Goal: Task Accomplishment & Management: Manage account settings

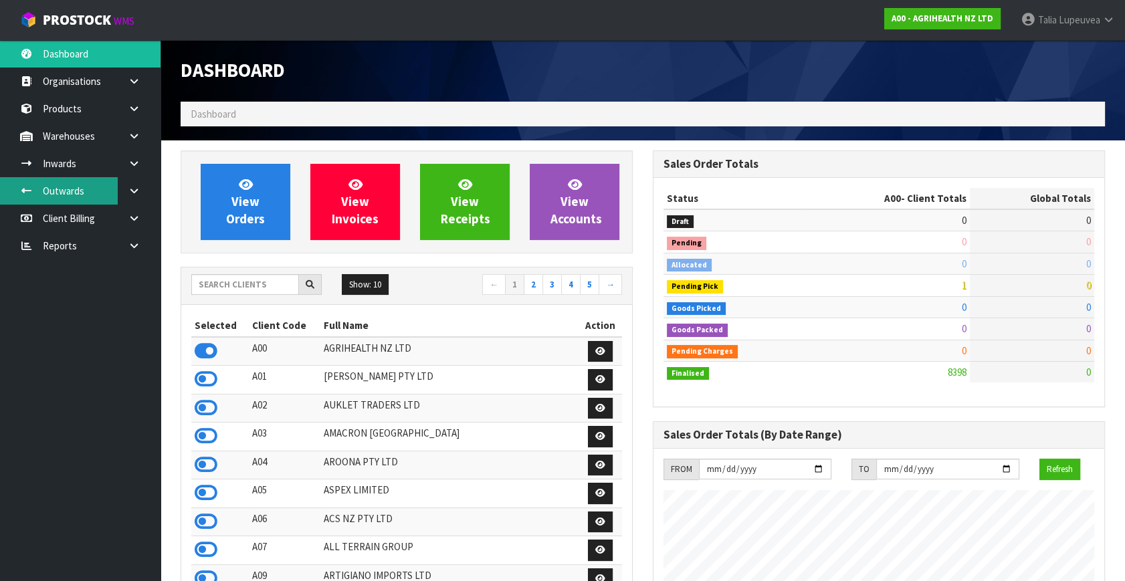
scroll to position [1011, 471]
click at [241, 283] on input "text" at bounding box center [245, 284] width 108 height 21
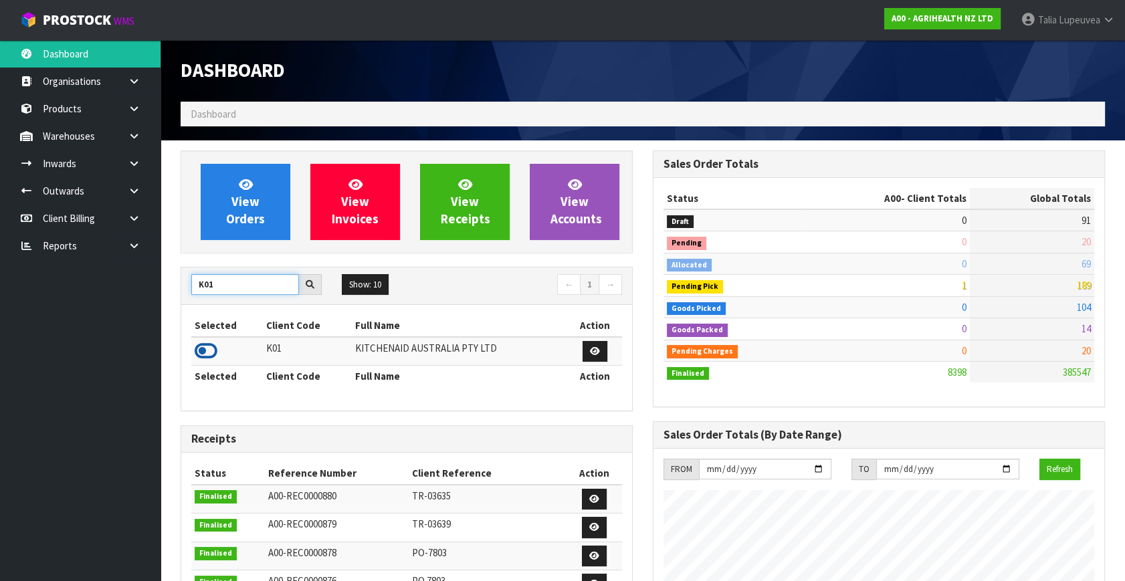
type input "K01"
click at [207, 346] on icon at bounding box center [206, 351] width 23 height 20
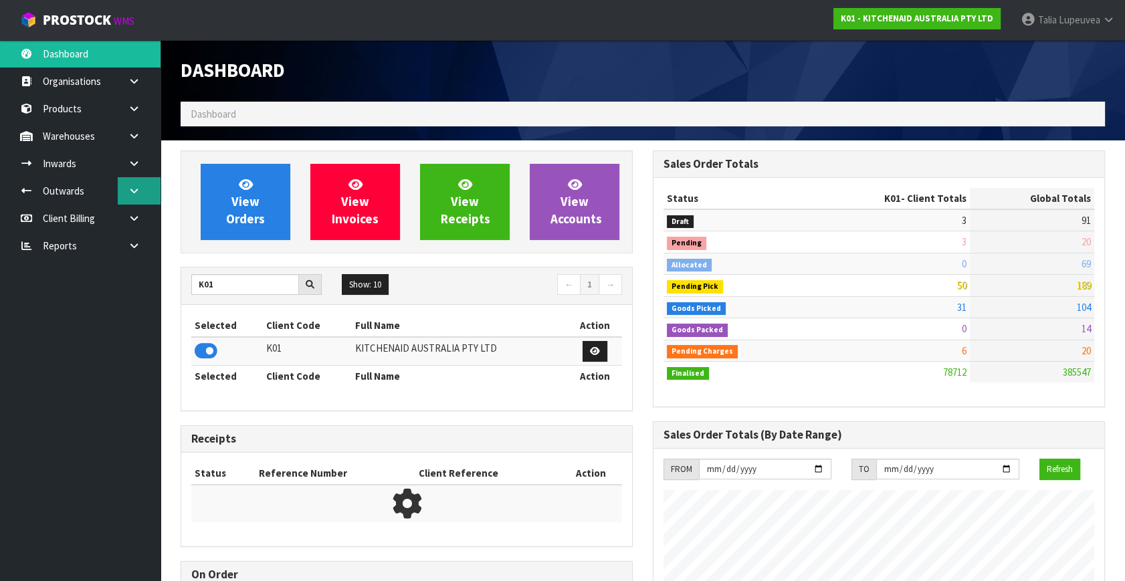
click at [140, 187] on link at bounding box center [139, 190] width 43 height 27
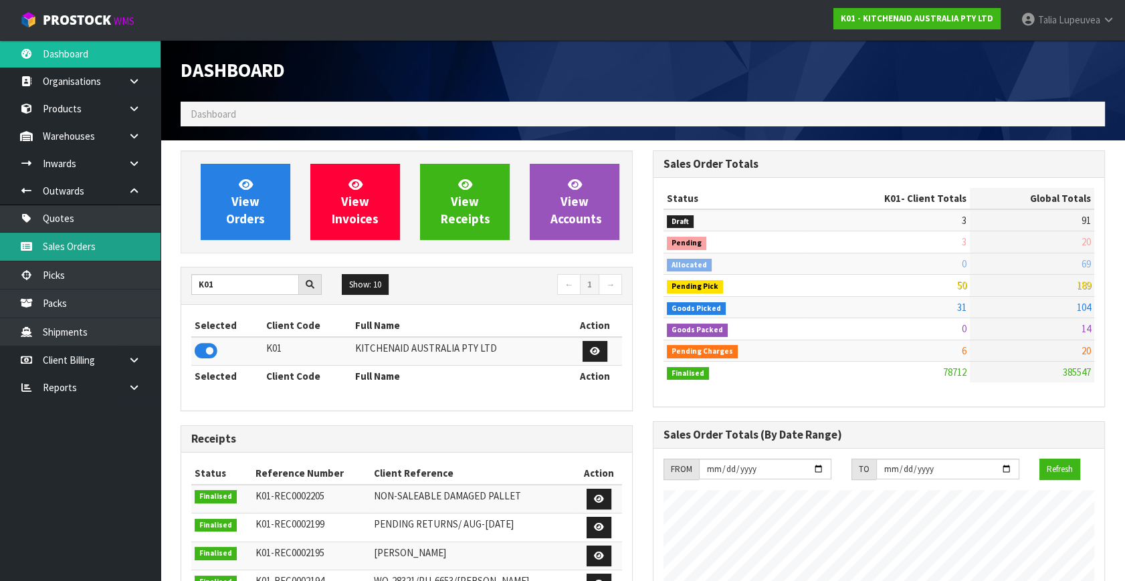
click at [79, 243] on link "Sales Orders" at bounding box center [80, 246] width 160 height 27
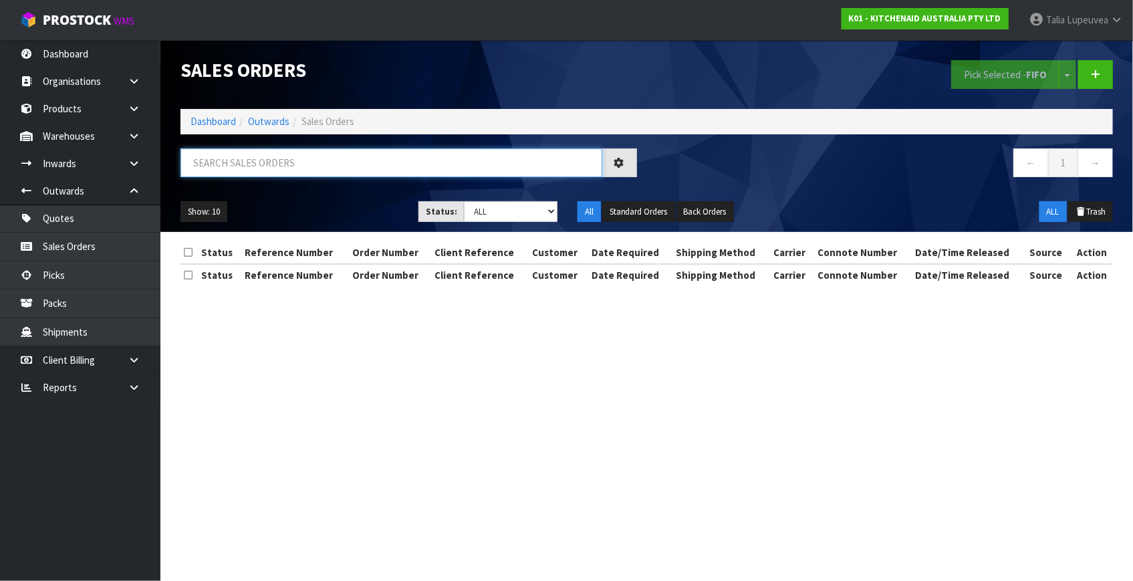
click at [294, 173] on input "text" at bounding box center [392, 162] width 422 height 29
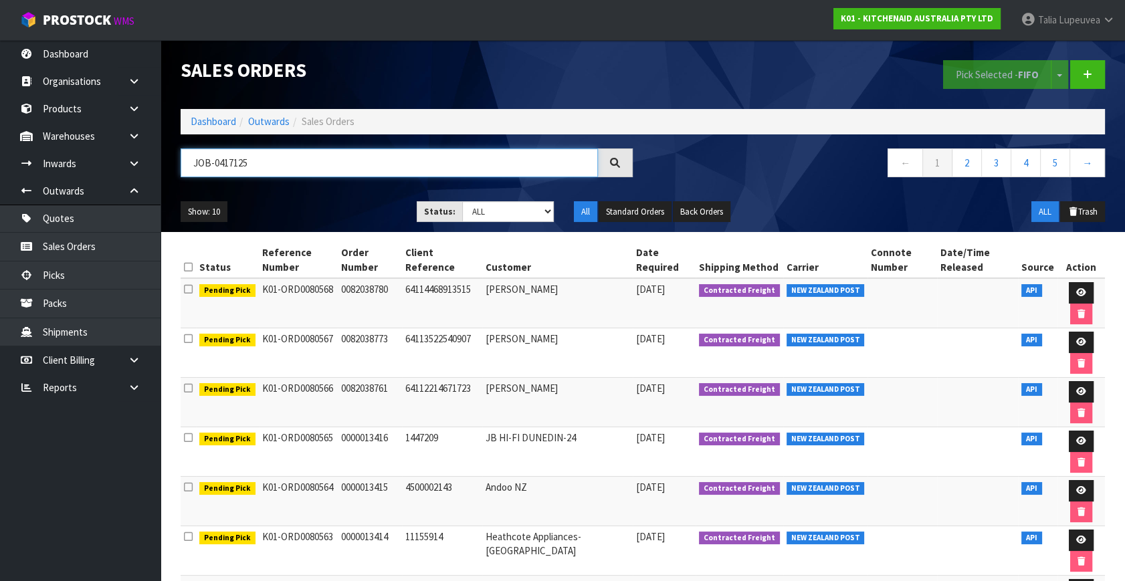
type input "JOB-0417125"
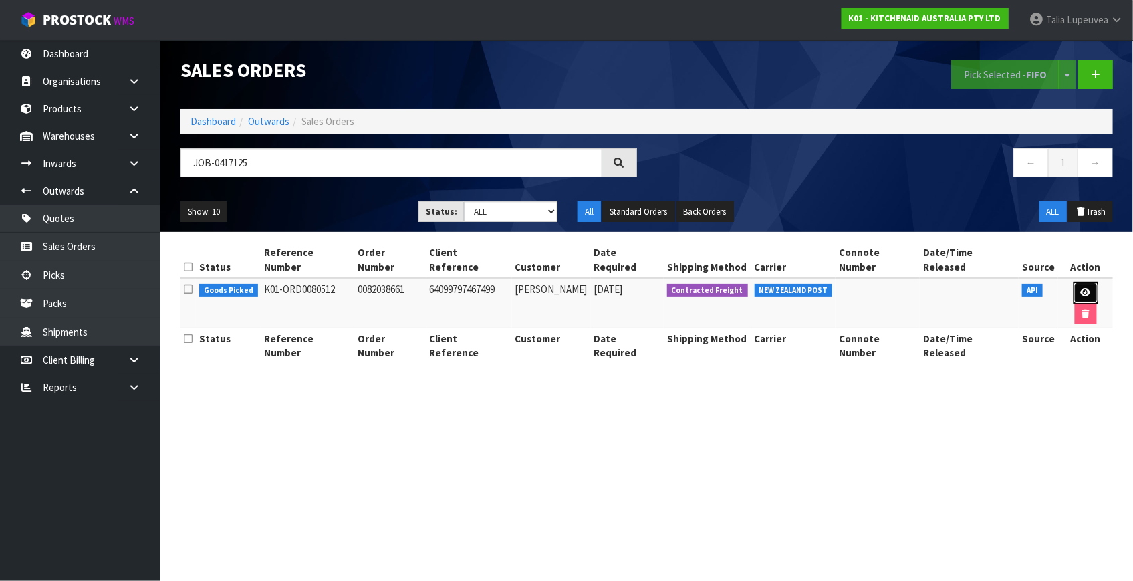
click at [1081, 288] on icon at bounding box center [1086, 292] width 10 height 9
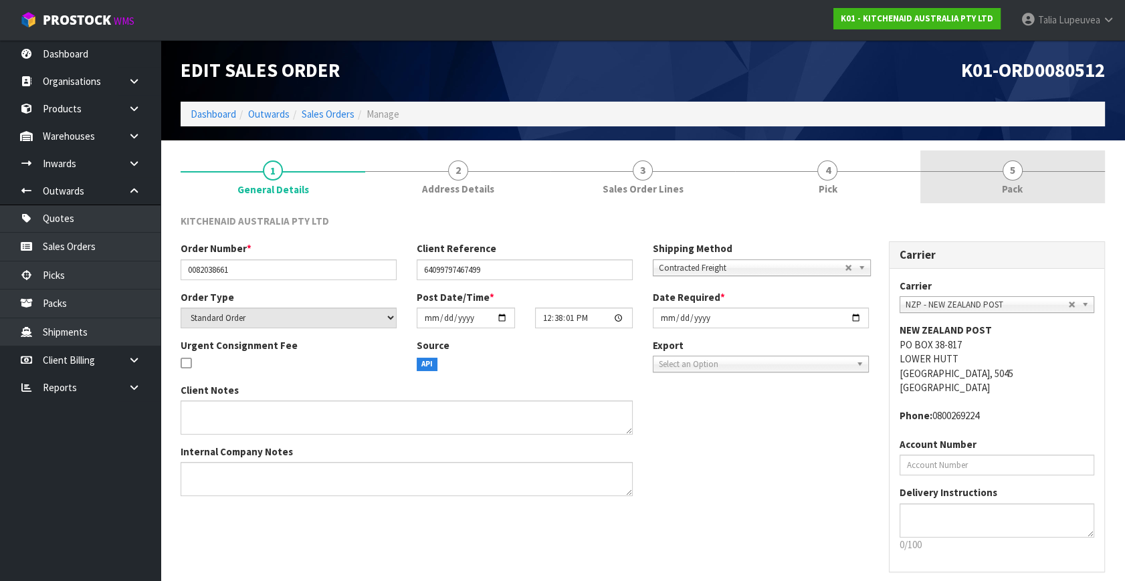
click at [1046, 194] on link "5 Pack" at bounding box center [1012, 176] width 185 height 53
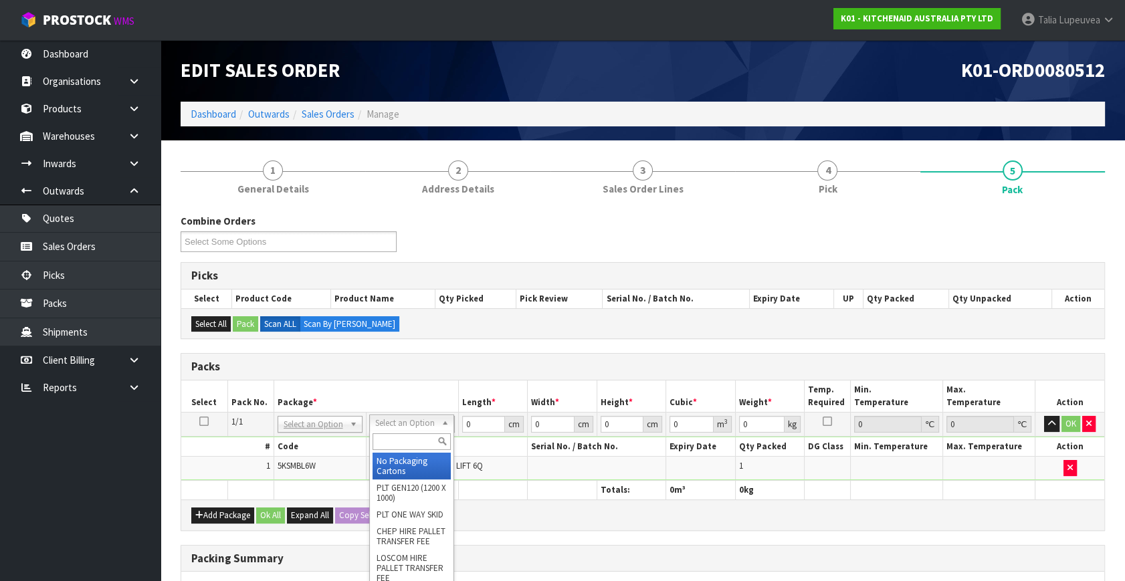
click at [387, 439] on input "text" at bounding box center [411, 441] width 78 height 17
type input "own"
drag, startPoint x: 413, startPoint y: 466, endPoint x: 444, endPoint y: 433, distance: 45.4
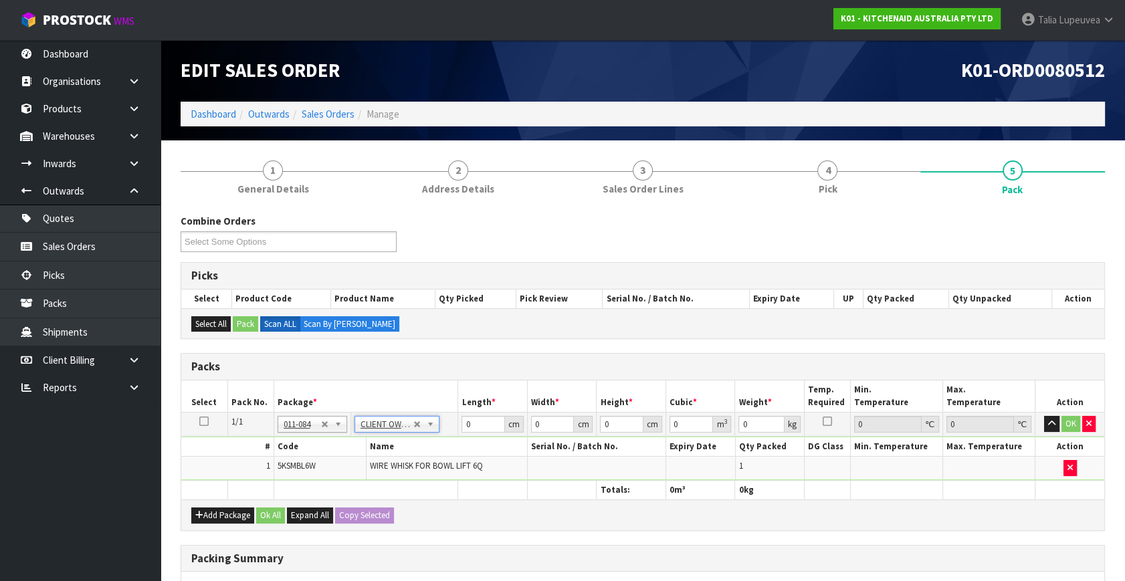
type input "0.2"
drag, startPoint x: 471, startPoint y: 420, endPoint x: 497, endPoint y: 418, distance: 26.8
click at [460, 419] on td "0 cm" at bounding box center [493, 425] width 70 height 24
type input "26"
type input "30"
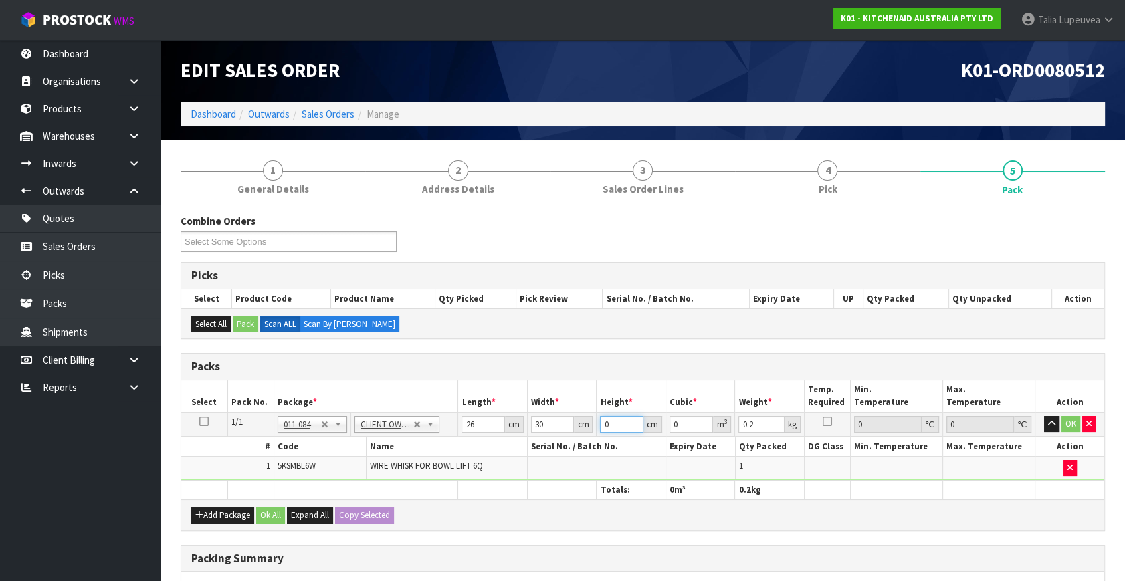
type input "1"
type input "0.00078"
type input "18"
type input "0.01404"
type input "18"
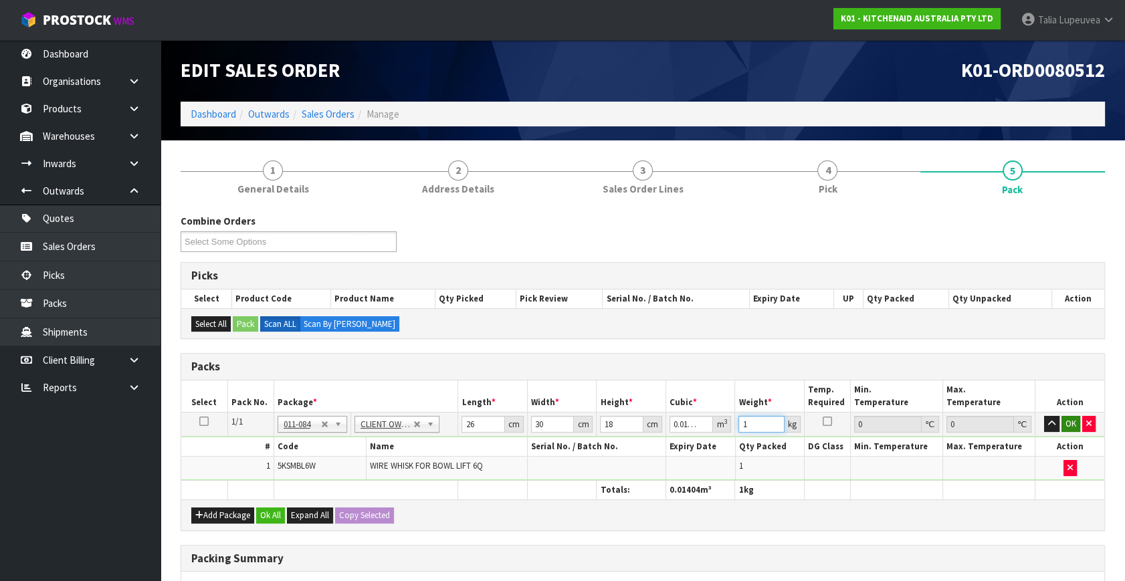
type input "1"
click at [1070, 422] on button "OK" at bounding box center [1070, 424] width 19 height 16
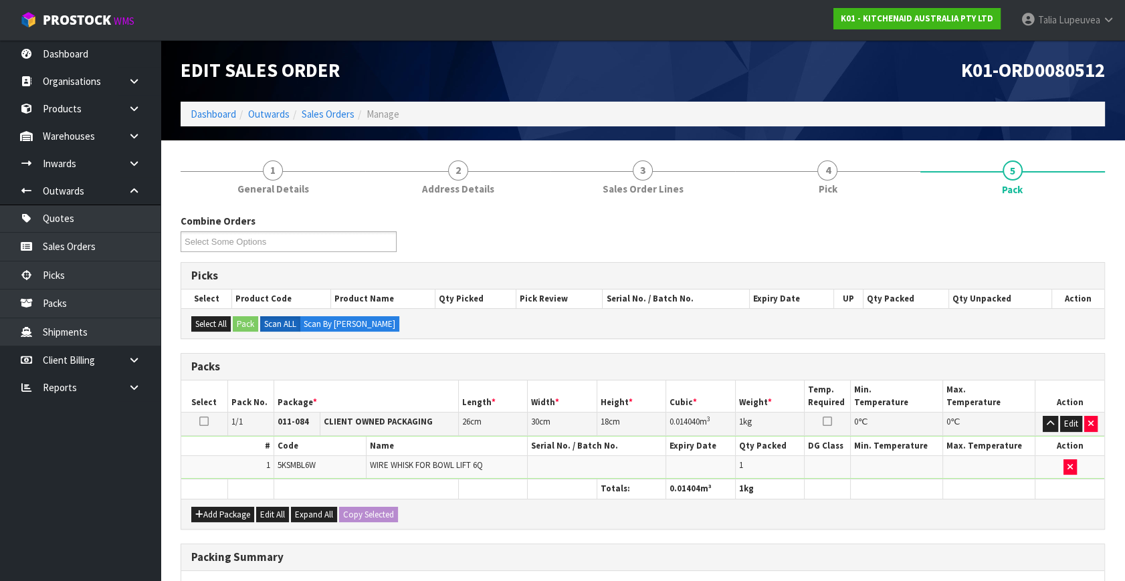
scroll to position [199, 0]
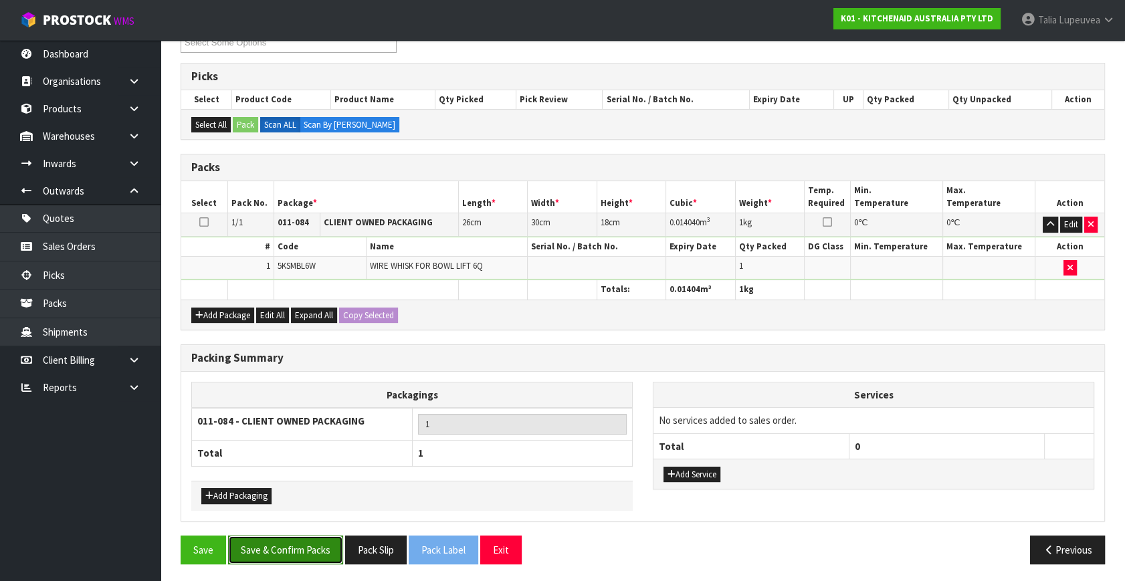
click at [312, 542] on button "Save & Confirm Packs" at bounding box center [285, 550] width 115 height 29
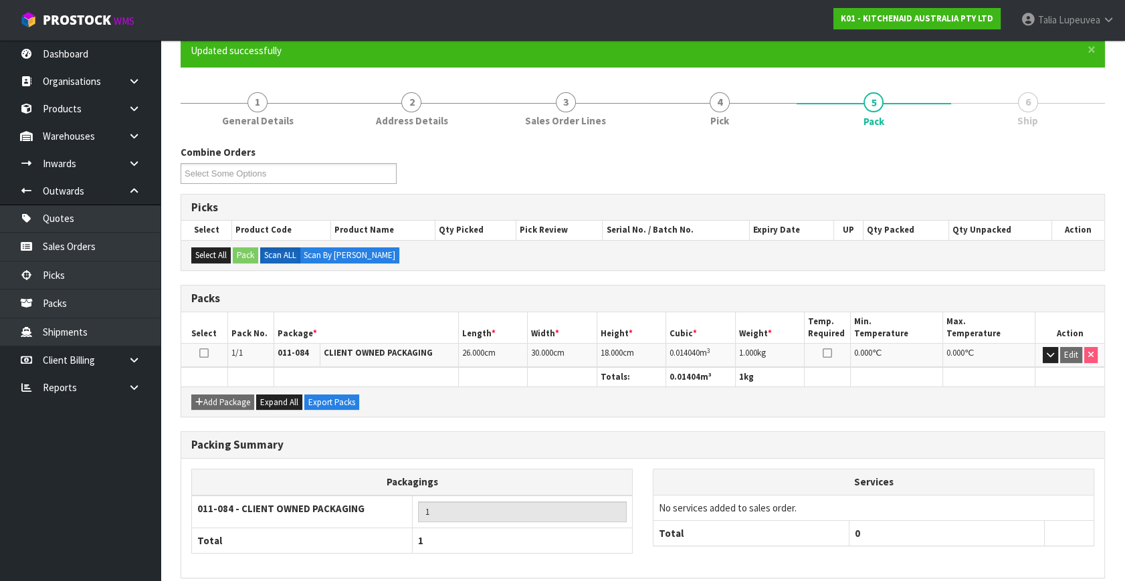
scroll to position [175, 0]
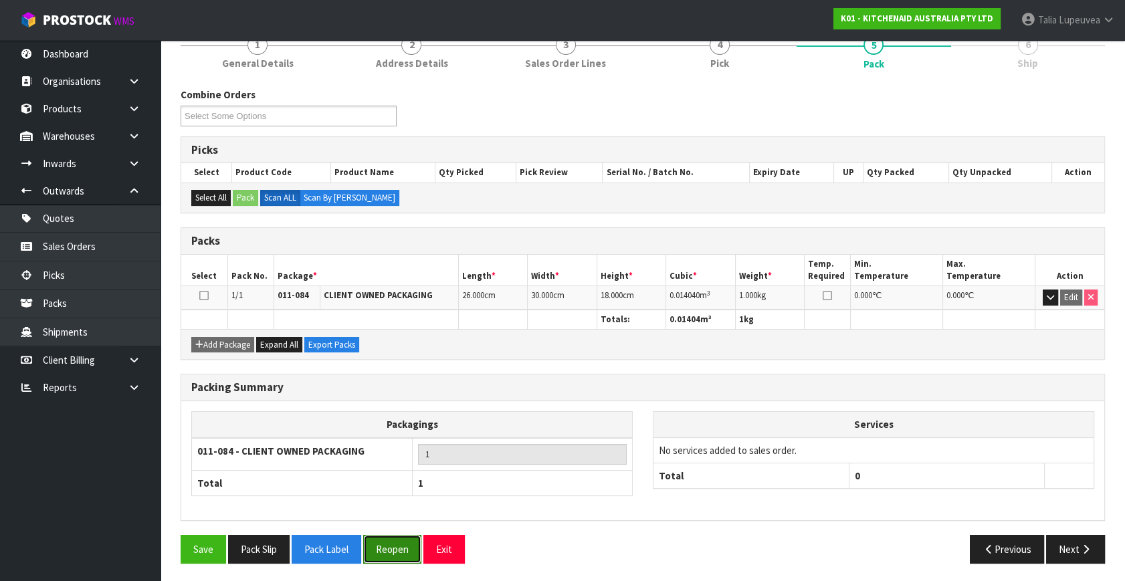
click at [407, 548] on button "Reopen" at bounding box center [392, 549] width 58 height 29
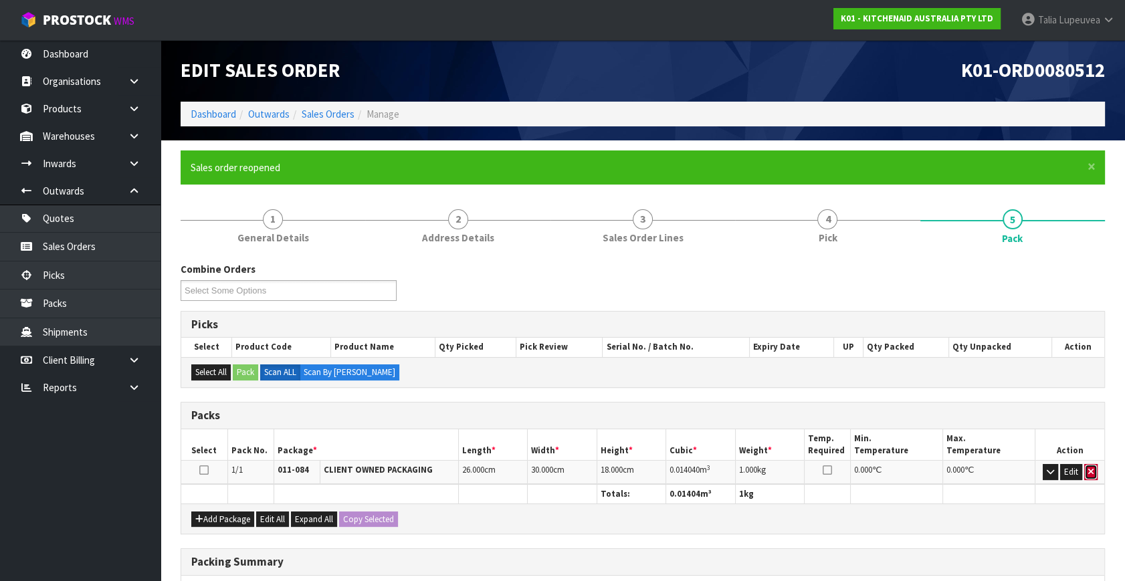
click at [1085, 470] on button "button" at bounding box center [1090, 472] width 13 height 16
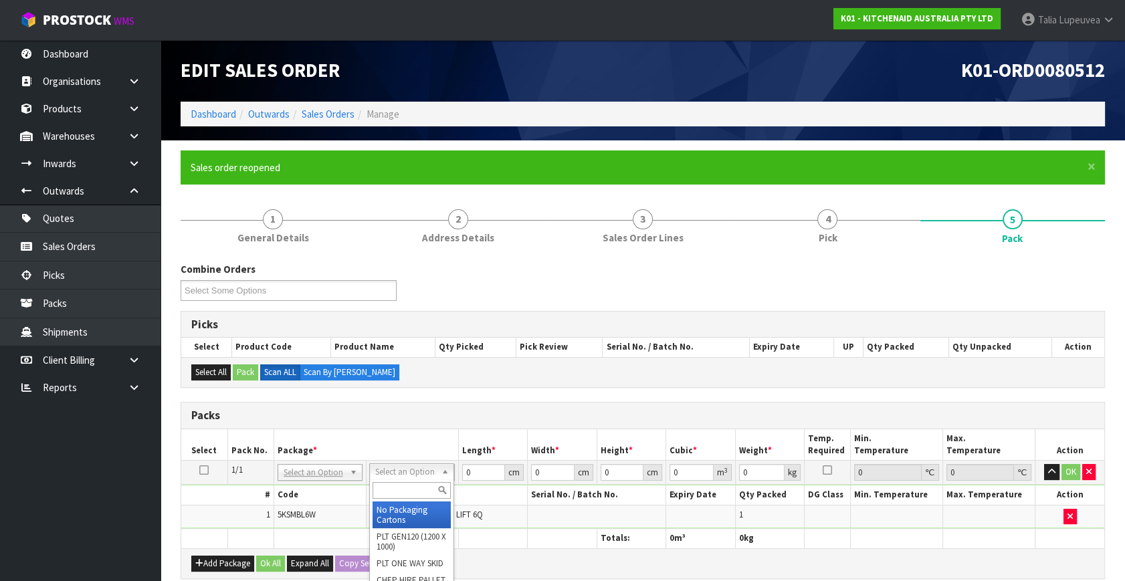
click at [403, 487] on input "text" at bounding box center [411, 490] width 78 height 17
type input "own"
type input "0.2"
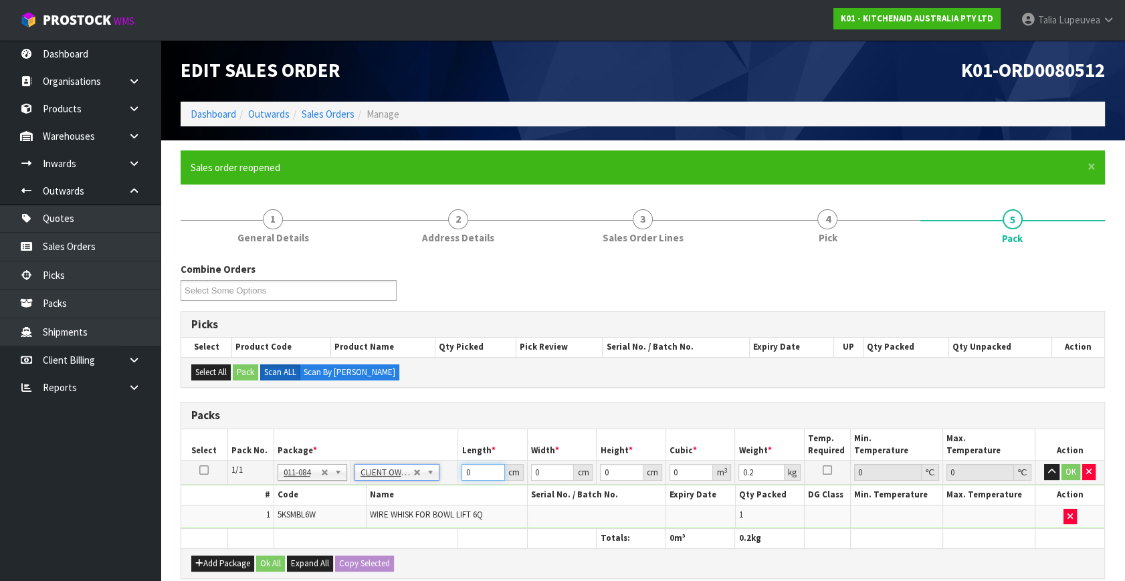
drag, startPoint x: 476, startPoint y: 473, endPoint x: 449, endPoint y: 475, distance: 26.8
click at [449, 475] on tr "1/1 NONE 007-001 007-002 007-004 007-009 007-013 007-014 007-015 007-017 007-01…" at bounding box center [642, 473] width 923 height 24
type input "30"
type input "26"
type input "1"
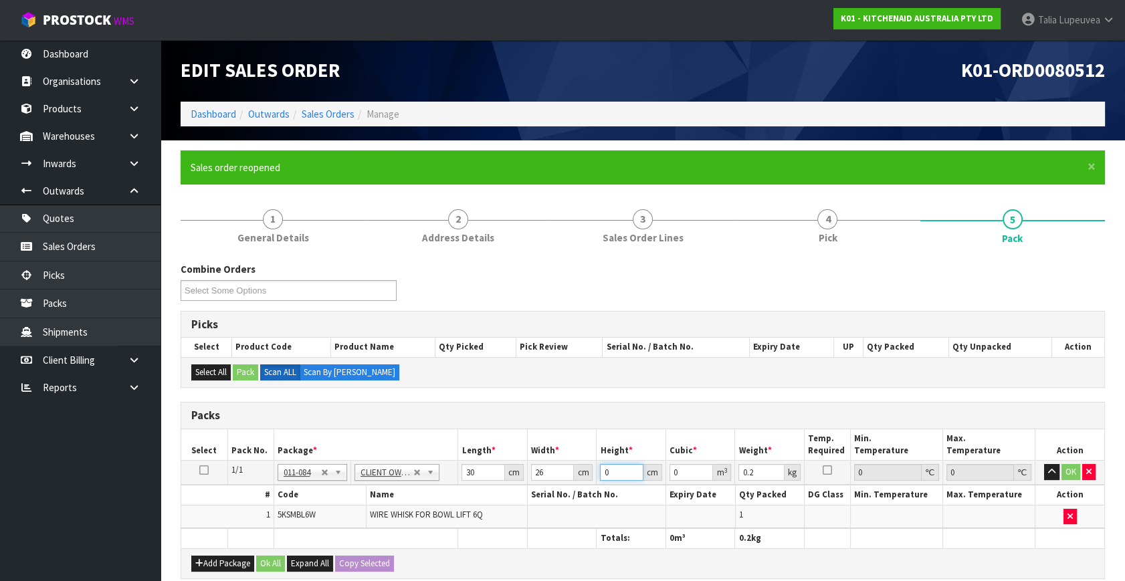
type input "0.00078"
type input "18"
type input "0.01404"
type input "18"
type input "1"
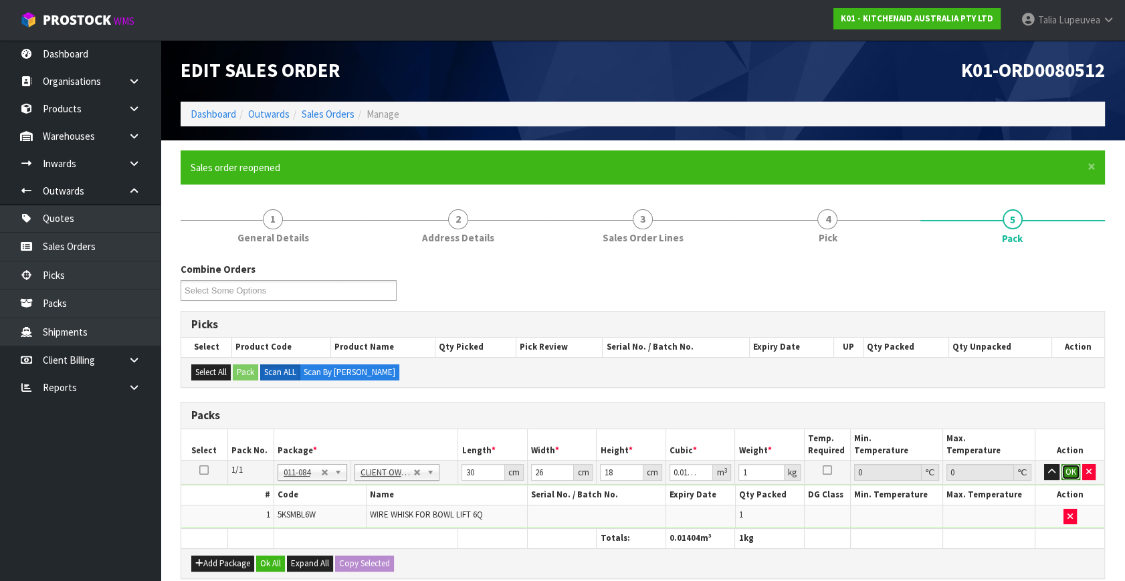
click at [1070, 464] on button "OK" at bounding box center [1070, 472] width 19 height 16
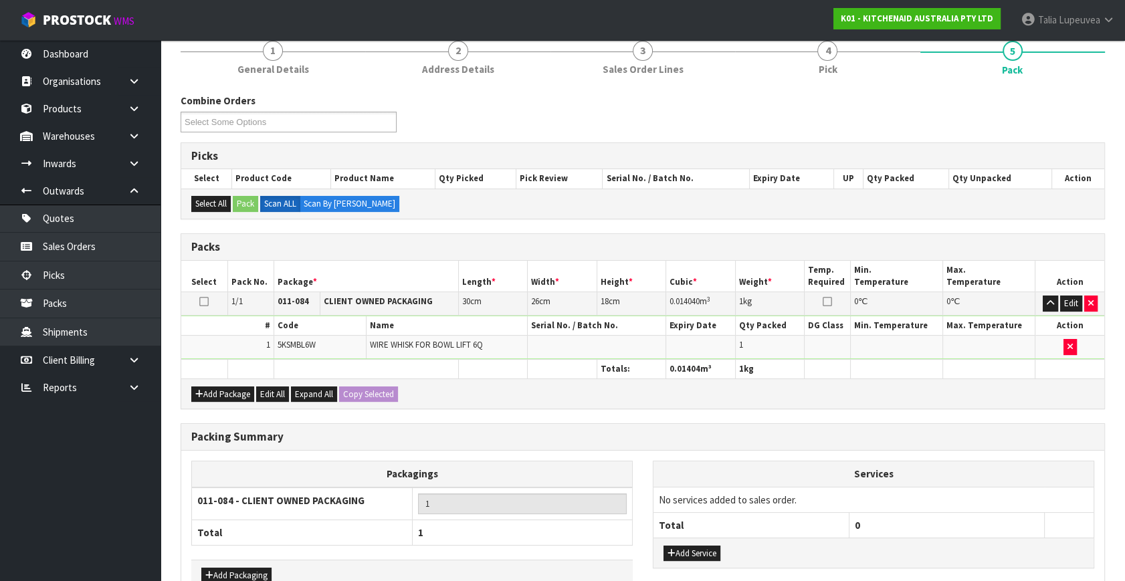
scroll to position [247, 0]
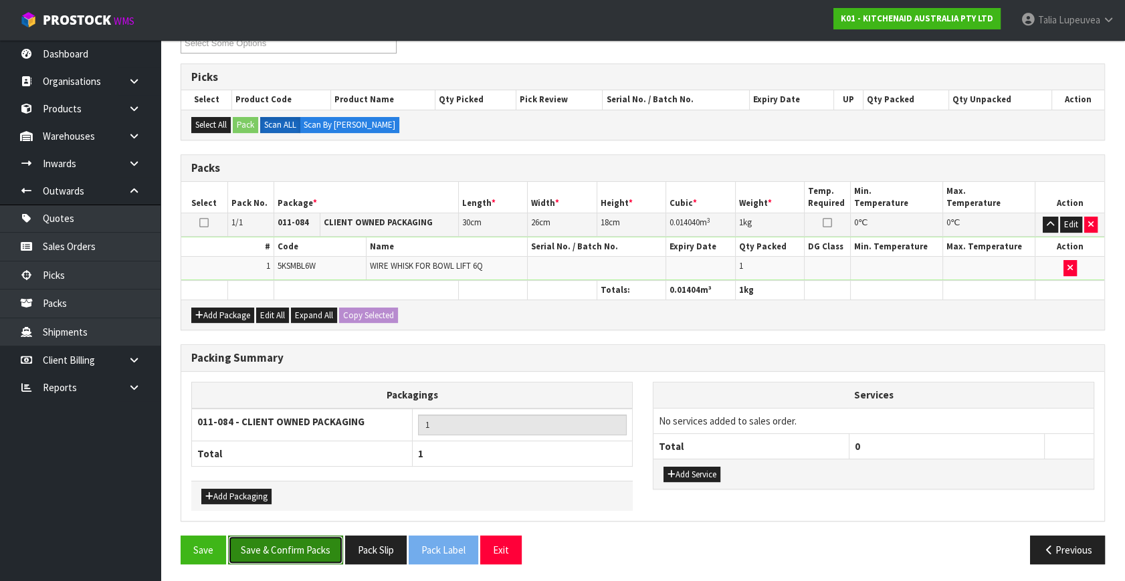
click at [293, 541] on button "Save & Confirm Packs" at bounding box center [285, 550] width 115 height 29
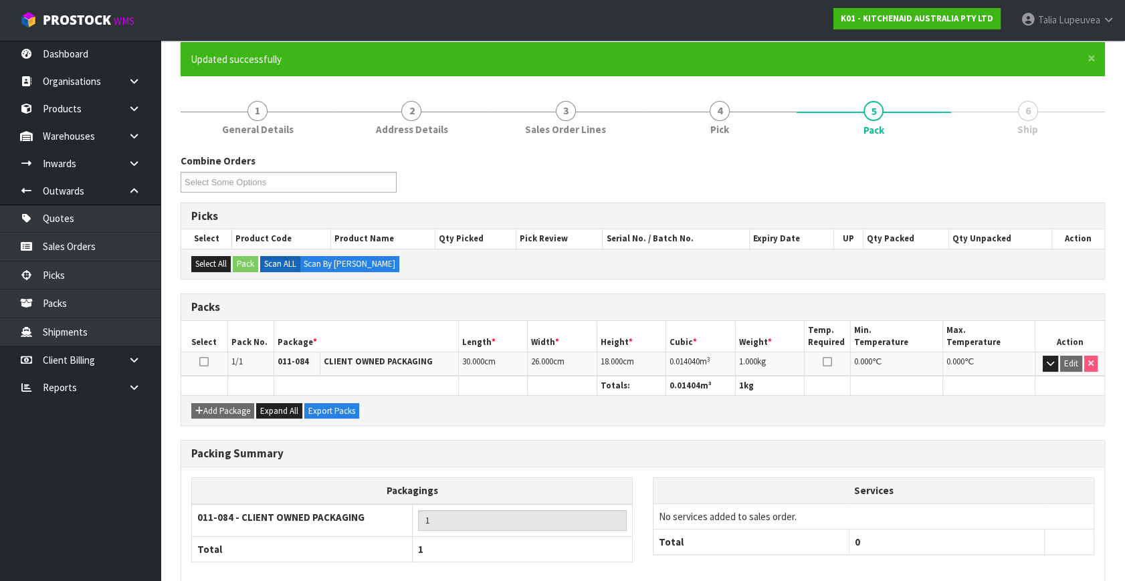
scroll to position [175, 0]
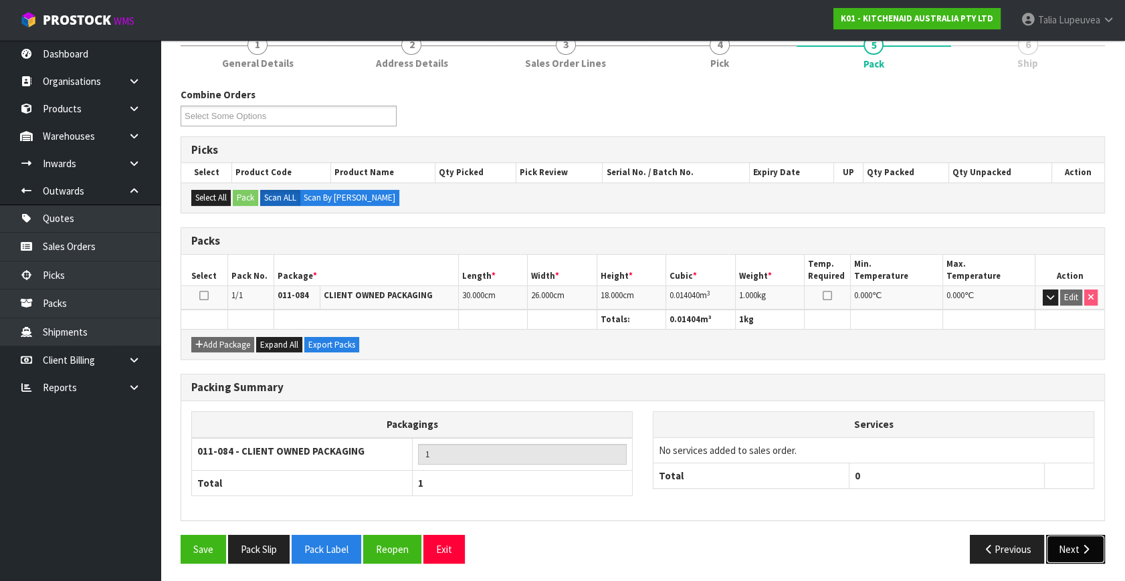
click at [1076, 540] on button "Next" at bounding box center [1075, 549] width 59 height 29
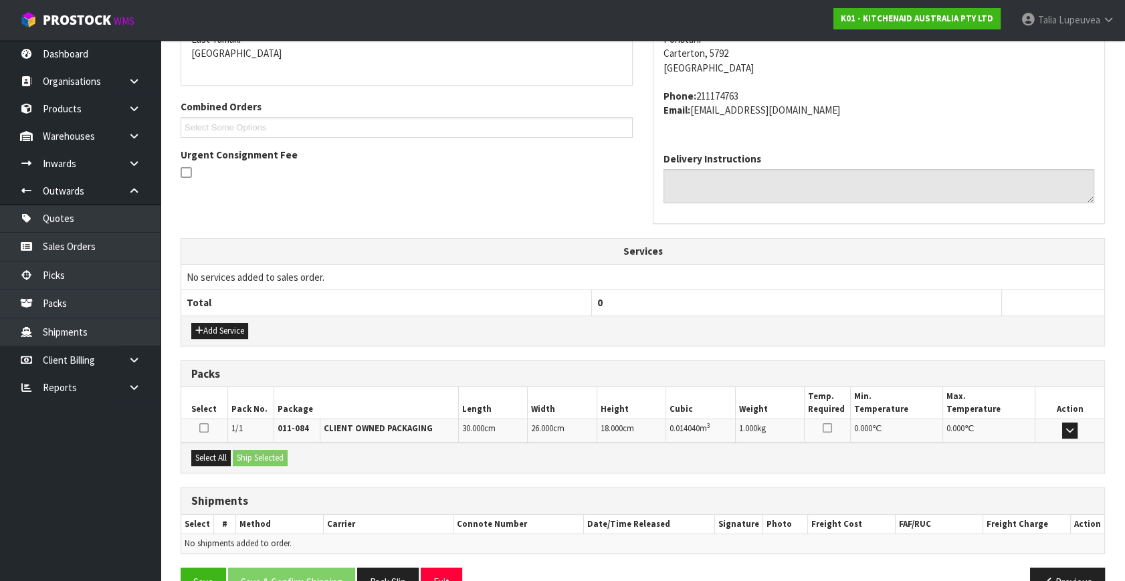
scroll to position [329, 0]
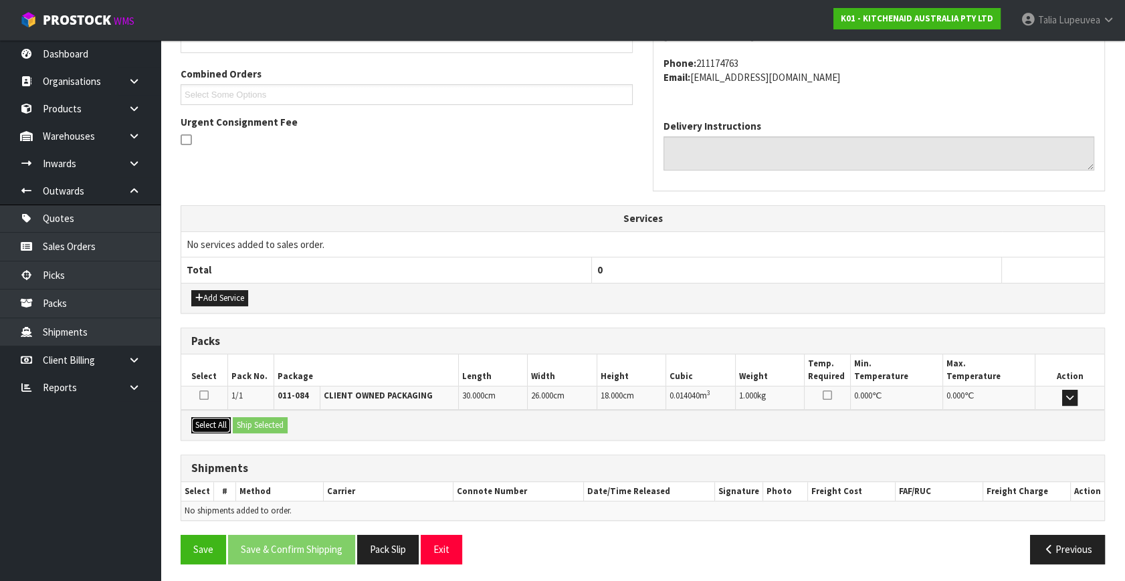
drag, startPoint x: 219, startPoint y: 416, endPoint x: 254, endPoint y: 429, distance: 37.6
click at [219, 417] on button "Select All" at bounding box center [210, 425] width 39 height 16
click at [254, 429] on button "Ship Selected" at bounding box center [260, 425] width 55 height 16
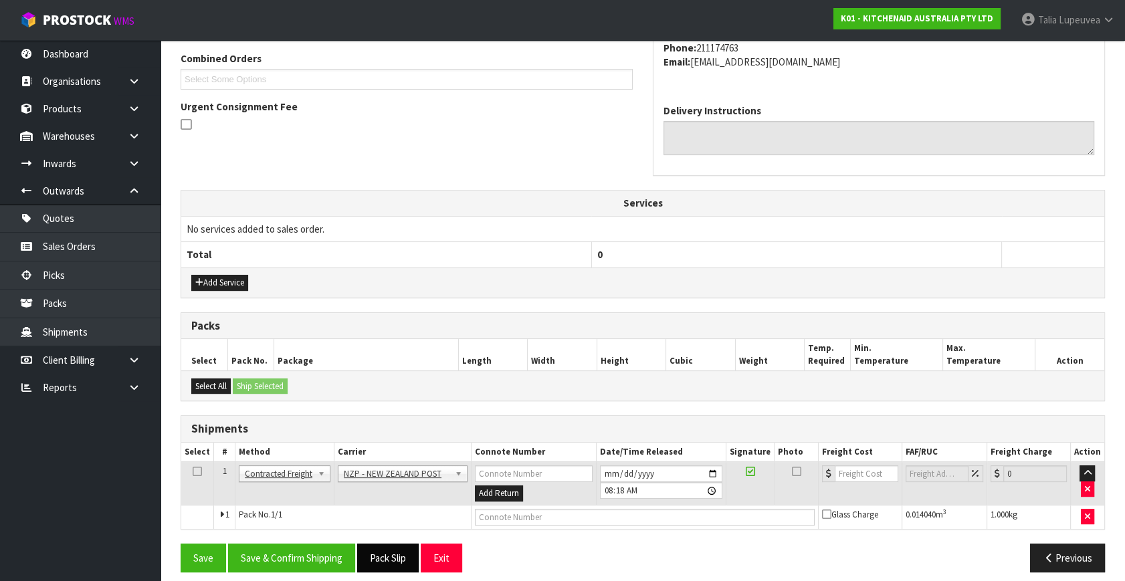
scroll to position [353, 0]
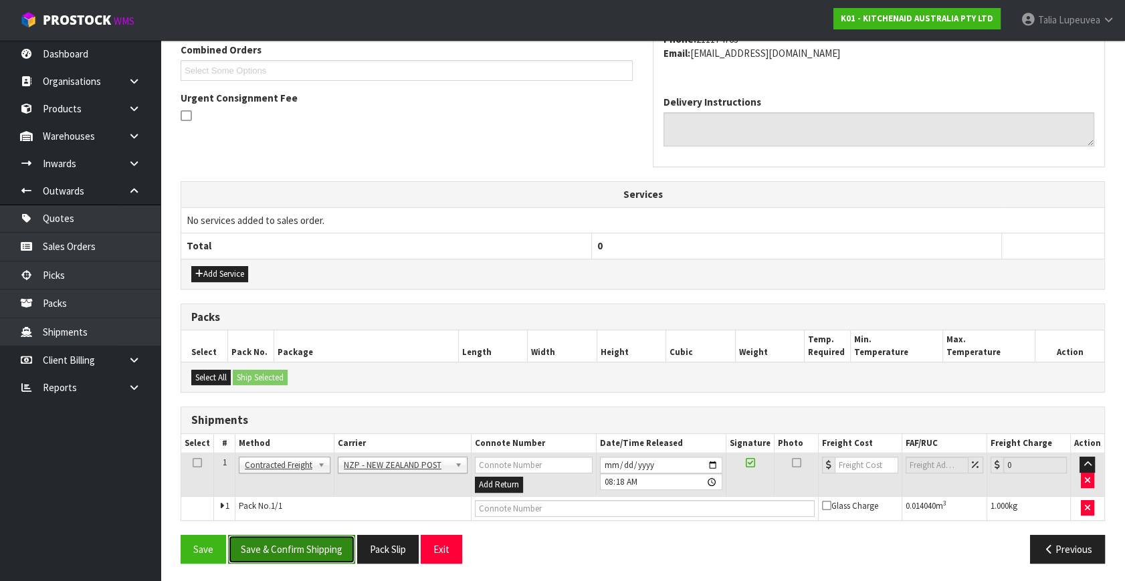
click at [332, 547] on button "Save & Confirm Shipping" at bounding box center [291, 549] width 127 height 29
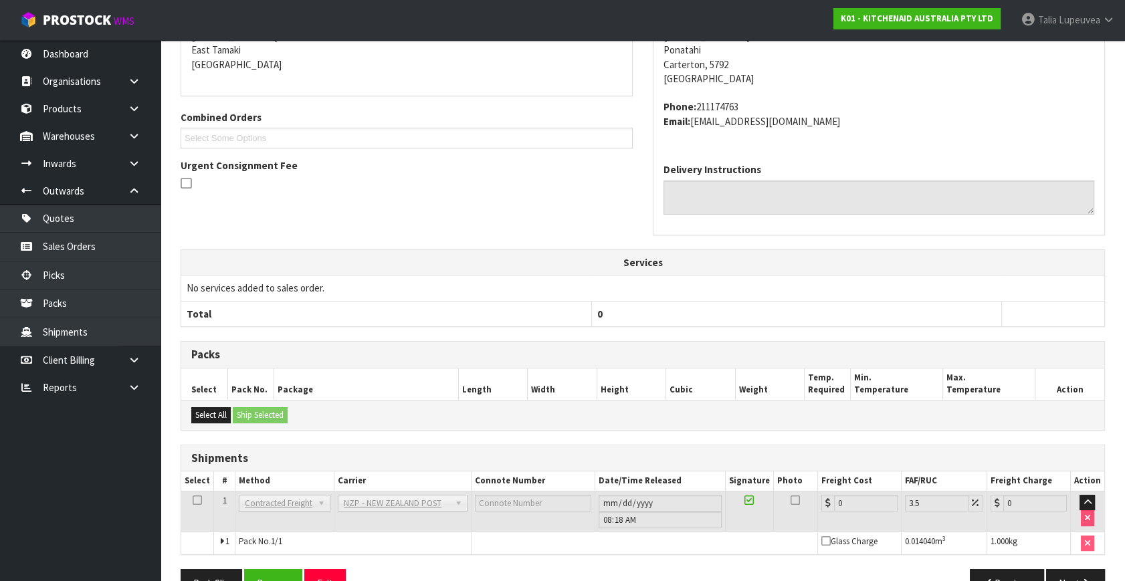
scroll to position [334, 0]
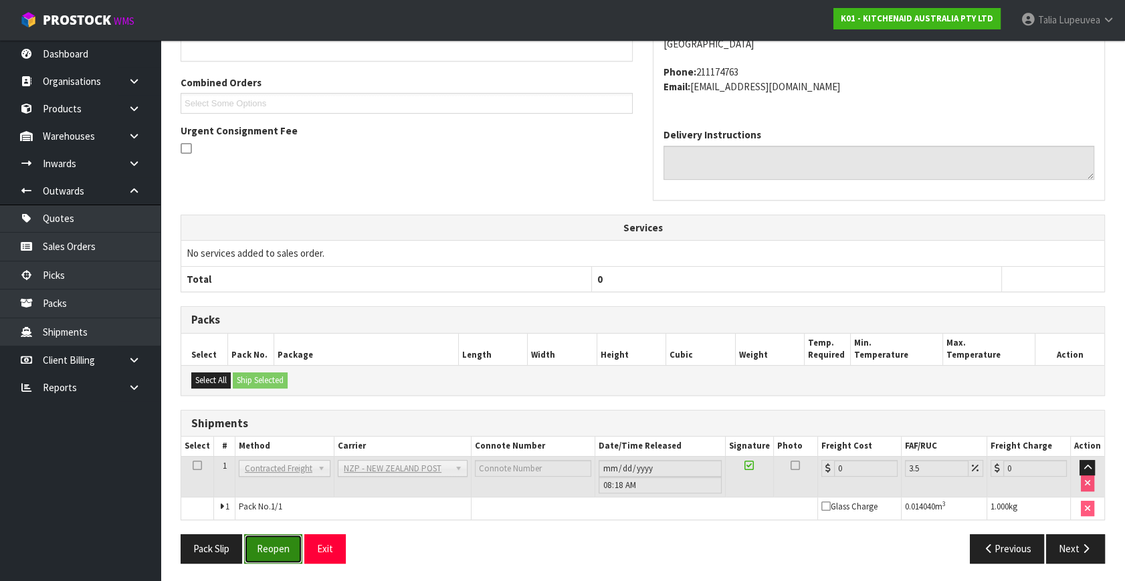
click at [292, 540] on button "Reopen" at bounding box center [273, 548] width 58 height 29
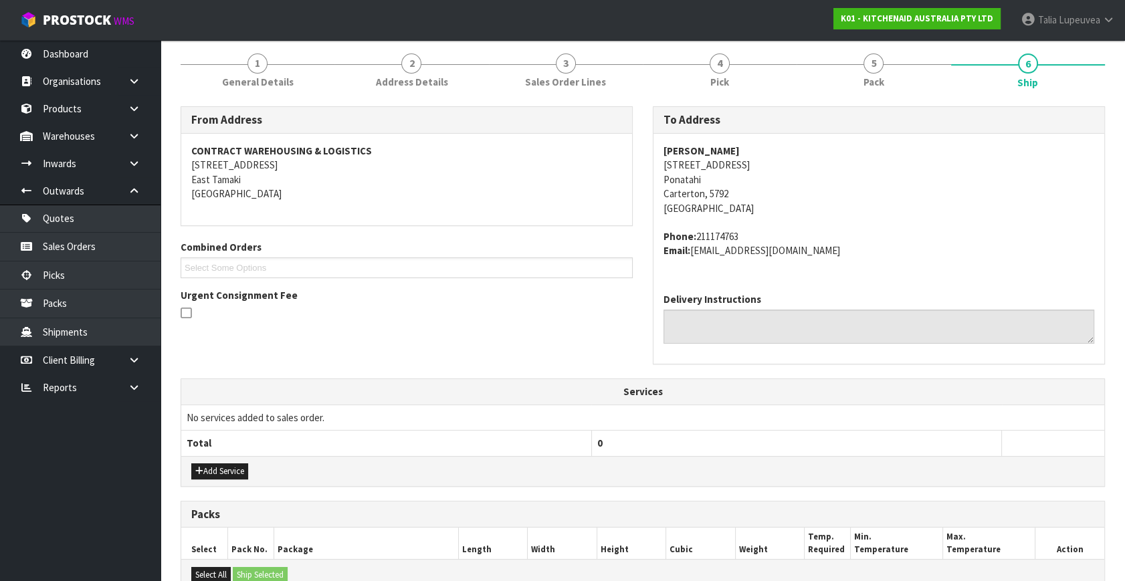
scroll to position [366, 0]
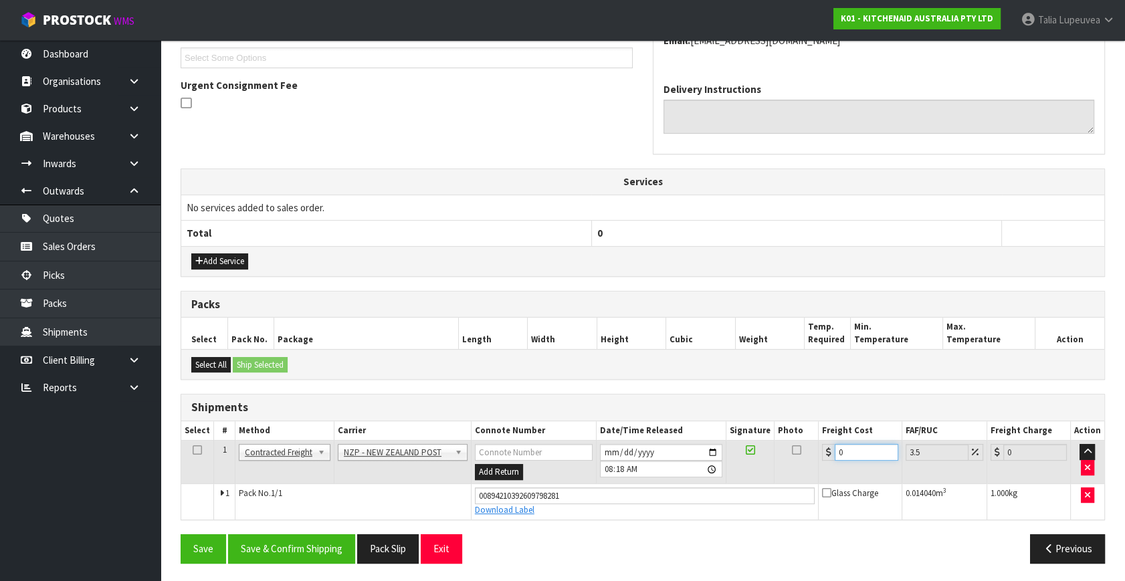
drag, startPoint x: 847, startPoint y: 451, endPoint x: 798, endPoint y: 476, distance: 55.6
click at [796, 476] on tr "1 Client Local Pickup Customer Local Pickup Company Freight Contracted Freight …" at bounding box center [642, 462] width 923 height 43
type input "1"
type input "1.03"
type input "13"
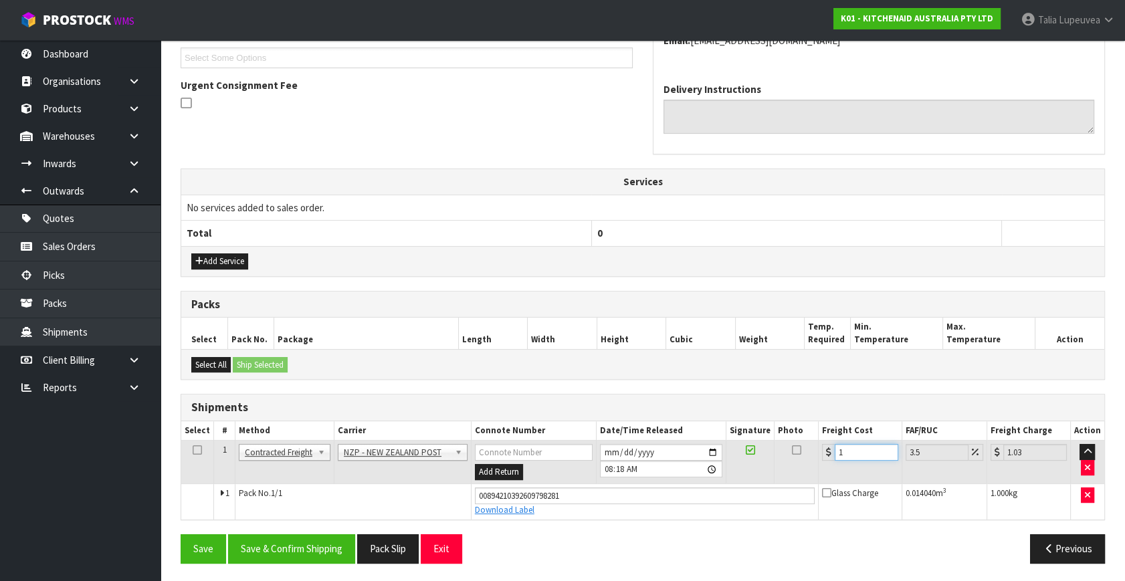
type input "13.45"
type input "13.04"
type input "13.5"
type input "13.04"
click at [306, 546] on button "Save & Confirm Shipping" at bounding box center [291, 548] width 127 height 29
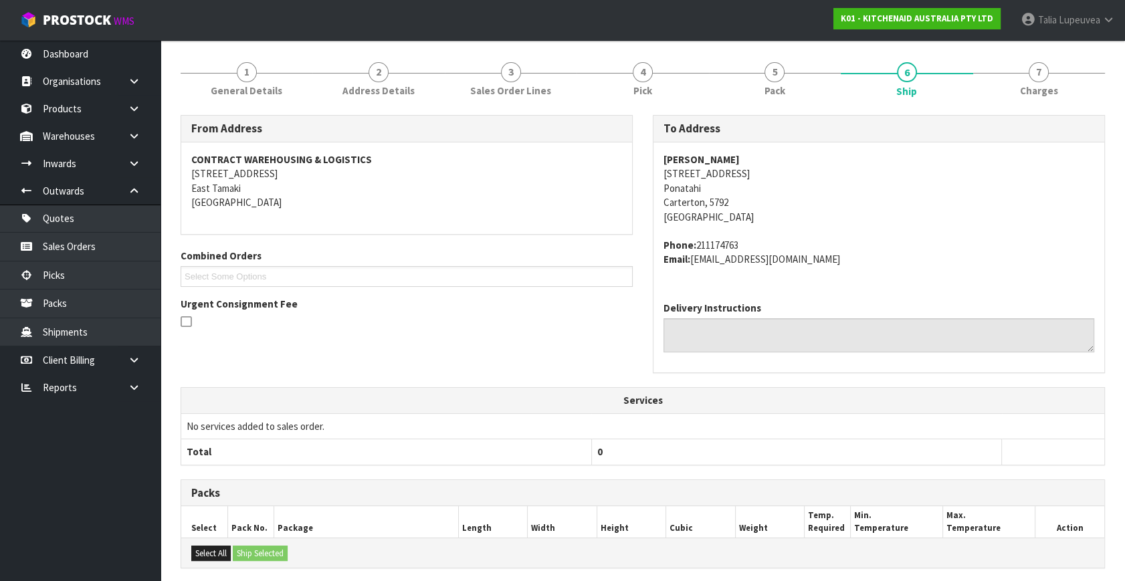
scroll to position [0, 0]
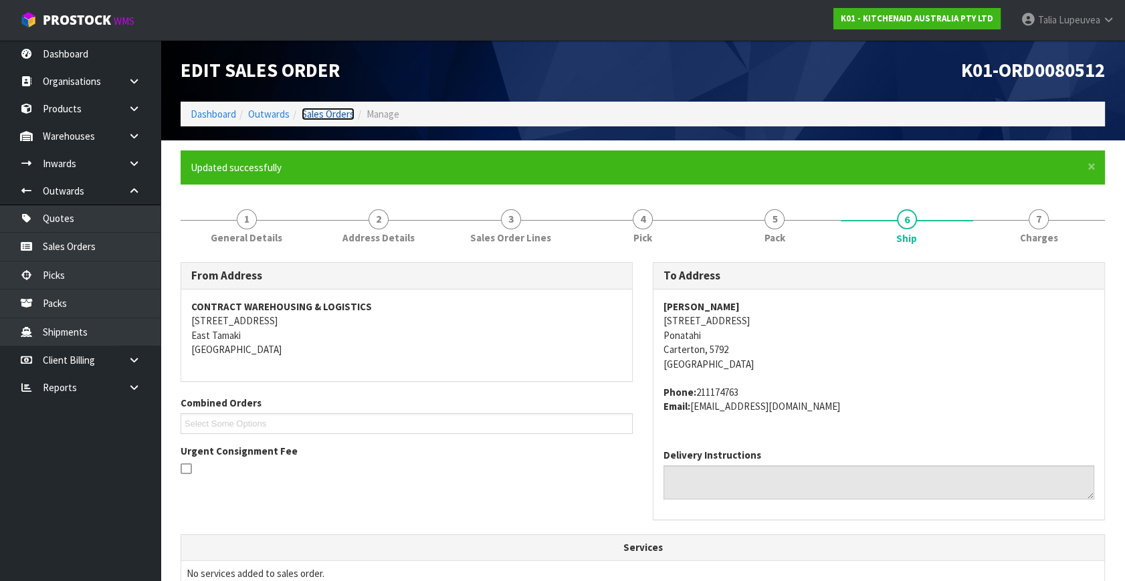
click at [328, 116] on link "Sales Orders" at bounding box center [328, 114] width 53 height 13
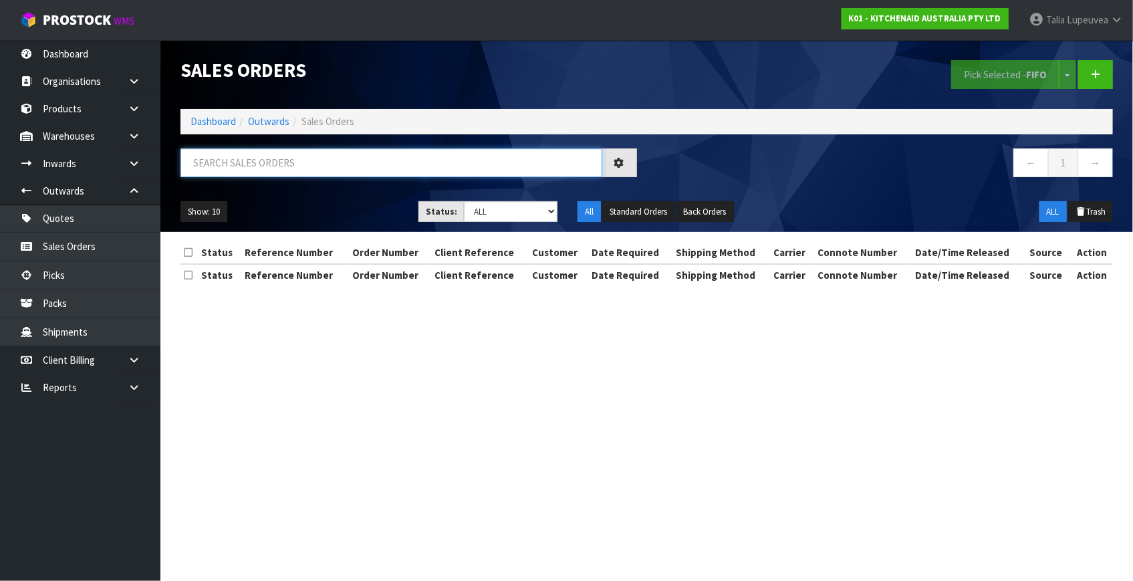
click at [330, 174] on input "text" at bounding box center [392, 162] width 422 height 29
type input "JOB-0417109"
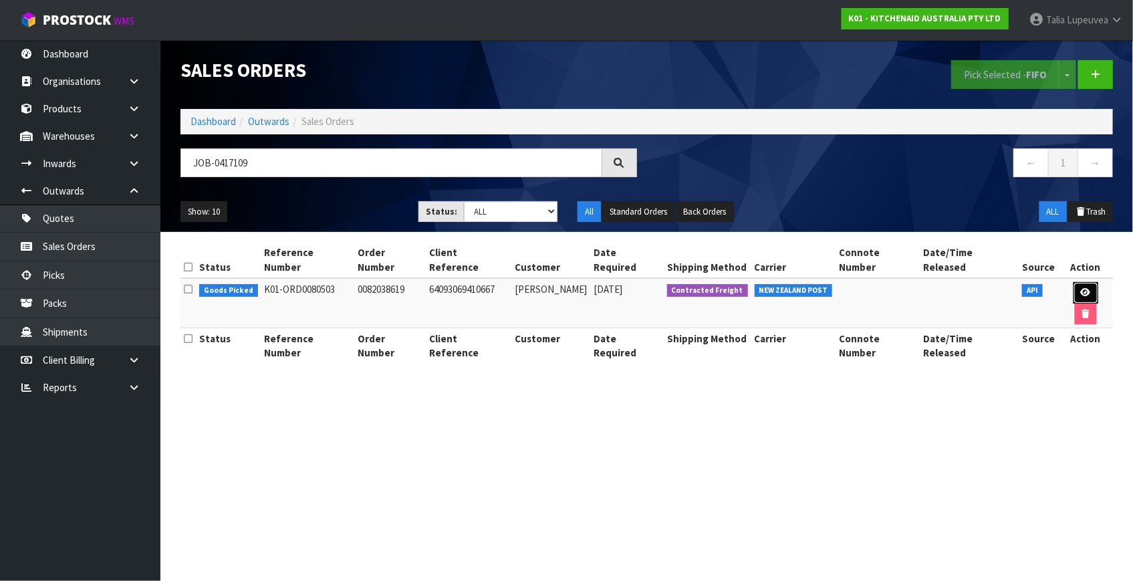
click at [1081, 288] on icon at bounding box center [1086, 292] width 10 height 9
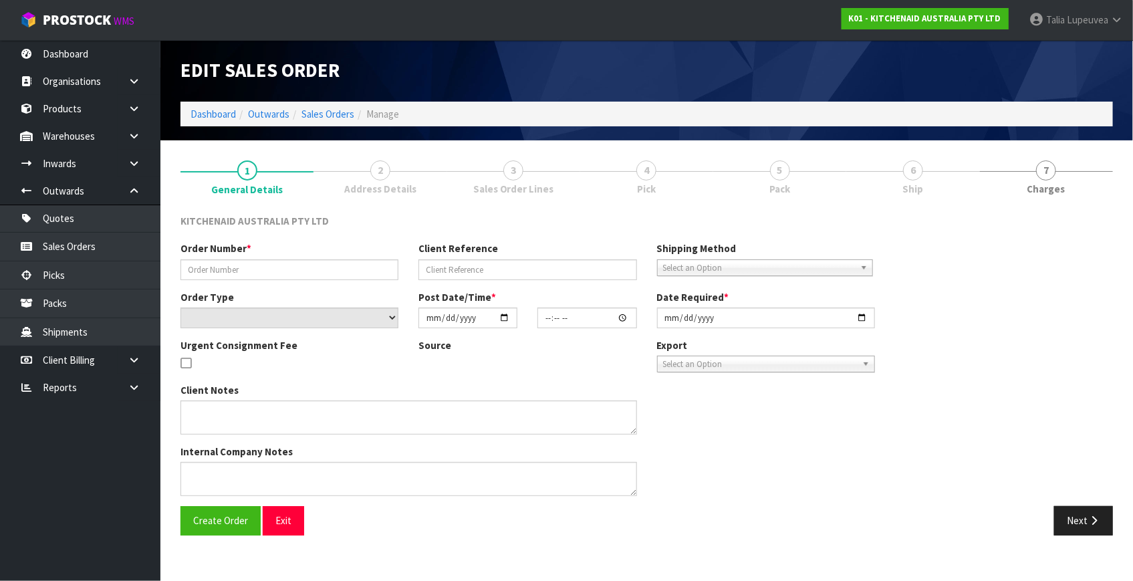
type input "0082038619"
type input "64093069410667"
select select "number:0"
type input "[DATE]"
type input "16:39:33.000"
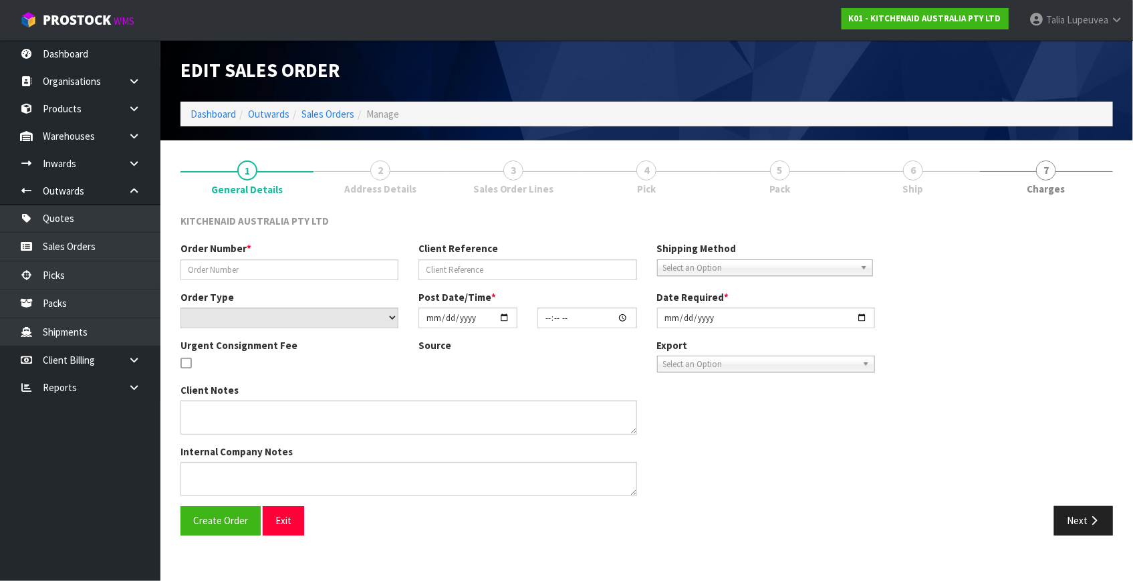
type input "[DATE]"
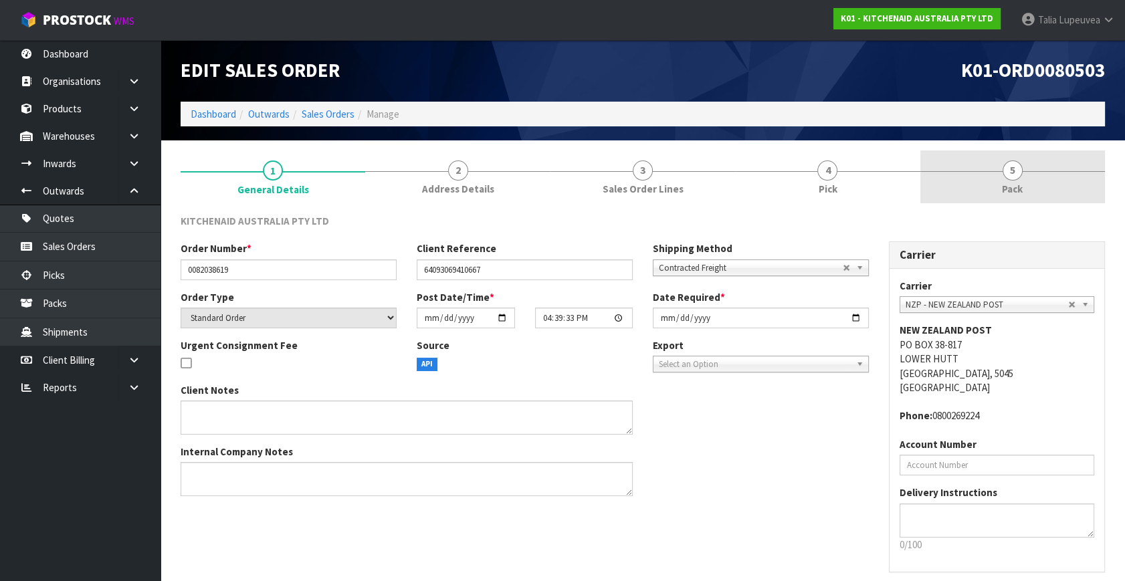
click at [1010, 186] on span "Pack" at bounding box center [1012, 189] width 21 height 14
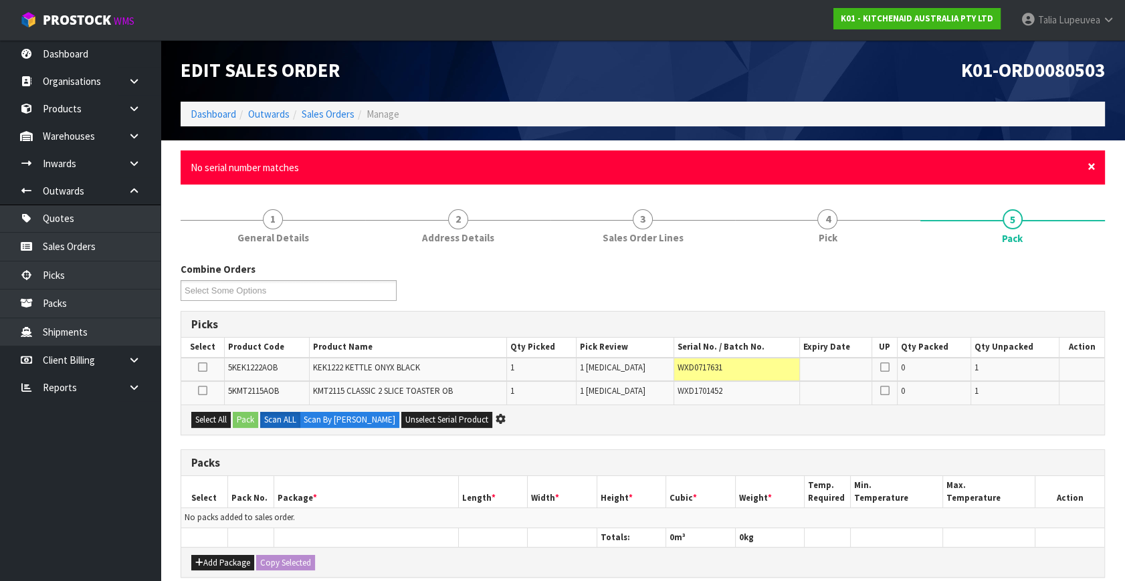
click at [1090, 162] on span "×" at bounding box center [1091, 166] width 8 height 19
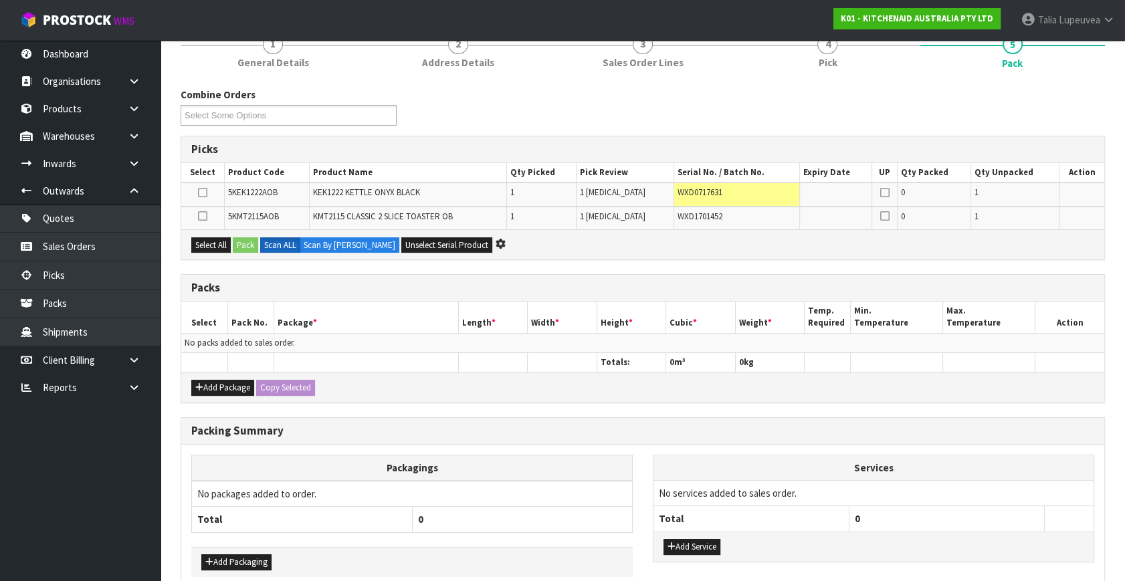
scroll to position [182, 0]
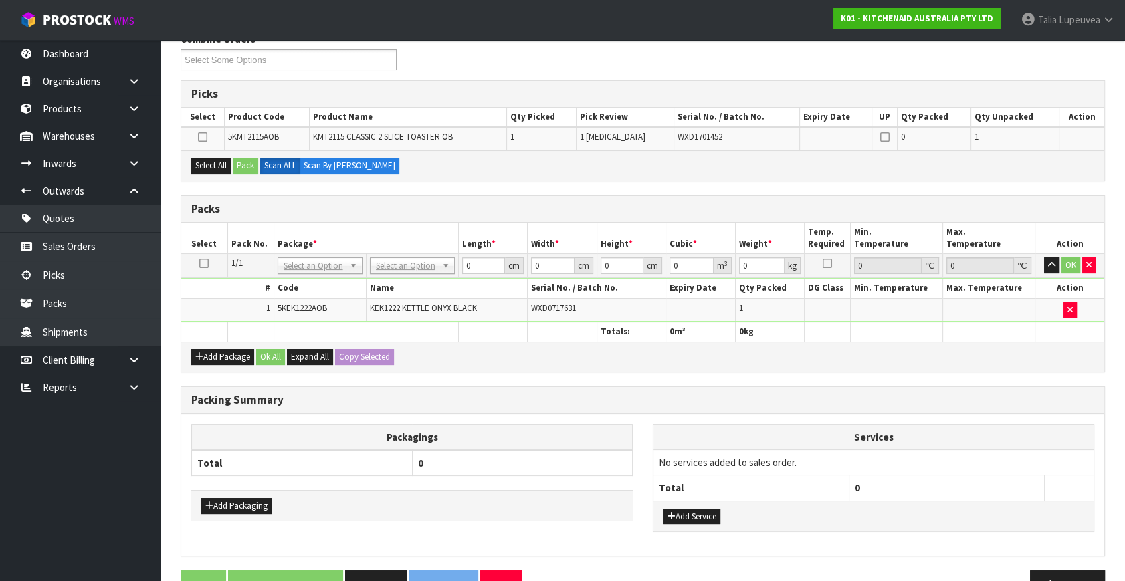
click at [200, 263] on icon at bounding box center [203, 263] width 9 height 1
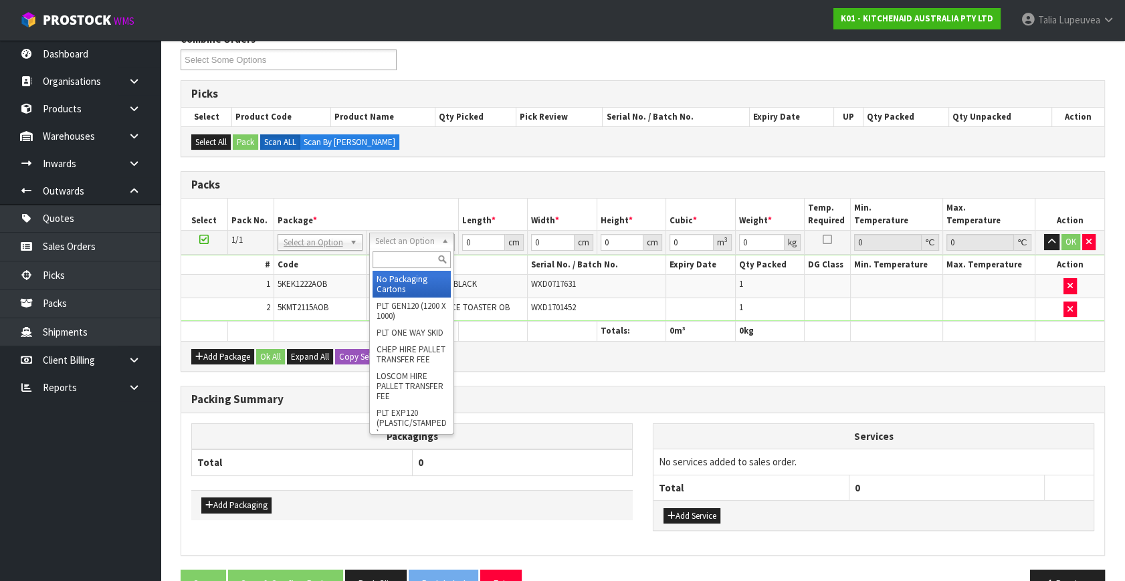
click at [419, 259] on input "text" at bounding box center [411, 259] width 78 height 17
type input "oc"
drag, startPoint x: 397, startPoint y: 283, endPoint x: 514, endPoint y: 252, distance: 120.5
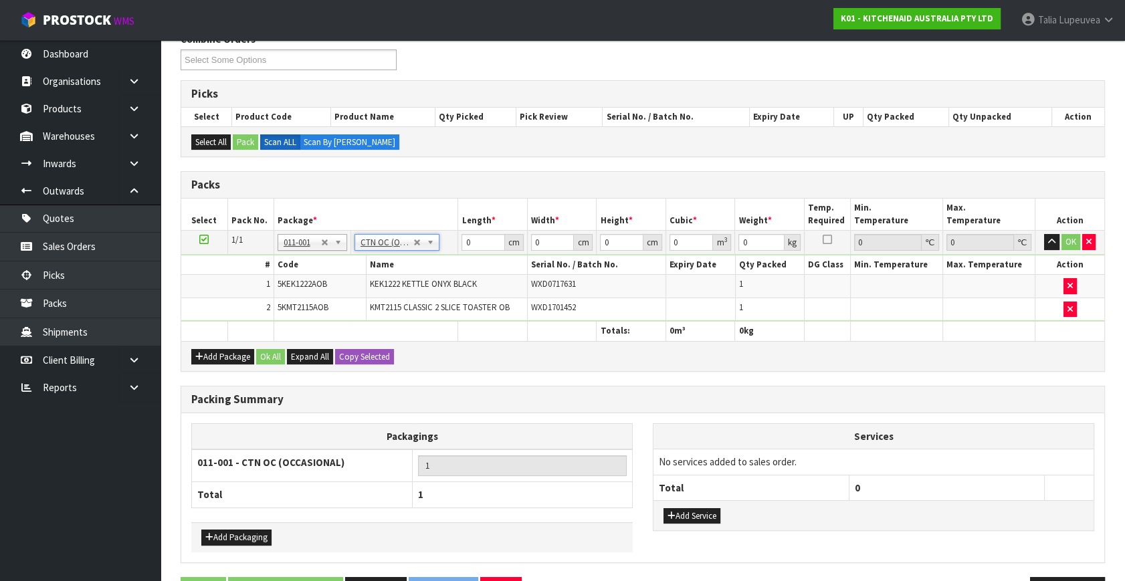
type input "4.55"
drag, startPoint x: 469, startPoint y: 239, endPoint x: 446, endPoint y: 244, distance: 23.2
click at [446, 244] on tr "1/1 NONE 007-001 007-002 007-004 007-009 007-013 007-014 007-015 007-017 007-01…" at bounding box center [642, 243] width 923 height 24
type input "47"
type input "39"
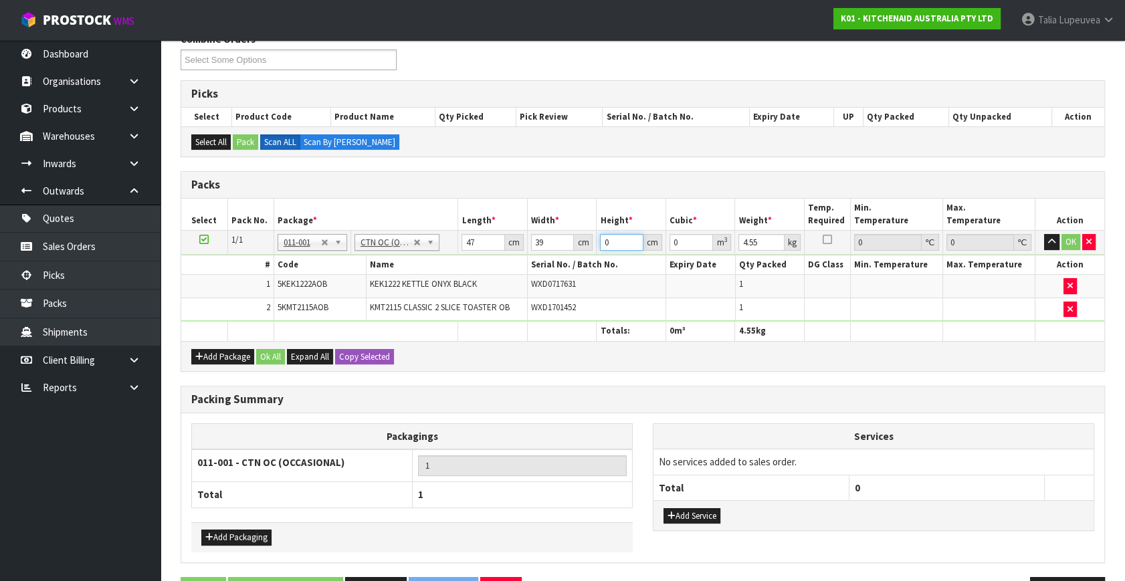
type input "2"
type input "0.003666"
type input "29"
type input "0.053157"
type input "29"
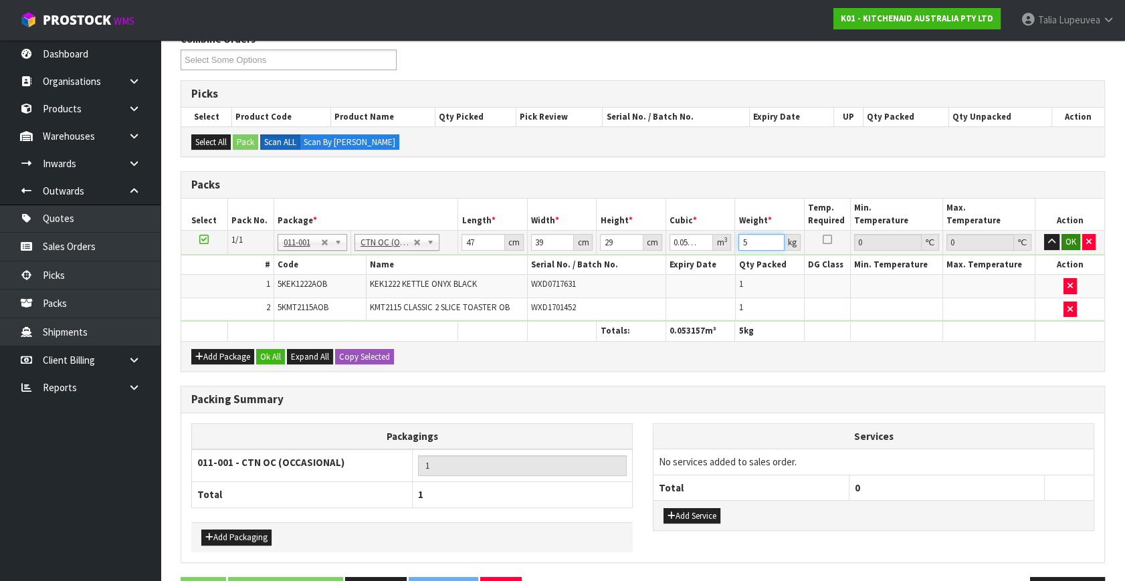
type input "5"
click at [1073, 237] on button "OK" at bounding box center [1070, 242] width 19 height 16
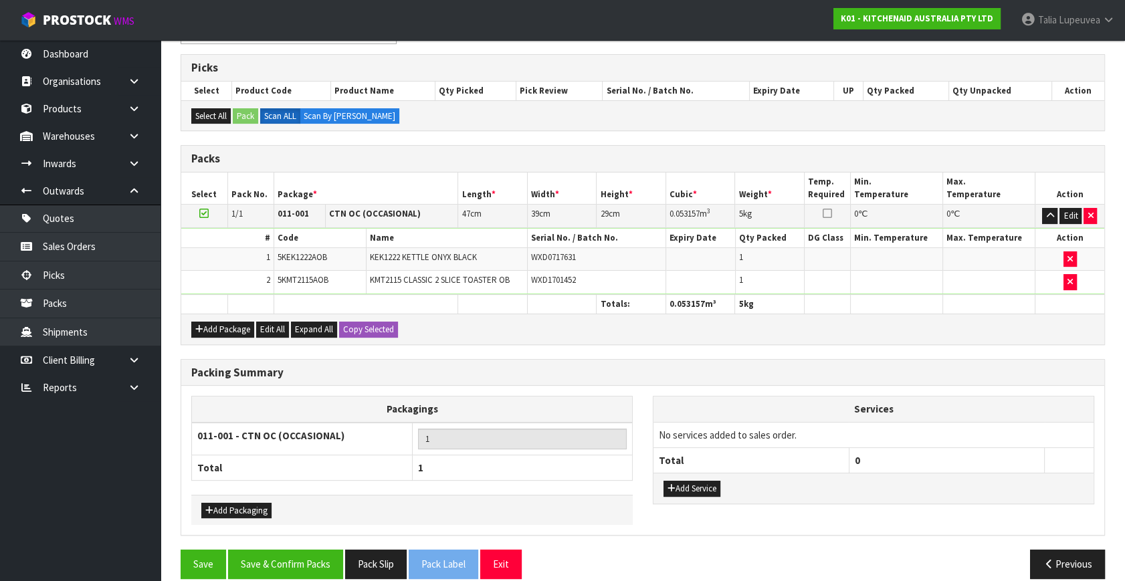
scroll to position [221, 0]
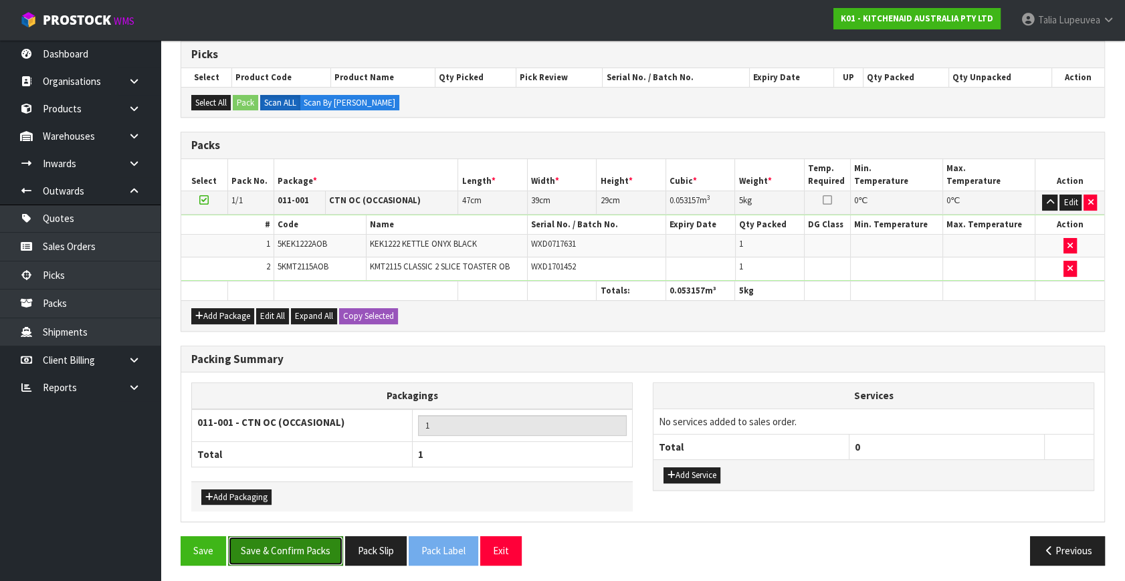
click at [285, 544] on button "Save & Confirm Packs" at bounding box center [285, 550] width 115 height 29
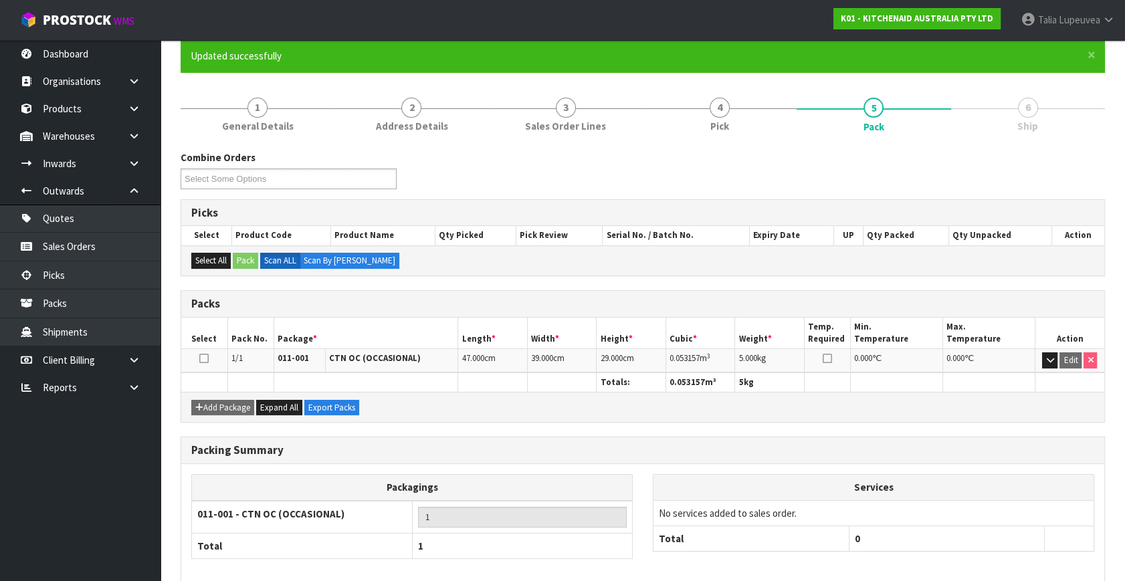
scroll to position [175, 0]
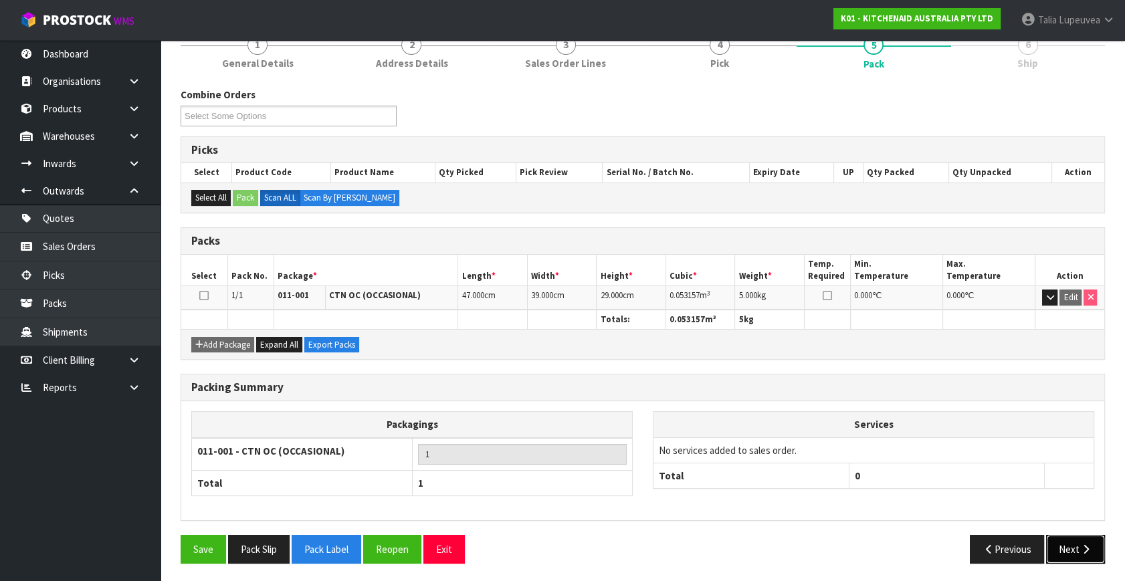
click at [1087, 536] on button "Next" at bounding box center [1075, 549] width 59 height 29
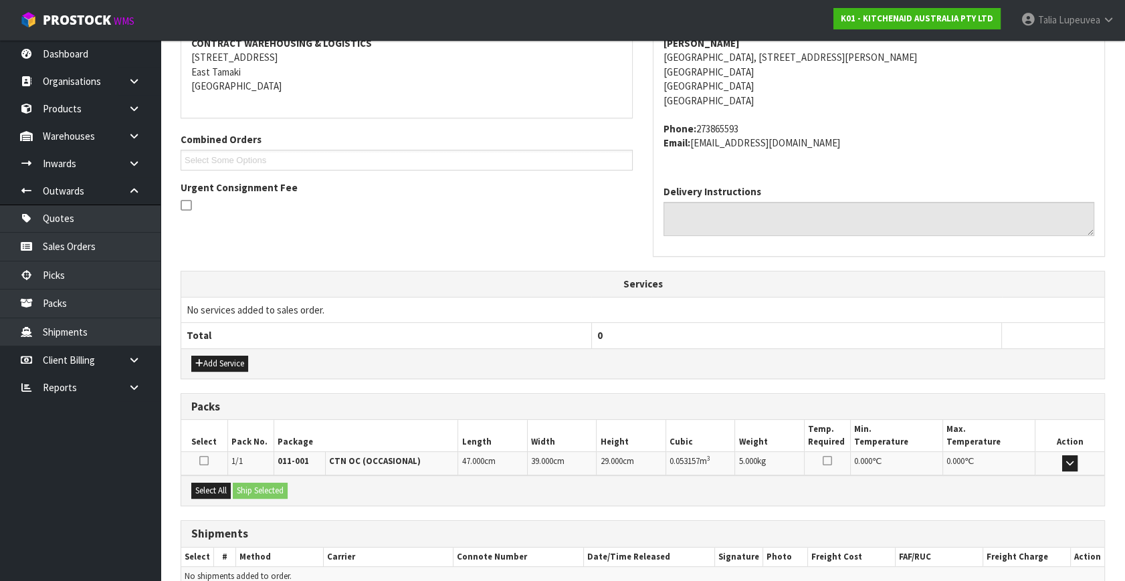
scroll to position [329, 0]
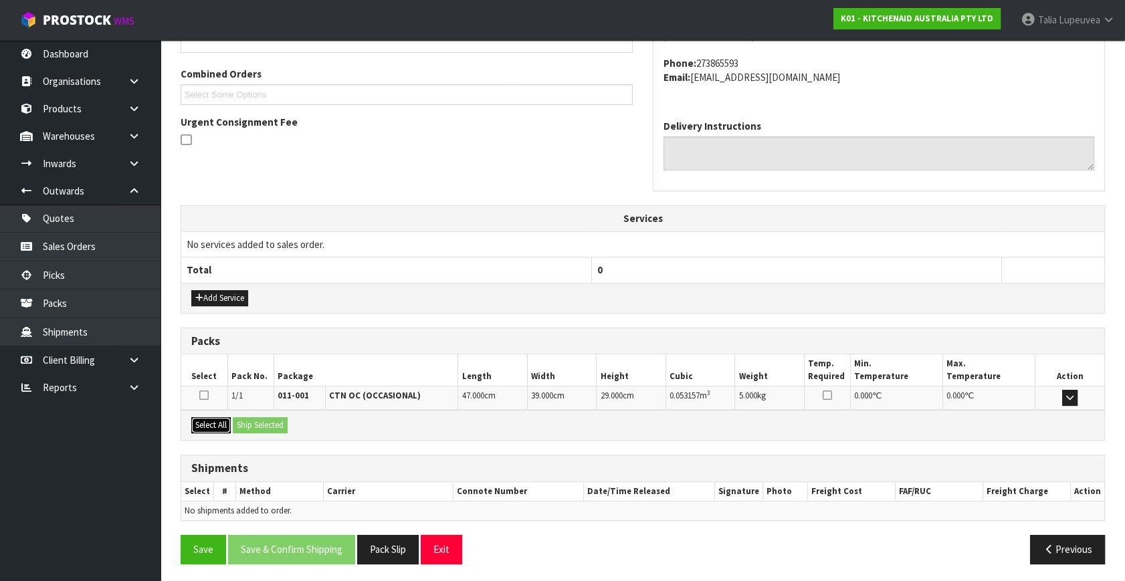
drag, startPoint x: 214, startPoint y: 424, endPoint x: 227, endPoint y: 423, distance: 12.7
click at [215, 424] on button "Select All" at bounding box center [210, 425] width 39 height 16
click at [261, 425] on button "Ship Selected" at bounding box center [260, 425] width 55 height 16
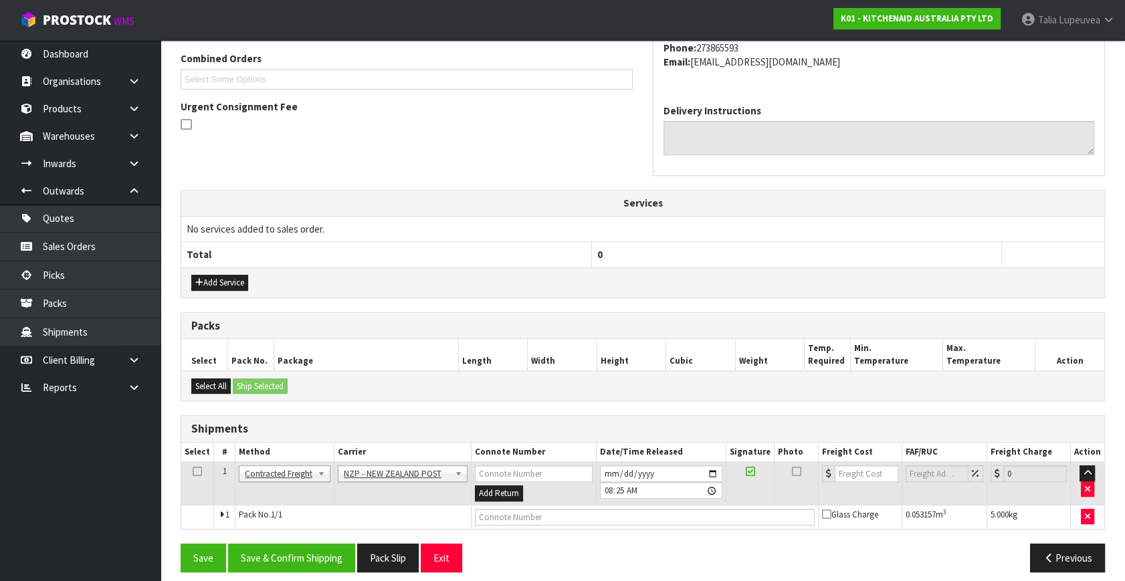
scroll to position [353, 0]
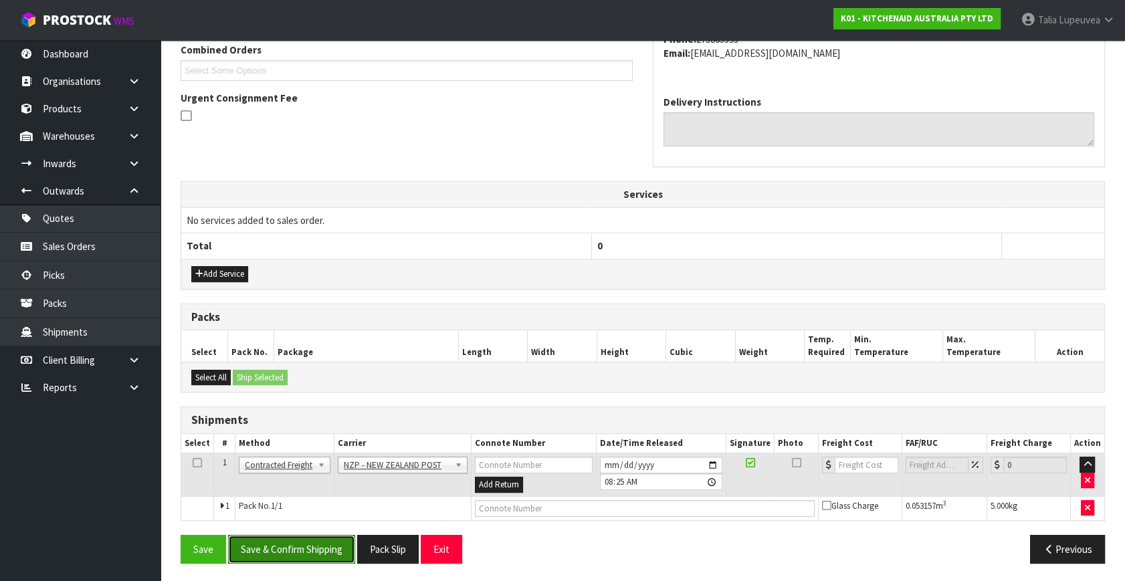
click at [328, 544] on button "Save & Confirm Shipping" at bounding box center [291, 549] width 127 height 29
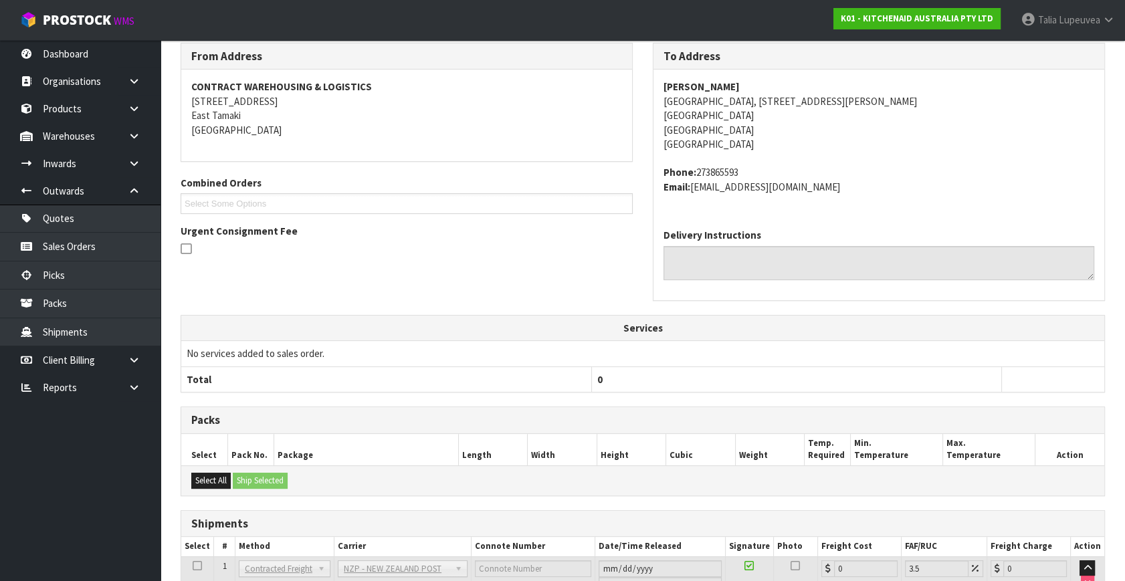
scroll to position [334, 0]
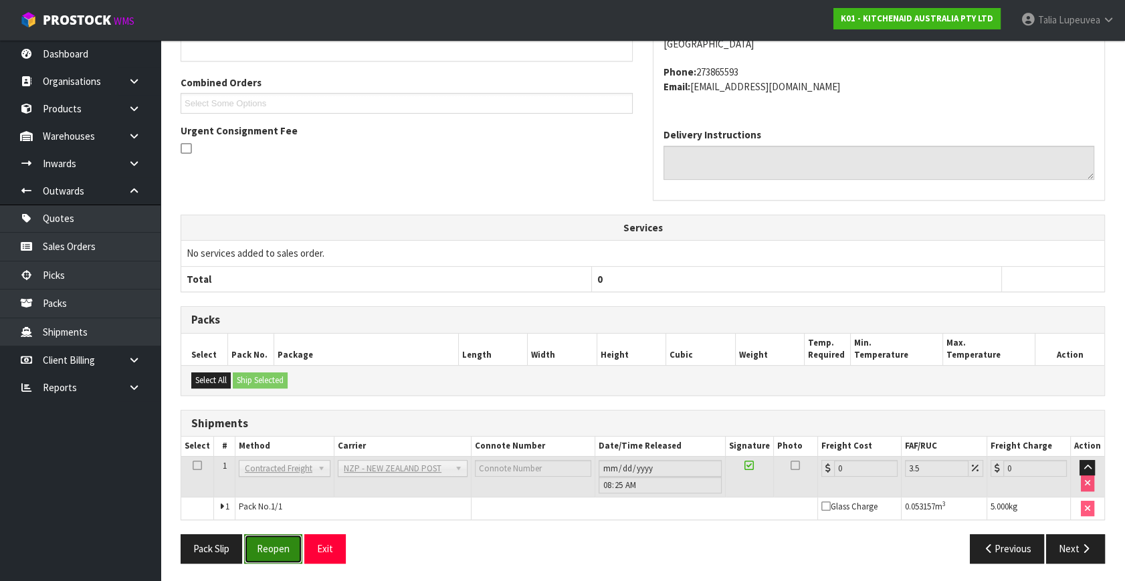
click at [300, 554] on button "Reopen" at bounding box center [273, 548] width 58 height 29
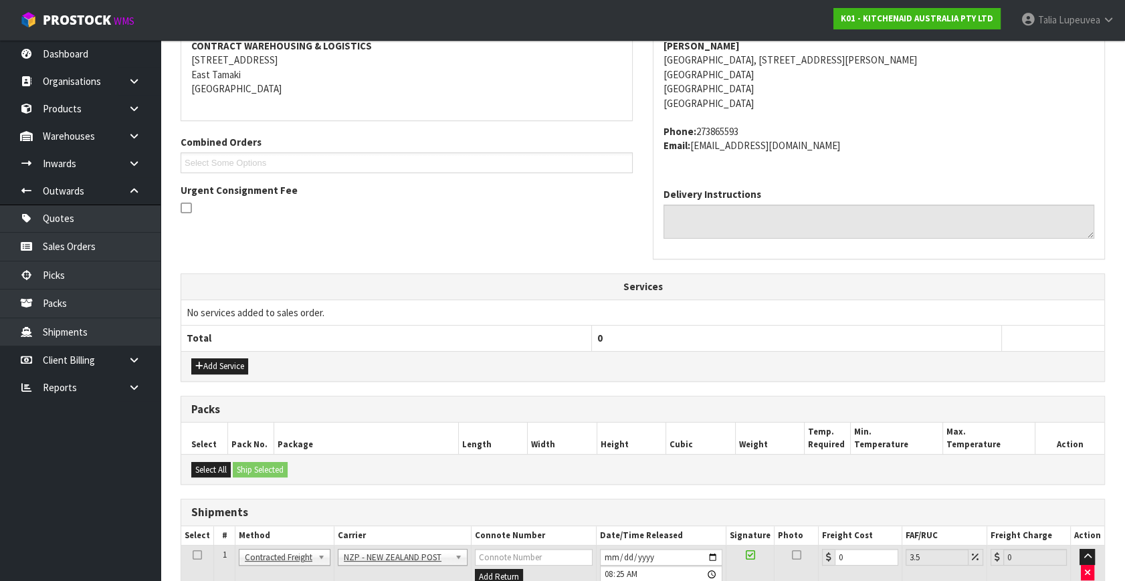
scroll to position [366, 0]
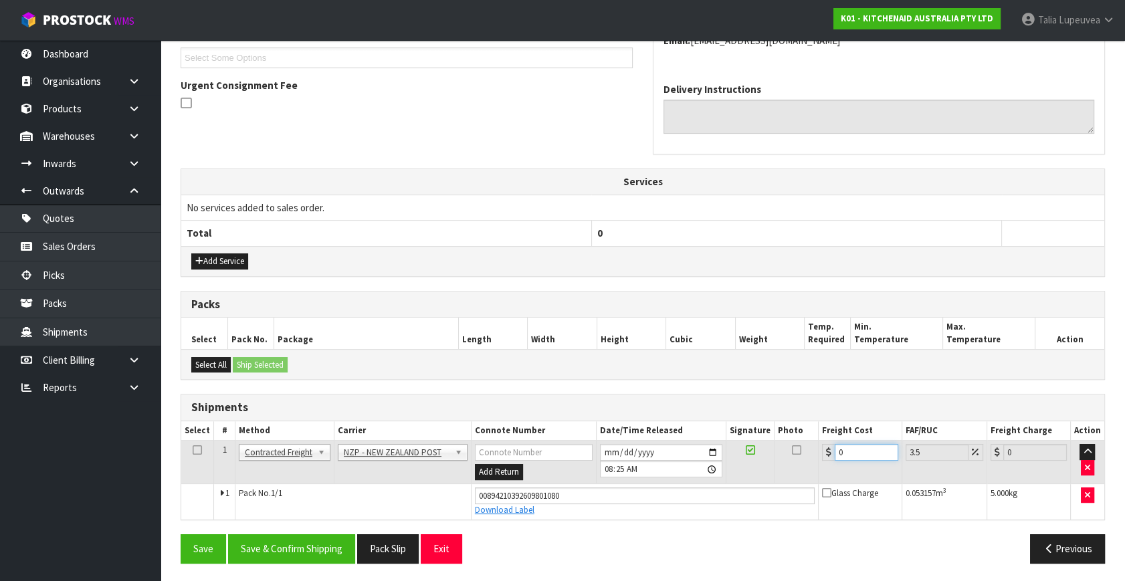
drag, startPoint x: 855, startPoint y: 449, endPoint x: 803, endPoint y: 471, distance: 56.6
click at [801, 473] on tr "1 Client Local Pickup Customer Local Pickup Company Freight Contracted Freight …" at bounding box center [642, 462] width 923 height 43
type input "9"
type input "9.31"
type input "9.2"
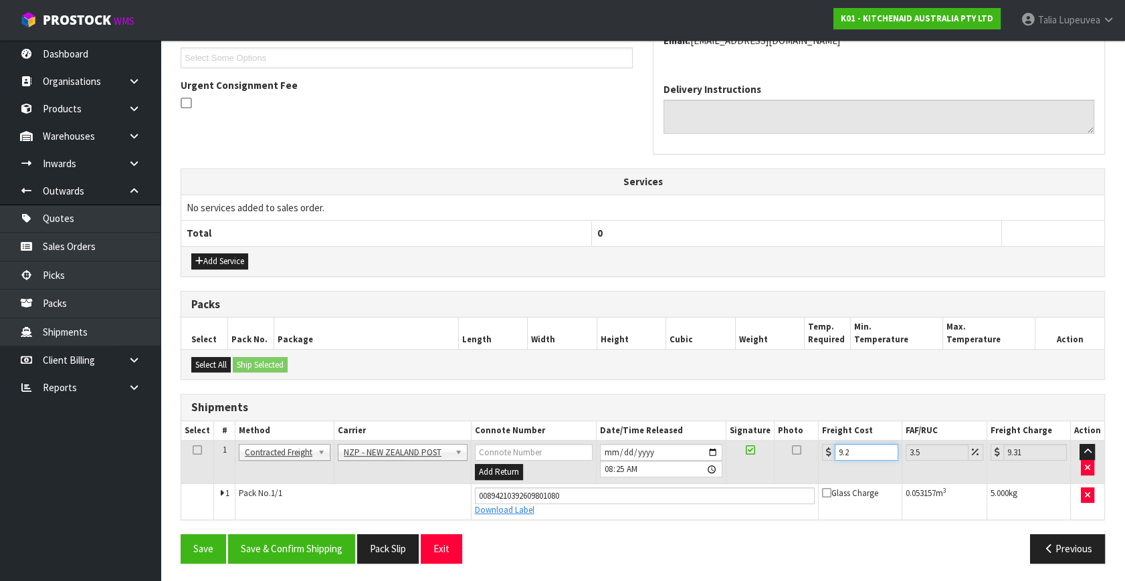
type input "9.52"
type input "9.26"
type input "9.58"
type input "9.26"
click at [318, 542] on button "Save & Confirm Shipping" at bounding box center [291, 548] width 127 height 29
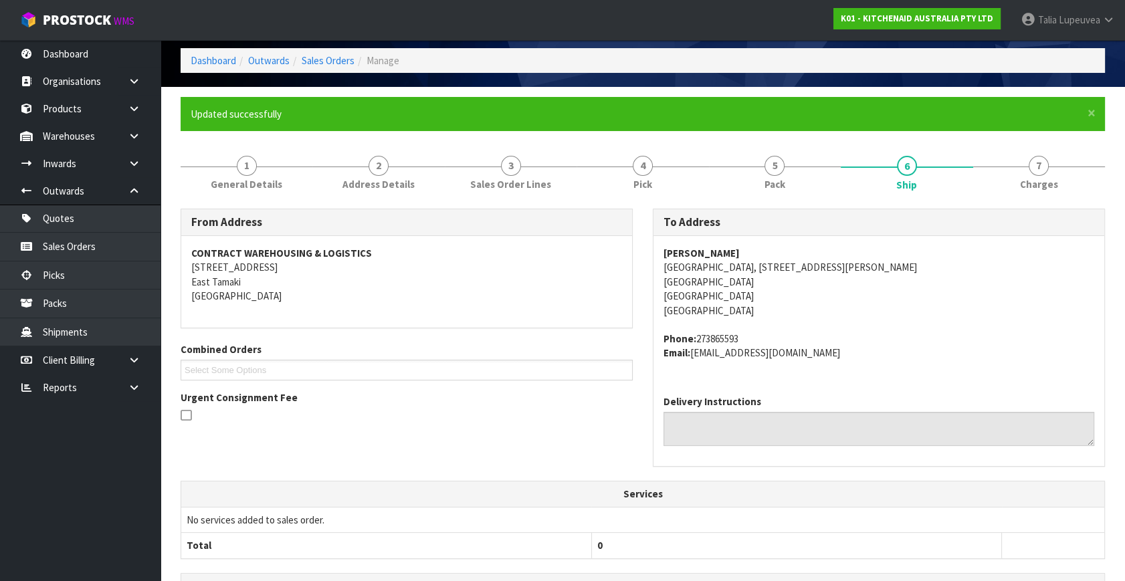
scroll to position [0, 0]
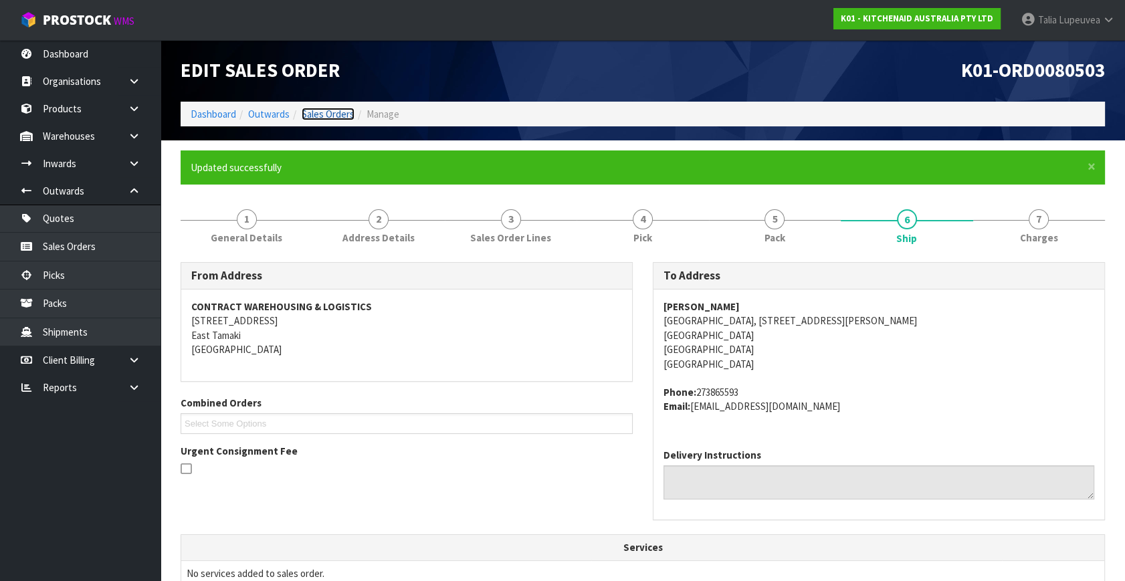
drag, startPoint x: 329, startPoint y: 110, endPoint x: 314, endPoint y: 103, distance: 17.0
click at [329, 110] on link "Sales Orders" at bounding box center [328, 114] width 53 height 13
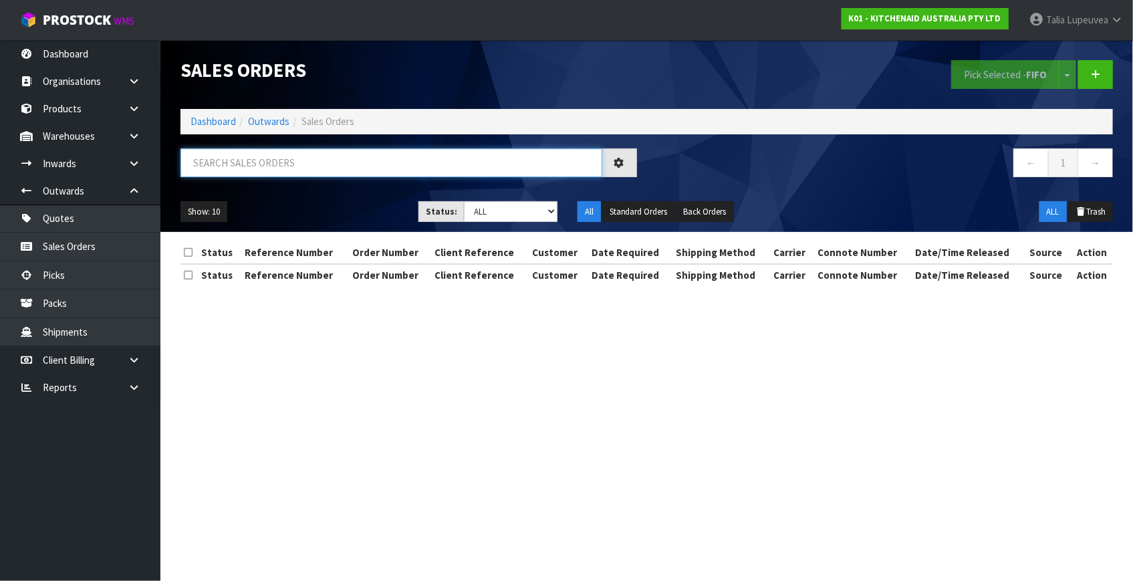
click at [431, 153] on input "text" at bounding box center [392, 162] width 422 height 29
type input "JOB-0417114"
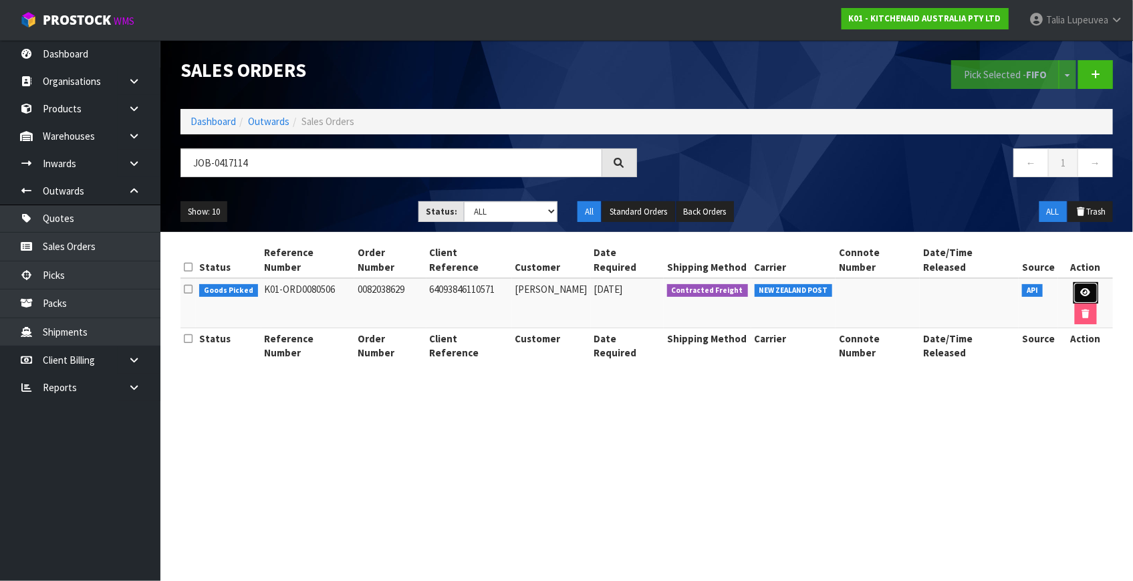
click at [1081, 288] on icon at bounding box center [1086, 292] width 10 height 9
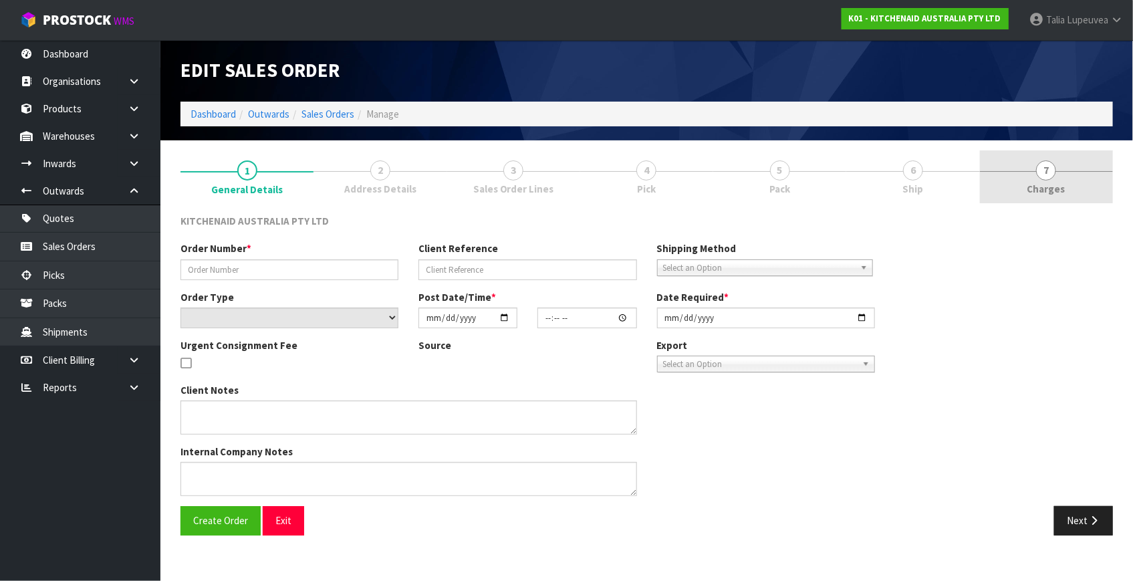
type input "0082038629"
type input "64093846110571"
select select "number:0"
type input "[DATE]"
type input "20:39:09.000"
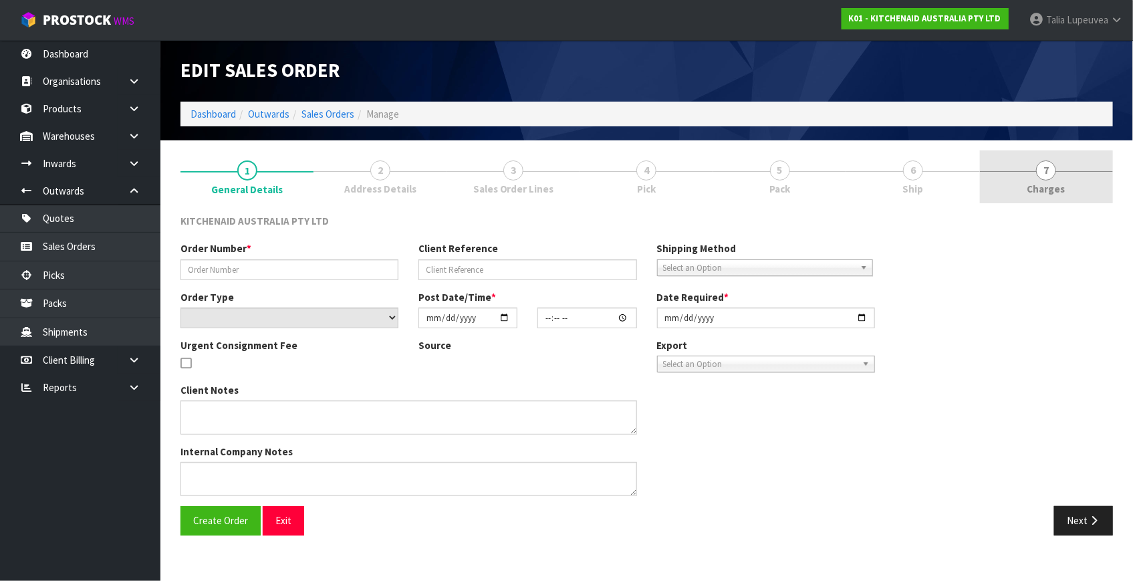
type input "[DATE]"
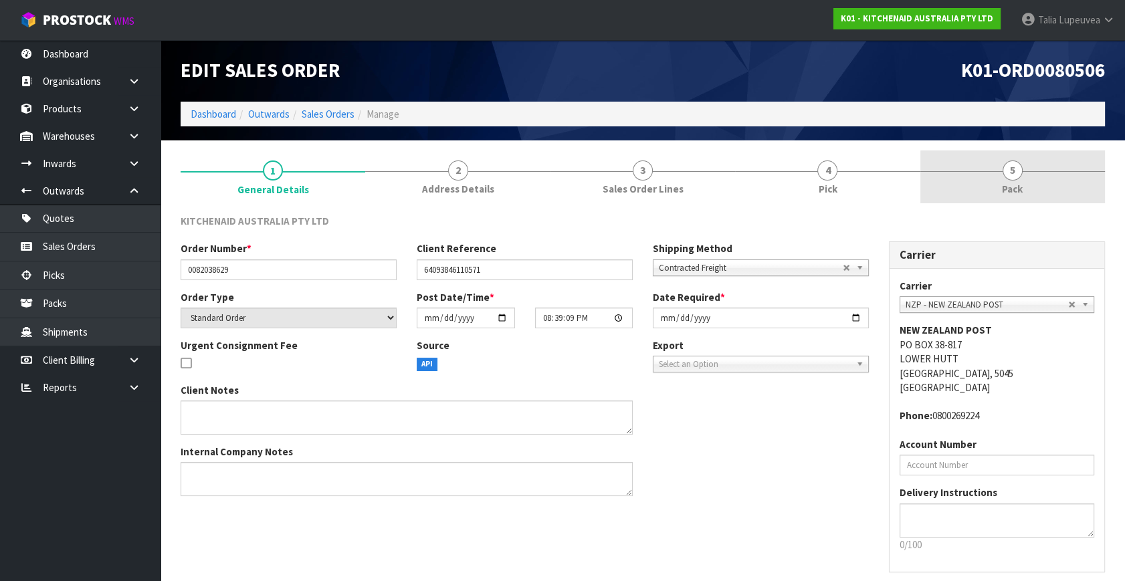
click at [1022, 177] on link "5 Pack" at bounding box center [1012, 176] width 185 height 53
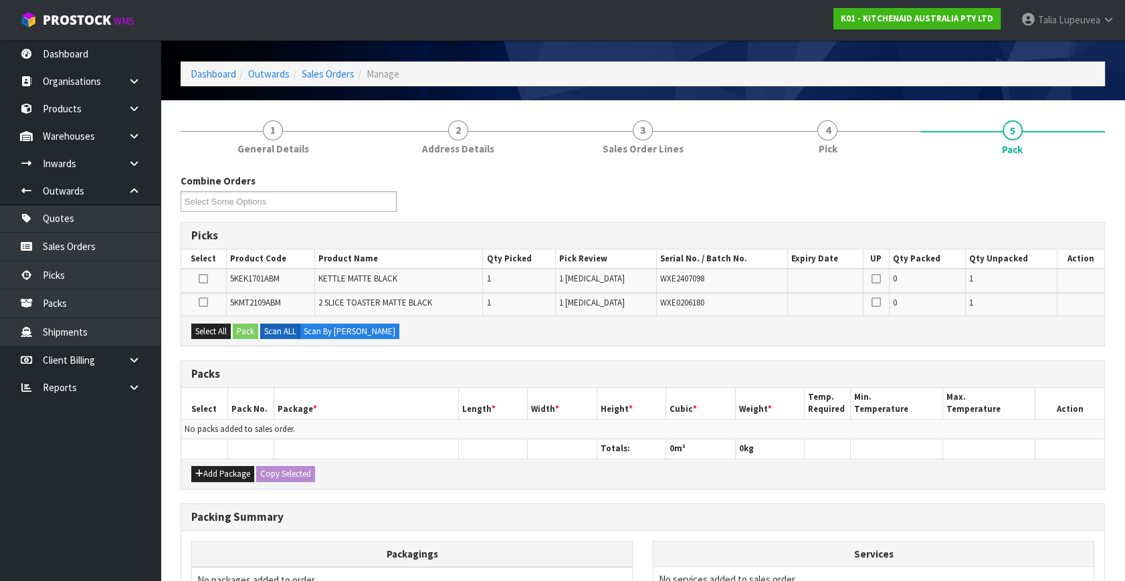
scroll to position [60, 0]
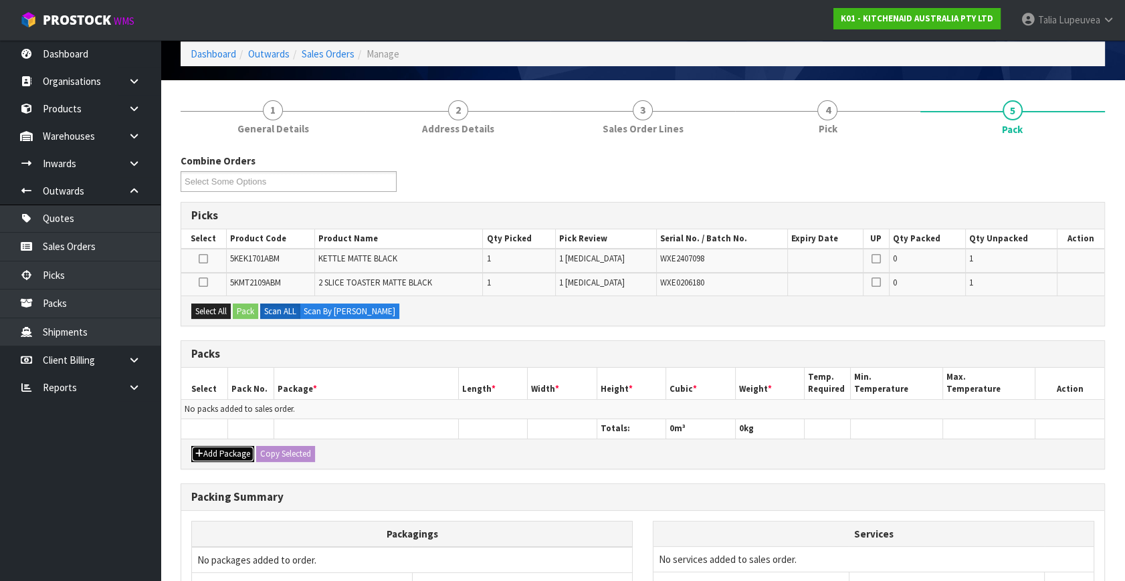
click at [195, 449] on icon "button" at bounding box center [199, 453] width 8 height 9
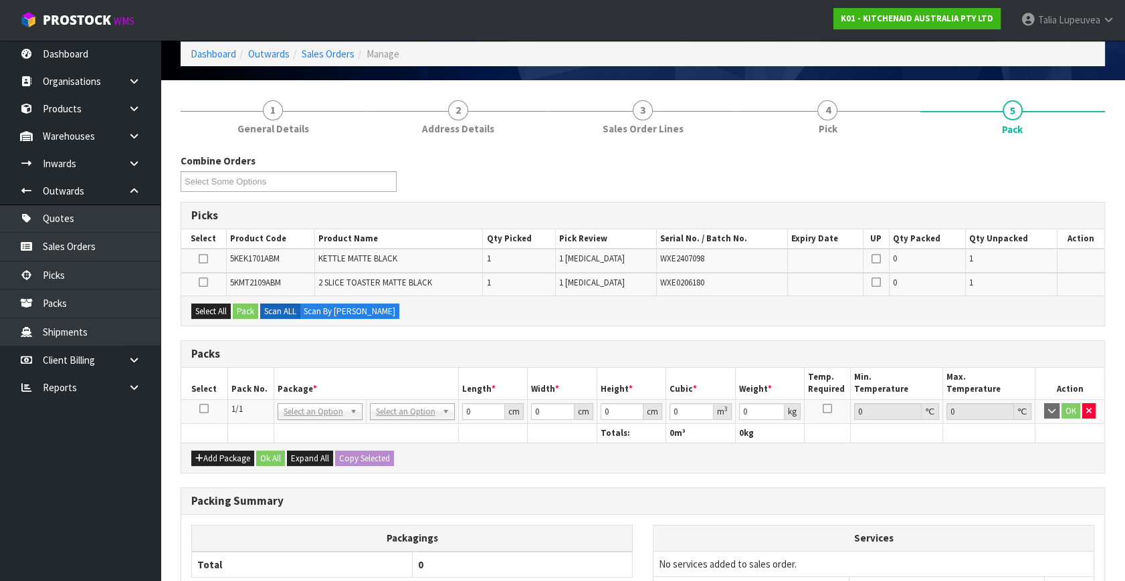
click at [204, 409] on icon at bounding box center [203, 409] width 9 height 1
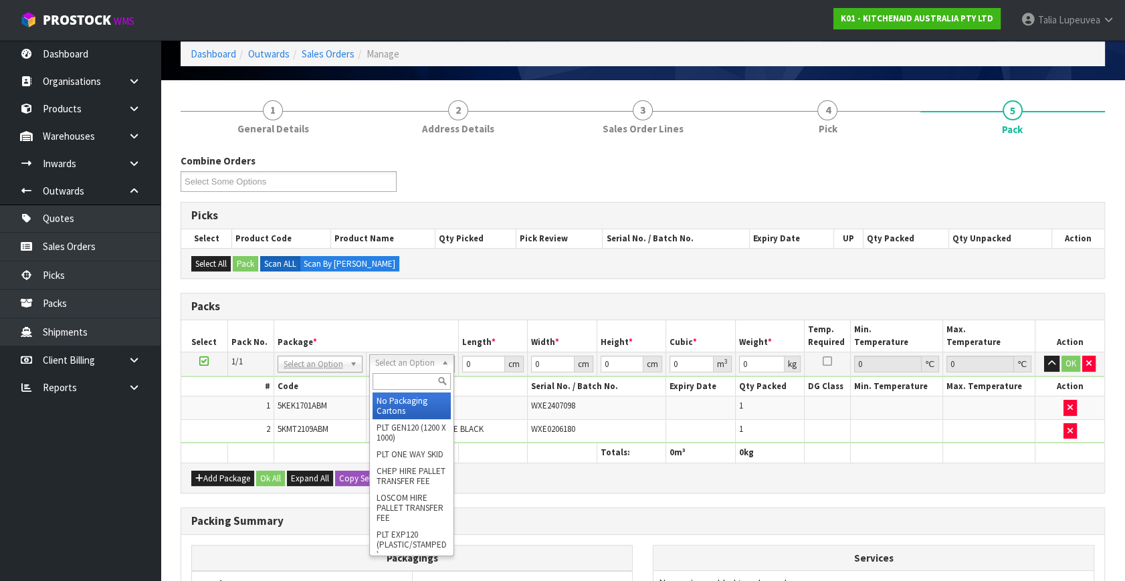
click at [401, 376] on input "text" at bounding box center [411, 381] width 78 height 17
type input "own"
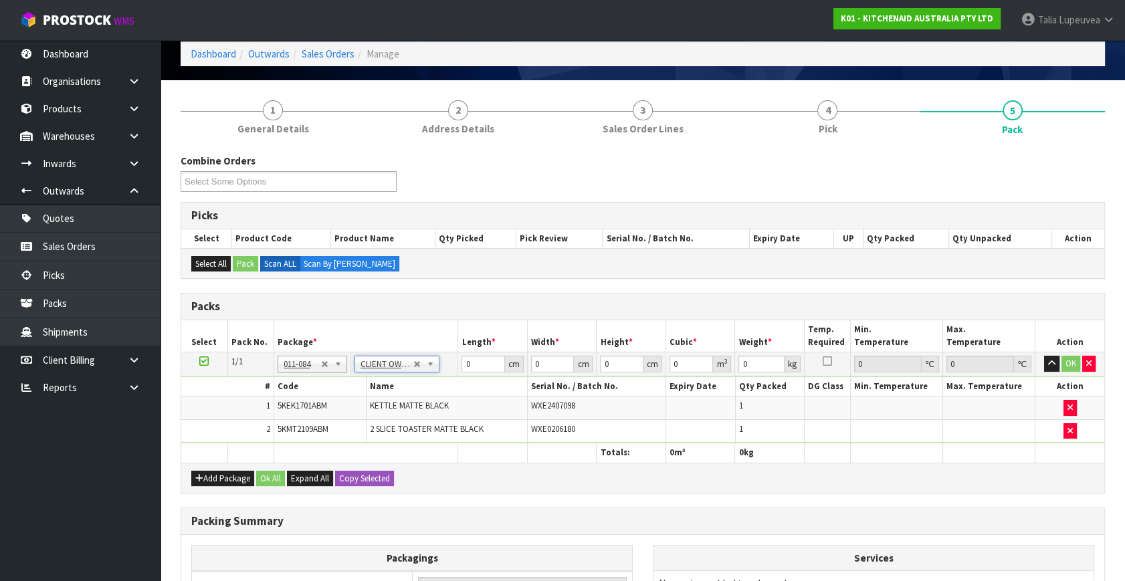
type input "4.75"
drag, startPoint x: 478, startPoint y: 356, endPoint x: 443, endPoint y: 369, distance: 37.3
click at [443, 369] on tr "1/1 NONE 007-001 007-002 007-004 007-009 007-013 007-014 007-015 007-017 007-01…" at bounding box center [642, 364] width 923 height 24
type input "52"
type input "27"
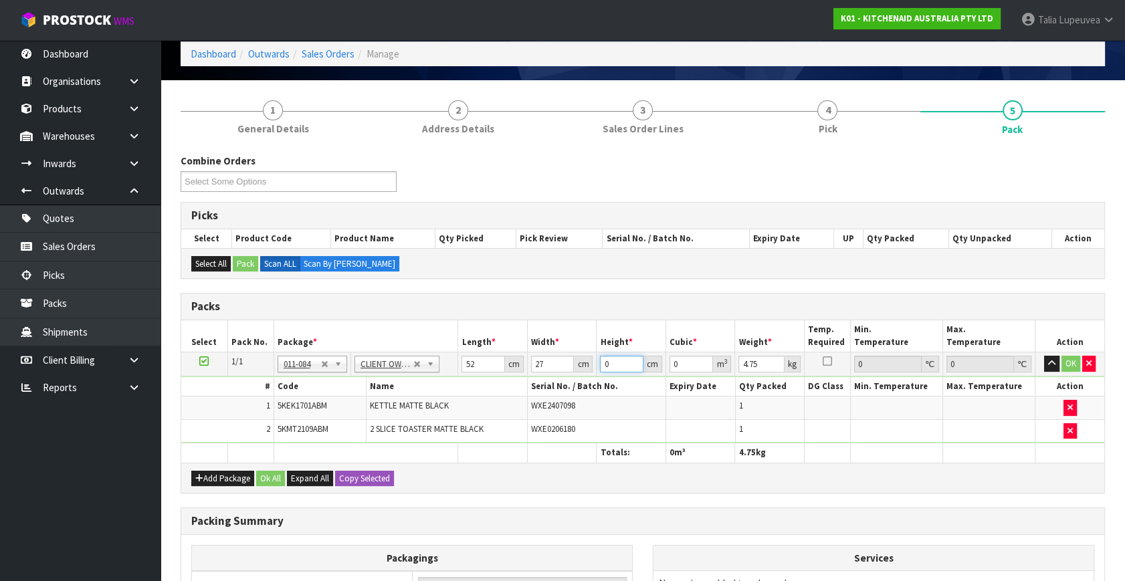
type input "3"
type input "0.004212"
type input "39"
type input "0.054756"
type input "39"
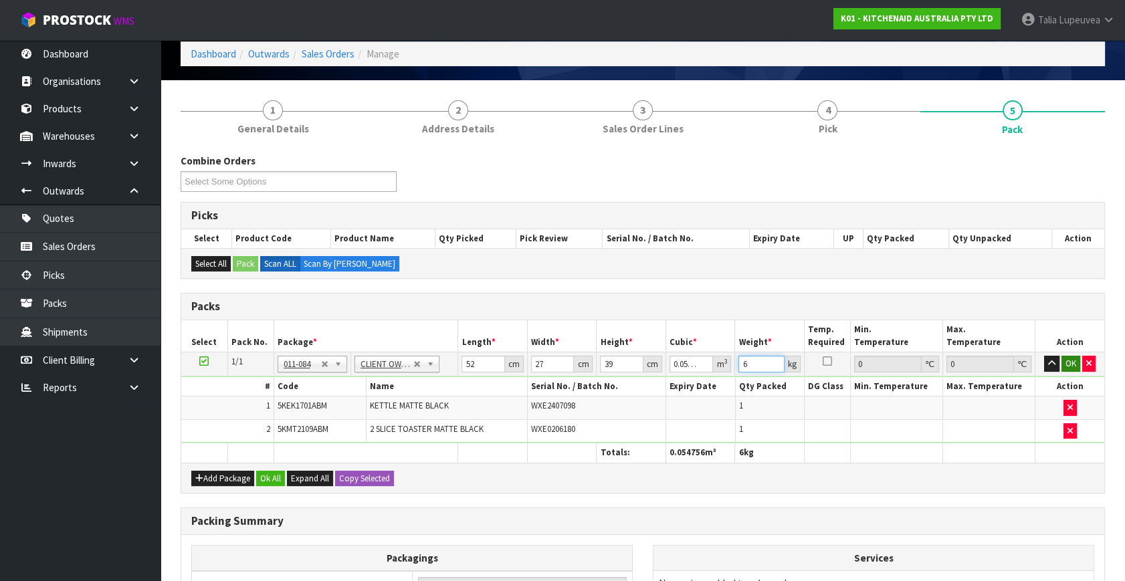
type input "6"
click at [1074, 362] on button "OK" at bounding box center [1070, 364] width 19 height 16
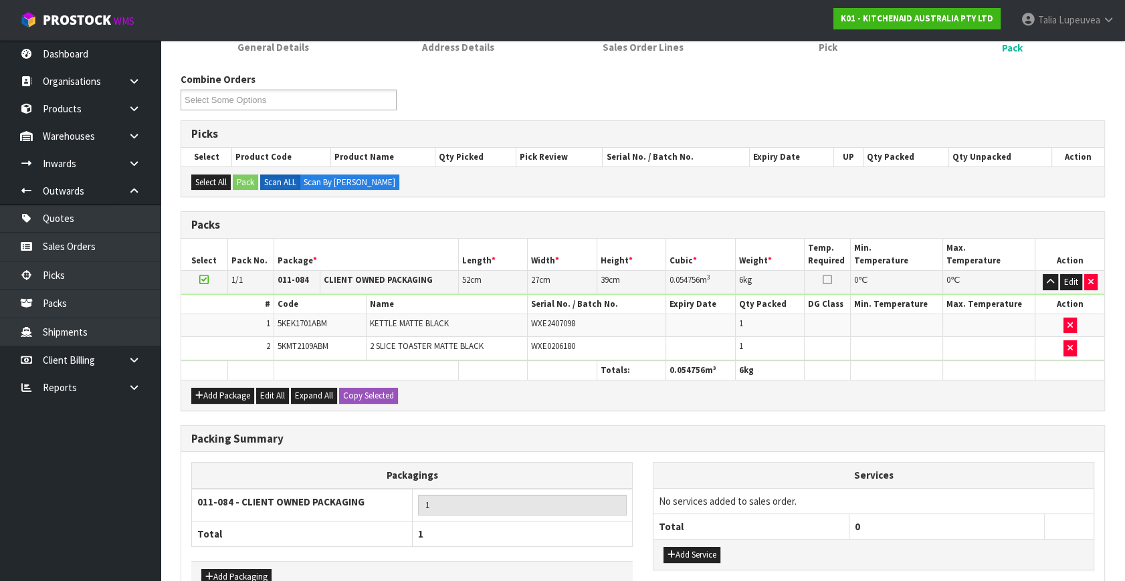
scroll to position [221, 0]
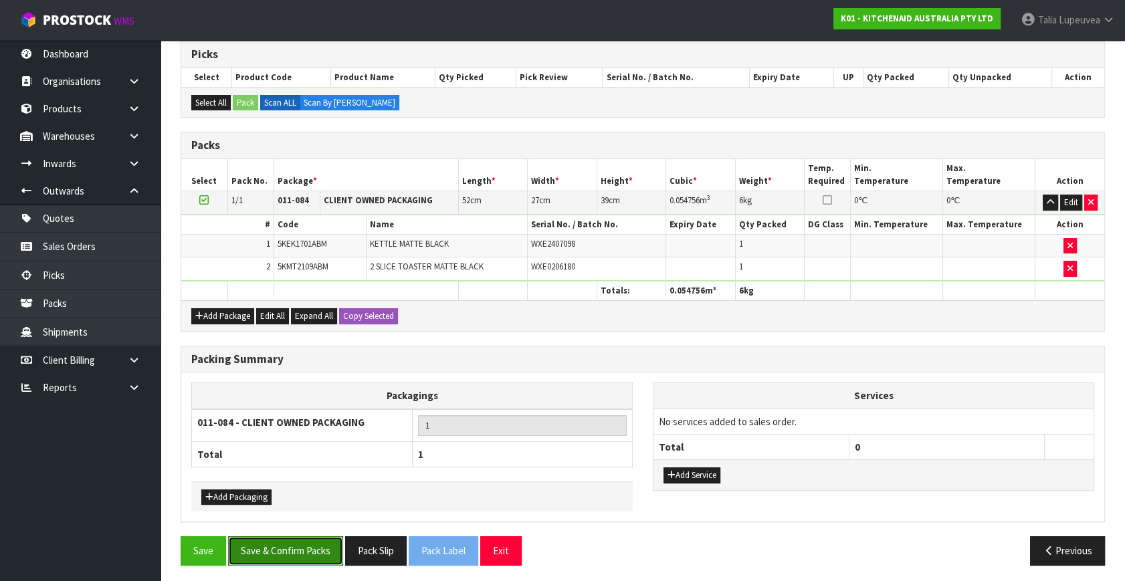
click at [320, 556] on button "Save & Confirm Packs" at bounding box center [285, 550] width 115 height 29
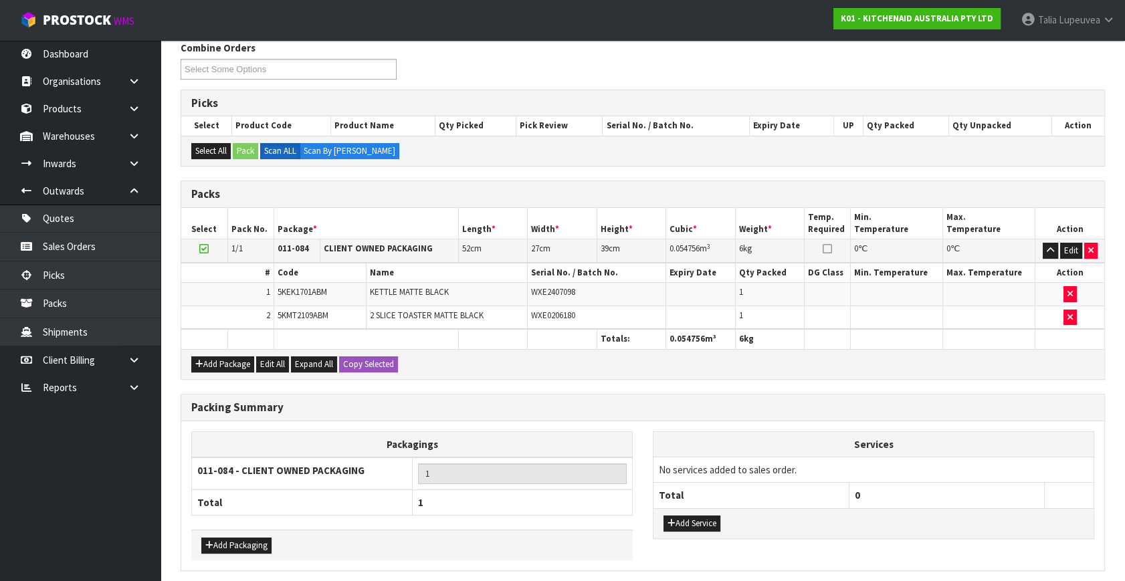
scroll to position [0, 0]
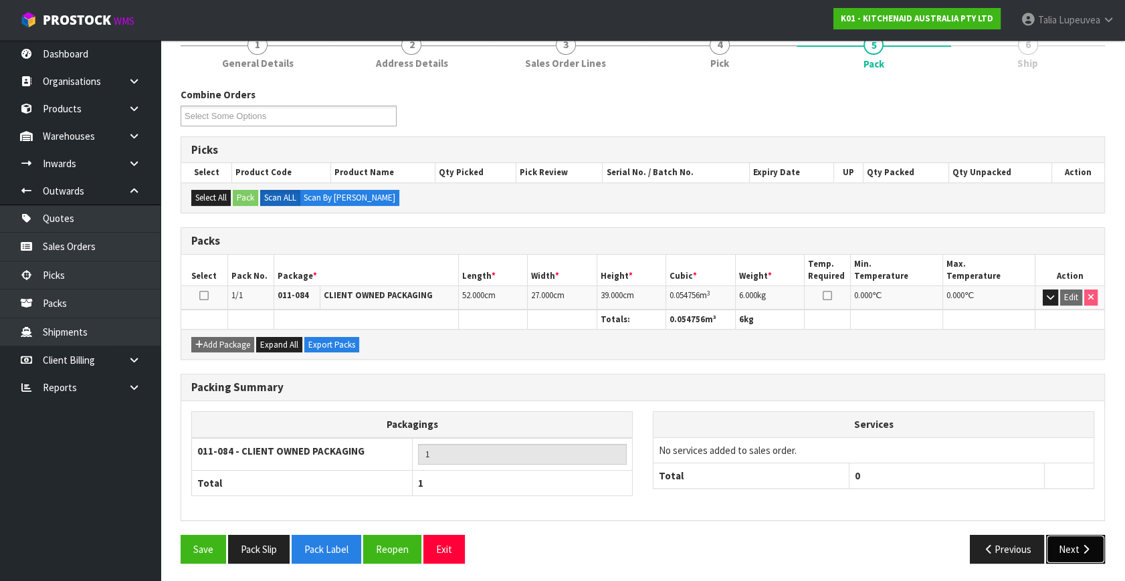
click at [1080, 544] on icon "button" at bounding box center [1085, 549] width 13 height 10
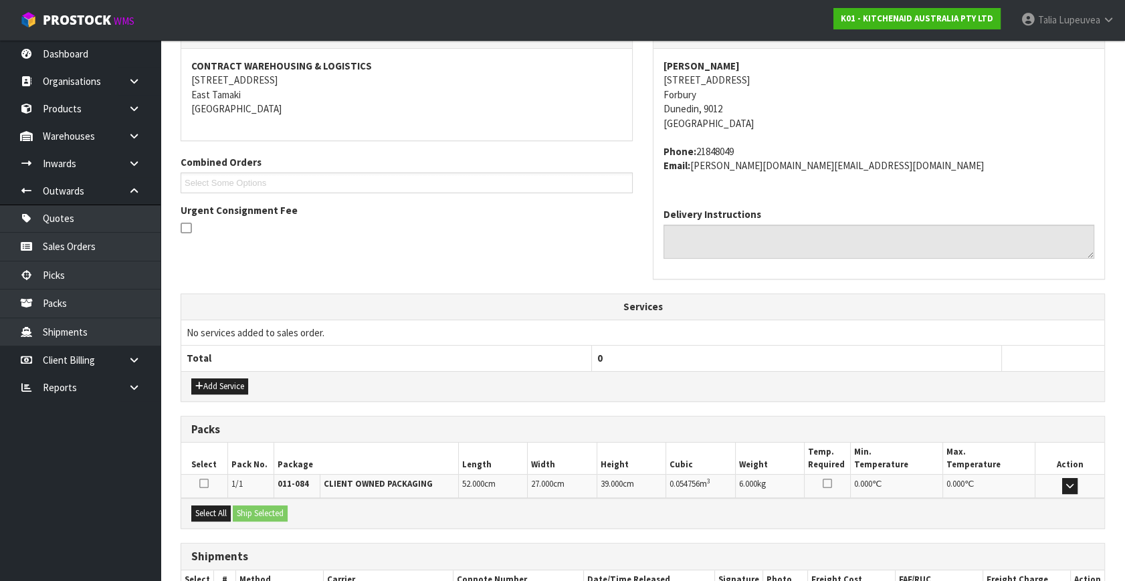
scroll to position [329, 0]
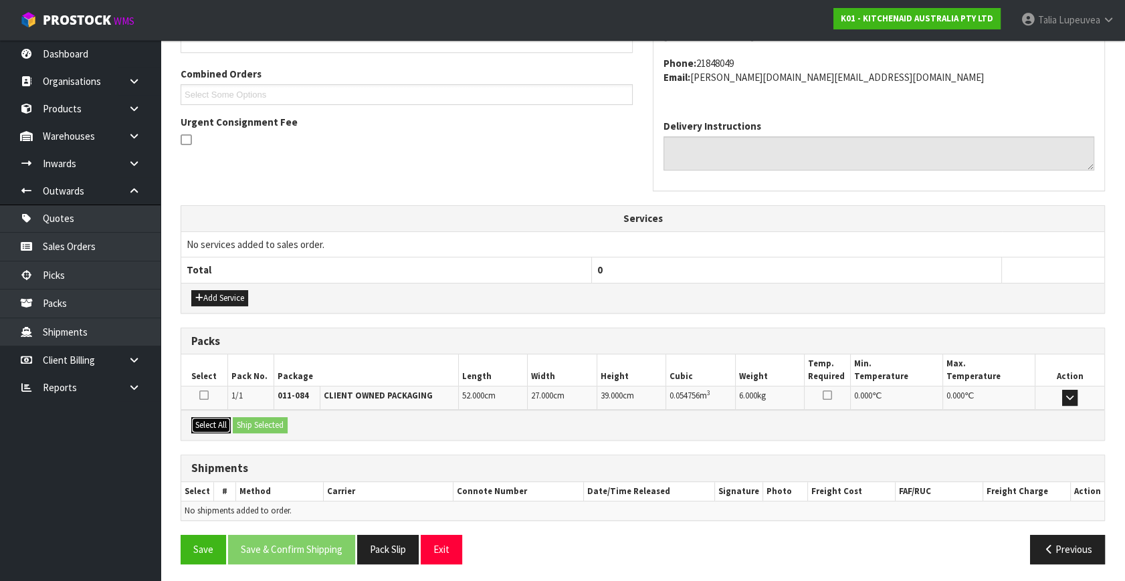
click at [215, 419] on button "Select All" at bounding box center [210, 425] width 39 height 16
click at [251, 421] on button "Ship Selected" at bounding box center [260, 425] width 55 height 16
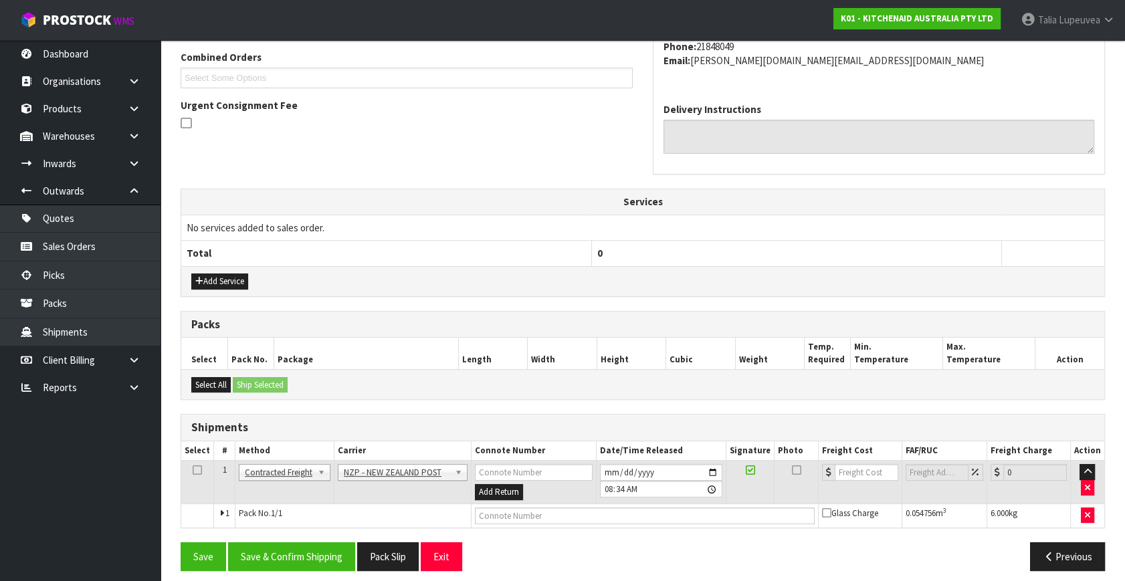
scroll to position [353, 0]
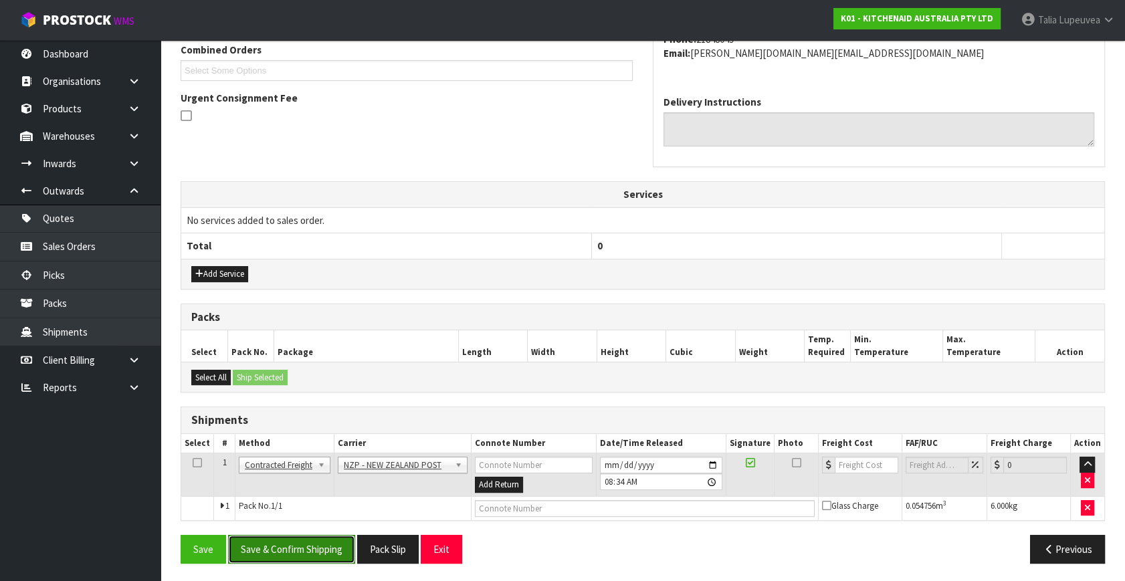
click at [316, 552] on button "Save & Confirm Shipping" at bounding box center [291, 549] width 127 height 29
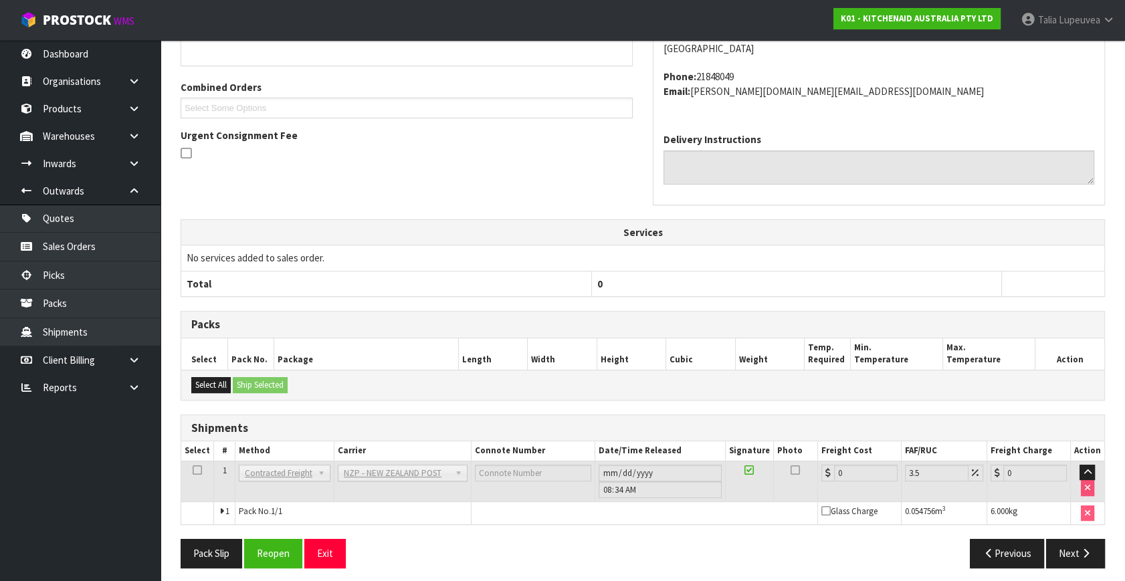
scroll to position [334, 0]
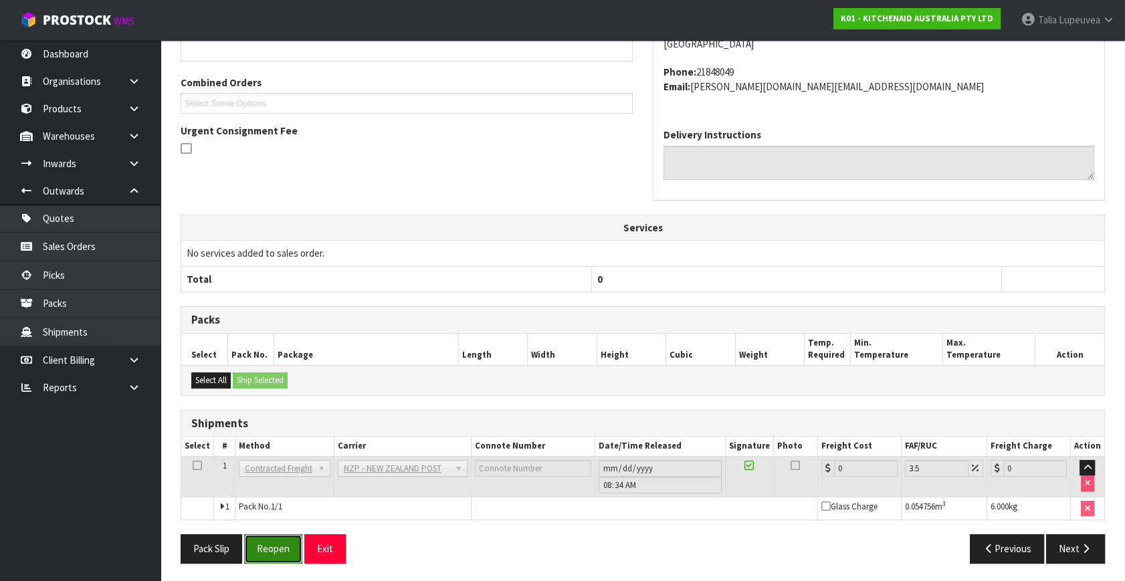
click at [275, 536] on button "Reopen" at bounding box center [273, 548] width 58 height 29
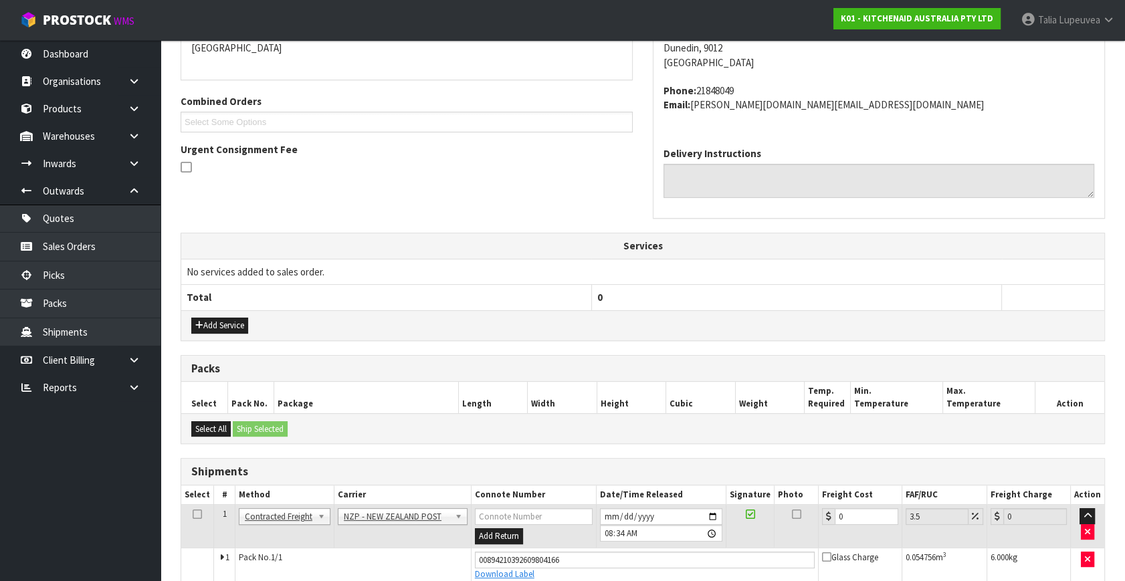
scroll to position [366, 0]
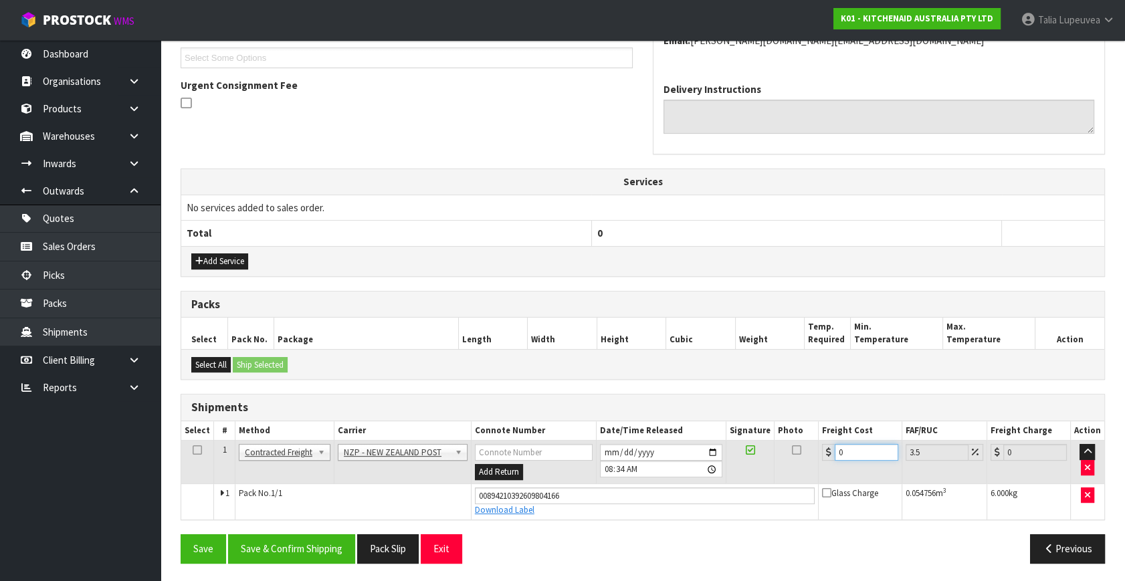
drag, startPoint x: 864, startPoint y: 454, endPoint x: 801, endPoint y: 471, distance: 65.2
click at [801, 471] on tr "1 Client Local Pickup Customer Local Pickup Company Freight Contracted Freight …" at bounding box center [642, 462] width 923 height 43
type input "1"
type input "1.03"
type input "13"
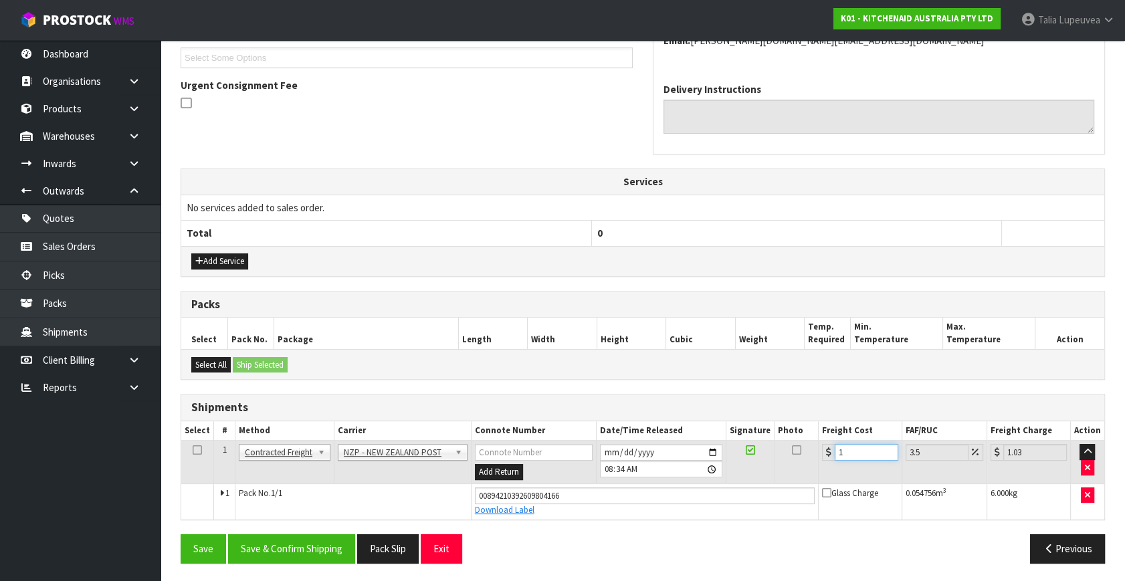
type input "13.45"
type input "13.2"
type input "13.66"
type input "13.27"
type input "13.73"
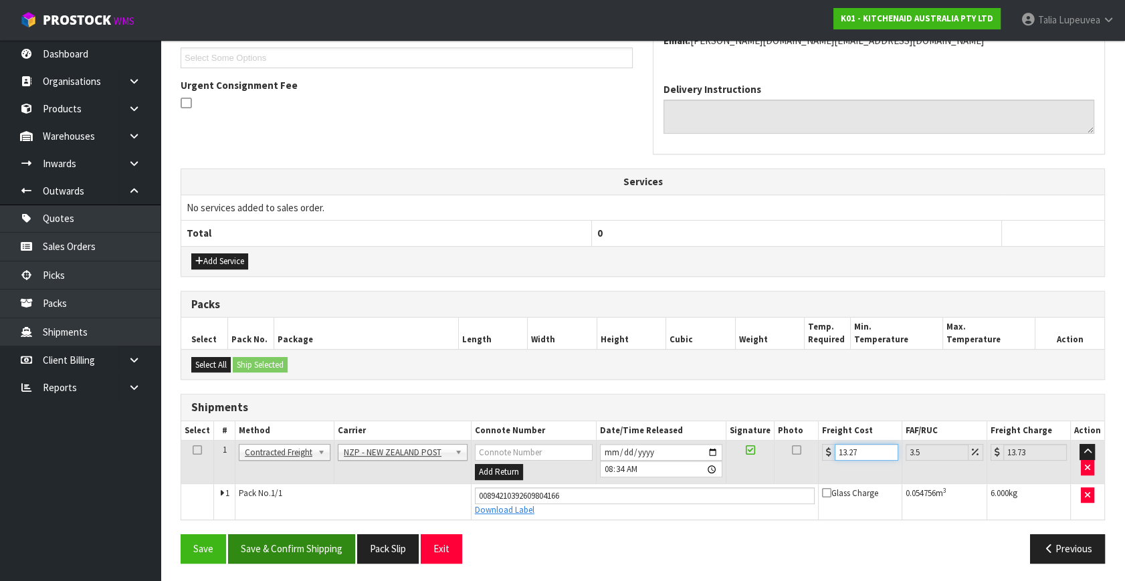
type input "13.27"
click at [347, 554] on button "Save & Confirm Shipping" at bounding box center [291, 548] width 127 height 29
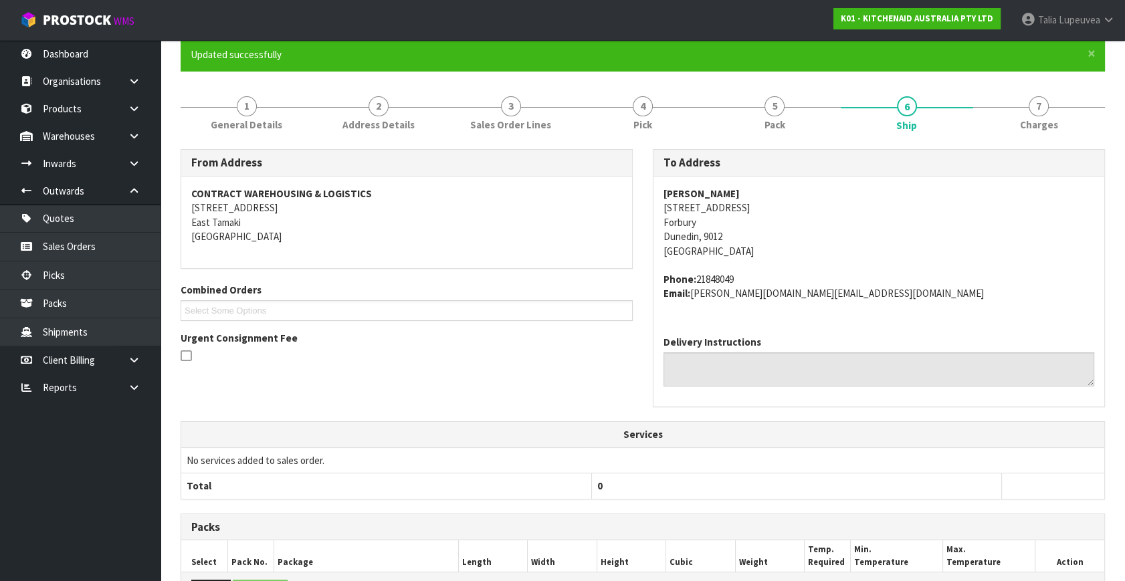
scroll to position [0, 0]
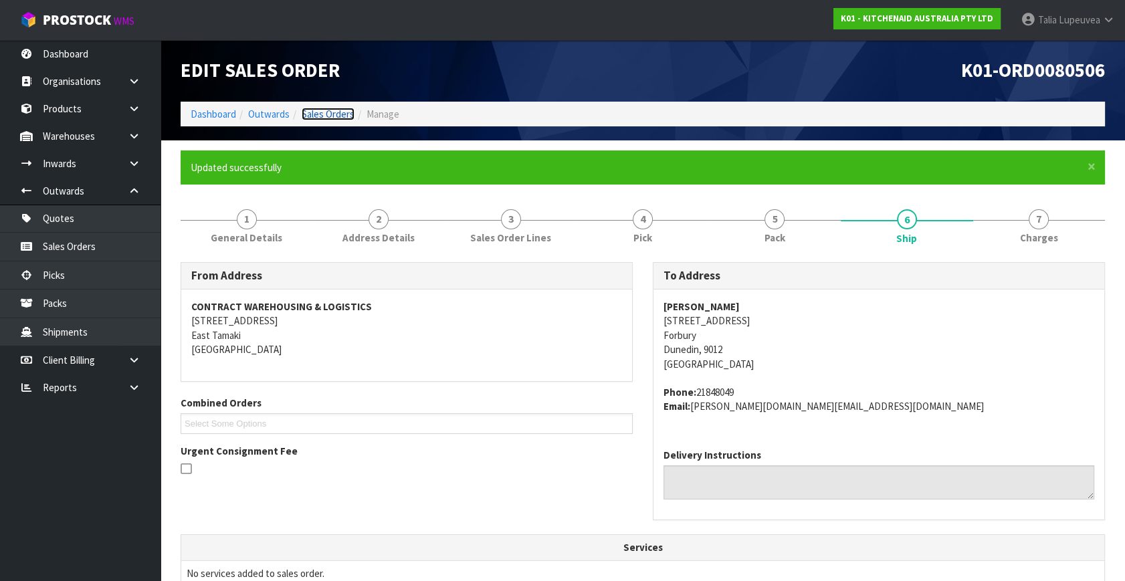
click at [334, 112] on link "Sales Orders" at bounding box center [328, 114] width 53 height 13
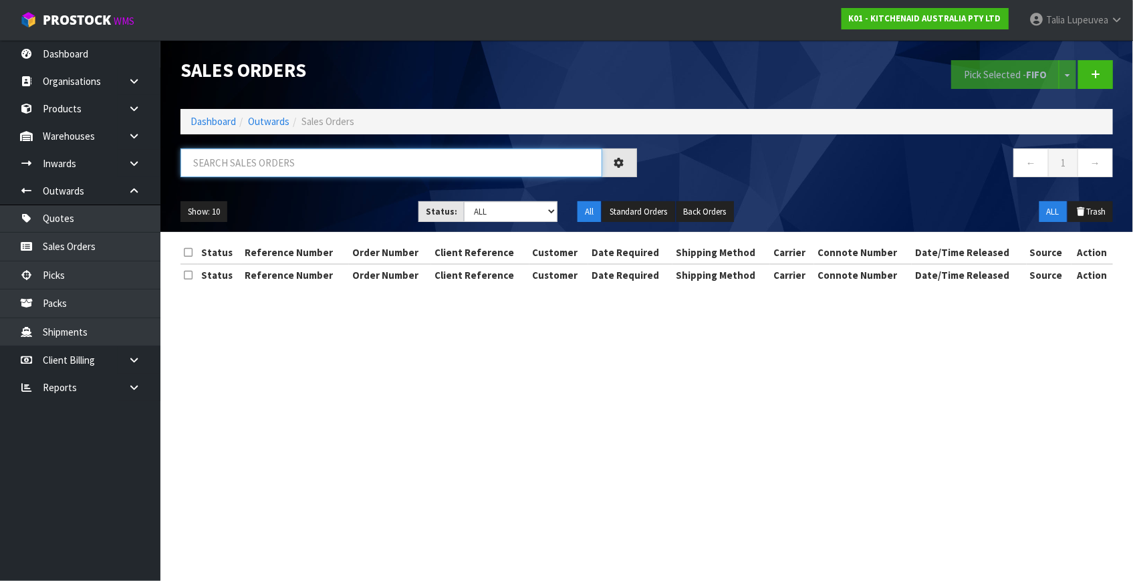
click at [339, 160] on input "text" at bounding box center [392, 162] width 422 height 29
type input "JOB-0417076"
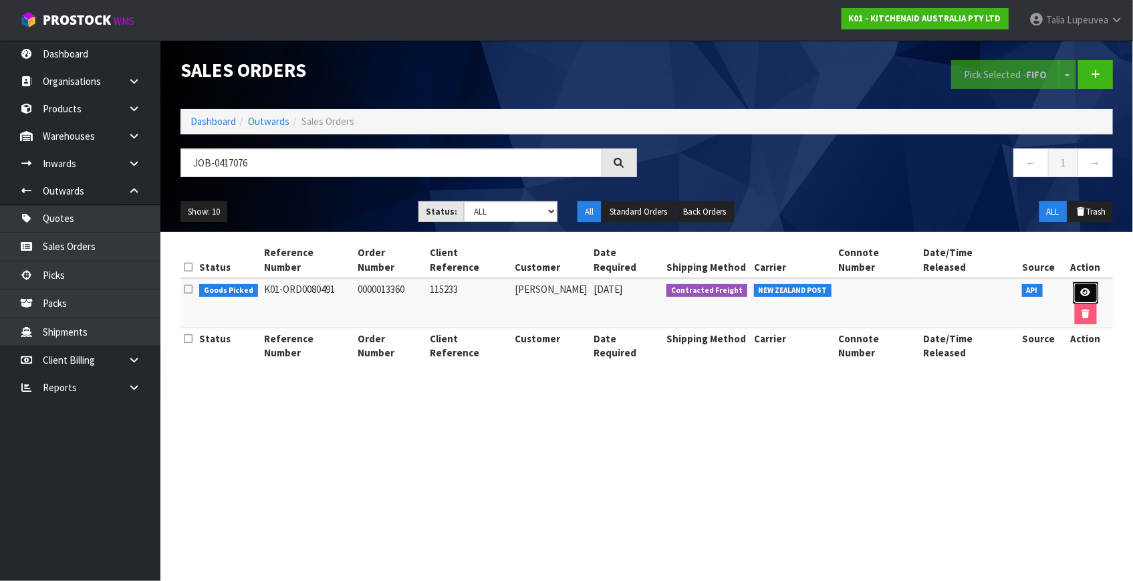
click at [1081, 288] on icon at bounding box center [1086, 292] width 10 height 9
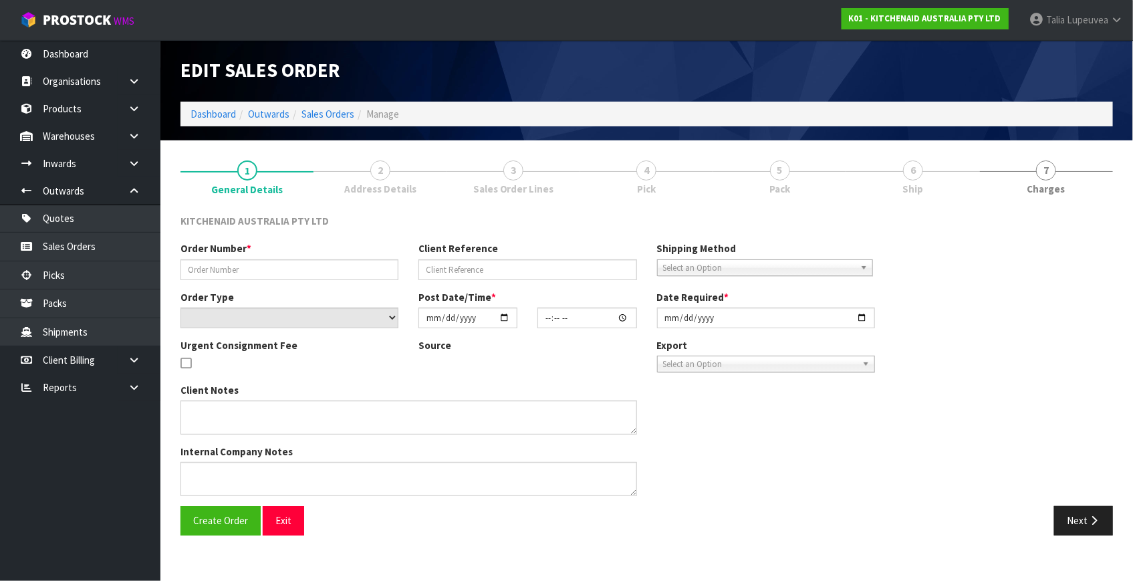
type input "0000013360"
type input "115233"
select select "number:0"
type input "[DATE]"
type input "16:32:57.000"
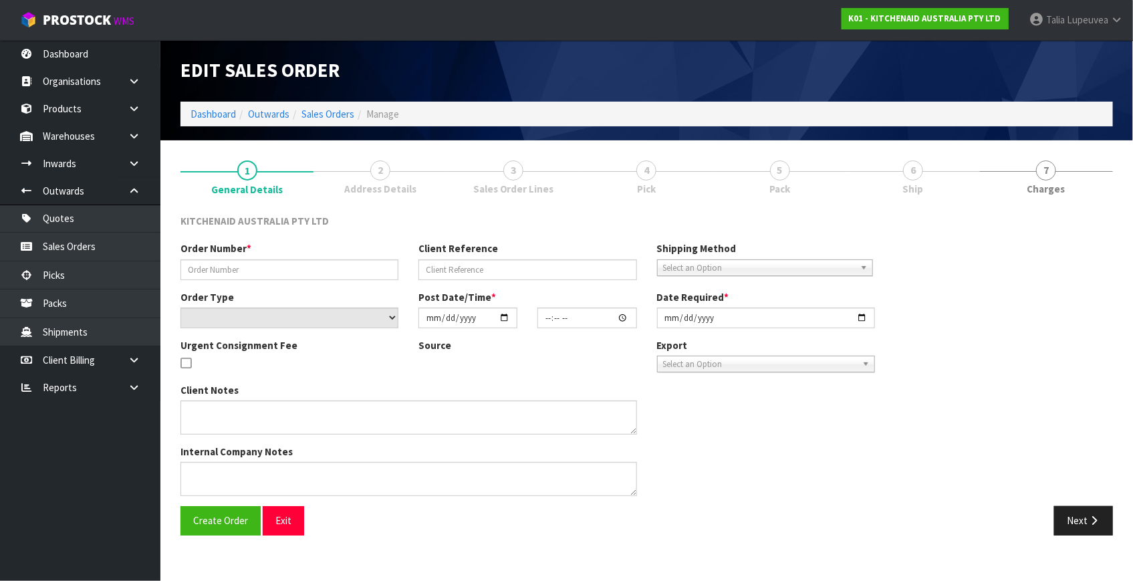
type input "[DATE]"
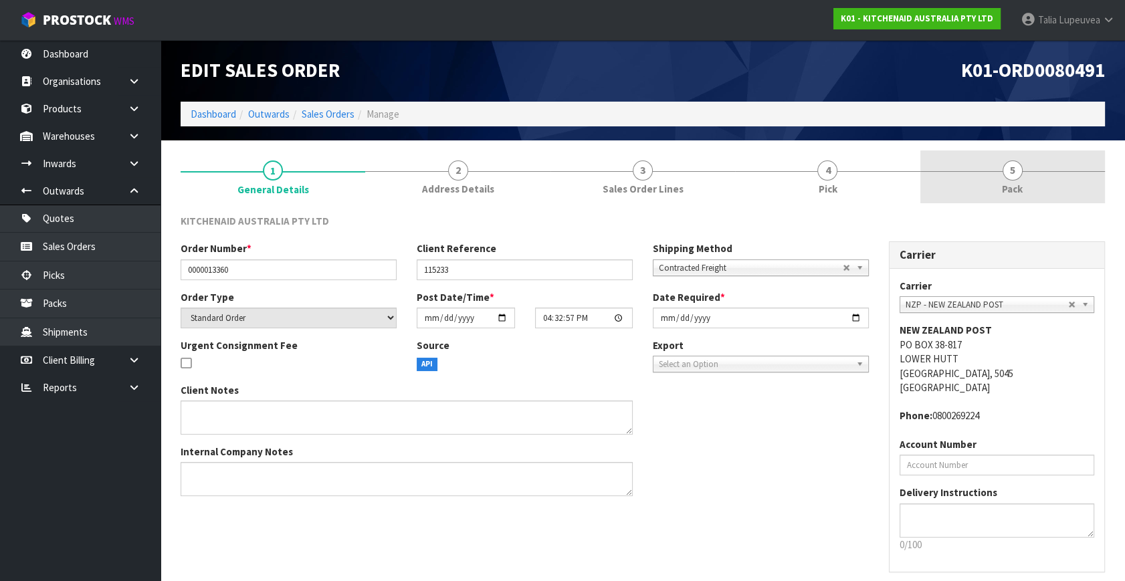
click at [1037, 190] on link "5 Pack" at bounding box center [1012, 176] width 185 height 53
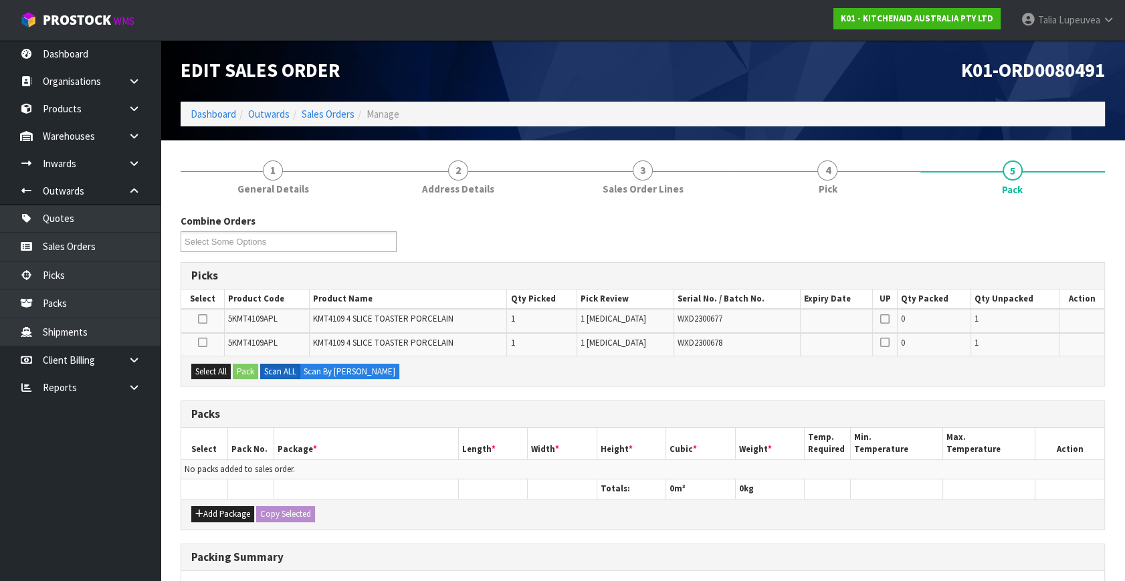
scroll to position [60, 0]
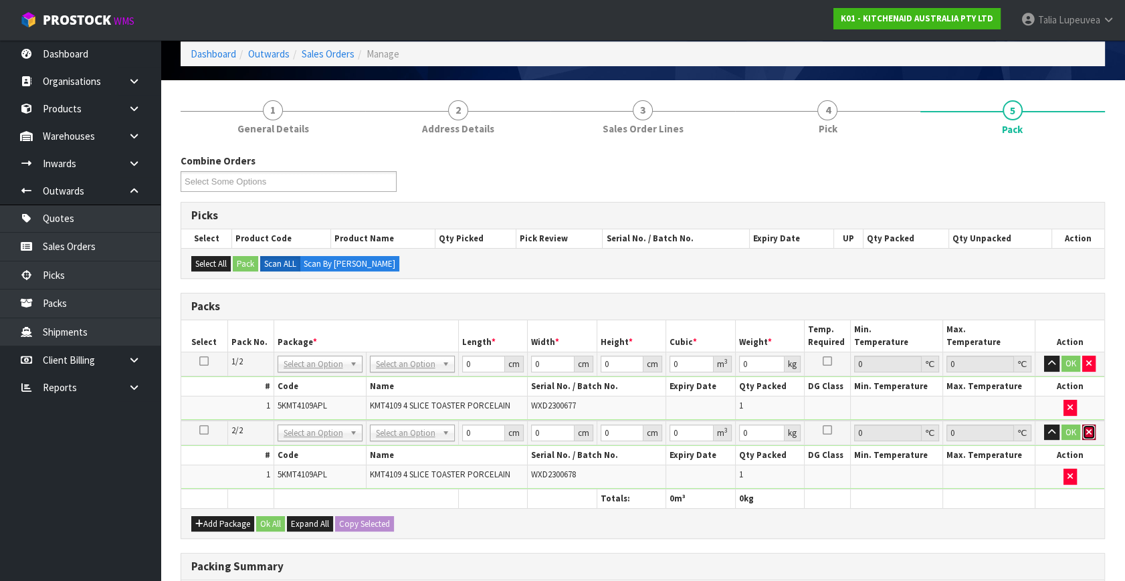
click at [1093, 430] on button "button" at bounding box center [1088, 433] width 13 height 16
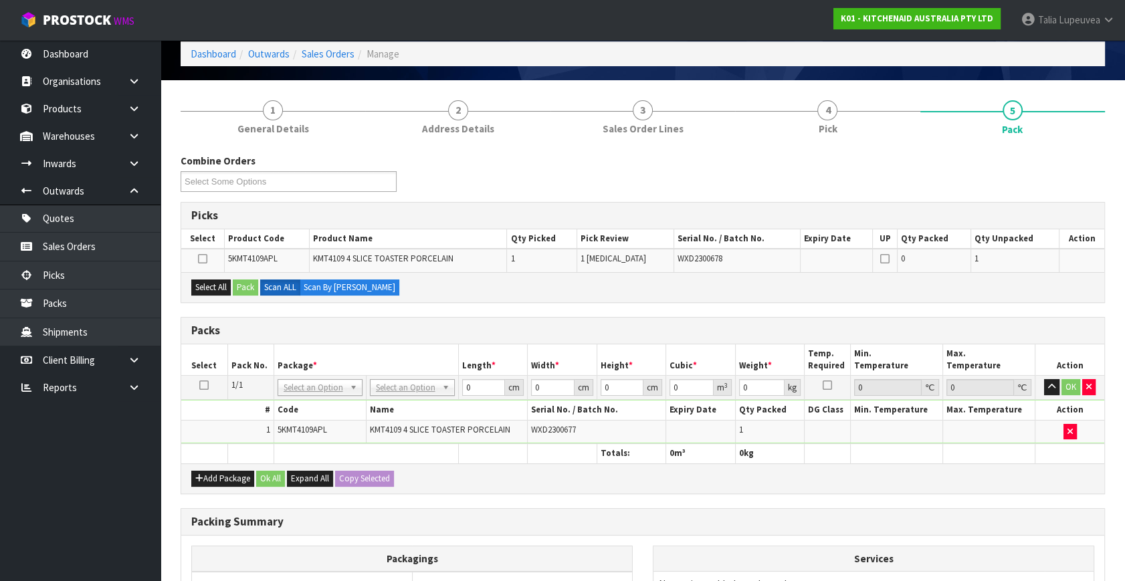
click at [202, 385] on icon at bounding box center [203, 385] width 9 height 1
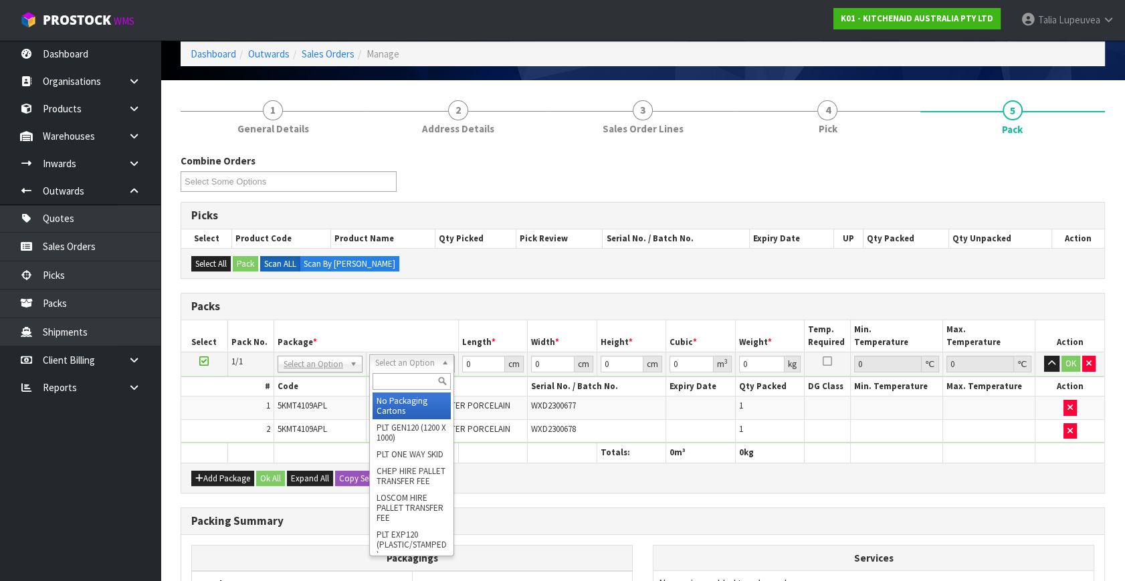
click at [401, 375] on input "text" at bounding box center [411, 381] width 78 height 17
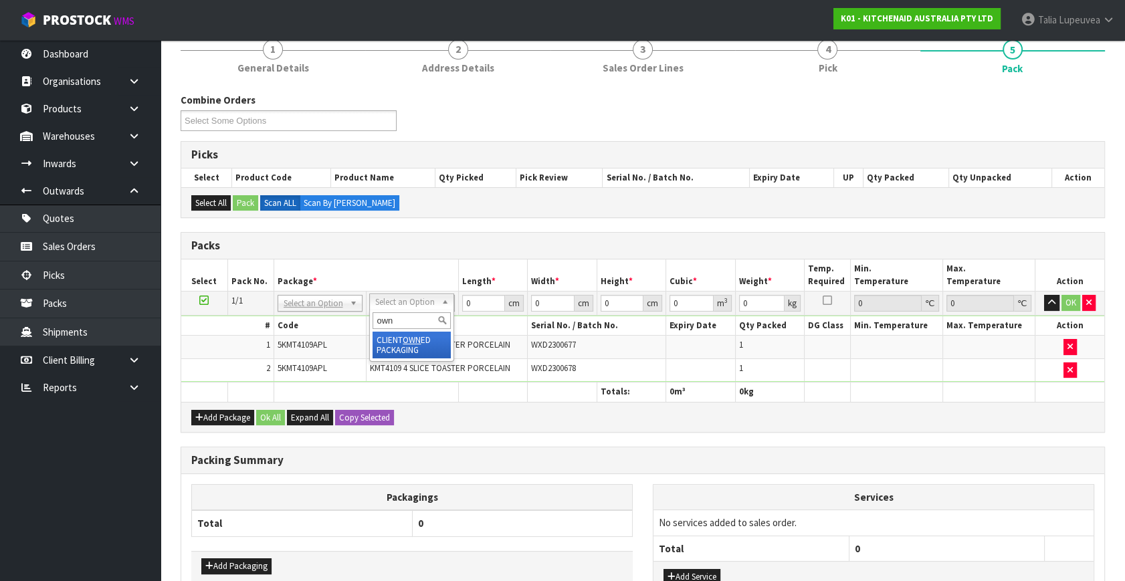
type input "own"
drag, startPoint x: 401, startPoint y: 337, endPoint x: 449, endPoint y: 320, distance: 51.2
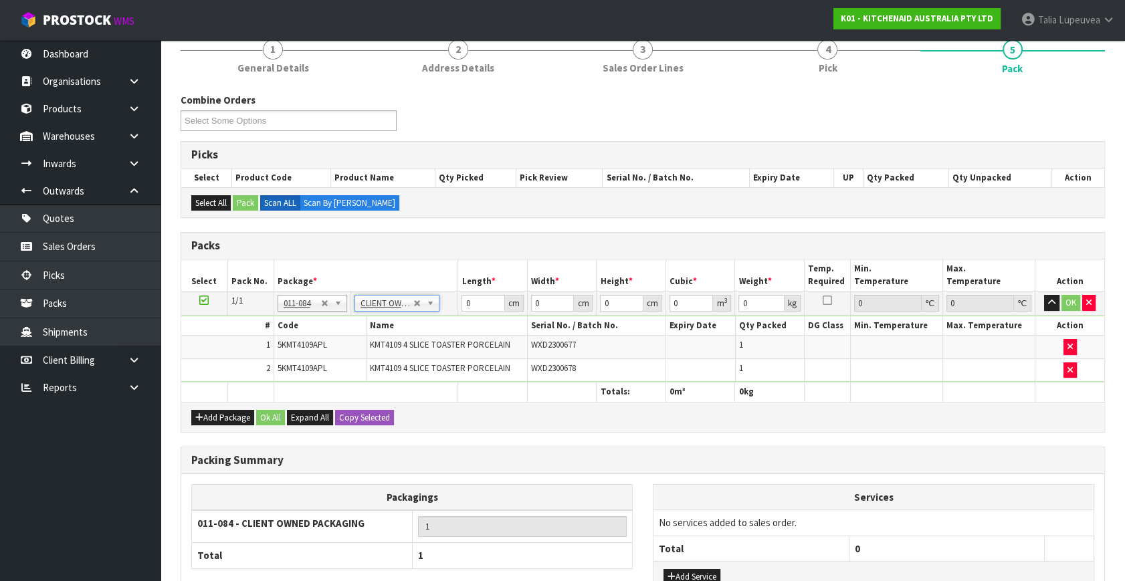
type input "9.2"
drag, startPoint x: 469, startPoint y: 299, endPoint x: 461, endPoint y: 299, distance: 7.4
click at [461, 299] on input "0" at bounding box center [482, 303] width 43 height 17
type input "75"
type input "37"
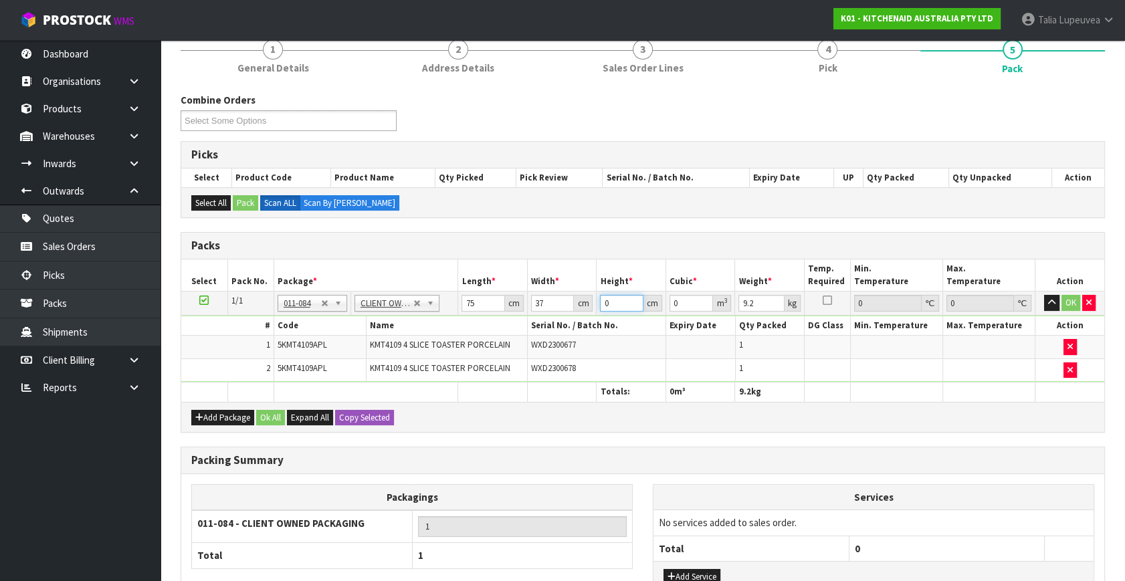
type input "2"
type input "0.00555"
type input "29"
type input "0.080475"
type input "29"
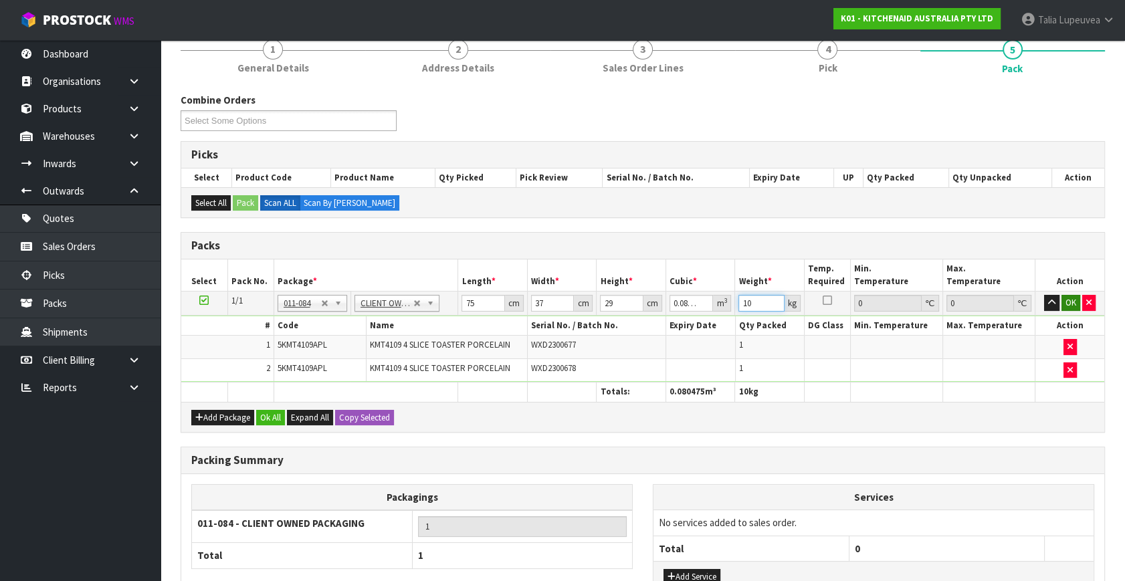
type input "10"
click at [1069, 303] on button "OK" at bounding box center [1070, 303] width 19 height 16
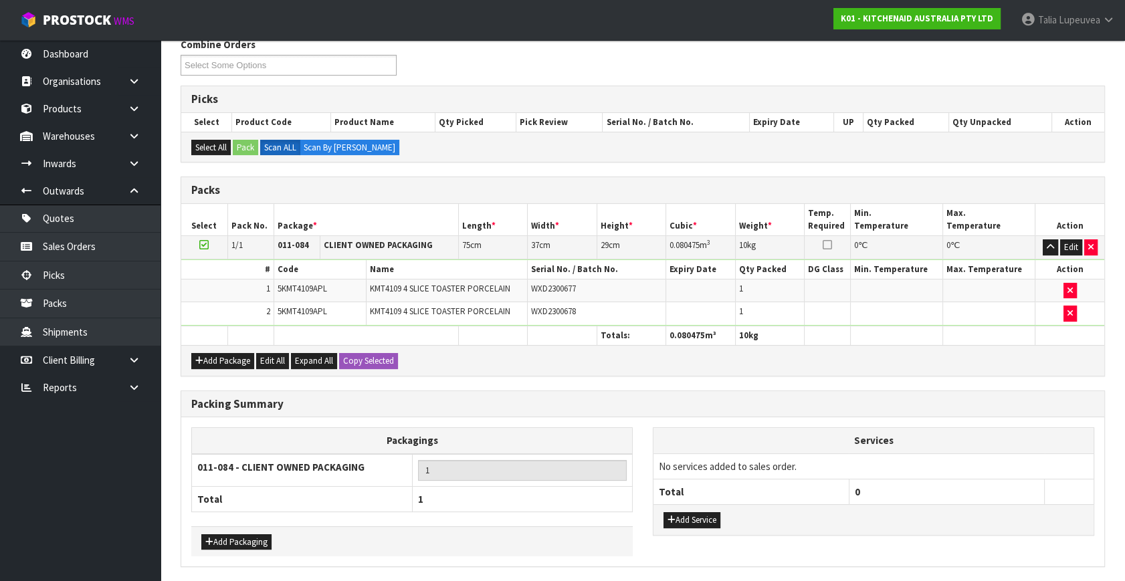
scroll to position [221, 0]
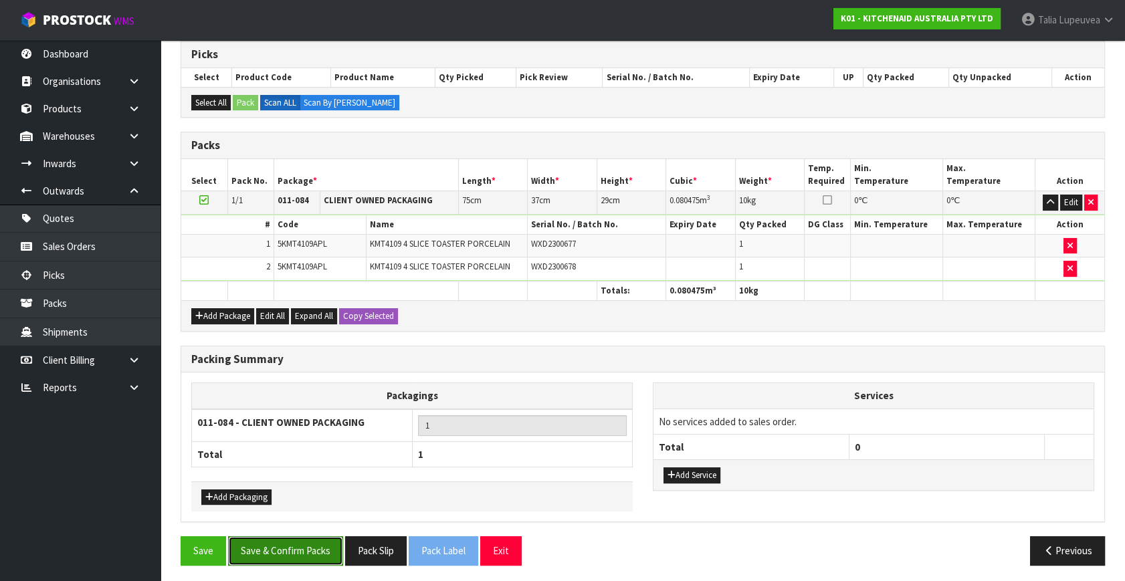
click at [300, 548] on button "Save & Confirm Packs" at bounding box center [285, 550] width 115 height 29
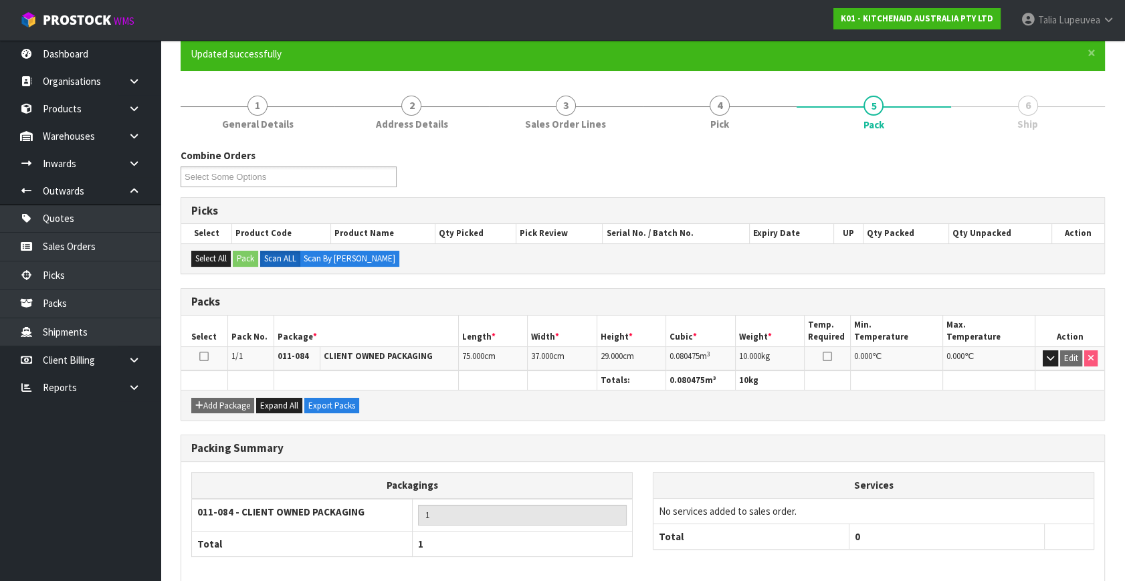
scroll to position [175, 0]
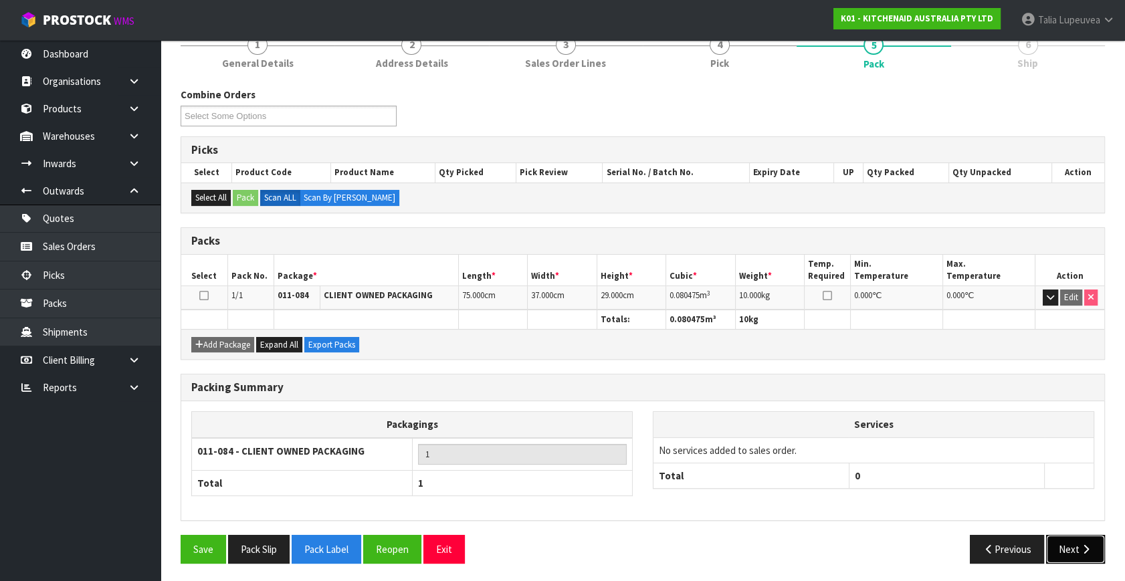
click at [1048, 542] on button "Next" at bounding box center [1075, 549] width 59 height 29
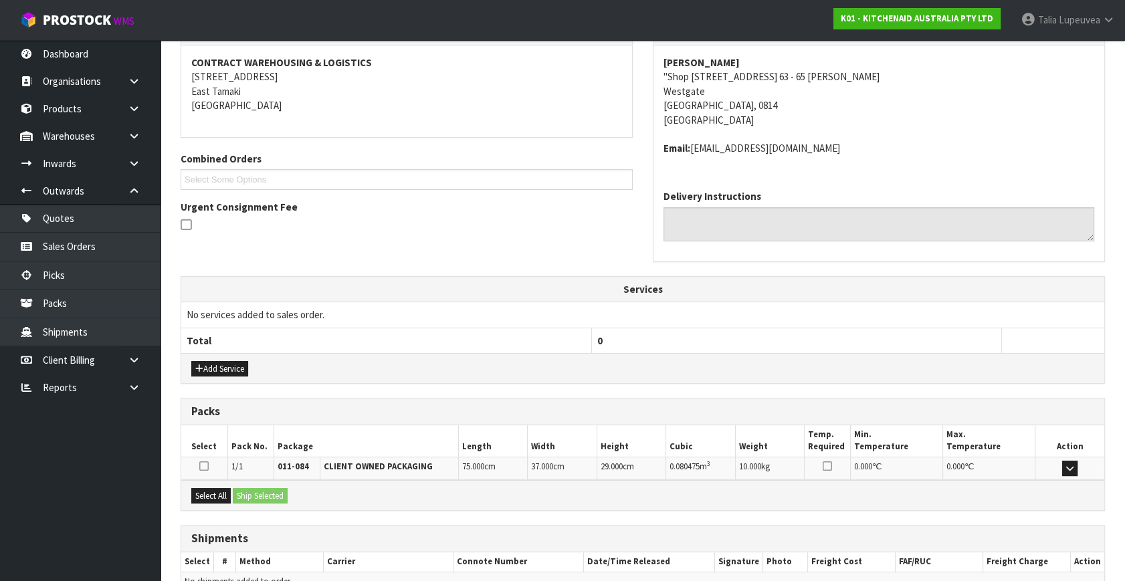
scroll to position [315, 0]
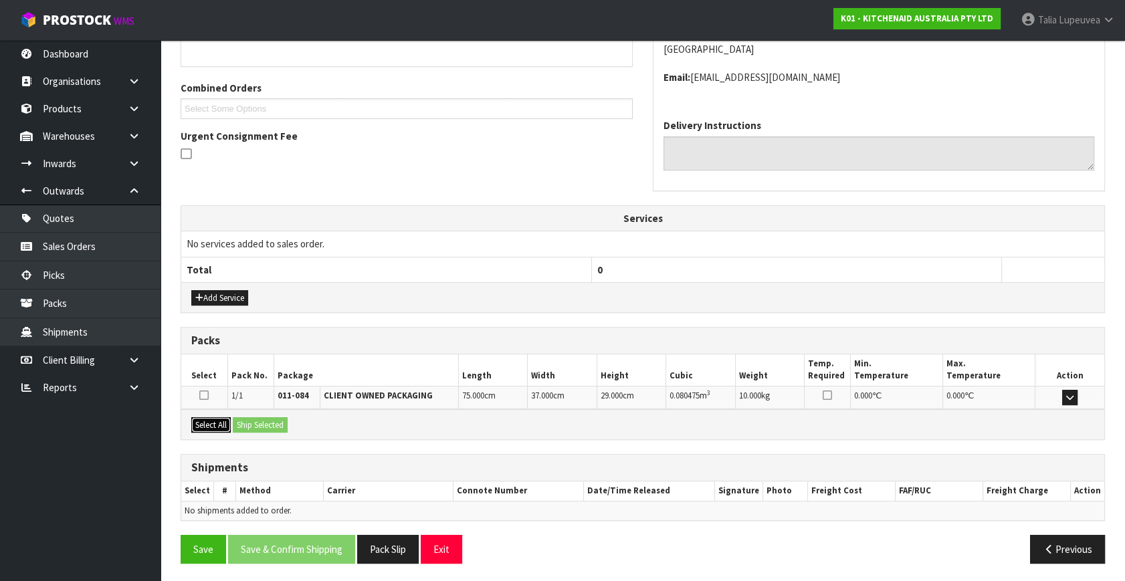
click at [218, 422] on button "Select All" at bounding box center [210, 425] width 39 height 16
click at [254, 422] on button "Ship Selected" at bounding box center [260, 425] width 55 height 16
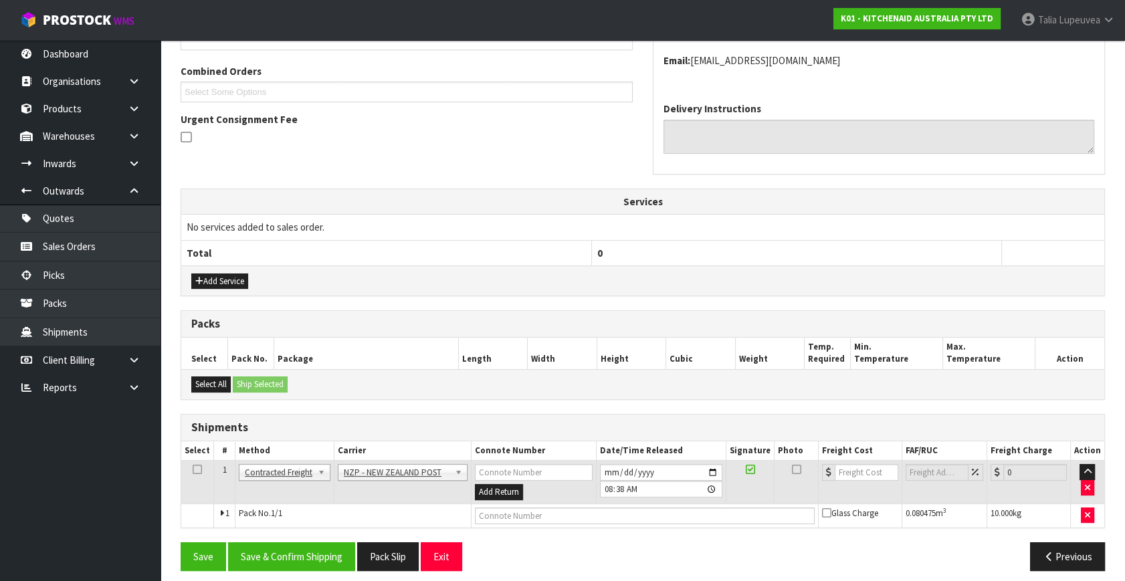
scroll to position [339, 0]
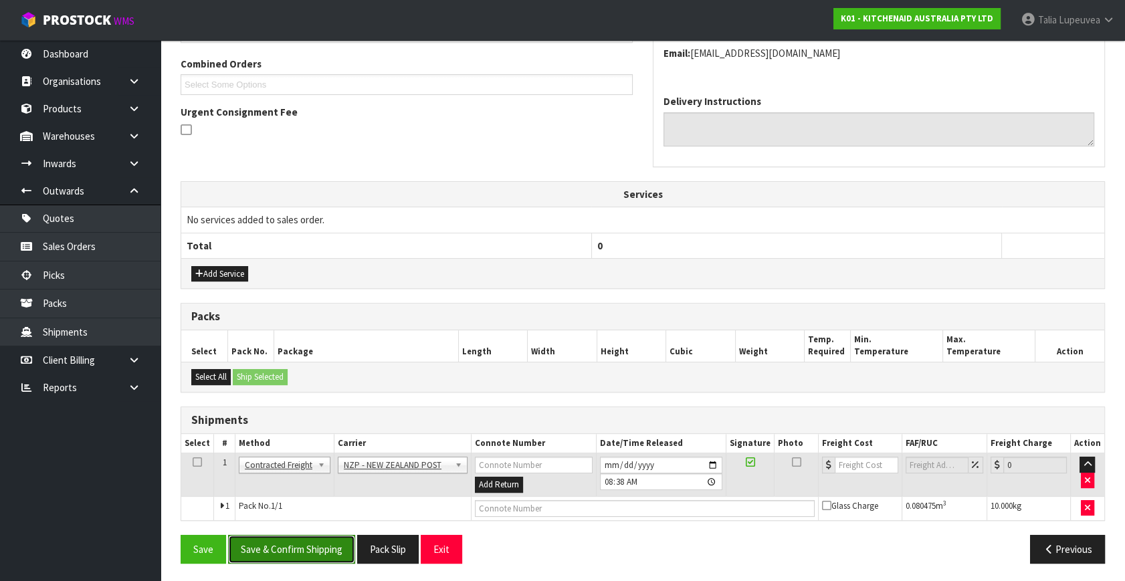
click at [297, 548] on button "Save & Confirm Shipping" at bounding box center [291, 549] width 127 height 29
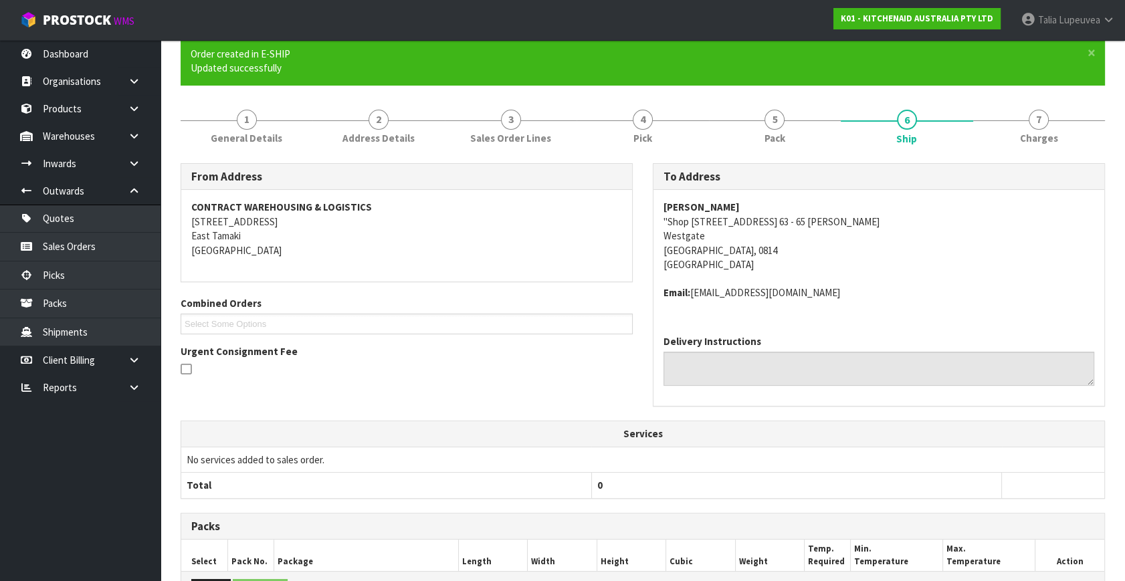
scroll to position [320, 0]
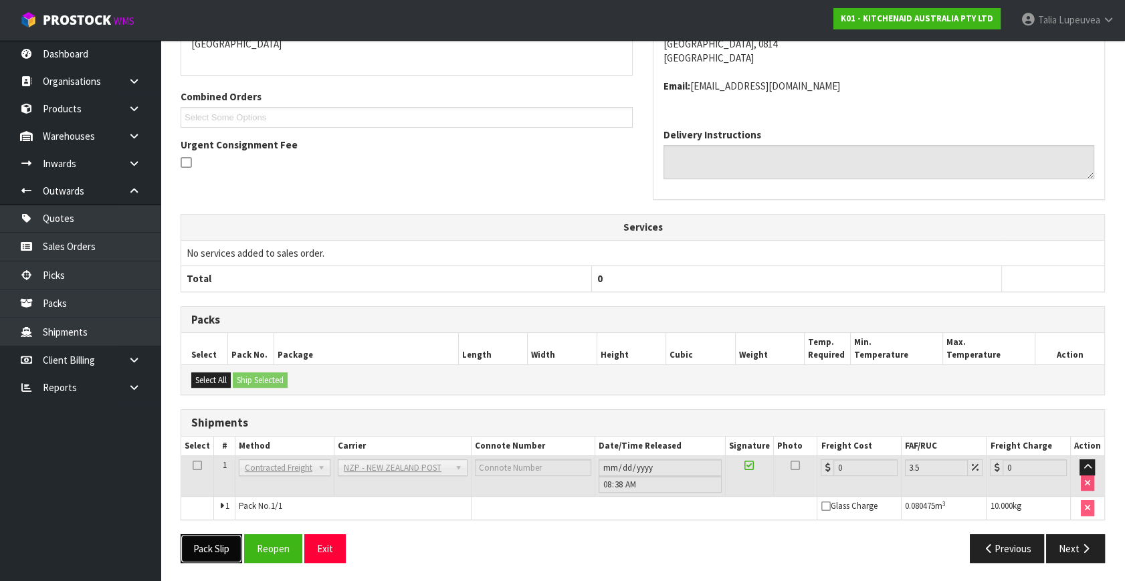
click at [223, 545] on button "Pack Slip" at bounding box center [212, 548] width 62 height 29
click at [277, 546] on button "Reopen" at bounding box center [273, 548] width 58 height 29
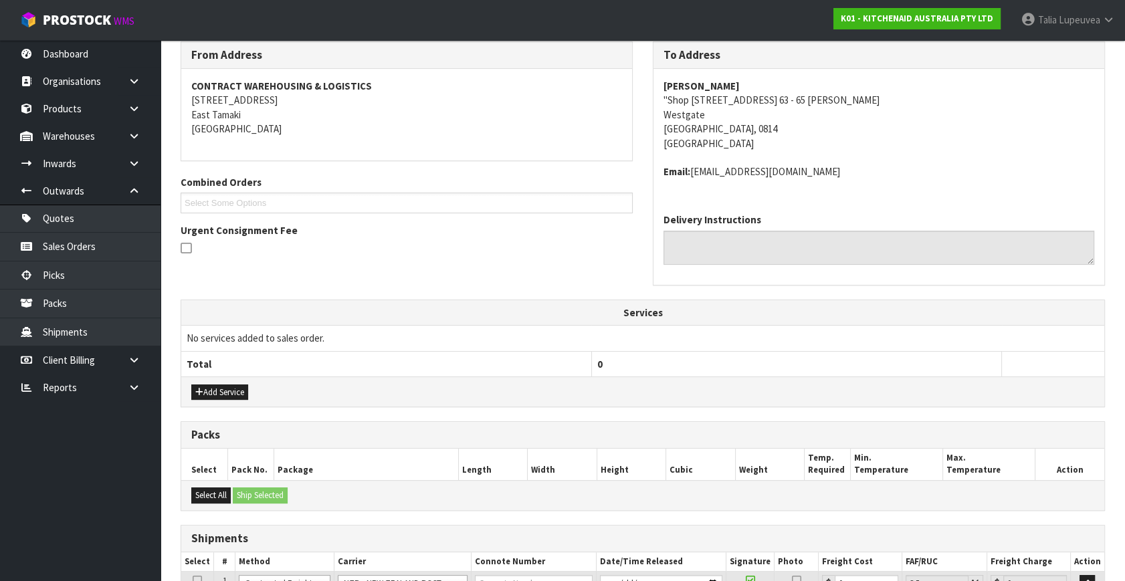
scroll to position [351, 0]
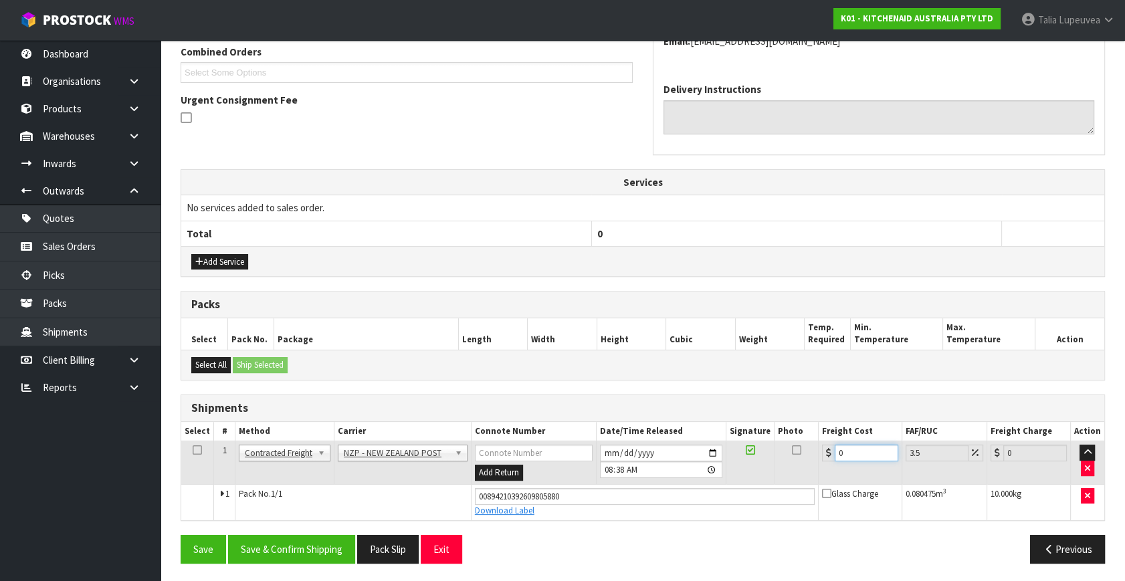
click at [798, 459] on tr "1 Client Local Pickup Customer Local Pickup Company Freight Contracted Freight …" at bounding box center [642, 462] width 923 height 43
type input "4"
type input "4.14"
type input "4.3"
type input "4.45"
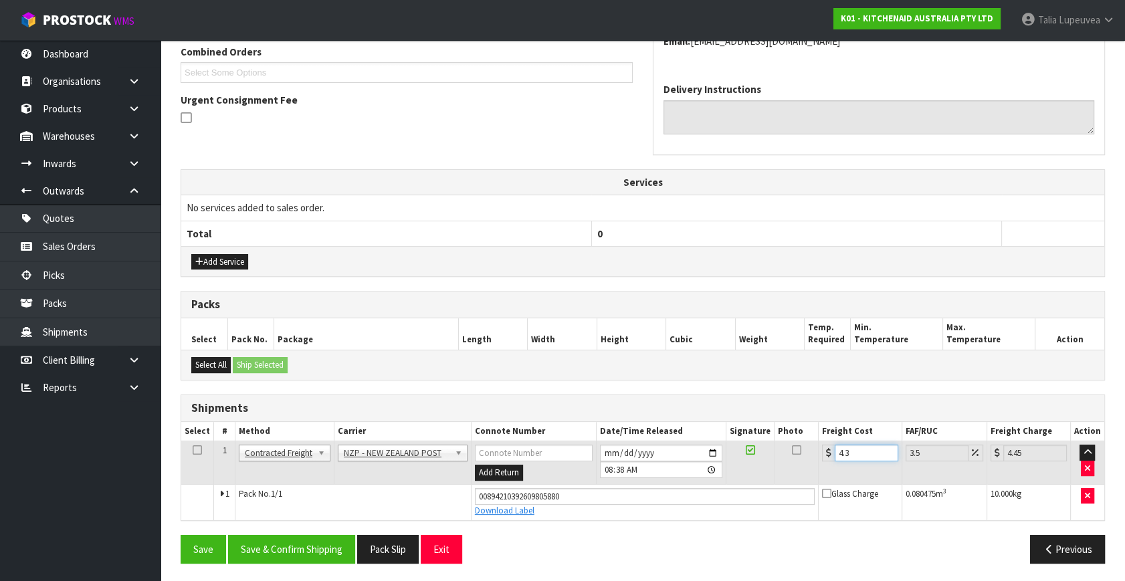
type input "4.33"
type input "4.48"
type input "4.33"
click at [300, 539] on button "Save & Confirm Shipping" at bounding box center [291, 549] width 127 height 29
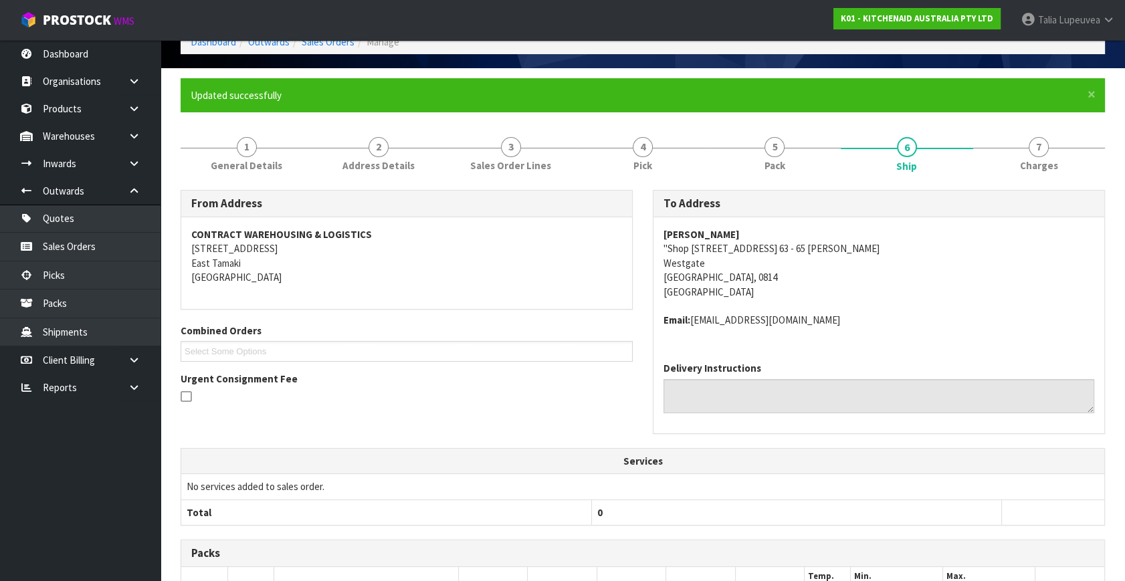
scroll to position [0, 0]
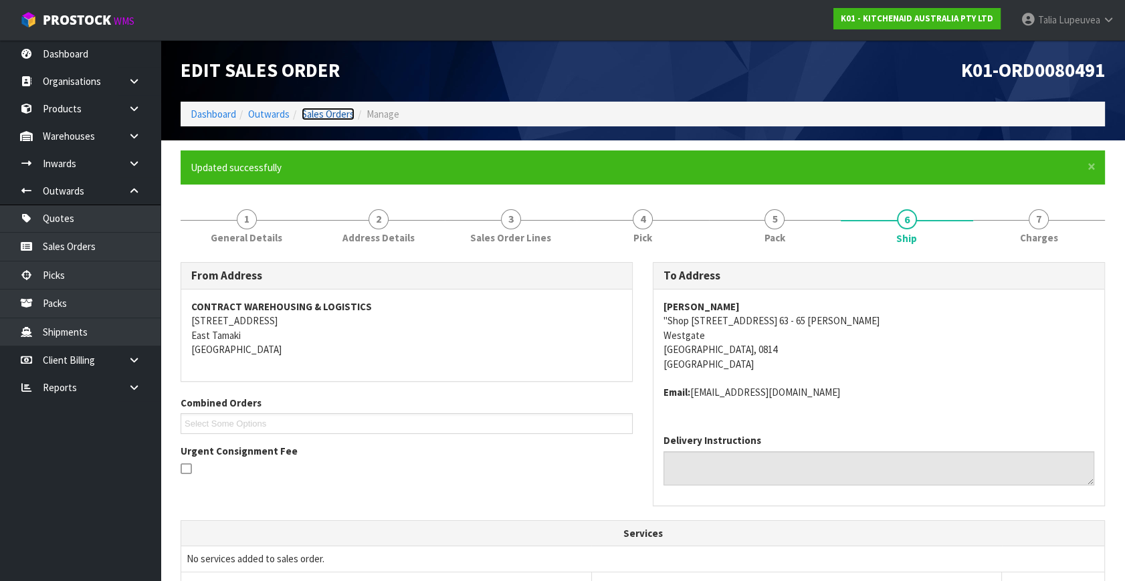
drag, startPoint x: 336, startPoint y: 117, endPoint x: 336, endPoint y: 109, distance: 8.1
click at [336, 116] on link "Sales Orders" at bounding box center [328, 114] width 53 height 13
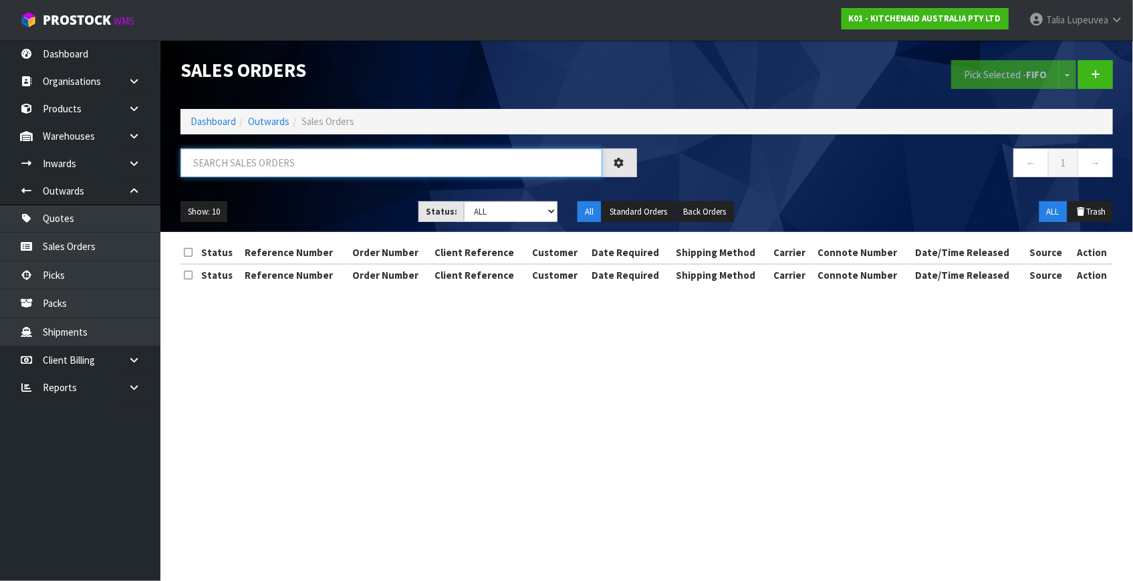
click at [494, 155] on input "text" at bounding box center [392, 162] width 422 height 29
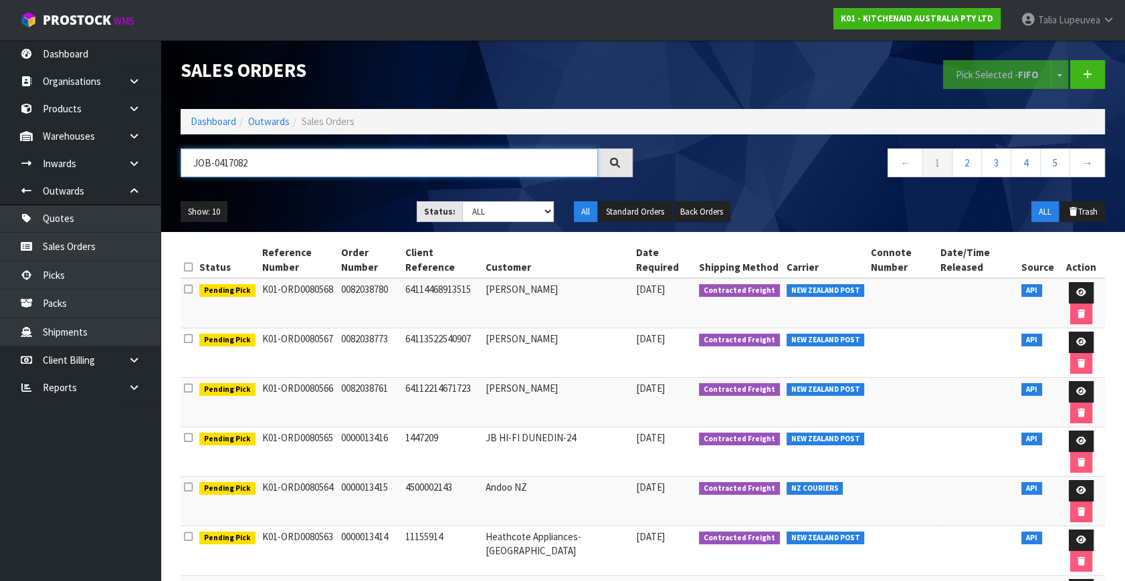
type input "JOB-0417082"
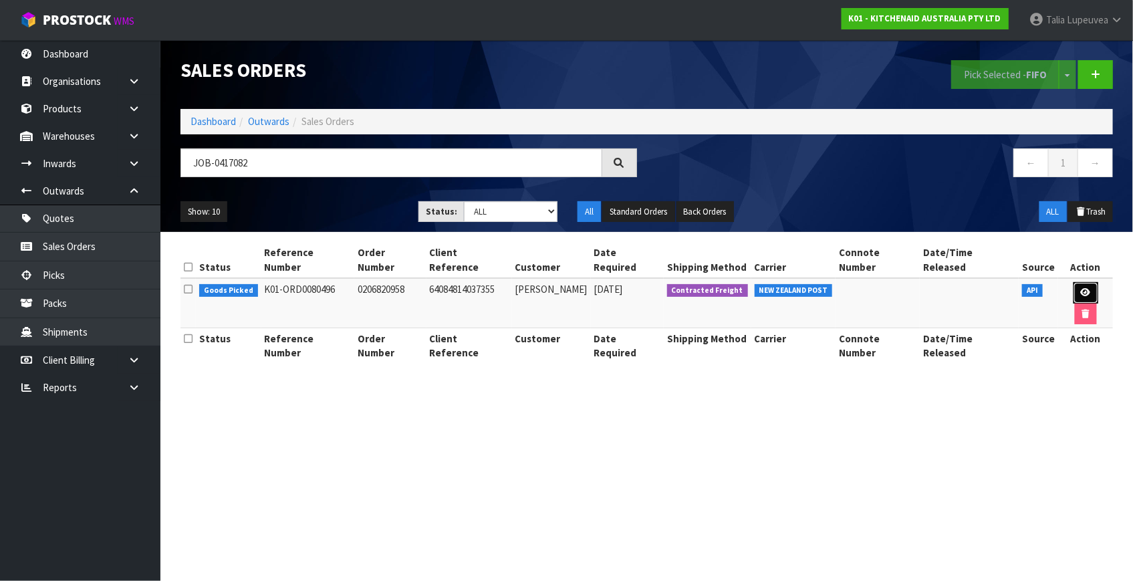
click at [1081, 288] on icon at bounding box center [1086, 292] width 10 height 9
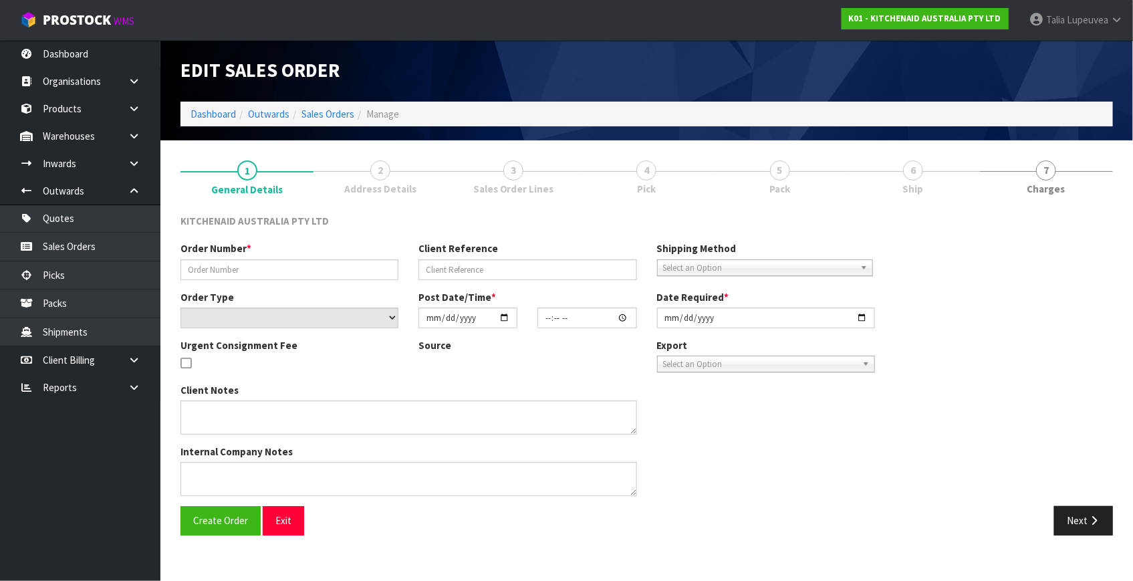
type input "0206820958"
type input "64084814037355"
select select "number:0"
type input "[DATE]"
type input "16:41:46.000"
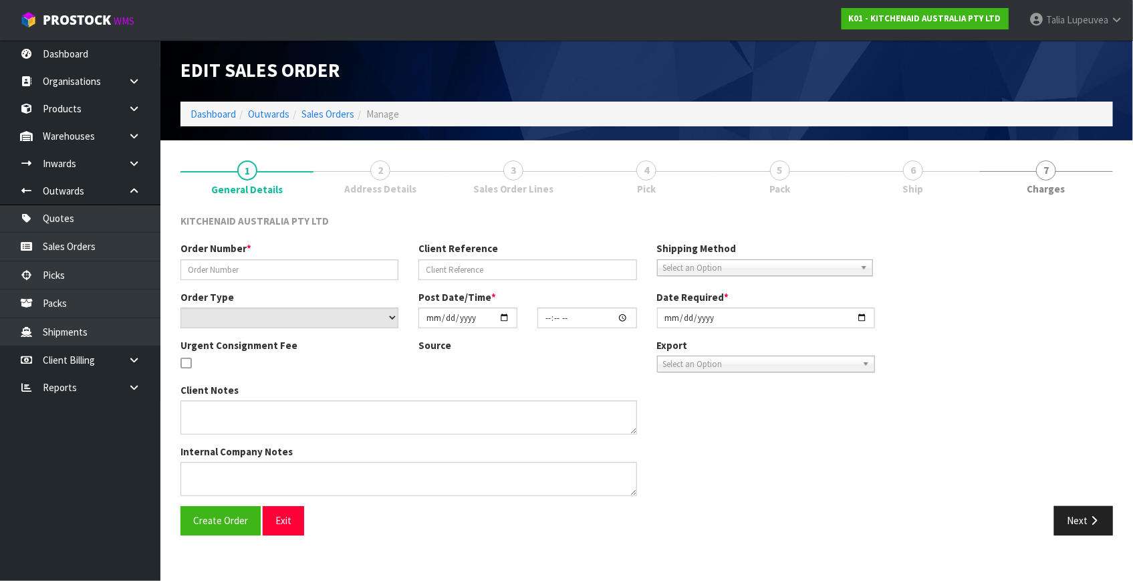
type input "[DATE]"
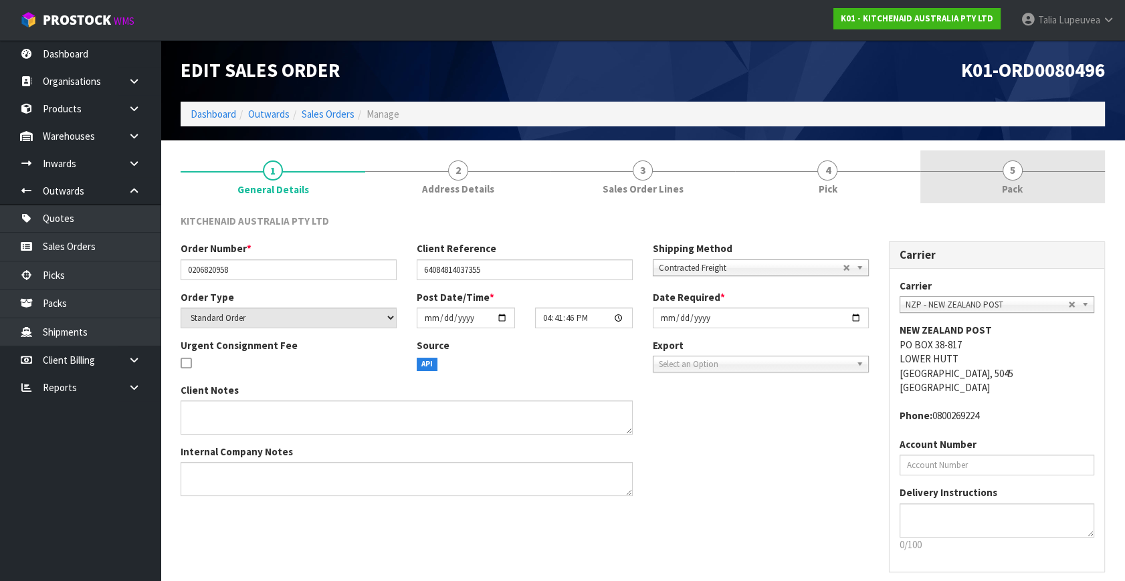
click at [1039, 198] on link "5 Pack" at bounding box center [1012, 176] width 185 height 53
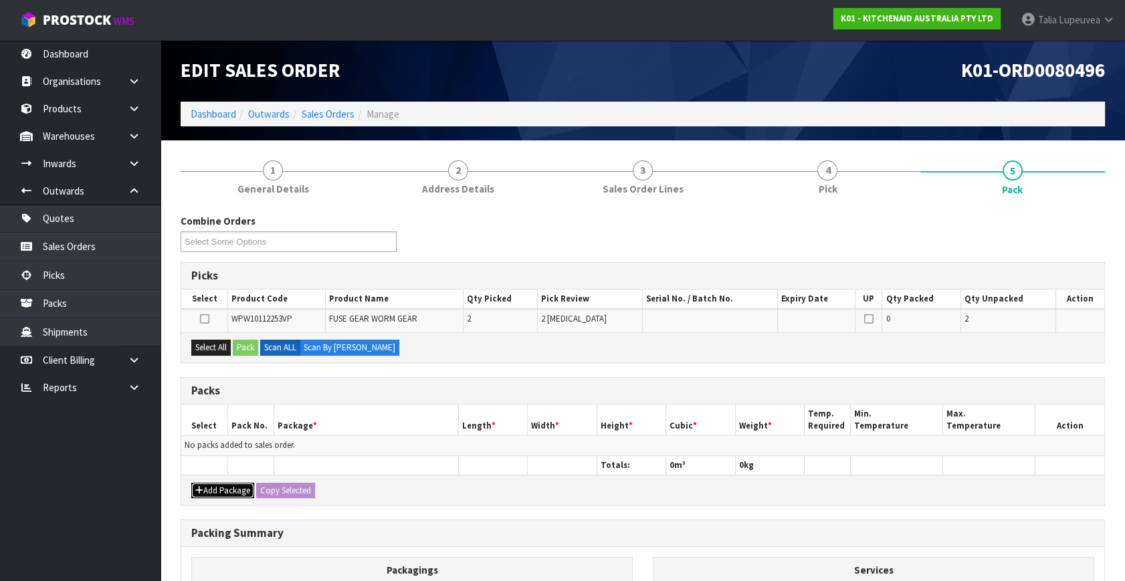
click at [222, 485] on button "Add Package" at bounding box center [222, 491] width 63 height 16
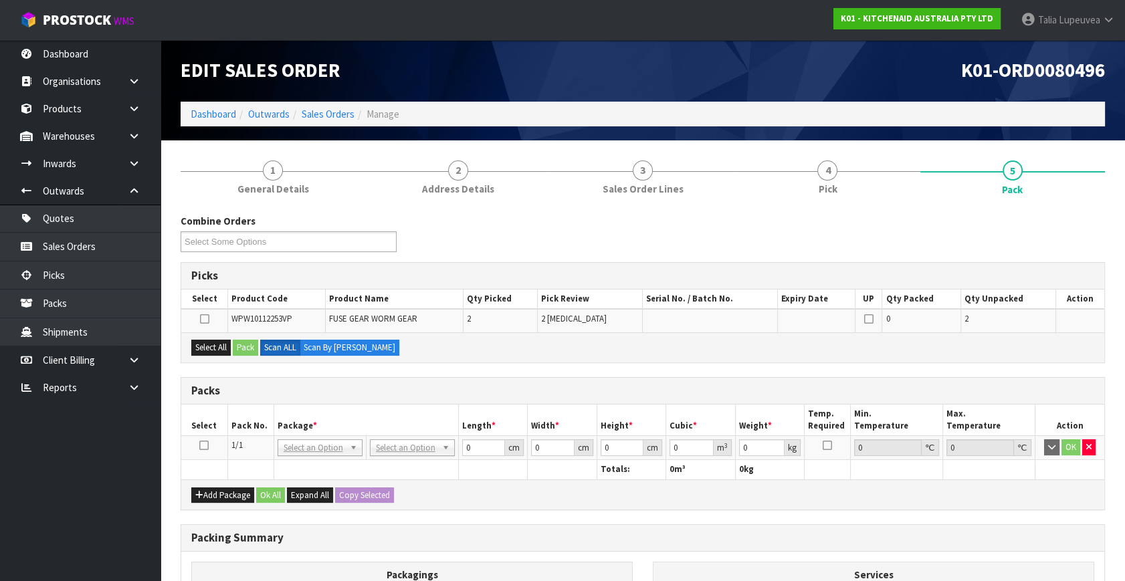
click at [204, 445] on icon at bounding box center [203, 445] width 9 height 1
click at [213, 344] on button "Select All" at bounding box center [210, 348] width 39 height 16
click at [242, 344] on button "Pack" at bounding box center [245, 348] width 25 height 16
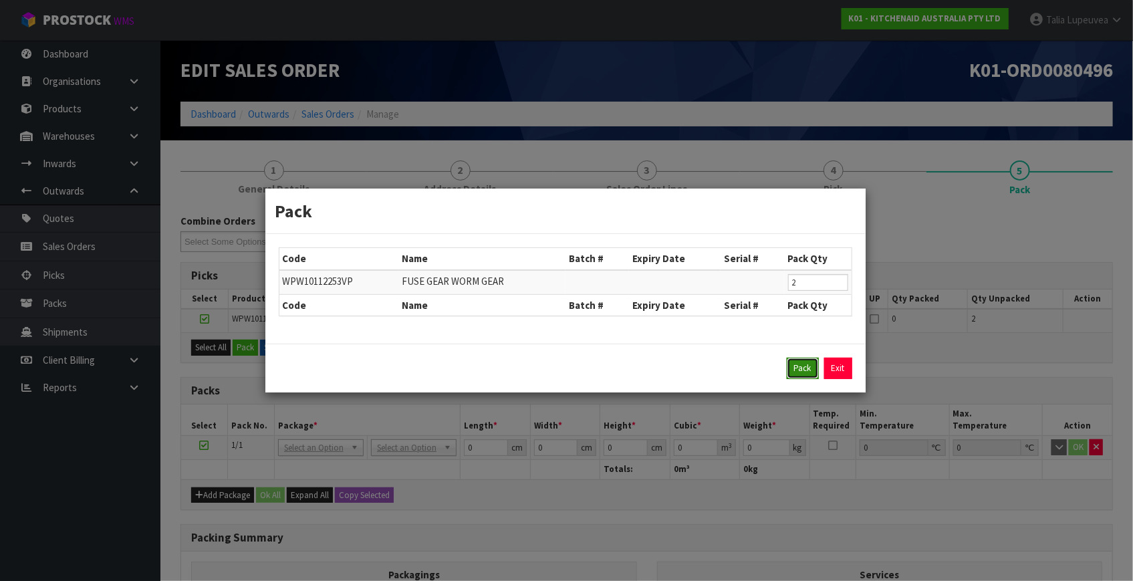
click at [809, 369] on button "Pack" at bounding box center [803, 368] width 32 height 21
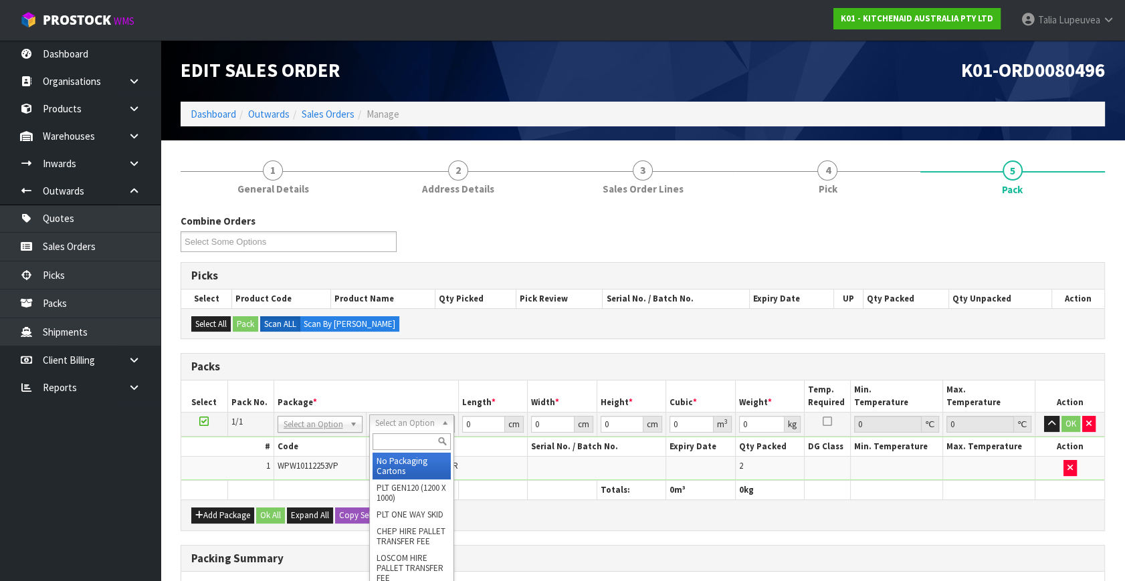
click at [411, 438] on input "text" at bounding box center [411, 441] width 78 height 17
type input "oc"
click at [408, 451] on div "oc" at bounding box center [412, 442] width 84 height 22
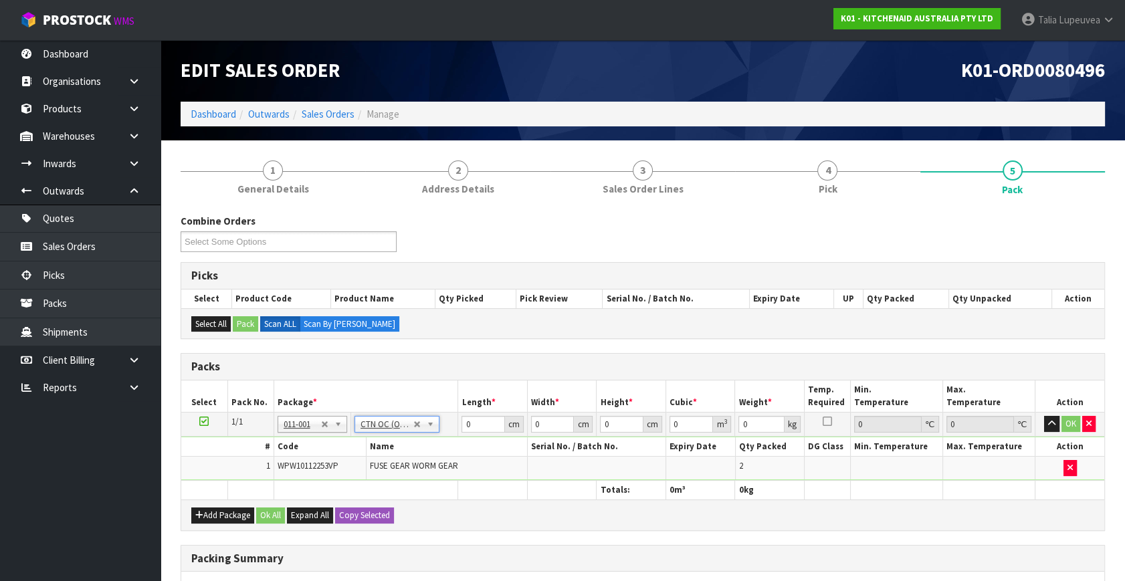
type input "0.02"
drag, startPoint x: 475, startPoint y: 425, endPoint x: 458, endPoint y: 425, distance: 17.4
click at [454, 425] on tr "1/1 NONE 007-001 007-002 007-004 007-009 007-013 007-014 007-015 007-017 007-01…" at bounding box center [642, 425] width 923 height 24
type input "16"
type input "15"
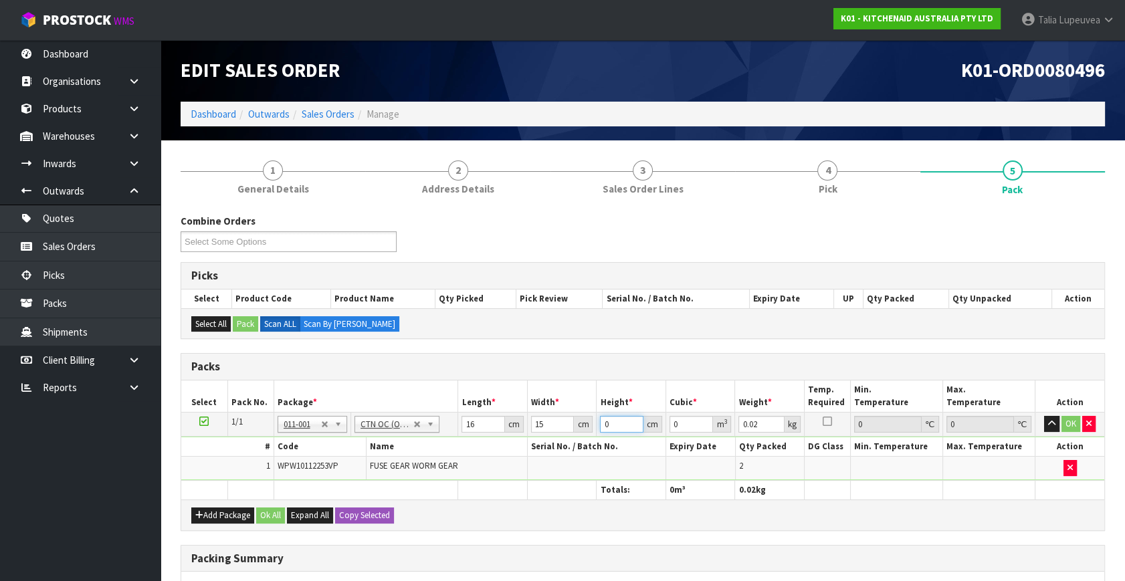
type input "1"
type input "0.00024"
type input "12"
type input "0.00288"
type input "12"
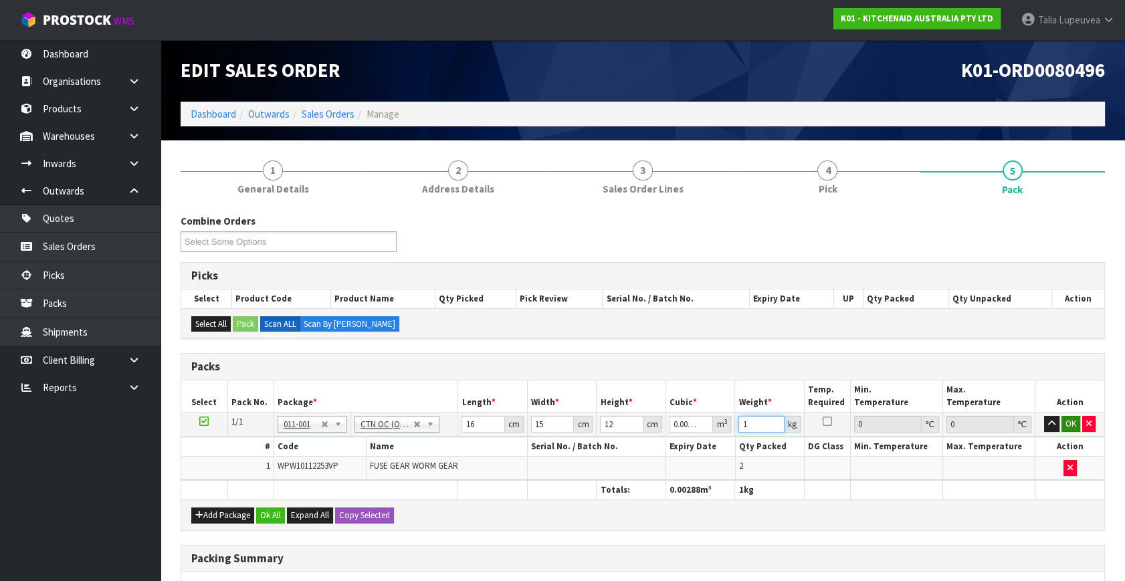
type input "1"
click at [1068, 416] on button "OK" at bounding box center [1070, 424] width 19 height 16
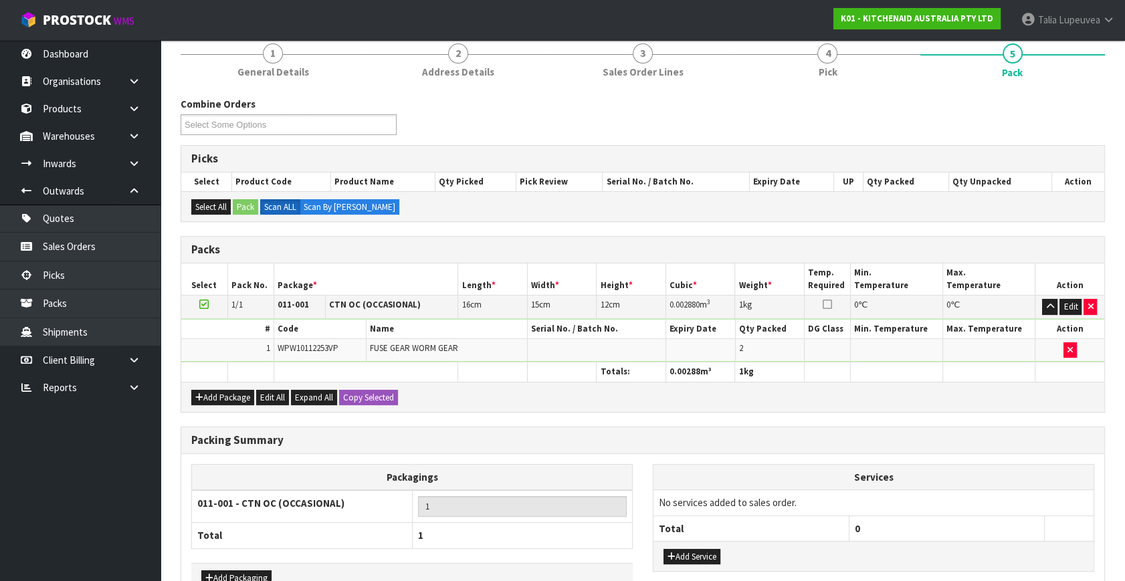
scroll to position [199, 0]
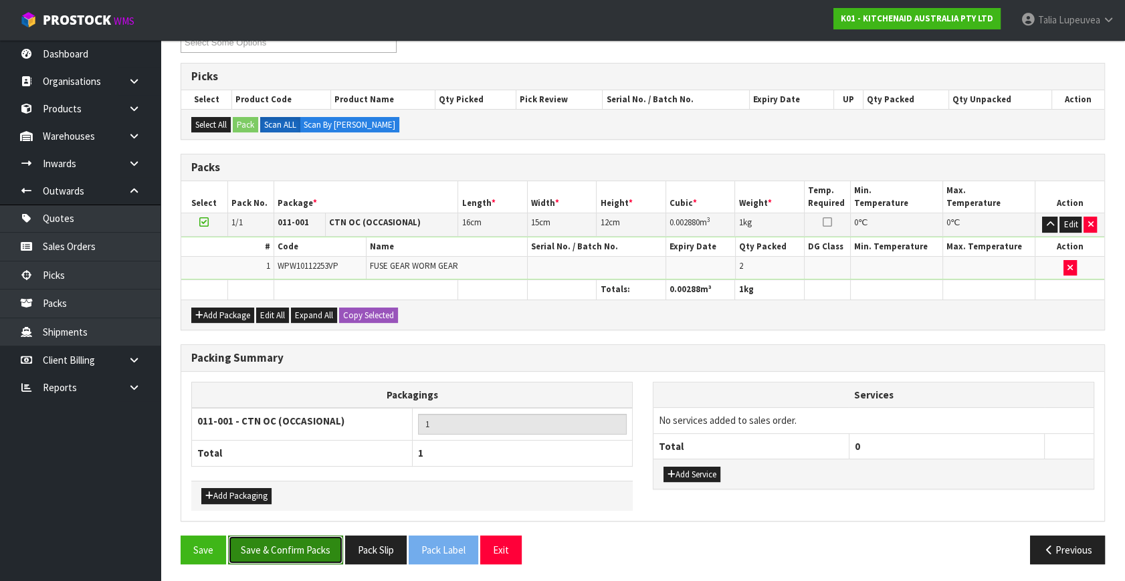
click at [306, 550] on button "Save & Confirm Packs" at bounding box center [285, 550] width 115 height 29
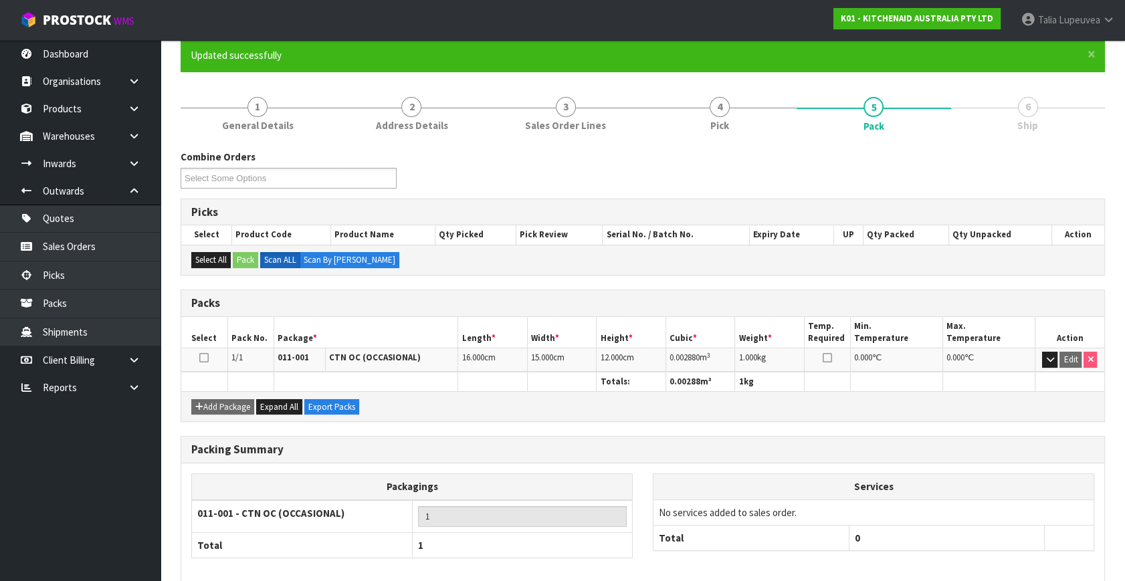
scroll to position [175, 0]
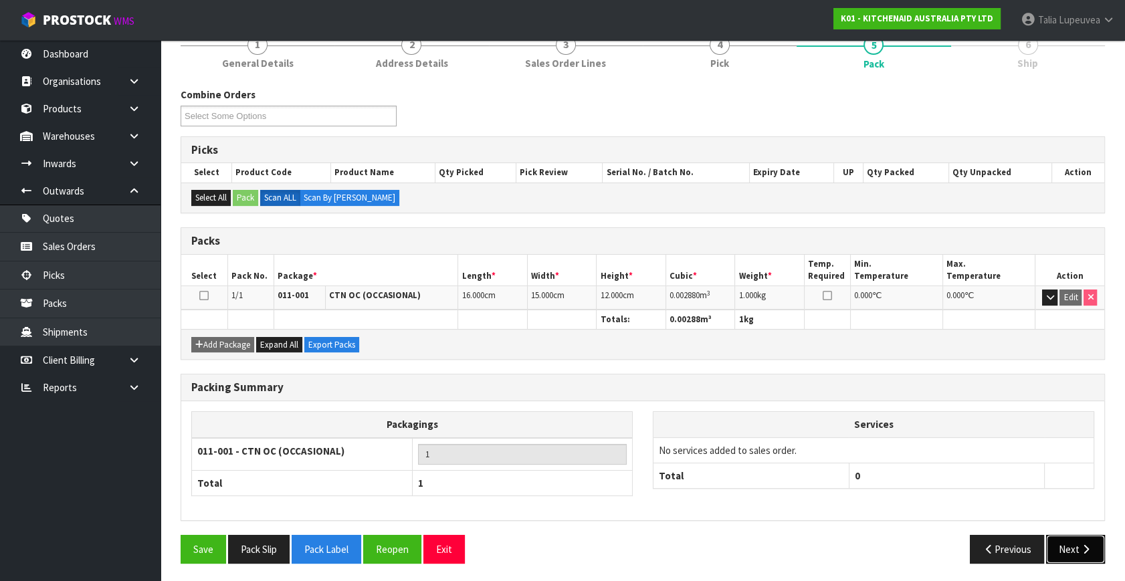
click at [1063, 549] on button "Next" at bounding box center [1075, 549] width 59 height 29
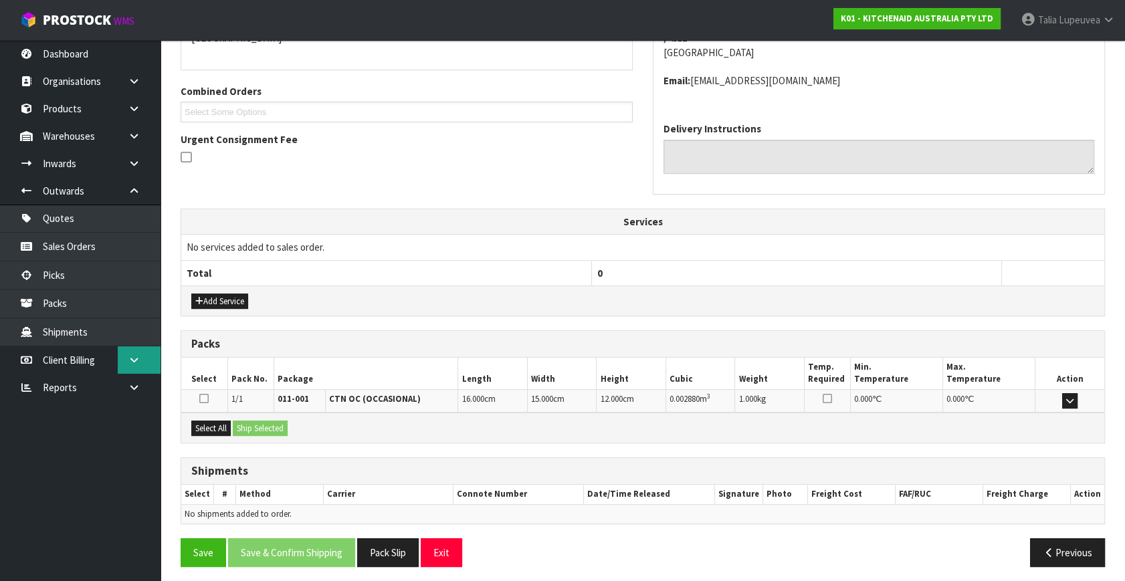
scroll to position [315, 0]
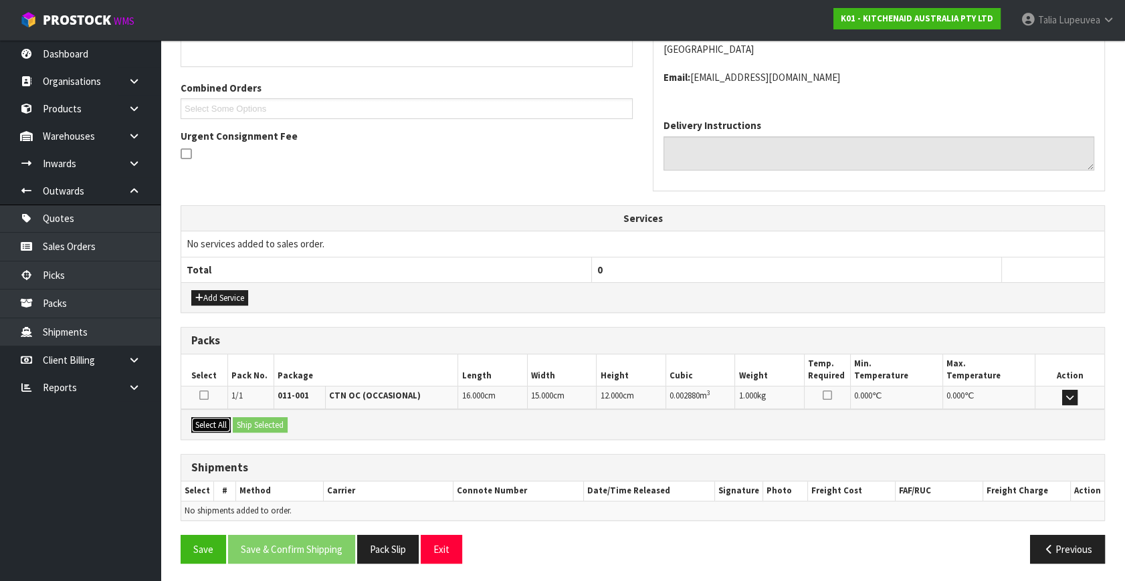
click at [222, 419] on button "Select All" at bounding box center [210, 425] width 39 height 16
click at [269, 421] on button "Ship Selected" at bounding box center [260, 425] width 55 height 16
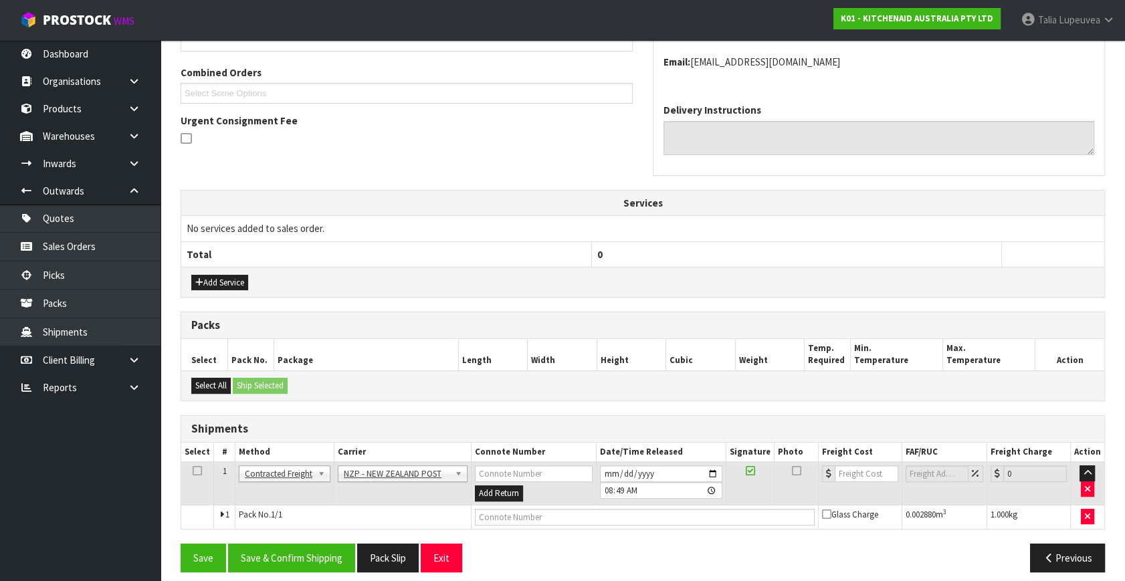
scroll to position [339, 0]
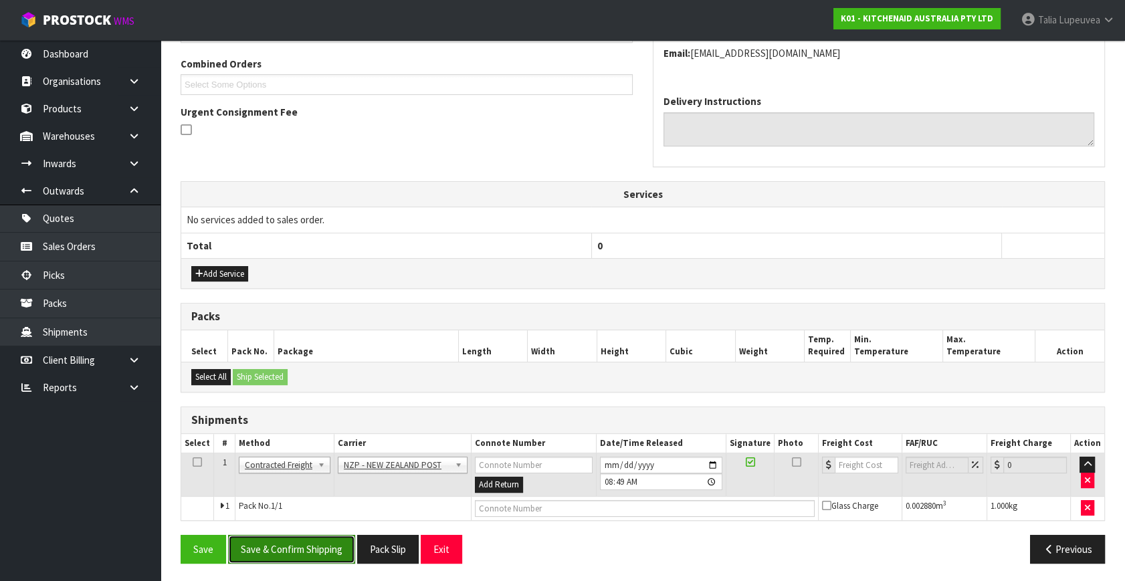
click at [310, 555] on button "Save & Confirm Shipping" at bounding box center [291, 549] width 127 height 29
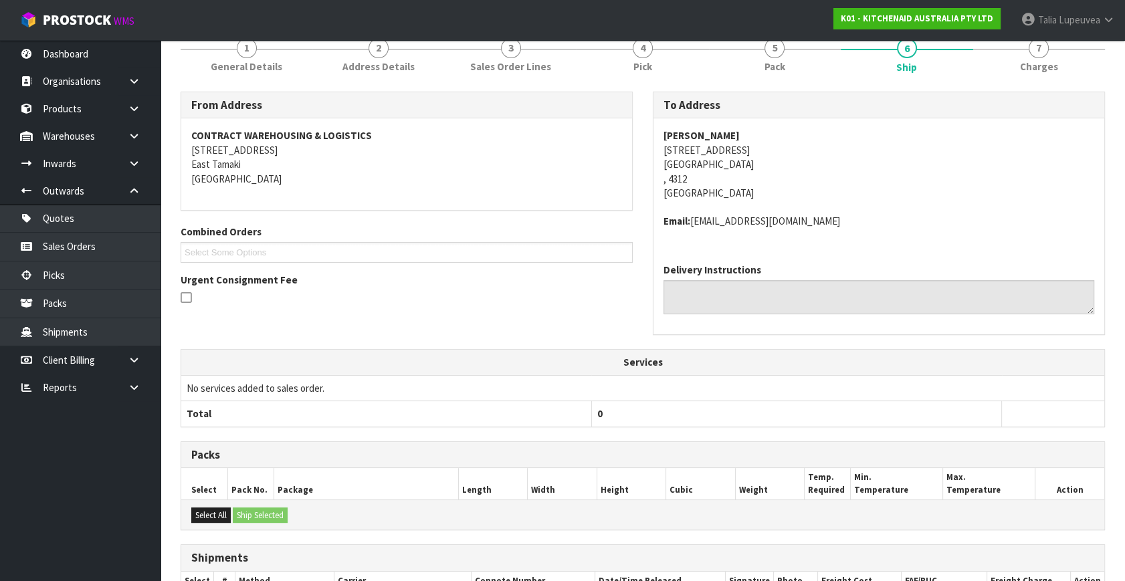
scroll to position [320, 0]
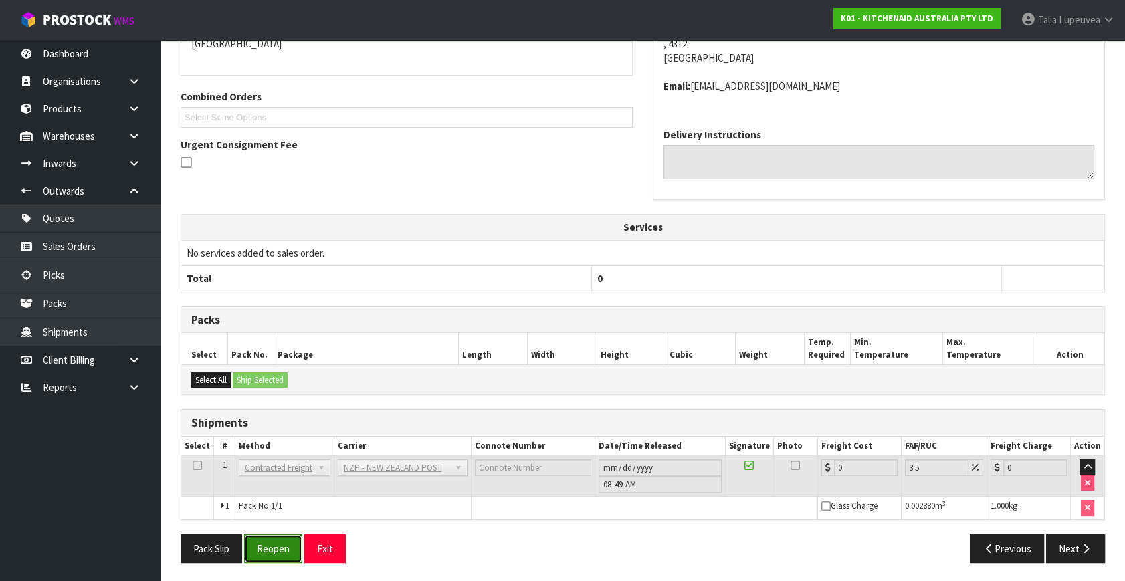
click at [255, 537] on button "Reopen" at bounding box center [273, 548] width 58 height 29
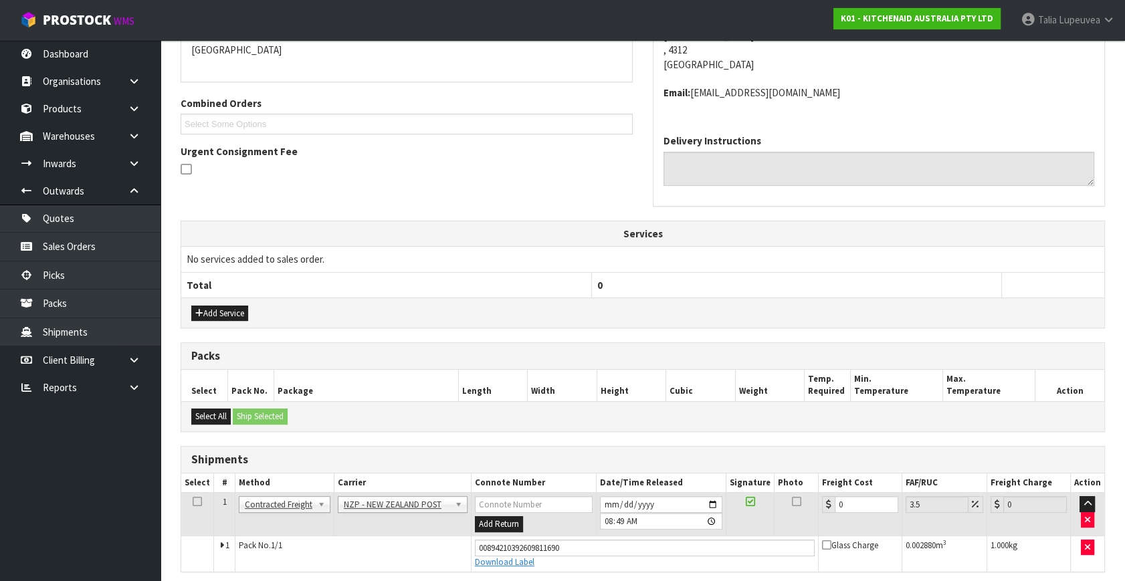
scroll to position [306, 0]
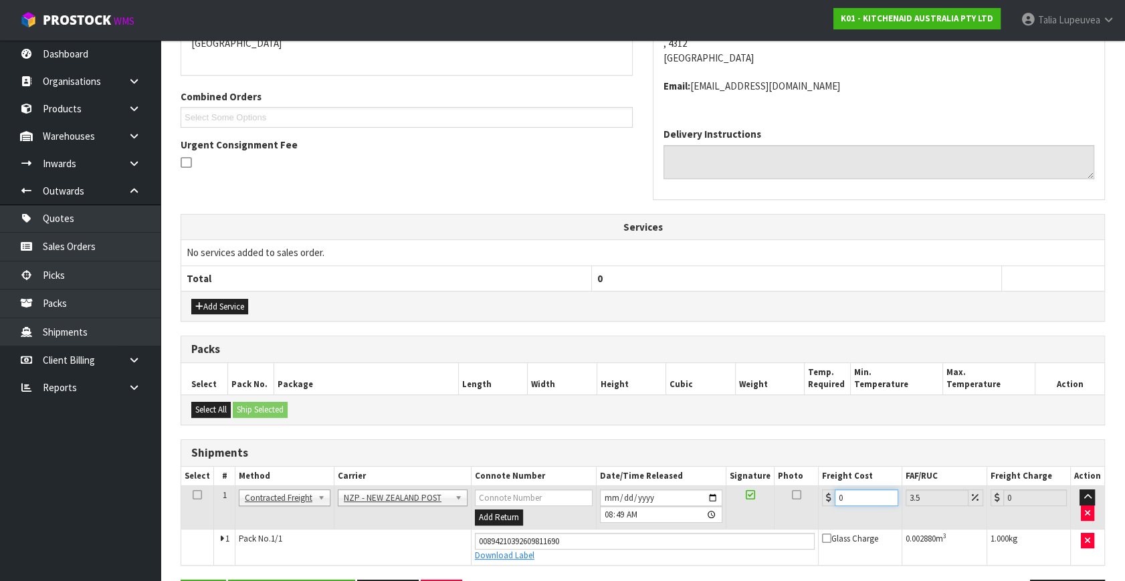
drag, startPoint x: 850, startPoint y: 494, endPoint x: 813, endPoint y: 497, distance: 36.9
click at [814, 497] on tr "1 Client Local Pickup Customer Local Pickup Company Freight Contracted Freight …" at bounding box center [642, 507] width 923 height 43
type input "8"
type input "8.28"
type input "8.4"
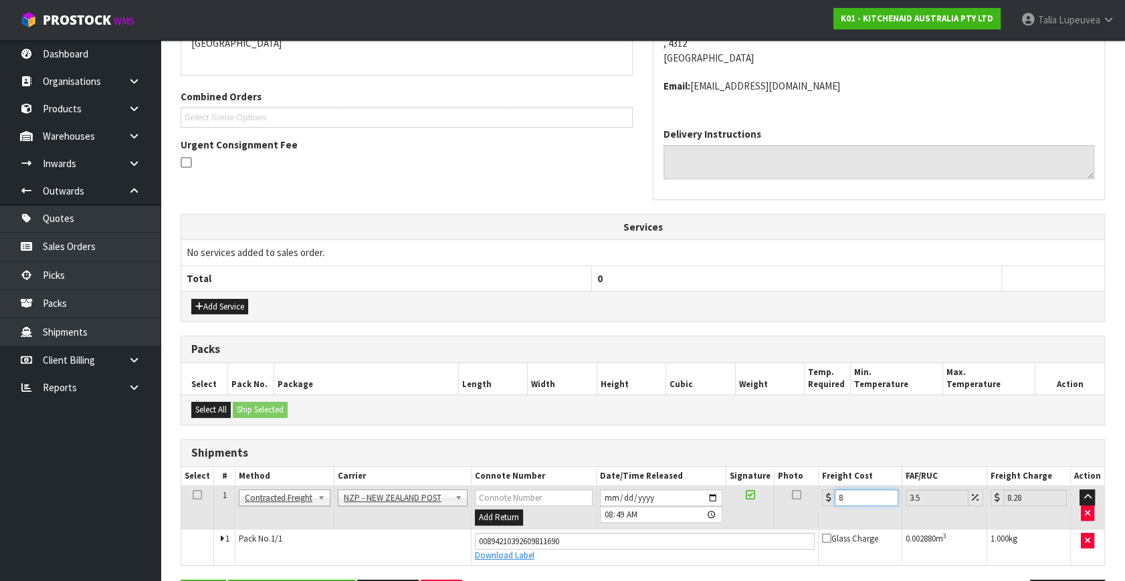
type input "8.69"
type input "8.45"
type input "8.75"
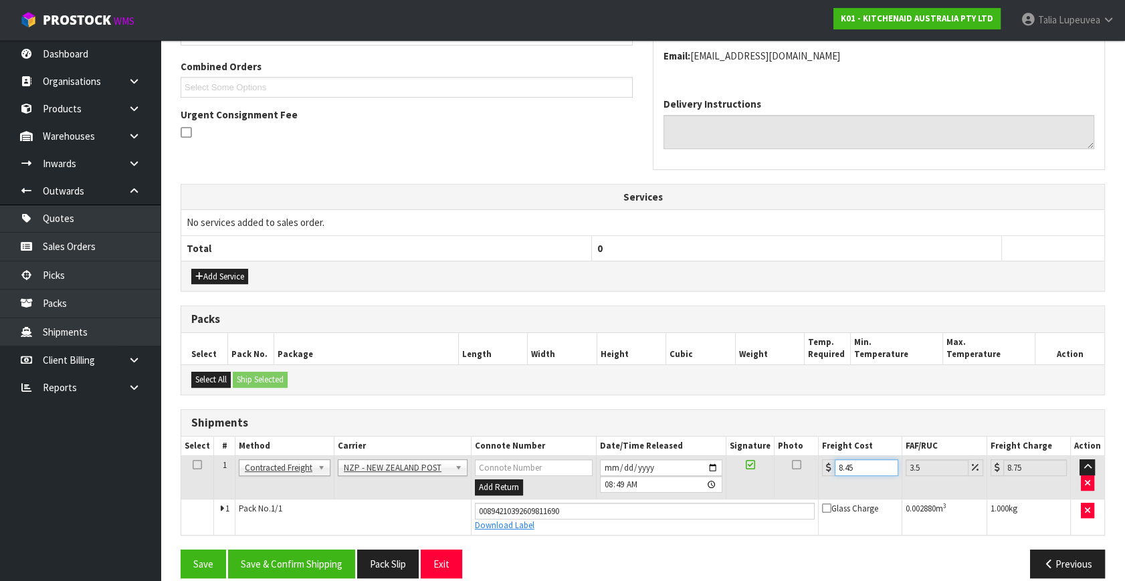
scroll to position [351, 0]
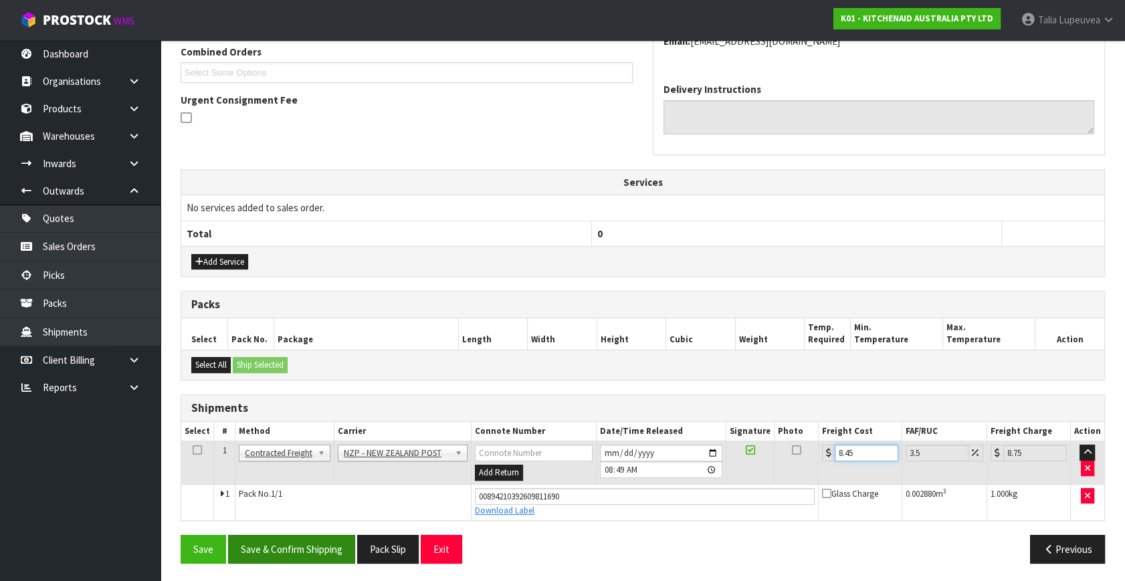
type input "8.45"
click at [332, 548] on button "Save & Confirm Shipping" at bounding box center [291, 549] width 127 height 29
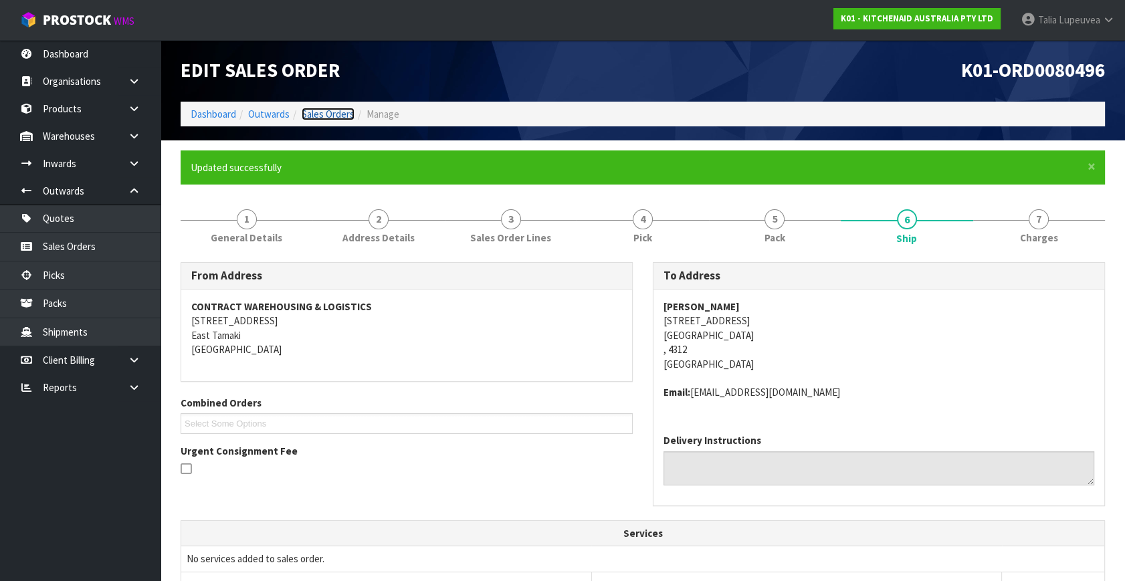
click at [334, 111] on link "Sales Orders" at bounding box center [328, 114] width 53 height 13
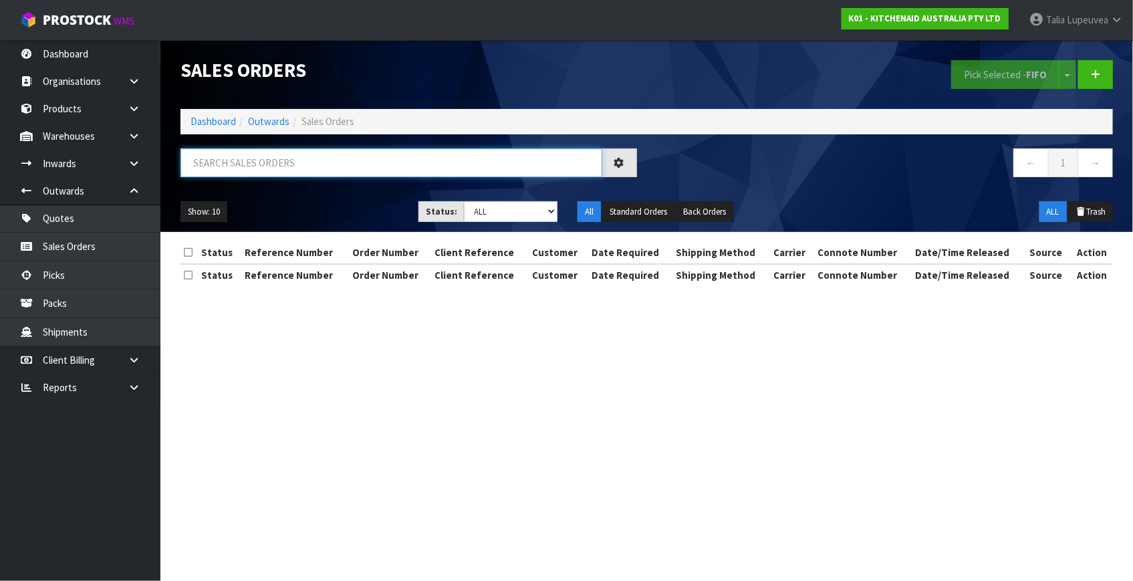
click at [223, 156] on input "text" at bounding box center [392, 162] width 422 height 29
type input "JOB-0417083"
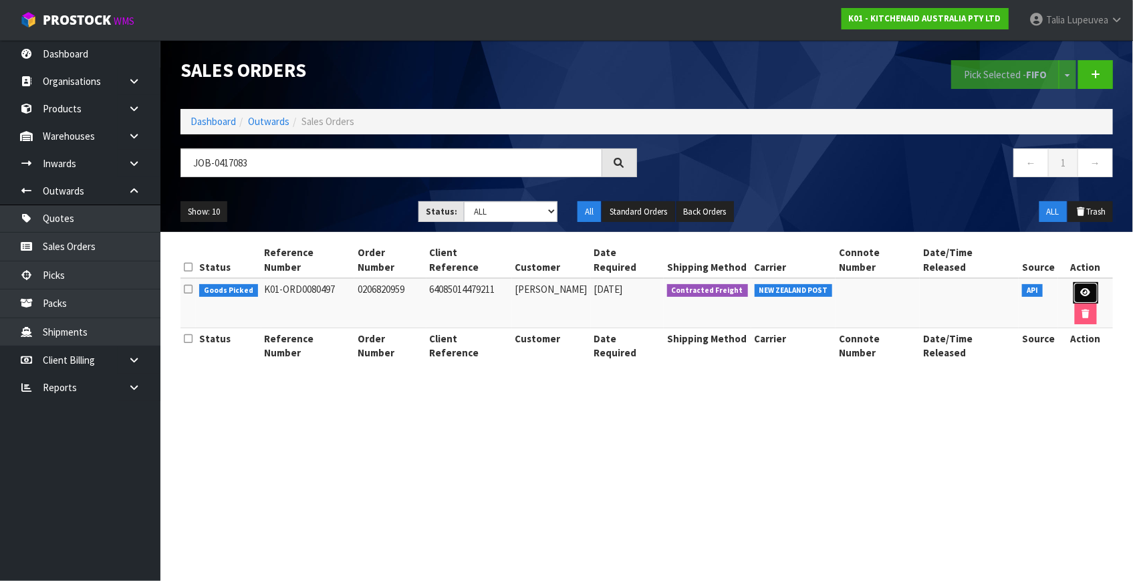
click at [1081, 288] on icon at bounding box center [1086, 292] width 10 height 9
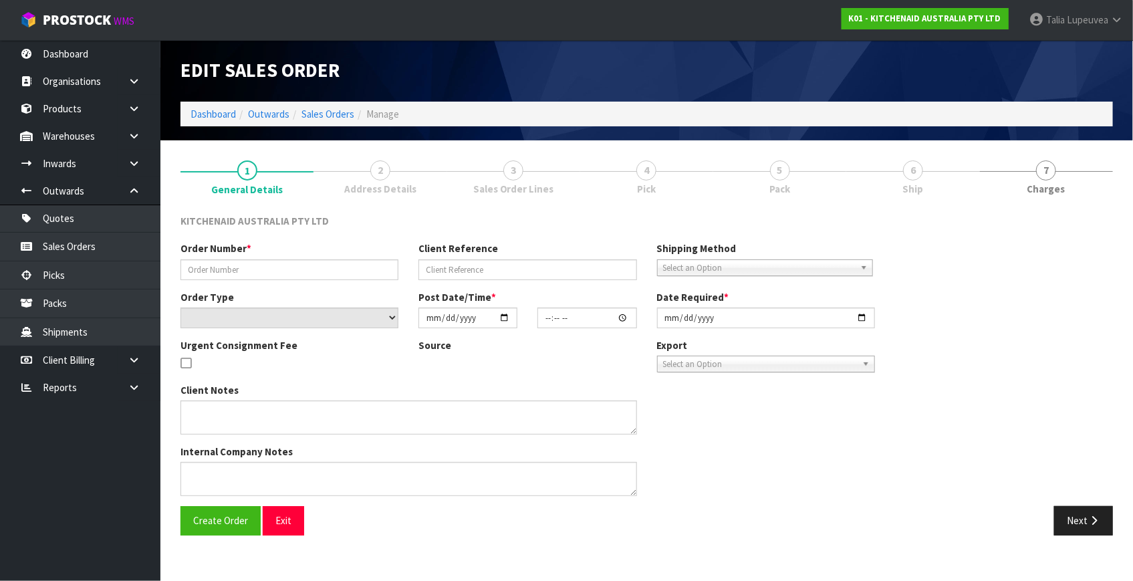
type input "0206820959"
type input "64085014479211"
select select "number:0"
type input "[DATE]"
type input "16:41:48.000"
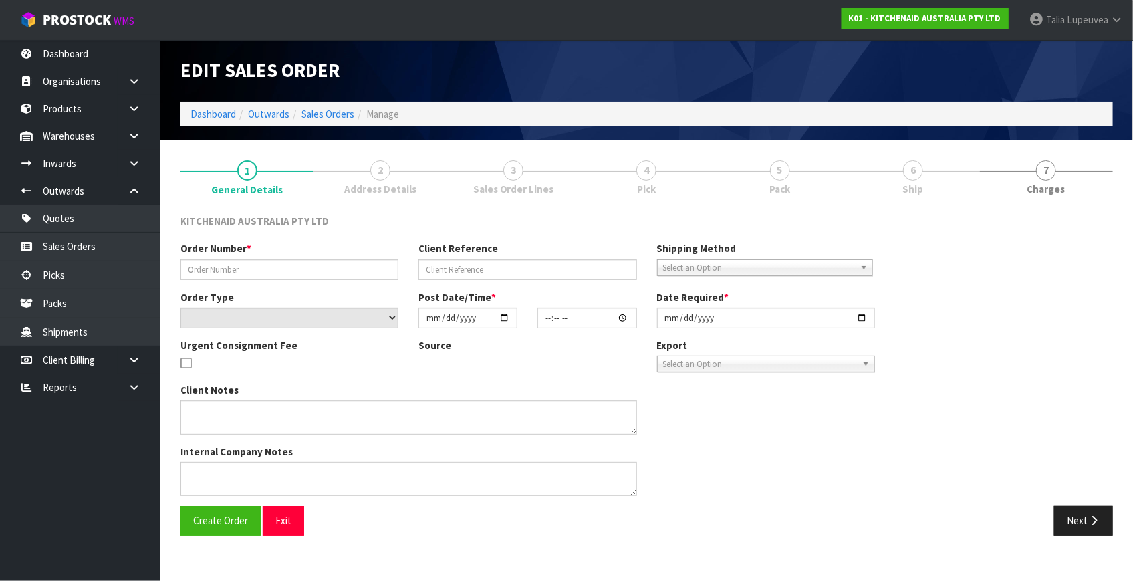
type input "[DATE]"
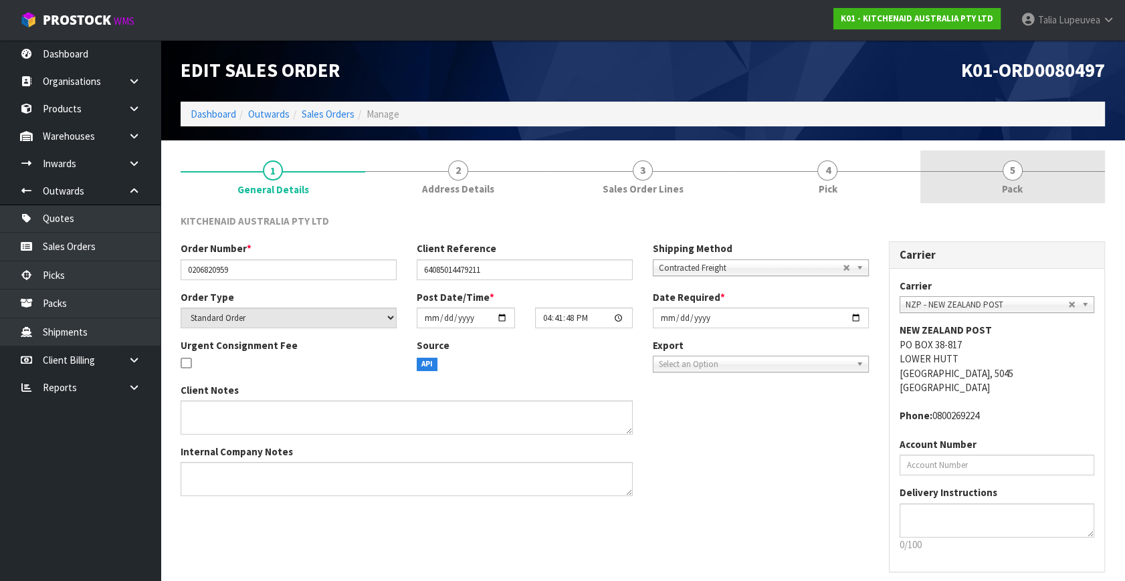
click at [1022, 183] on span "Pack" at bounding box center [1012, 189] width 21 height 14
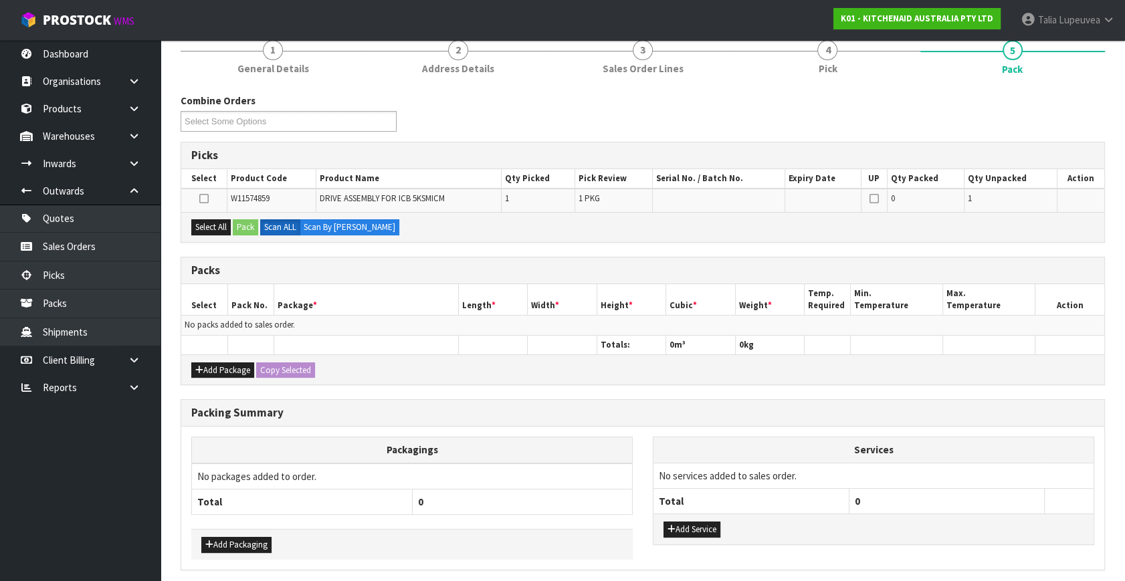
scroll to position [121, 0]
click at [224, 358] on div "Add Package Copy Selected" at bounding box center [642, 369] width 923 height 30
drag, startPoint x: 215, startPoint y: 361, endPoint x: 201, endPoint y: 336, distance: 28.4
click at [215, 362] on button "Add Package" at bounding box center [222, 370] width 63 height 16
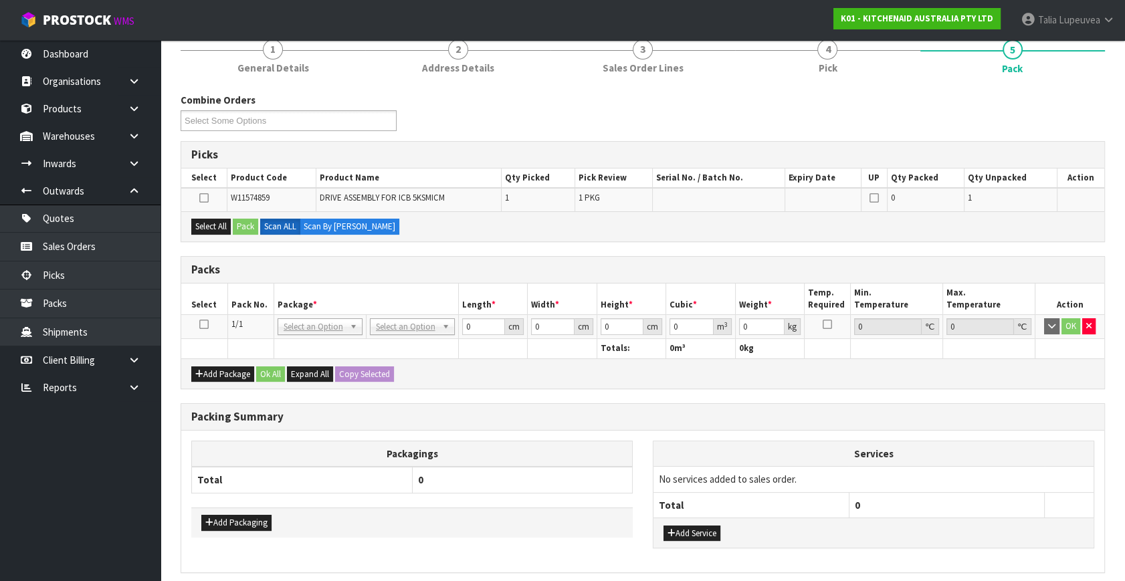
click at [205, 324] on icon at bounding box center [203, 324] width 9 height 1
click at [221, 223] on button "Select All" at bounding box center [210, 227] width 39 height 16
click at [246, 220] on button "Pack" at bounding box center [245, 227] width 25 height 16
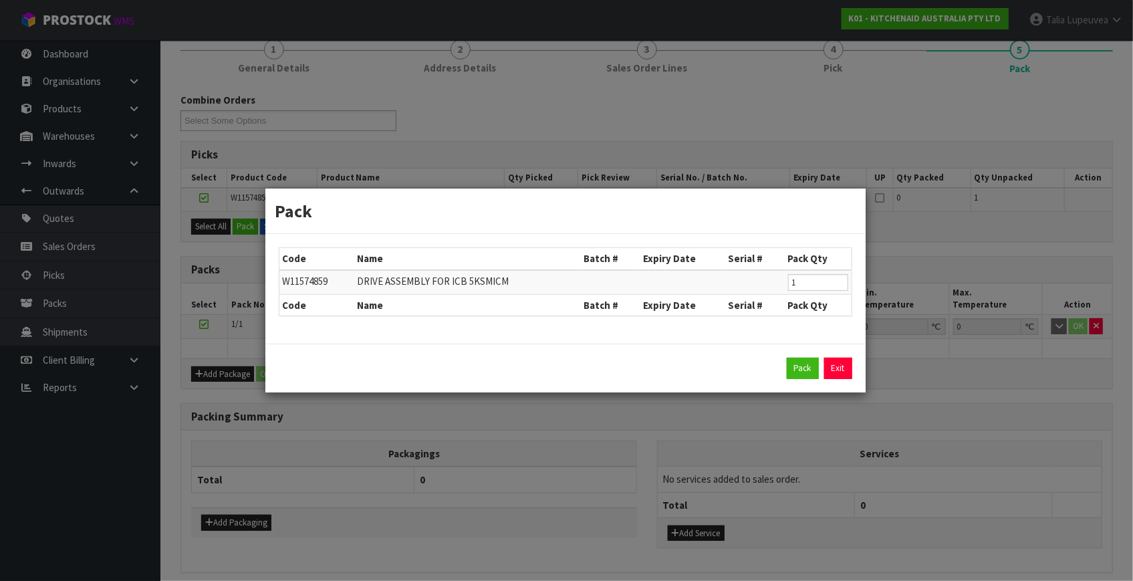
click at [802, 356] on div "Pack Exit" at bounding box center [565, 368] width 600 height 49
click at [804, 360] on button "Pack" at bounding box center [803, 368] width 32 height 21
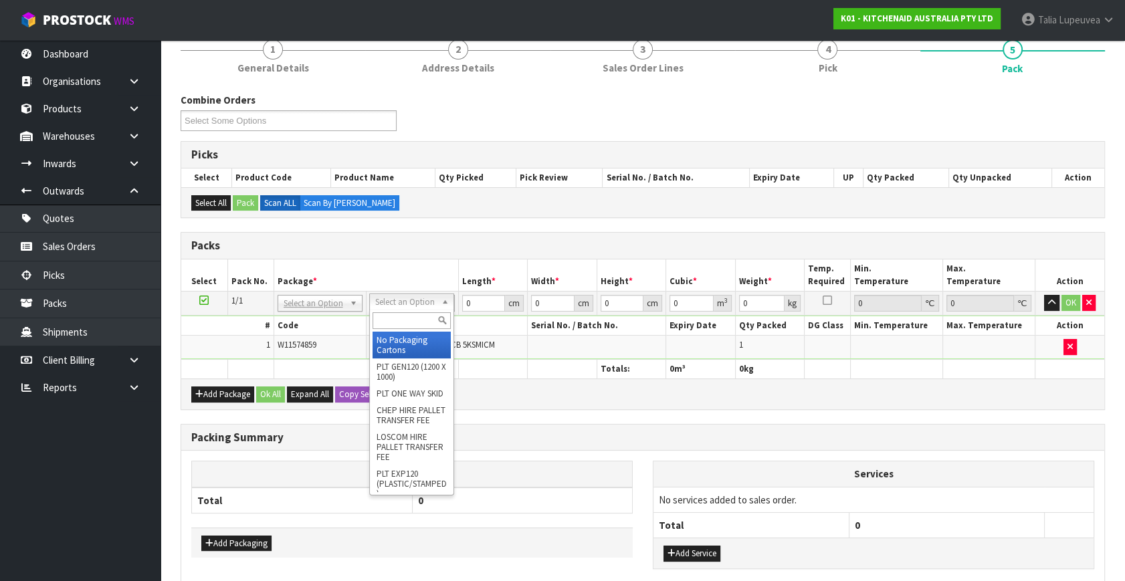
click at [394, 314] on input "text" at bounding box center [411, 320] width 78 height 17
type input "oc"
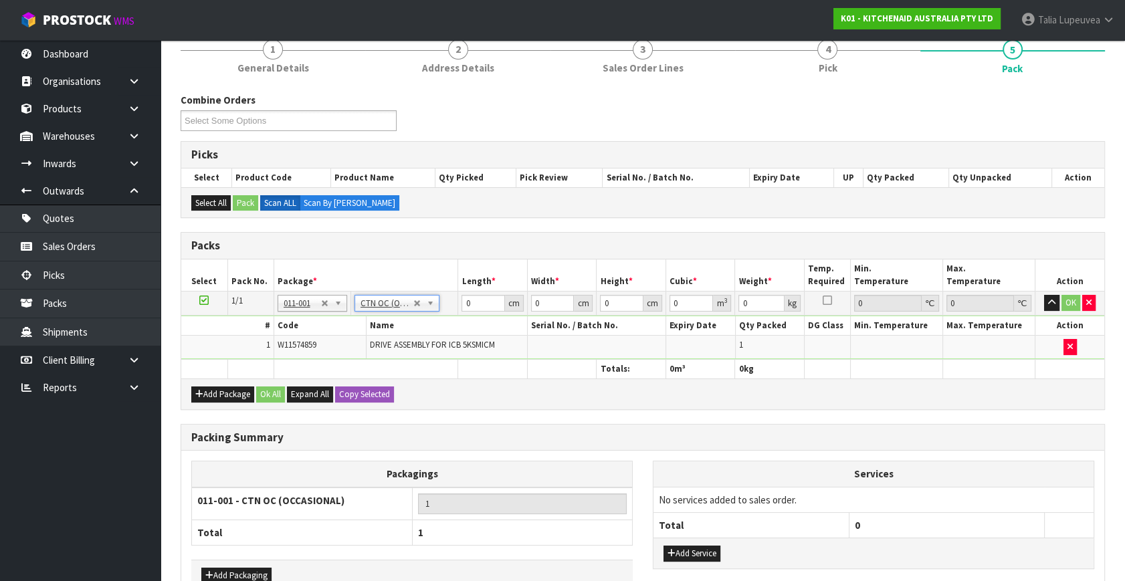
type input "0.15"
drag, startPoint x: 475, startPoint y: 296, endPoint x: 461, endPoint y: 330, distance: 36.6
click at [461, 330] on tbody "1/1 NONE 007-001 007-002 007-004 007-009 007-013 007-014 007-015 007-017 007-01…" at bounding box center [642, 326] width 923 height 68
type input "16"
type input "15"
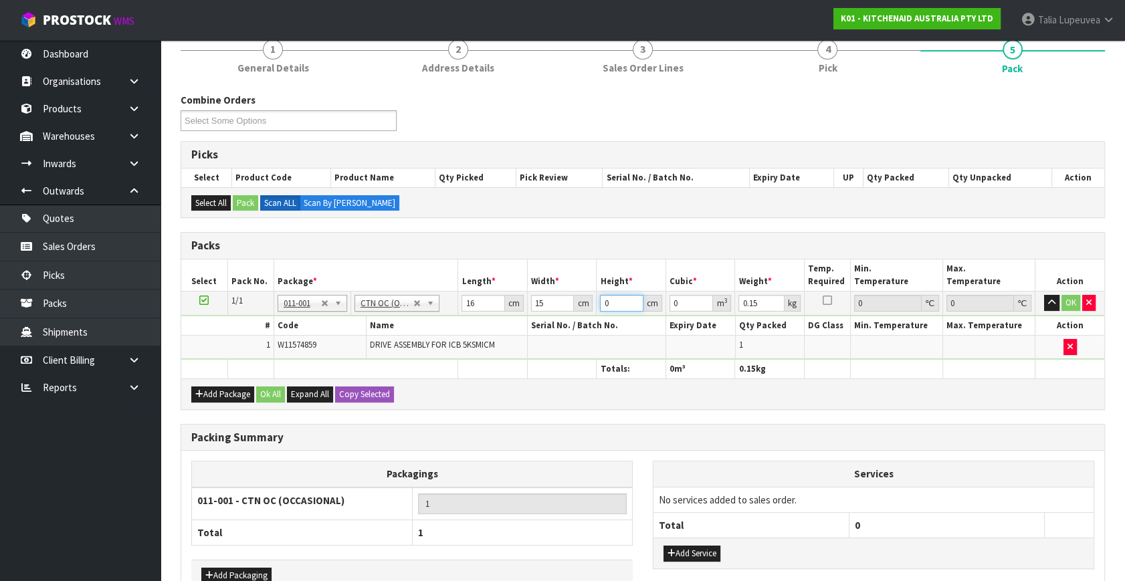
type input "1"
type input "0.00024"
type input "12"
type input "0.00288"
type input "12"
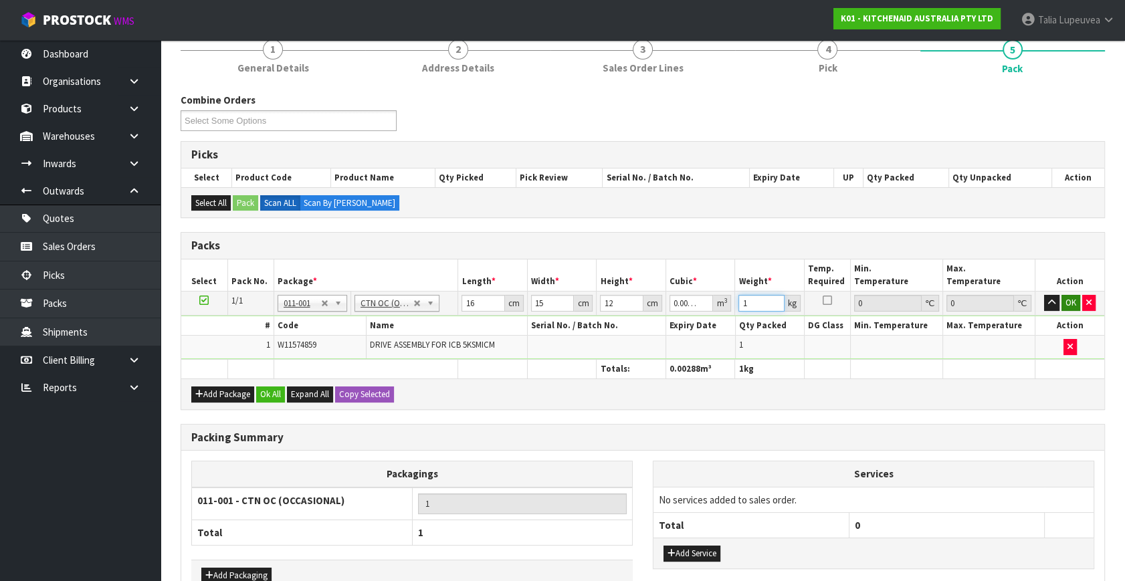
type input "1"
click at [1068, 295] on button "OK" at bounding box center [1070, 303] width 19 height 16
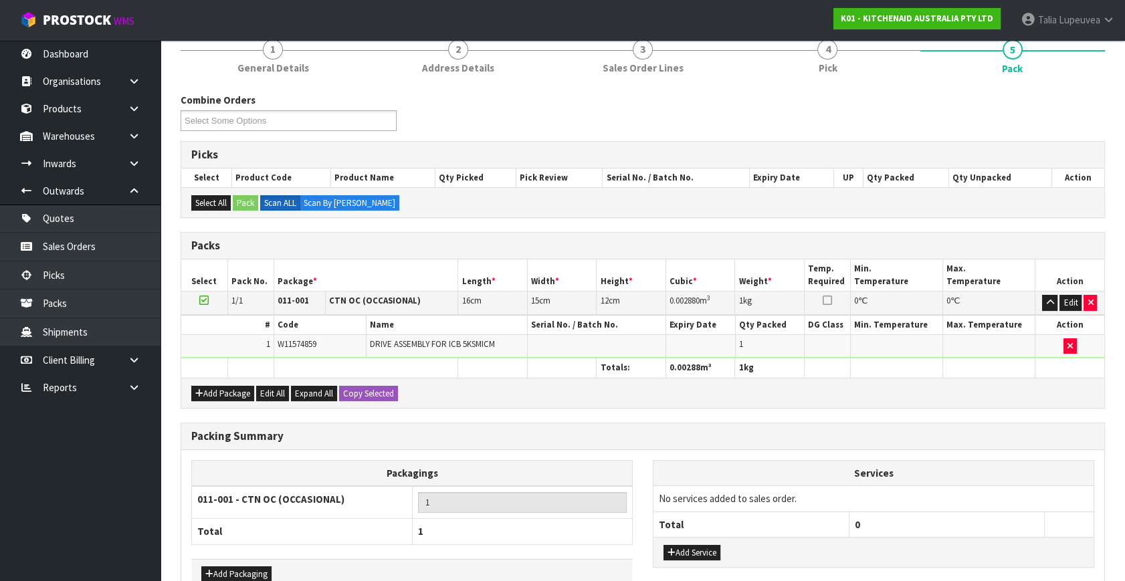
scroll to position [199, 0]
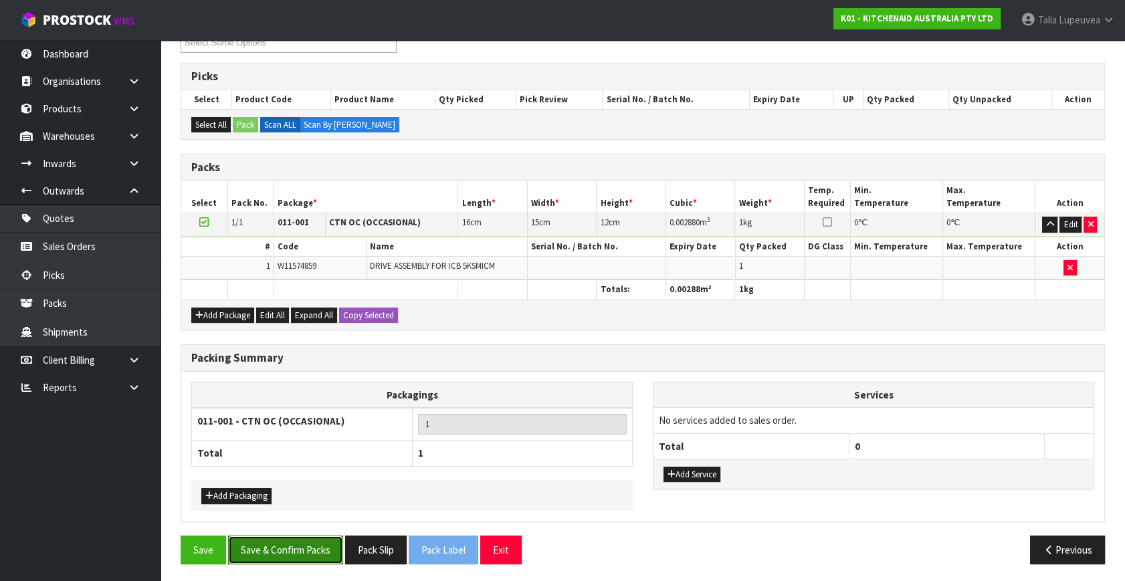
click at [269, 545] on button "Save & Confirm Packs" at bounding box center [285, 550] width 115 height 29
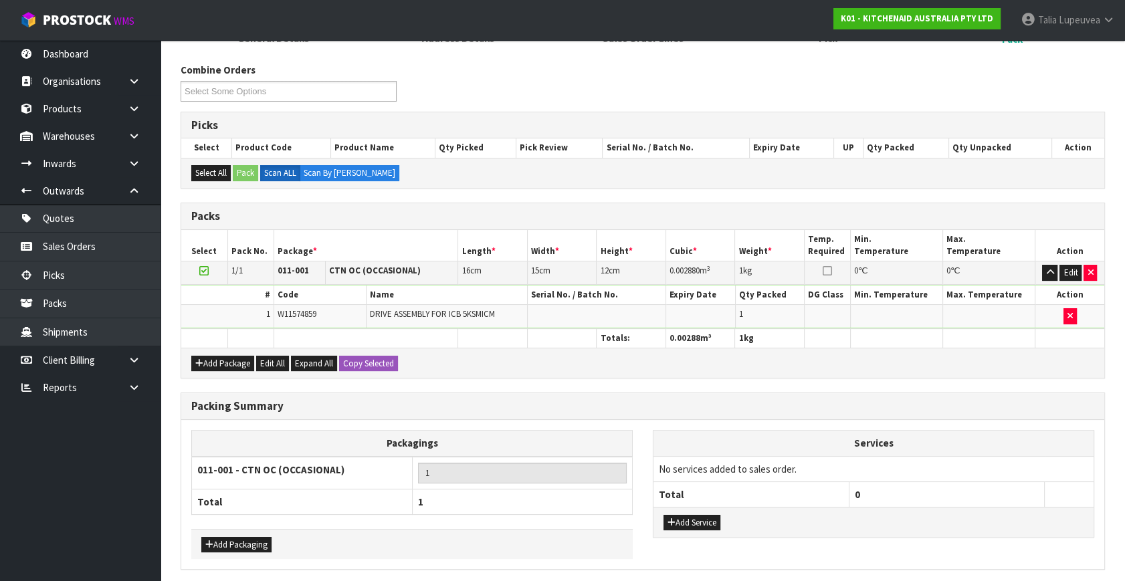
scroll to position [0, 0]
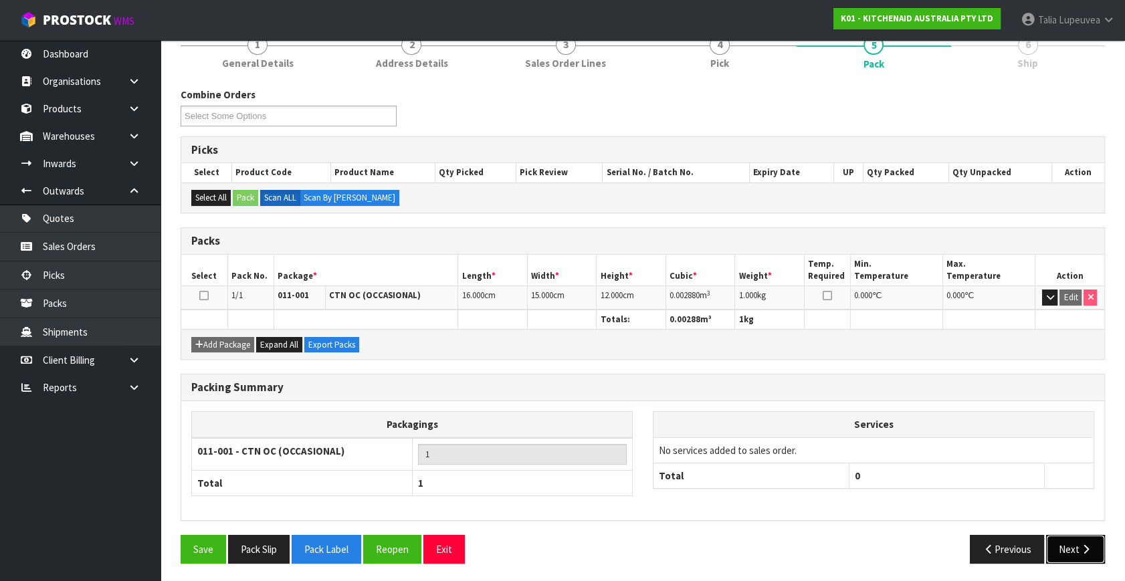
click at [1064, 549] on button "Next" at bounding box center [1075, 549] width 59 height 29
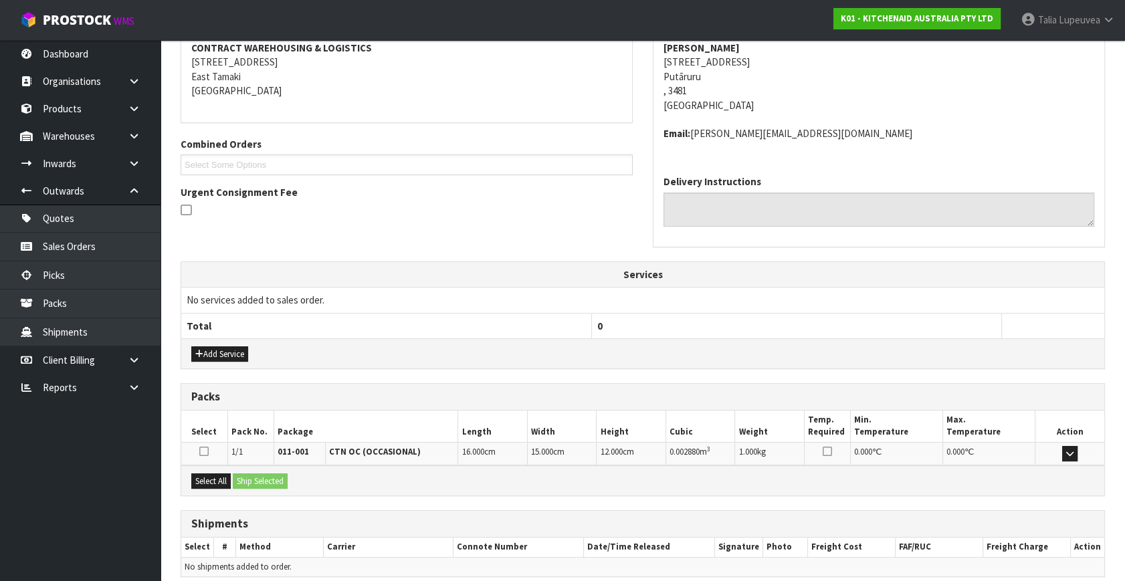
scroll to position [315, 0]
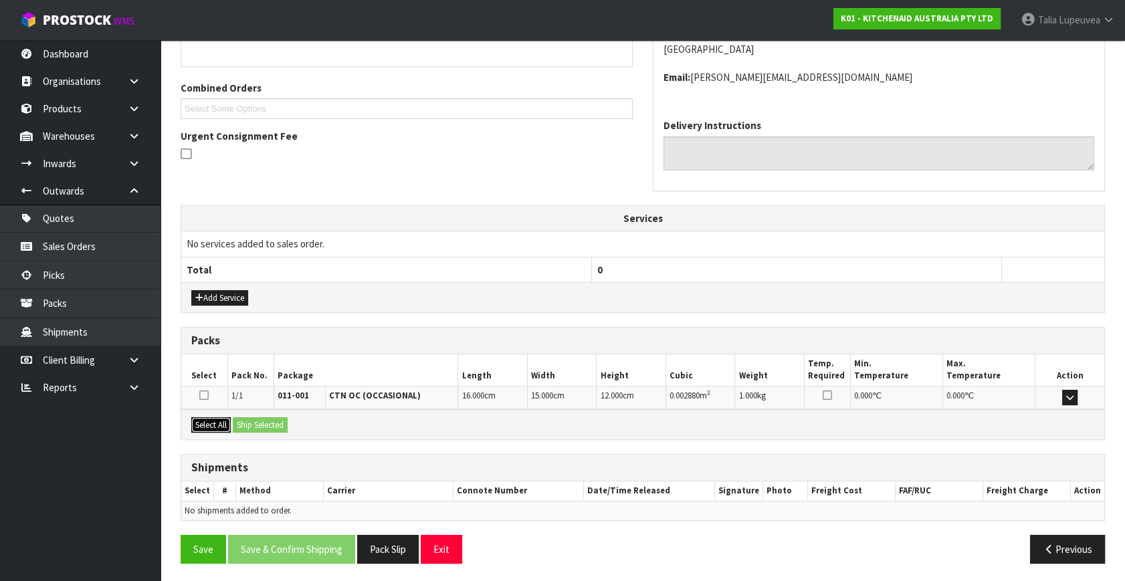
click at [224, 426] on button "Select All" at bounding box center [210, 425] width 39 height 16
click at [258, 421] on button "Ship Selected" at bounding box center [260, 425] width 55 height 16
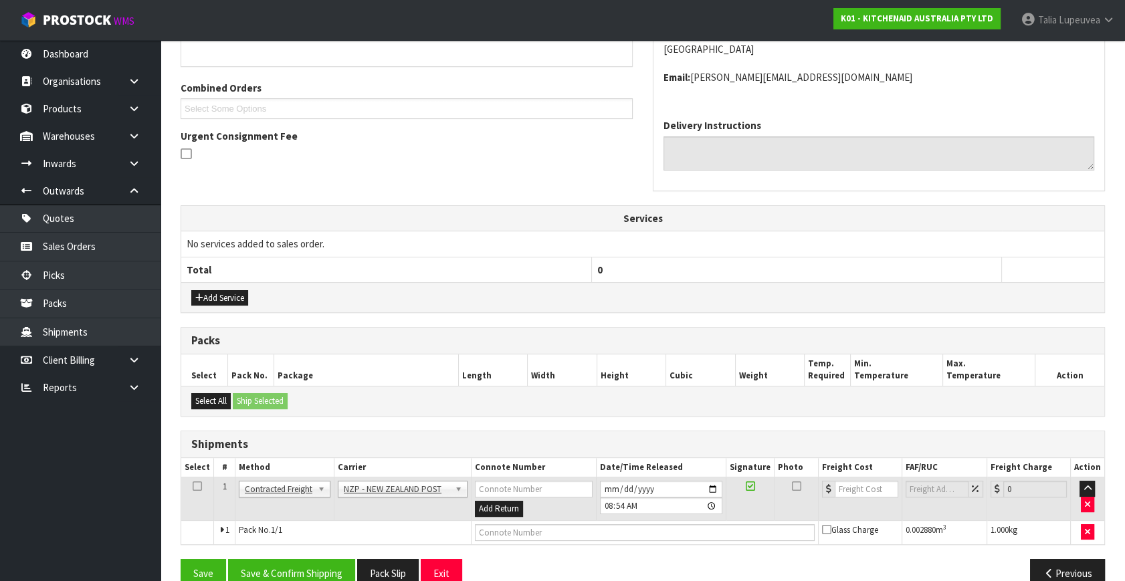
scroll to position [339, 0]
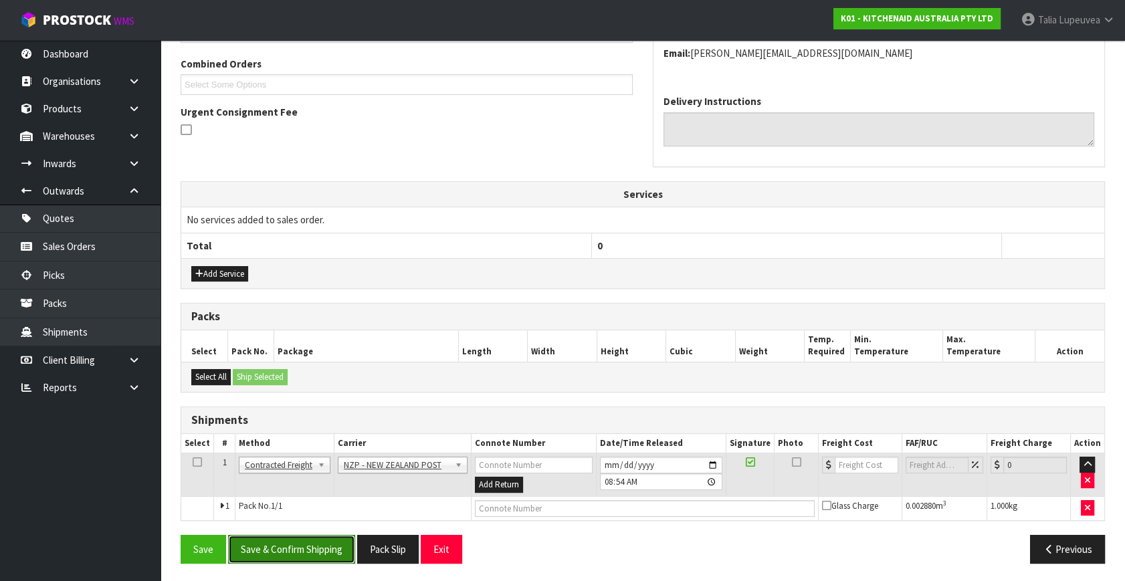
click at [300, 545] on button "Save & Confirm Shipping" at bounding box center [291, 549] width 127 height 29
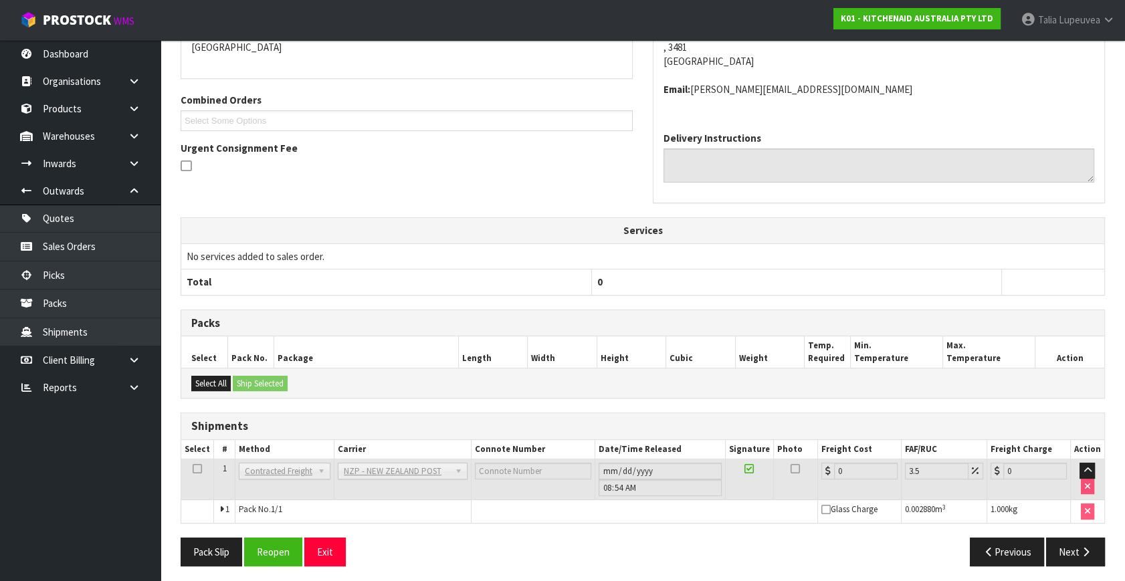
scroll to position [320, 0]
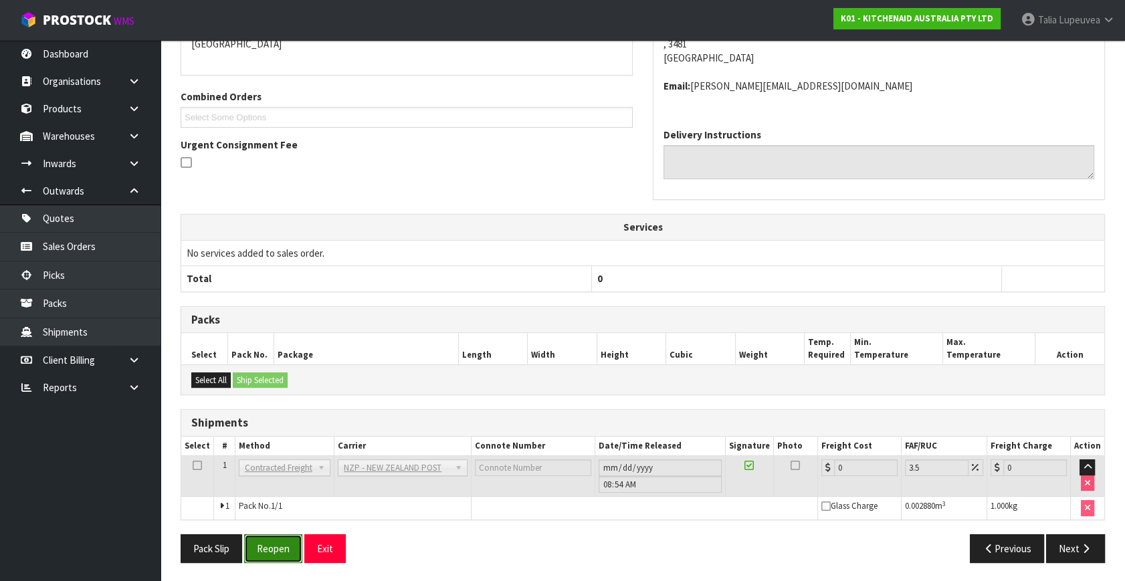
click at [280, 550] on button "Reopen" at bounding box center [273, 548] width 58 height 29
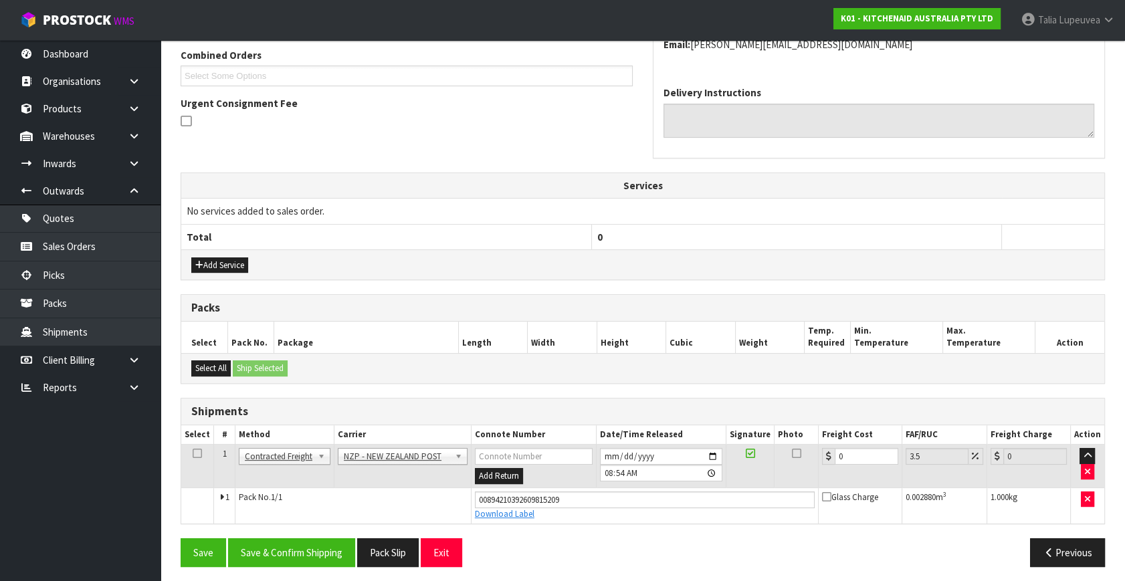
scroll to position [351, 0]
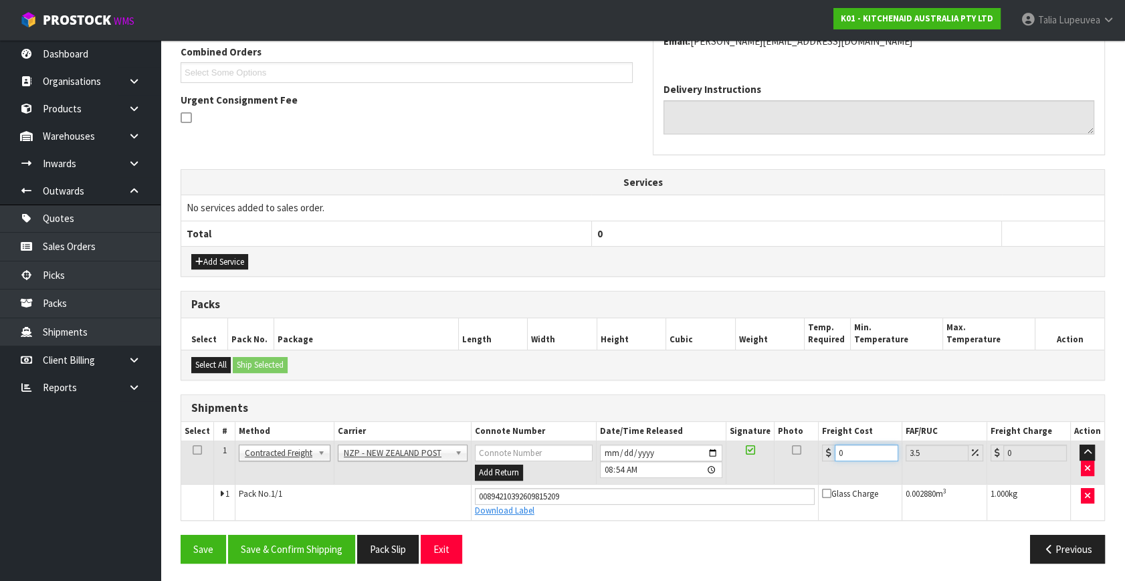
drag, startPoint x: 861, startPoint y: 449, endPoint x: 782, endPoint y: 467, distance: 80.8
click at [782, 467] on tr "1 Client Local Pickup Customer Local Pickup Company Freight Contracted Freight …" at bounding box center [642, 462] width 923 height 43
type input "8"
type input "8.28"
type input "8.4"
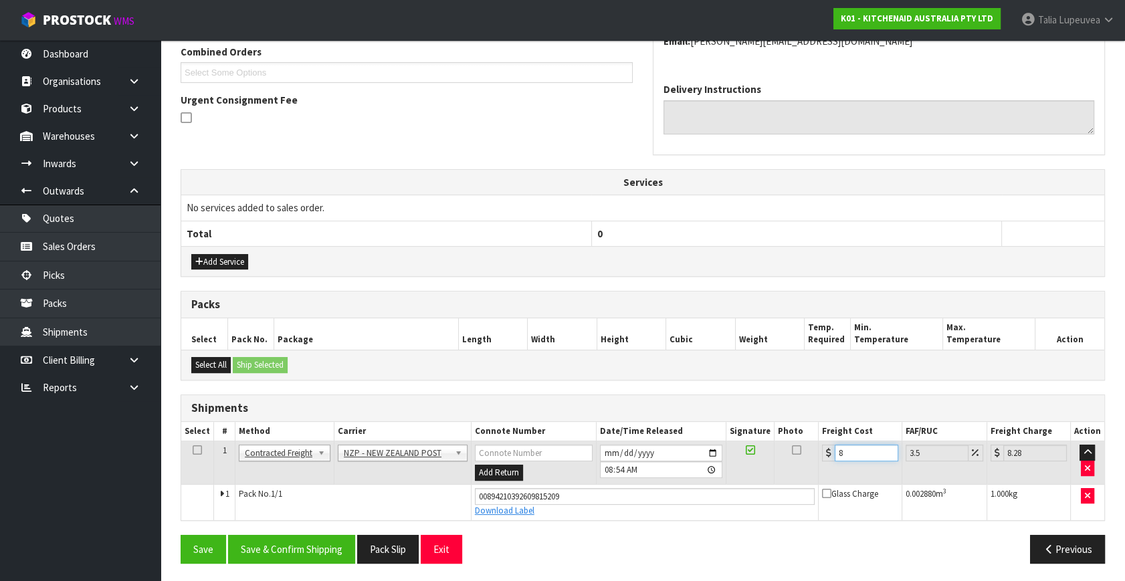
type input "8.69"
type input "8.45"
type input "8.75"
type input "8.45"
click at [336, 555] on button "Save & Confirm Shipping" at bounding box center [291, 549] width 127 height 29
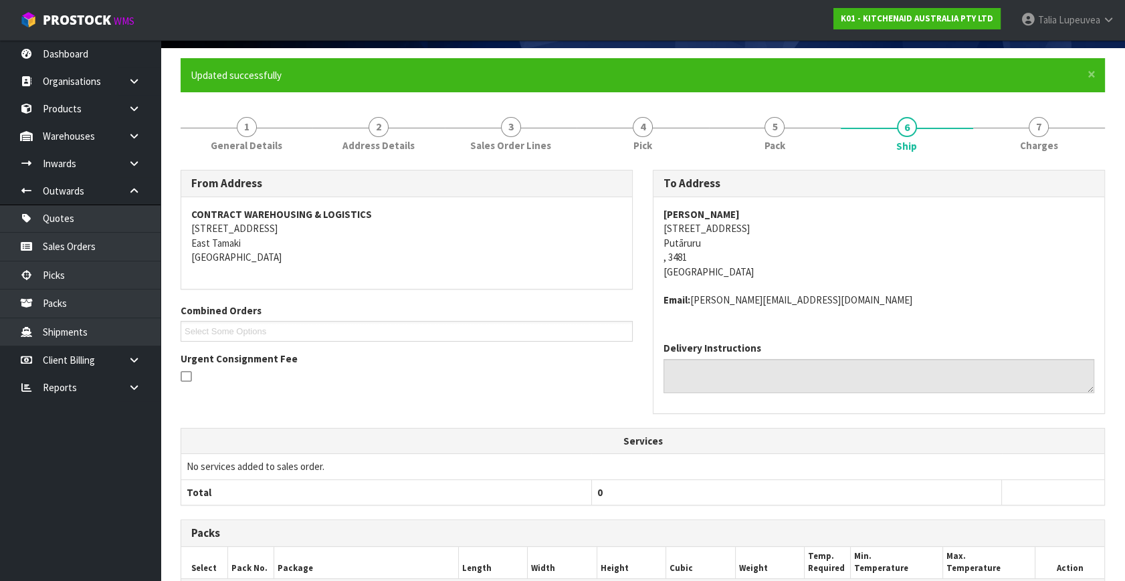
scroll to position [0, 0]
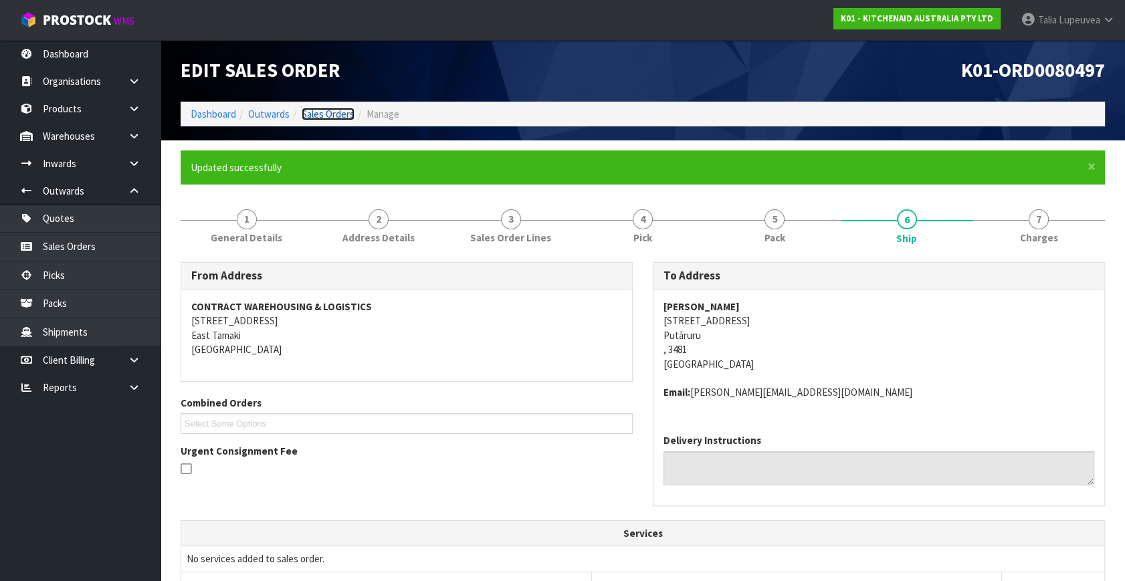
click at [334, 114] on link "Sales Orders" at bounding box center [328, 114] width 53 height 13
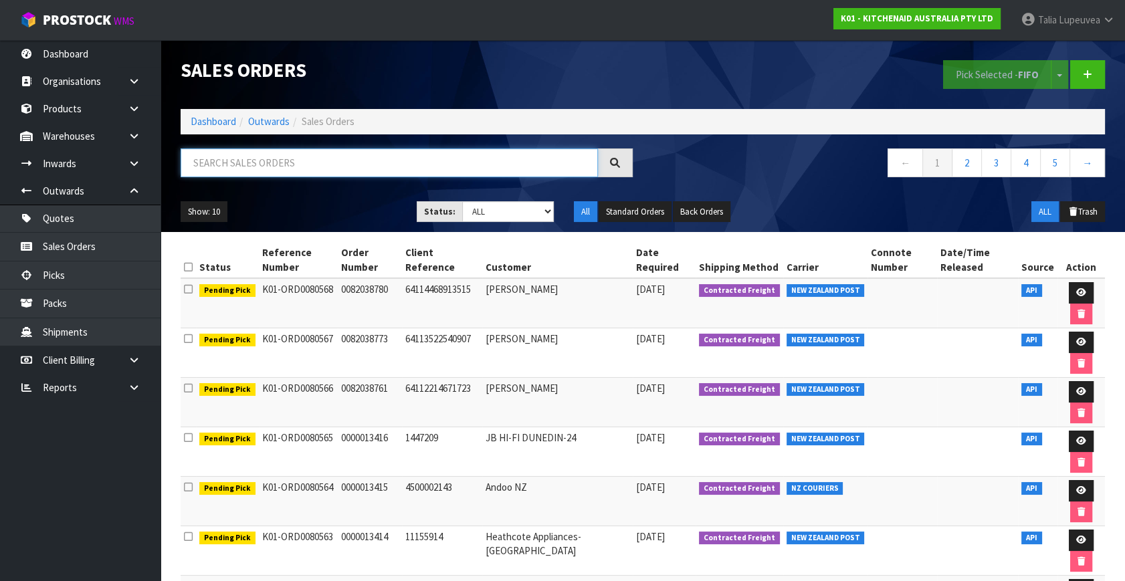
click at [295, 157] on input "text" at bounding box center [389, 162] width 417 height 29
type input "JOB-0417069"
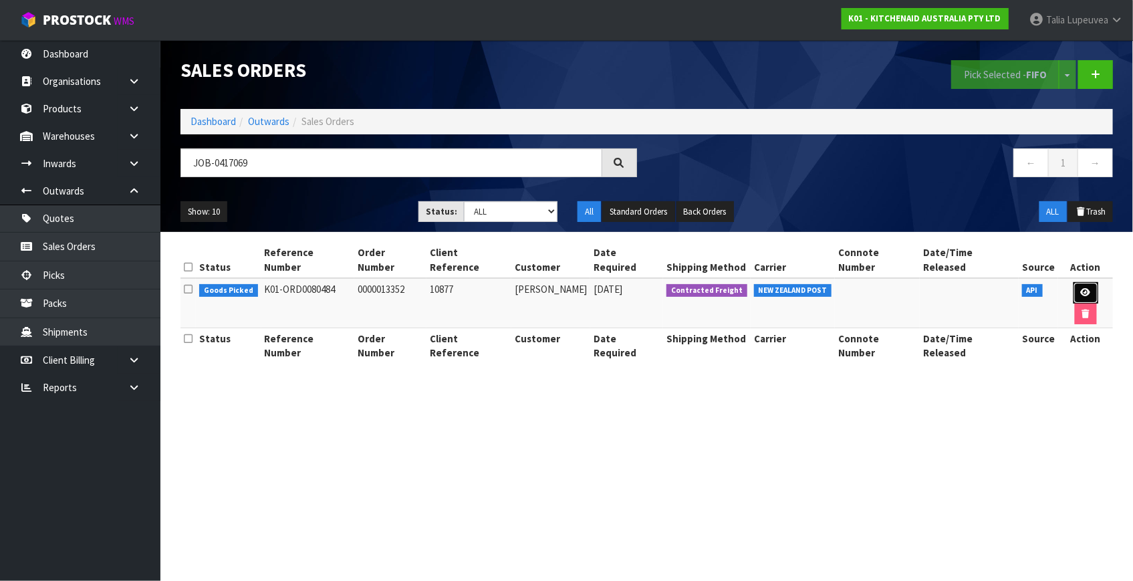
click at [1074, 282] on link at bounding box center [1086, 292] width 25 height 21
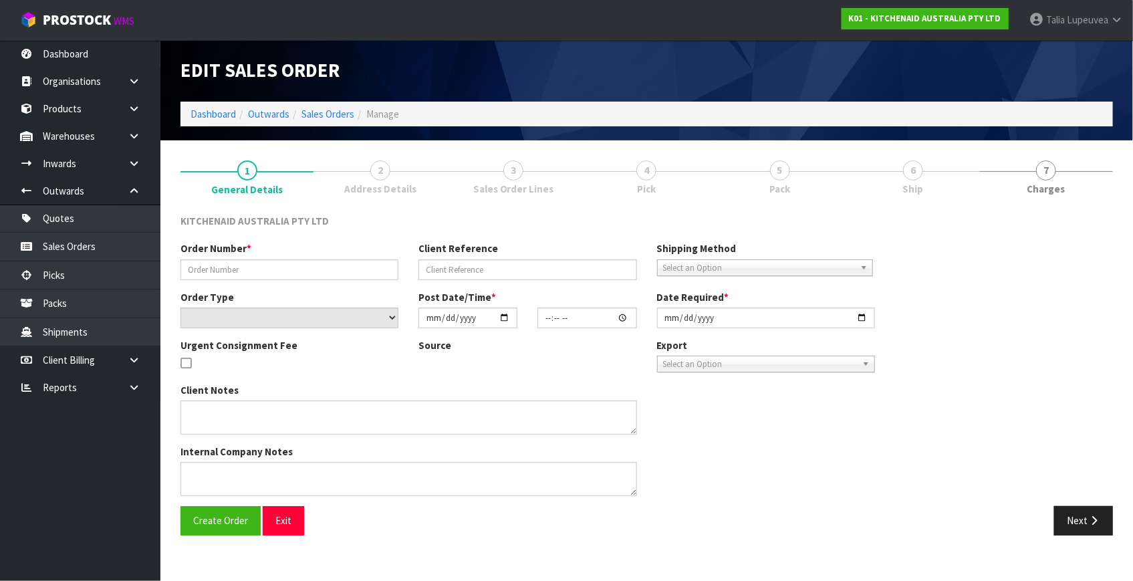
type input "0000013352"
type input "10877"
select select "number:0"
type input "[DATE]"
type input "16:32:42.000"
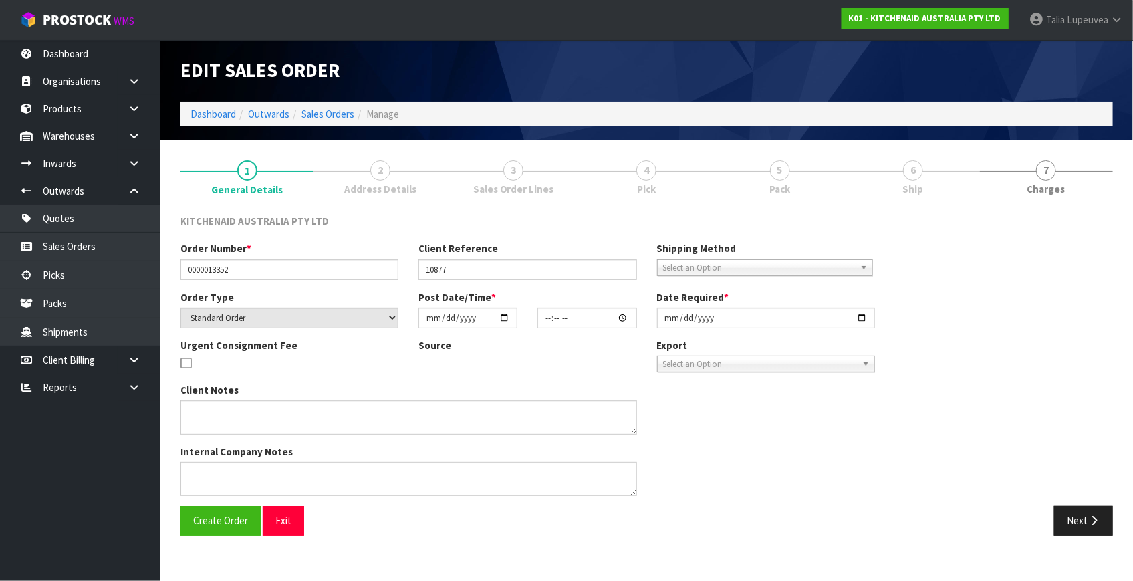
type input "[DATE]"
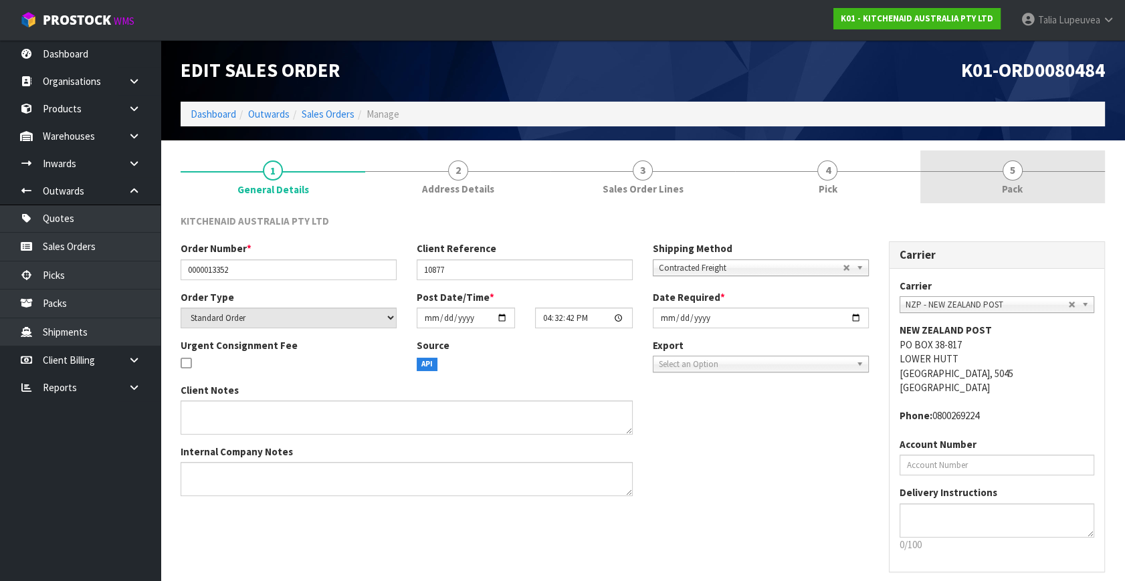
click at [996, 167] on link "5 Pack" at bounding box center [1012, 176] width 185 height 53
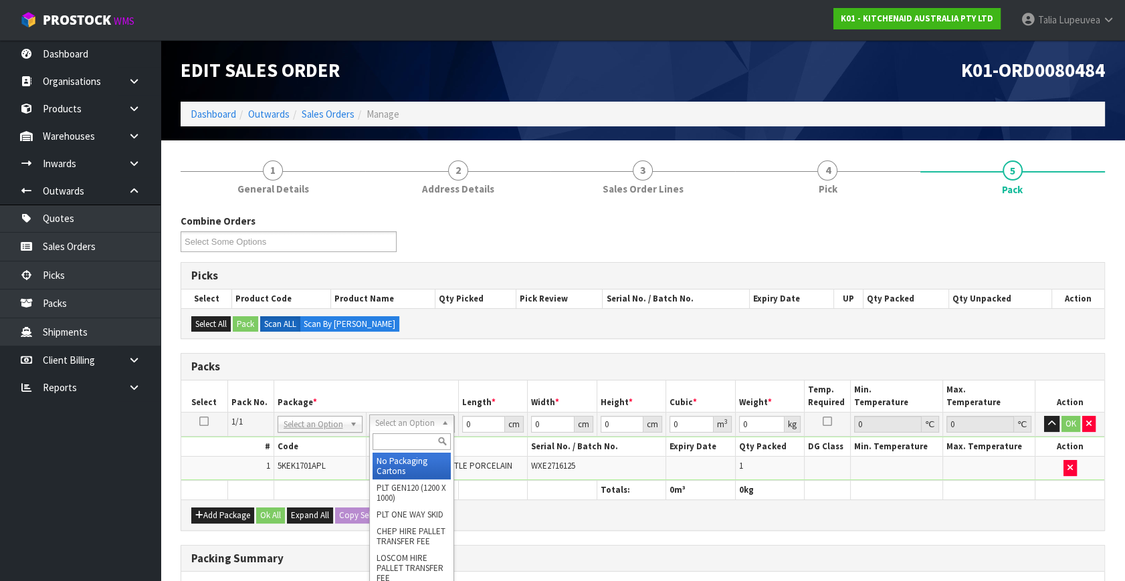
click at [407, 437] on input "text" at bounding box center [411, 441] width 78 height 17
type input "oc"
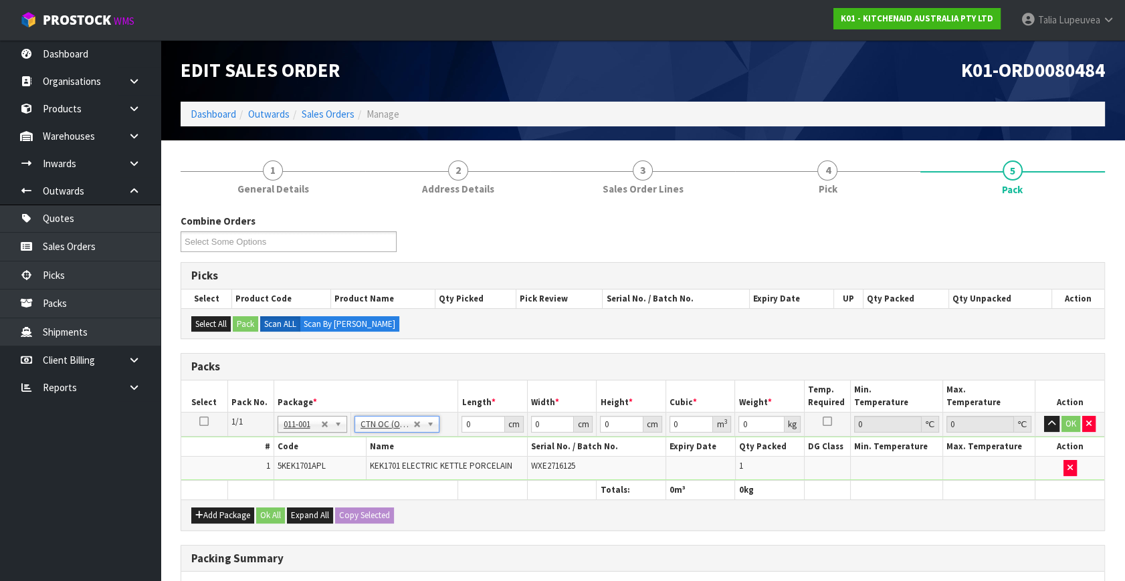
type input "2.1"
drag, startPoint x: 476, startPoint y: 423, endPoint x: 463, endPoint y: 410, distance: 18.4
click at [442, 427] on tr "1/1 NONE 007-001 007-002 007-004 007-009 007-013 007-014 007-015 007-017 007-01…" at bounding box center [642, 425] width 923 height 24
type input "40"
type input "28"
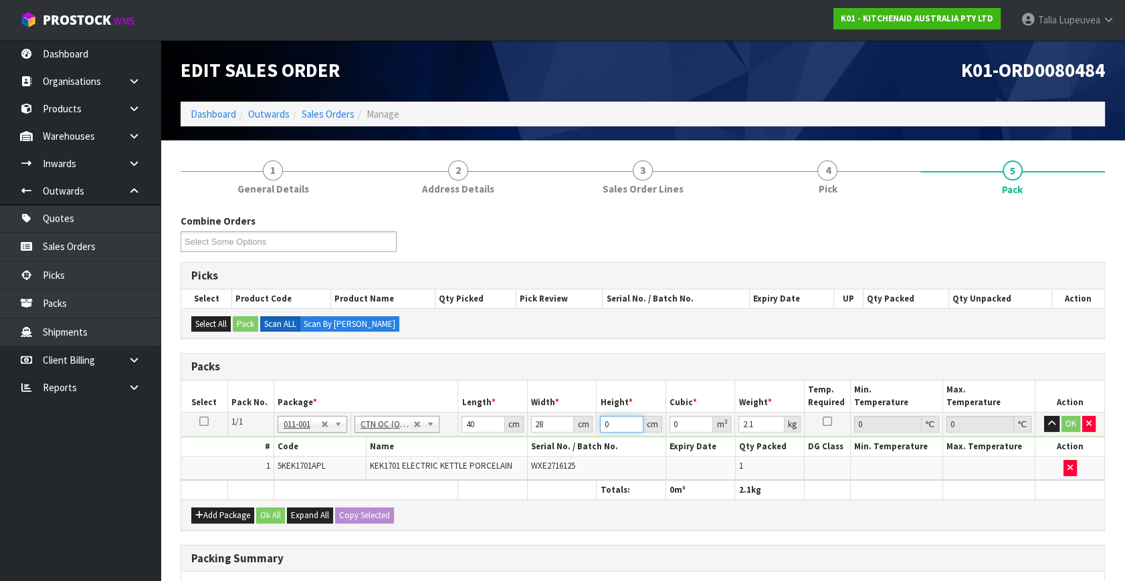
type input "2"
type input "0.00224"
type input "23"
type input "0.02576"
type input "23"
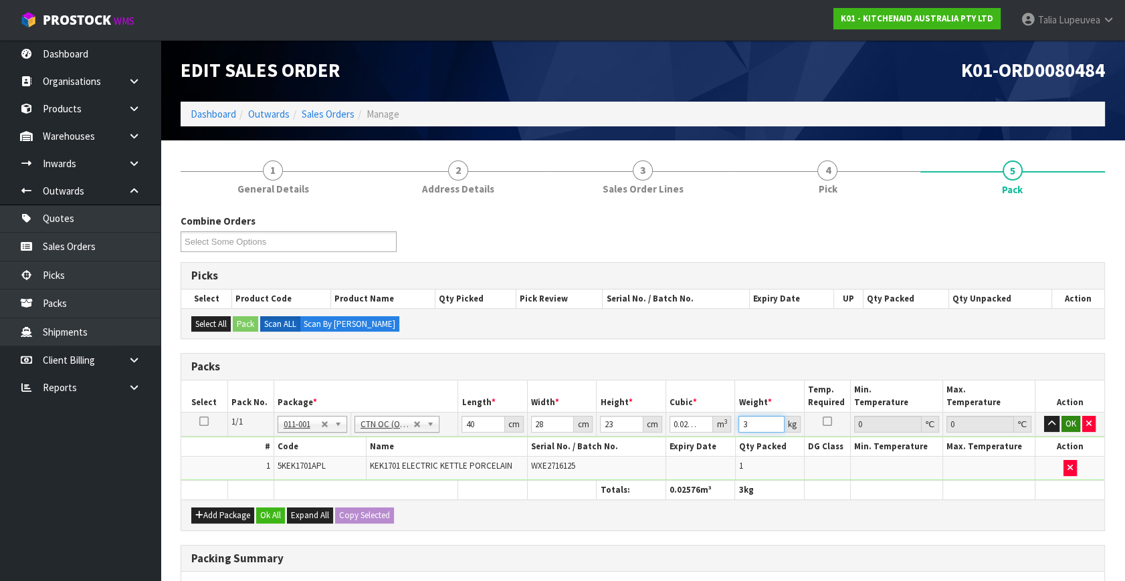
type input "3"
click at [1074, 421] on button "OK" at bounding box center [1070, 424] width 19 height 16
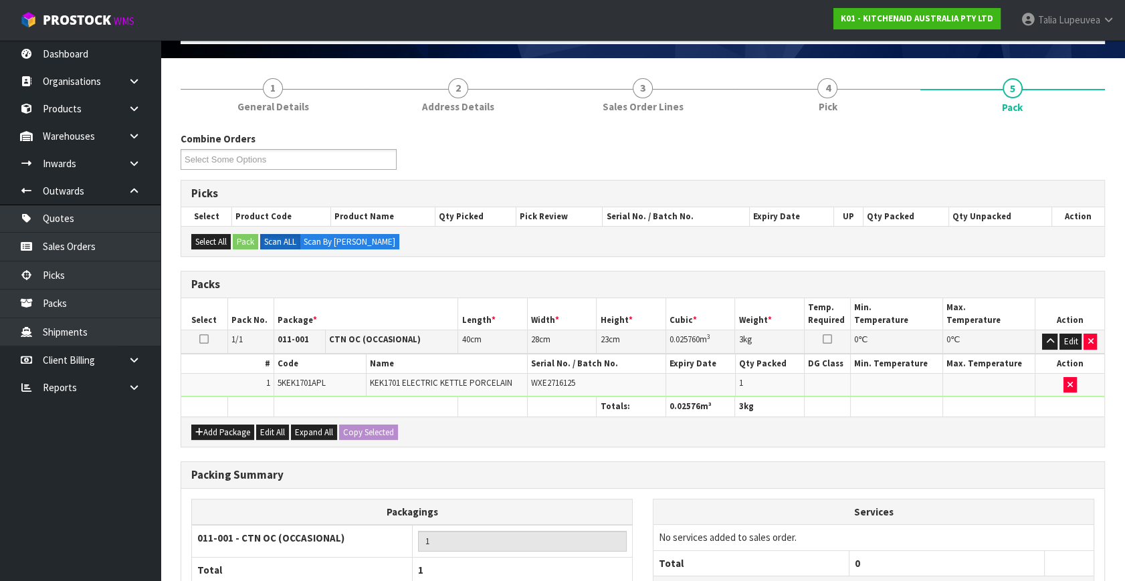
scroll to position [199, 0]
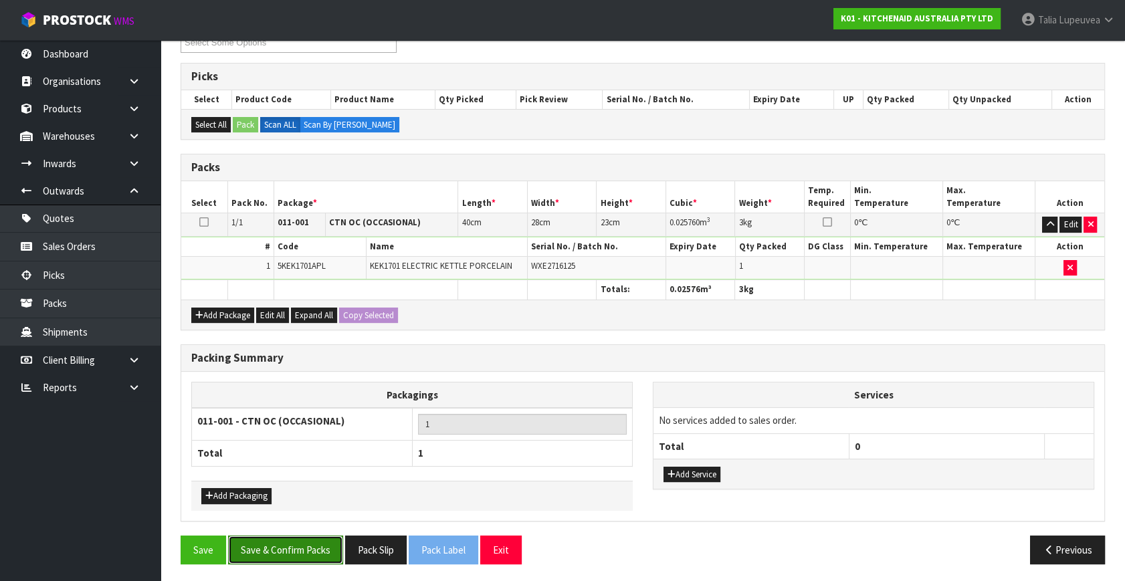
click at [314, 549] on button "Save & Confirm Packs" at bounding box center [285, 550] width 115 height 29
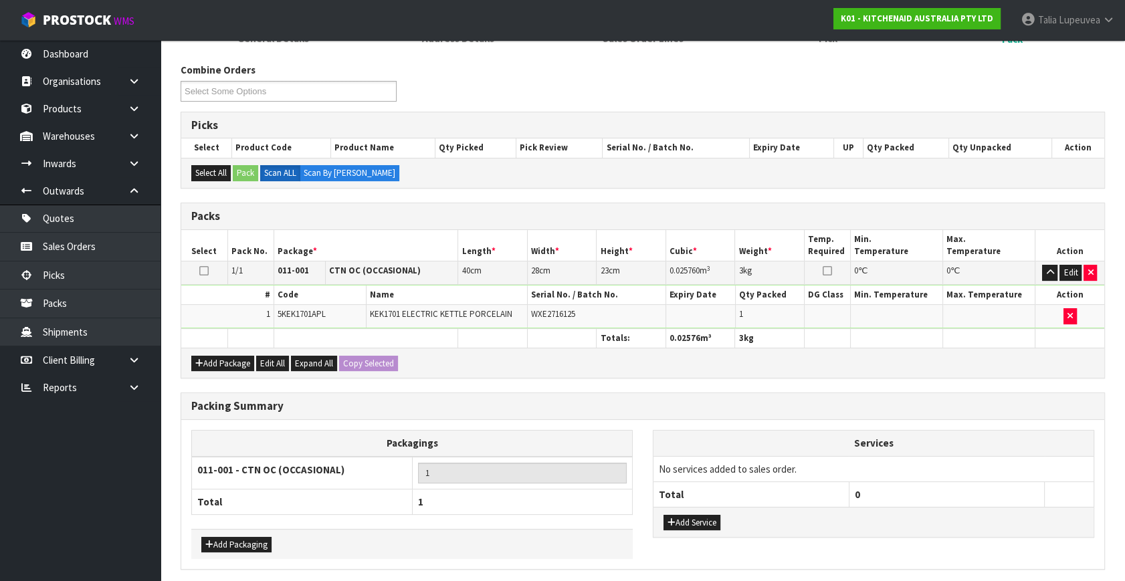
scroll to position [0, 0]
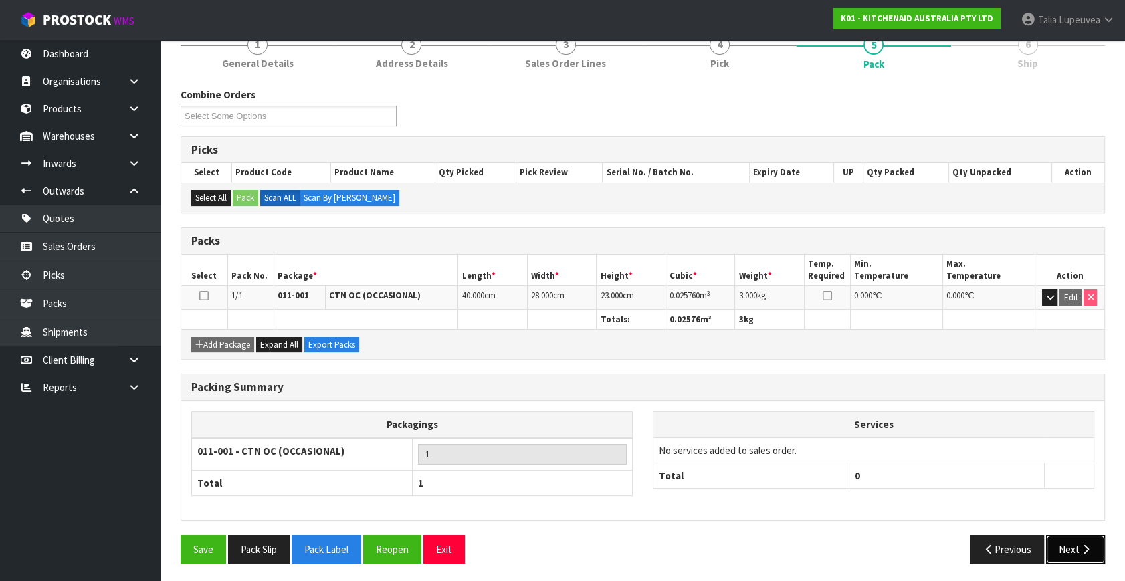
click at [1070, 538] on button "Next" at bounding box center [1075, 549] width 59 height 29
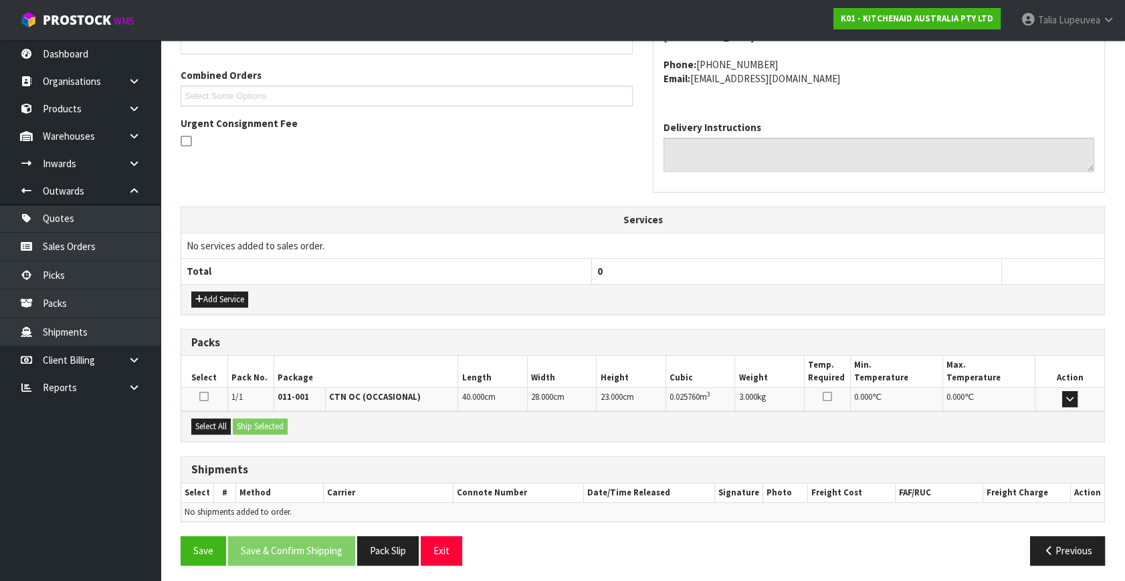
scroll to position [329, 0]
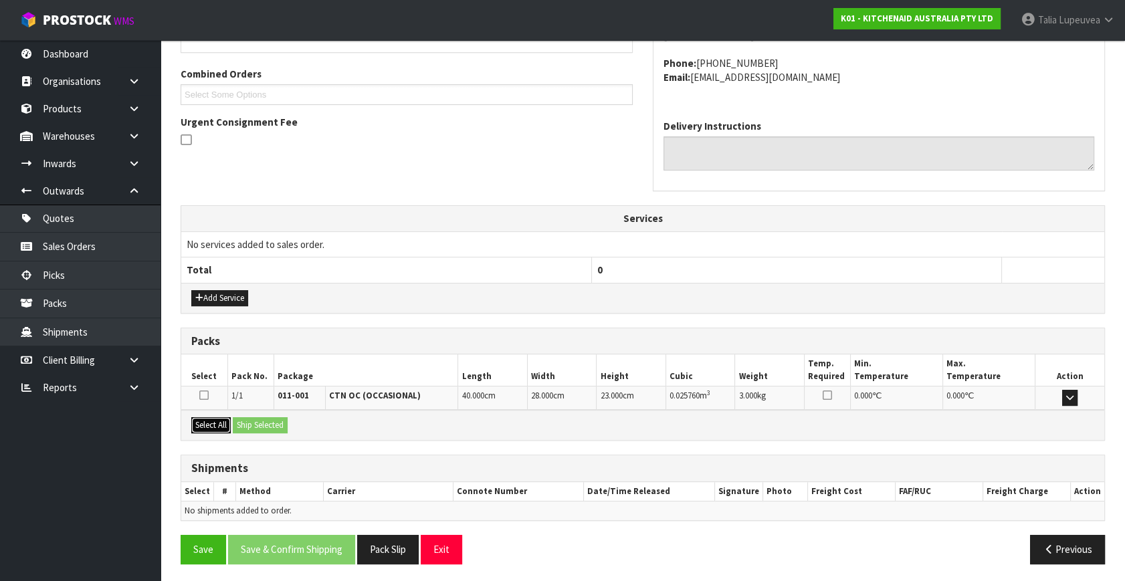
click at [221, 422] on button "Select All" at bounding box center [210, 425] width 39 height 16
click at [274, 418] on button "Ship Selected" at bounding box center [260, 425] width 55 height 16
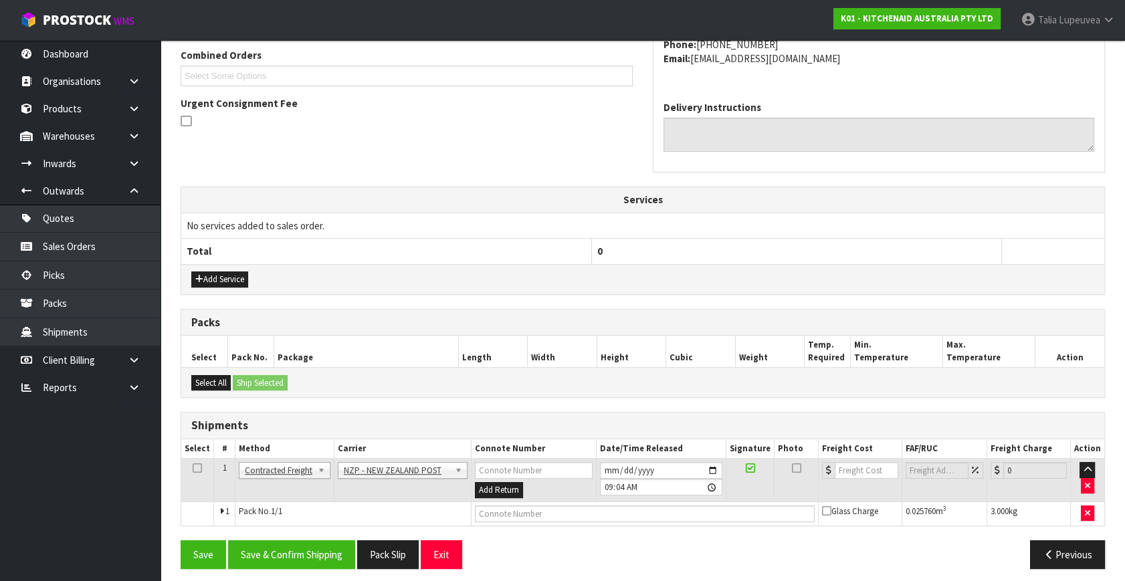
scroll to position [353, 0]
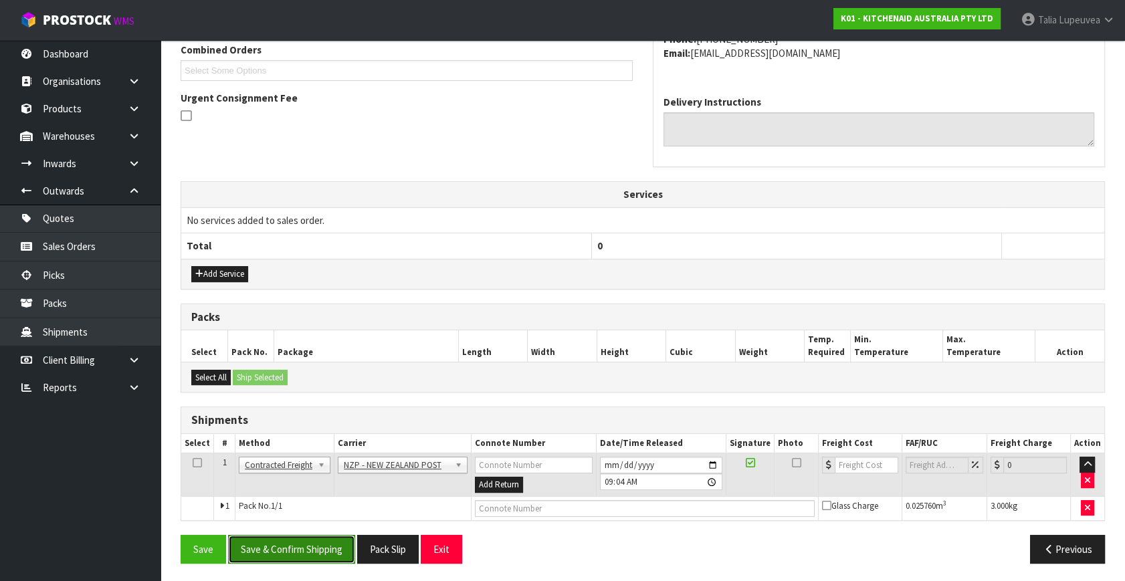
click at [311, 543] on button "Save & Confirm Shipping" at bounding box center [291, 549] width 127 height 29
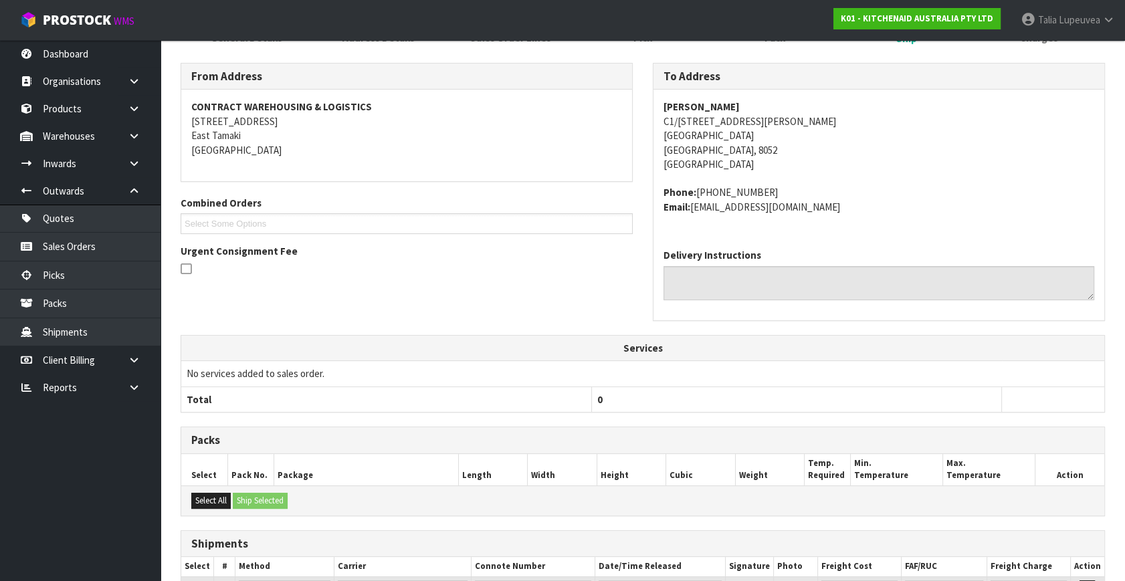
scroll to position [334, 0]
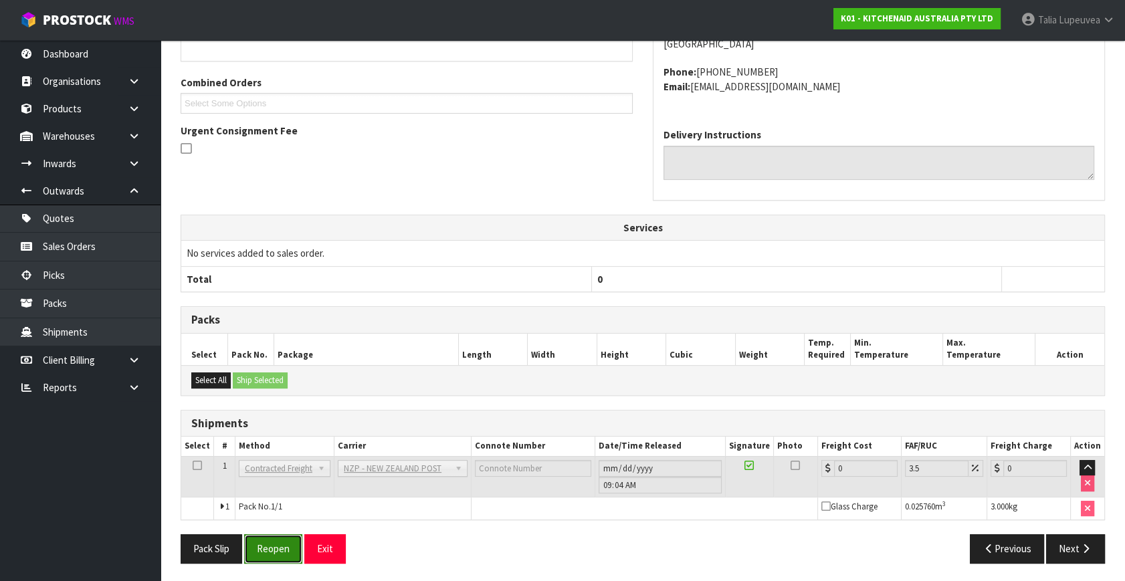
click at [275, 549] on button "Reopen" at bounding box center [273, 548] width 58 height 29
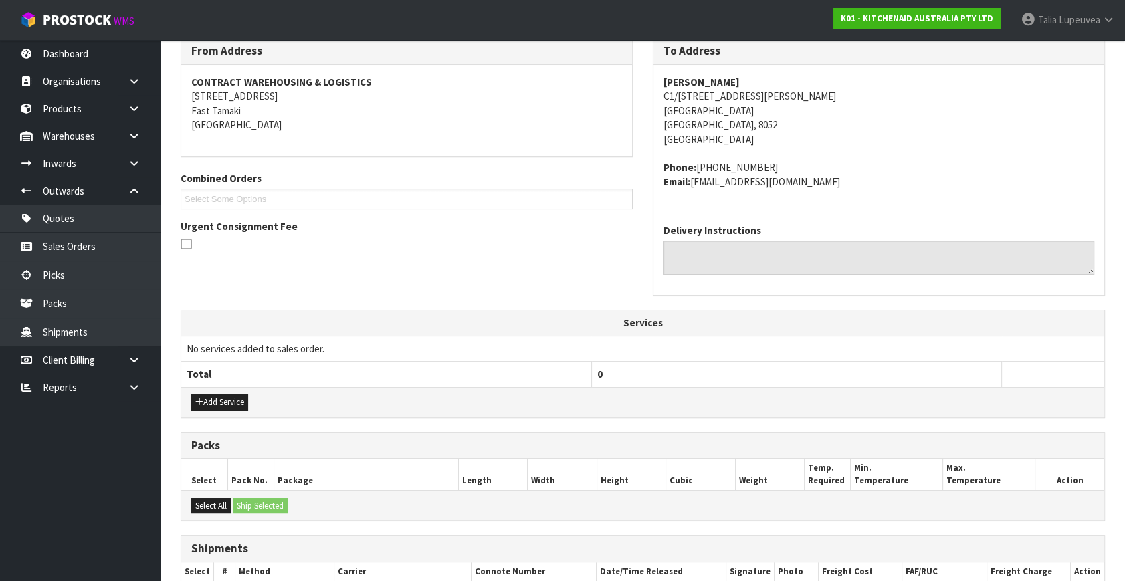
scroll to position [366, 0]
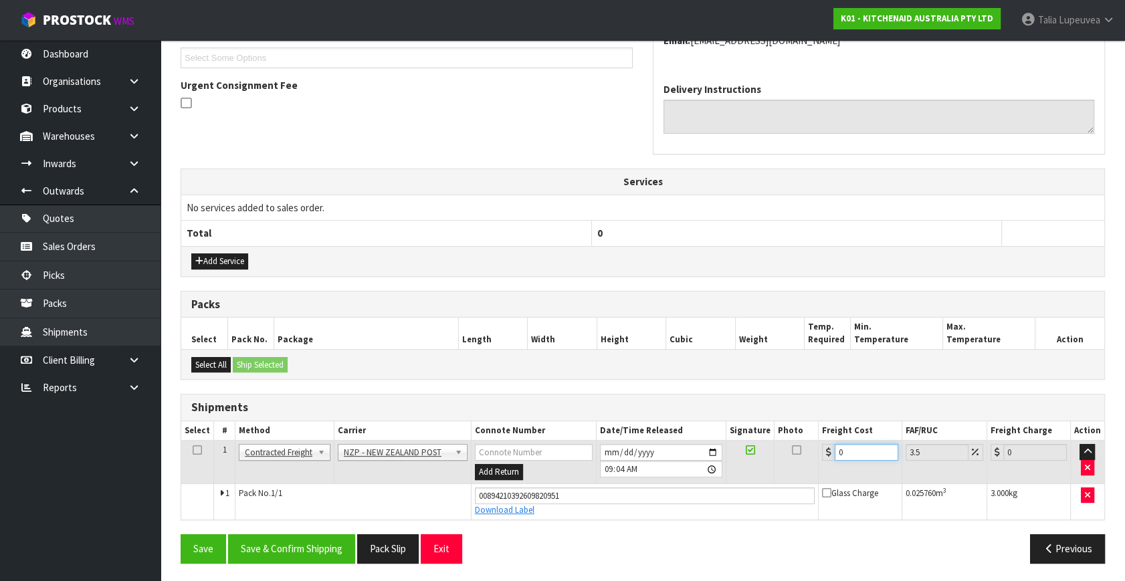
drag, startPoint x: 850, startPoint y: 447, endPoint x: 808, endPoint y: 469, distance: 47.0
click at [808, 469] on tr "1 Client Local Pickup Customer Local Pickup Company Freight Contracted Freight …" at bounding box center [642, 462] width 923 height 43
type input "1"
type input "1.03"
type input "11"
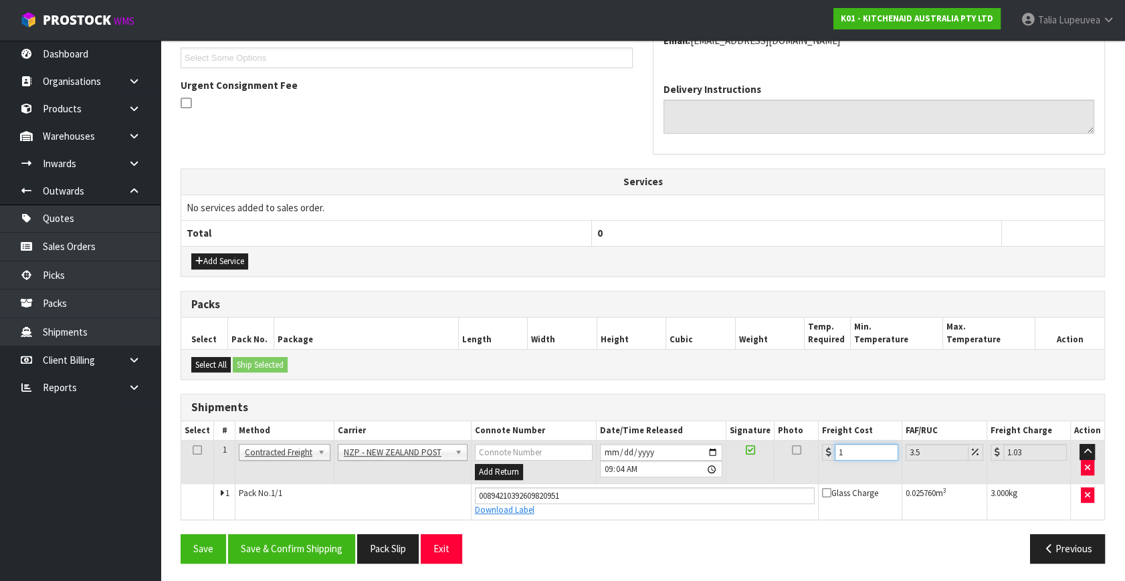
type input "11.38"
type input "11.6"
type input "12.01"
type input "11.61"
type input "12.02"
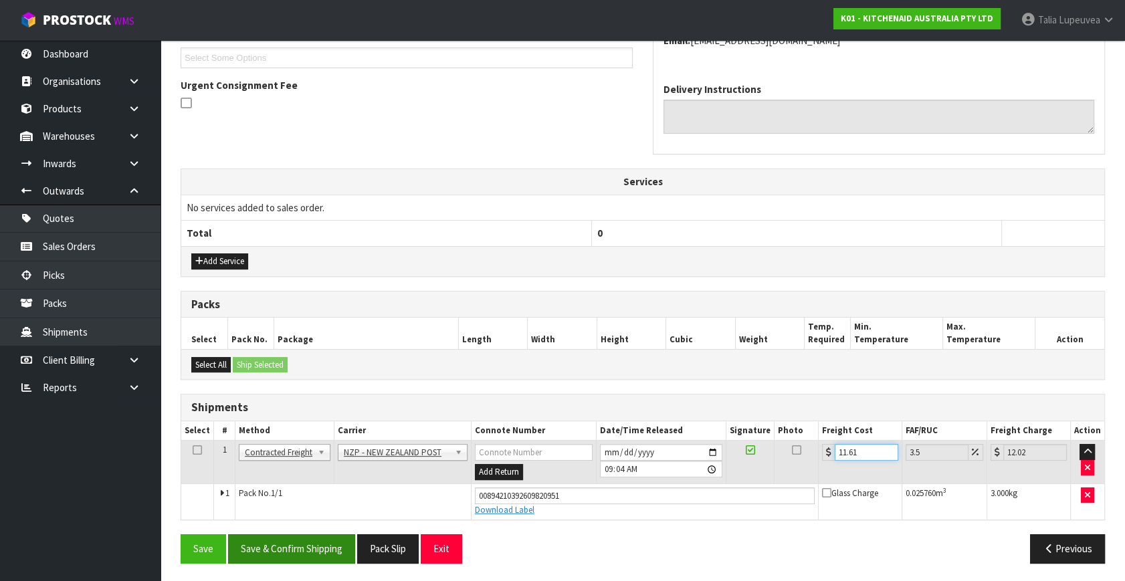
type input "11.61"
click at [309, 551] on button "Save & Confirm Shipping" at bounding box center [291, 548] width 127 height 29
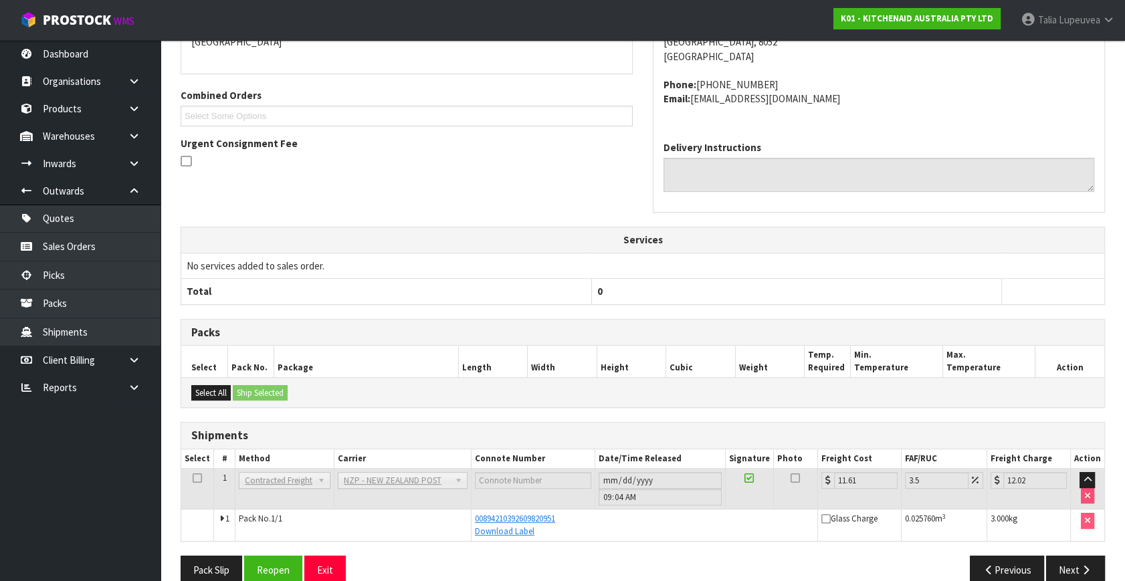
scroll to position [329, 0]
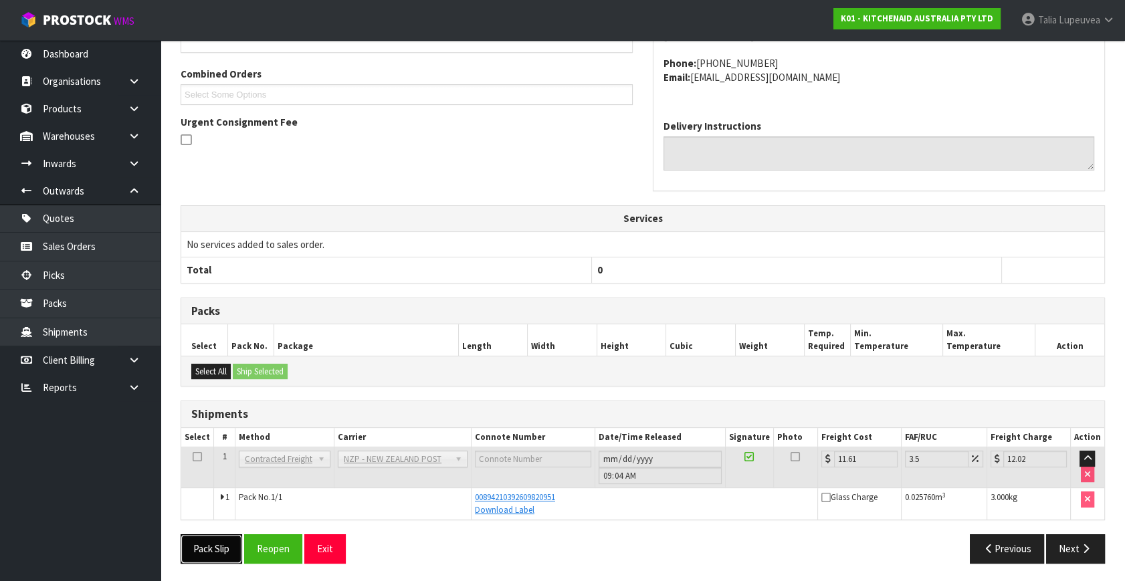
click at [221, 545] on button "Pack Slip" at bounding box center [212, 548] width 62 height 29
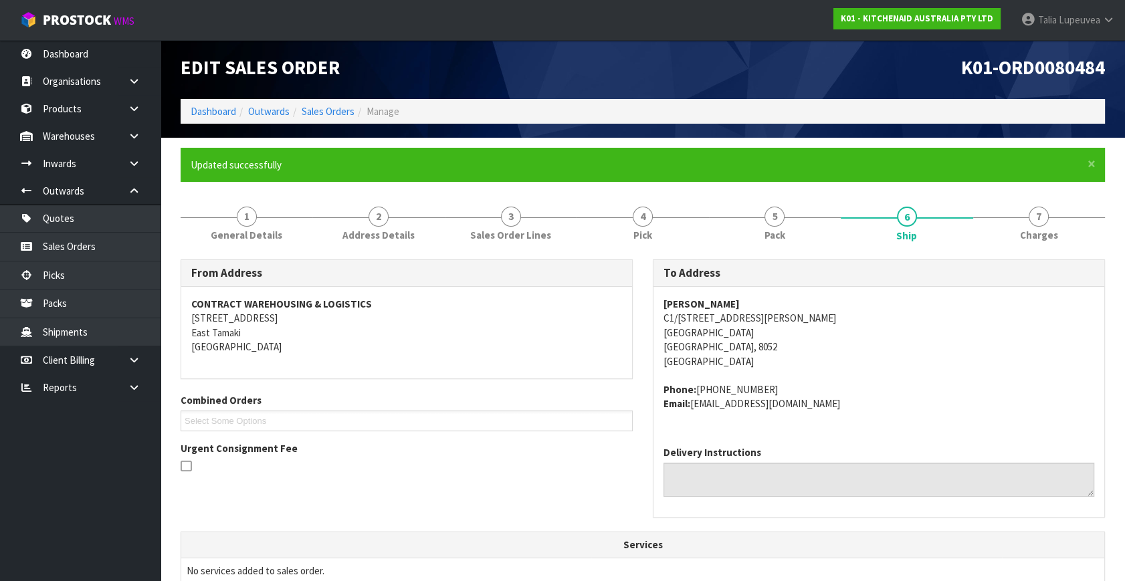
scroll to position [0, 0]
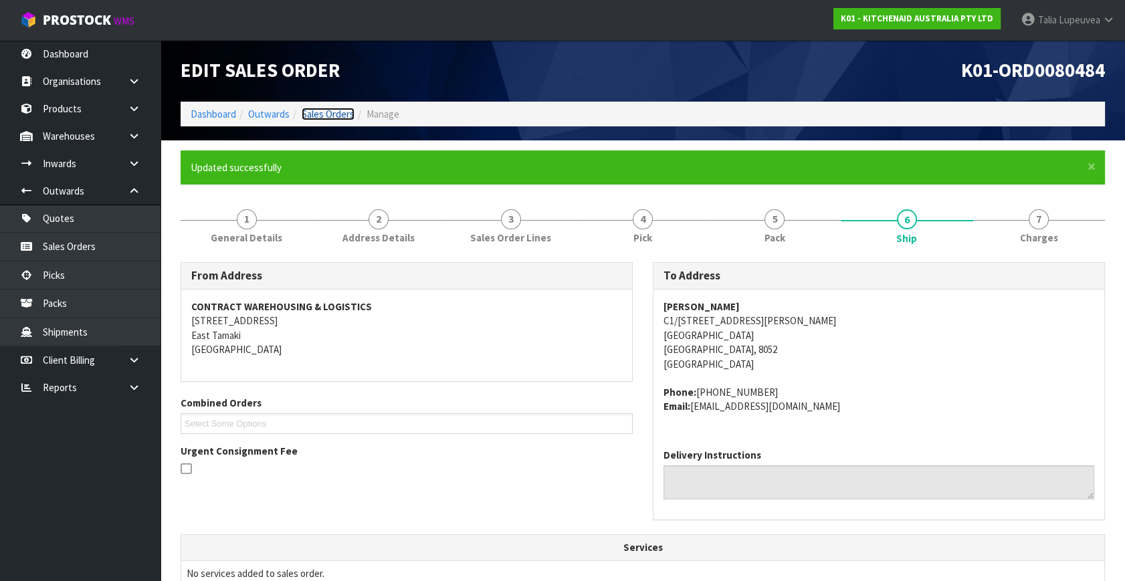
click at [328, 114] on link "Sales Orders" at bounding box center [328, 114] width 53 height 13
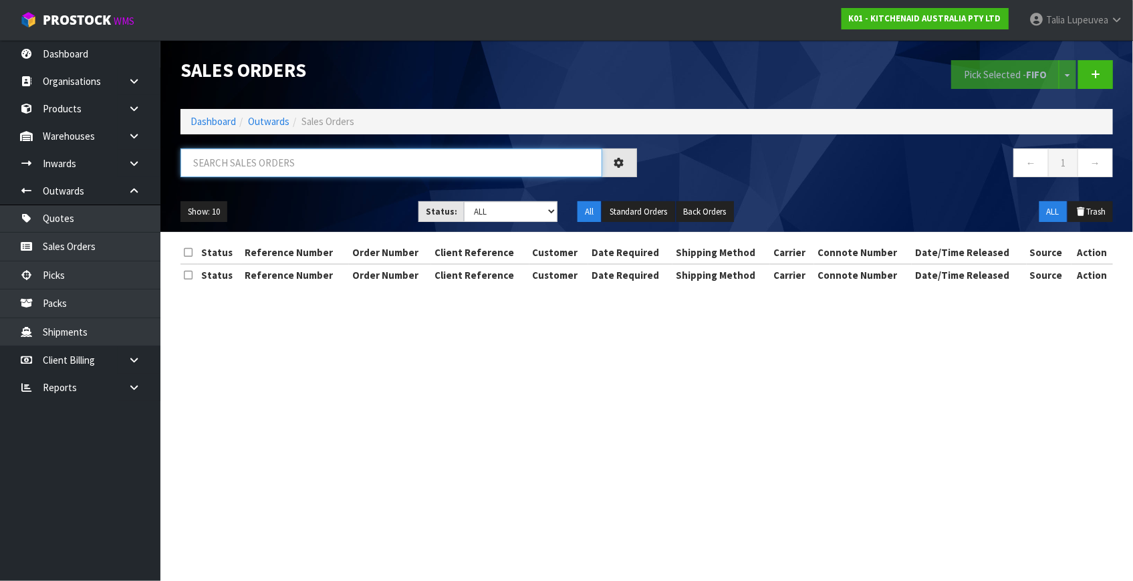
click at [314, 154] on input "text" at bounding box center [392, 162] width 422 height 29
type input "JOB-0417098"
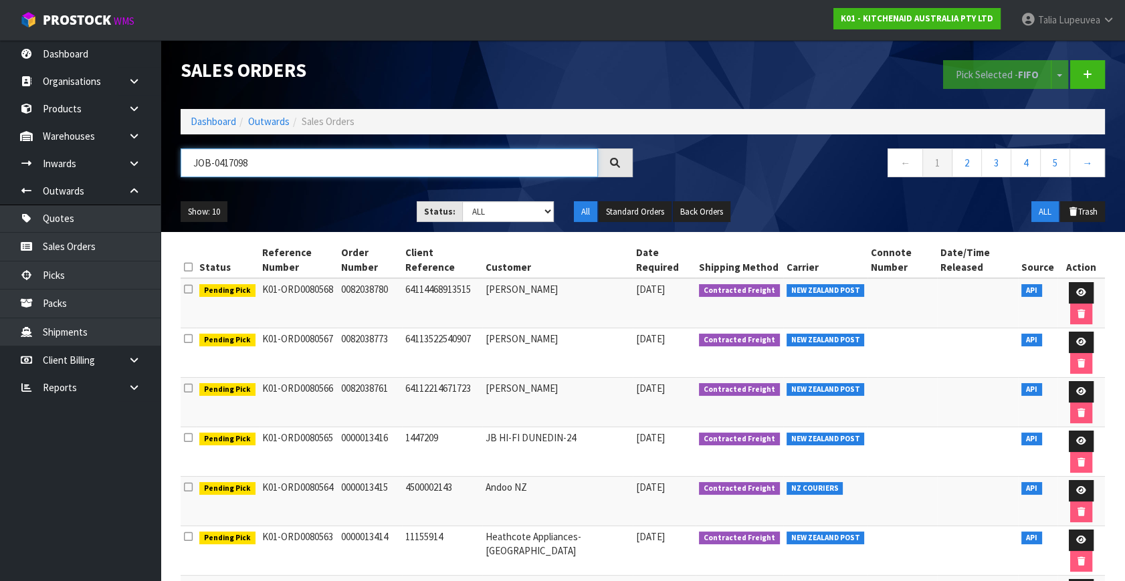
drag, startPoint x: 218, startPoint y: 174, endPoint x: 170, endPoint y: 185, distance: 49.5
click at [171, 185] on div "JOB-0417098" at bounding box center [407, 167] width 472 height 39
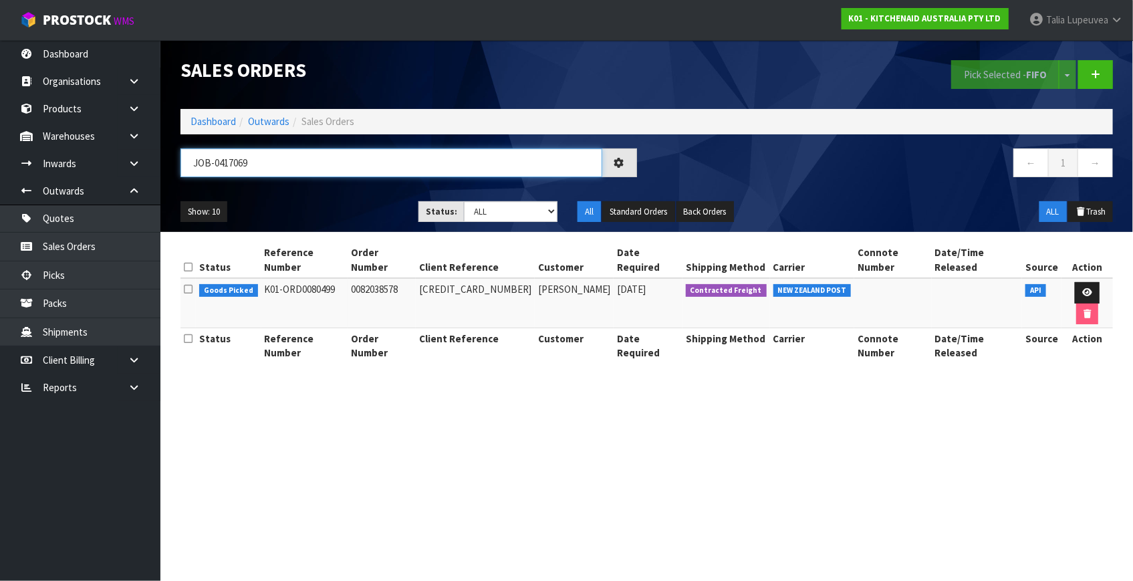
type input "JOB-0417069"
click at [1083, 288] on icon at bounding box center [1088, 292] width 10 height 9
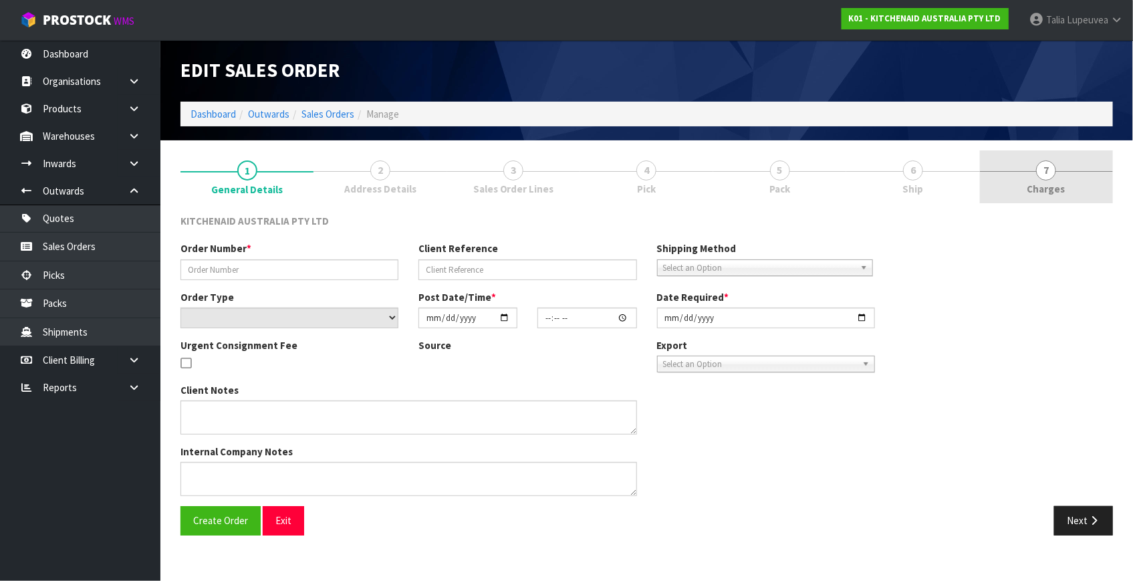
type input "0082038578"
type input "[CREDIT_CARD_NUMBER]"
select select "number:0"
type input "[DATE]"
type input "22:40:28.000"
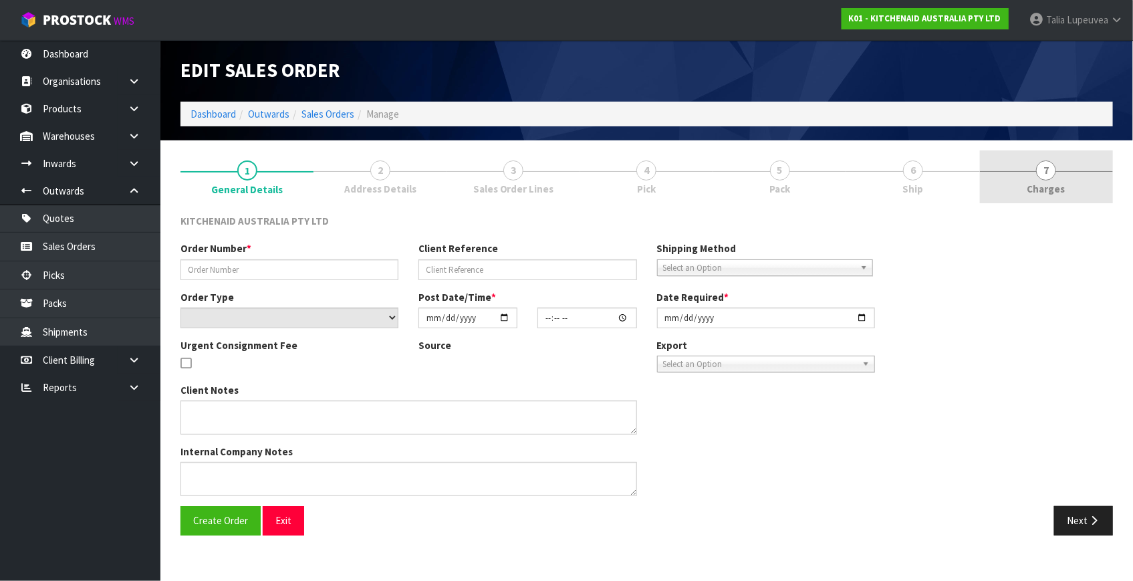
type input "[DATE]"
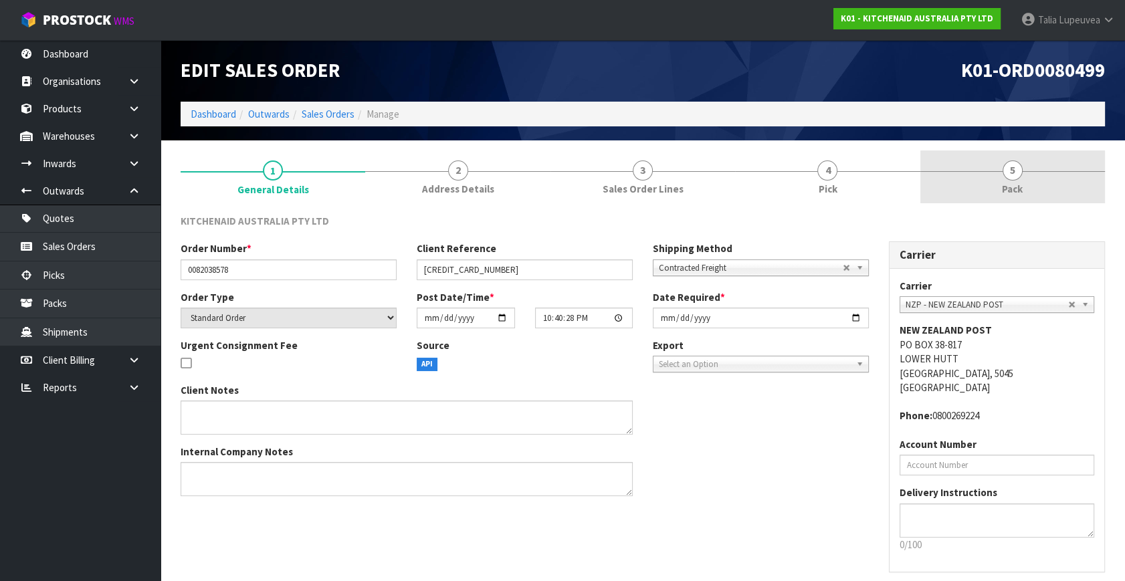
click at [990, 176] on link "5 Pack" at bounding box center [1012, 176] width 185 height 53
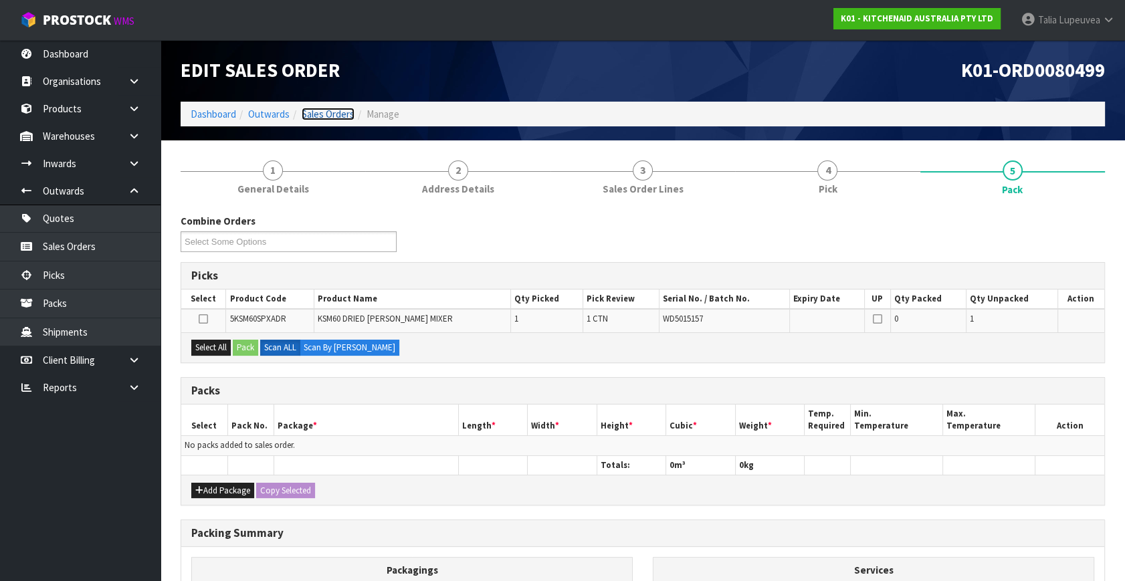
click at [328, 112] on link "Sales Orders" at bounding box center [328, 114] width 53 height 13
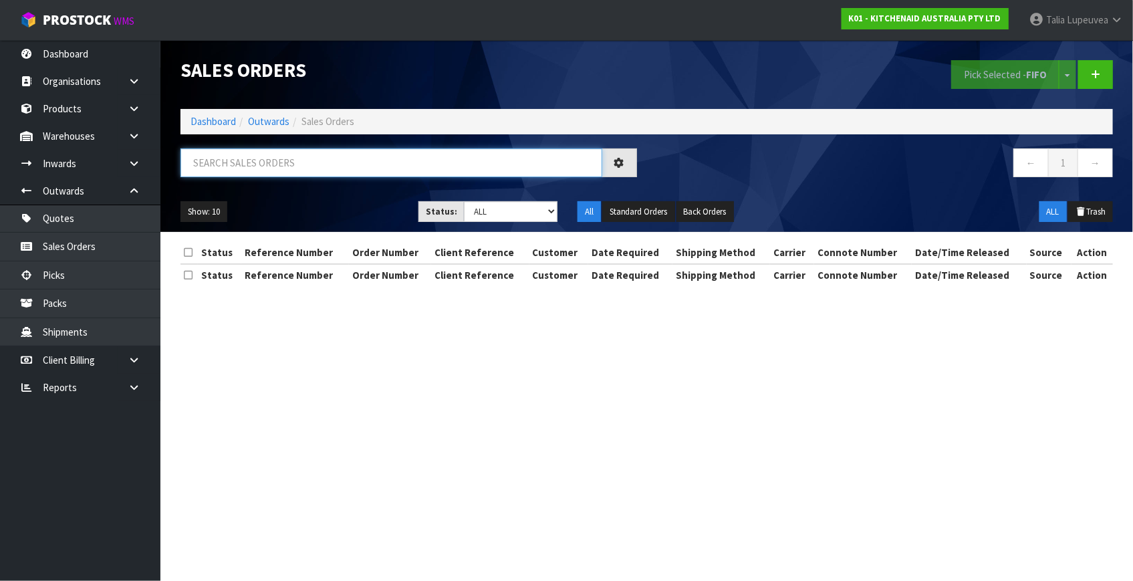
click at [325, 164] on input "text" at bounding box center [392, 162] width 422 height 29
type input "JOB-0417069"
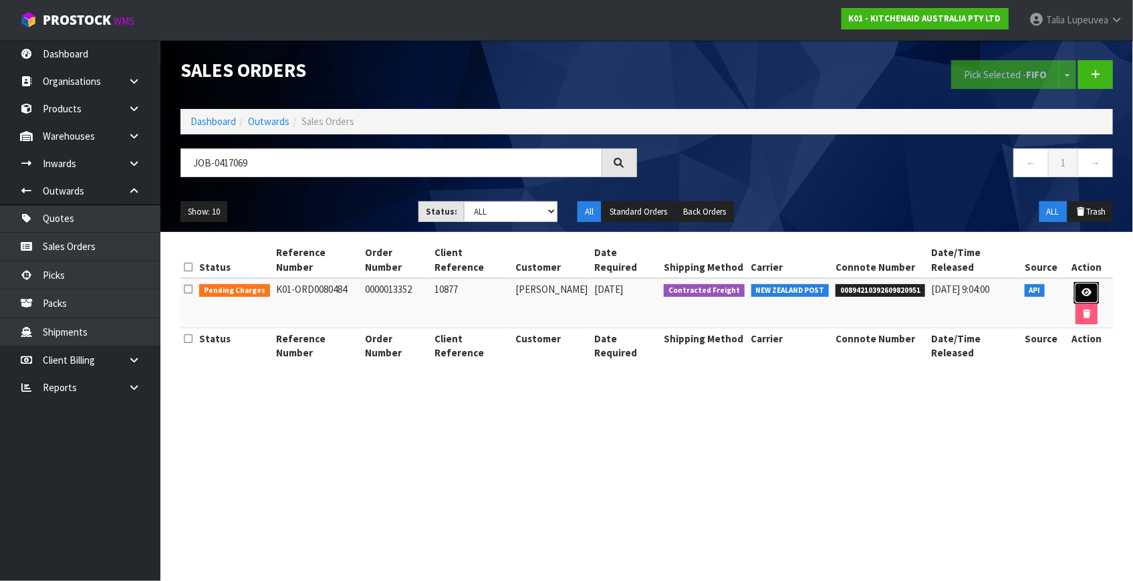
click at [1083, 292] on icon at bounding box center [1087, 292] width 10 height 9
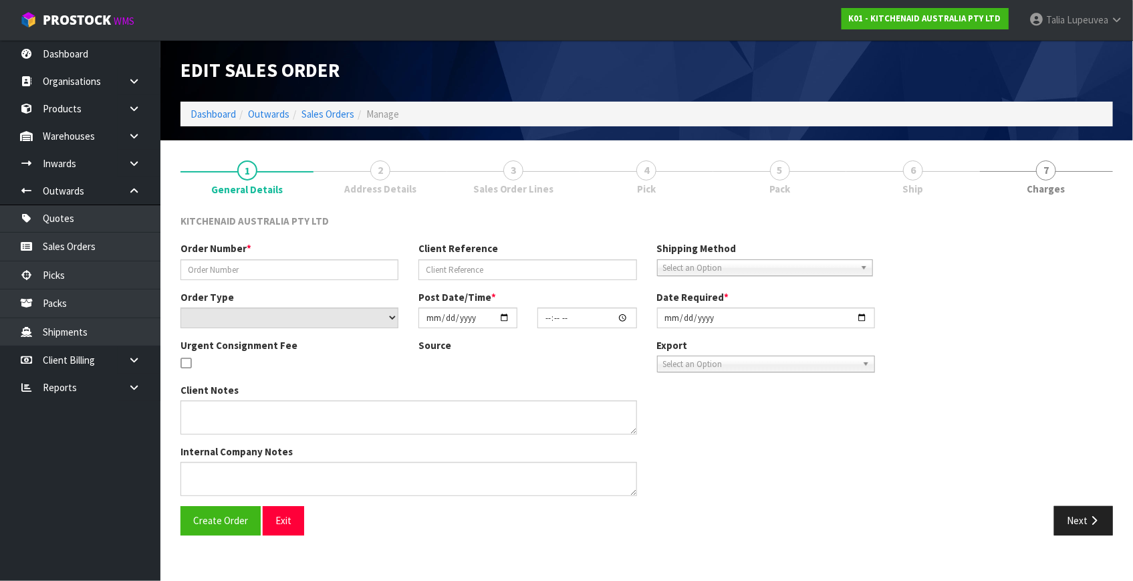
type input "0000013352"
type input "10877"
select select "number:0"
type input "[DATE]"
type input "16:32:42.000"
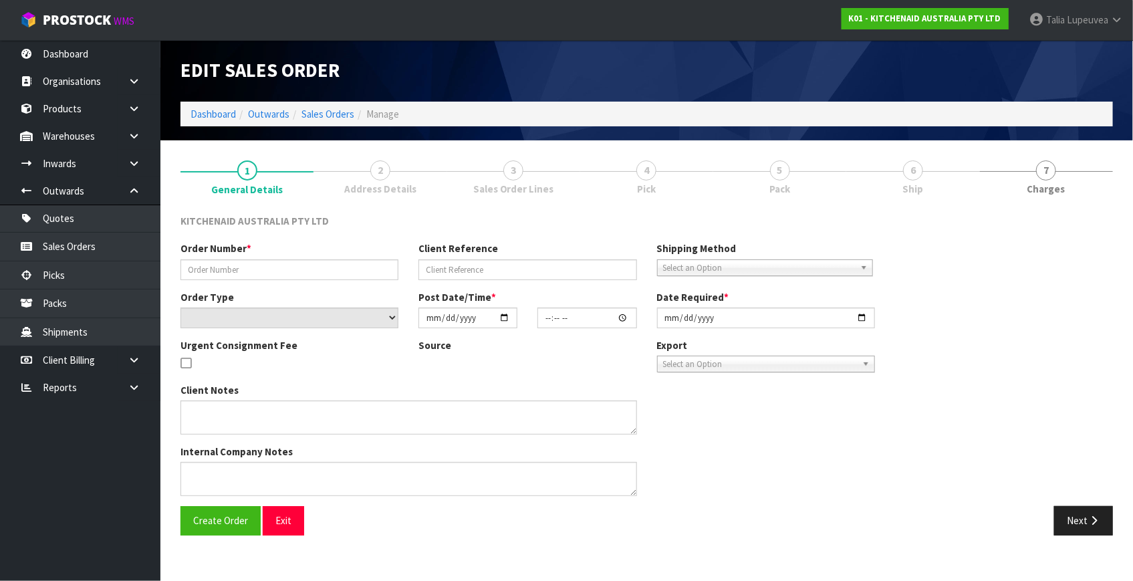
type input "[DATE]"
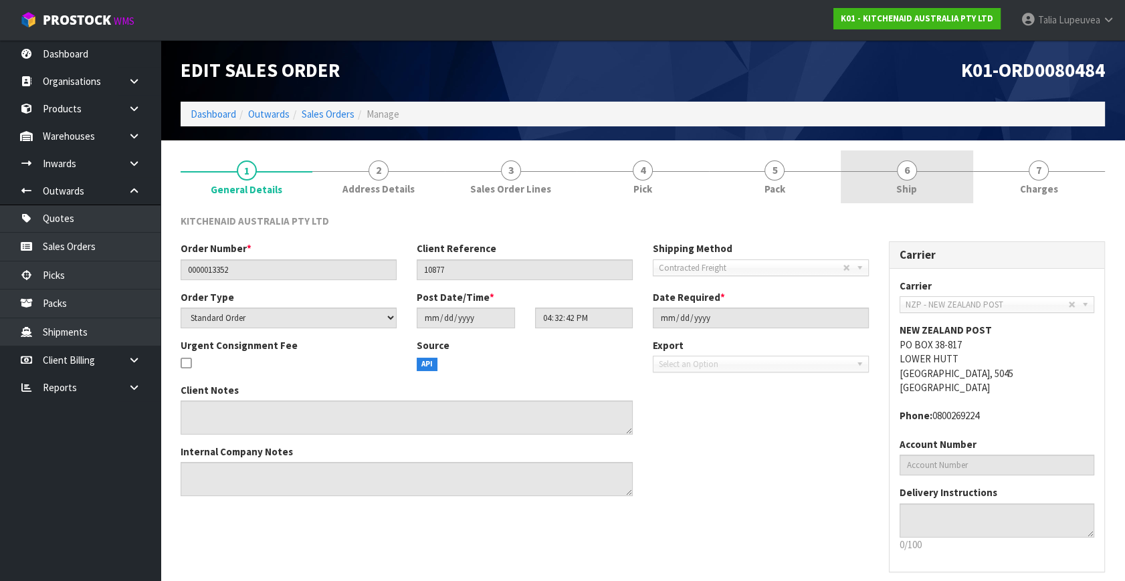
click at [925, 170] on link "6 Ship" at bounding box center [906, 176] width 132 height 53
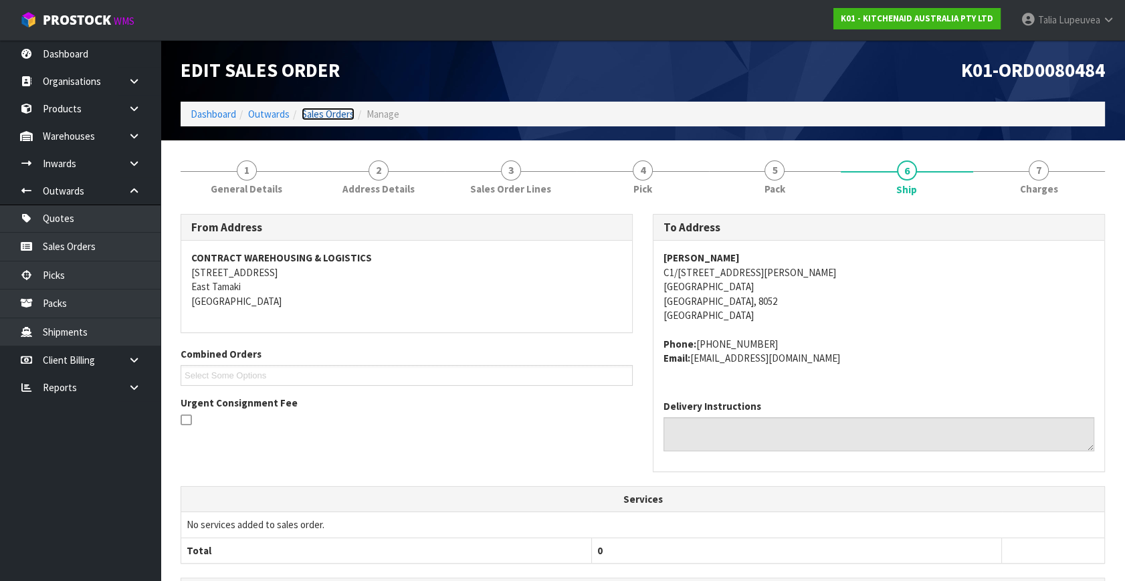
click at [330, 114] on link "Sales Orders" at bounding box center [328, 114] width 53 height 13
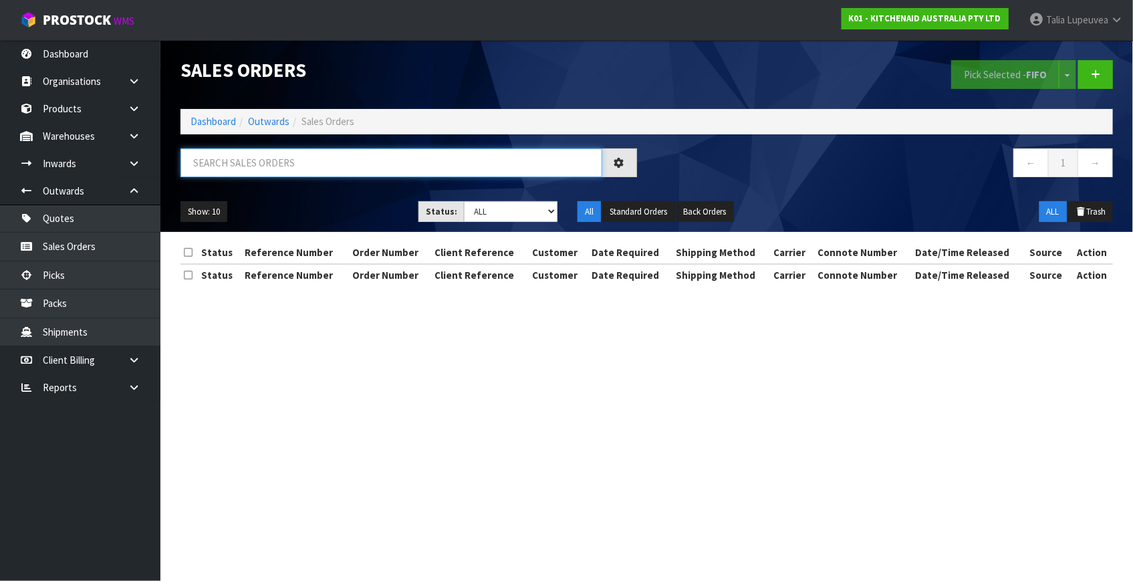
drag, startPoint x: 368, startPoint y: 172, endPoint x: 294, endPoint y: 35, distance: 155.9
click at [368, 165] on input "text" at bounding box center [392, 162] width 422 height 29
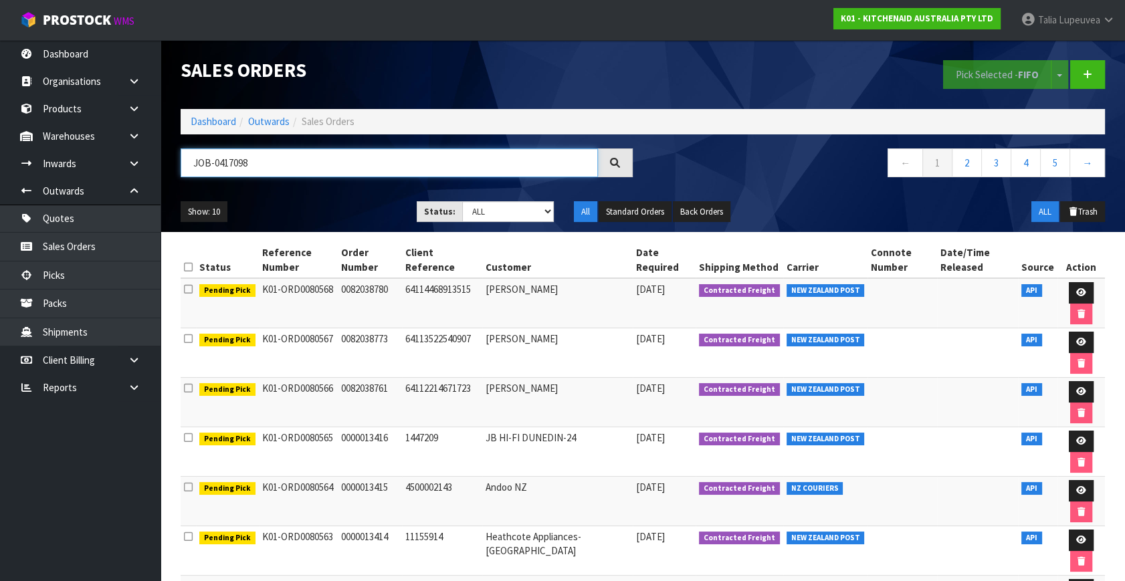
type input "JOB-0417098"
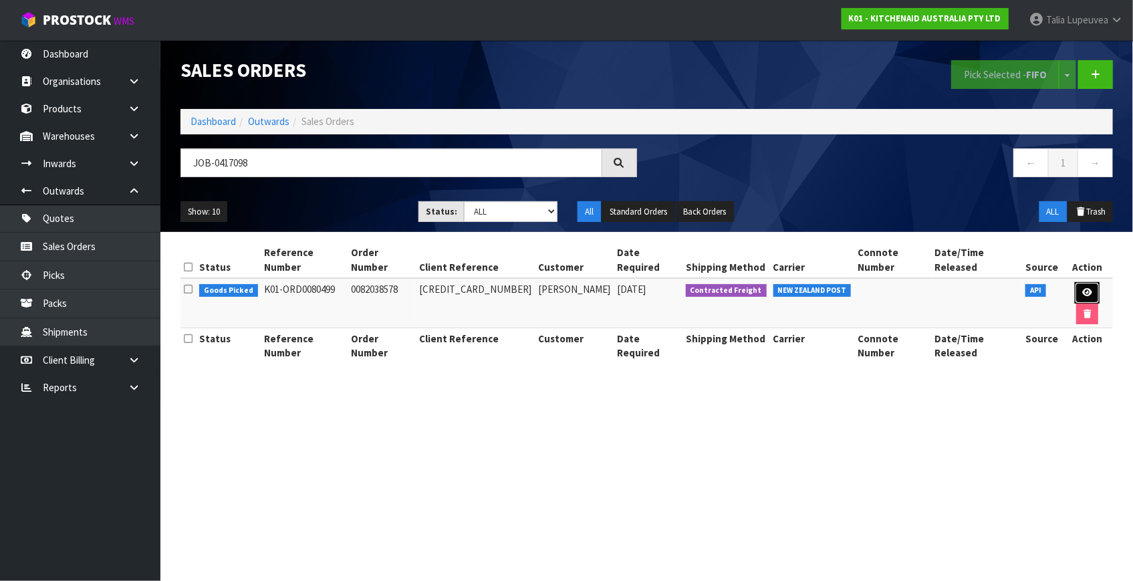
click at [1083, 288] on icon at bounding box center [1088, 292] width 10 height 9
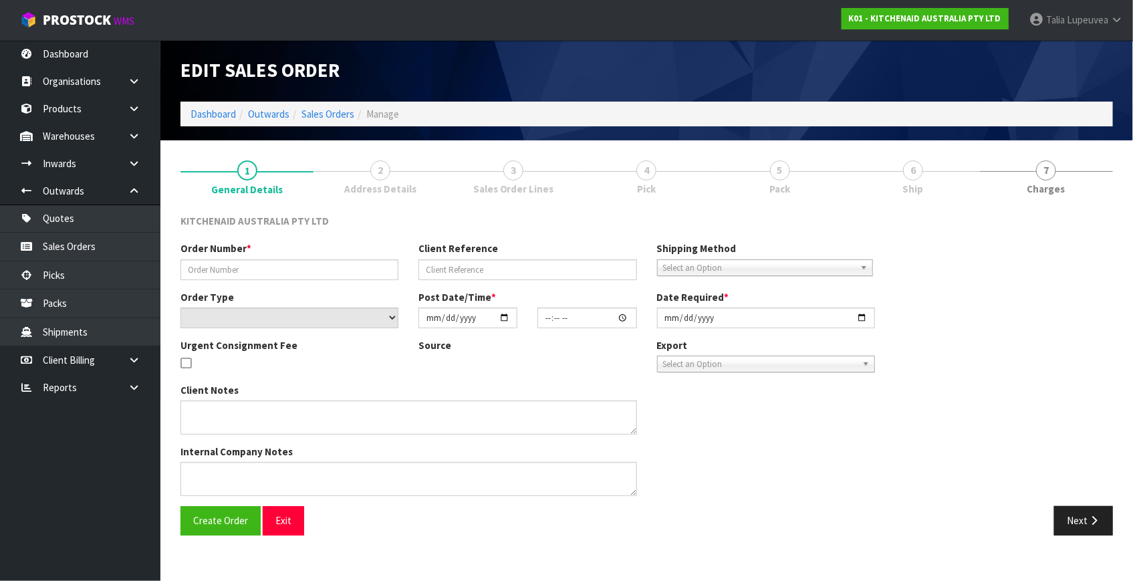
type input "0082038578"
type input "[CREDIT_CARD_NUMBER]"
select select "number:0"
type input "[DATE]"
type input "22:40:28.000"
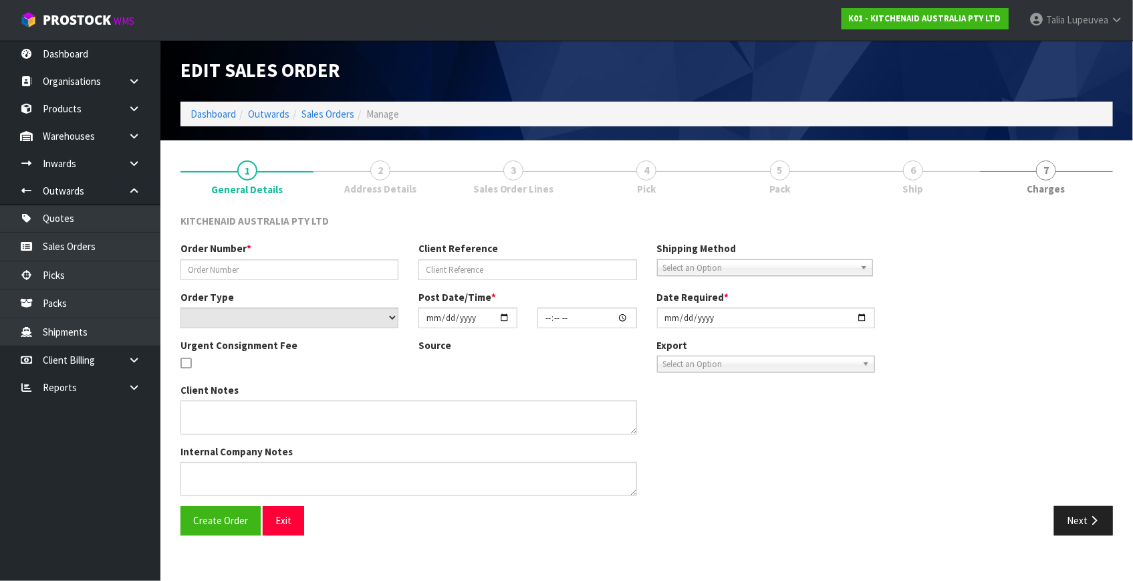
type input "[DATE]"
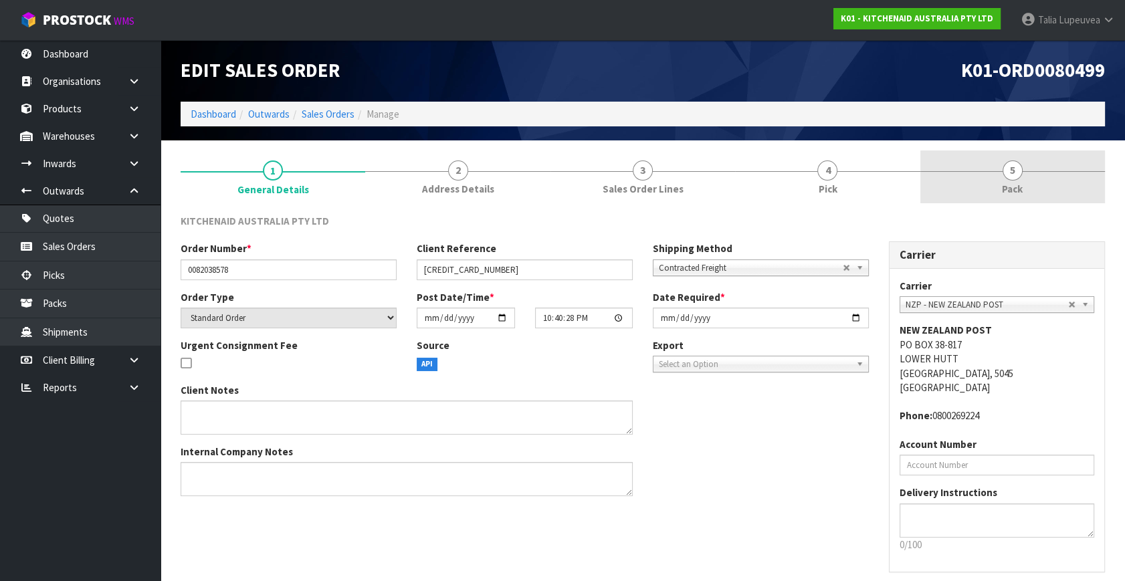
click at [1029, 181] on link "5 Pack" at bounding box center [1012, 176] width 185 height 53
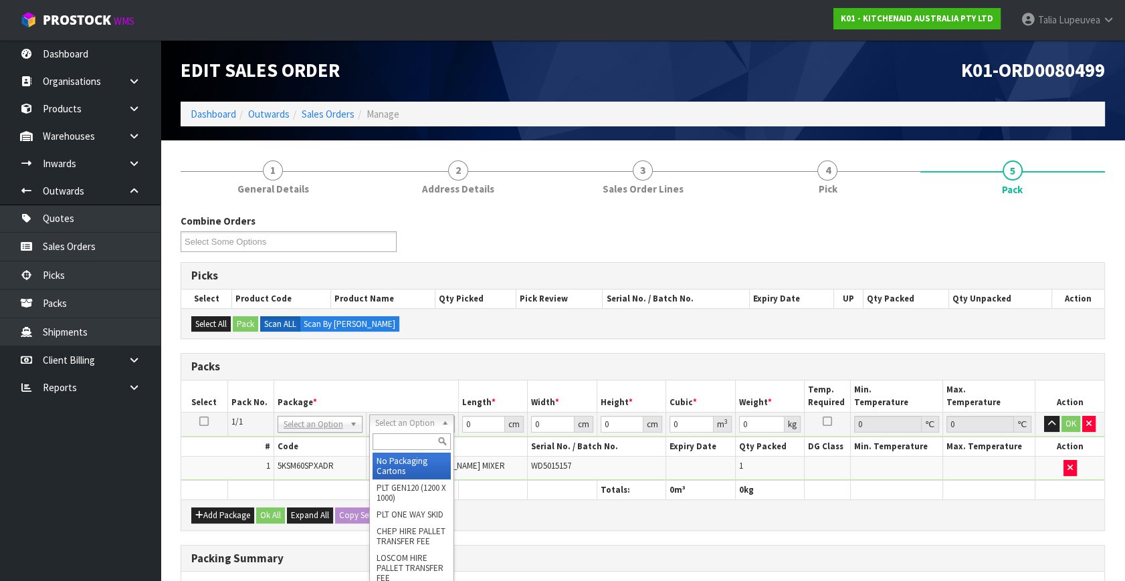
click at [425, 439] on input "text" at bounding box center [411, 441] width 78 height 17
type input "own"
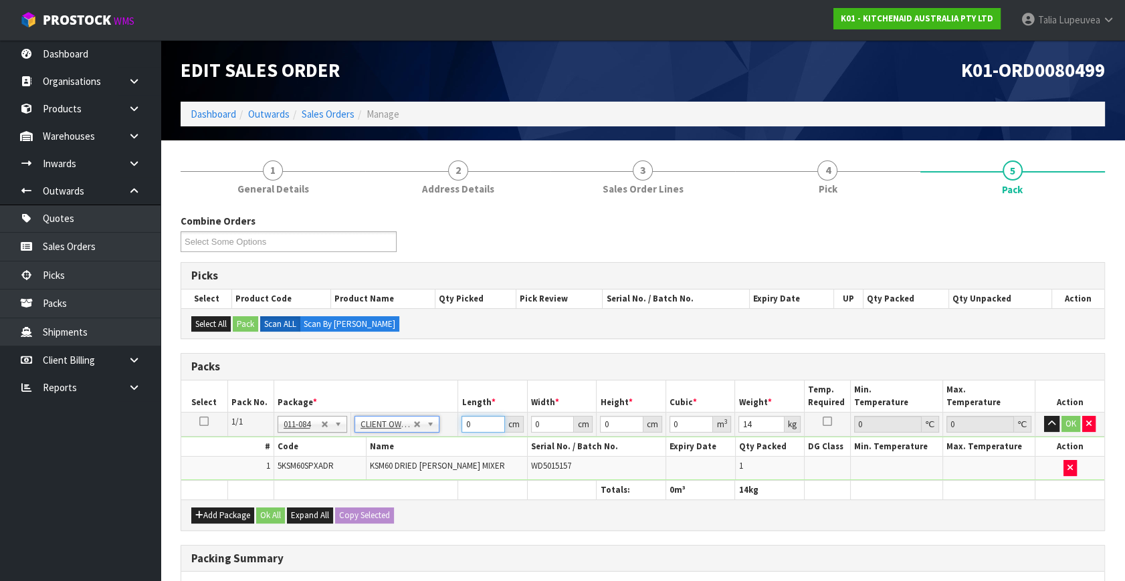
click at [449, 421] on tr "1/1 NONE 007-001 007-002 007-004 007-009 007-013 007-014 007-015 007-017 007-01…" at bounding box center [642, 425] width 923 height 24
click at [1072, 425] on button "OK" at bounding box center [1070, 424] width 19 height 16
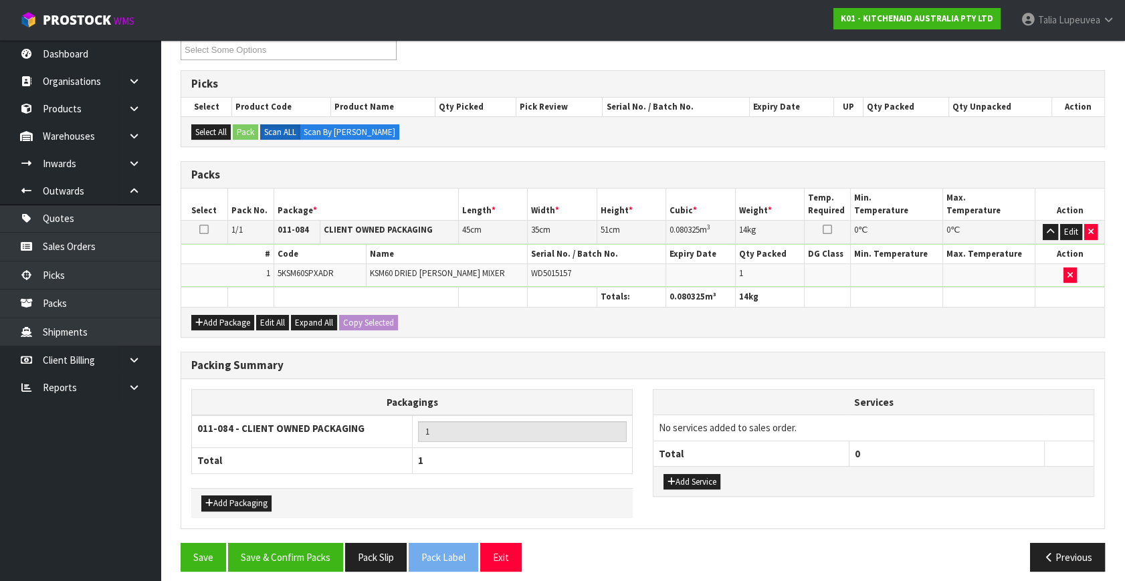
scroll to position [199, 0]
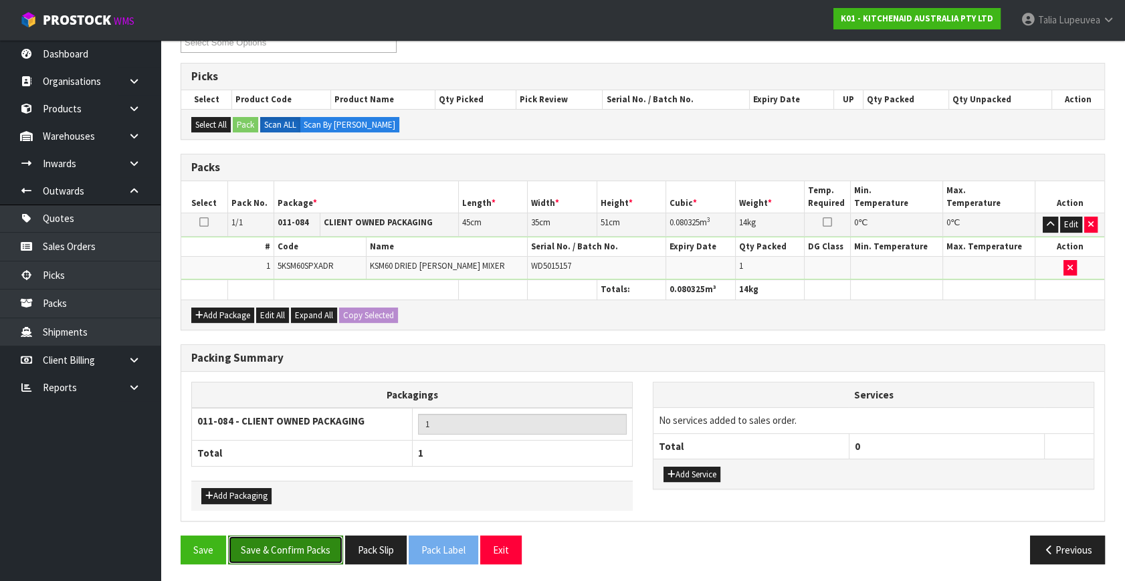
click at [306, 552] on button "Save & Confirm Packs" at bounding box center [285, 550] width 115 height 29
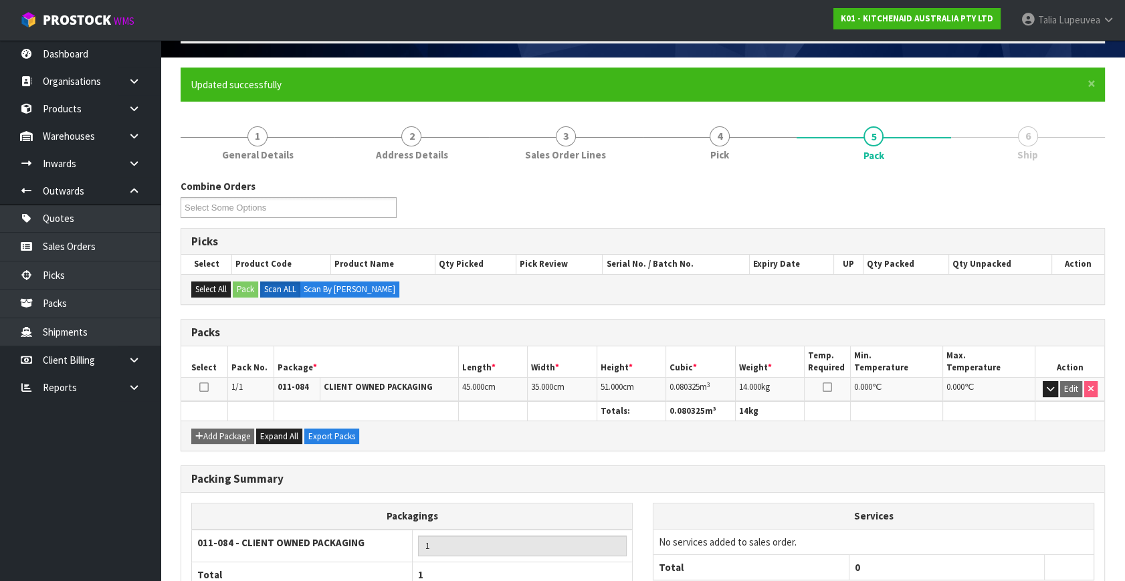
scroll to position [175, 0]
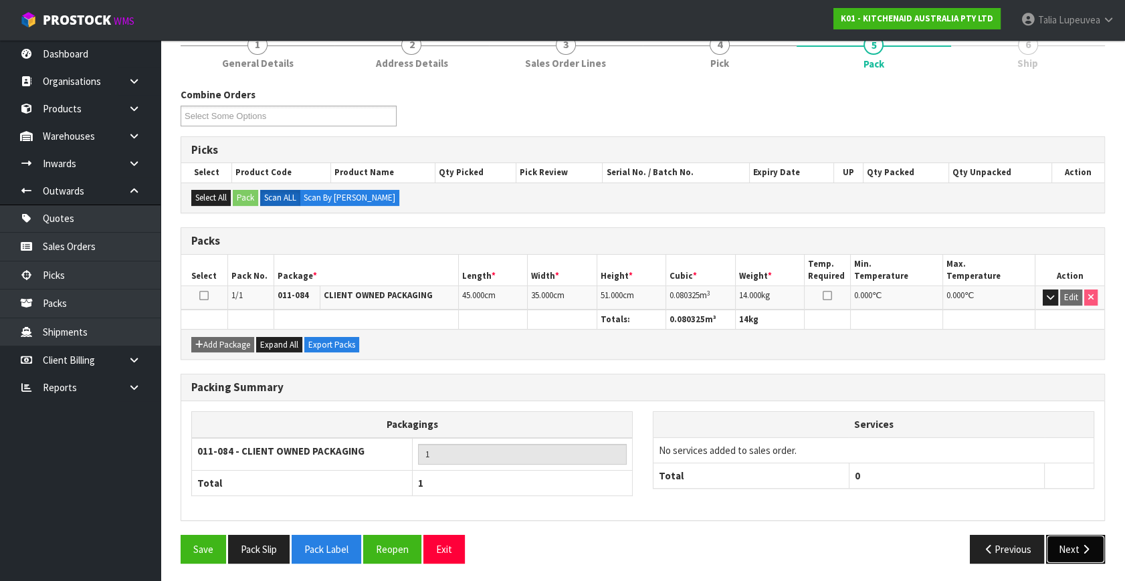
drag, startPoint x: 1064, startPoint y: 540, endPoint x: 1056, endPoint y: 540, distance: 7.4
click at [1056, 540] on button "Next" at bounding box center [1075, 549] width 59 height 29
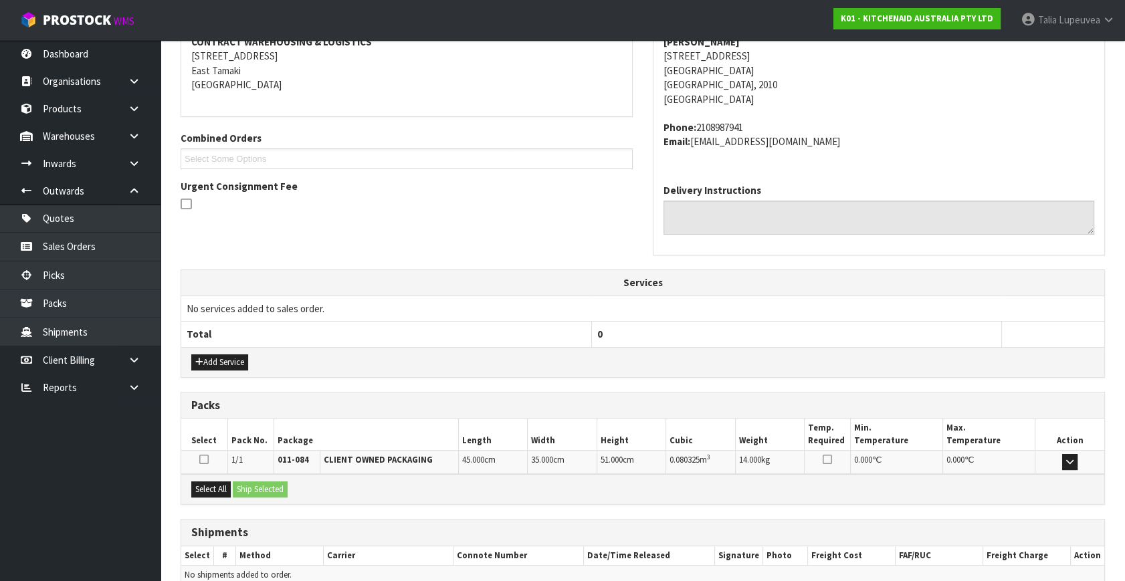
scroll to position [329, 0]
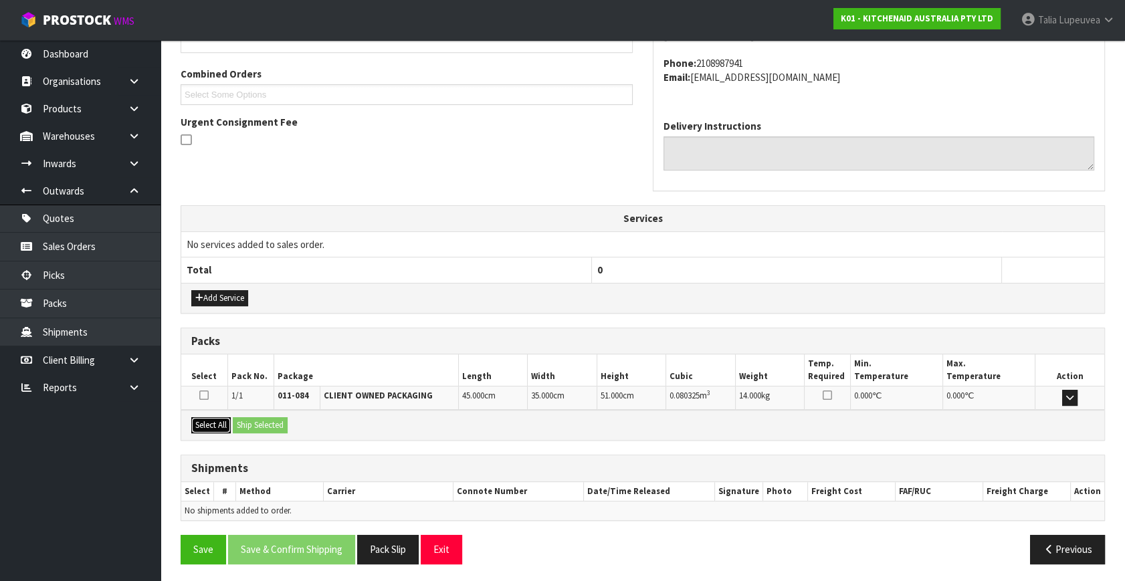
click at [204, 419] on button "Select All" at bounding box center [210, 425] width 39 height 16
click at [276, 425] on button "Ship Selected" at bounding box center [260, 425] width 55 height 16
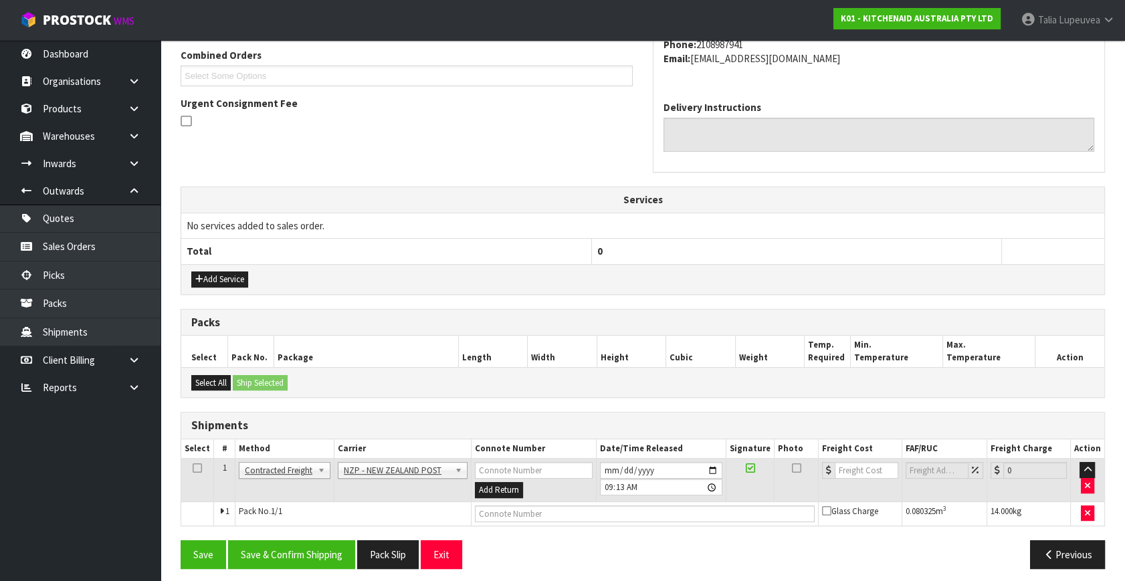
scroll to position [353, 0]
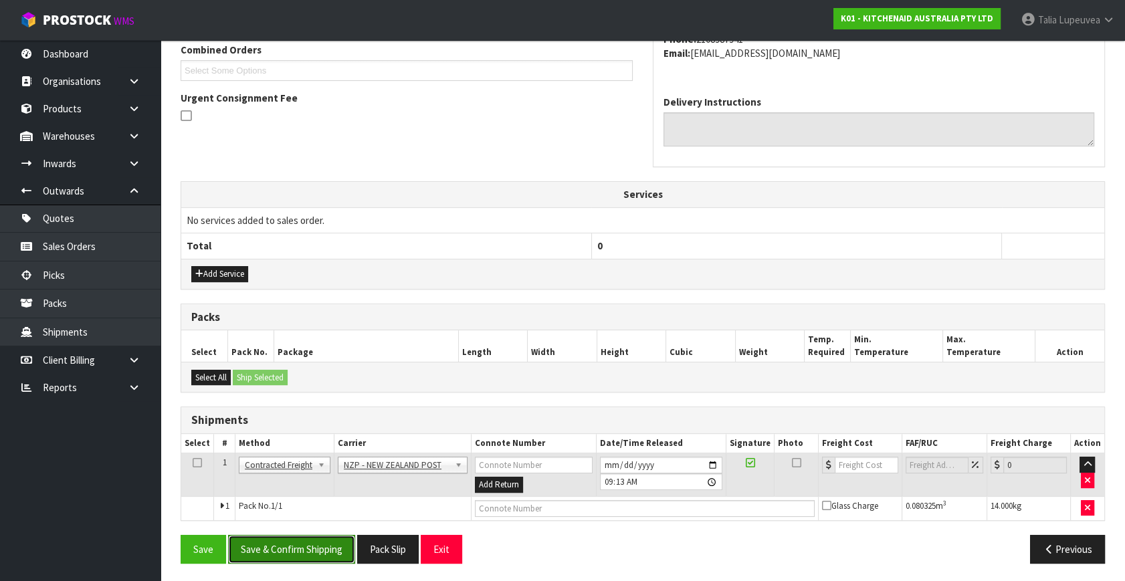
click at [318, 538] on button "Save & Confirm Shipping" at bounding box center [291, 549] width 127 height 29
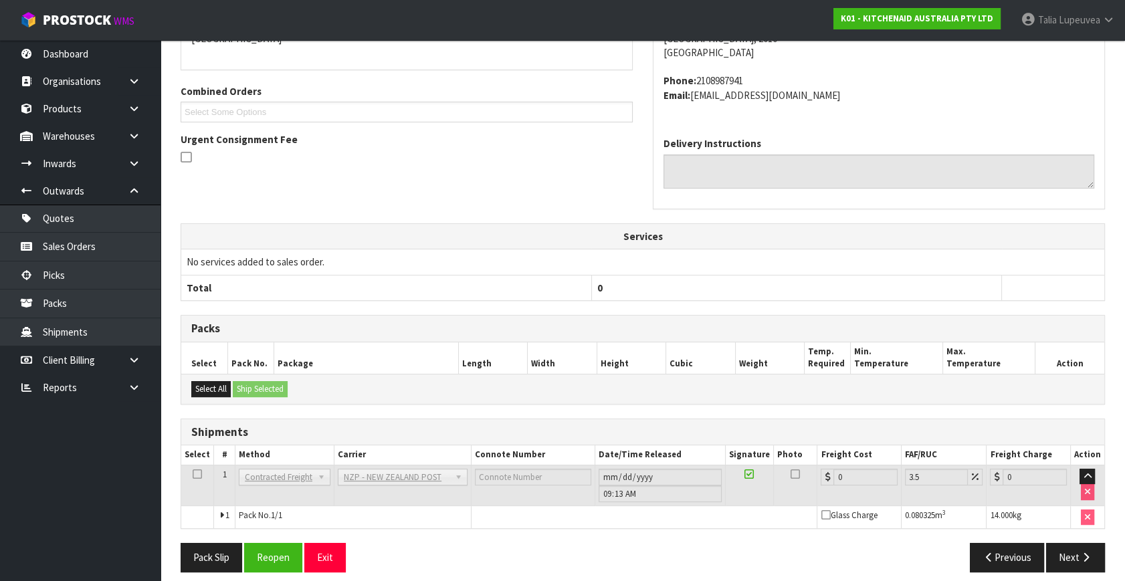
scroll to position [334, 0]
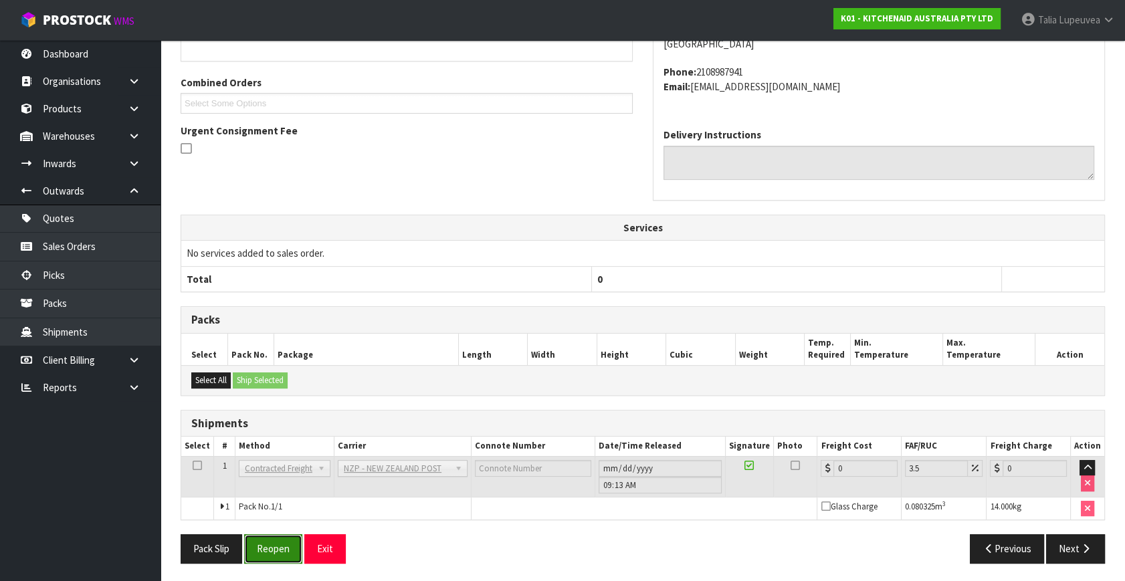
click at [274, 548] on button "Reopen" at bounding box center [273, 548] width 58 height 29
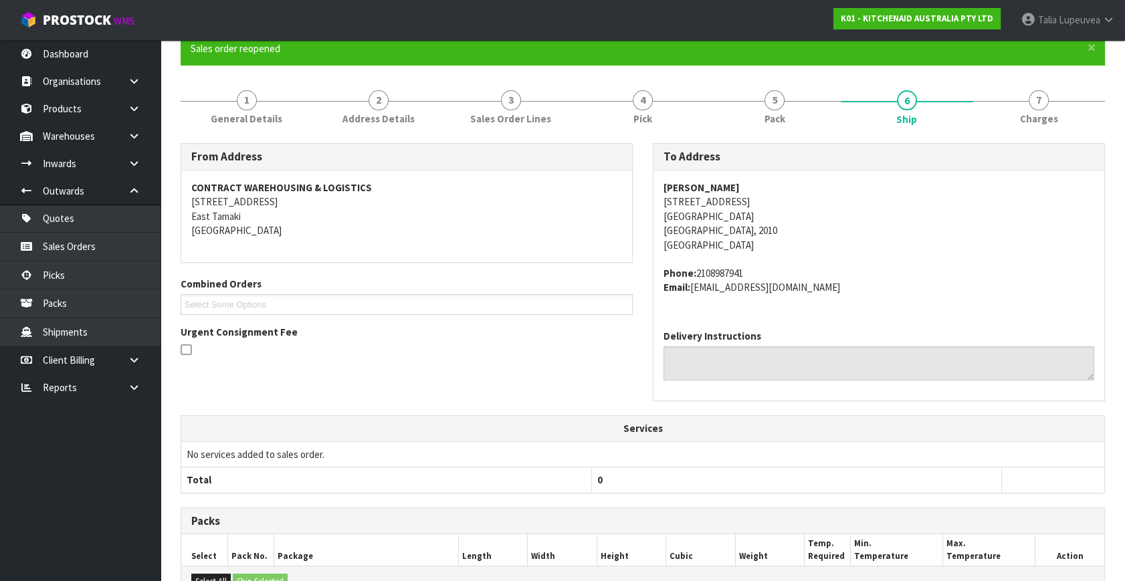
scroll to position [320, 0]
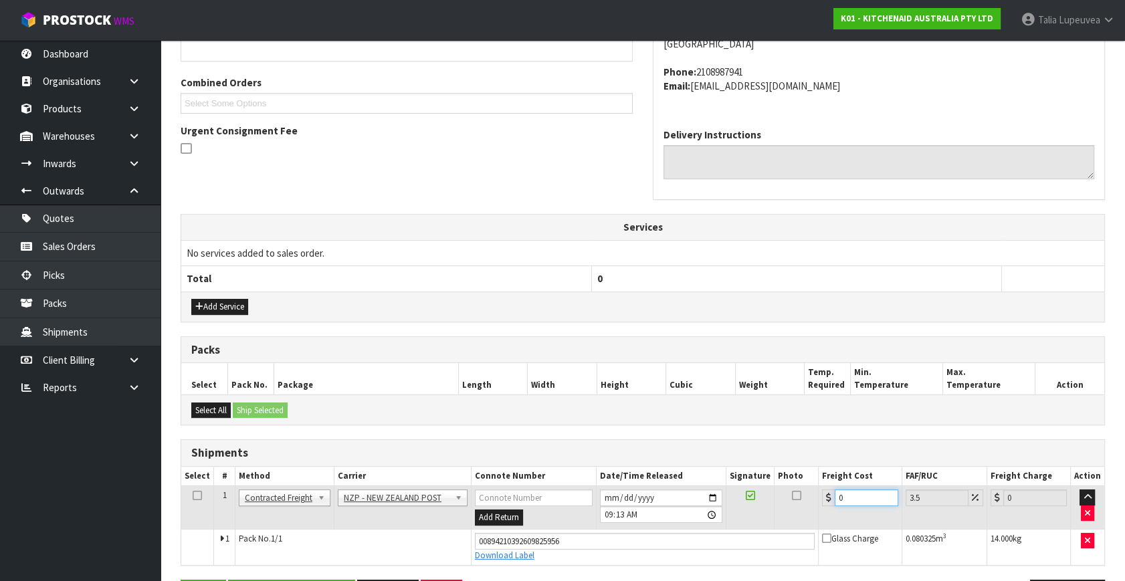
drag, startPoint x: 827, startPoint y: 491, endPoint x: 798, endPoint y: 478, distance: 31.4
click at [798, 478] on table "Select # Method Carrier Connote Number Date/Time Released Signature Photo Freig…" at bounding box center [642, 516] width 923 height 98
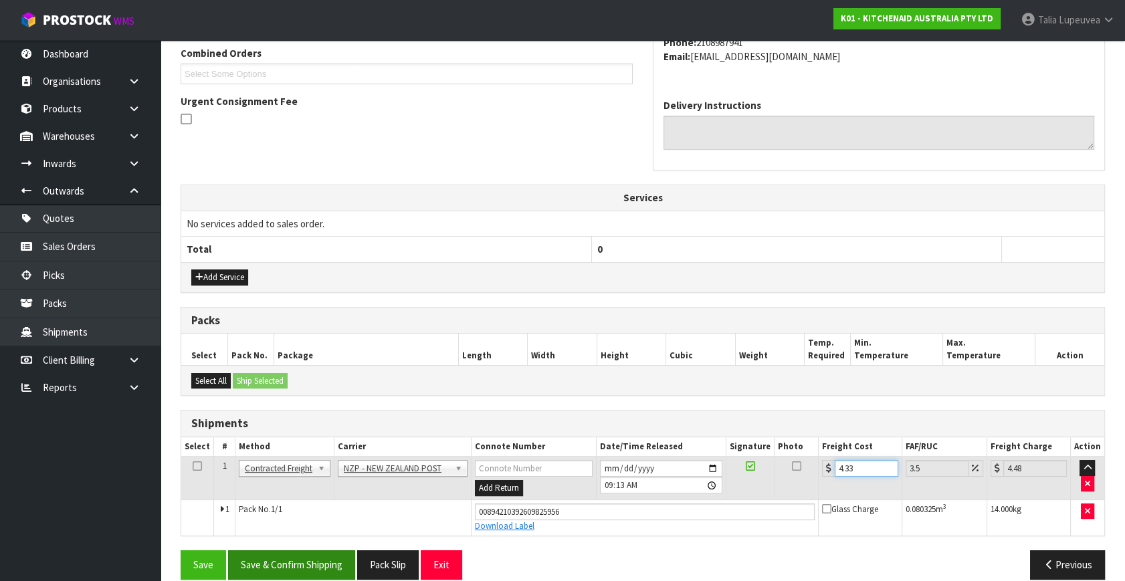
scroll to position [366, 0]
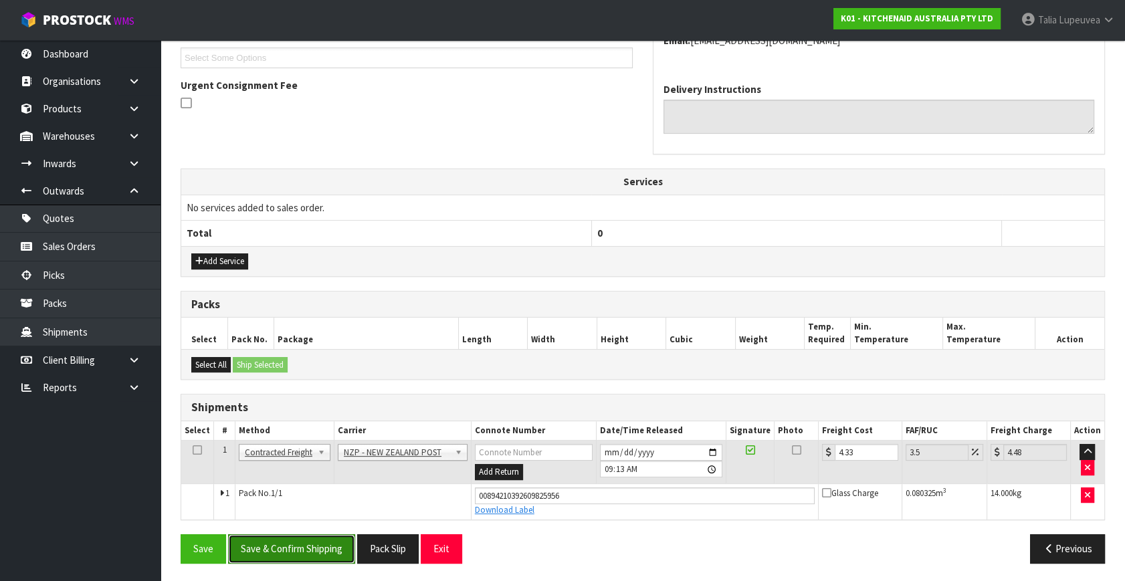
click at [312, 544] on button "Save & Confirm Shipping" at bounding box center [291, 548] width 127 height 29
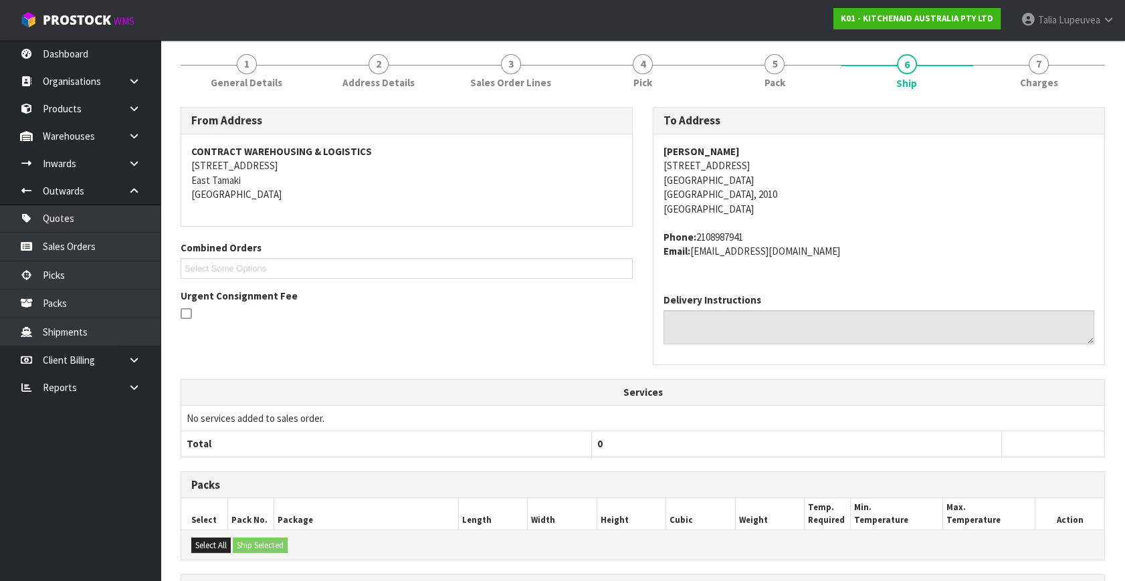
scroll to position [0, 0]
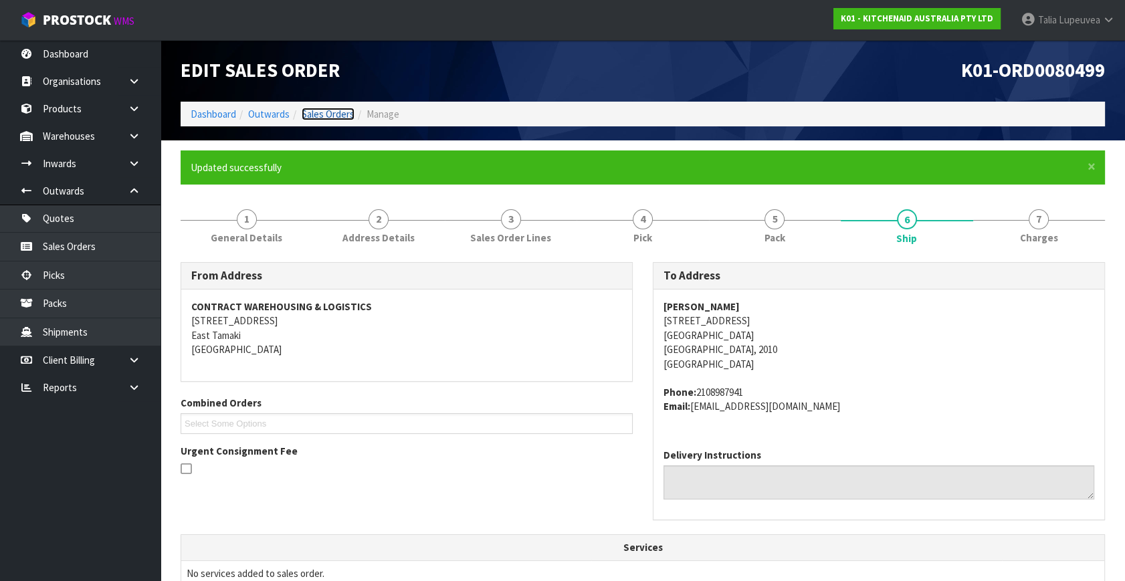
click at [339, 110] on link "Sales Orders" at bounding box center [328, 114] width 53 height 13
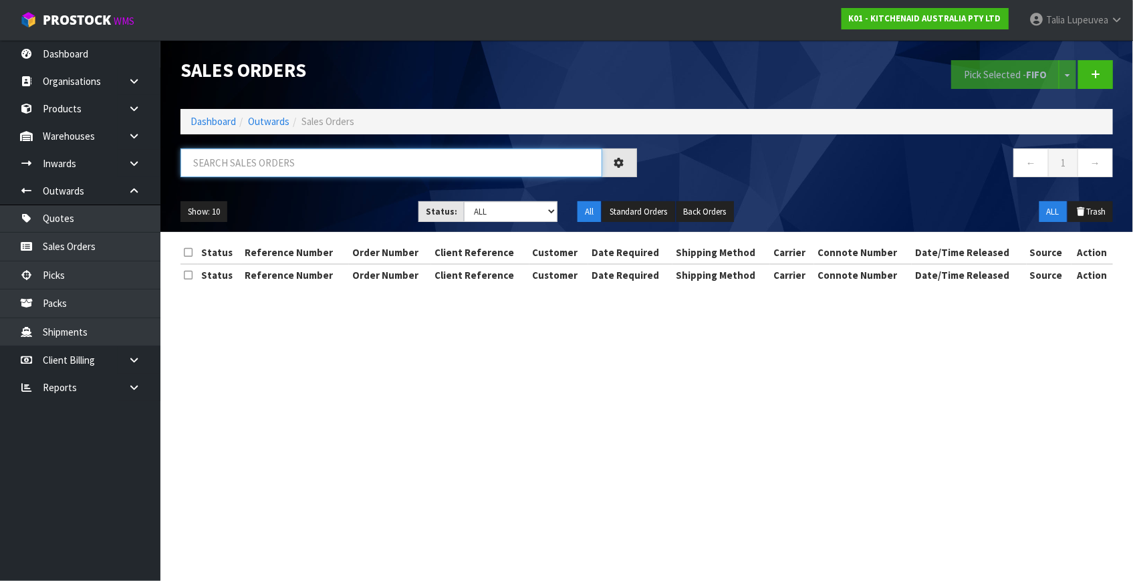
click at [370, 165] on input "text" at bounding box center [392, 162] width 422 height 29
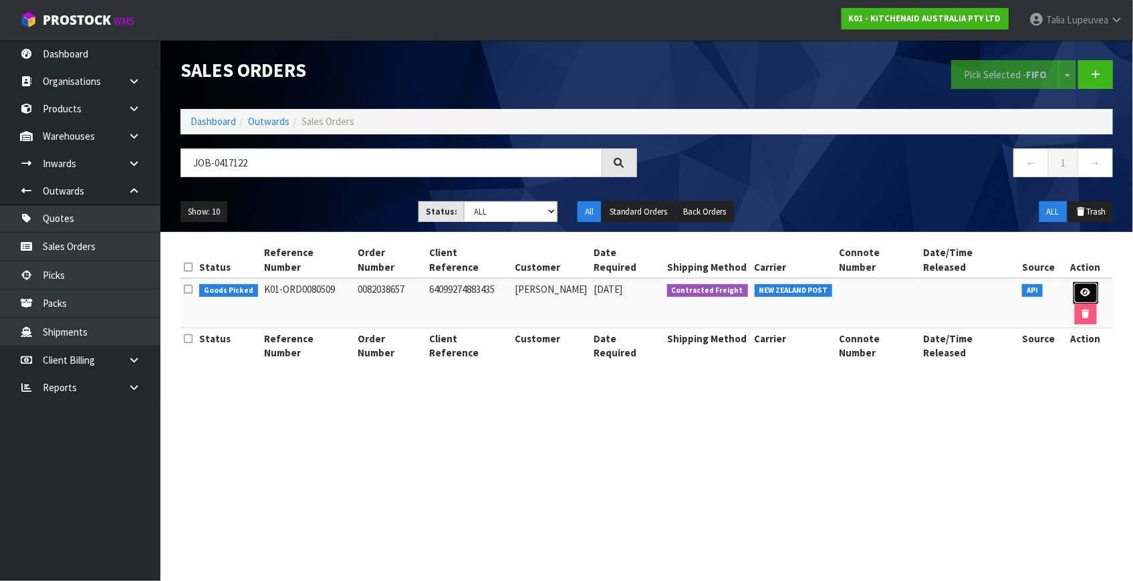
click at [1074, 282] on link at bounding box center [1086, 292] width 25 height 21
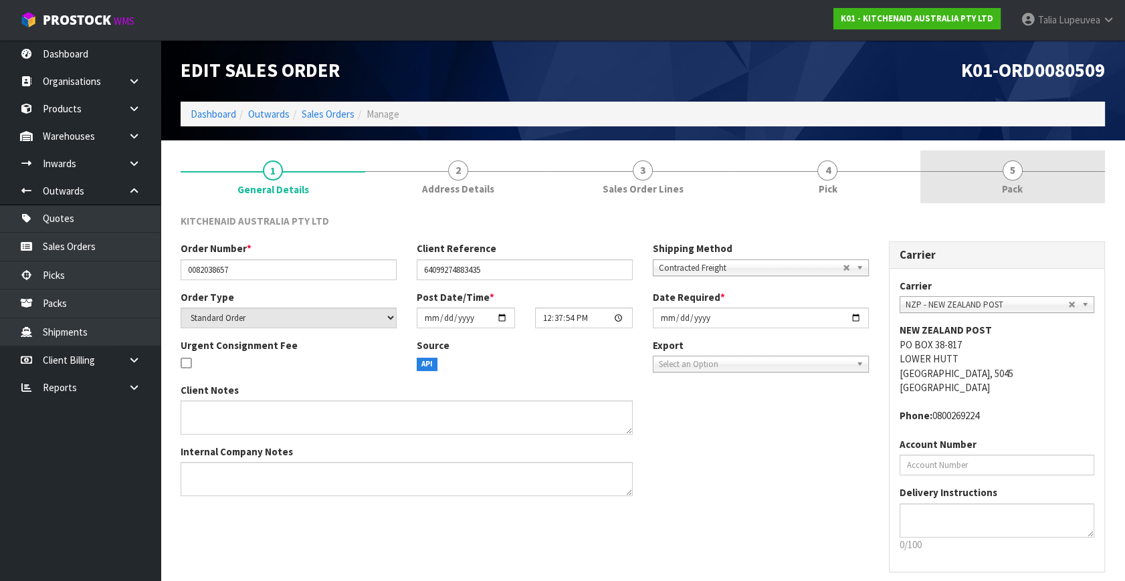
click at [1030, 168] on link "5 Pack" at bounding box center [1012, 176] width 185 height 53
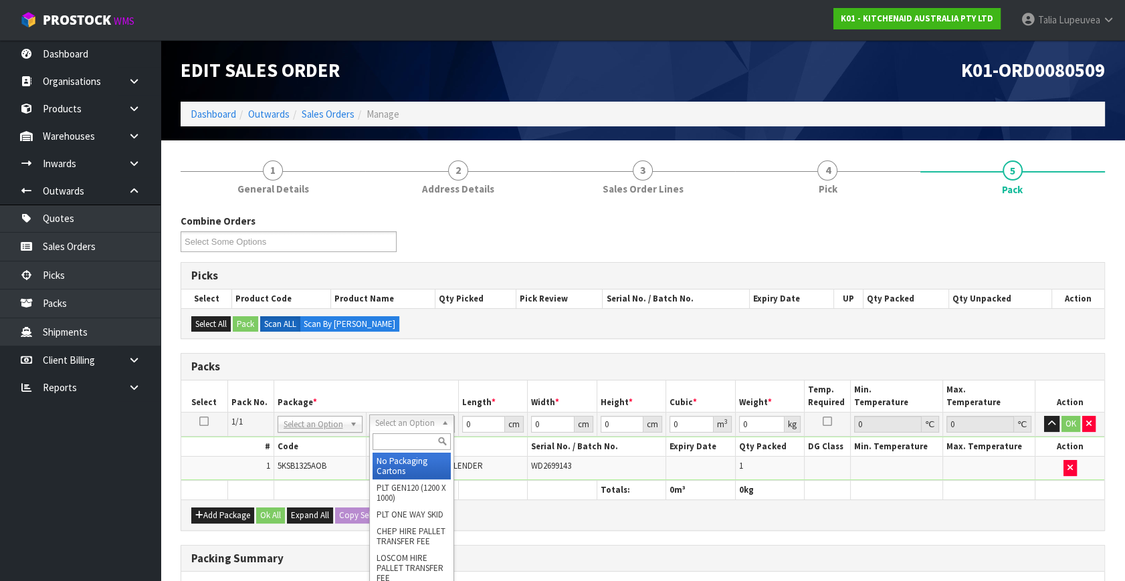
click at [418, 437] on input "text" at bounding box center [411, 441] width 78 height 17
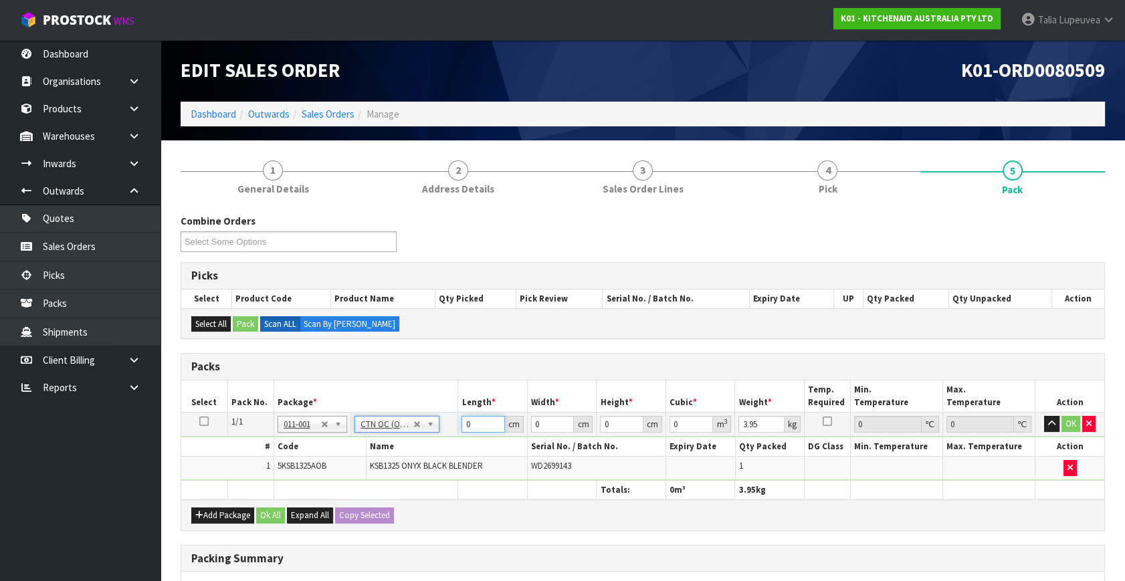
drag, startPoint x: 473, startPoint y: 421, endPoint x: 455, endPoint y: 420, distance: 18.8
click at [455, 420] on tr "1/1 NONE 007-001 007-002 007-004 007-009 007-013 007-014 007-015 007-017 007-01…" at bounding box center [642, 425] width 923 height 24
click at [1072, 421] on button "OK" at bounding box center [1070, 424] width 19 height 16
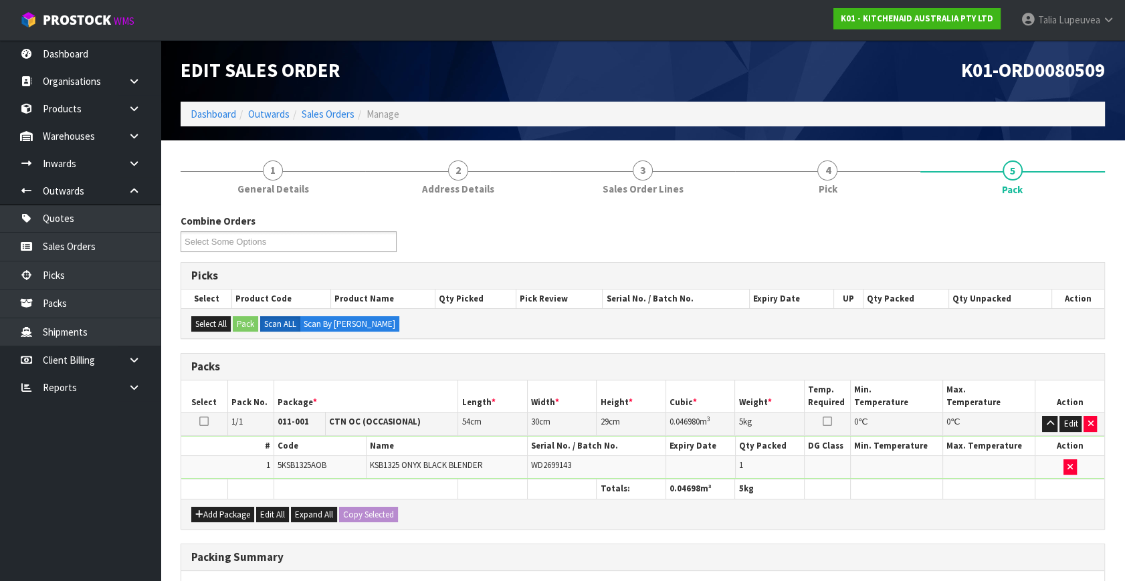
scroll to position [199, 0]
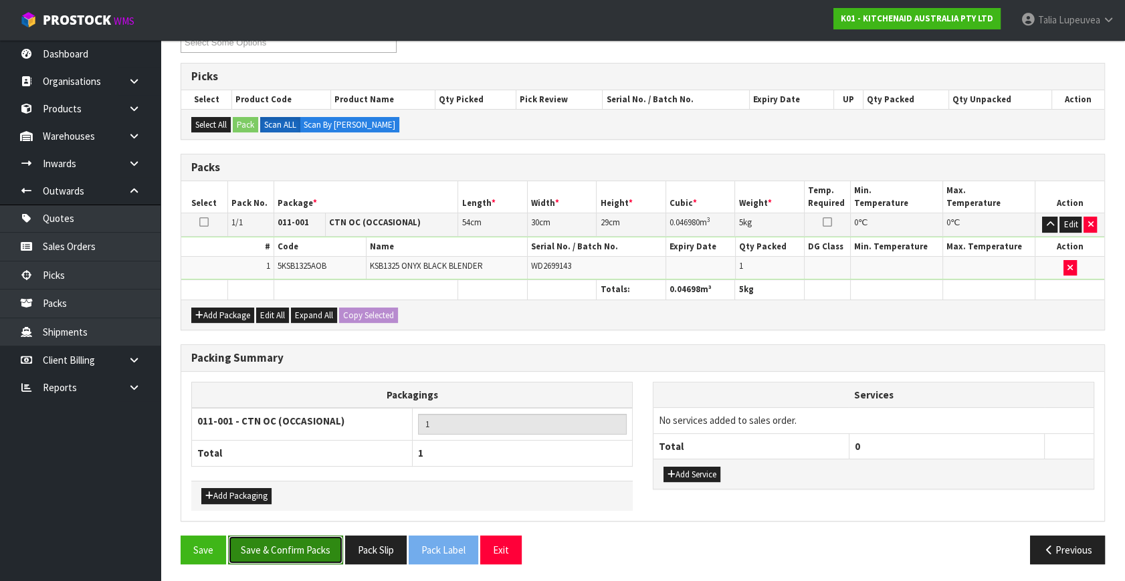
click at [288, 543] on button "Save & Confirm Packs" at bounding box center [285, 550] width 115 height 29
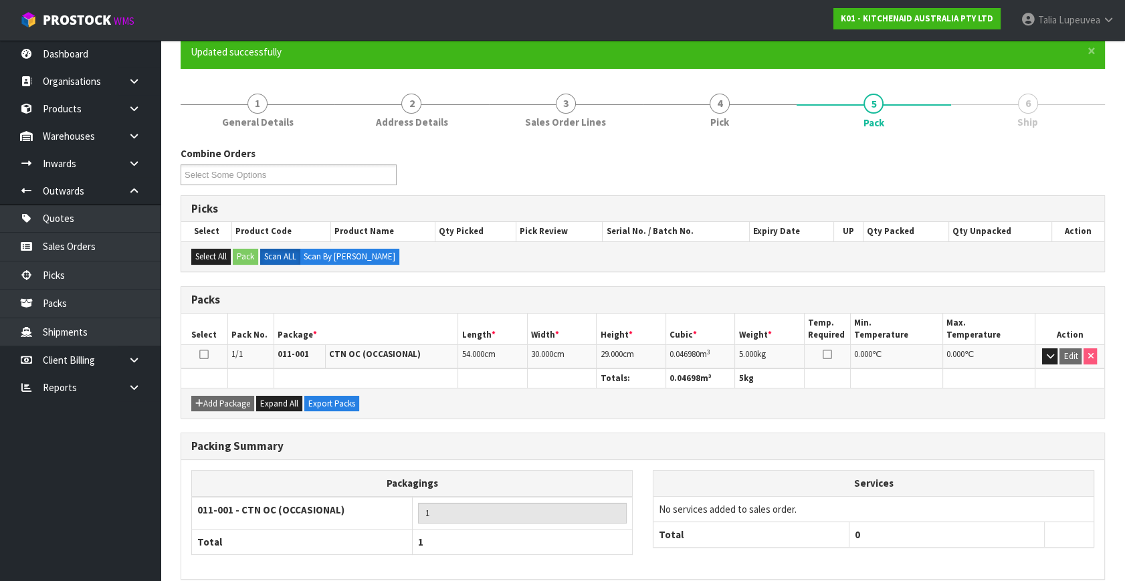
scroll to position [175, 0]
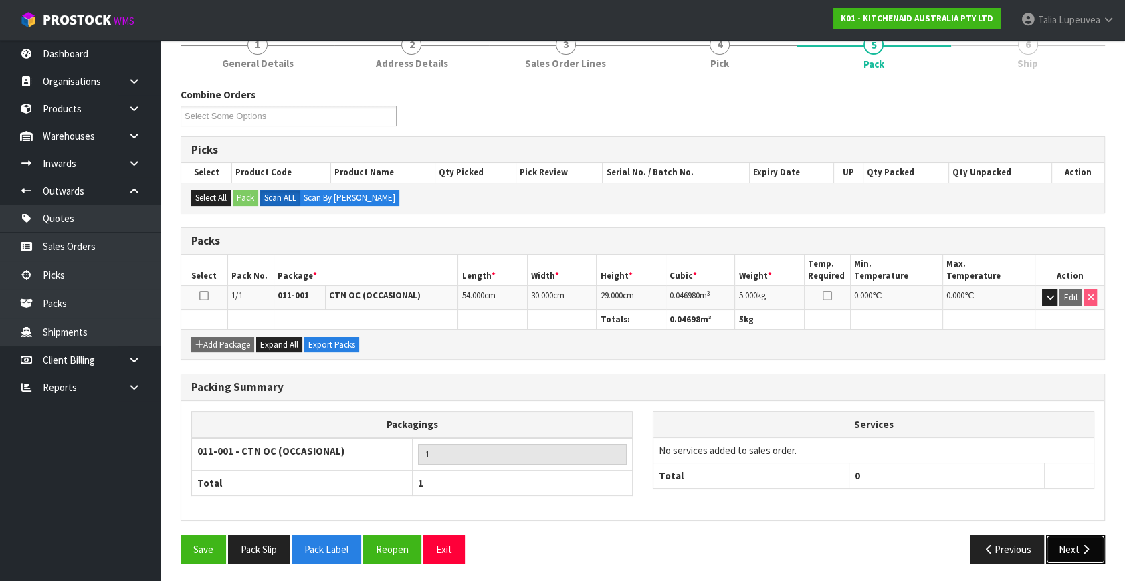
click at [1086, 547] on icon "button" at bounding box center [1085, 549] width 13 height 10
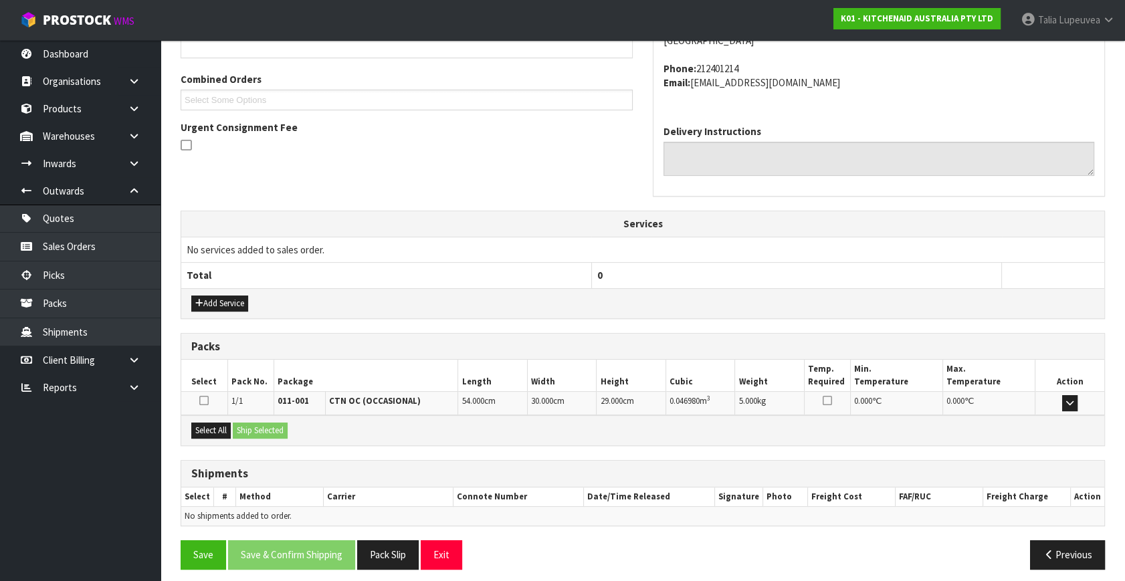
scroll to position [329, 0]
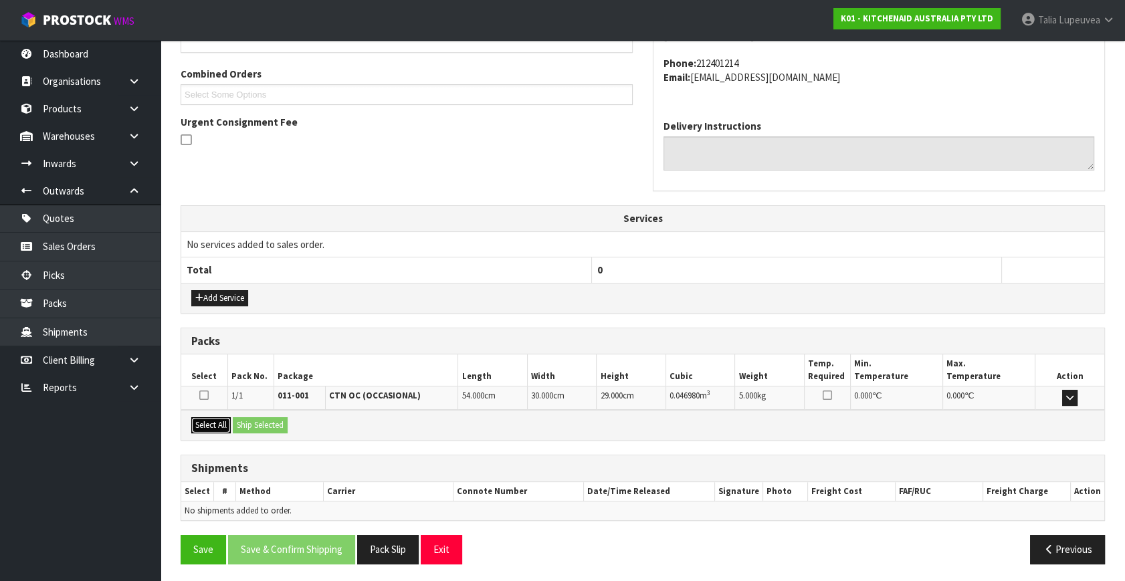
click at [205, 421] on button "Select All" at bounding box center [210, 425] width 39 height 16
click at [255, 421] on button "Ship Selected" at bounding box center [260, 425] width 55 height 16
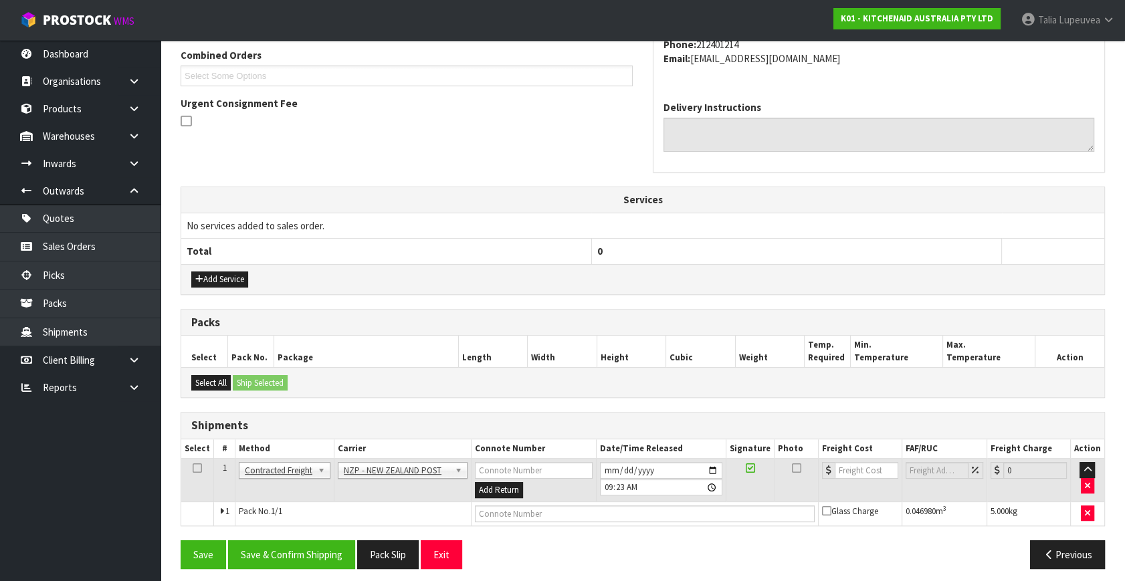
scroll to position [353, 0]
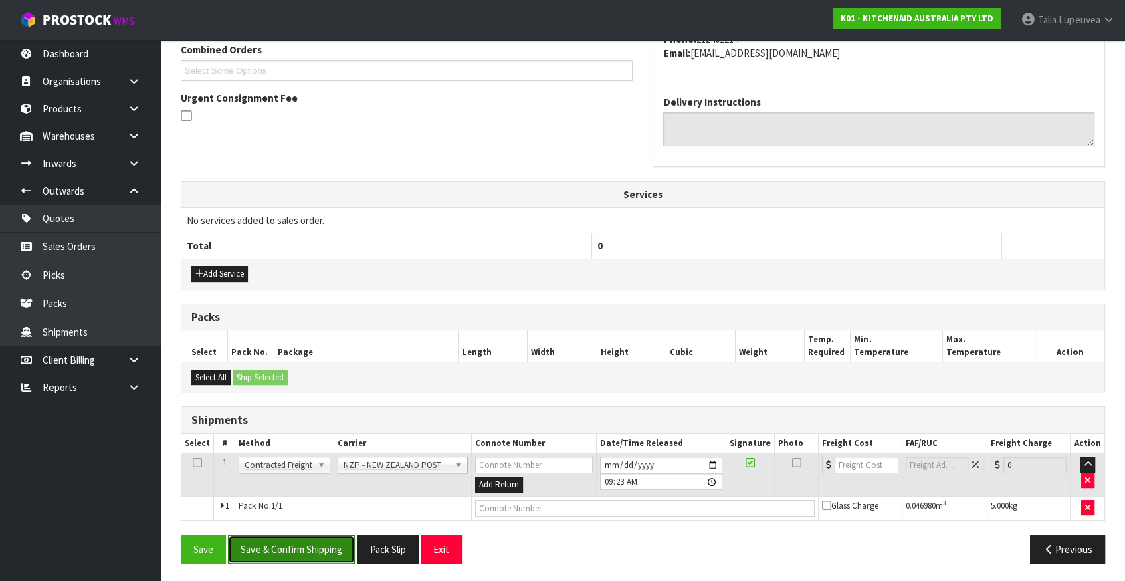
click at [312, 540] on button "Save & Confirm Shipping" at bounding box center [291, 549] width 127 height 29
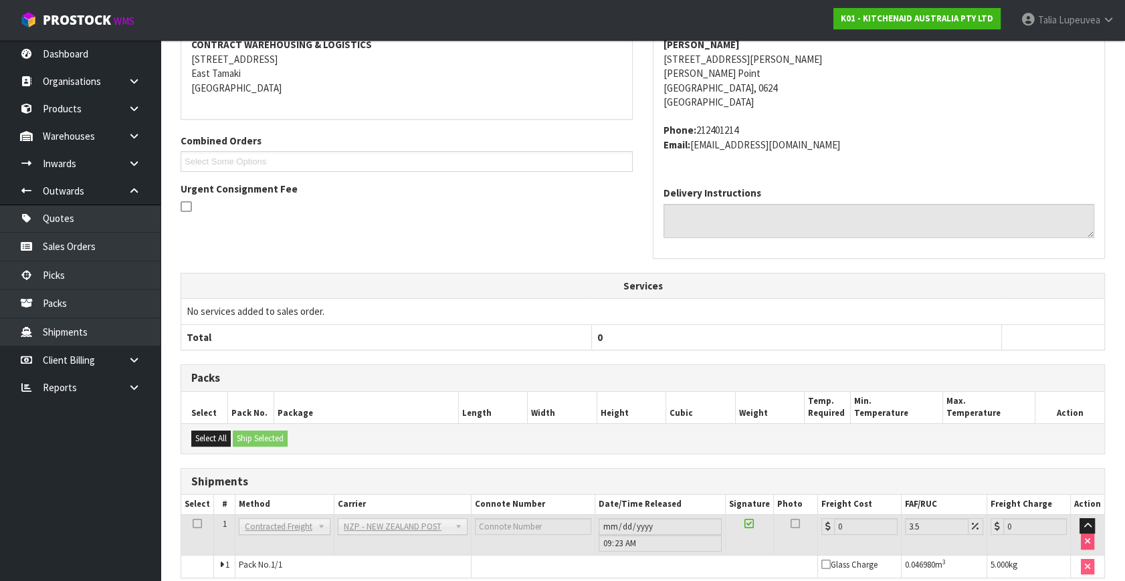
scroll to position [334, 0]
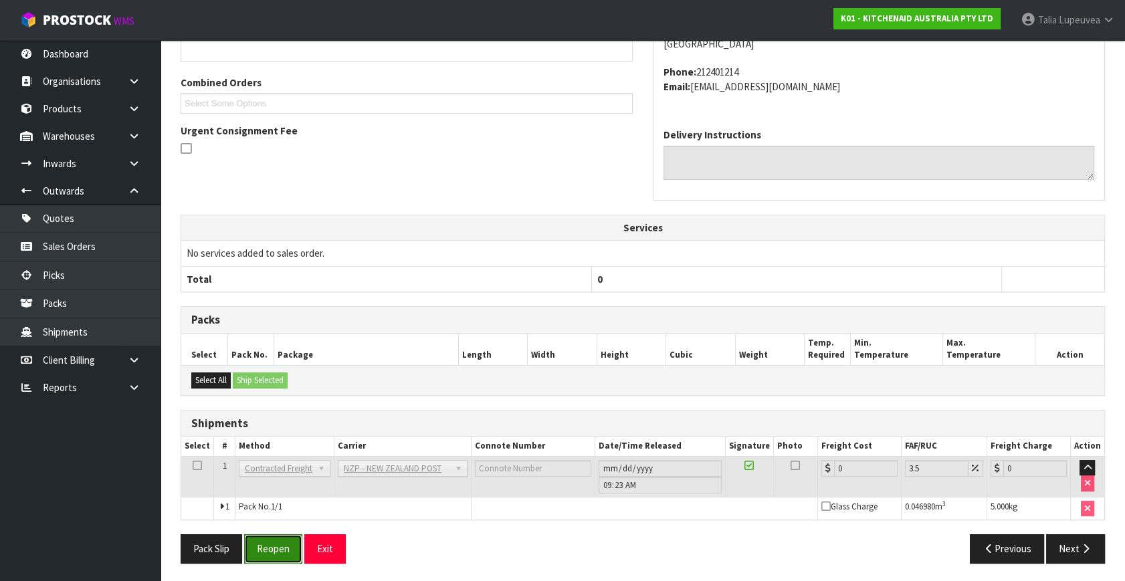
drag, startPoint x: 277, startPoint y: 550, endPoint x: 290, endPoint y: 550, distance: 12.7
click at [277, 550] on button "Reopen" at bounding box center [273, 548] width 58 height 29
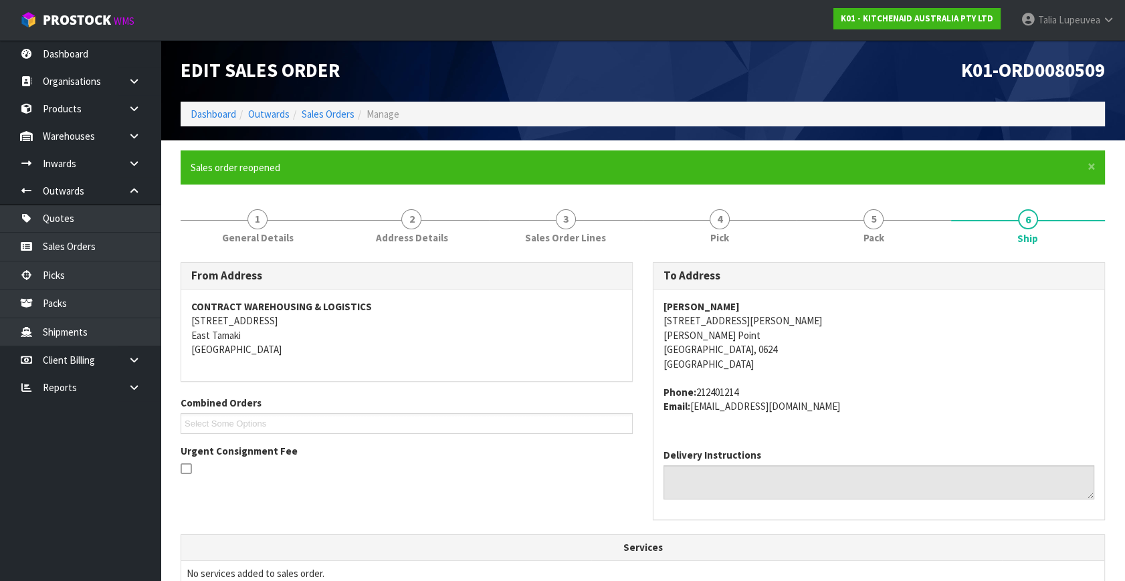
scroll to position [353, 0]
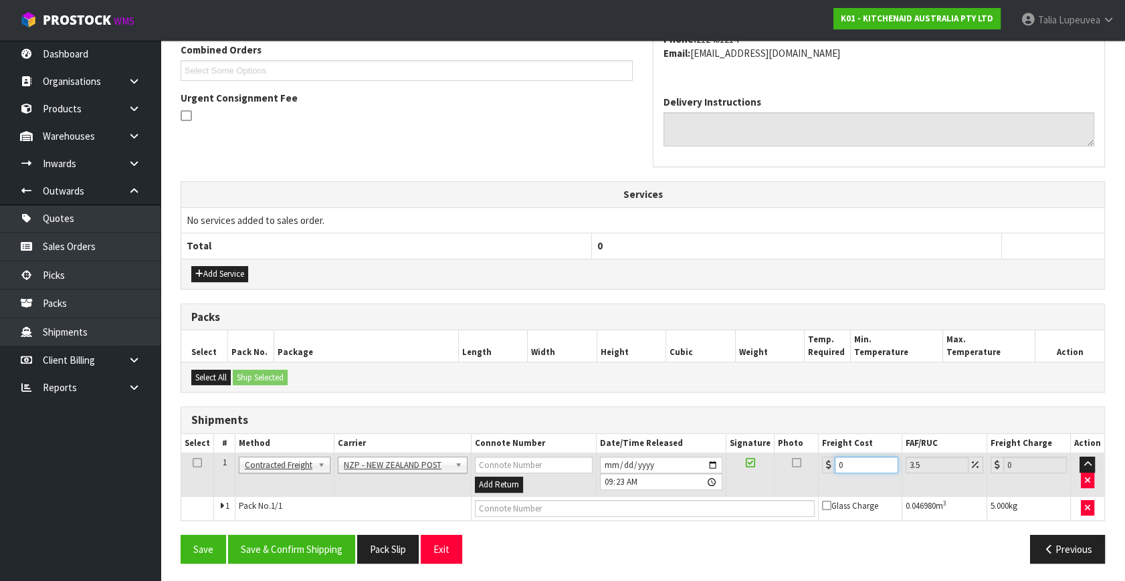
drag, startPoint x: 850, startPoint y: 460, endPoint x: 806, endPoint y: 452, distance: 44.9
click at [800, 457] on tr "1 Client Local Pickup Customer Local Pickup Company Freight Contracted Freight …" at bounding box center [642, 474] width 923 height 43
click at [302, 552] on button "Save & Confirm Shipping" at bounding box center [291, 549] width 127 height 29
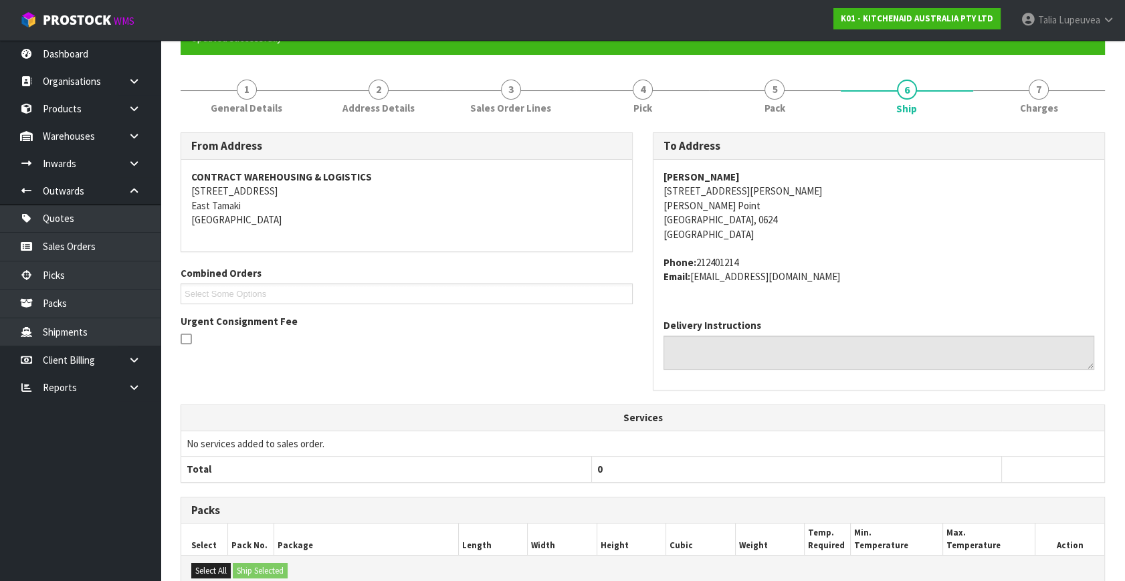
scroll to position [320, 0]
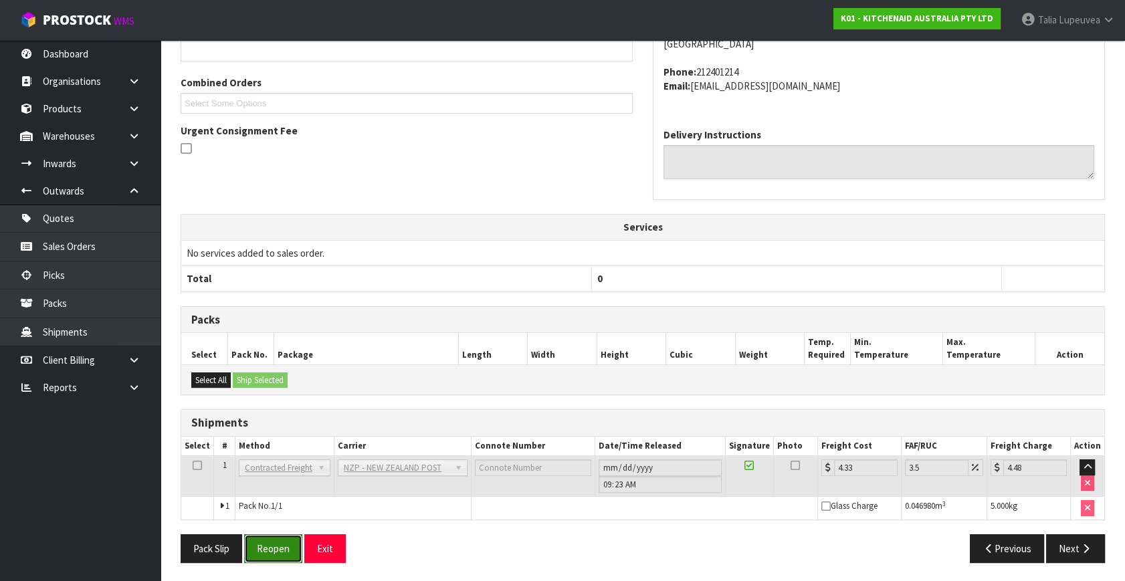
click at [269, 555] on button "Reopen" at bounding box center [273, 548] width 58 height 29
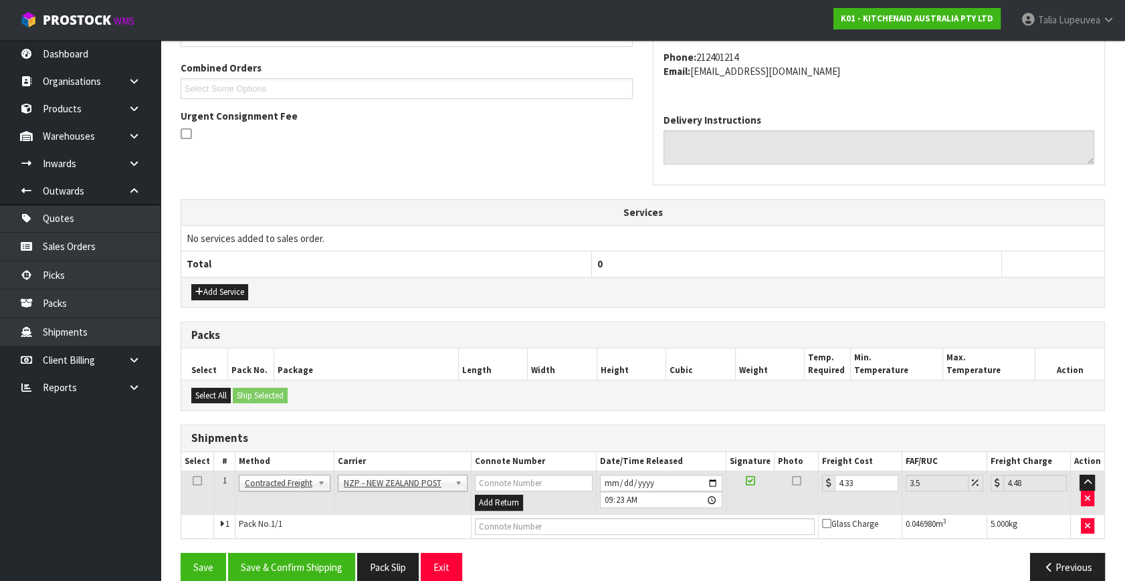
scroll to position [353, 0]
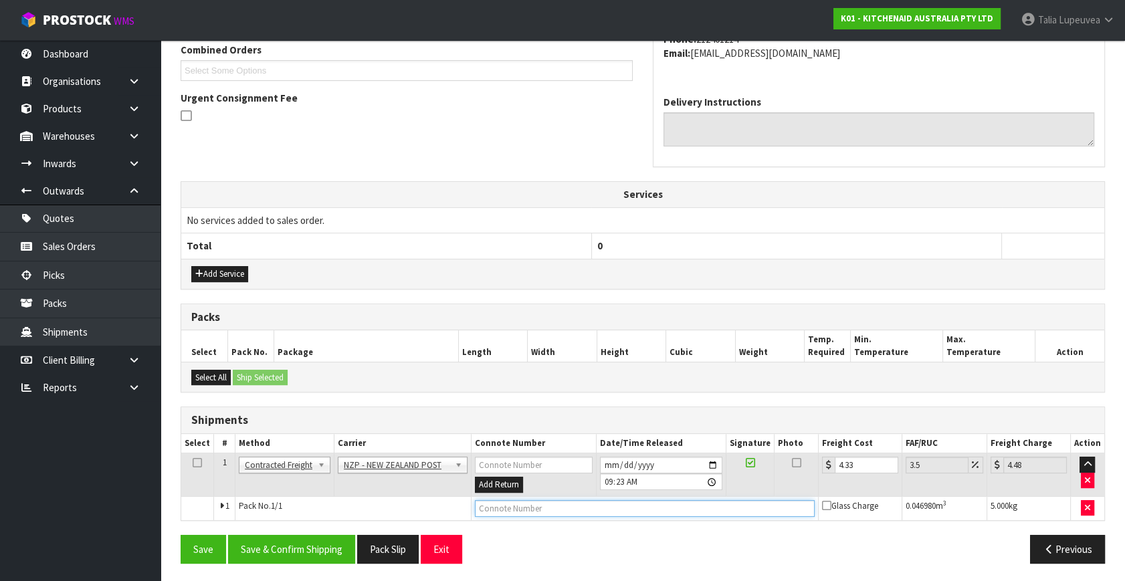
click at [739, 503] on input "text" at bounding box center [645, 508] width 340 height 17
click at [181, 535] on button "Save" at bounding box center [203, 549] width 45 height 29
click at [269, 543] on button "Save & Confirm Shipping" at bounding box center [291, 549] width 127 height 29
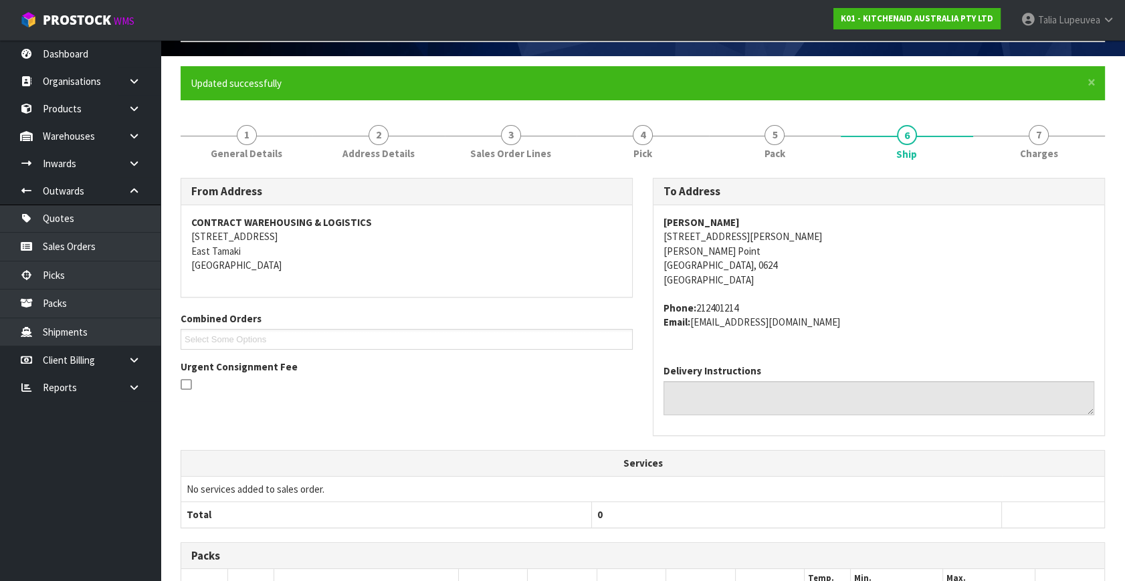
scroll to position [0, 0]
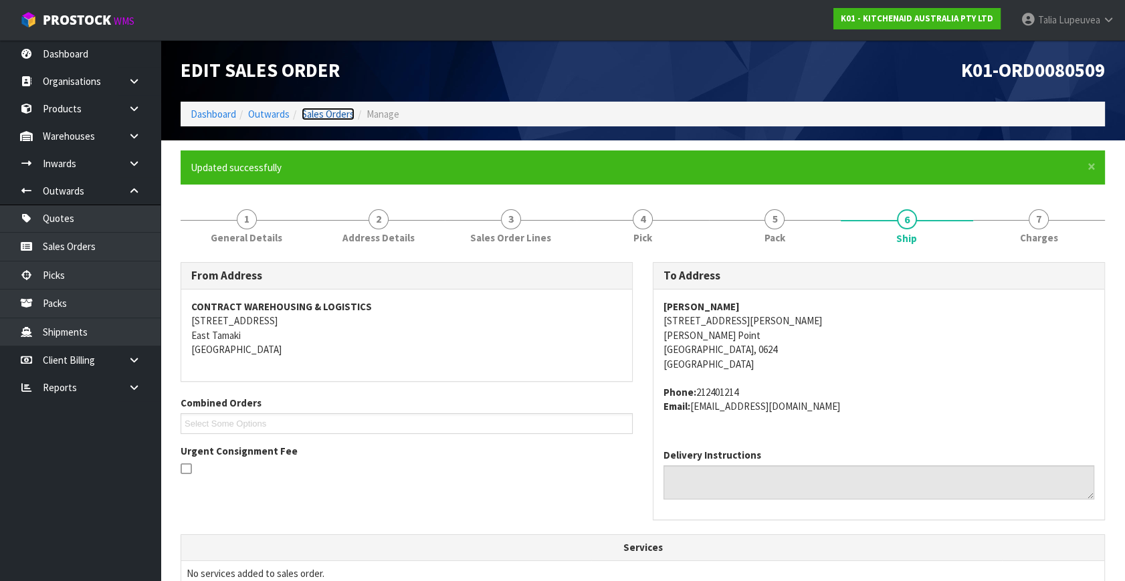
click at [329, 120] on link "Sales Orders" at bounding box center [328, 114] width 53 height 13
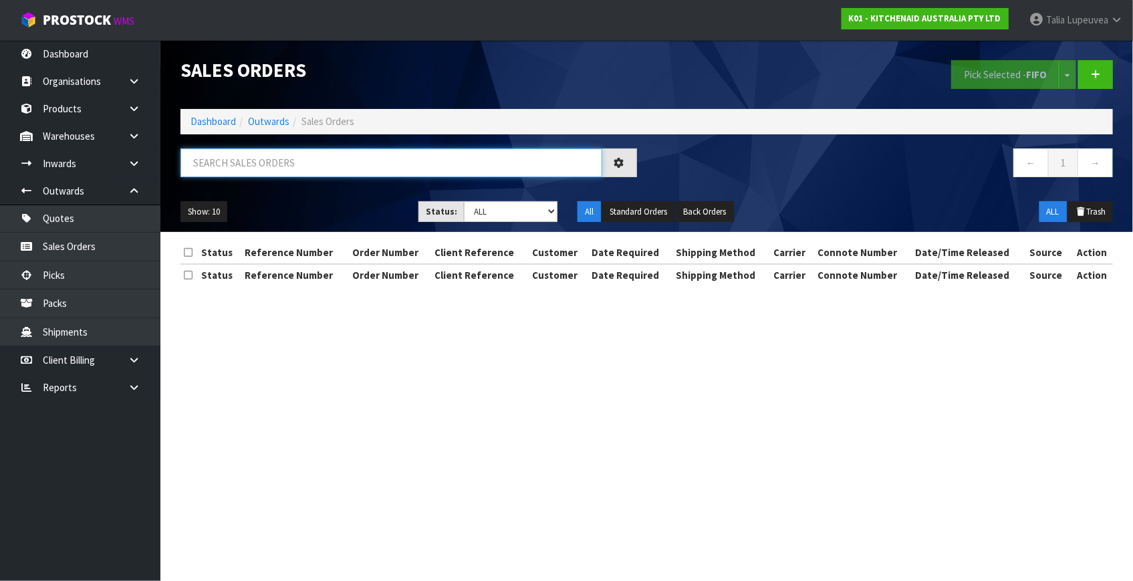
click at [336, 165] on input "text" at bounding box center [392, 162] width 422 height 29
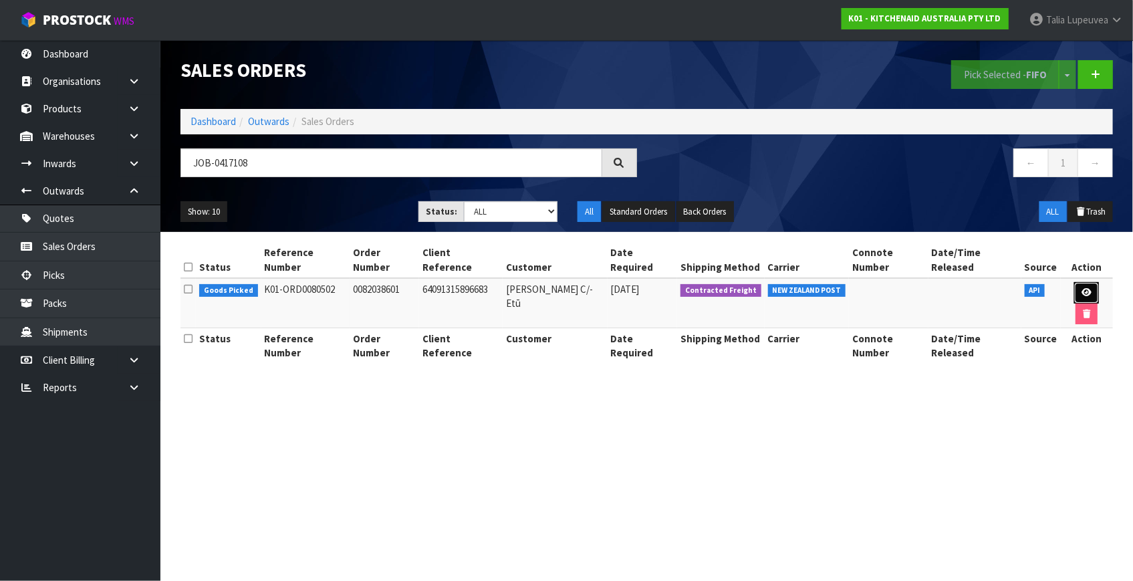
drag, startPoint x: 1069, startPoint y: 279, endPoint x: 1052, endPoint y: 275, distance: 17.2
click at [1082, 288] on icon at bounding box center [1087, 292] width 10 height 9
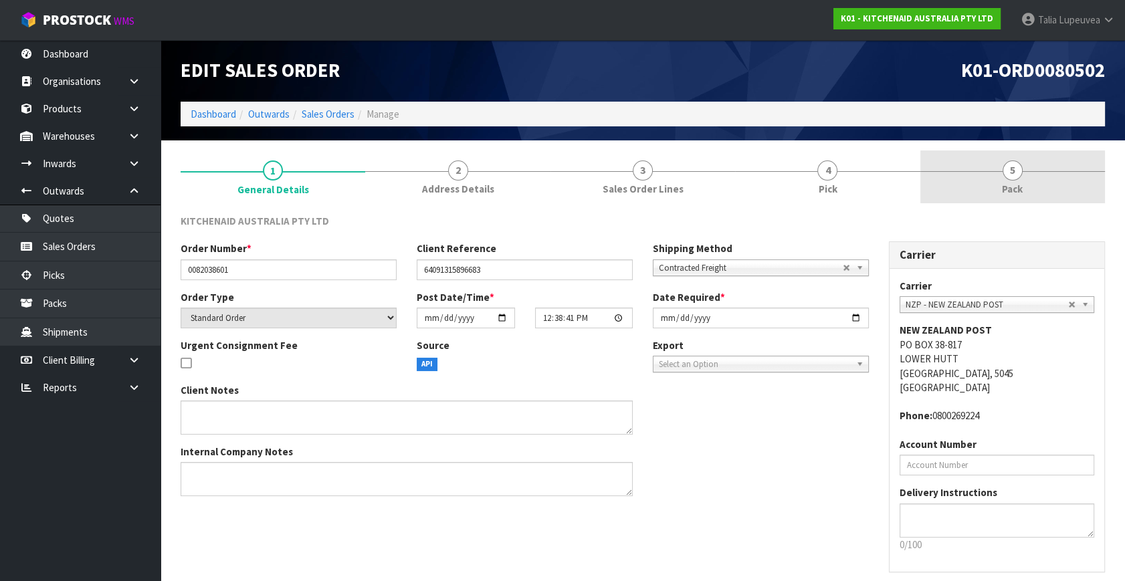
click at [1002, 166] on link "5 Pack" at bounding box center [1012, 176] width 185 height 53
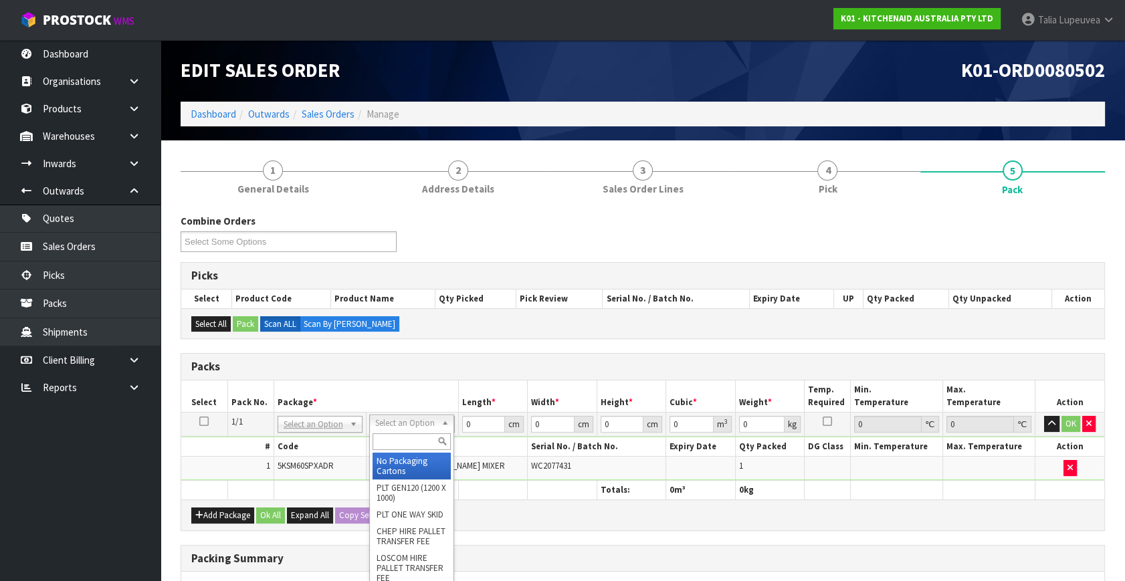
click at [406, 436] on input "text" at bounding box center [411, 441] width 78 height 17
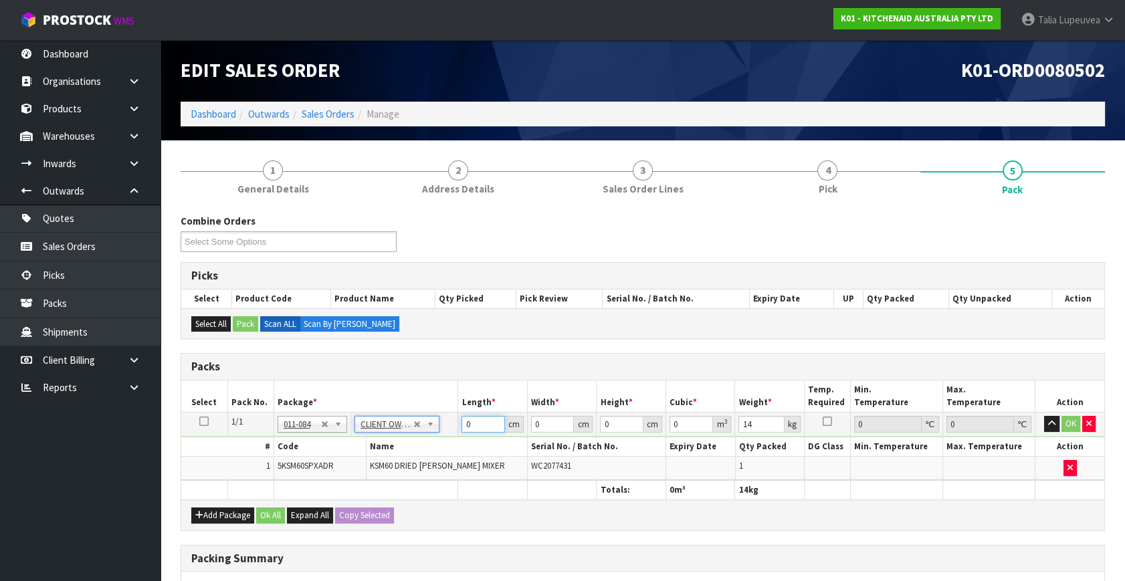
drag, startPoint x: 476, startPoint y: 421, endPoint x: 435, endPoint y: 429, distance: 42.1
click at [435, 429] on tr "1/1 NONE 007-001 007-002 007-004 007-009 007-013 007-014 007-015 007-017 007-01…" at bounding box center [642, 425] width 923 height 24
click at [542, 420] on input "0" at bounding box center [552, 424] width 43 height 17
drag, startPoint x: 542, startPoint y: 420, endPoint x: 521, endPoint y: 426, distance: 21.6
click at [521, 426] on tr "1/1 NONE 007-001 007-002 007-004 007-009 007-013 007-014 007-015 007-017 007-01…" at bounding box center [642, 425] width 923 height 24
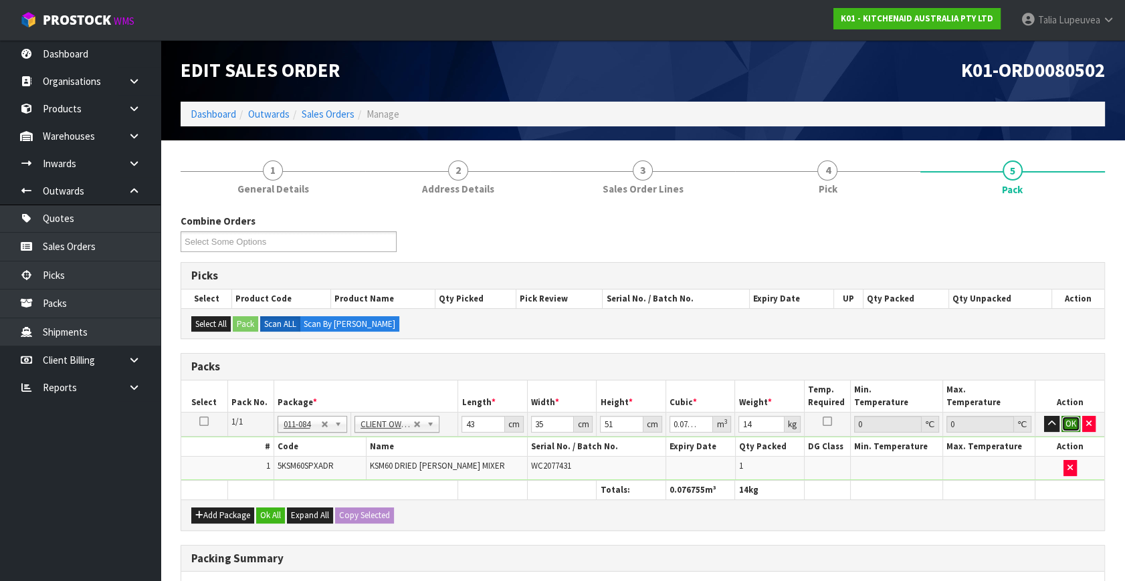
click at [1066, 419] on button "OK" at bounding box center [1070, 424] width 19 height 16
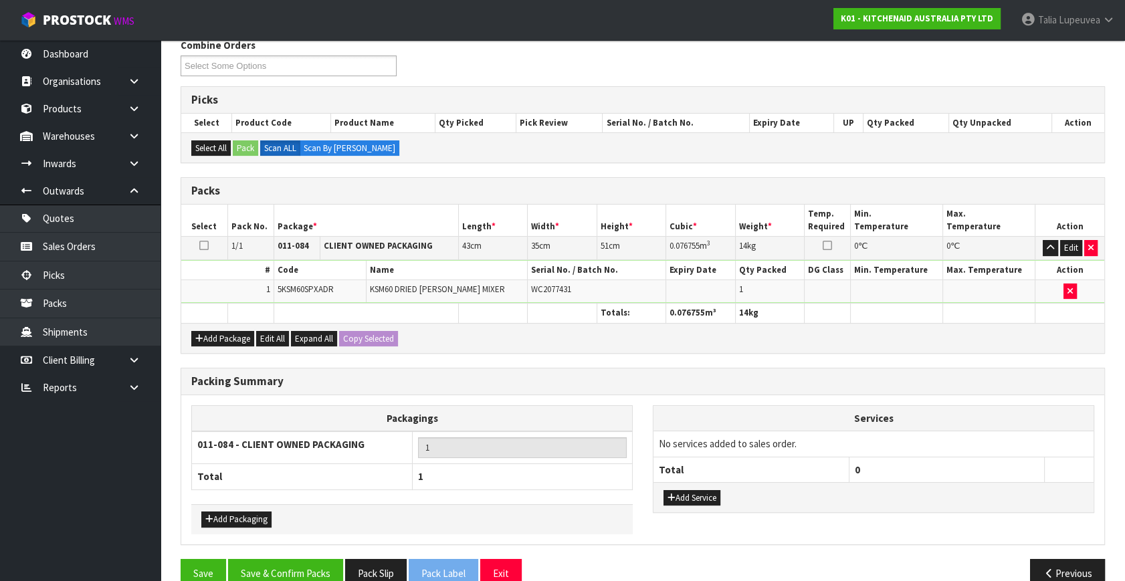
scroll to position [199, 0]
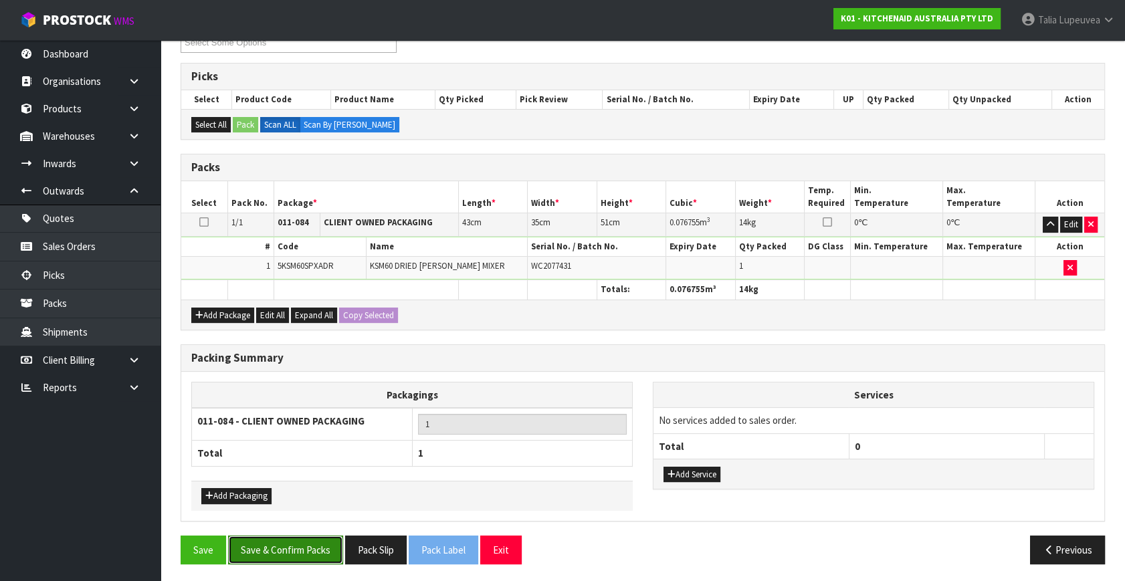
click at [314, 540] on button "Save & Confirm Packs" at bounding box center [285, 550] width 115 height 29
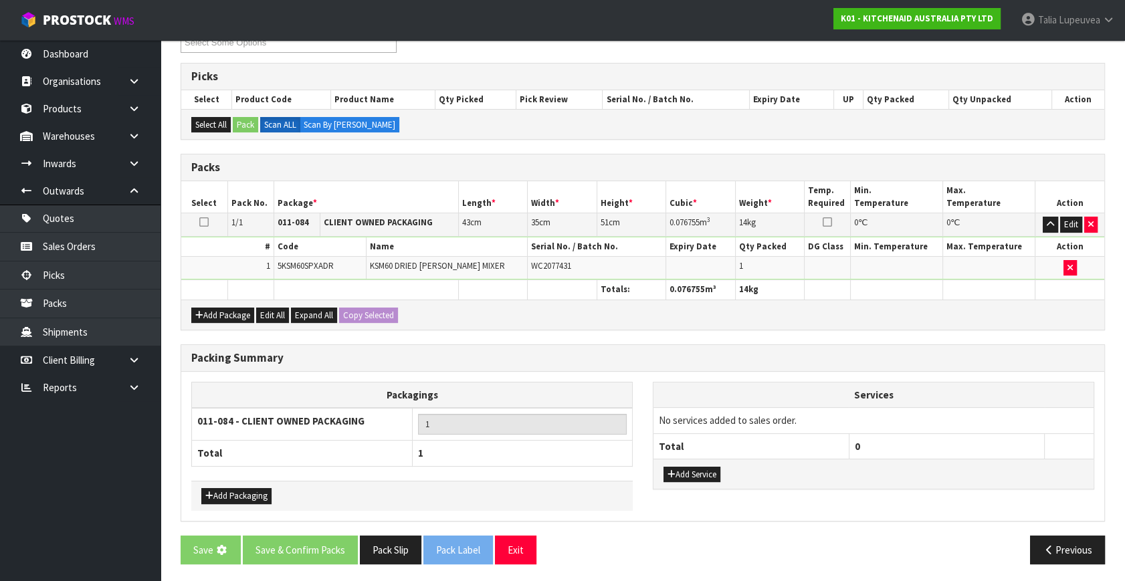
scroll to position [0, 0]
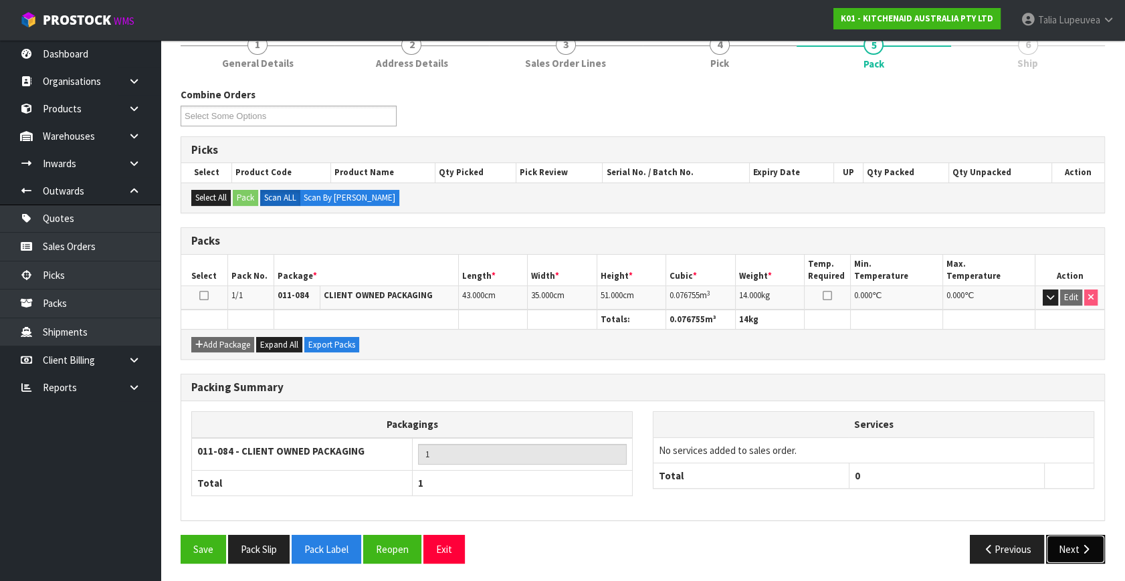
click at [1076, 538] on button "Next" at bounding box center [1075, 549] width 59 height 29
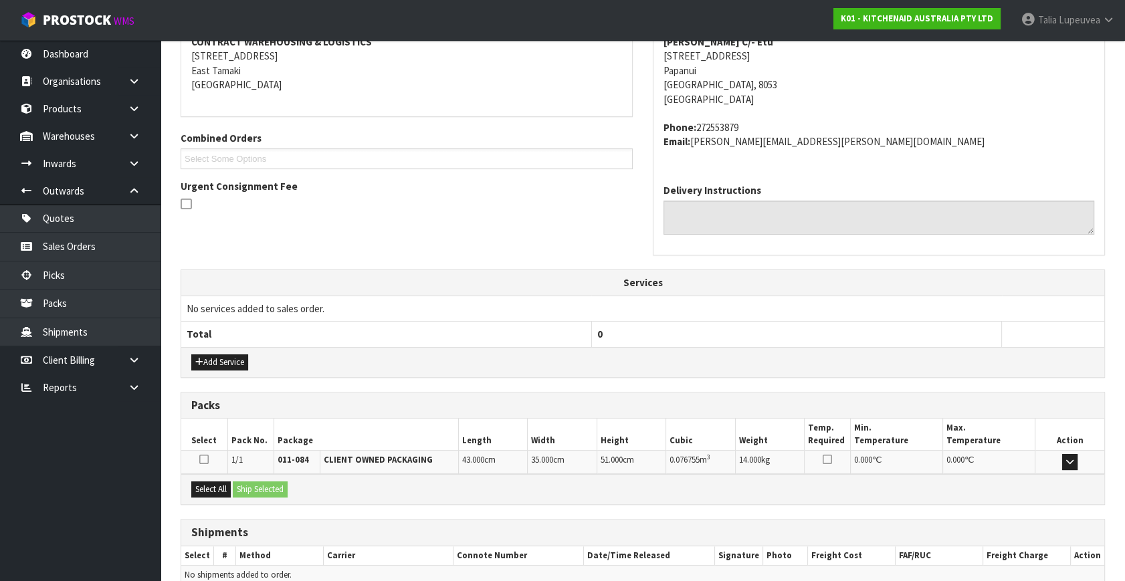
scroll to position [329, 0]
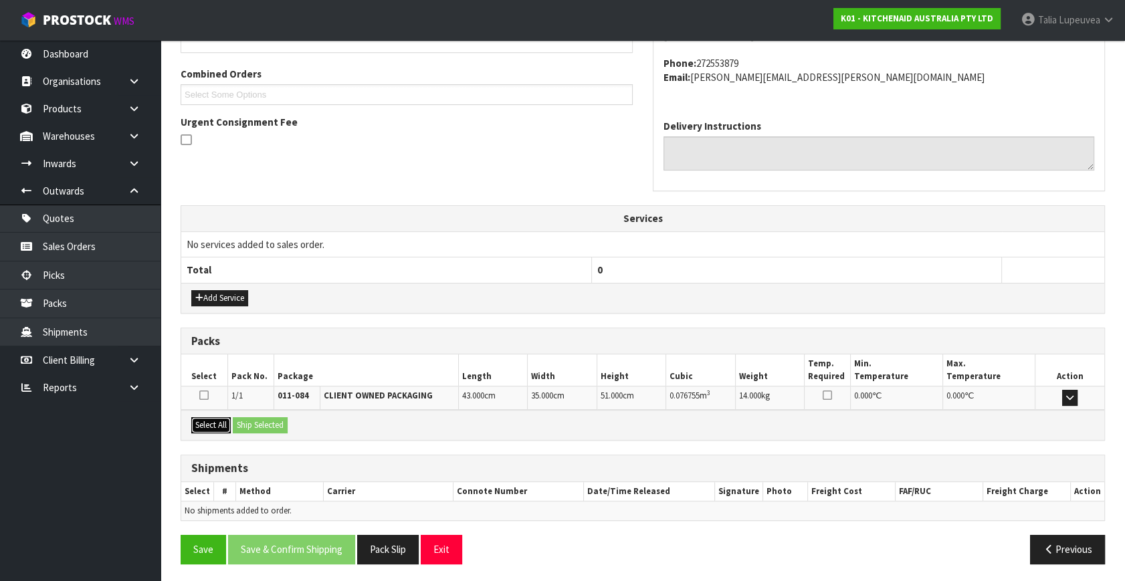
click at [222, 421] on button "Select All" at bounding box center [210, 425] width 39 height 16
click at [271, 417] on button "Ship Selected" at bounding box center [260, 425] width 55 height 16
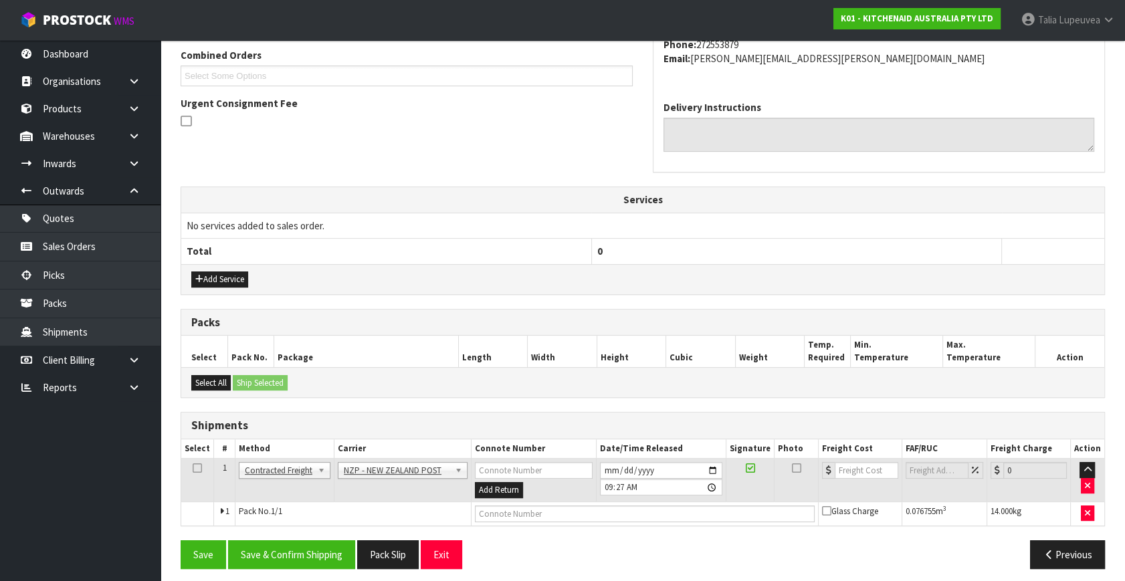
scroll to position [353, 0]
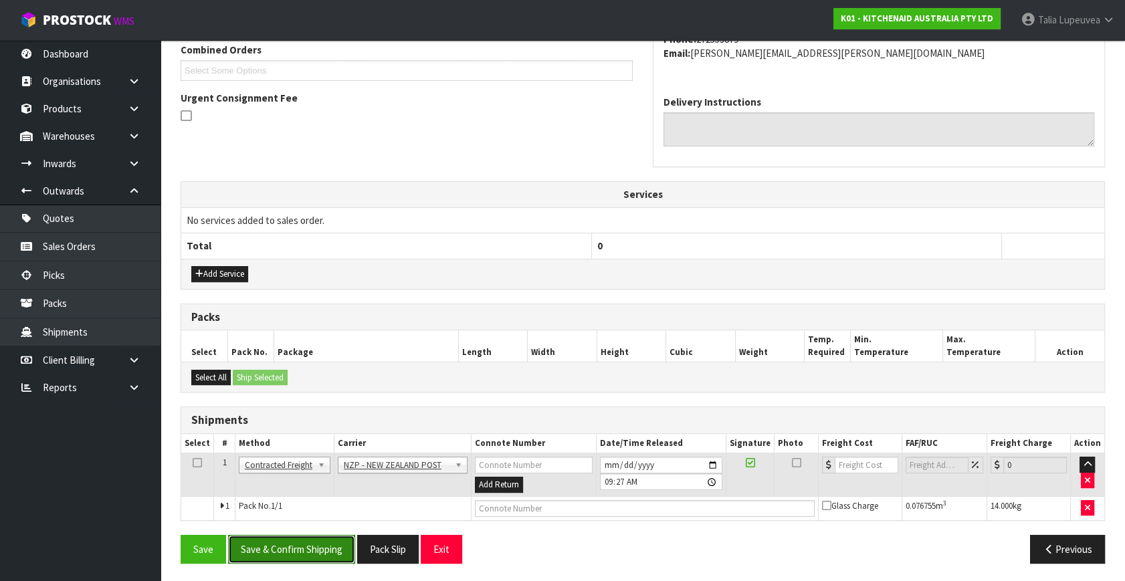
click at [318, 544] on button "Save & Confirm Shipping" at bounding box center [291, 549] width 127 height 29
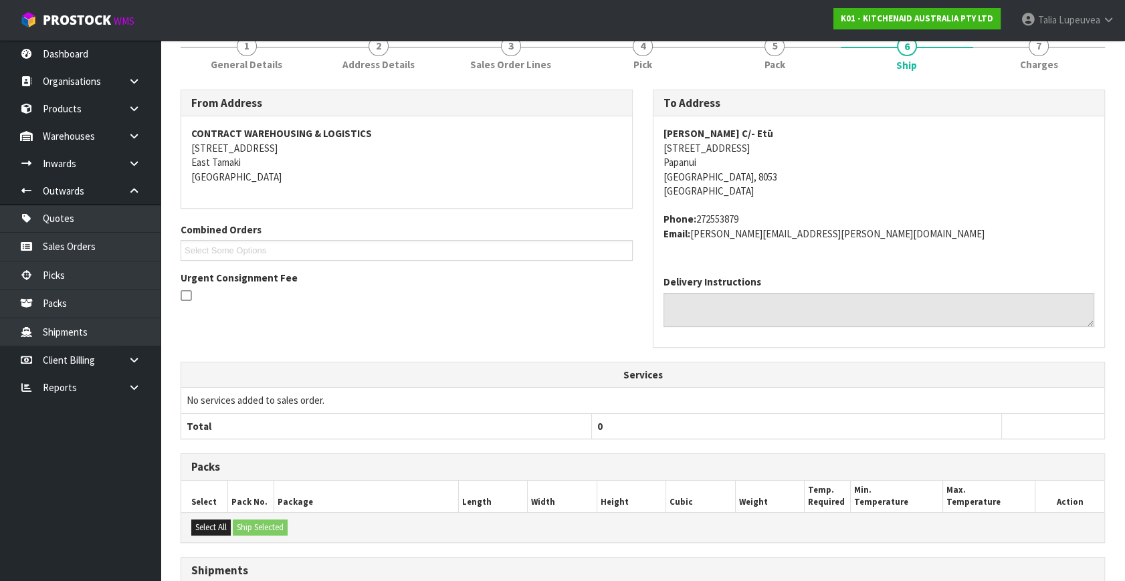
scroll to position [334, 0]
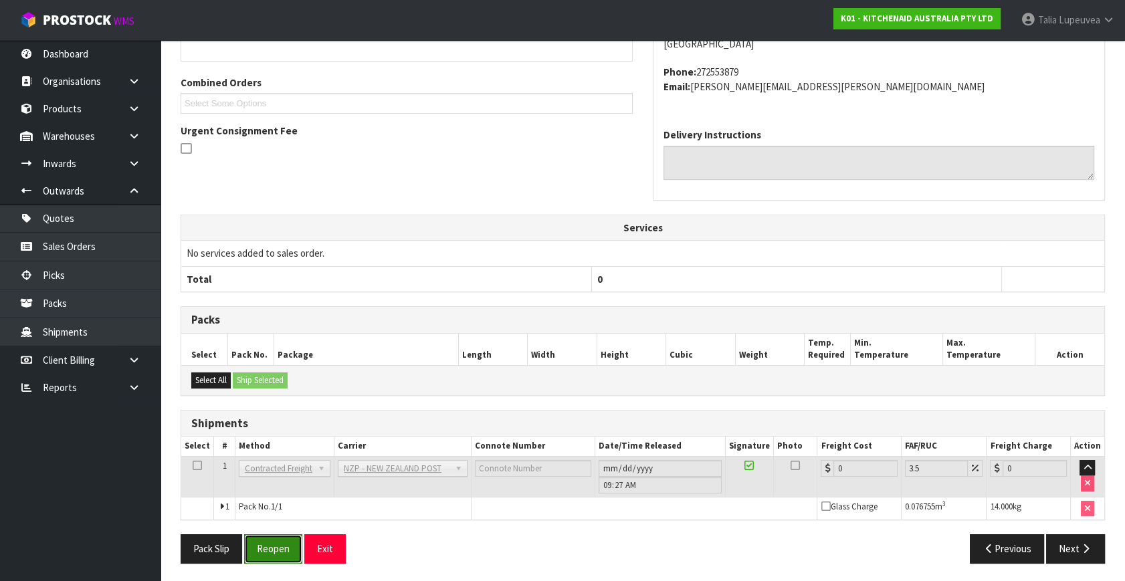
click at [271, 552] on button "Reopen" at bounding box center [273, 548] width 58 height 29
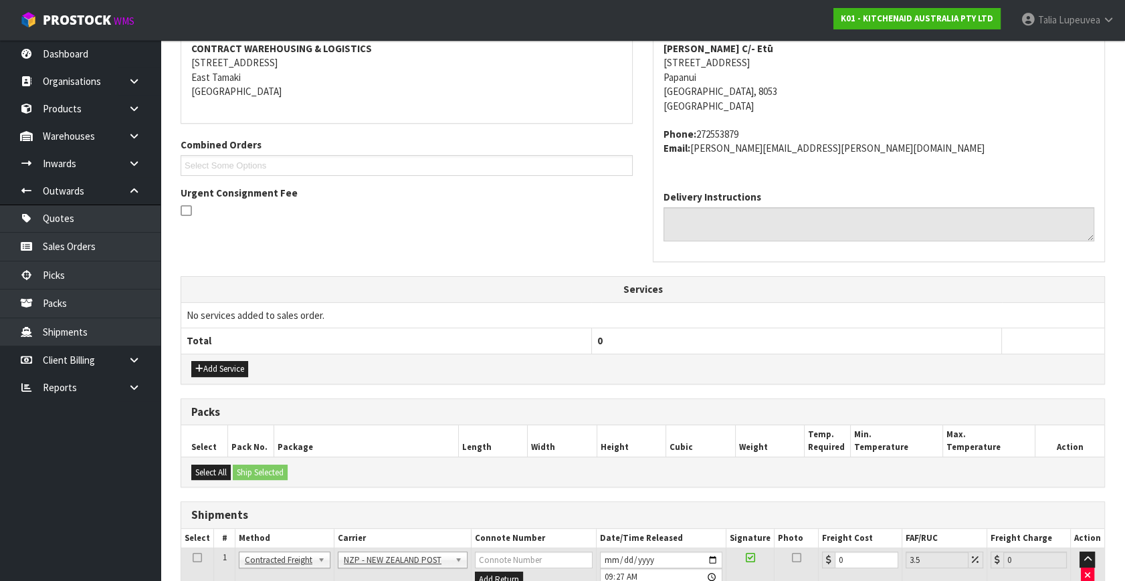
scroll to position [366, 0]
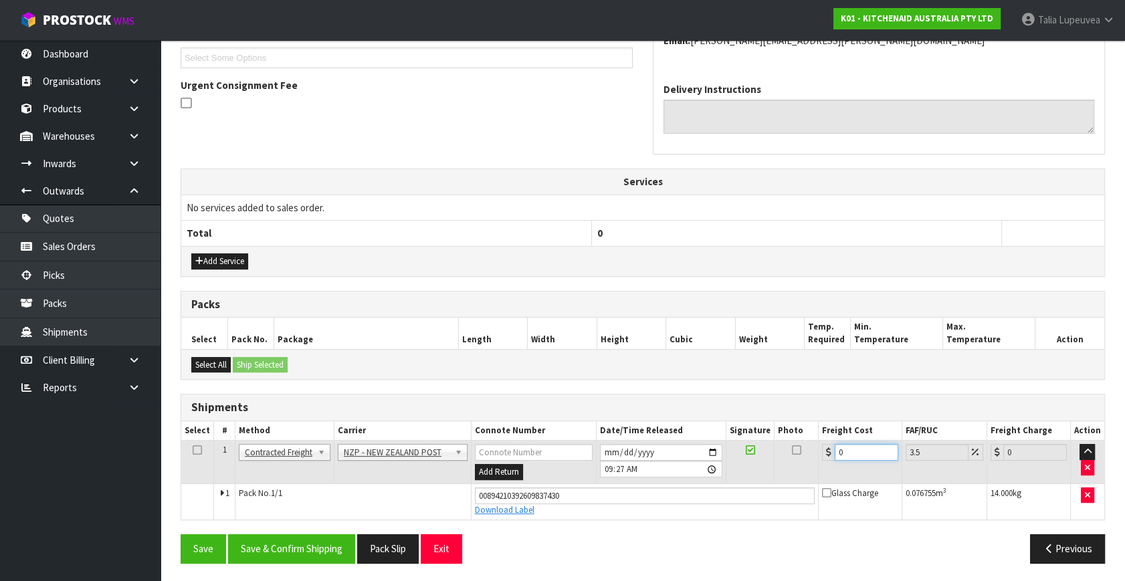
drag, startPoint x: 857, startPoint y: 449, endPoint x: 802, endPoint y: 464, distance: 56.9
click at [802, 464] on tr "1 Client Local Pickup Customer Local Pickup Company Freight Contracted Freight …" at bounding box center [642, 462] width 923 height 43
click at [344, 550] on button "Save & Confirm Shipping" at bounding box center [291, 548] width 127 height 29
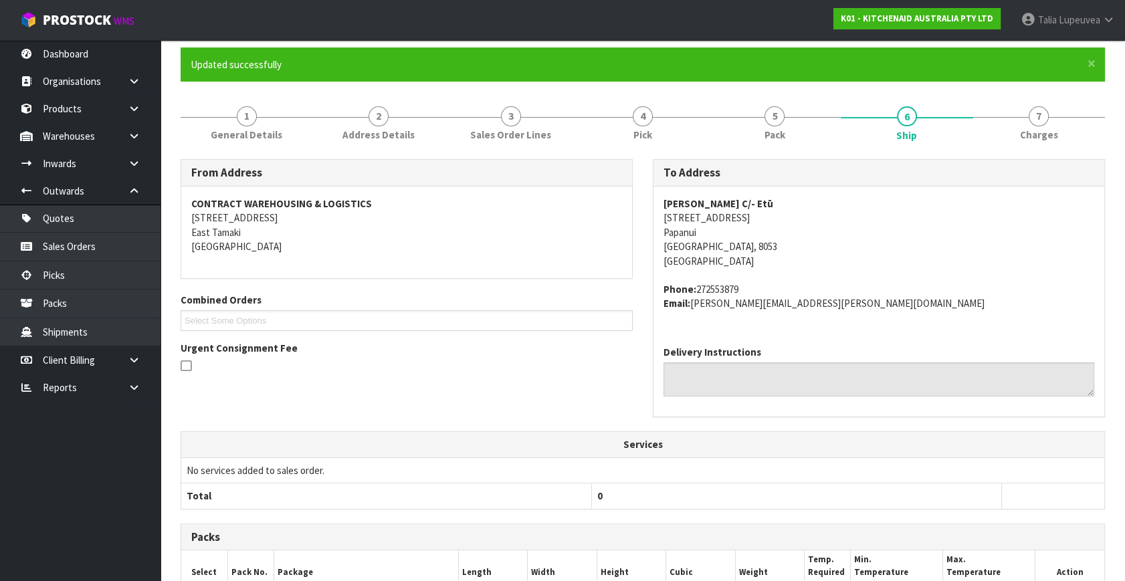
scroll to position [0, 0]
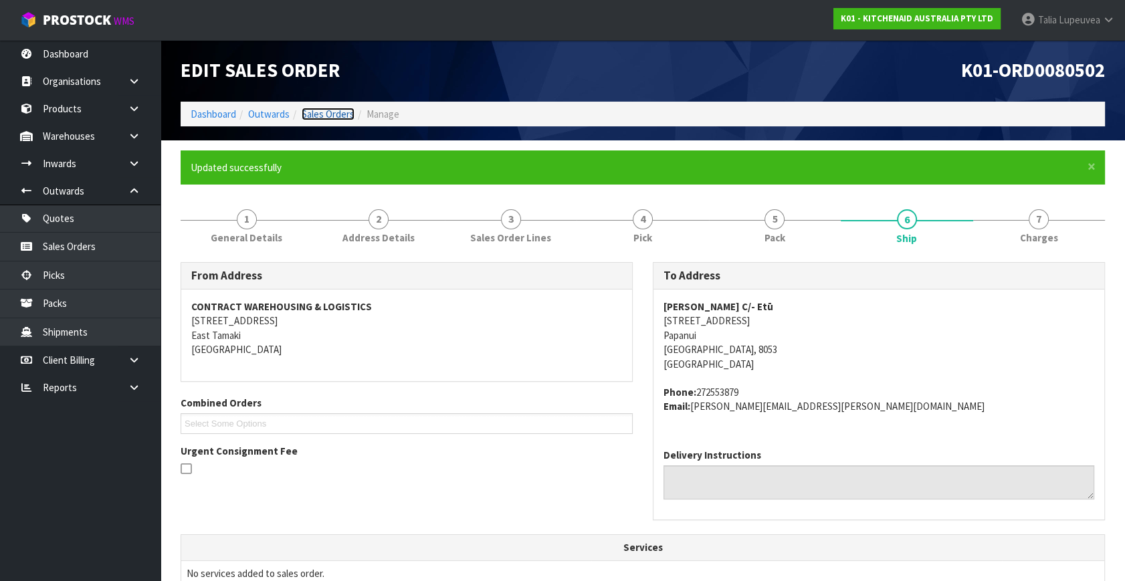
click at [320, 110] on link "Sales Orders" at bounding box center [328, 114] width 53 height 13
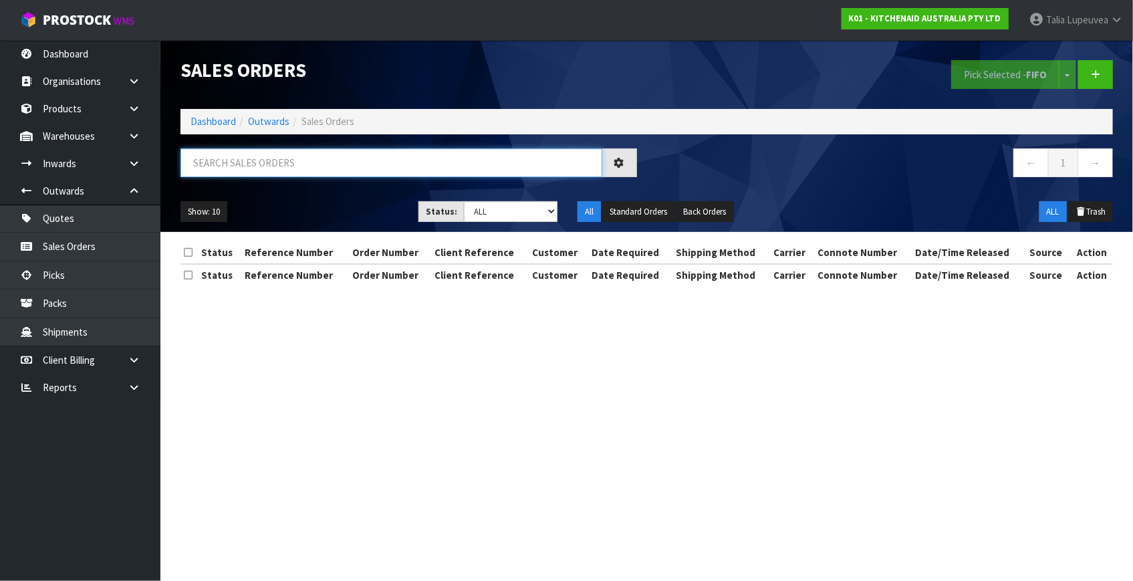
click at [414, 168] on input "text" at bounding box center [392, 162] width 422 height 29
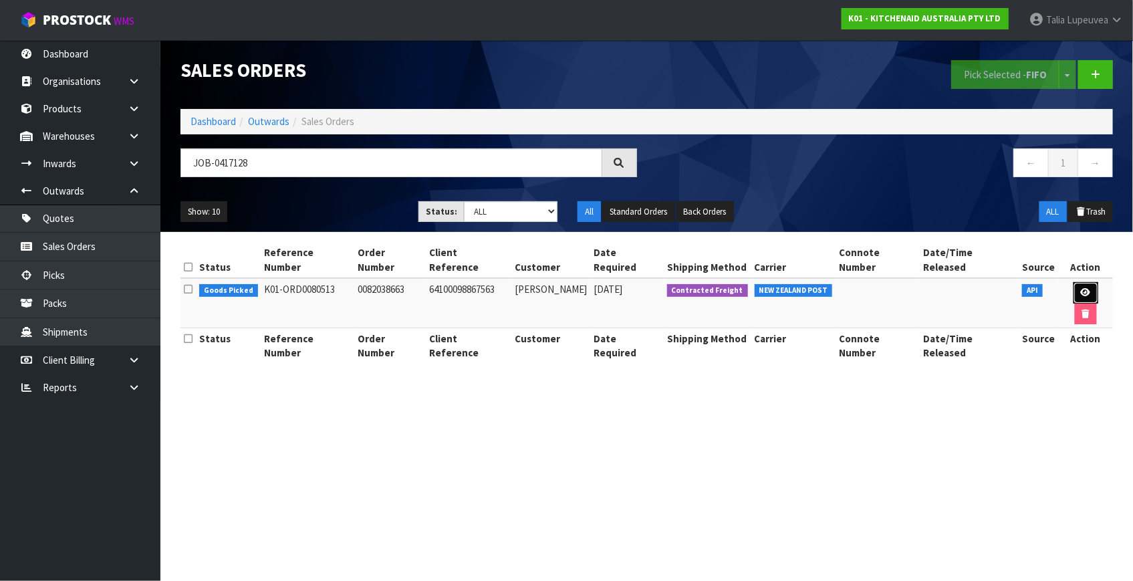
click at [1074, 282] on link at bounding box center [1086, 292] width 25 height 21
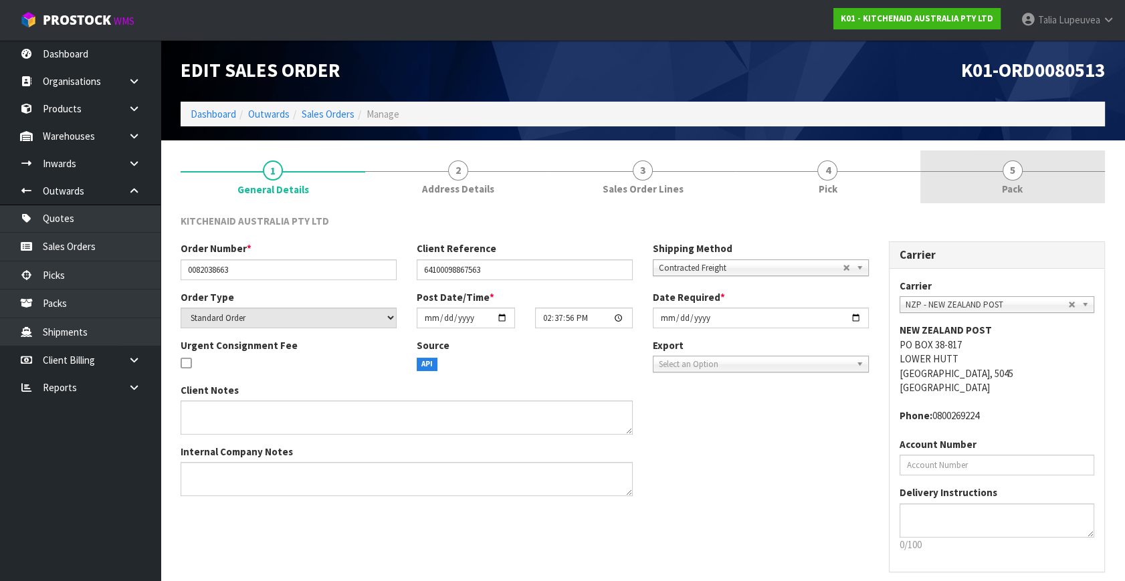
click at [1030, 185] on link "5 Pack" at bounding box center [1012, 176] width 185 height 53
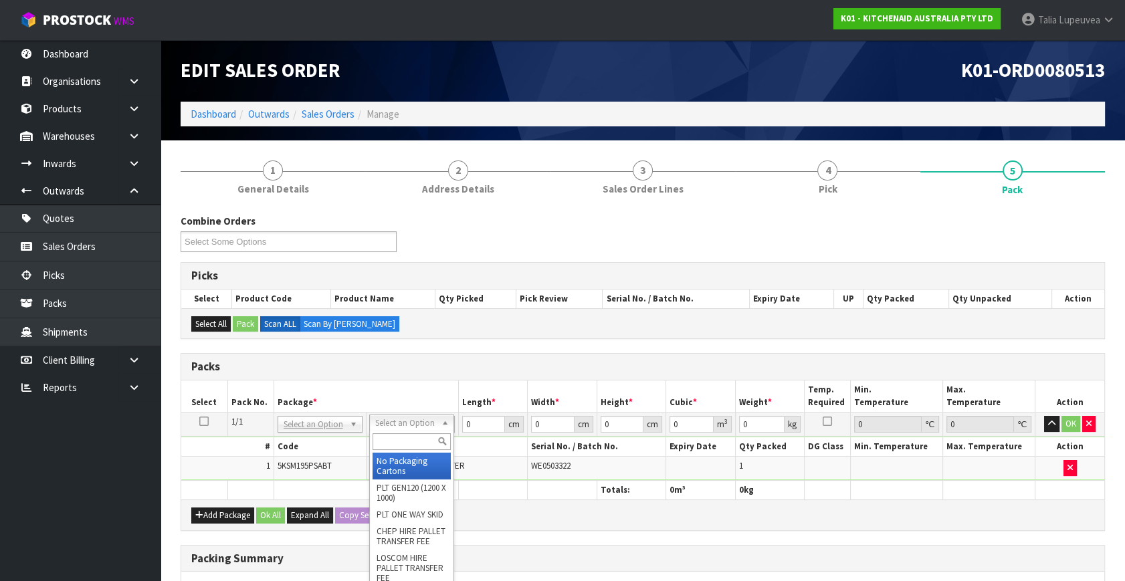
click at [421, 440] on input "text" at bounding box center [411, 441] width 78 height 17
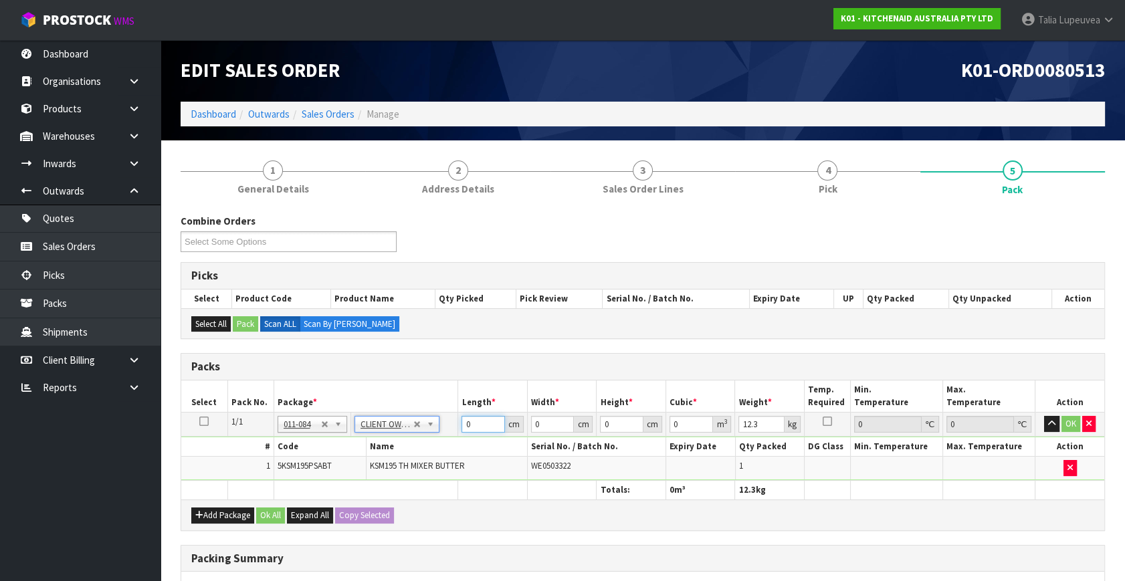
drag, startPoint x: 473, startPoint y: 420, endPoint x: 457, endPoint y: 423, distance: 15.7
click at [458, 423] on td "0 cm" at bounding box center [493, 425] width 70 height 24
drag, startPoint x: 1077, startPoint y: 423, endPoint x: 763, endPoint y: 357, distance: 321.0
click at [1076, 423] on button "OK" at bounding box center [1070, 424] width 19 height 16
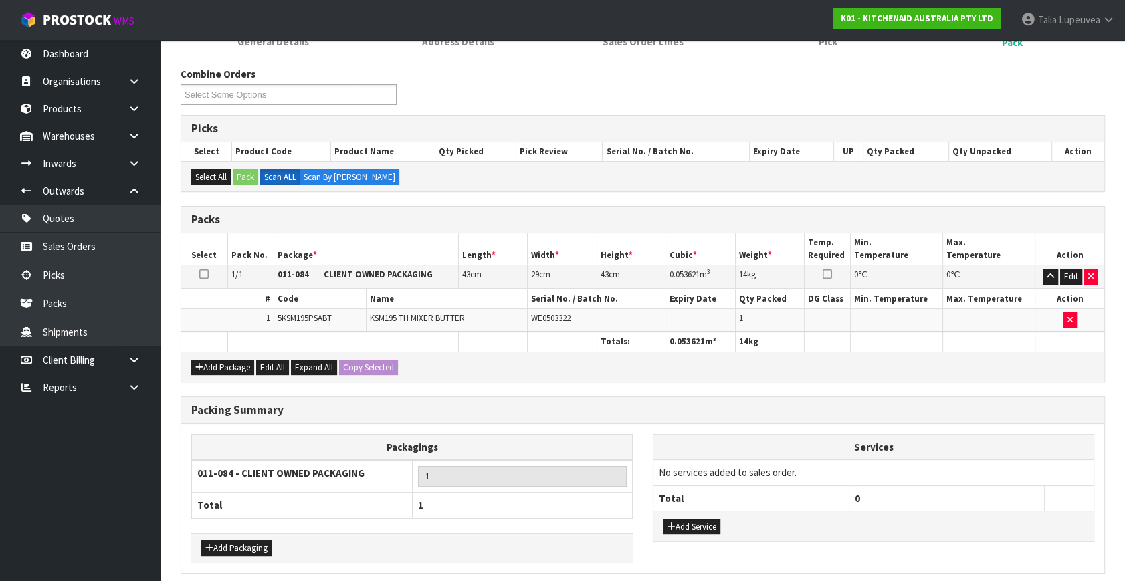
scroll to position [199, 0]
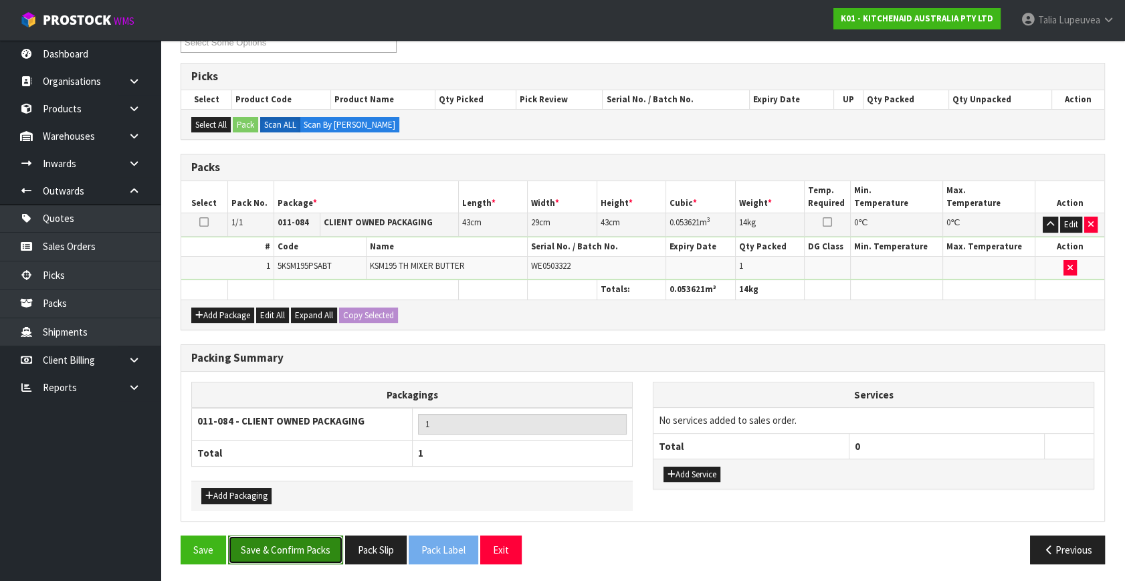
click at [310, 541] on button "Save & Confirm Packs" at bounding box center [285, 550] width 115 height 29
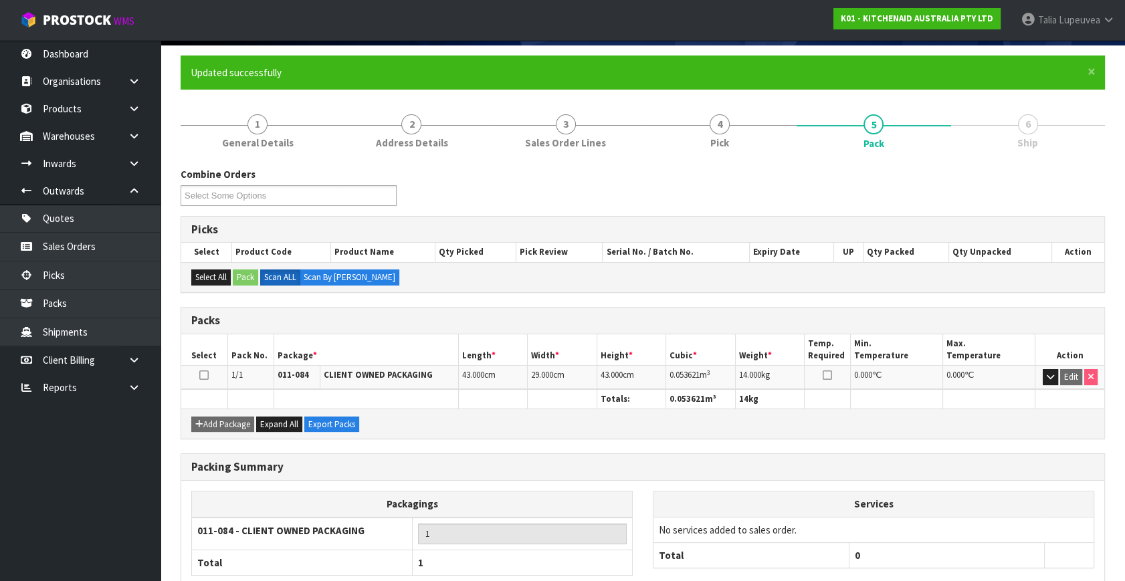
scroll to position [175, 0]
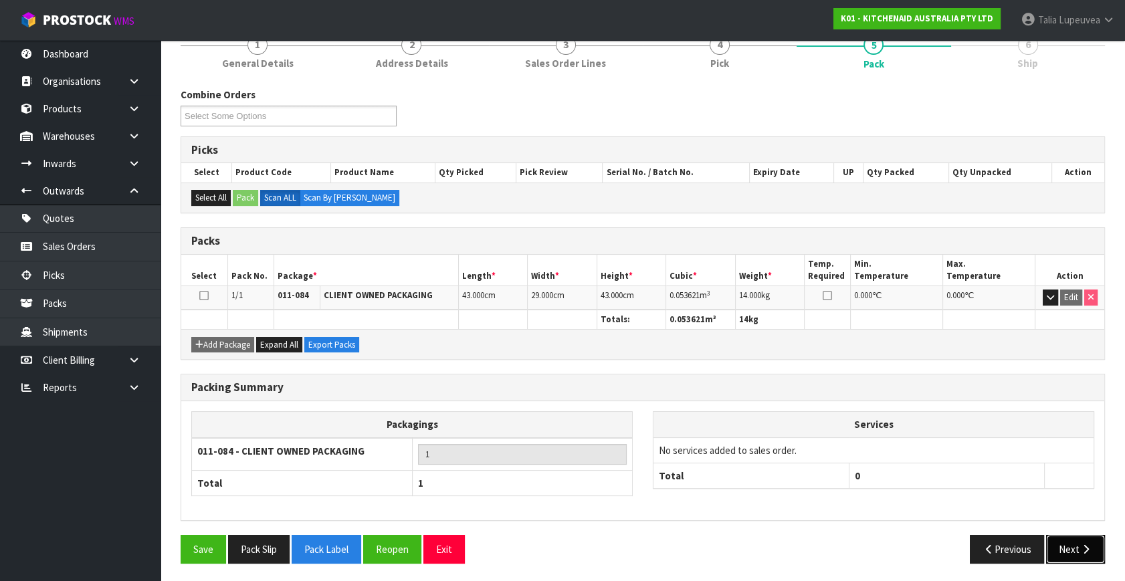
click at [1089, 544] on icon "button" at bounding box center [1085, 549] width 13 height 10
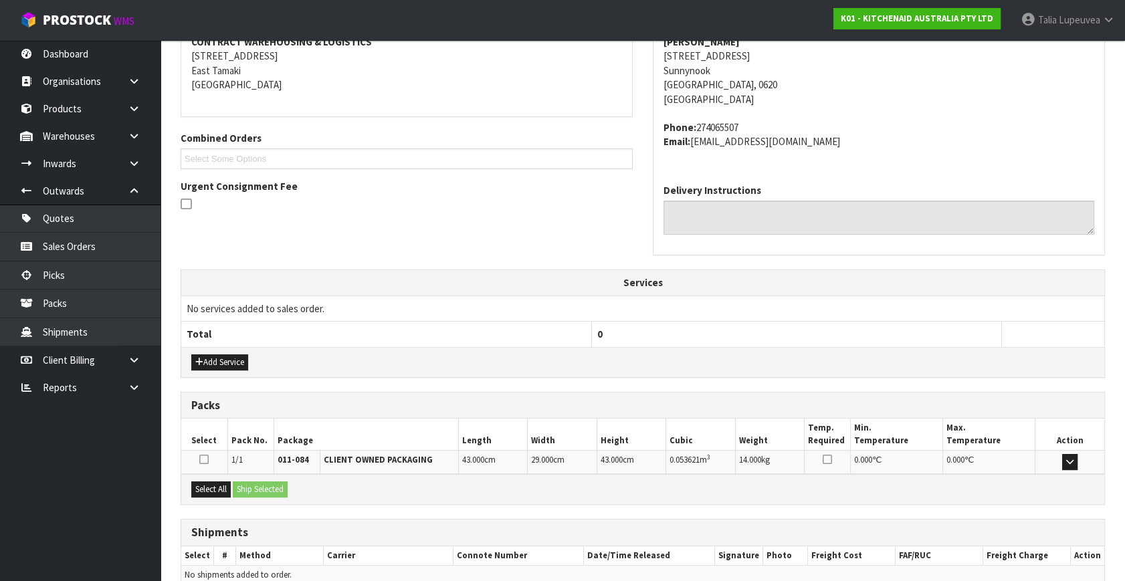
scroll to position [329, 0]
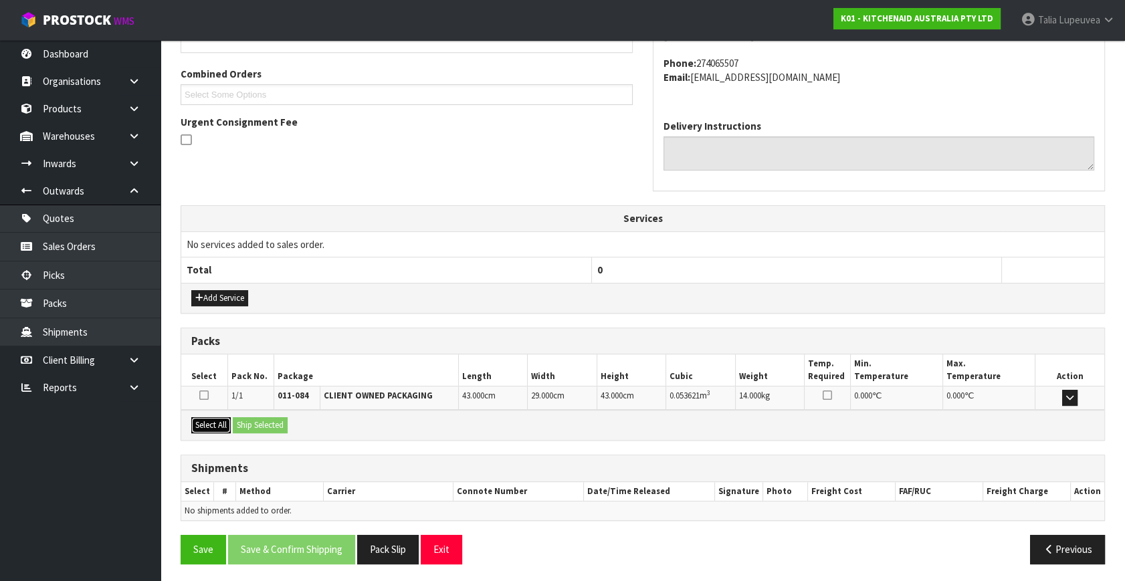
click at [208, 417] on button "Select All" at bounding box center [210, 425] width 39 height 16
click at [271, 422] on button "Ship Selected" at bounding box center [260, 425] width 55 height 16
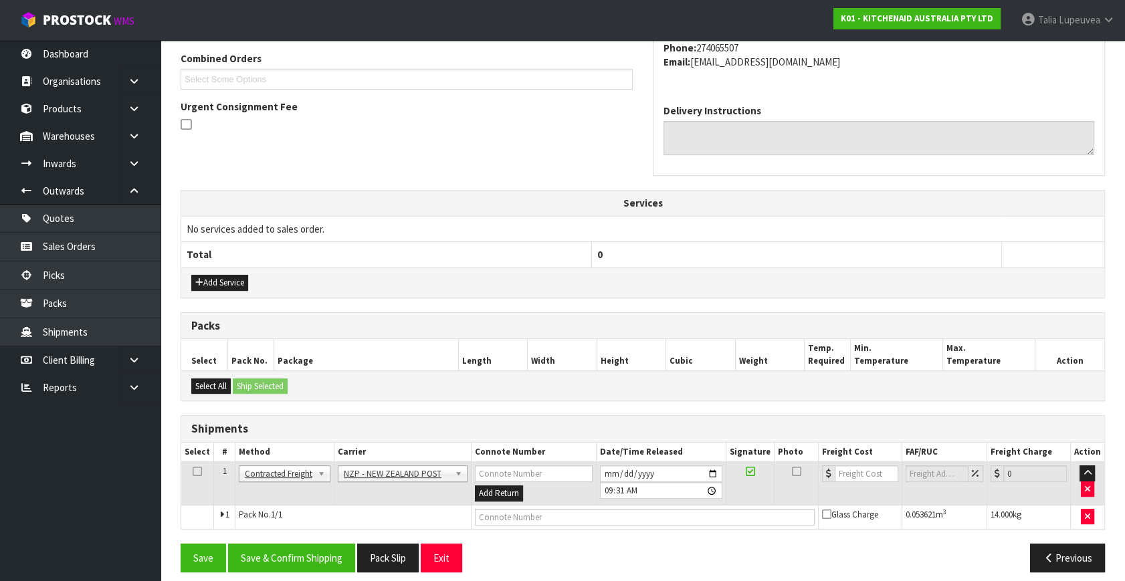
scroll to position [353, 0]
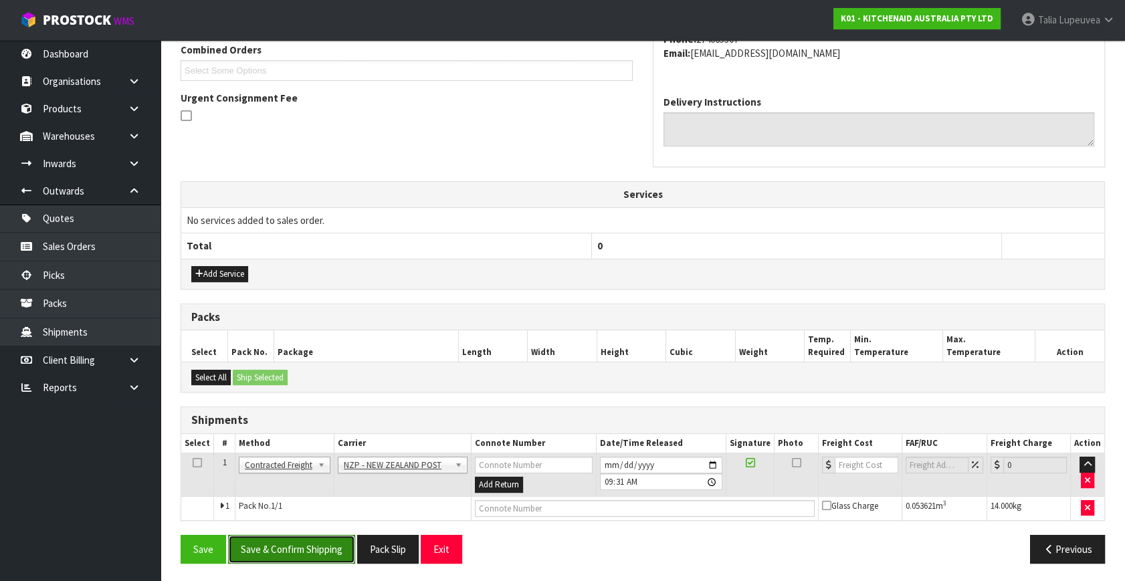
click at [315, 544] on button "Save & Confirm Shipping" at bounding box center [291, 549] width 127 height 29
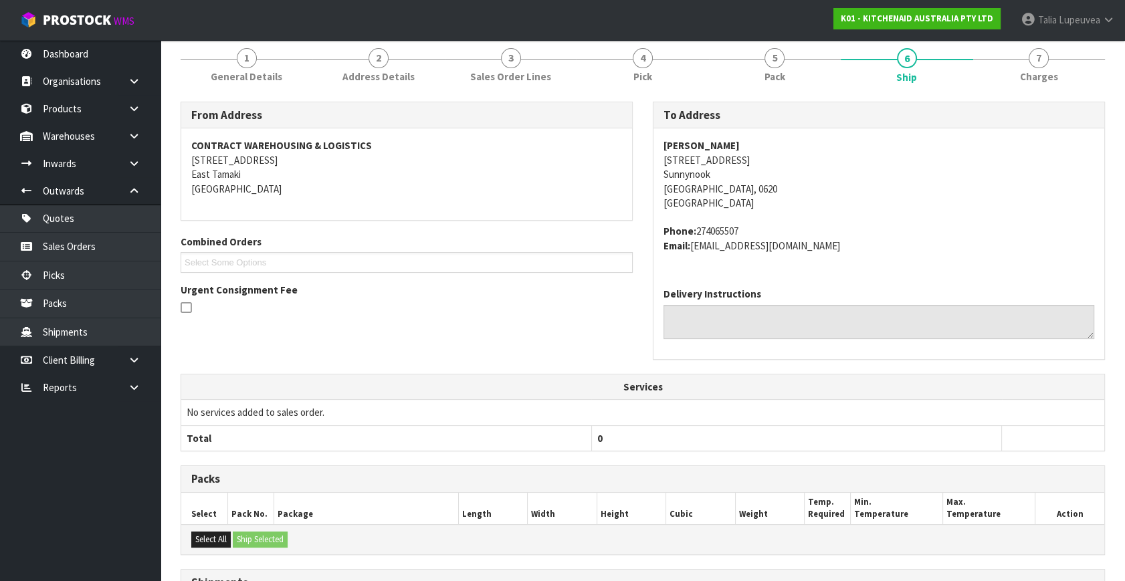
scroll to position [334, 0]
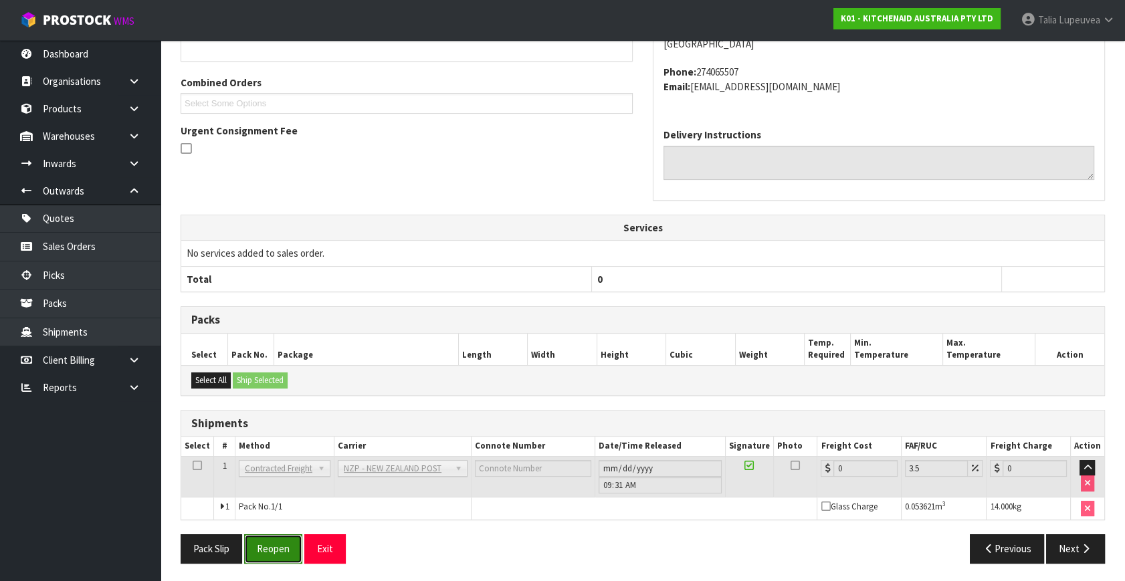
click at [274, 554] on button "Reopen" at bounding box center [273, 548] width 58 height 29
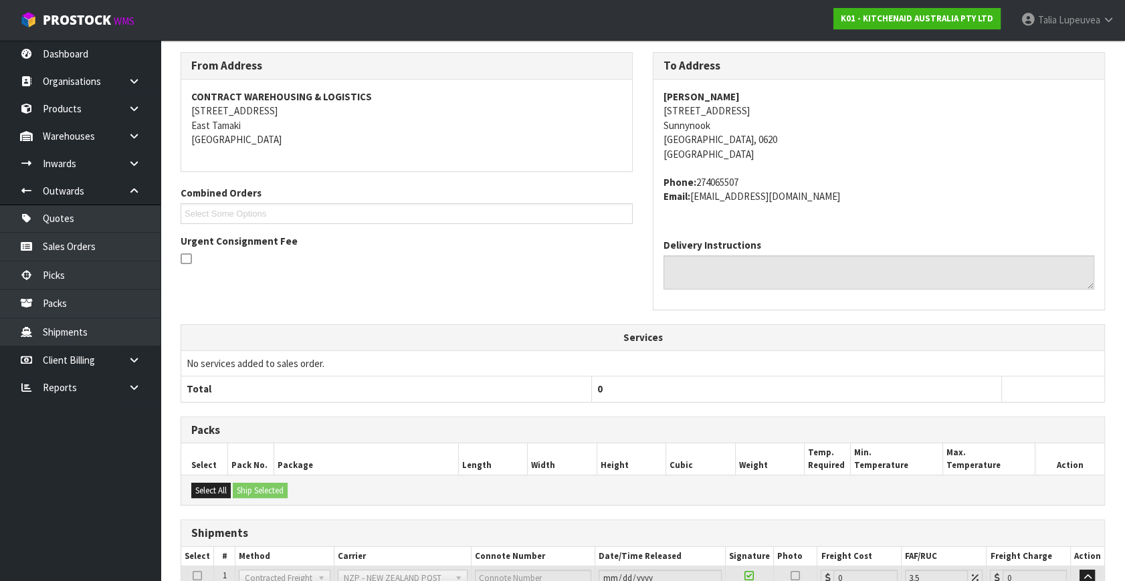
scroll to position [320, 0]
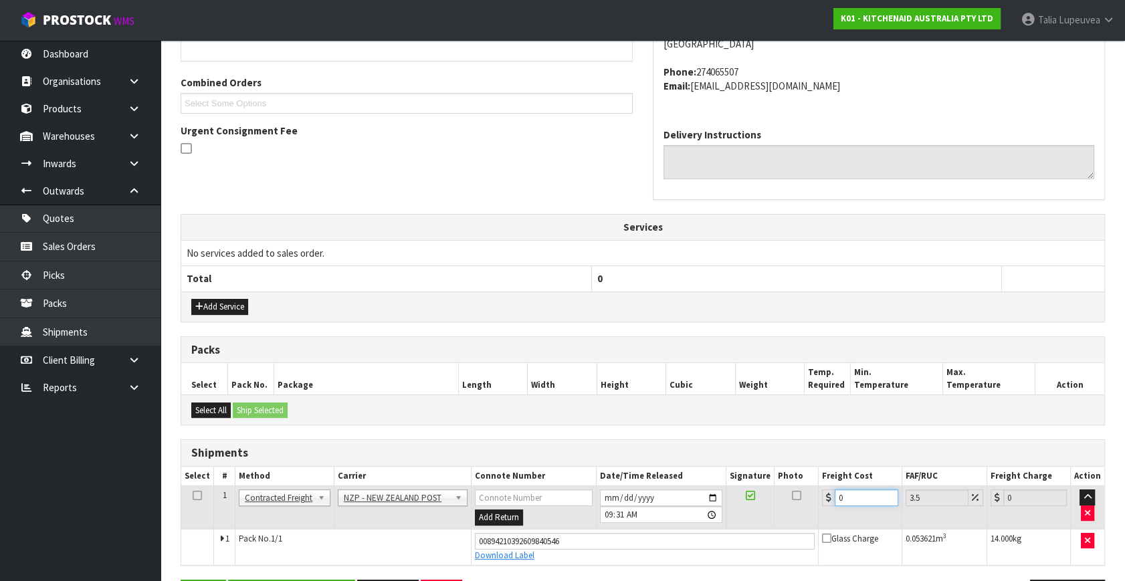
drag, startPoint x: 845, startPoint y: 501, endPoint x: 800, endPoint y: 508, distance: 45.3
click at [800, 508] on tr "1 Client Local Pickup Customer Local Pickup Company Freight Contracted Freight …" at bounding box center [642, 507] width 923 height 43
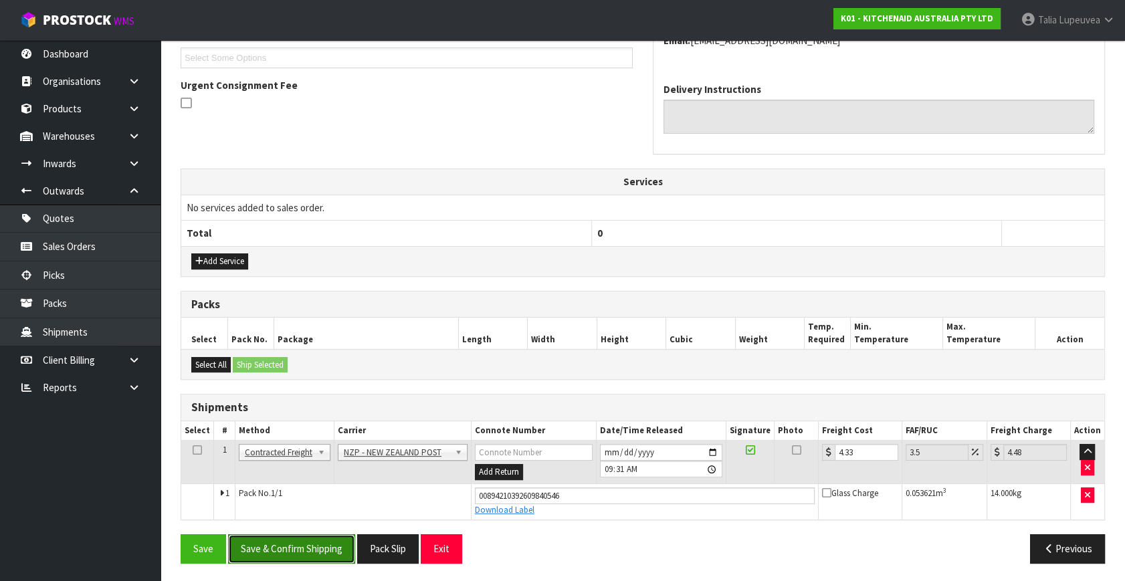
click at [328, 540] on button "Save & Confirm Shipping" at bounding box center [291, 548] width 127 height 29
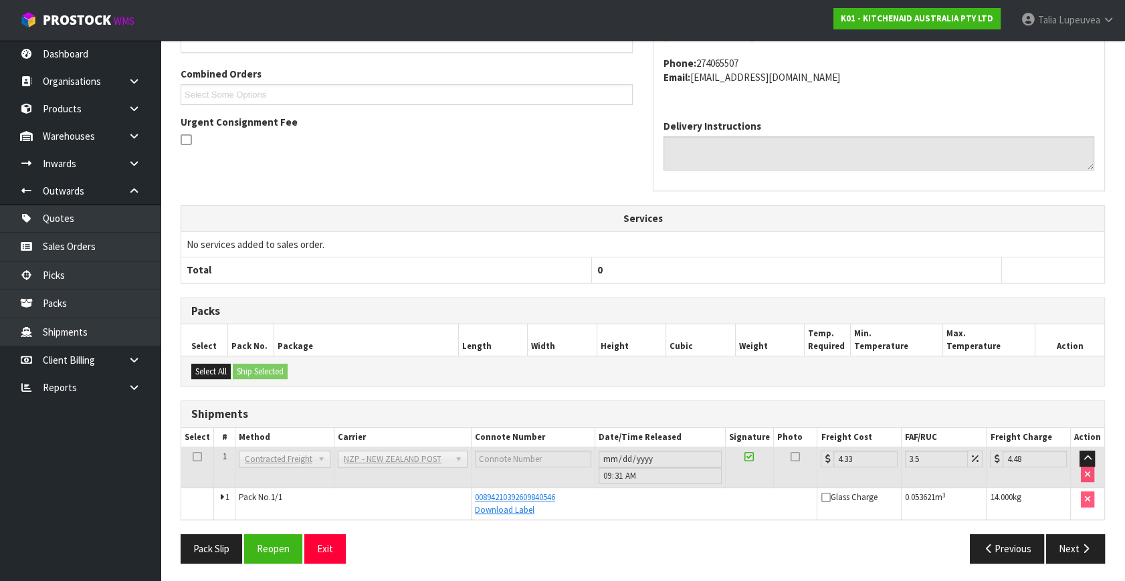
scroll to position [0, 0]
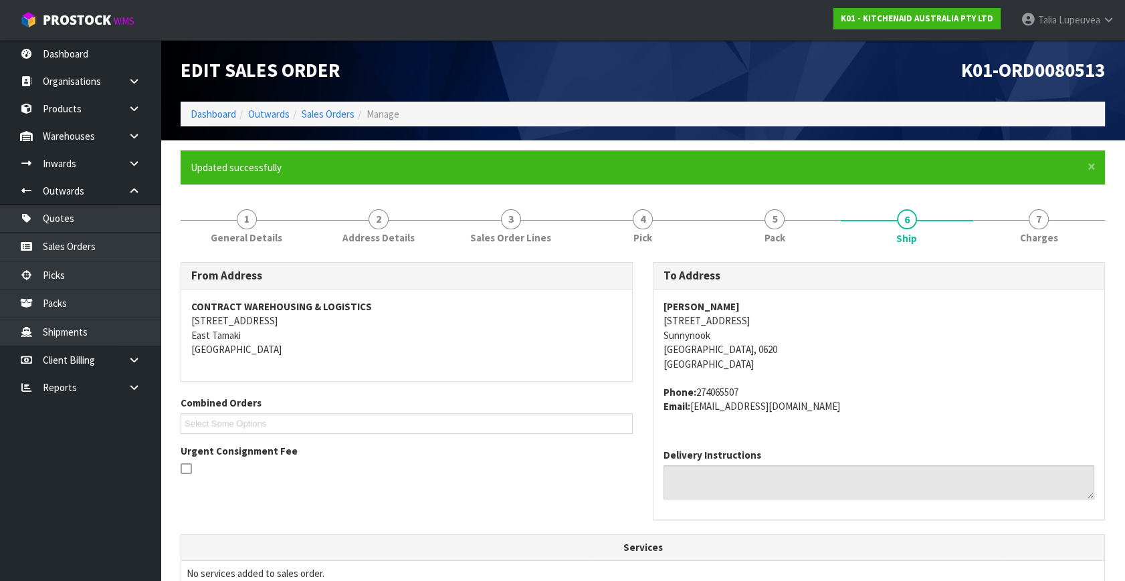
click at [354, 110] on li "Manage" at bounding box center [376, 114] width 45 height 14
click at [347, 115] on link "Sales Orders" at bounding box center [328, 114] width 53 height 13
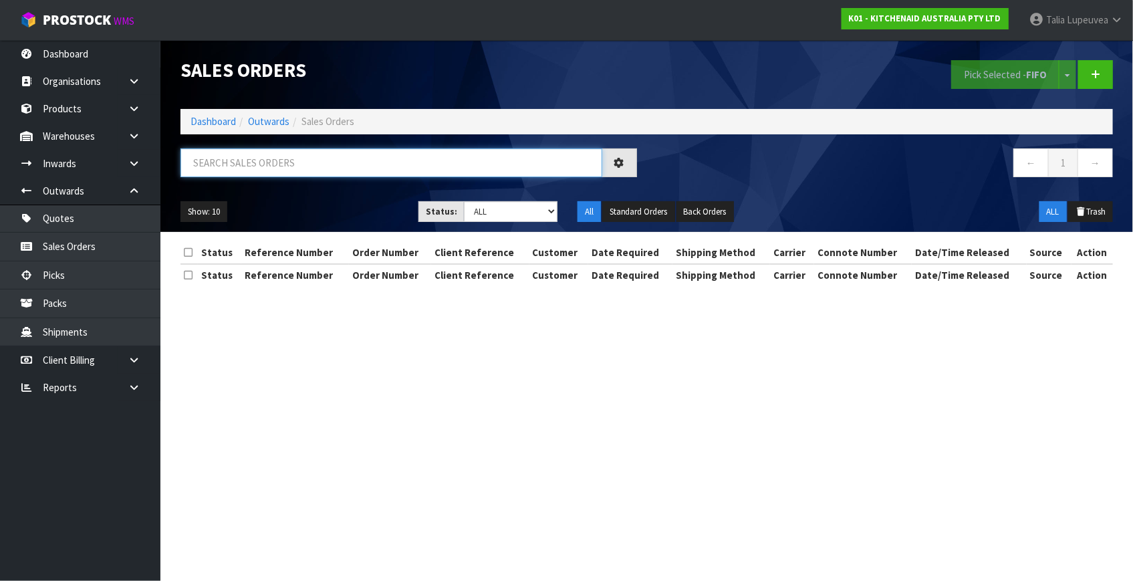
click at [346, 160] on input "text" at bounding box center [392, 162] width 422 height 29
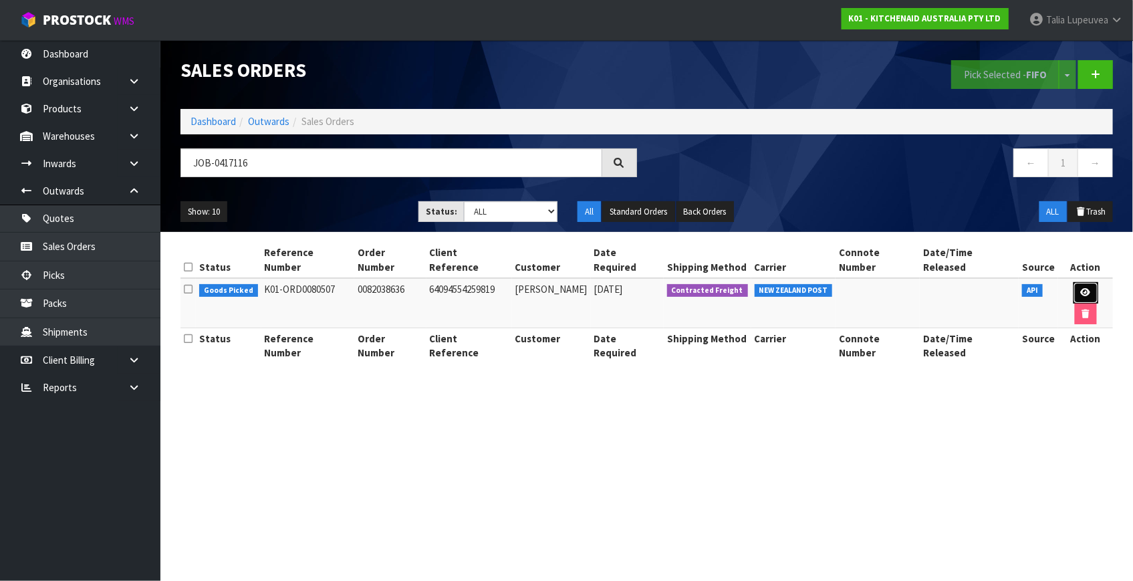
click at [1081, 288] on icon at bounding box center [1086, 292] width 10 height 9
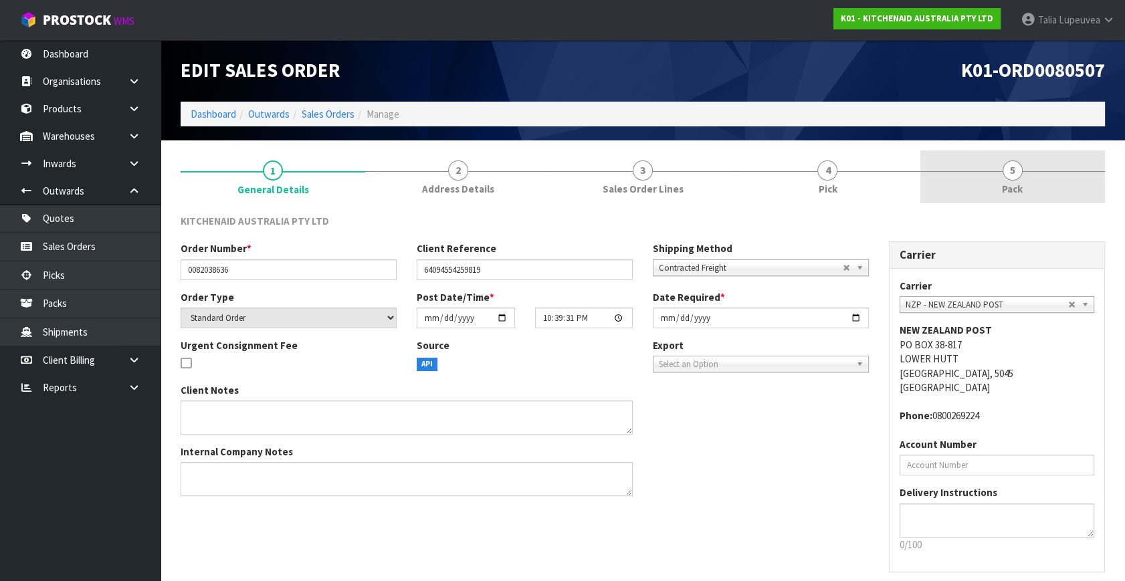
click at [1008, 171] on span "5" at bounding box center [1012, 170] width 20 height 20
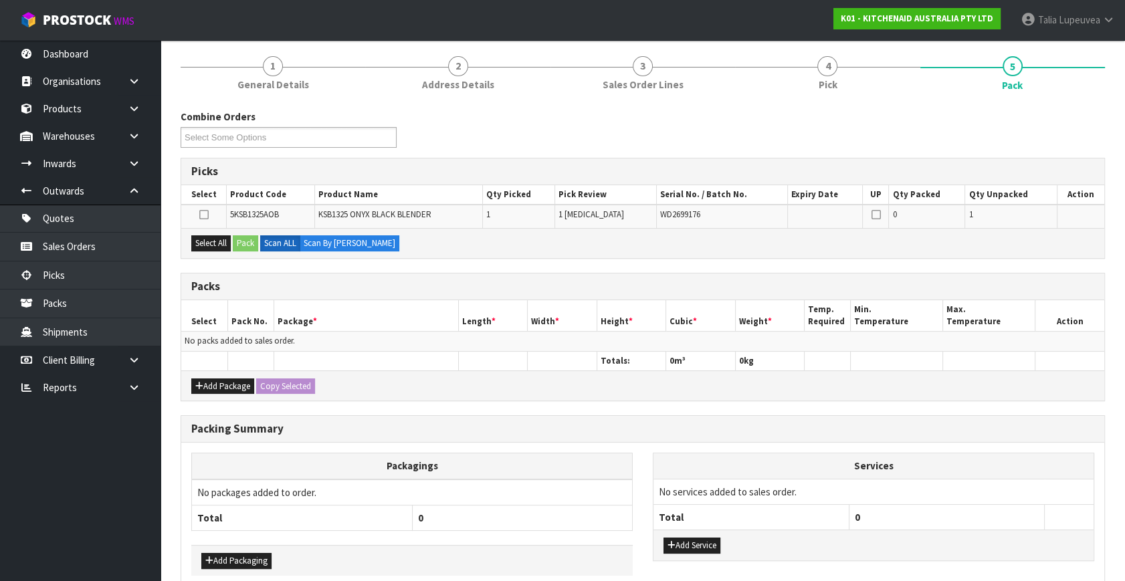
scroll to position [121, 0]
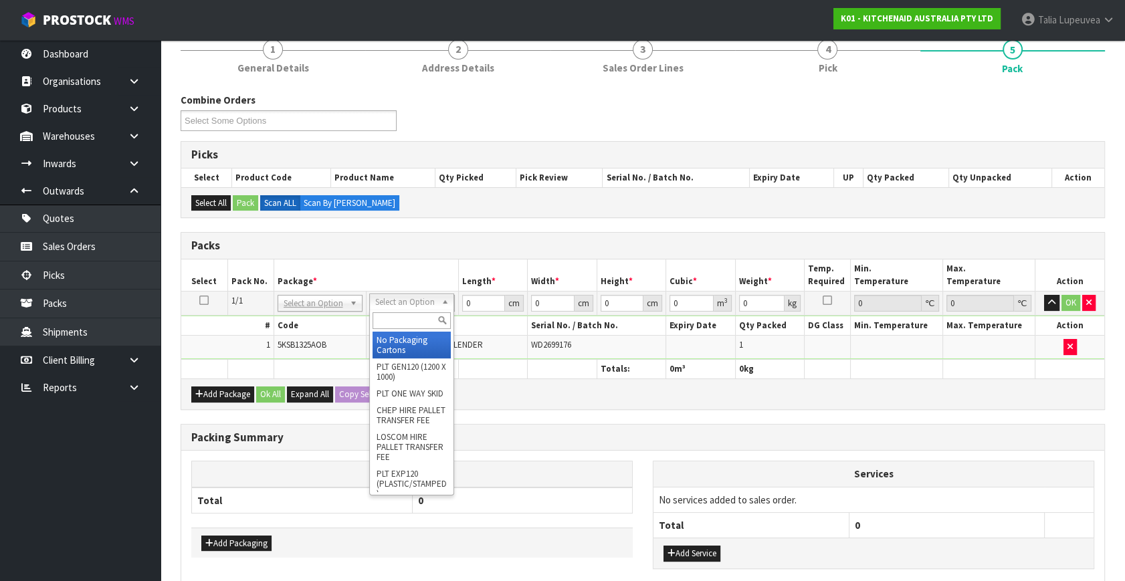
click at [386, 312] on input "text" at bounding box center [411, 320] width 78 height 17
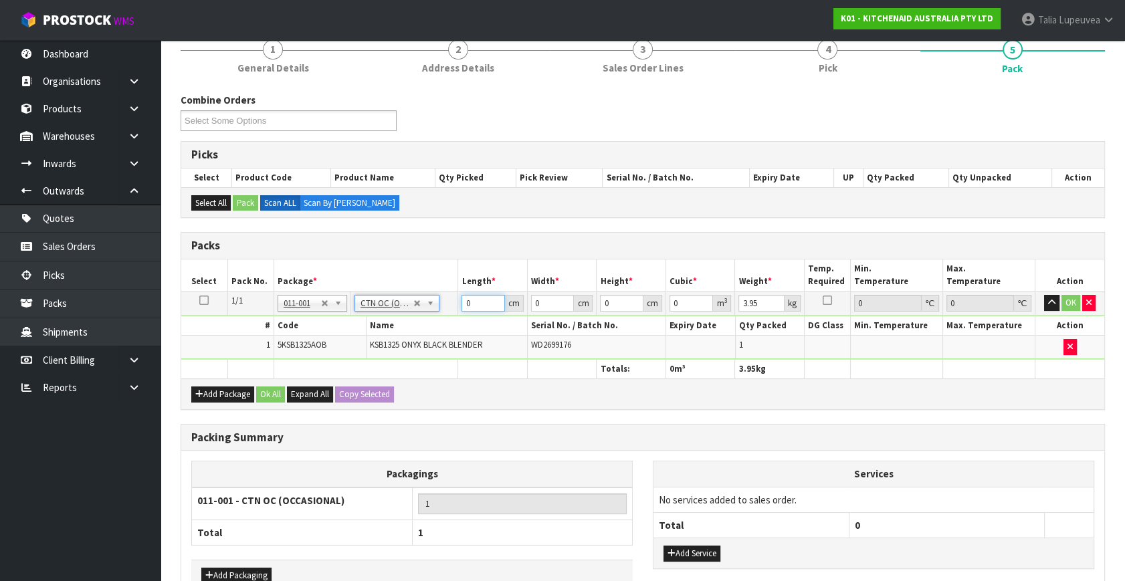
drag, startPoint x: 475, startPoint y: 303, endPoint x: 464, endPoint y: 321, distance: 21.0
click at [447, 315] on tbody "1/1 NONE 007-001 007-002 007-004 007-009 007-013 007-014 007-015 007-017 007-01…" at bounding box center [642, 326] width 923 height 68
click at [1073, 300] on button "OK" at bounding box center [1070, 303] width 19 height 16
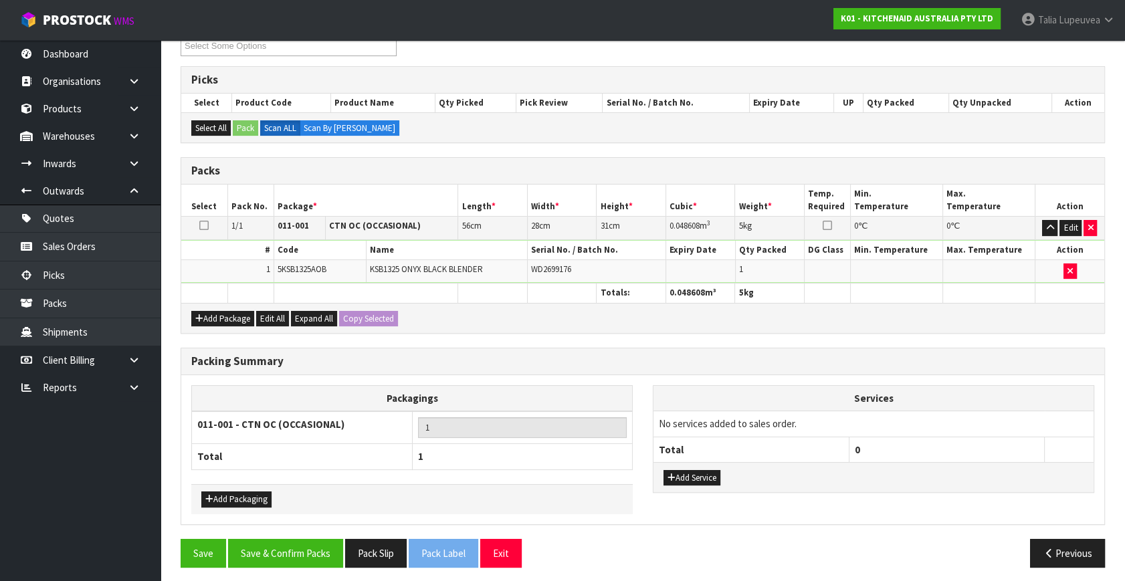
scroll to position [199, 0]
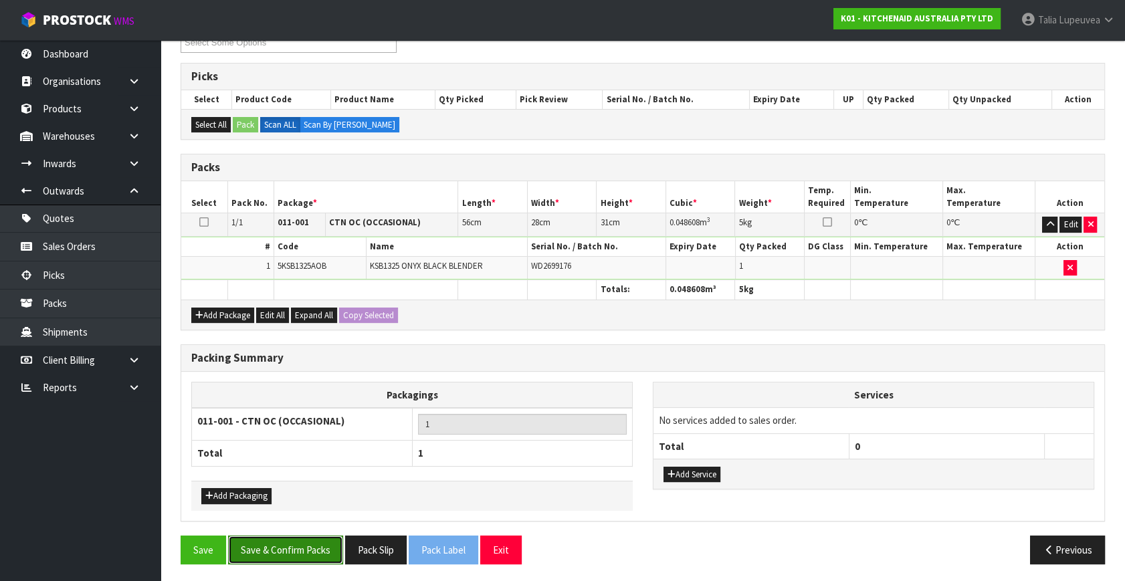
click at [304, 542] on button "Save & Confirm Packs" at bounding box center [285, 550] width 115 height 29
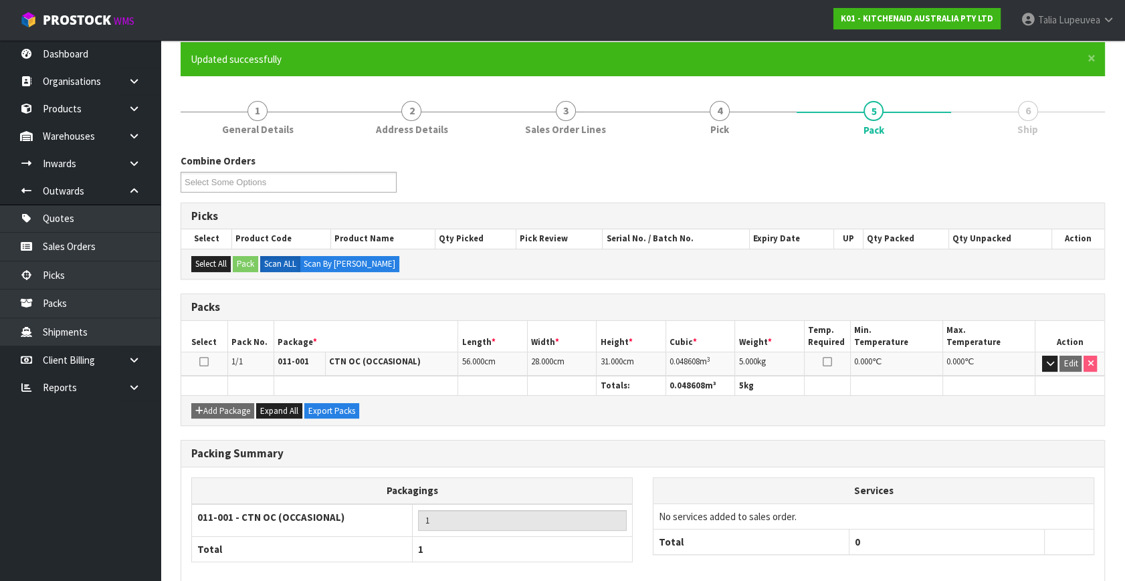
scroll to position [175, 0]
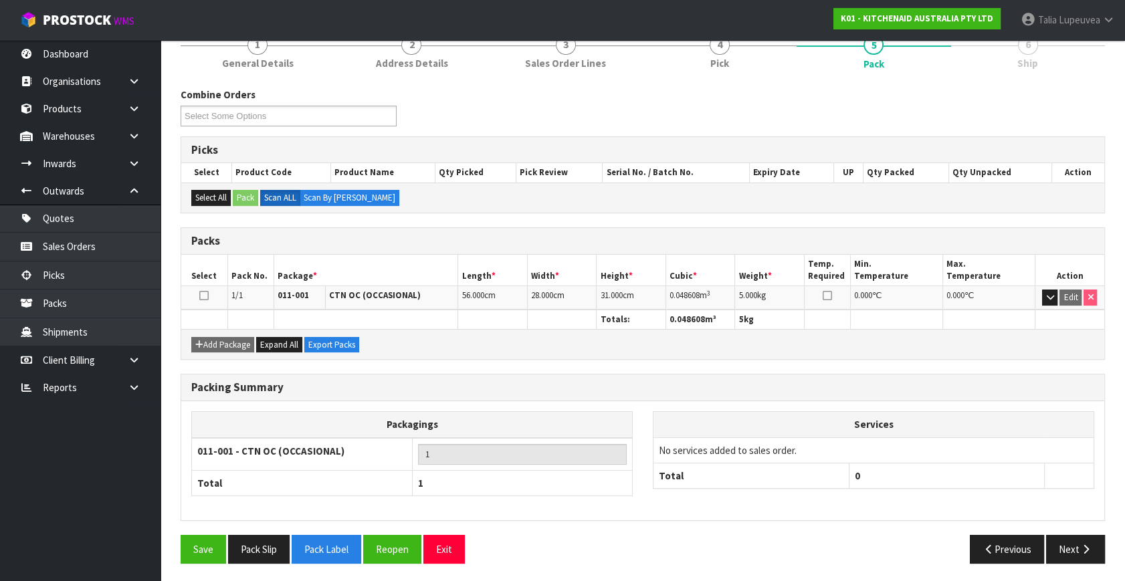
click at [1068, 530] on div "Packing Summary Packagings 011-001 - CTN OC (OCCASIONAL) 1 Total 1 Services No …" at bounding box center [643, 454] width 944 height 161
click at [1060, 539] on button "Next" at bounding box center [1075, 549] width 59 height 29
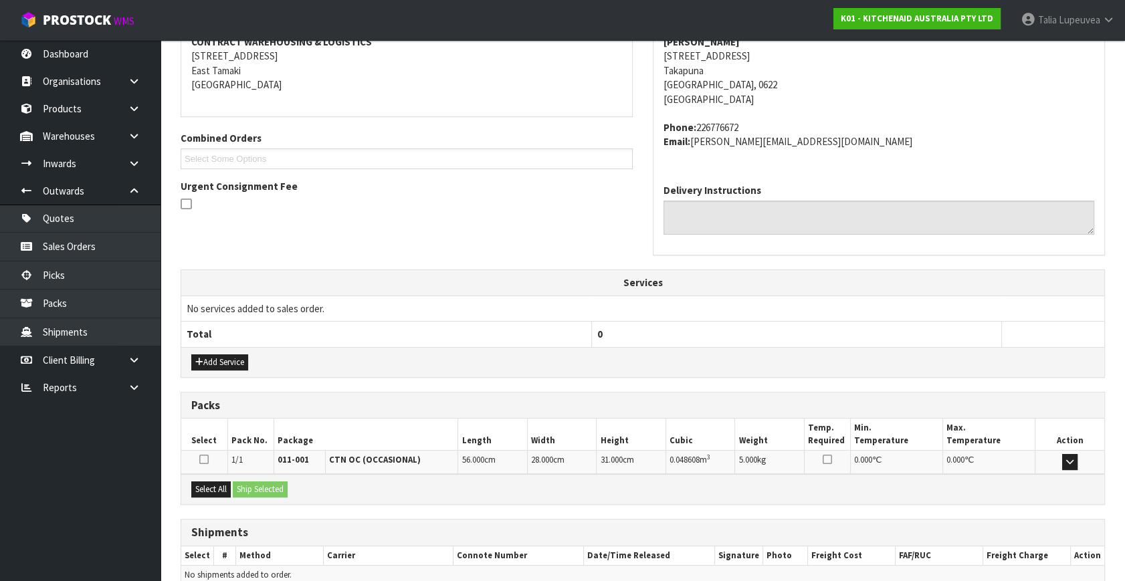
scroll to position [329, 0]
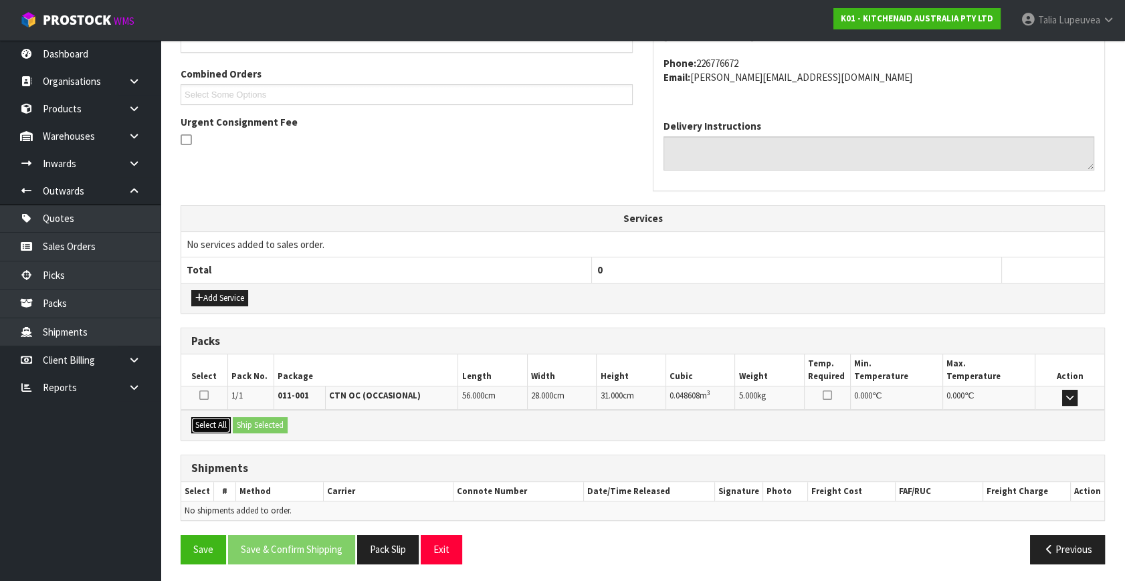
click at [205, 424] on button "Select All" at bounding box center [210, 425] width 39 height 16
click at [255, 425] on button "Ship Selected" at bounding box center [260, 425] width 55 height 16
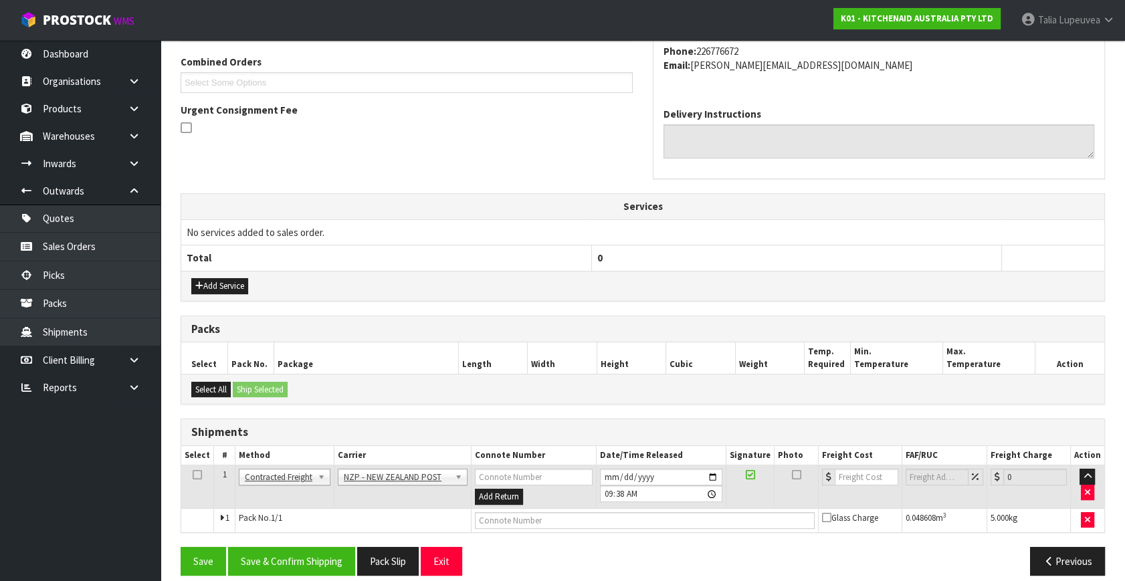
scroll to position [353, 0]
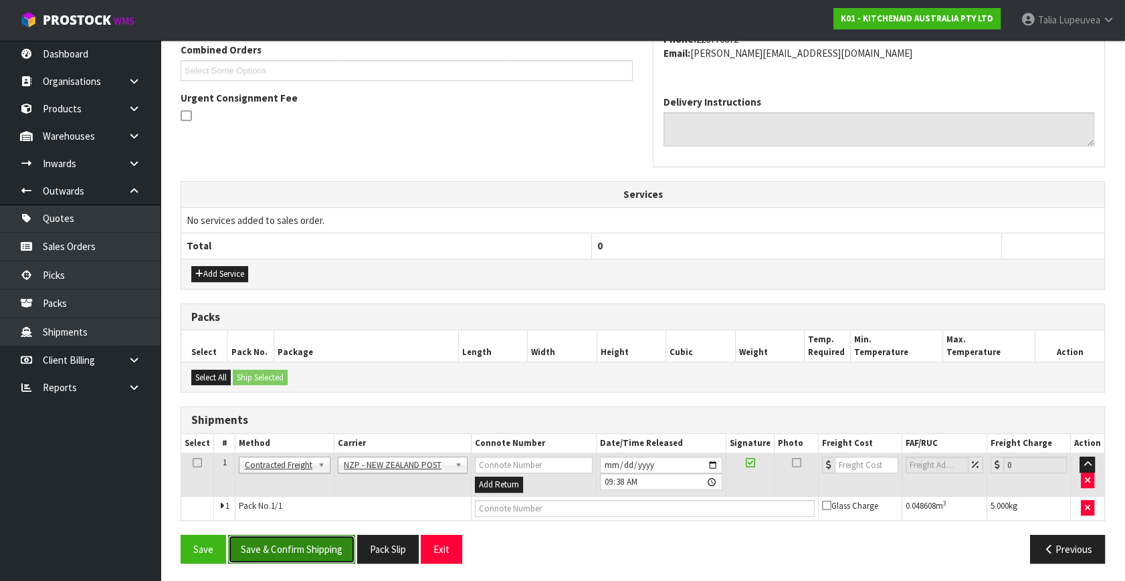
click at [330, 538] on button "Save & Confirm Shipping" at bounding box center [291, 549] width 127 height 29
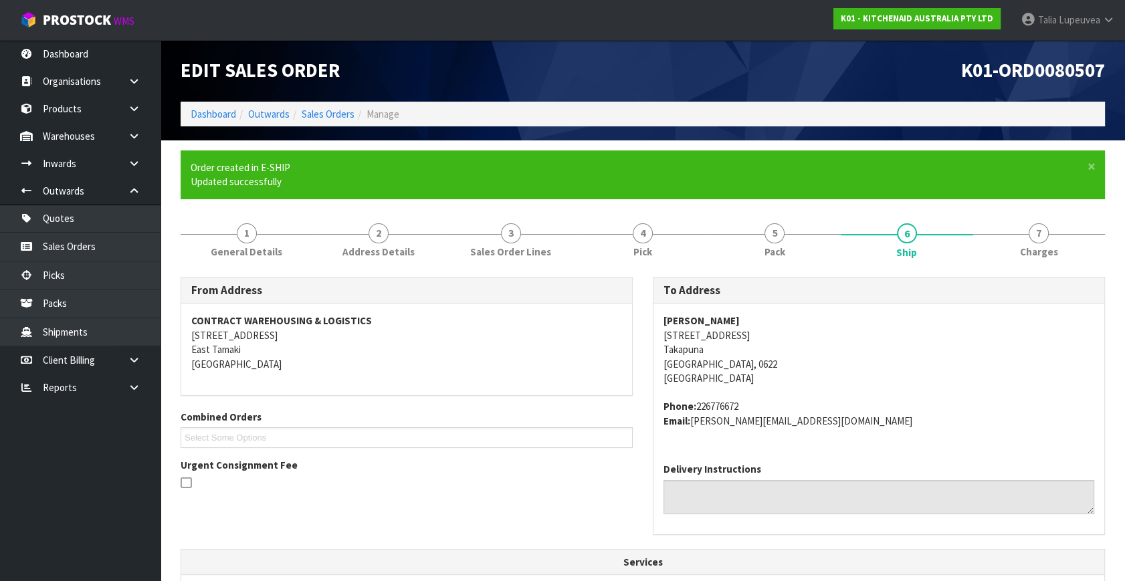
scroll to position [334, 0]
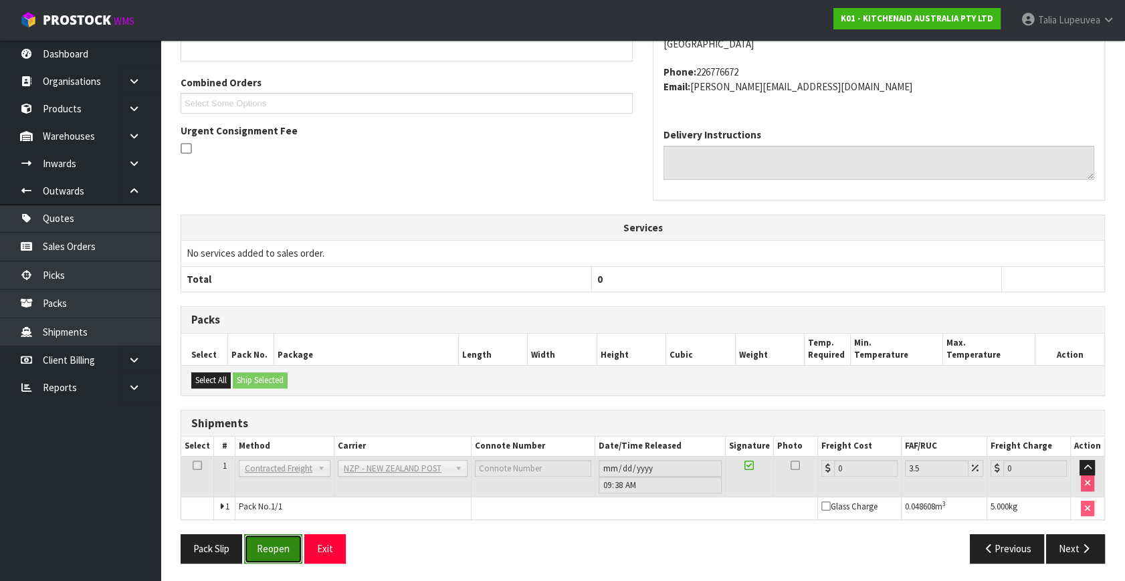
click at [289, 544] on button "Reopen" at bounding box center [273, 548] width 58 height 29
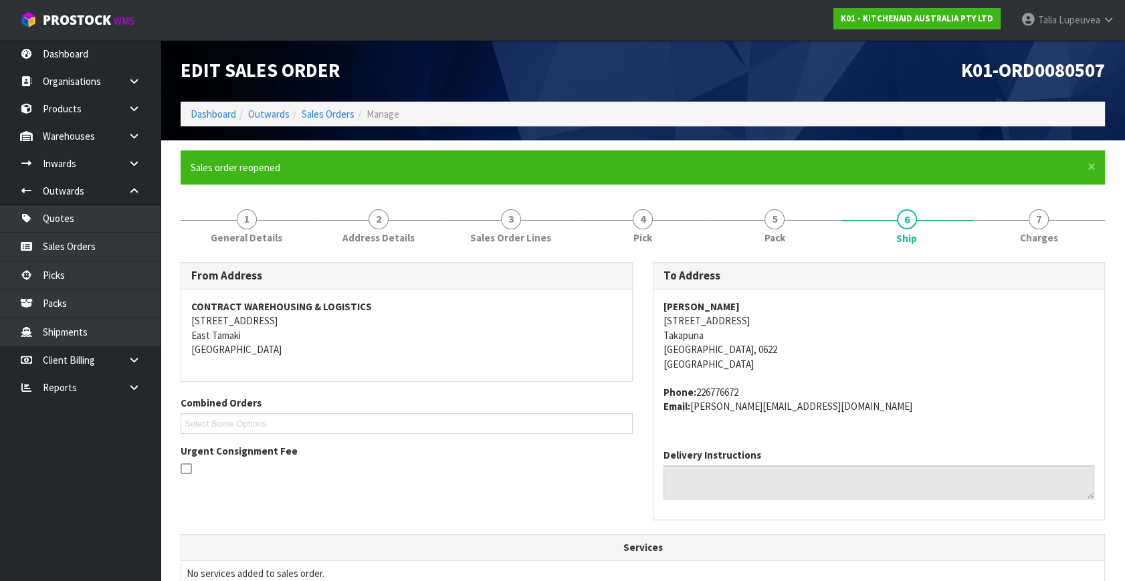
scroll to position [320, 0]
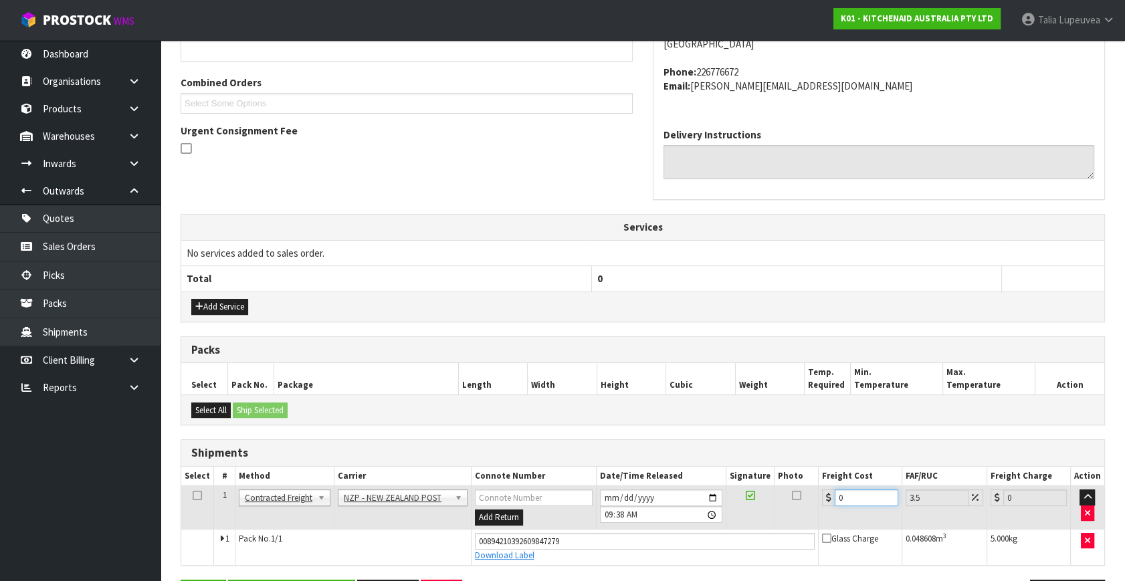
drag, startPoint x: 851, startPoint y: 498, endPoint x: 780, endPoint y: 512, distance: 72.9
click at [780, 515] on tr "1 Client Local Pickup Customer Local Pickup Company Freight Contracted Freight …" at bounding box center [642, 507] width 923 height 43
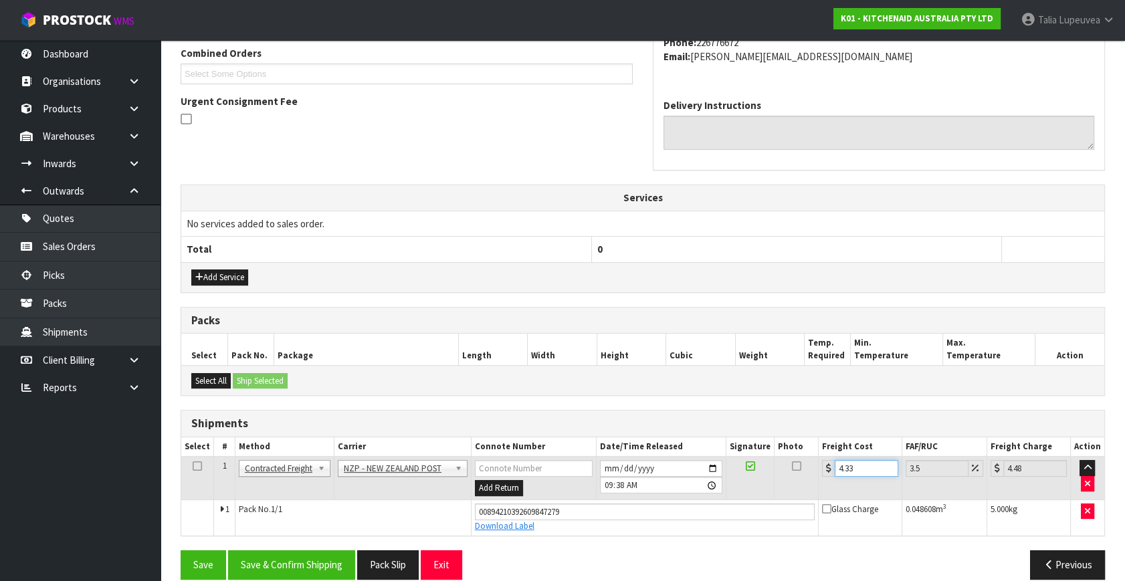
scroll to position [366, 0]
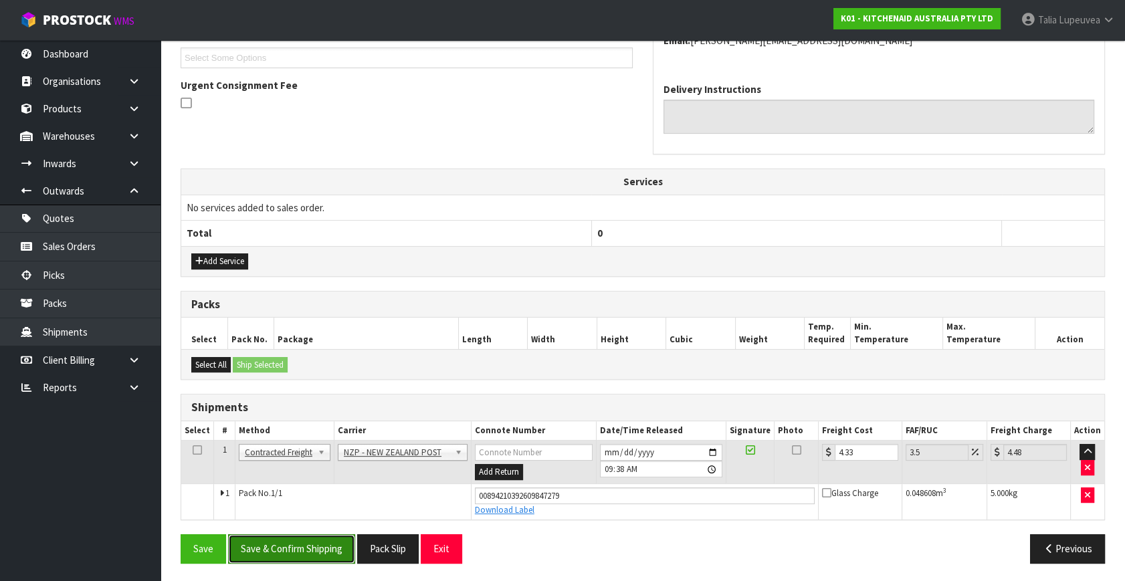
click at [300, 544] on button "Save & Confirm Shipping" at bounding box center [291, 548] width 127 height 29
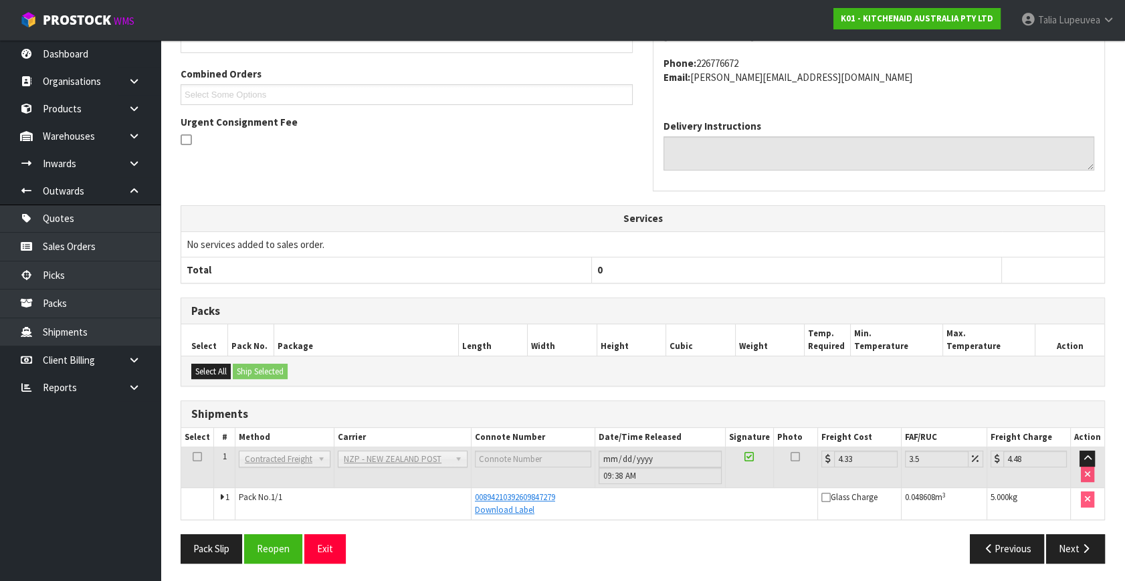
scroll to position [0, 0]
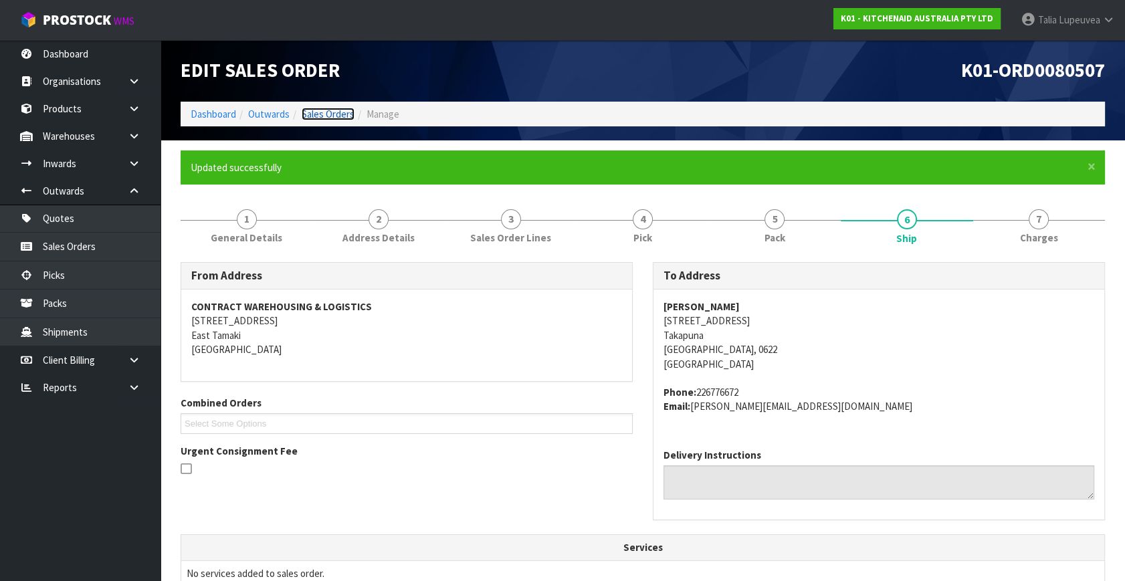
click at [332, 110] on link "Sales Orders" at bounding box center [328, 114] width 53 height 13
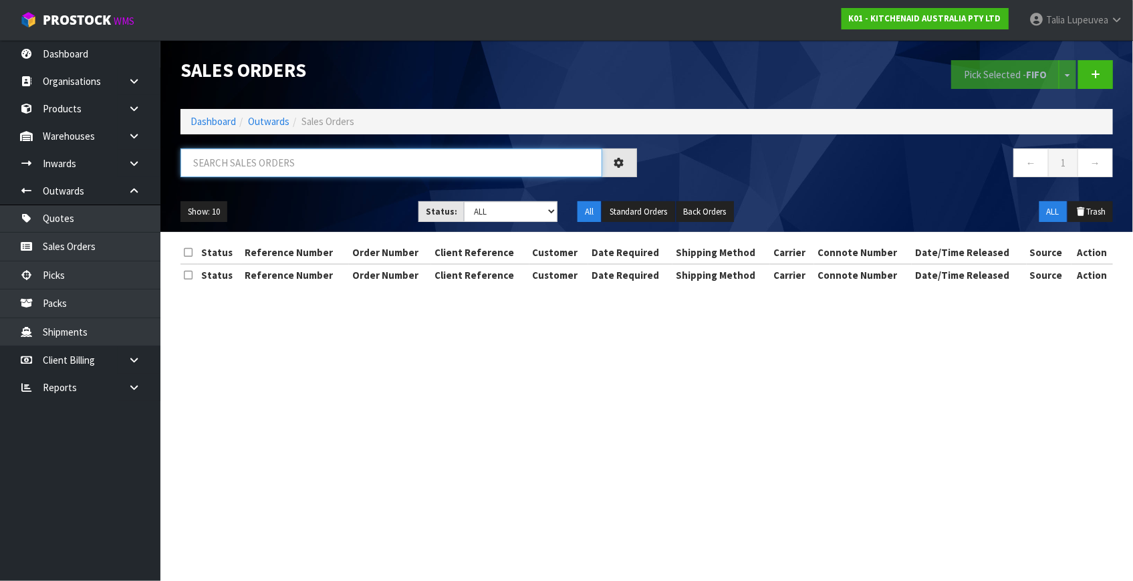
click at [346, 166] on input "text" at bounding box center [392, 162] width 422 height 29
drag, startPoint x: 397, startPoint y: 178, endPoint x: 399, endPoint y: 162, distance: 16.2
click at [399, 171] on div at bounding box center [409, 167] width 477 height 39
click at [399, 161] on input "text" at bounding box center [392, 162] width 422 height 29
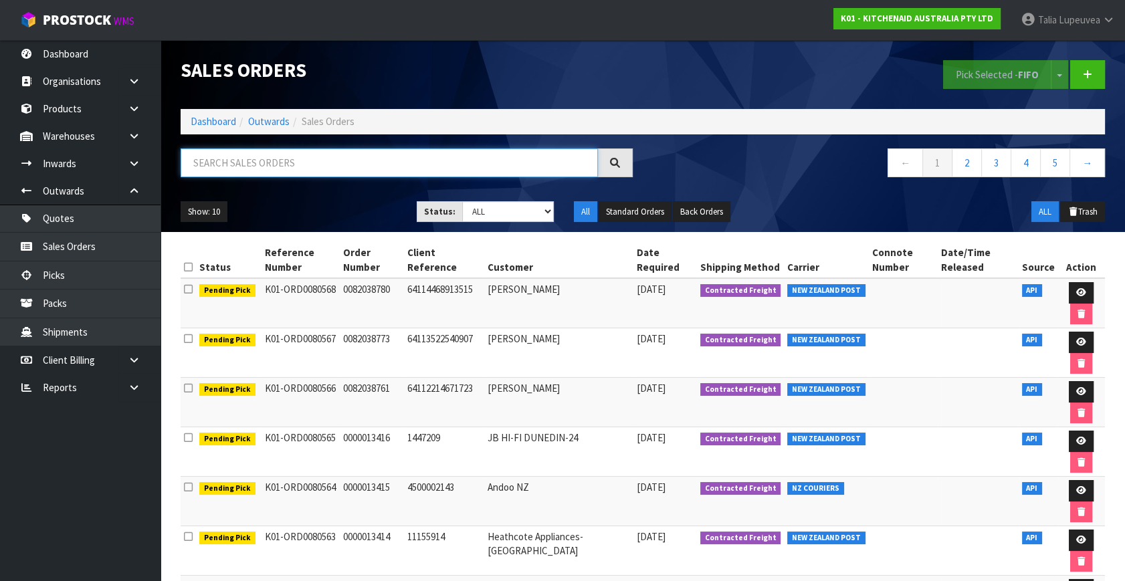
click at [336, 156] on input "text" at bounding box center [389, 162] width 417 height 29
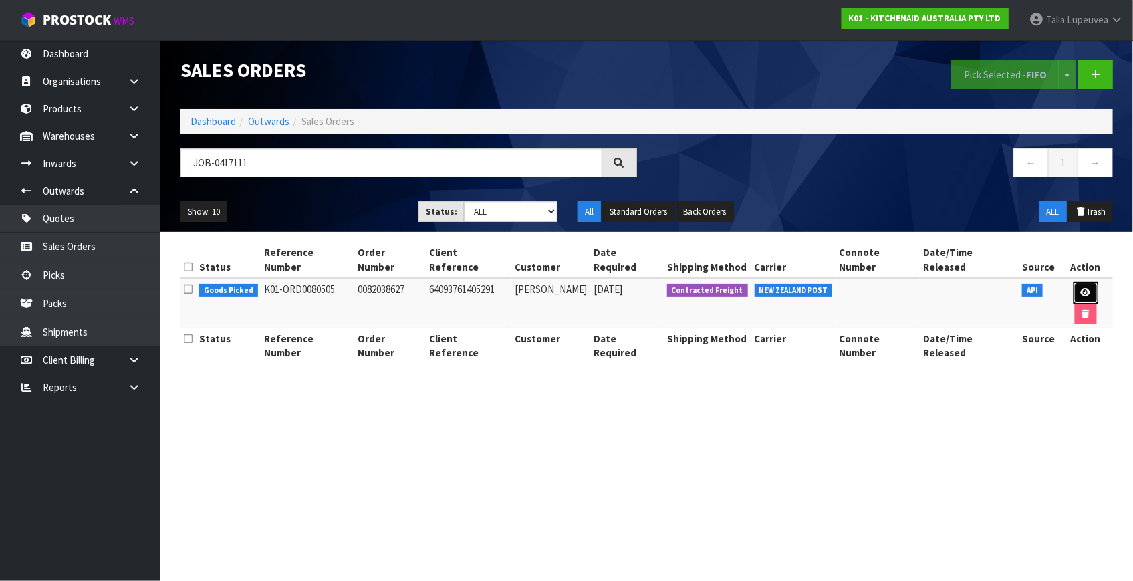
click at [1081, 288] on icon at bounding box center [1086, 292] width 10 height 9
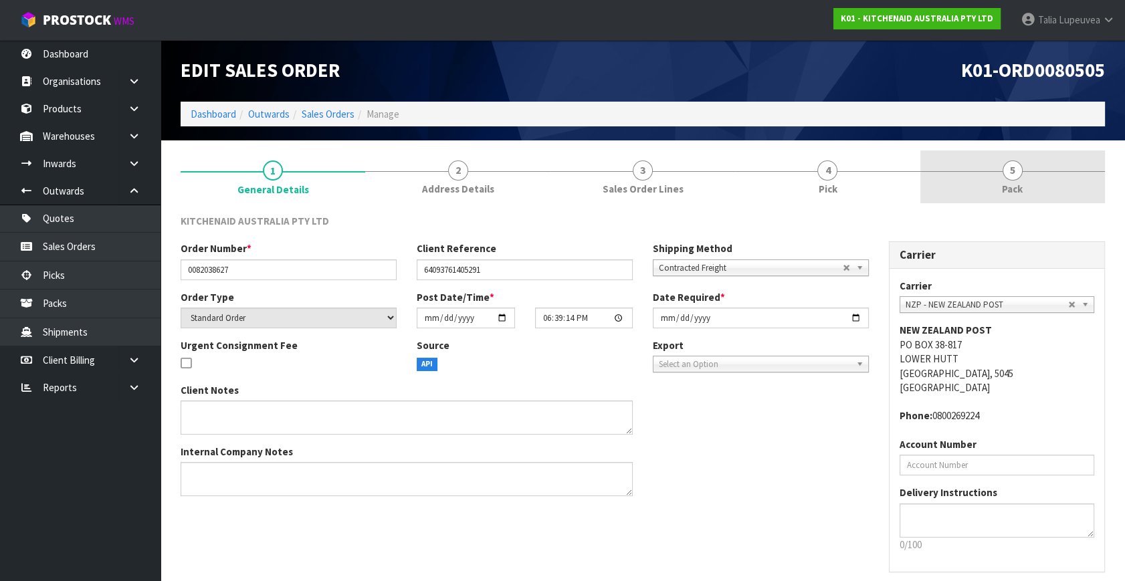
click at [1018, 155] on link "5 Pack" at bounding box center [1012, 176] width 185 height 53
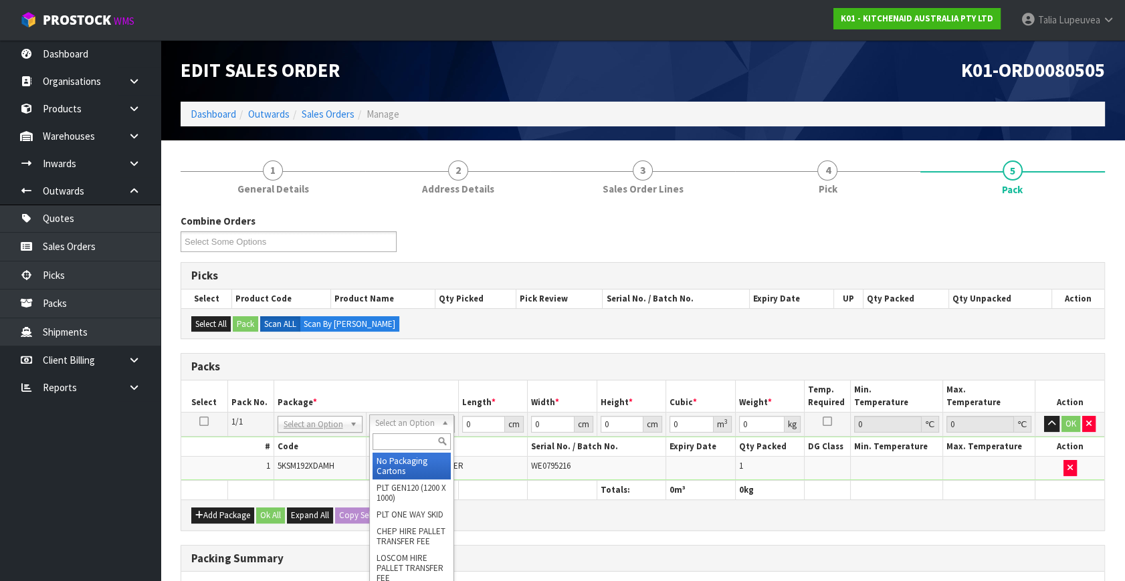
drag, startPoint x: 403, startPoint y: 449, endPoint x: 405, endPoint y: 434, distance: 15.5
click at [403, 446] on div at bounding box center [412, 442] width 84 height 22
click at [405, 435] on input "text" at bounding box center [411, 441] width 78 height 17
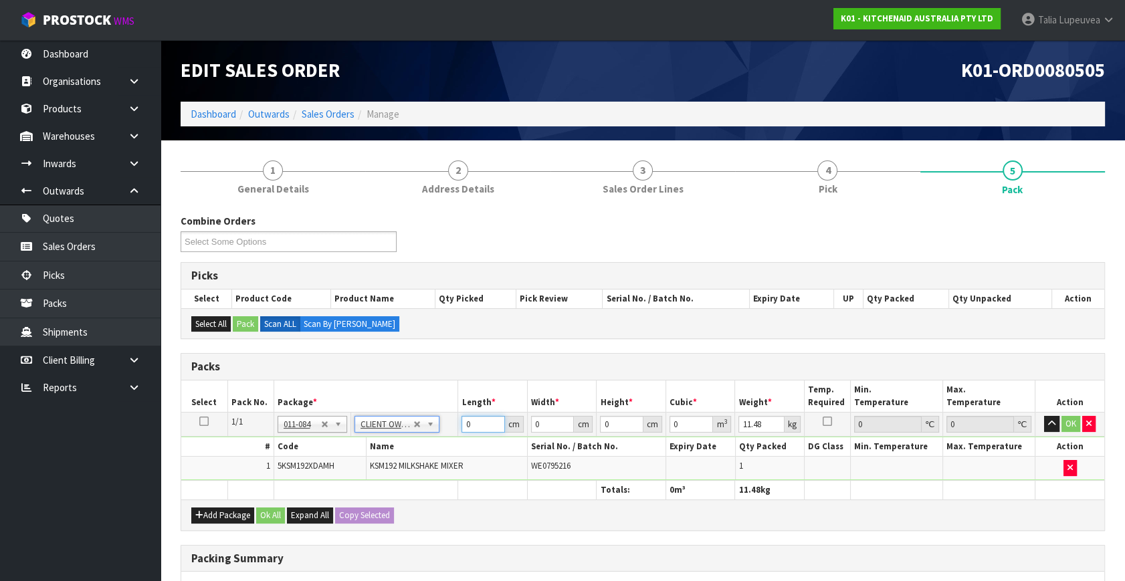
drag, startPoint x: 469, startPoint y: 422, endPoint x: 445, endPoint y: 415, distance: 25.0
click at [441, 421] on tr "1/1 NONE 007-001 007-002 007-004 007-009 007-013 007-014 007-015 007-017 007-01…" at bounding box center [642, 425] width 923 height 24
click at [1064, 416] on button "OK" at bounding box center [1070, 424] width 19 height 16
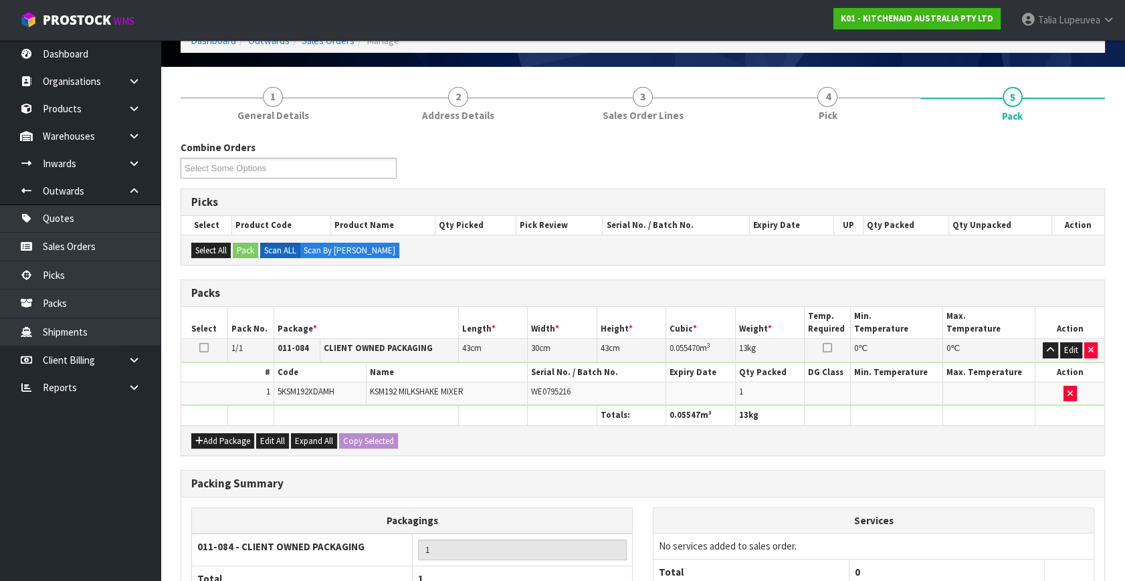
scroll to position [199, 0]
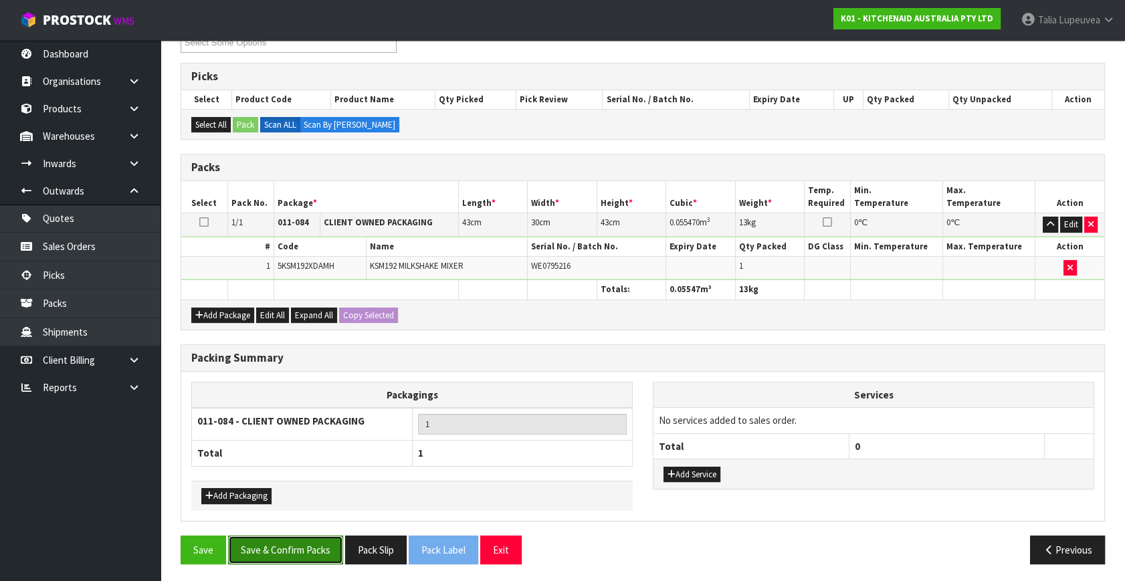
click at [300, 538] on button "Save & Confirm Packs" at bounding box center [285, 550] width 115 height 29
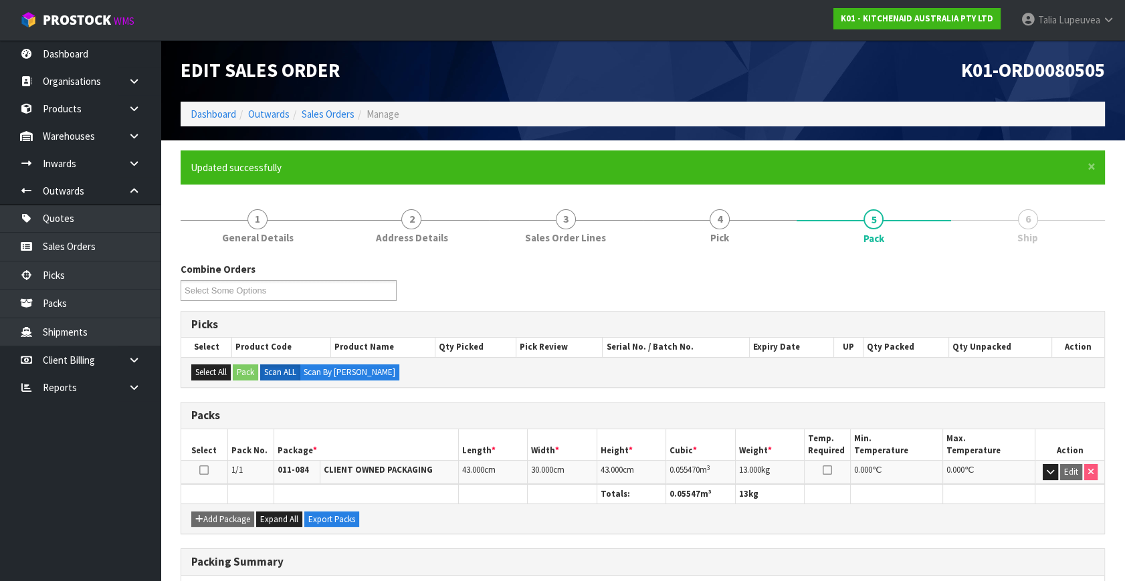
scroll to position [175, 0]
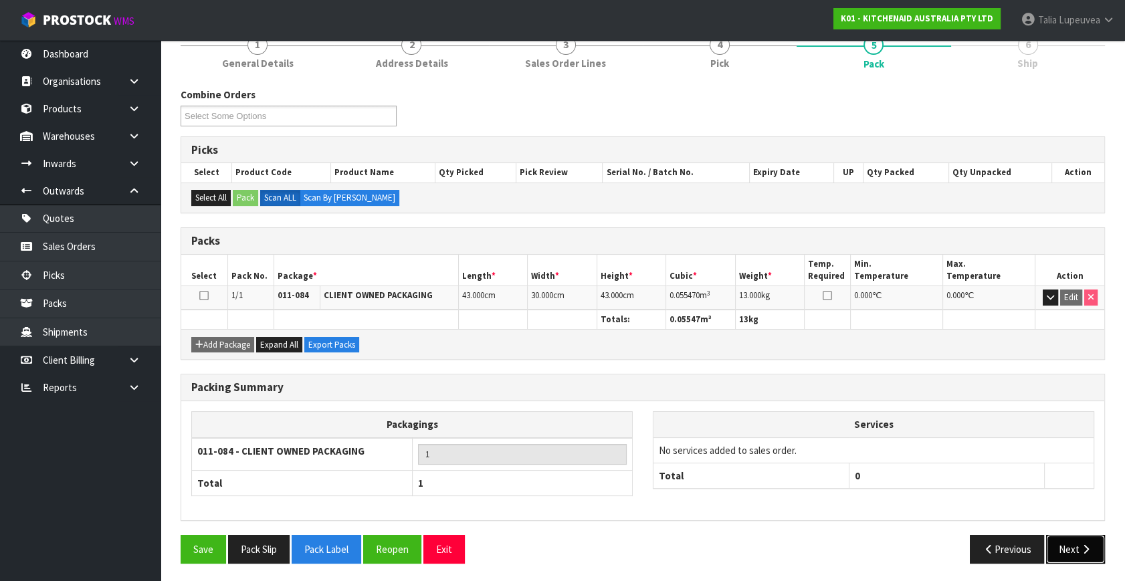
click at [1069, 546] on button "Next" at bounding box center [1075, 549] width 59 height 29
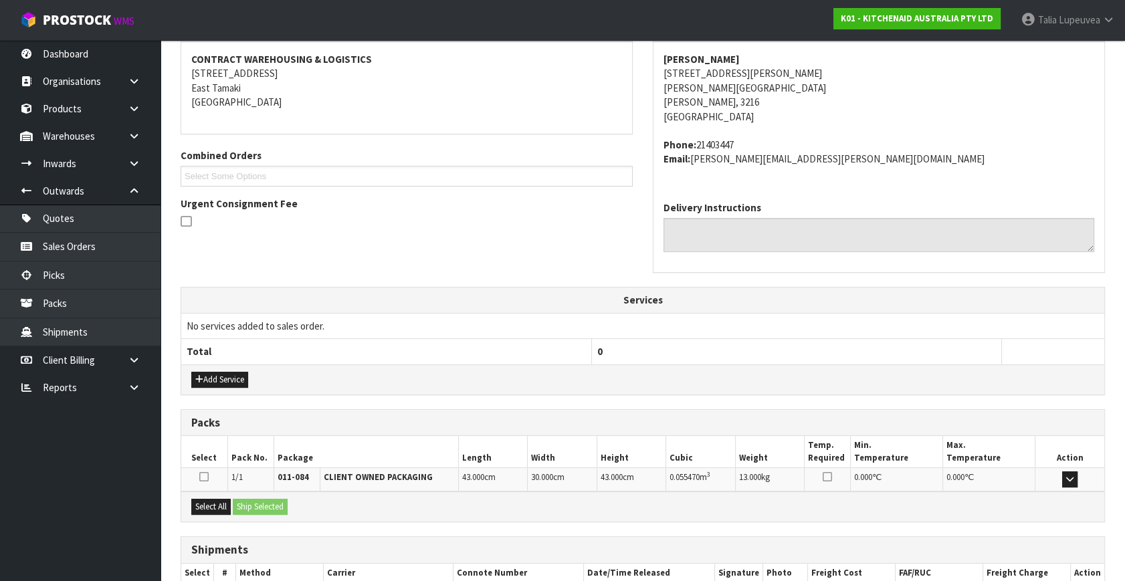
scroll to position [329, 0]
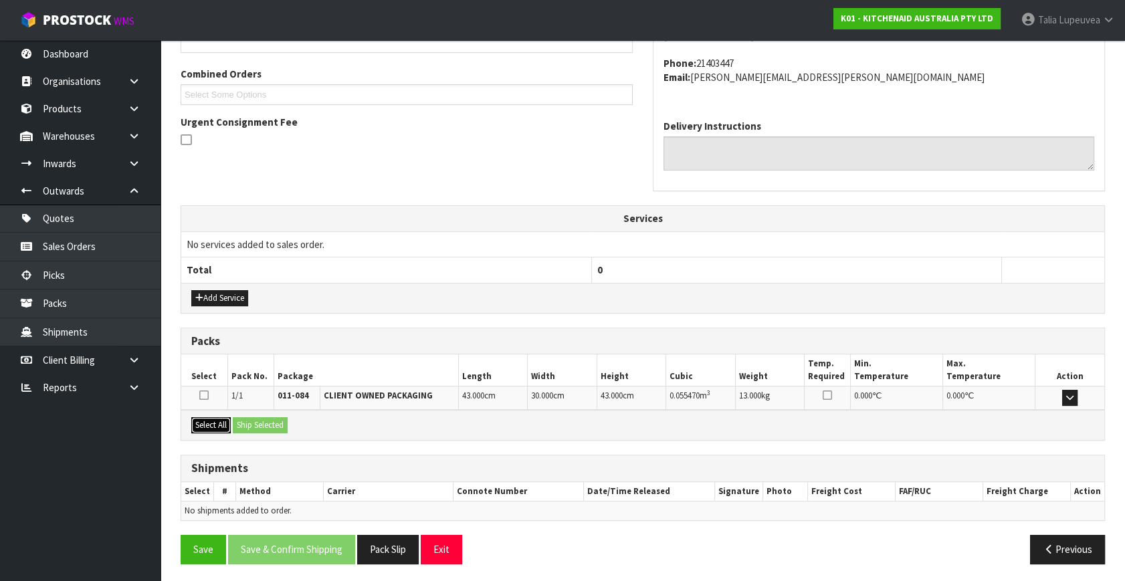
drag, startPoint x: 207, startPoint y: 415, endPoint x: 256, endPoint y: 427, distance: 50.4
click at [213, 417] on button "Select All" at bounding box center [210, 425] width 39 height 16
click at [259, 427] on button "Ship Selected" at bounding box center [260, 425] width 55 height 16
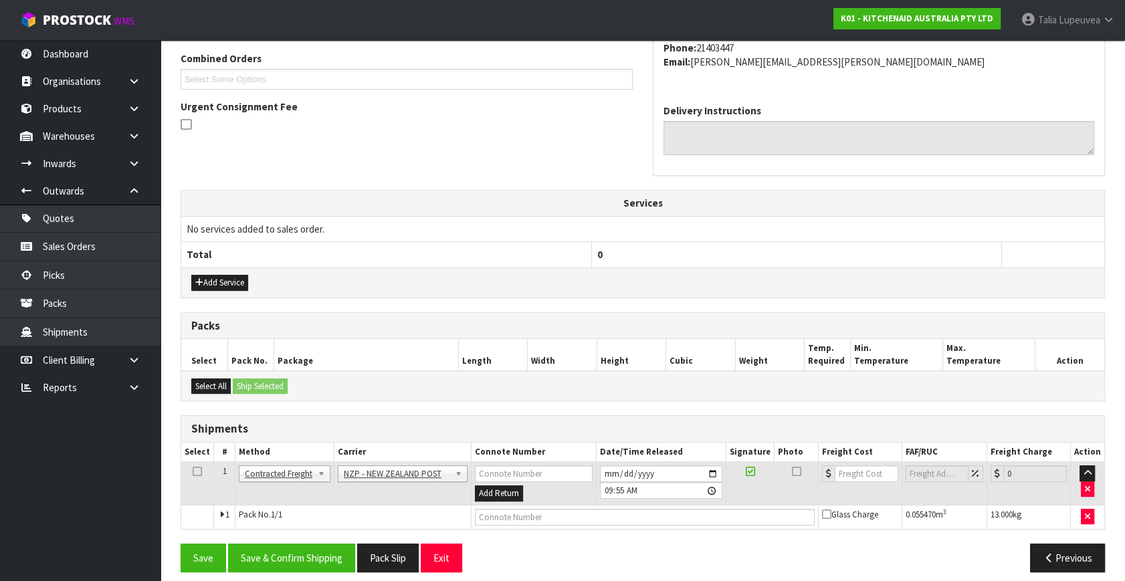
scroll to position [353, 0]
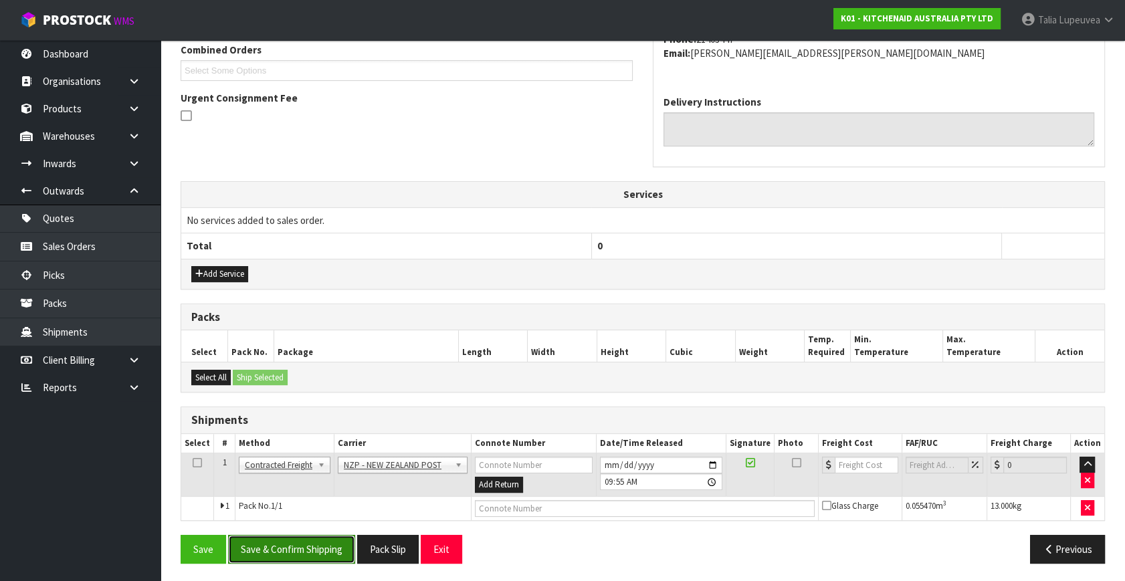
click at [313, 539] on button "Save & Confirm Shipping" at bounding box center [291, 549] width 127 height 29
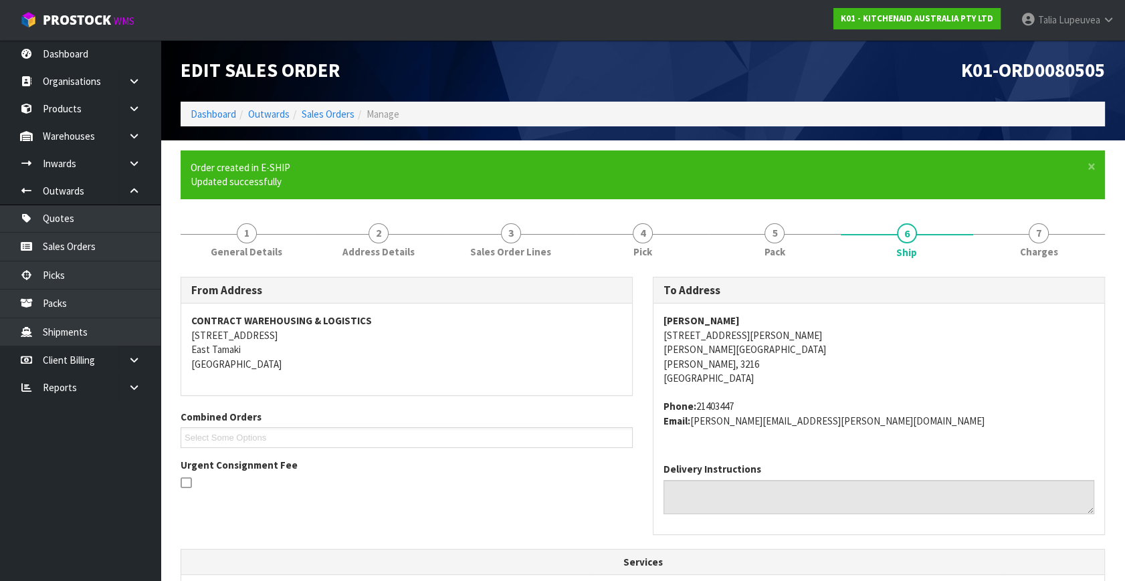
scroll to position [334, 0]
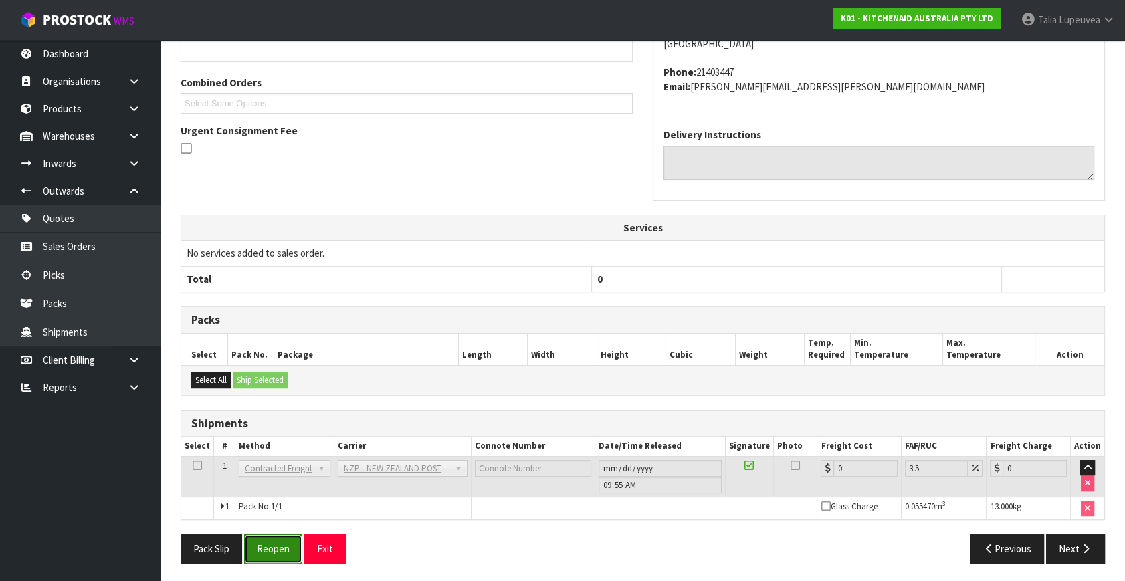
click at [271, 542] on button "Reopen" at bounding box center [273, 548] width 58 height 29
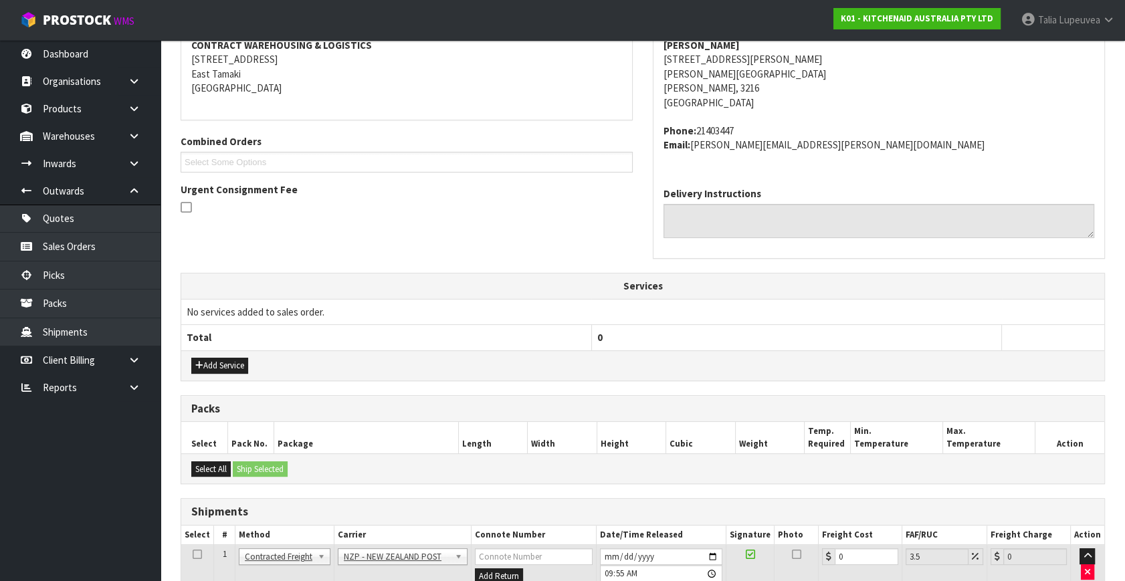
scroll to position [320, 0]
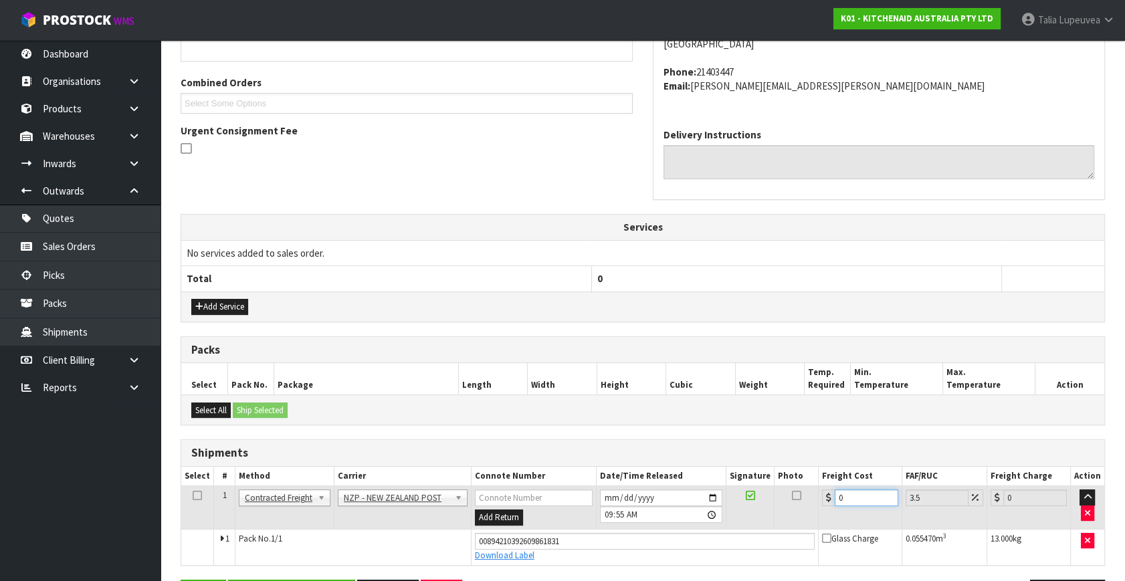
drag, startPoint x: 846, startPoint y: 495, endPoint x: 729, endPoint y: 466, distance: 120.0
click at [722, 467] on table "Select # Method Carrier Connote Number Date/Time Released Signature Photo Freig…" at bounding box center [642, 516] width 923 height 98
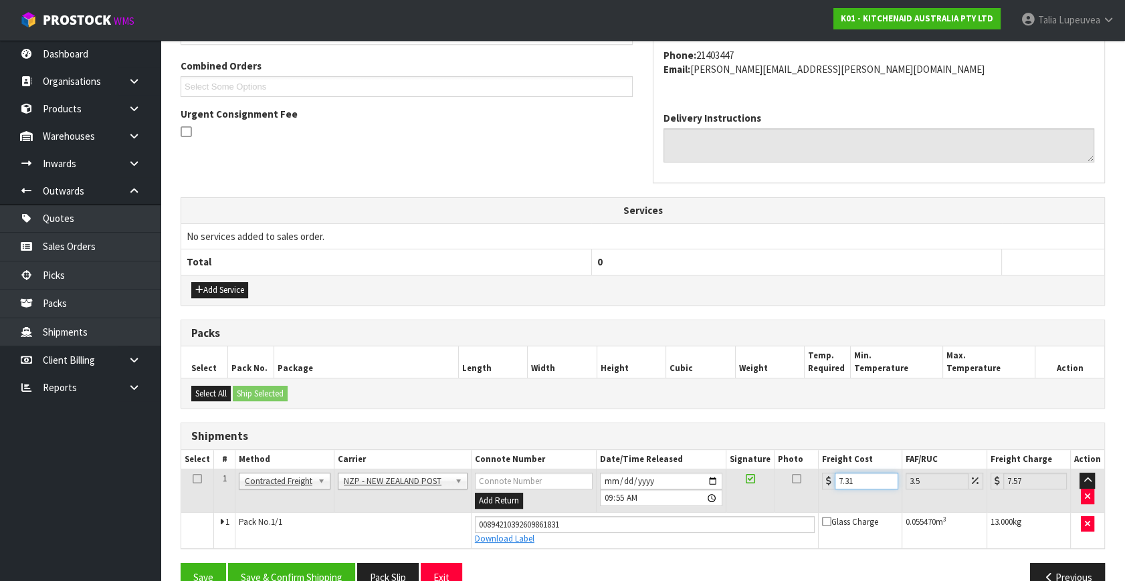
scroll to position [366, 0]
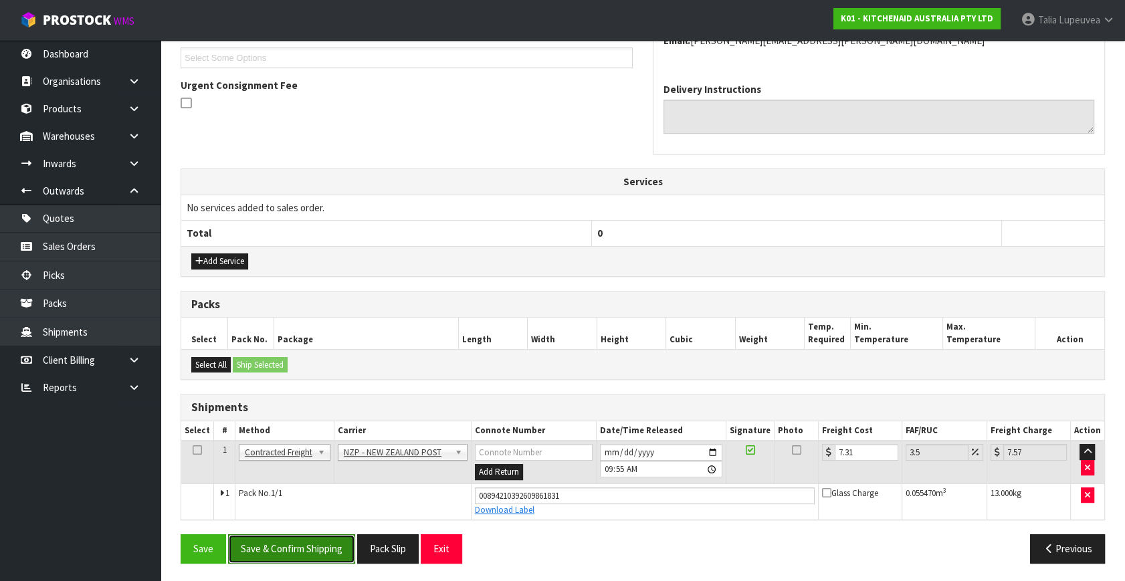
click at [297, 544] on button "Save & Confirm Shipping" at bounding box center [291, 548] width 127 height 29
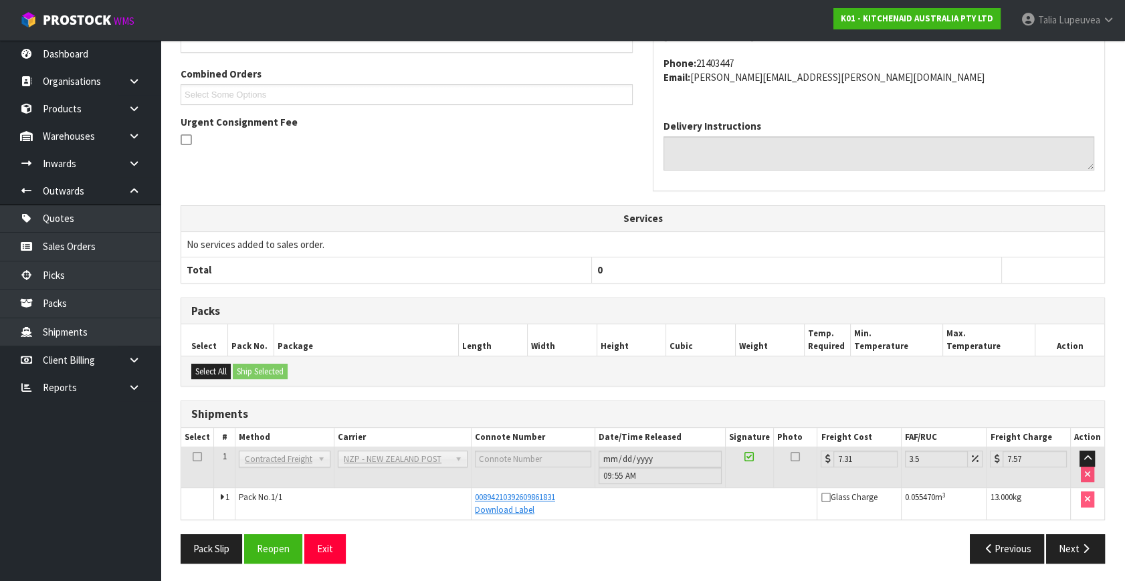
scroll to position [0, 0]
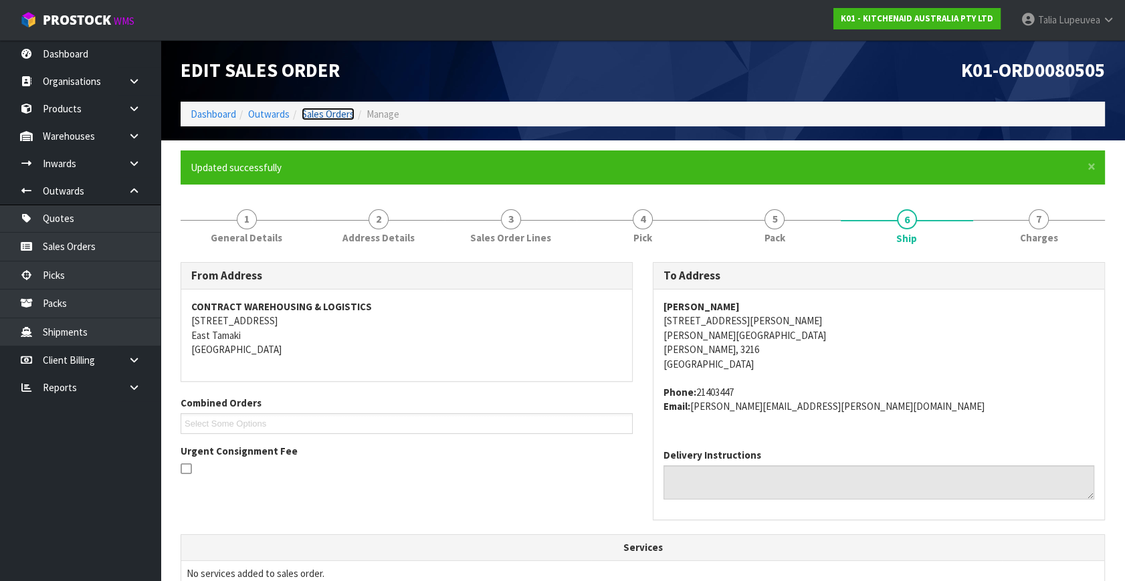
click at [340, 112] on link "Sales Orders" at bounding box center [328, 114] width 53 height 13
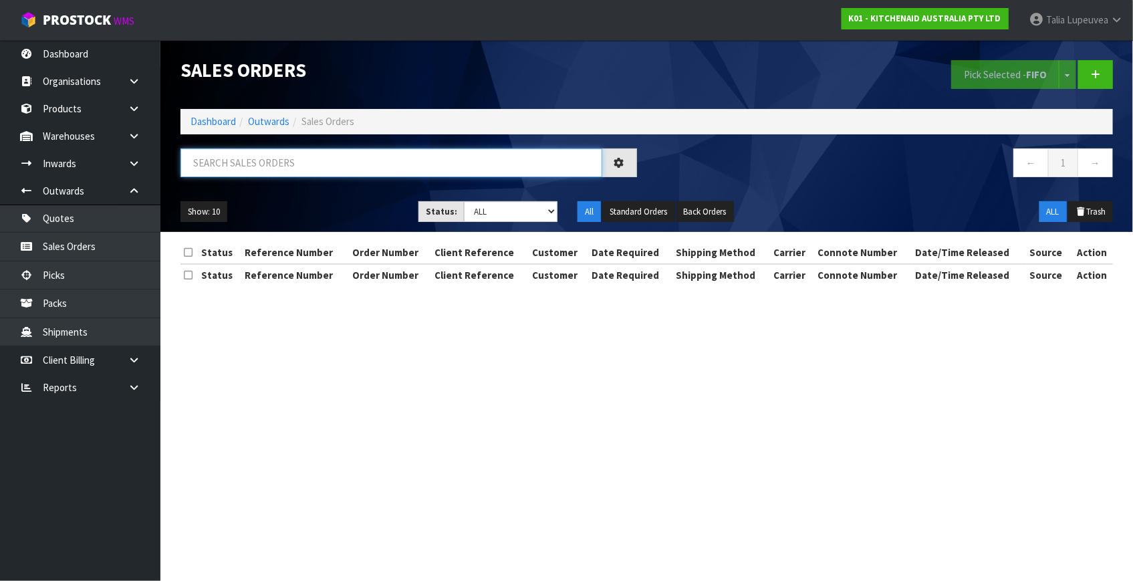
click at [326, 167] on input "text" at bounding box center [392, 162] width 422 height 29
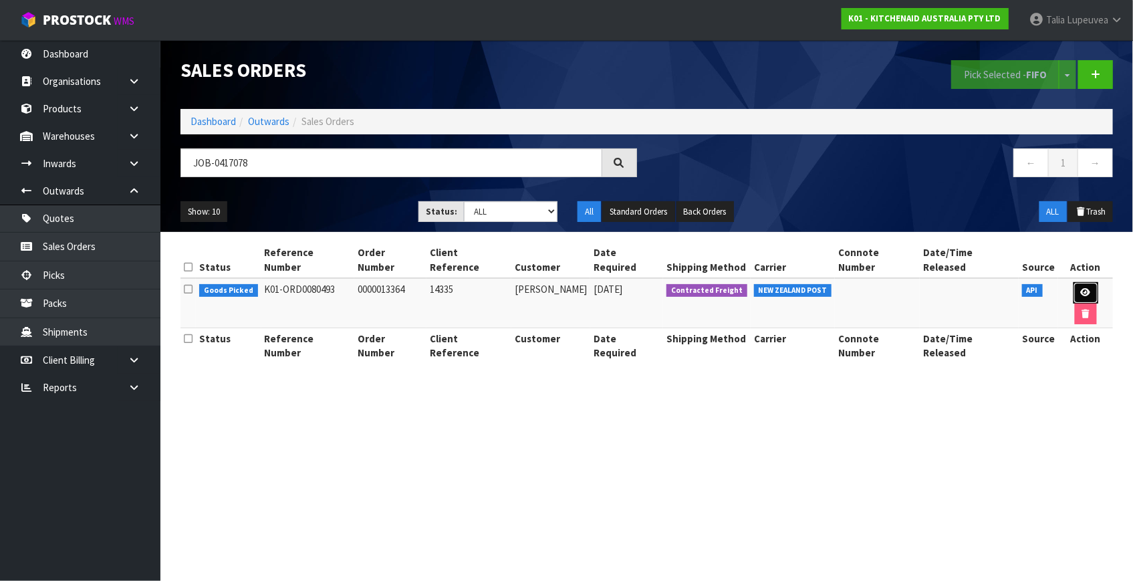
click at [1081, 288] on icon at bounding box center [1086, 292] width 10 height 9
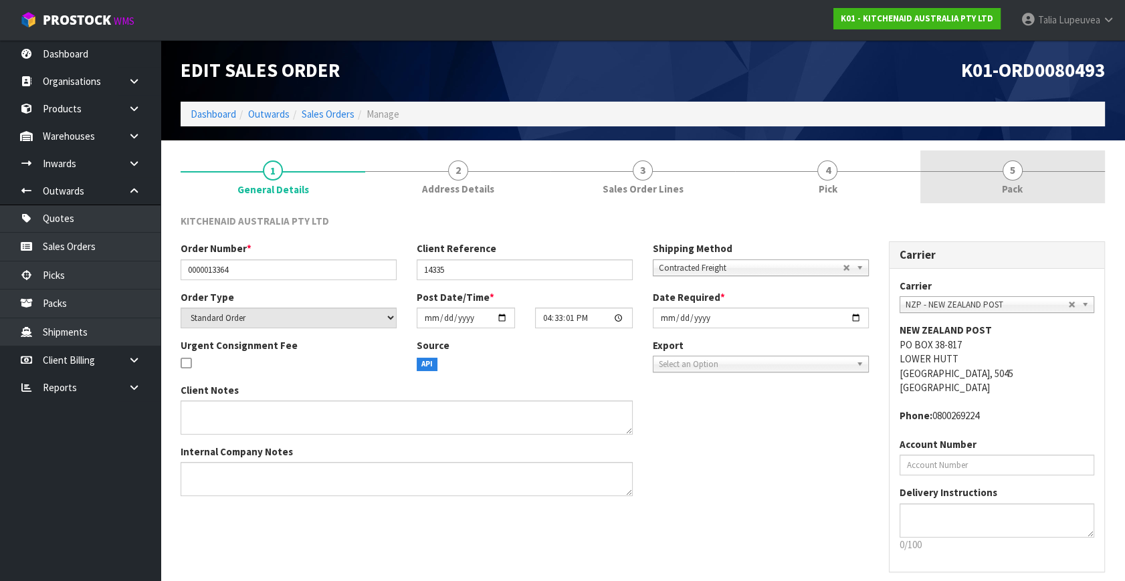
click at [990, 160] on link "5 Pack" at bounding box center [1012, 176] width 185 height 53
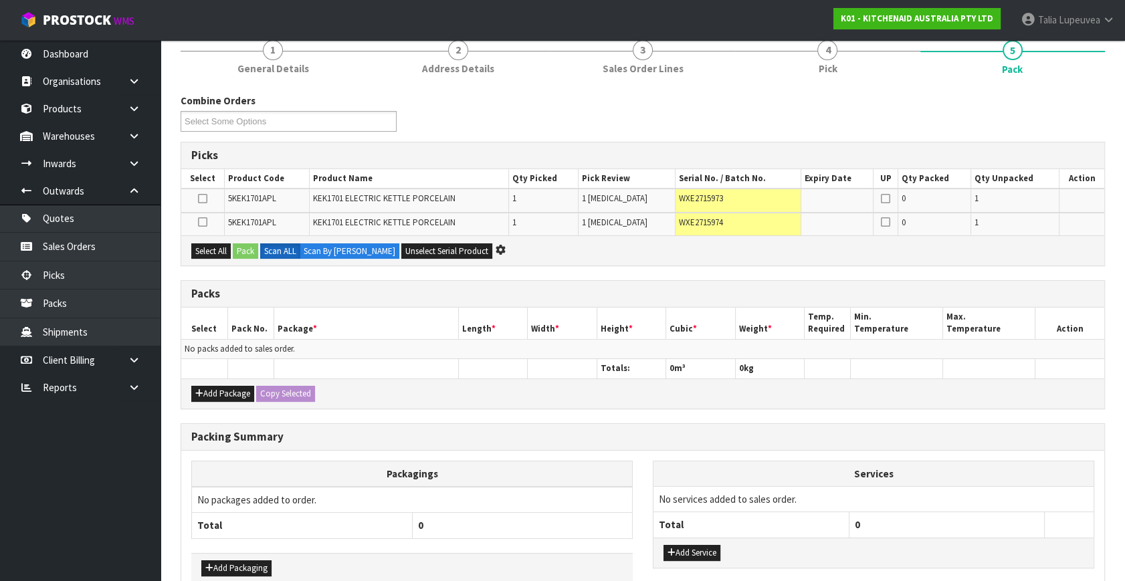
scroll to position [121, 0]
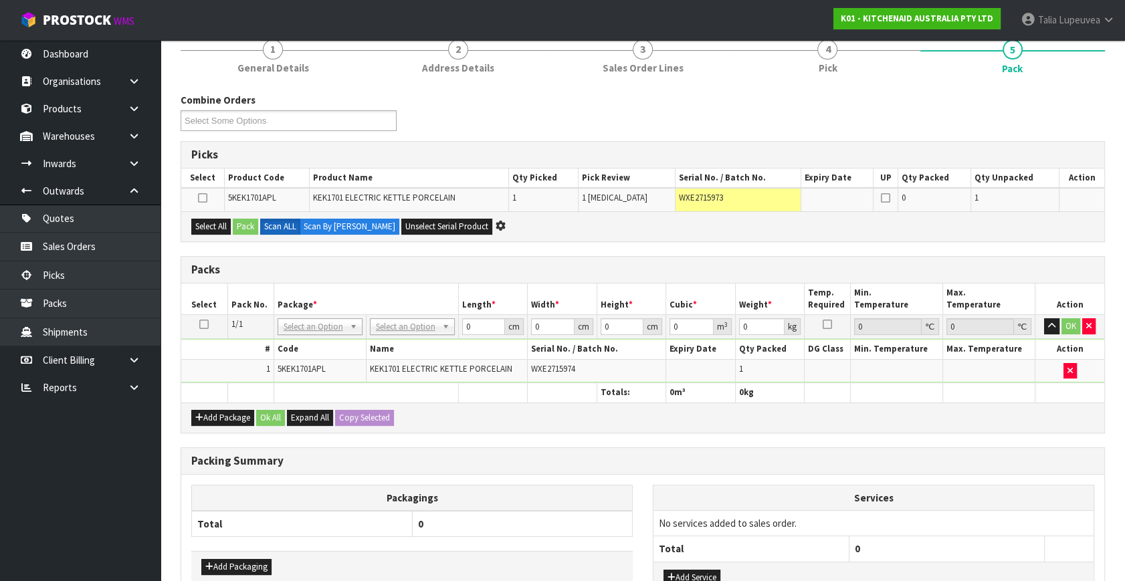
click at [204, 324] on icon at bounding box center [203, 324] width 9 height 1
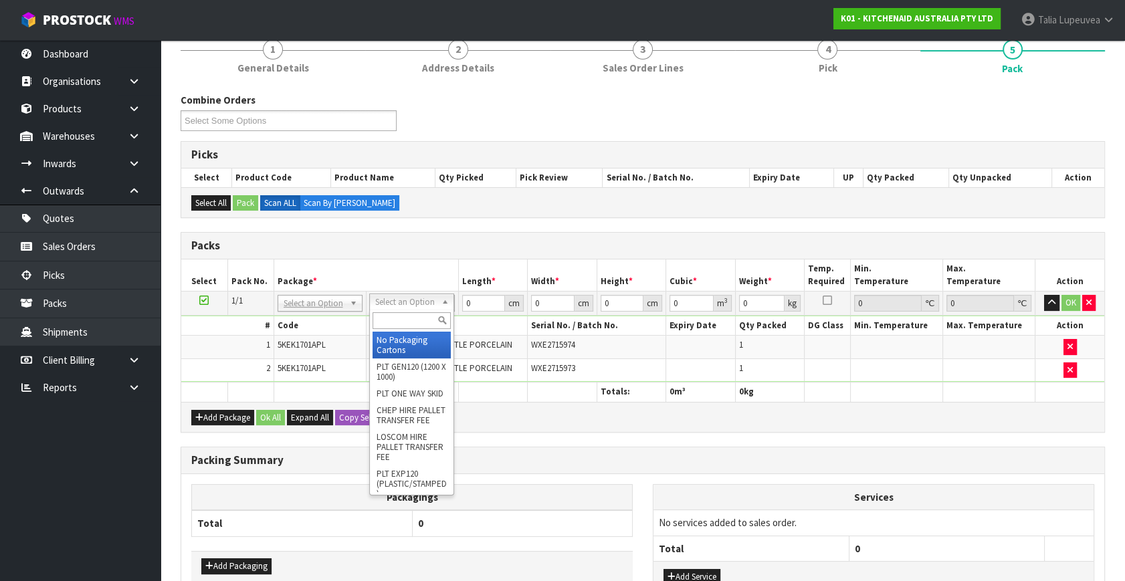
click at [411, 320] on input "text" at bounding box center [411, 320] width 78 height 17
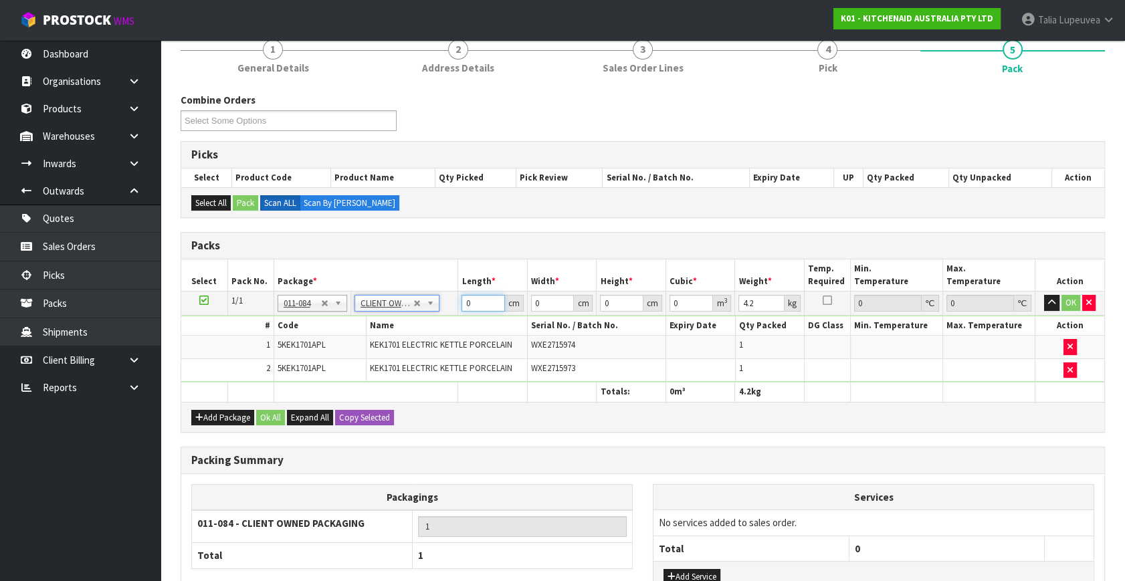
drag, startPoint x: 478, startPoint y: 304, endPoint x: 449, endPoint y: 315, distance: 31.5
click at [449, 315] on tbody "1/1 NONE 007-001 007-002 007-004 007-009 007-013 007-014 007-015 007-017 007-01…" at bounding box center [642, 337] width 923 height 91
click at [1069, 301] on button "OK" at bounding box center [1070, 303] width 19 height 16
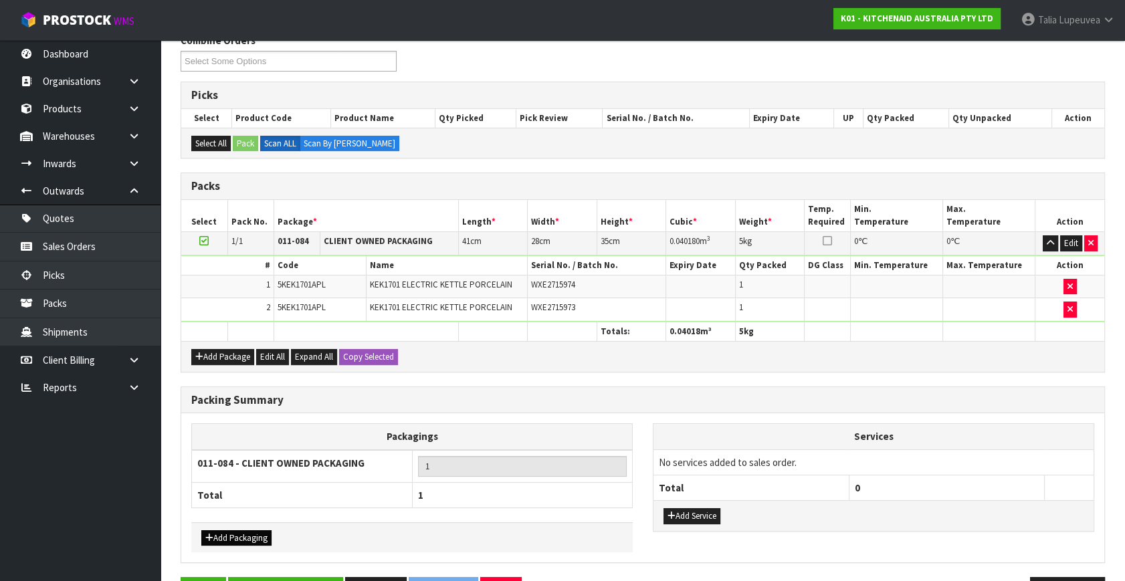
scroll to position [221, 0]
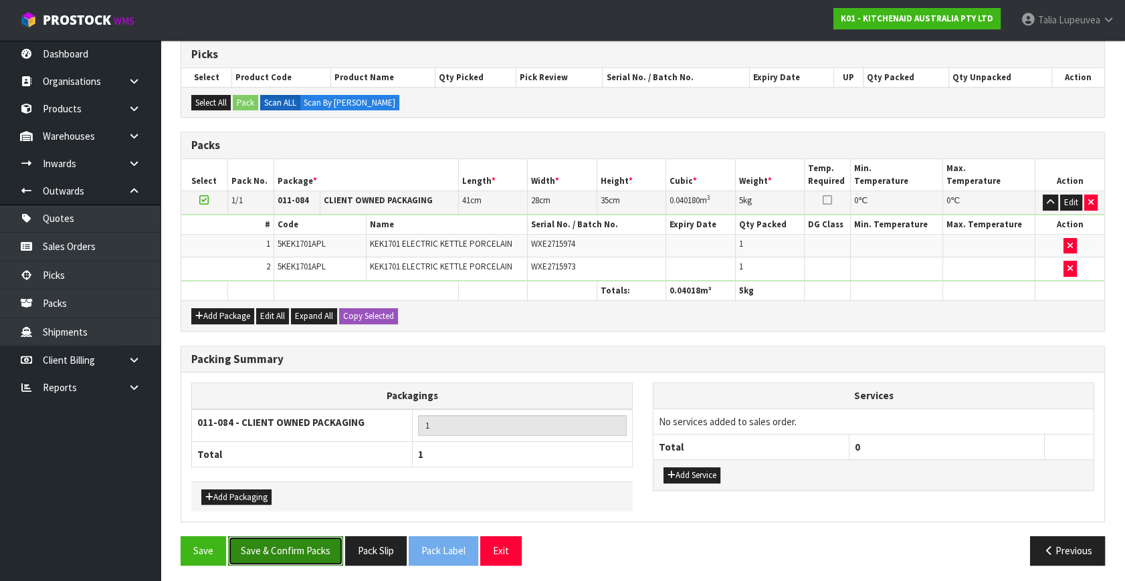
click at [279, 542] on button "Save & Confirm Packs" at bounding box center [285, 550] width 115 height 29
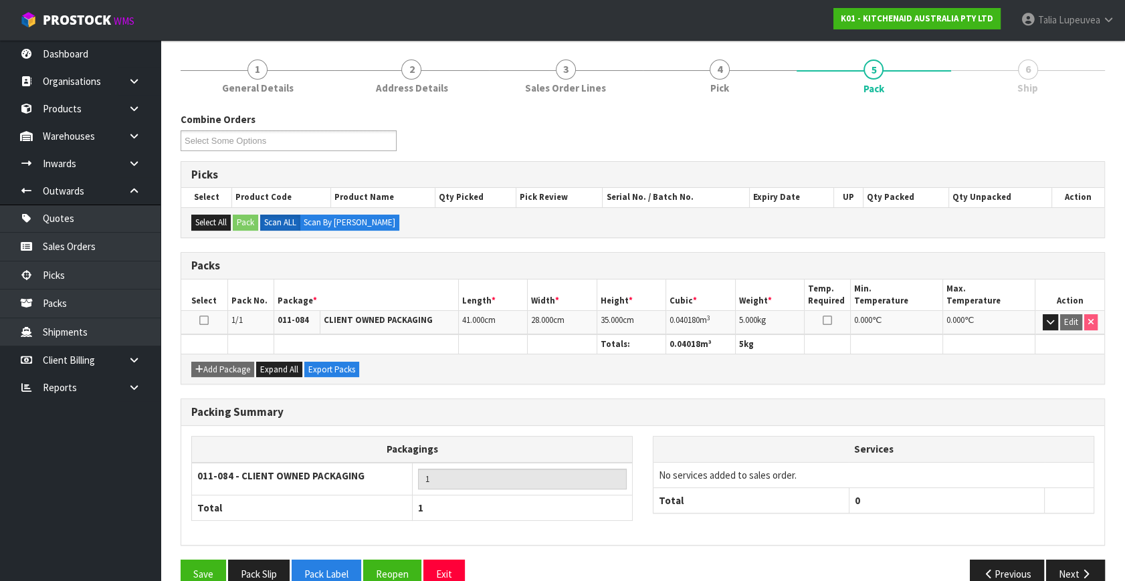
scroll to position [175, 0]
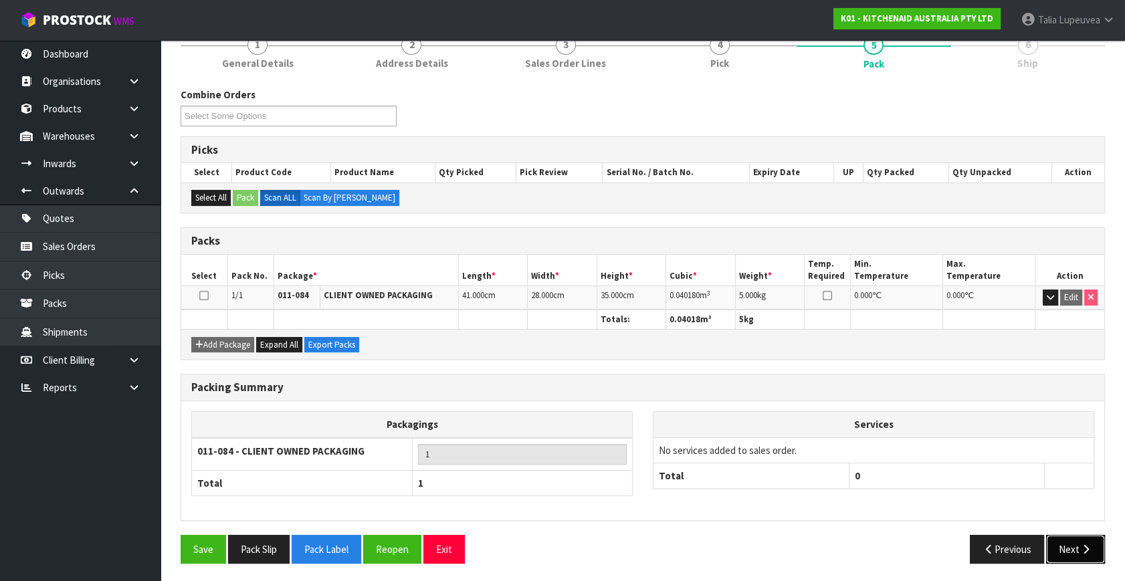
click at [1062, 544] on button "Next" at bounding box center [1075, 549] width 59 height 29
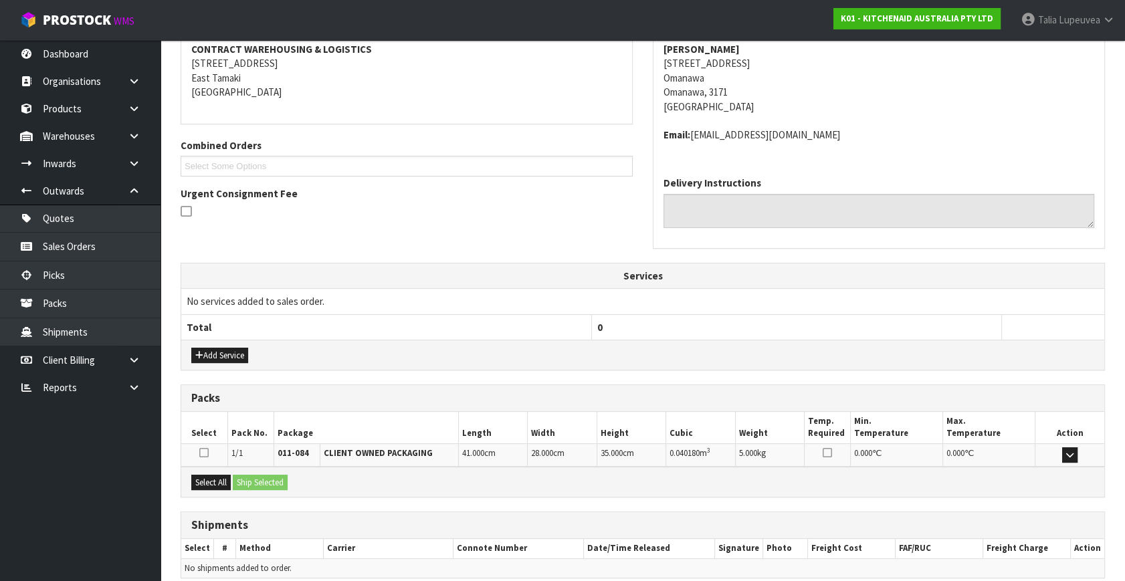
scroll to position [315, 0]
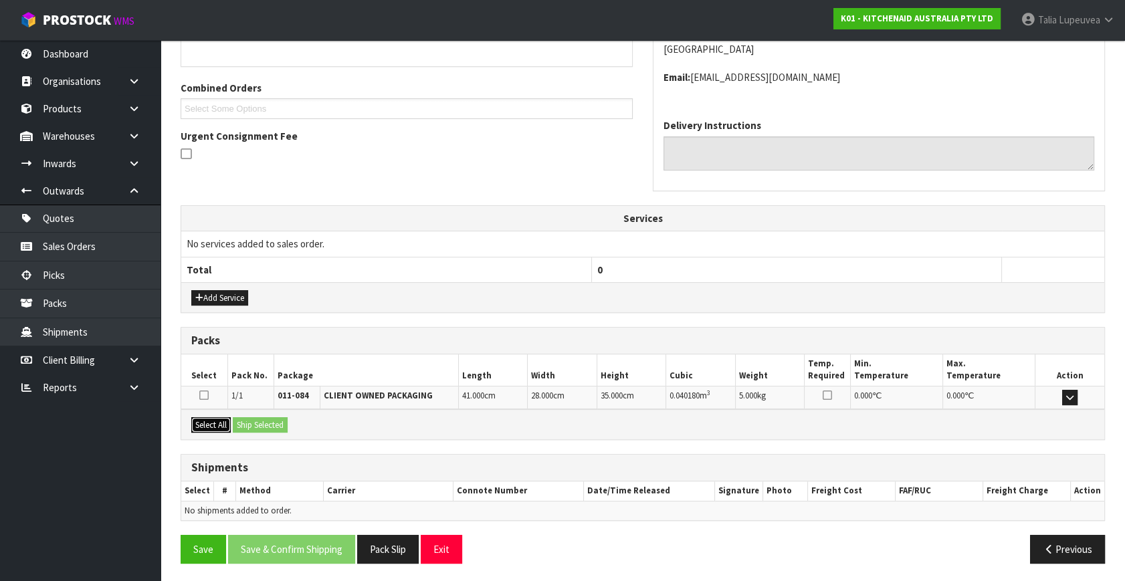
drag, startPoint x: 224, startPoint y: 416, endPoint x: 233, endPoint y: 417, distance: 8.7
click at [224, 417] on button "Select All" at bounding box center [210, 425] width 39 height 16
click at [241, 419] on button "Ship Selected" at bounding box center [260, 425] width 55 height 16
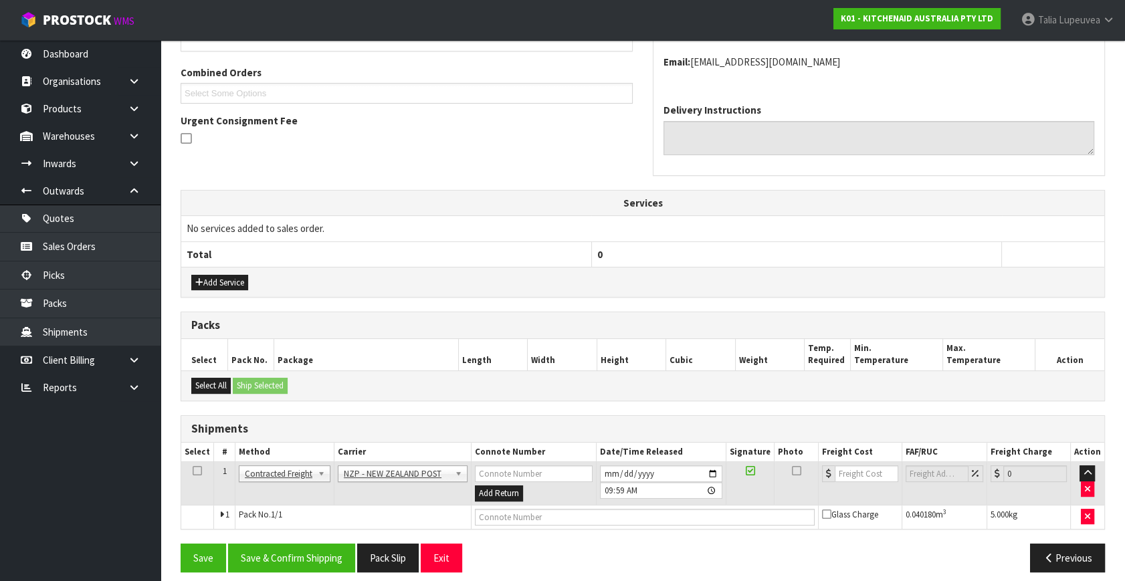
scroll to position [339, 0]
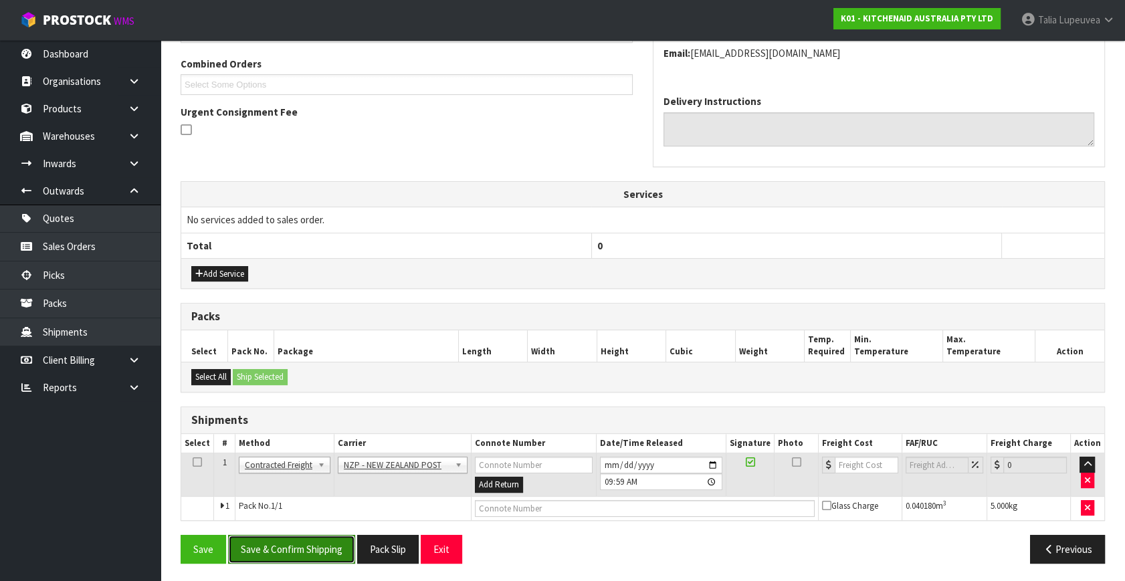
click at [300, 546] on button "Save & Confirm Shipping" at bounding box center [291, 549] width 127 height 29
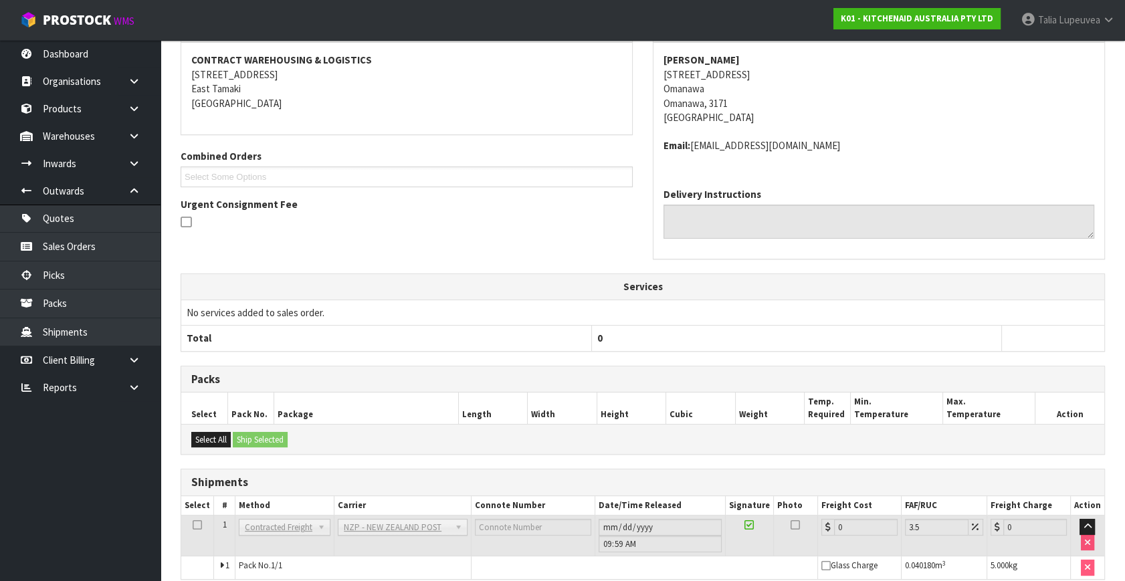
scroll to position [320, 0]
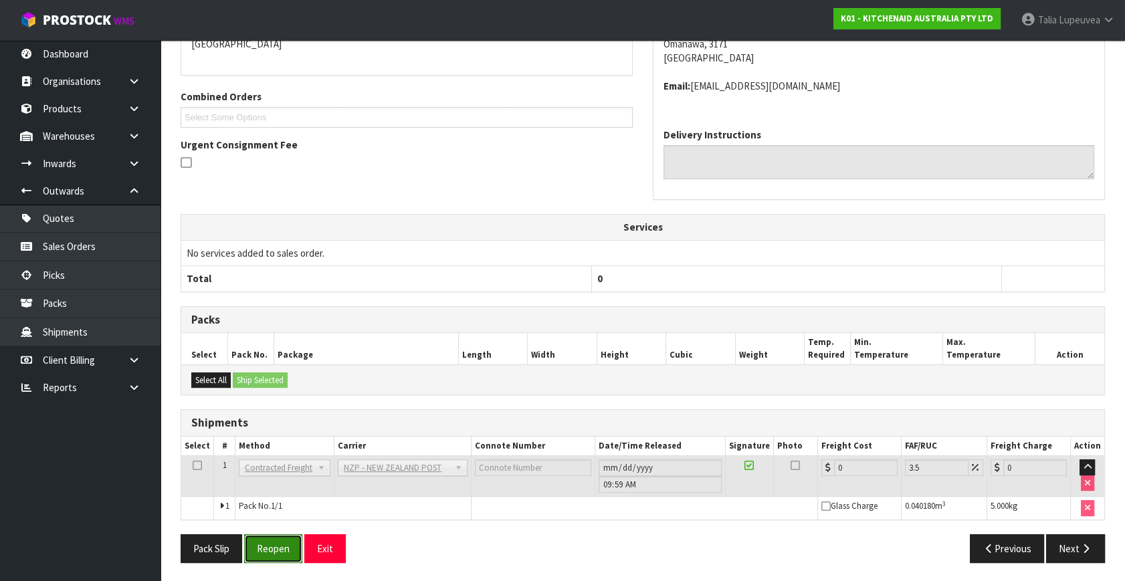
click at [283, 552] on button "Reopen" at bounding box center [273, 548] width 58 height 29
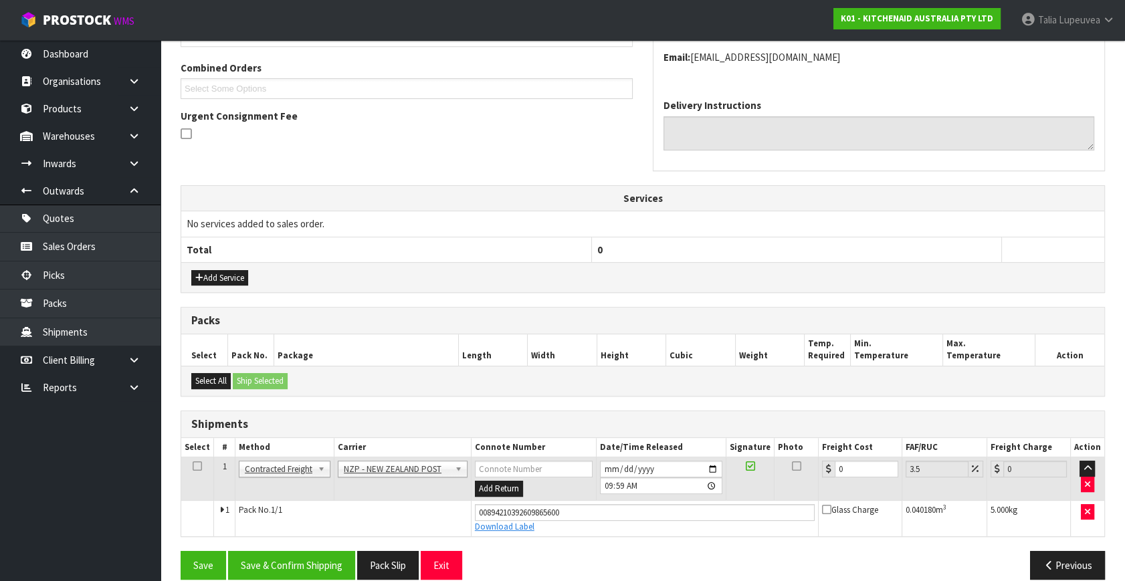
scroll to position [351, 0]
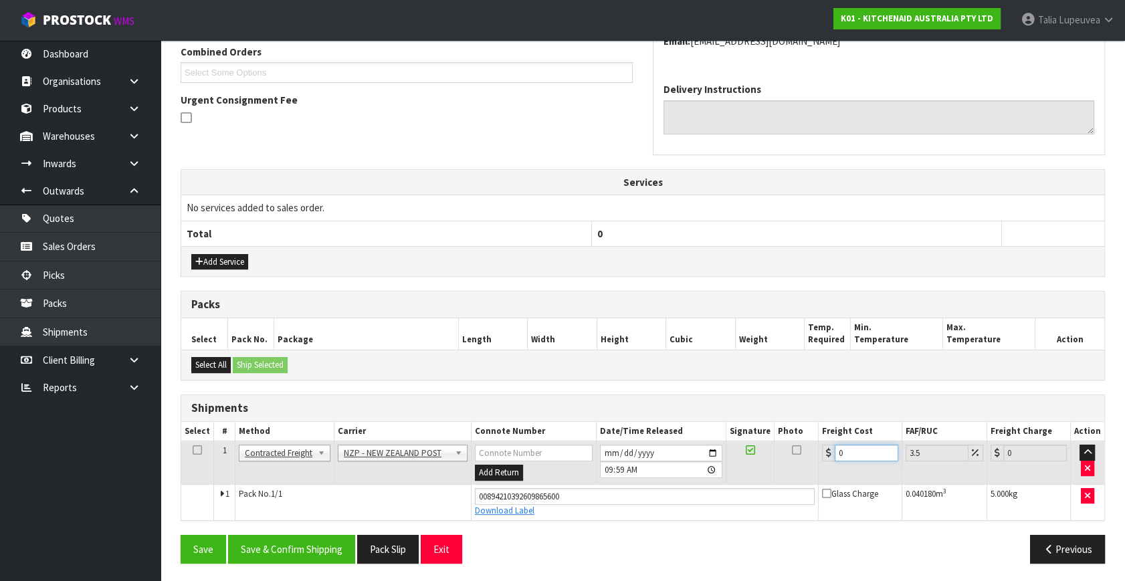
drag, startPoint x: 836, startPoint y: 459, endPoint x: 802, endPoint y: 478, distance: 38.9
click at [802, 478] on tr "1 Client Local Pickup Customer Local Pickup Company Freight Contracted Freight …" at bounding box center [642, 462] width 923 height 43
click at [241, 538] on button "Save & Confirm Shipping" at bounding box center [291, 549] width 127 height 29
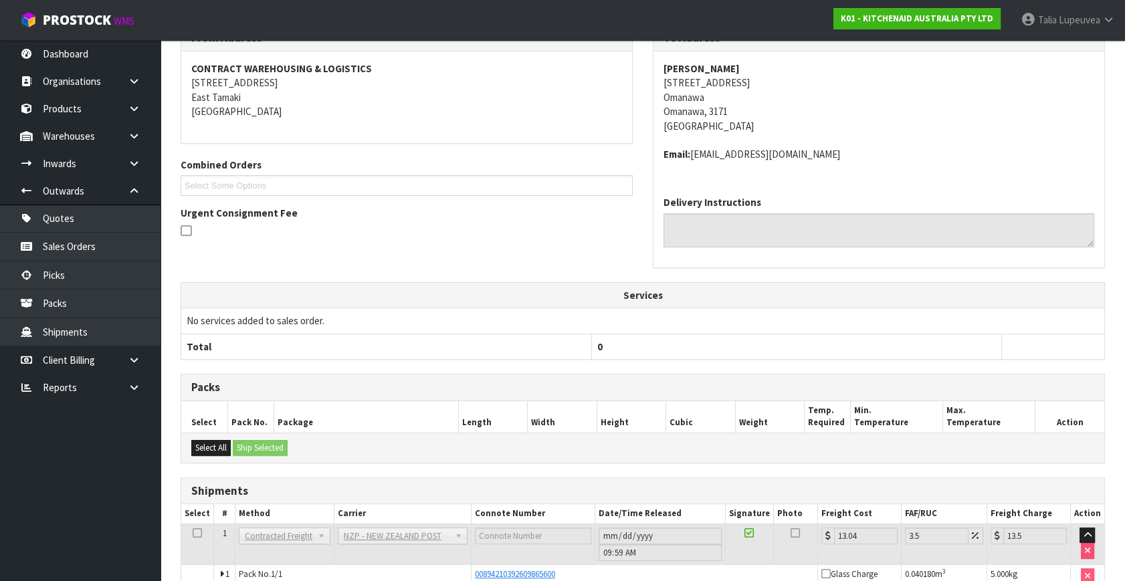
scroll to position [314, 0]
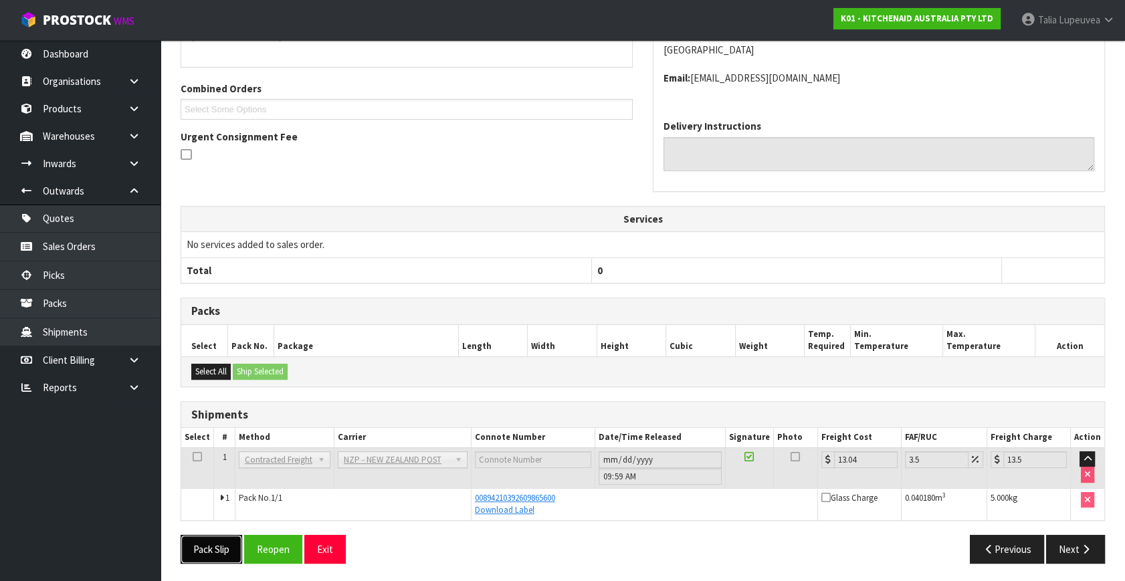
click at [233, 538] on button "Pack Slip" at bounding box center [212, 549] width 62 height 29
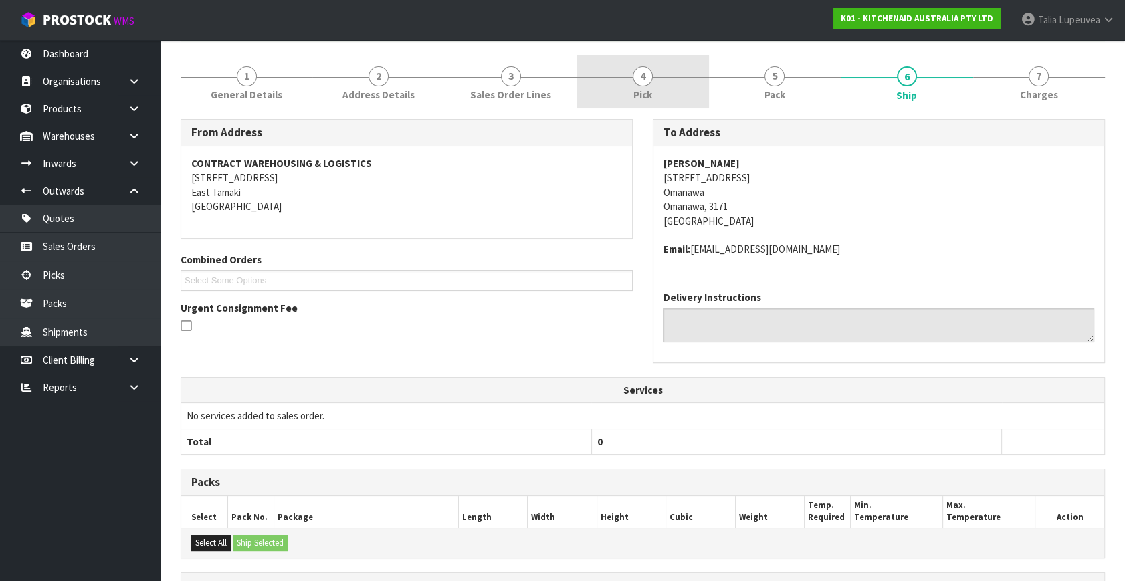
scroll to position [0, 0]
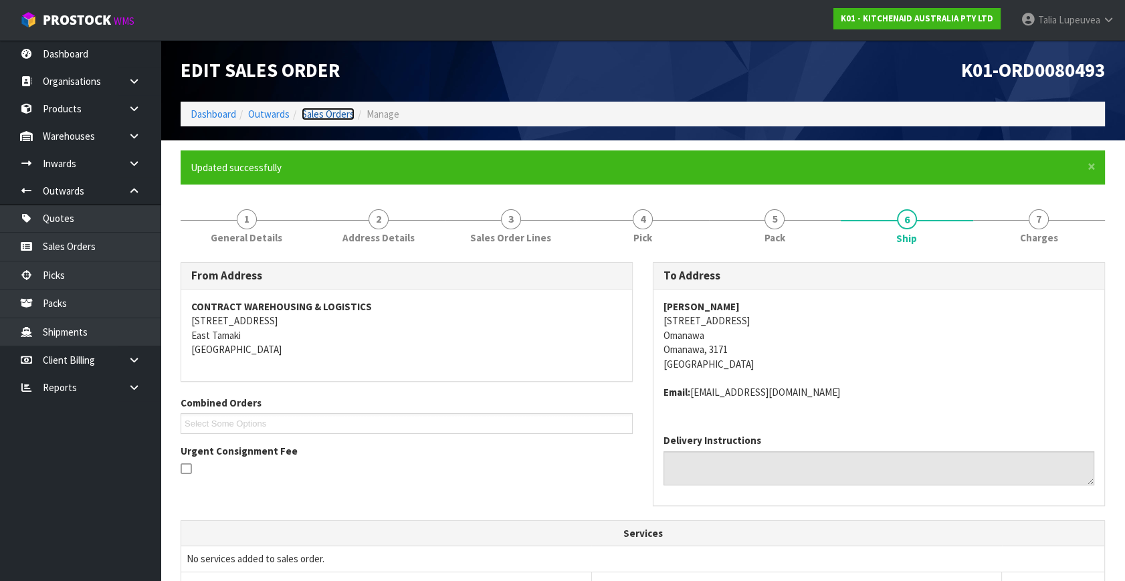
click at [331, 116] on link "Sales Orders" at bounding box center [328, 114] width 53 height 13
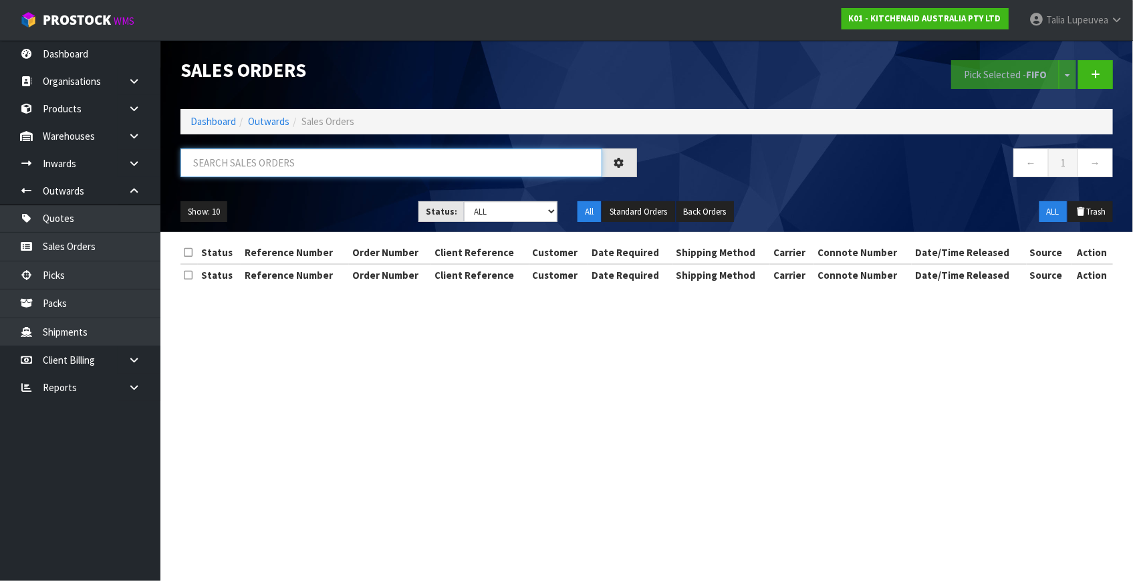
click at [300, 154] on input "text" at bounding box center [392, 162] width 422 height 29
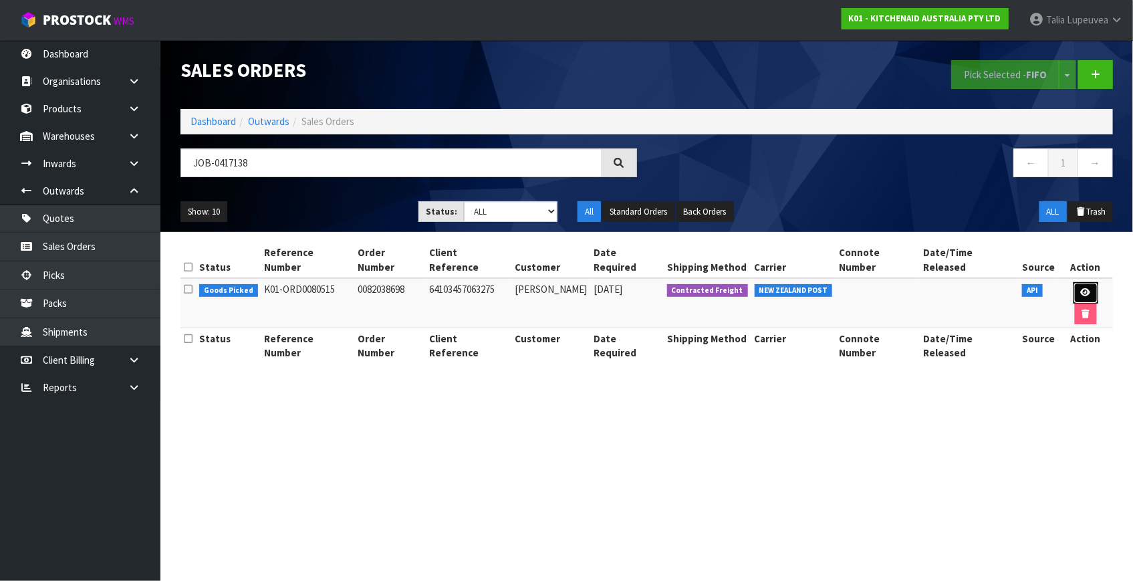
click at [1074, 282] on link at bounding box center [1086, 292] width 25 height 21
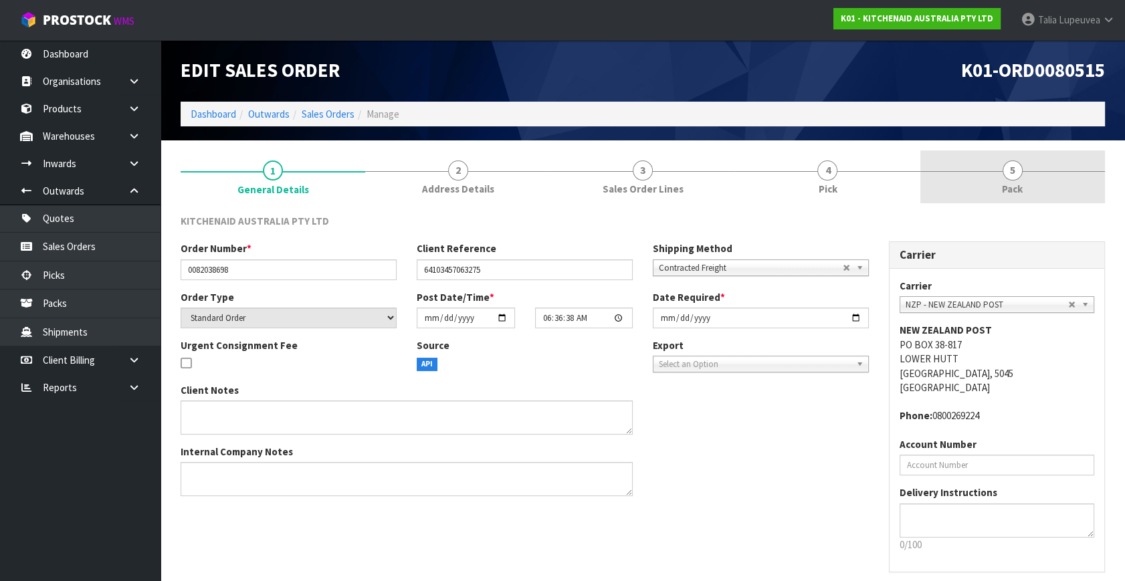
click at [1036, 182] on link "5 Pack" at bounding box center [1012, 176] width 185 height 53
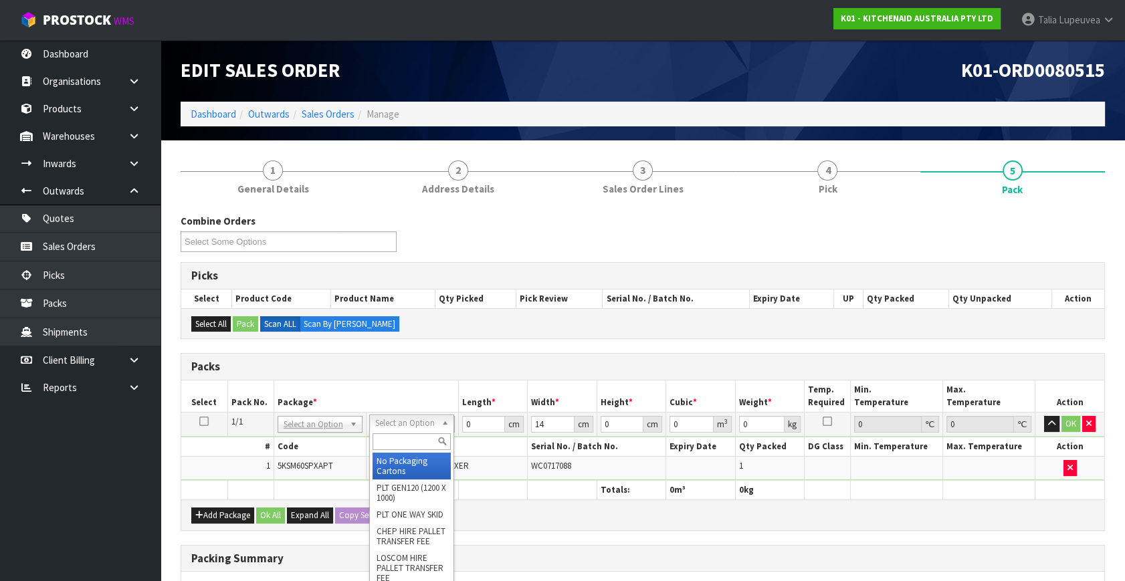
click at [419, 437] on input "text" at bounding box center [411, 441] width 78 height 17
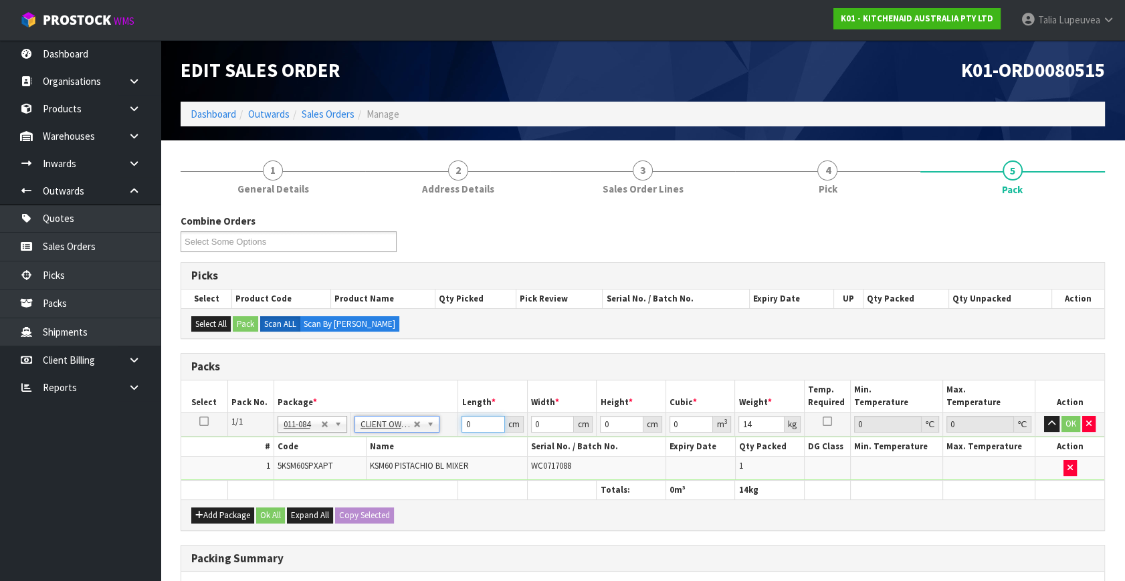
drag, startPoint x: 475, startPoint y: 419, endPoint x: 458, endPoint y: 423, distance: 17.2
click at [447, 423] on tr "1/1 NONE 007-001 007-002 007-004 007-009 007-013 007-014 007-015 007-017 007-01…" at bounding box center [642, 425] width 923 height 24
click at [1074, 425] on button "OK" at bounding box center [1070, 424] width 19 height 16
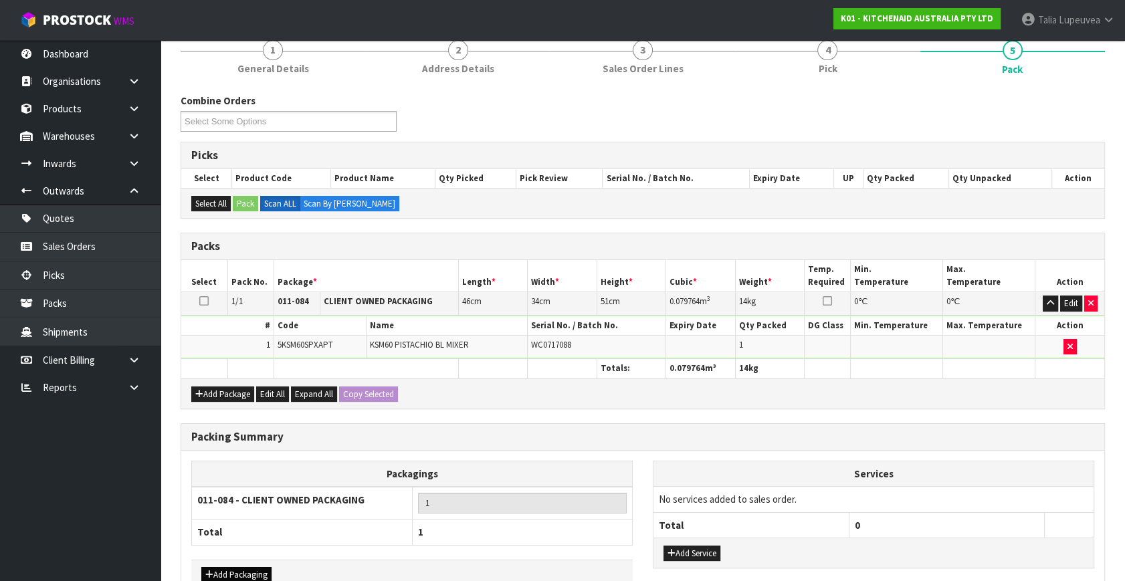
scroll to position [199, 0]
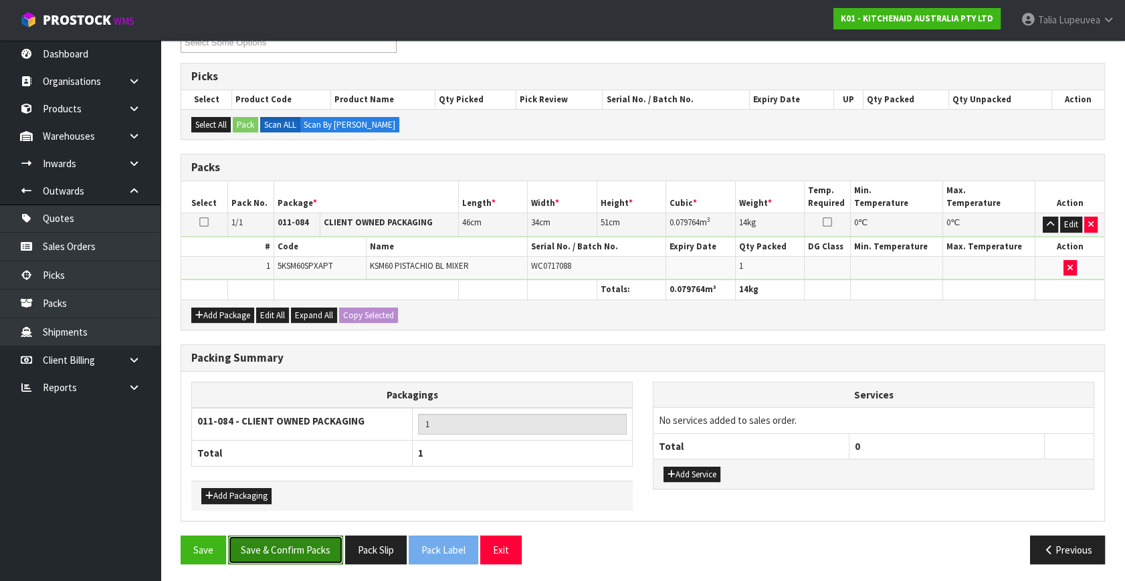
click at [289, 540] on button "Save & Confirm Packs" at bounding box center [285, 550] width 115 height 29
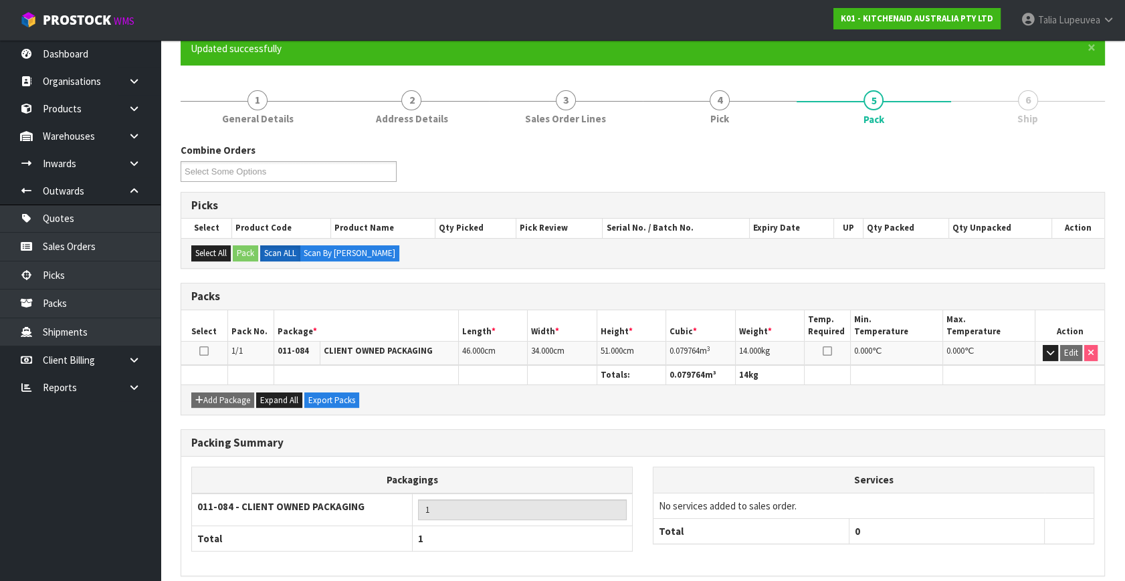
scroll to position [175, 0]
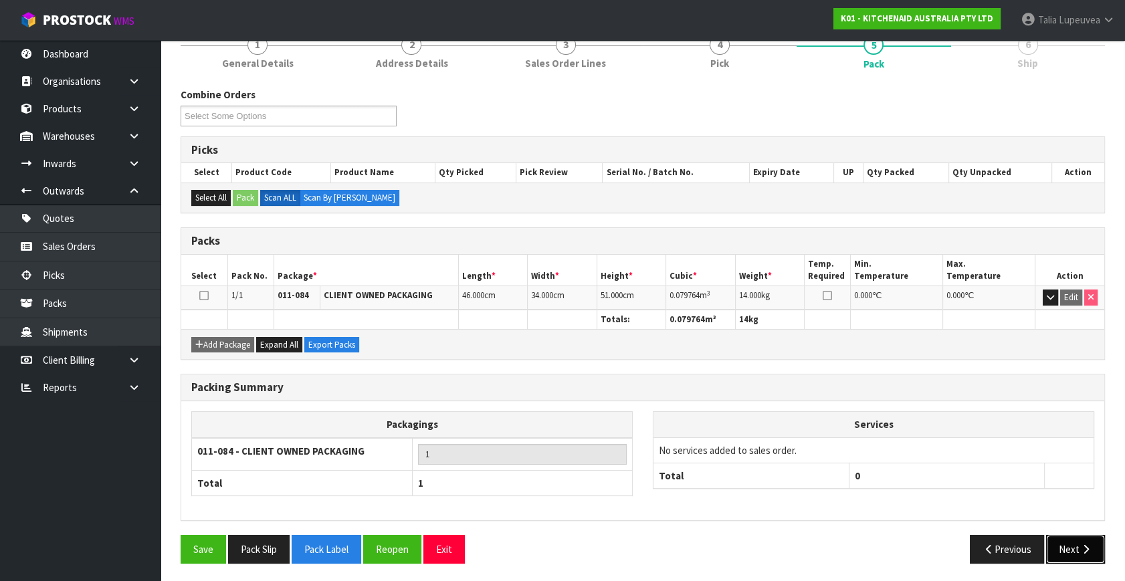
click at [1080, 540] on button "Next" at bounding box center [1075, 549] width 59 height 29
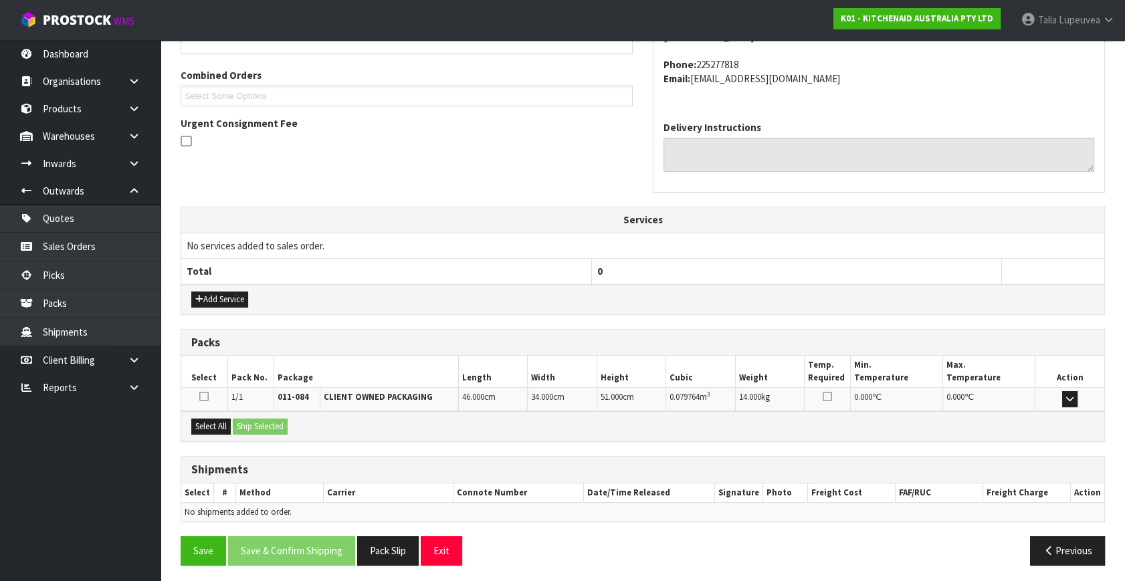
scroll to position [329, 0]
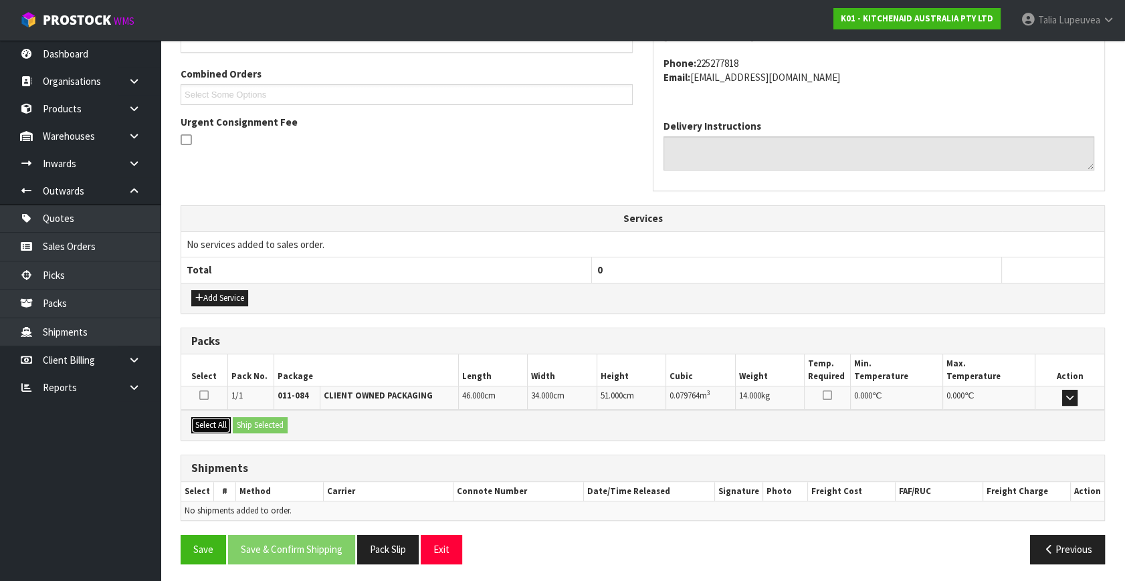
click at [214, 421] on button "Select All" at bounding box center [210, 425] width 39 height 16
click at [247, 418] on button "Ship Selected" at bounding box center [260, 425] width 55 height 16
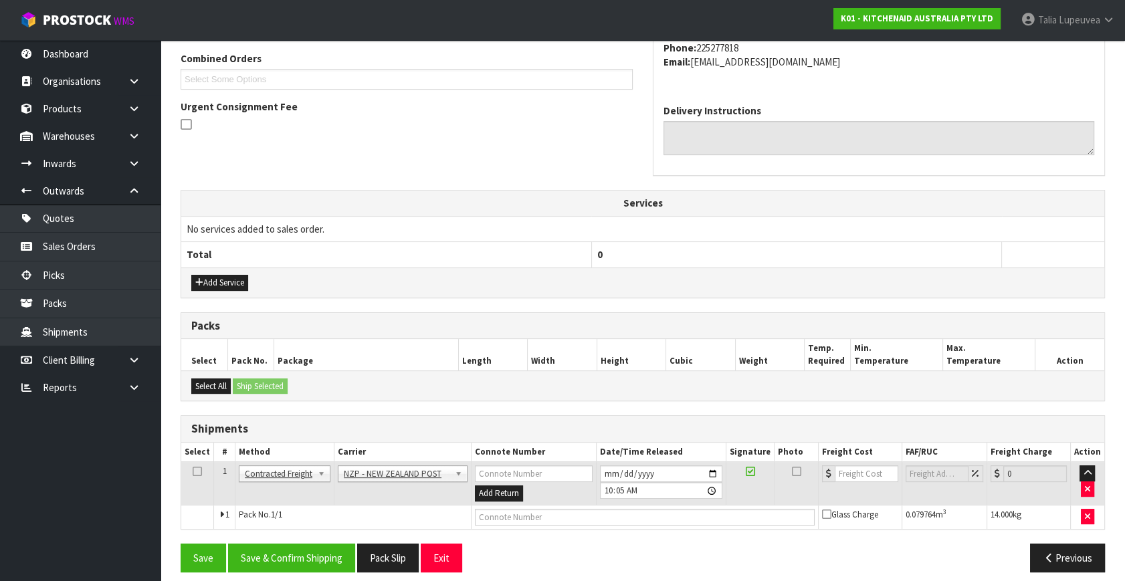
scroll to position [353, 0]
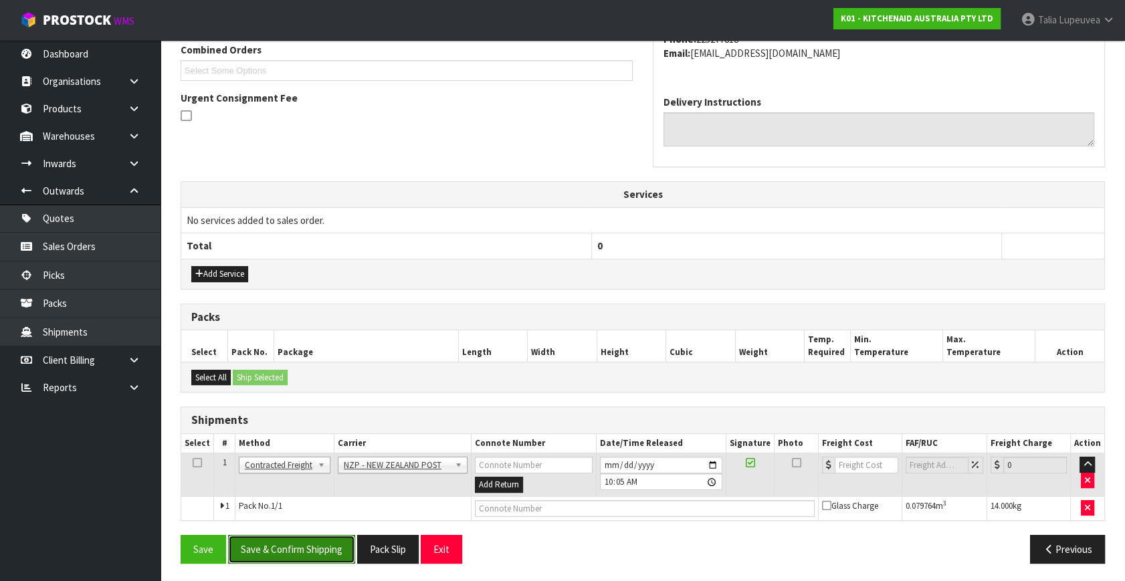
click at [334, 545] on button "Save & Confirm Shipping" at bounding box center [291, 549] width 127 height 29
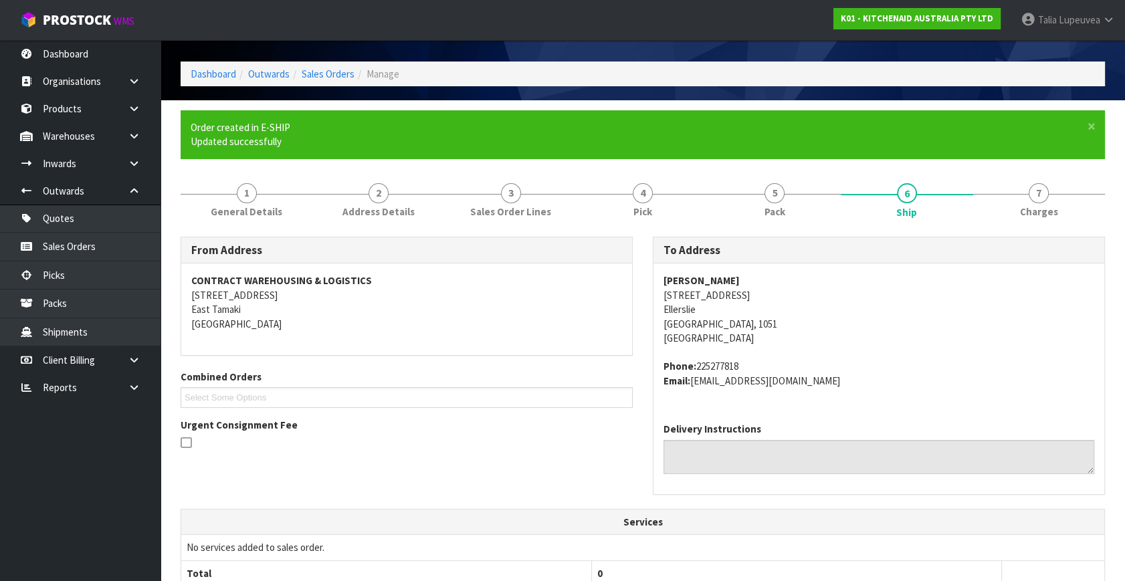
scroll to position [334, 0]
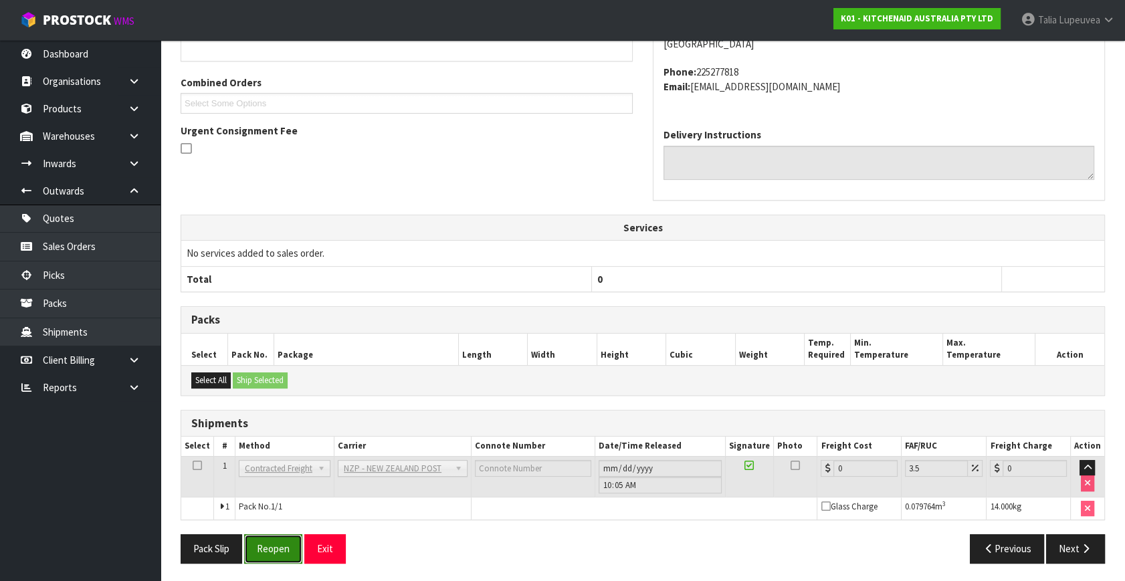
click at [277, 548] on button "Reopen" at bounding box center [273, 548] width 58 height 29
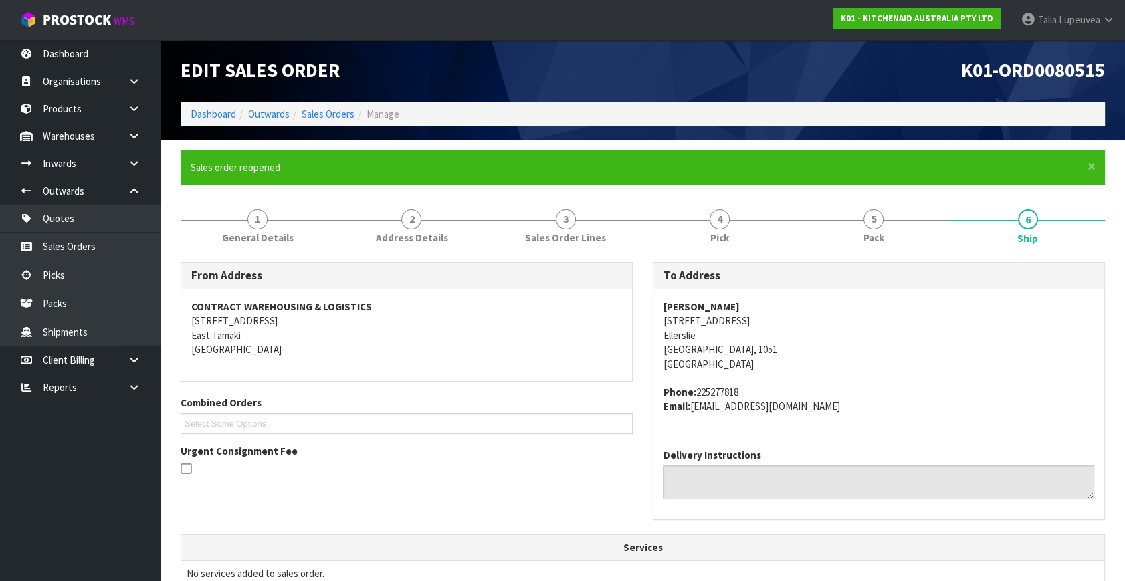
scroll to position [366, 0]
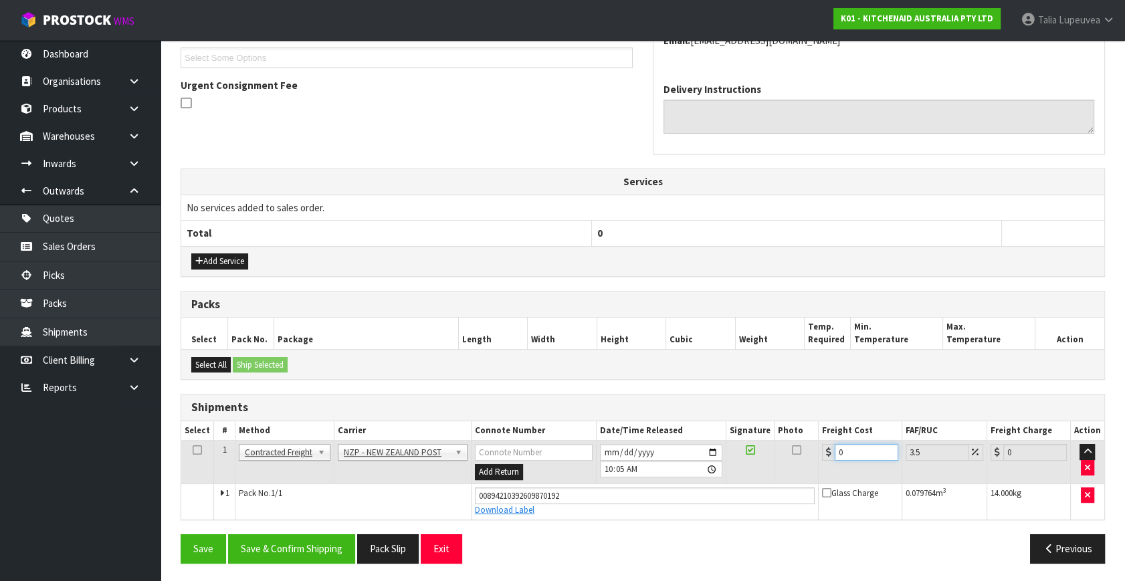
drag, startPoint x: 854, startPoint y: 451, endPoint x: 781, endPoint y: 456, distance: 73.0
click at [777, 456] on tr "1 Client Local Pickup Customer Local Pickup Company Freight Contracted Freight …" at bounding box center [642, 462] width 923 height 43
click at [307, 539] on button "Save & Confirm Shipping" at bounding box center [291, 548] width 127 height 29
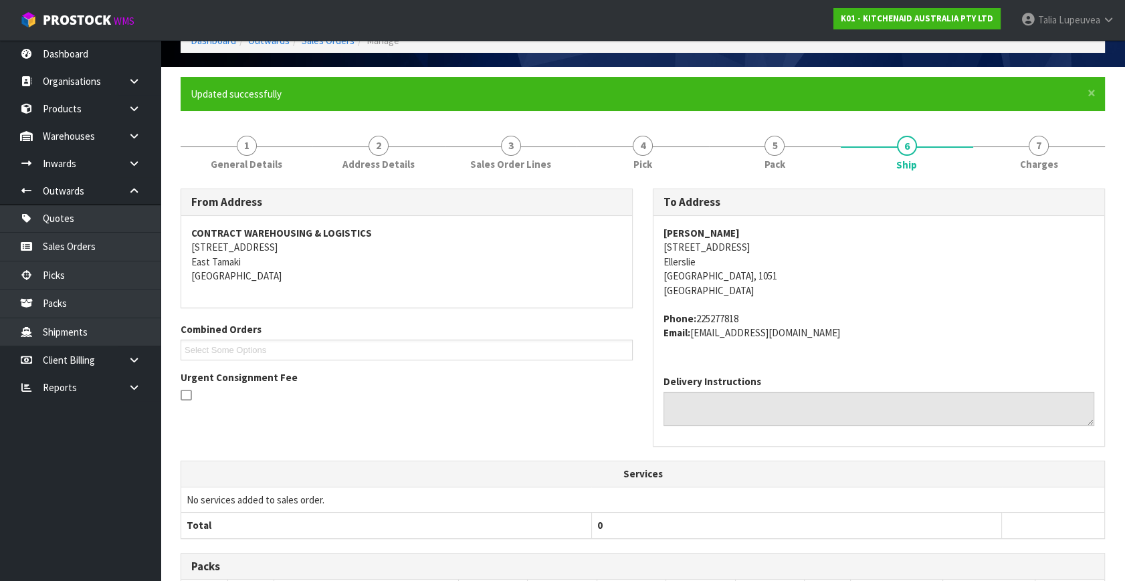
scroll to position [25, 0]
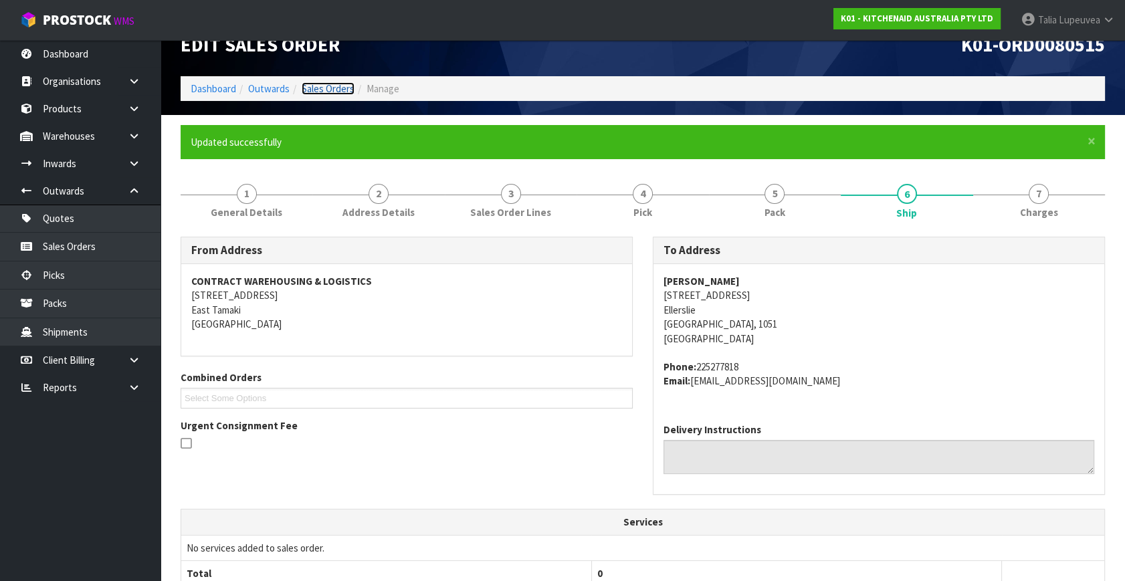
click at [310, 82] on link "Sales Orders" at bounding box center [328, 88] width 53 height 13
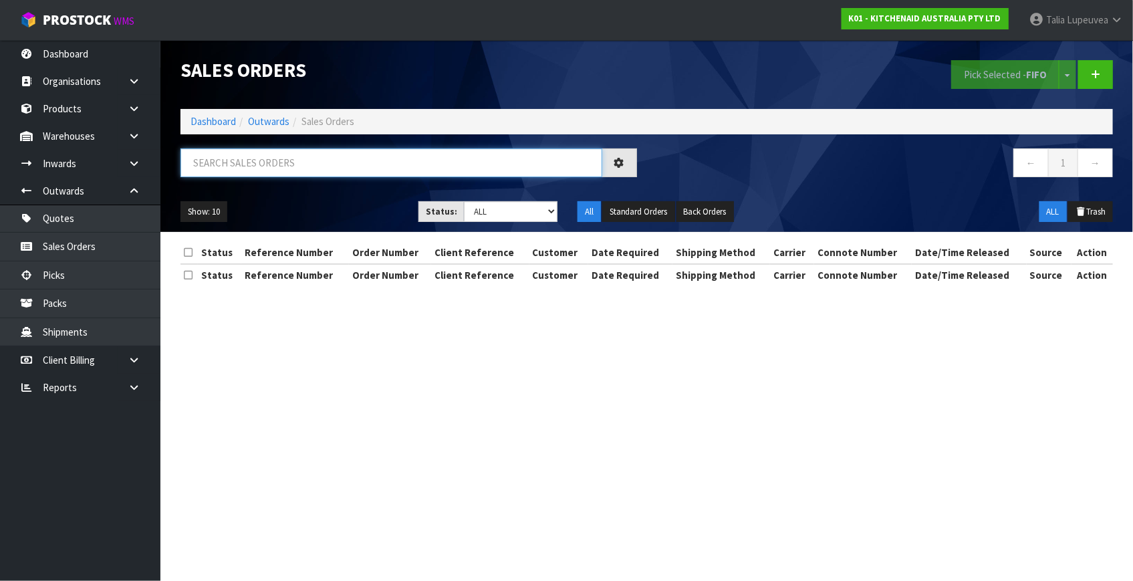
click at [320, 164] on input "text" at bounding box center [392, 162] width 422 height 29
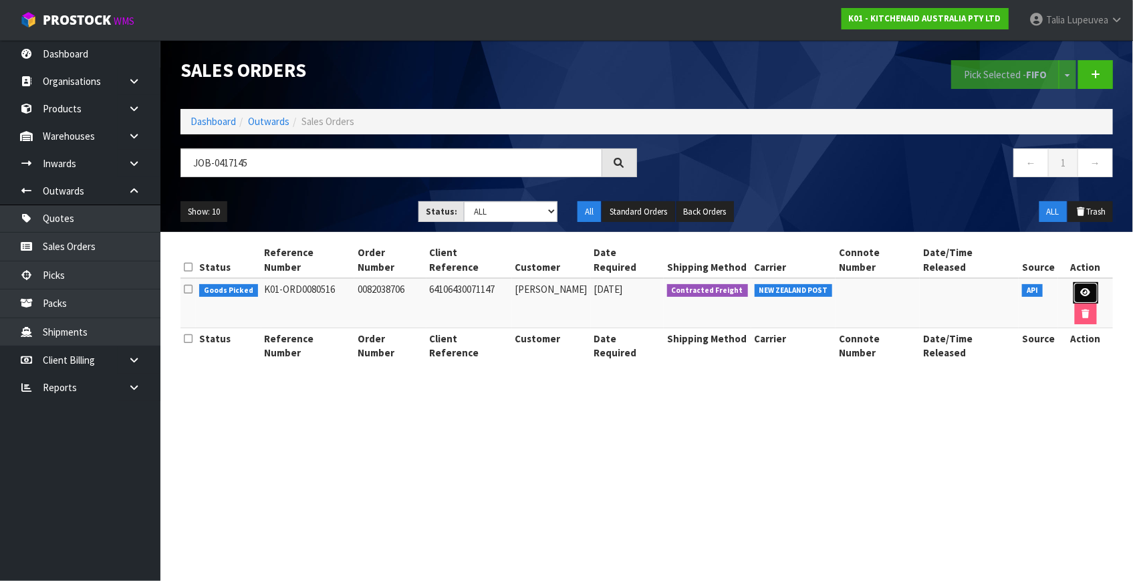
click at [1074, 282] on link at bounding box center [1086, 292] width 25 height 21
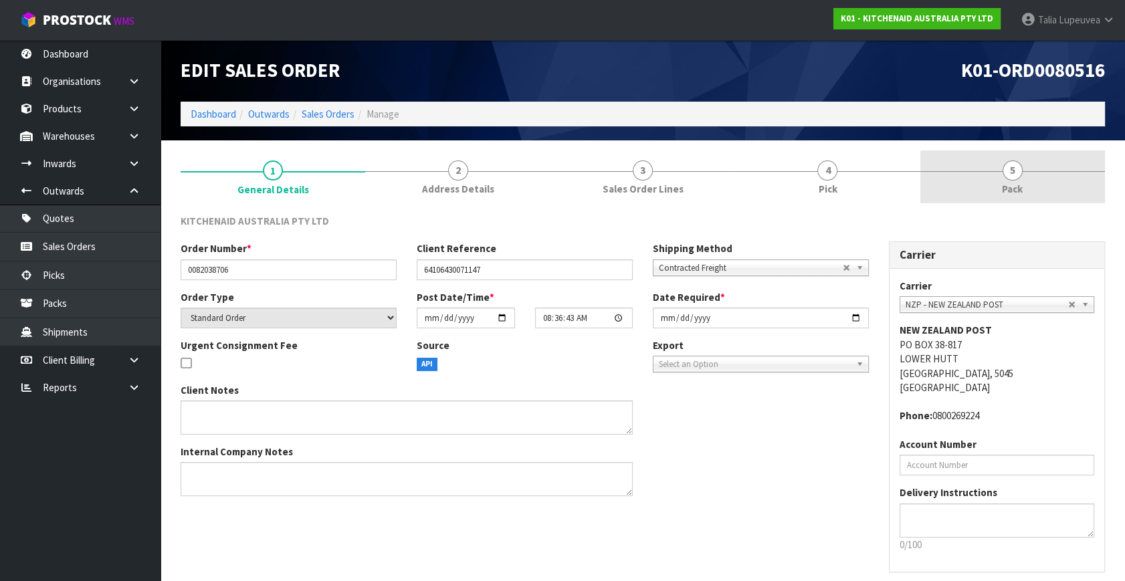
click at [1002, 184] on span "Pack" at bounding box center [1012, 189] width 21 height 14
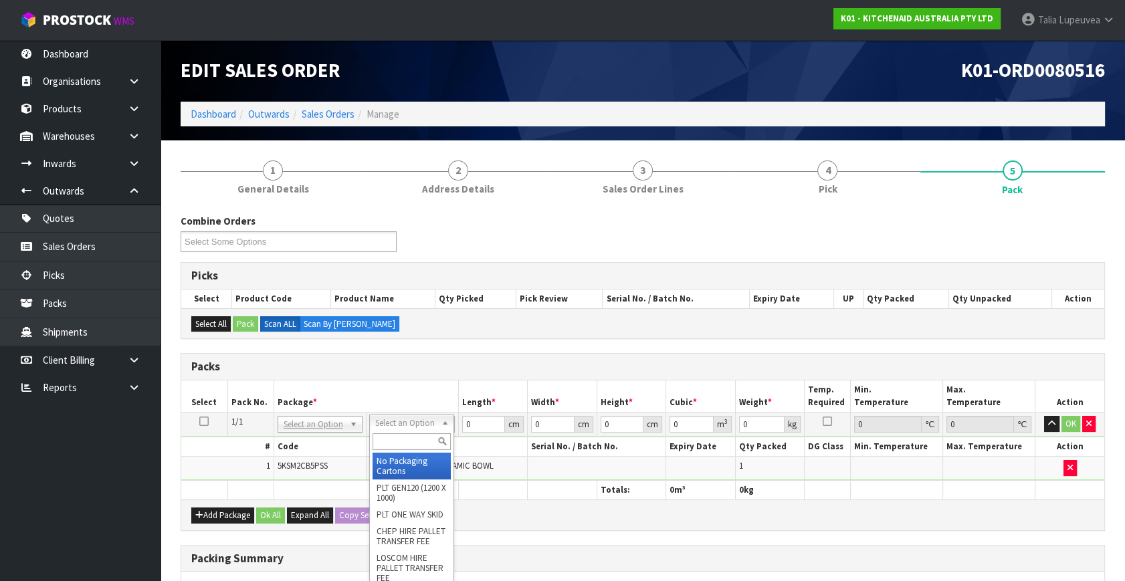
click at [413, 431] on div at bounding box center [412, 442] width 84 height 22
click at [415, 443] on input "text" at bounding box center [411, 441] width 78 height 17
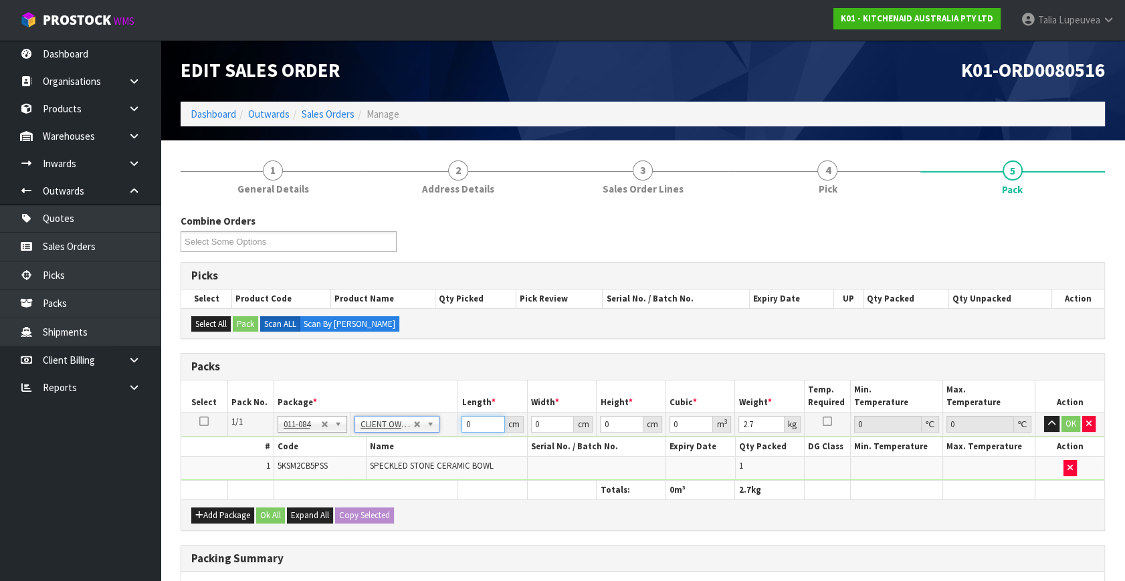
drag, startPoint x: 469, startPoint y: 425, endPoint x: 450, endPoint y: 426, distance: 19.4
click at [450, 426] on tr "1/1 NONE 007-001 007-002 007-004 007-009 007-013 007-014 007-015 007-017 007-01…" at bounding box center [642, 425] width 923 height 24
drag, startPoint x: 1064, startPoint y: 421, endPoint x: 987, endPoint y: 423, distance: 77.6
click at [1060, 421] on td "OK" at bounding box center [1069, 425] width 70 height 24
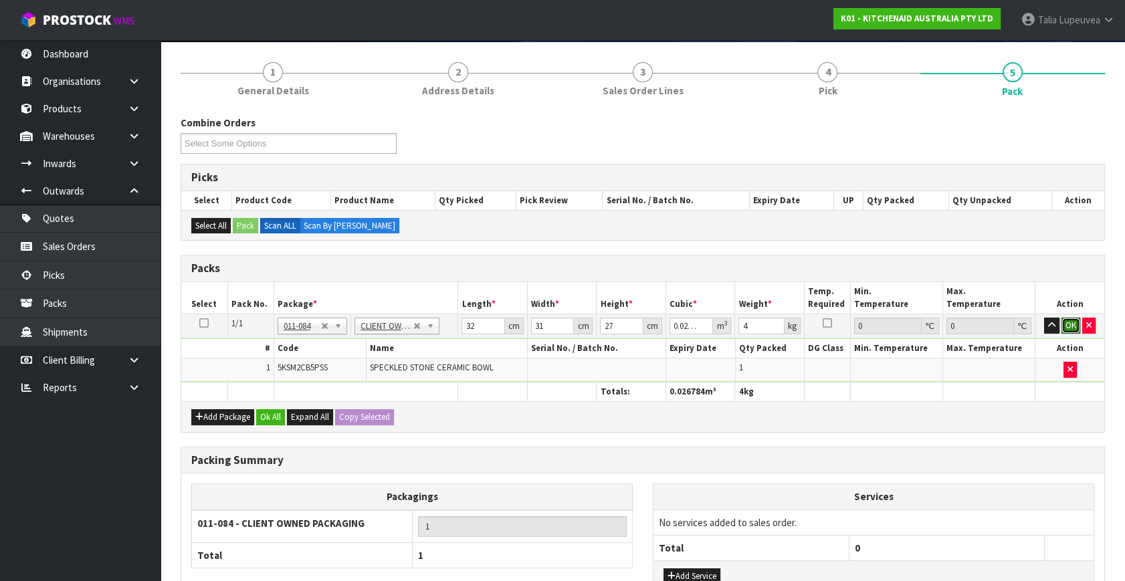
scroll to position [200, 0]
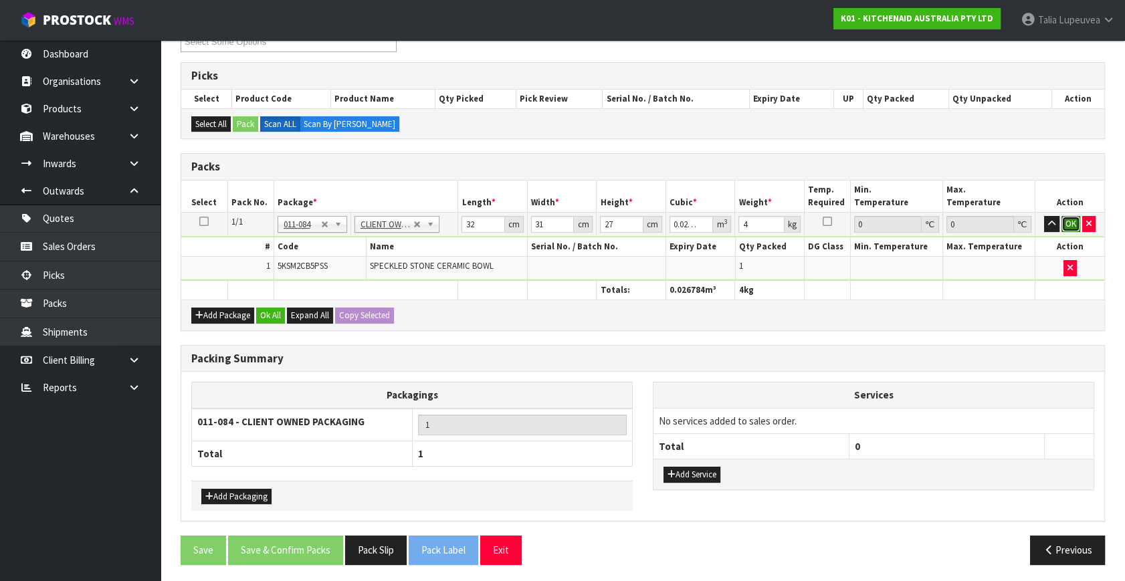
click at [1074, 225] on button "OK" at bounding box center [1070, 224] width 19 height 16
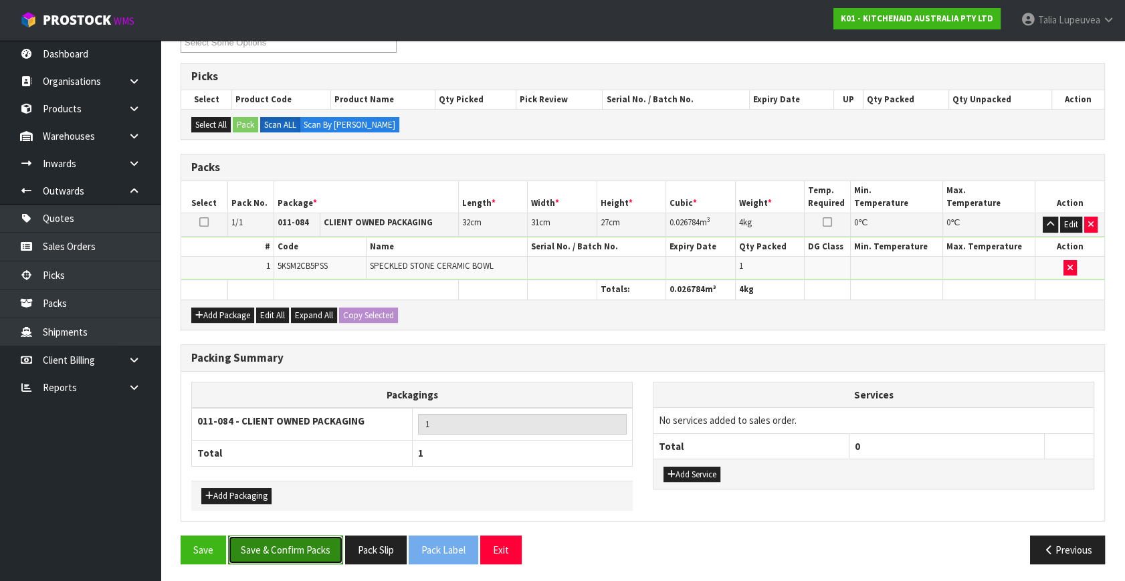
click at [280, 542] on button "Save & Confirm Packs" at bounding box center [285, 550] width 115 height 29
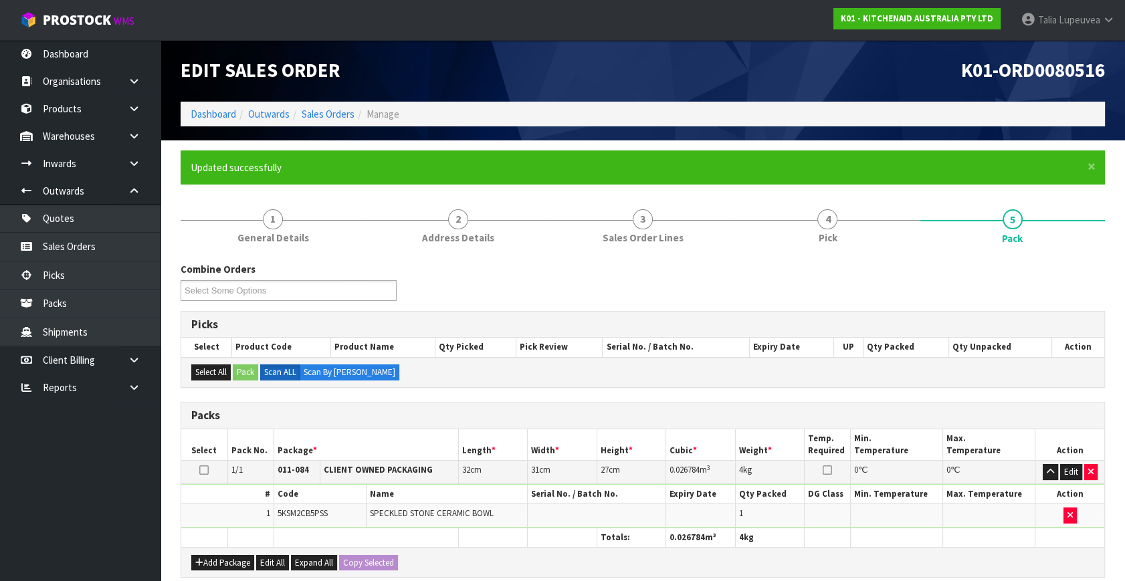
scroll to position [175, 0]
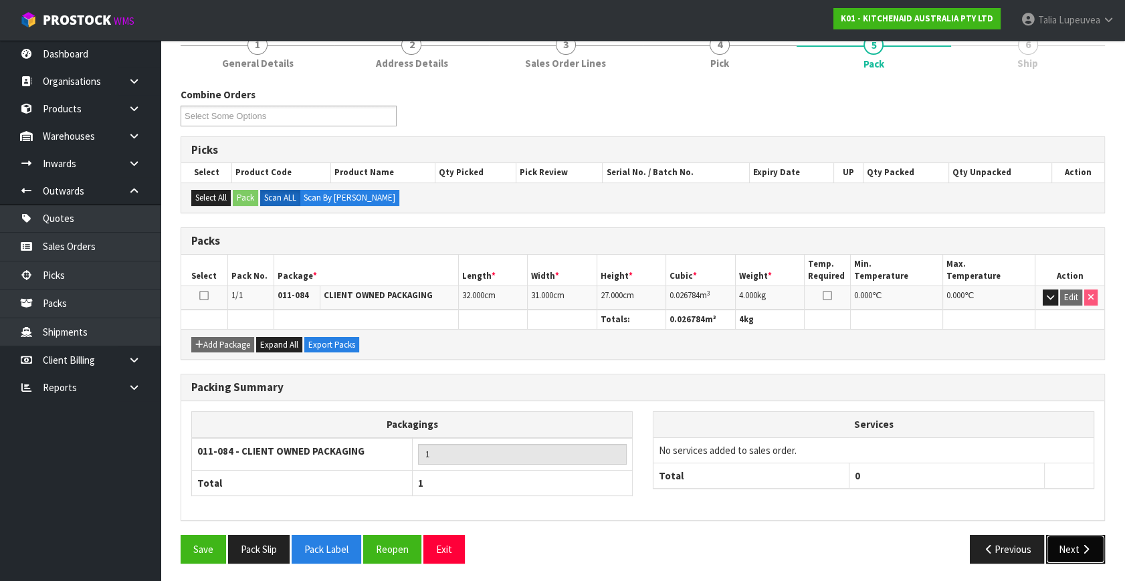
click at [1087, 547] on icon "button" at bounding box center [1085, 549] width 13 height 10
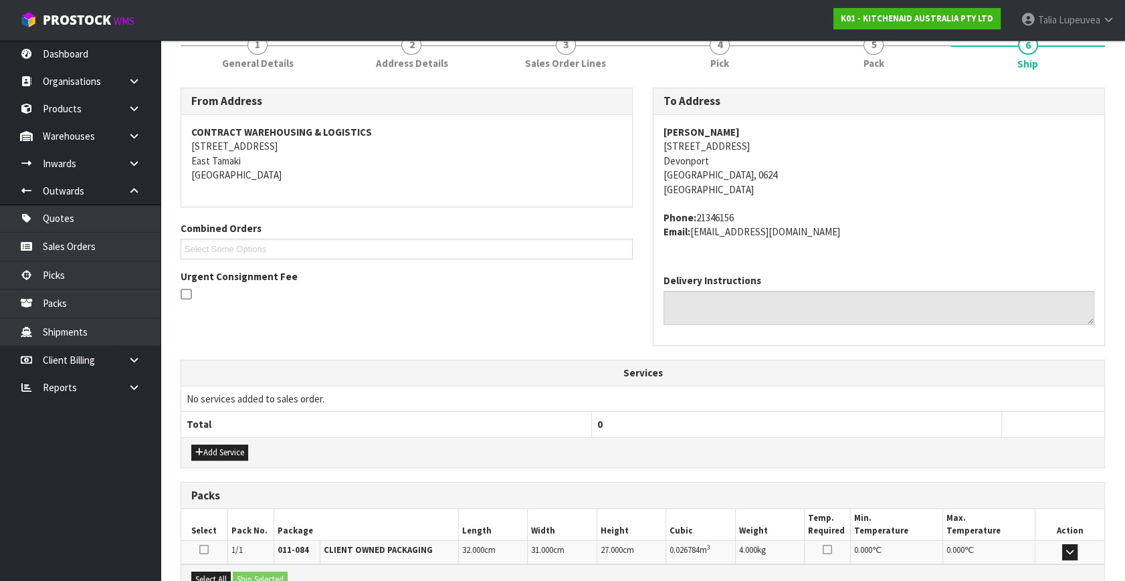
scroll to position [329, 0]
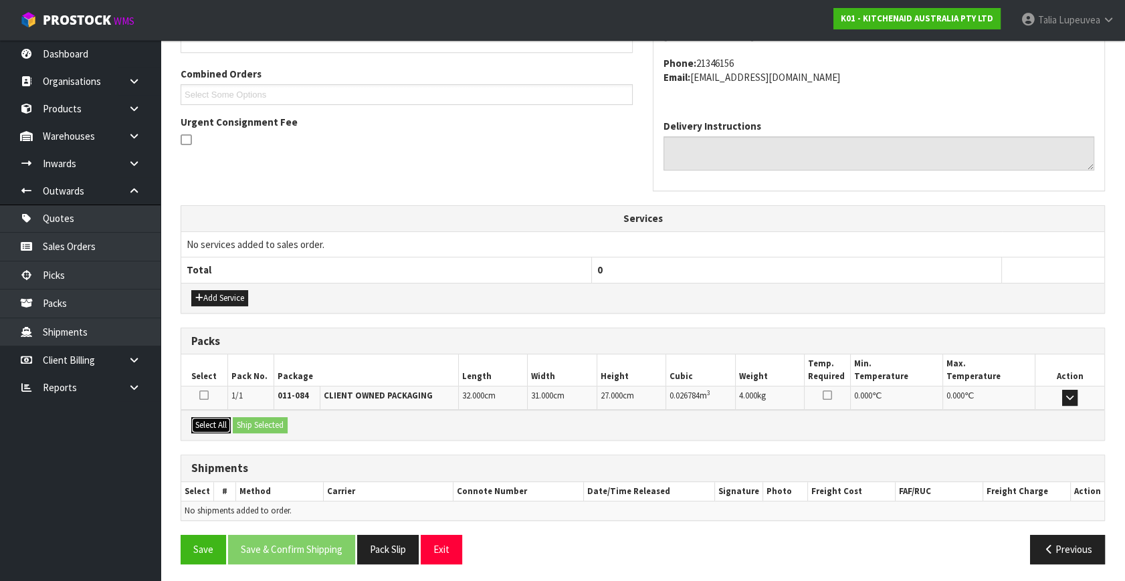
click at [219, 417] on button "Select All" at bounding box center [210, 425] width 39 height 16
click at [244, 419] on button "Ship Selected" at bounding box center [260, 425] width 55 height 16
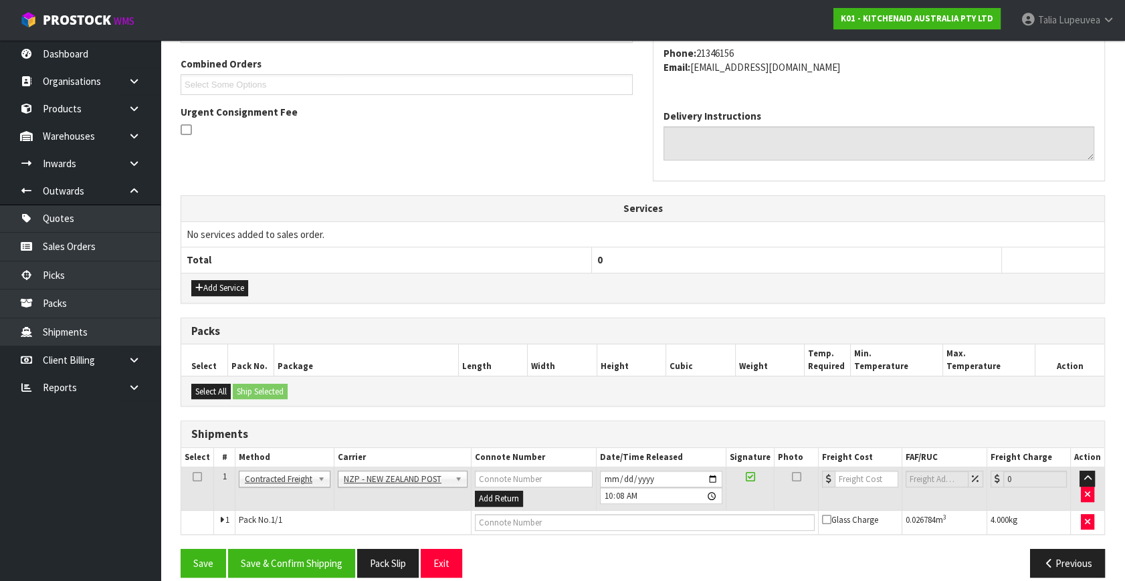
scroll to position [353, 0]
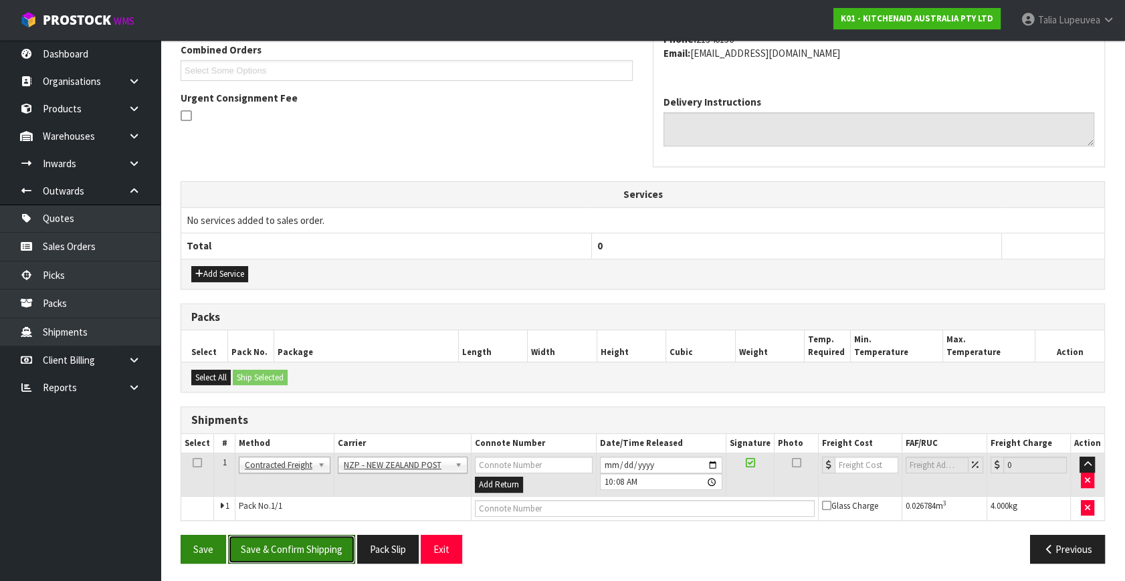
drag, startPoint x: 336, startPoint y: 555, endPoint x: 205, endPoint y: 547, distance: 131.3
click at [336, 555] on button "Save & Confirm Shipping" at bounding box center [291, 549] width 127 height 29
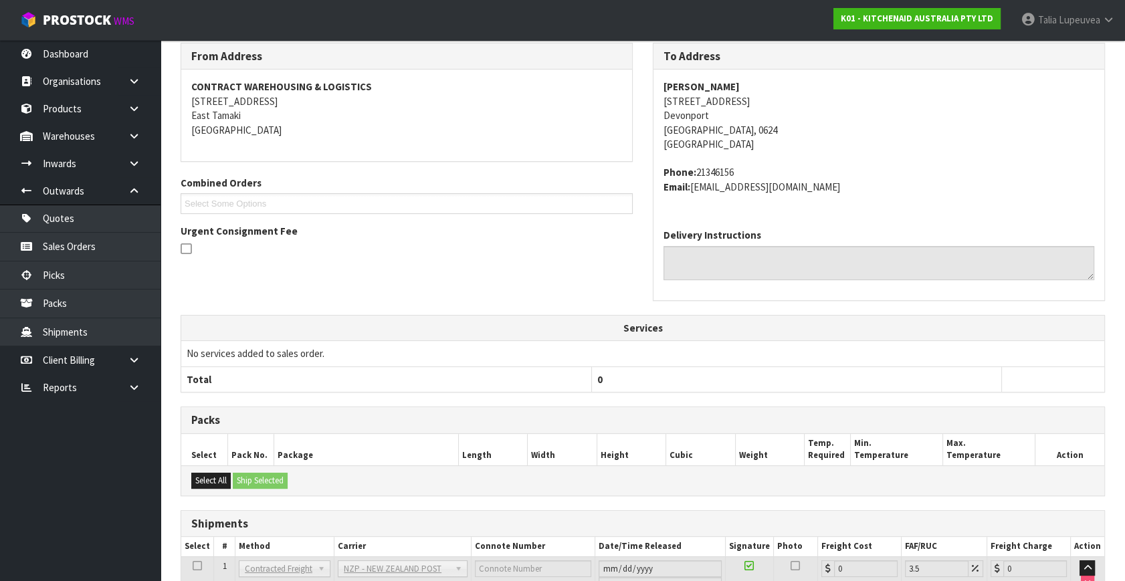
scroll to position [334, 0]
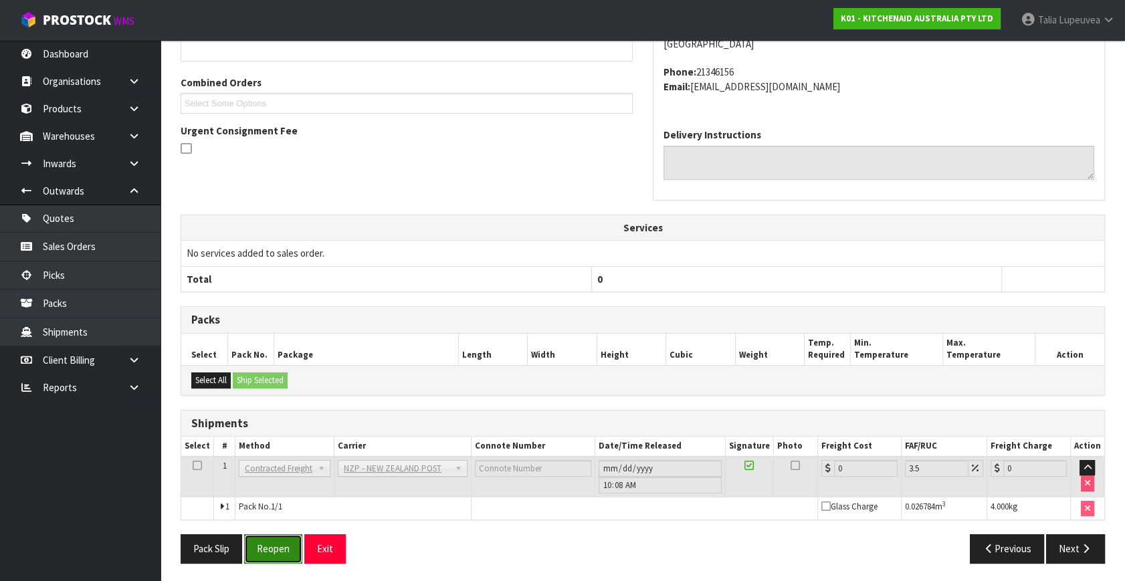
click at [288, 546] on button "Reopen" at bounding box center [273, 548] width 58 height 29
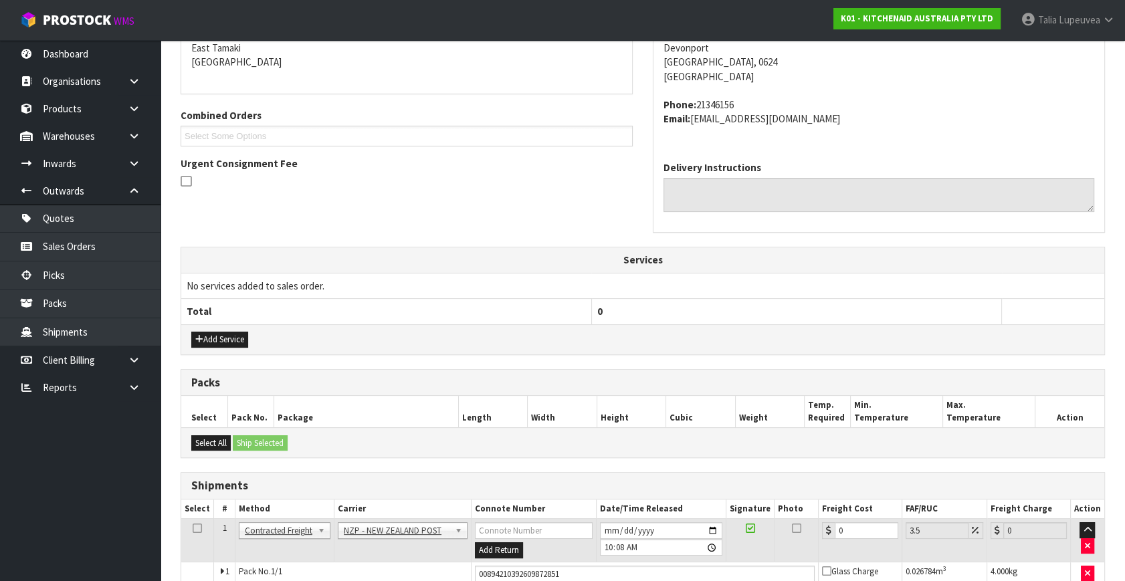
scroll to position [366, 0]
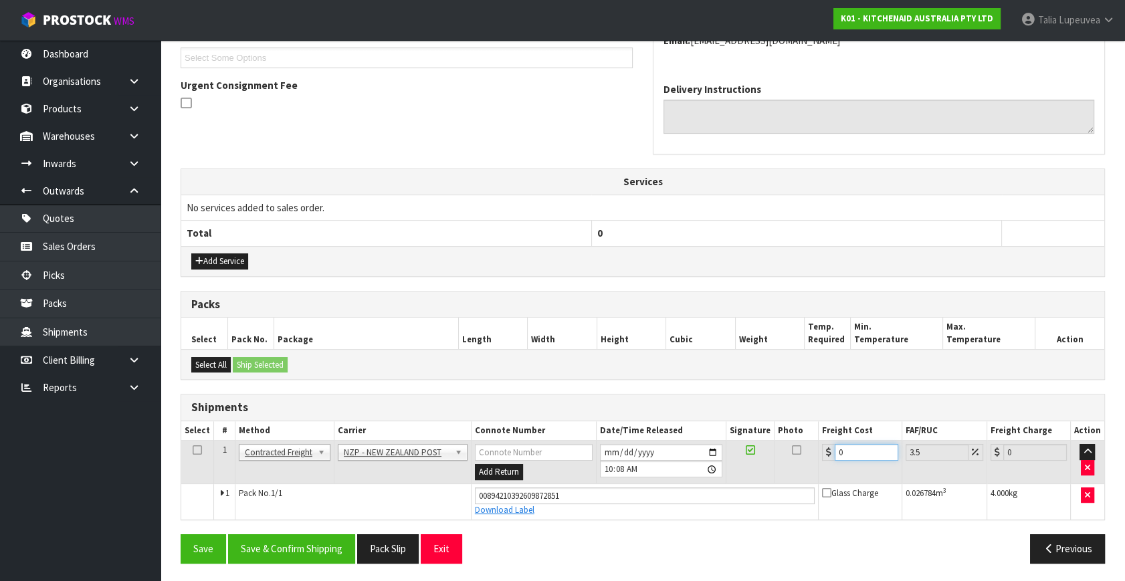
drag, startPoint x: 850, startPoint y: 451, endPoint x: 786, endPoint y: 454, distance: 64.2
click at [786, 454] on tr "1 Client Local Pickup Customer Local Pickup Company Freight Contracted Freight …" at bounding box center [642, 462] width 923 height 43
click at [263, 546] on button "Save & Confirm Shipping" at bounding box center [291, 548] width 127 height 29
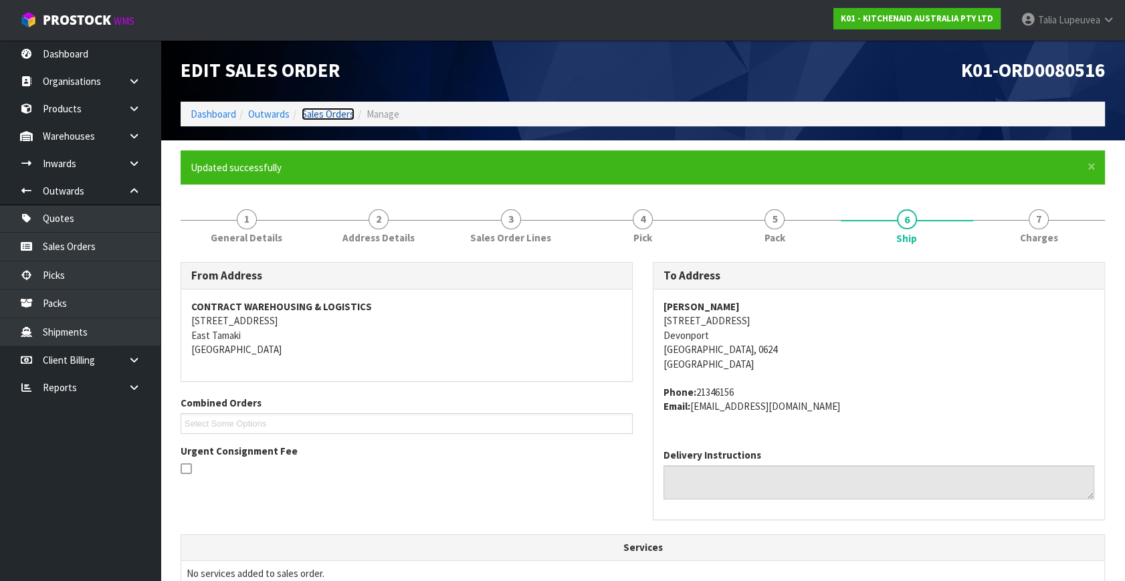
click at [326, 109] on link "Sales Orders" at bounding box center [328, 114] width 53 height 13
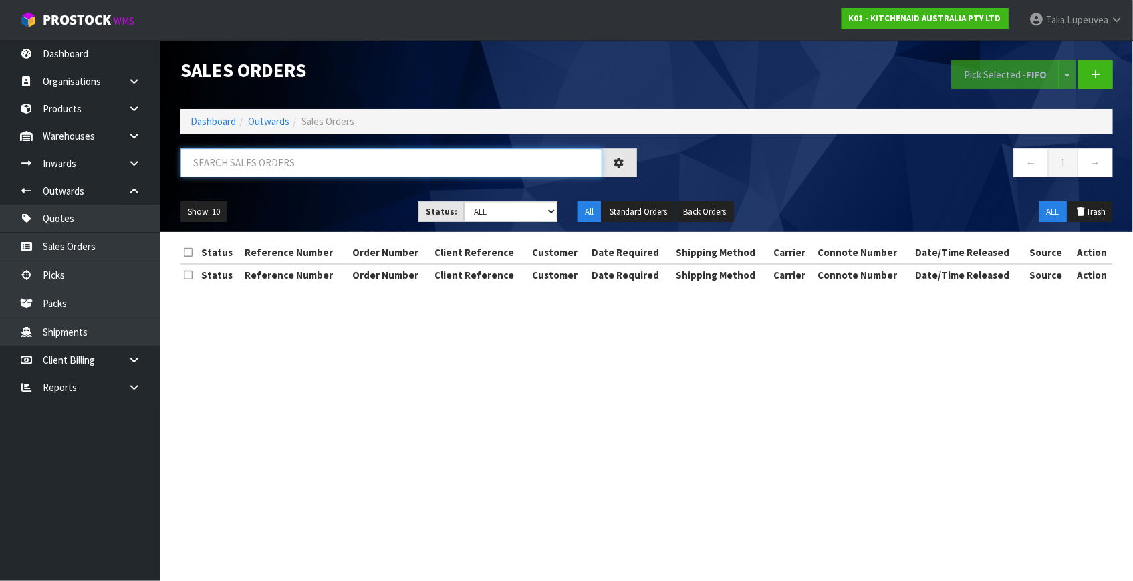
click at [327, 160] on input "text" at bounding box center [392, 162] width 422 height 29
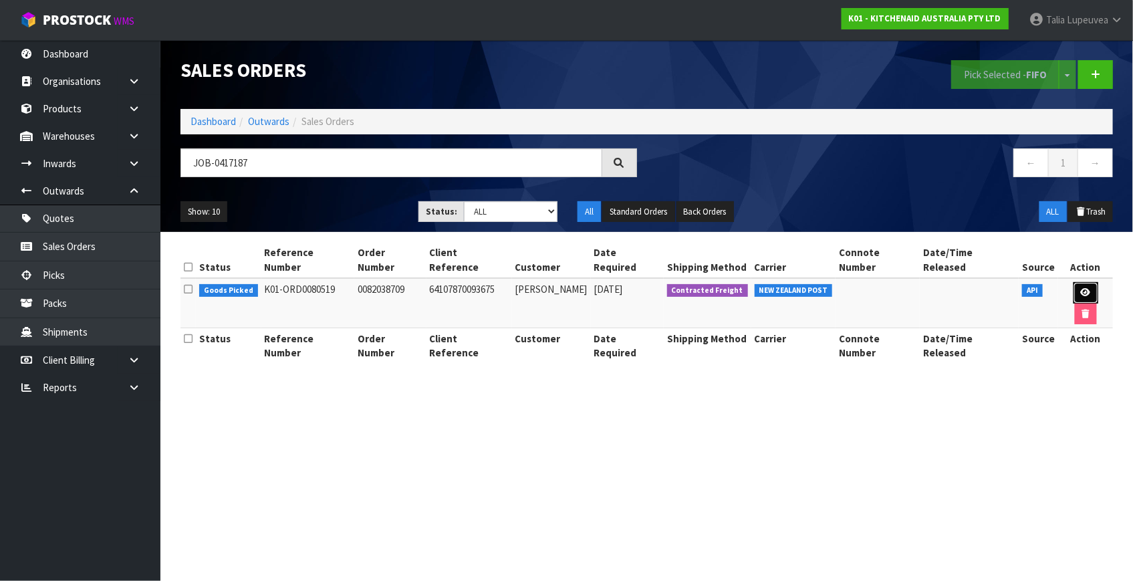
click at [1081, 288] on icon at bounding box center [1086, 292] width 10 height 9
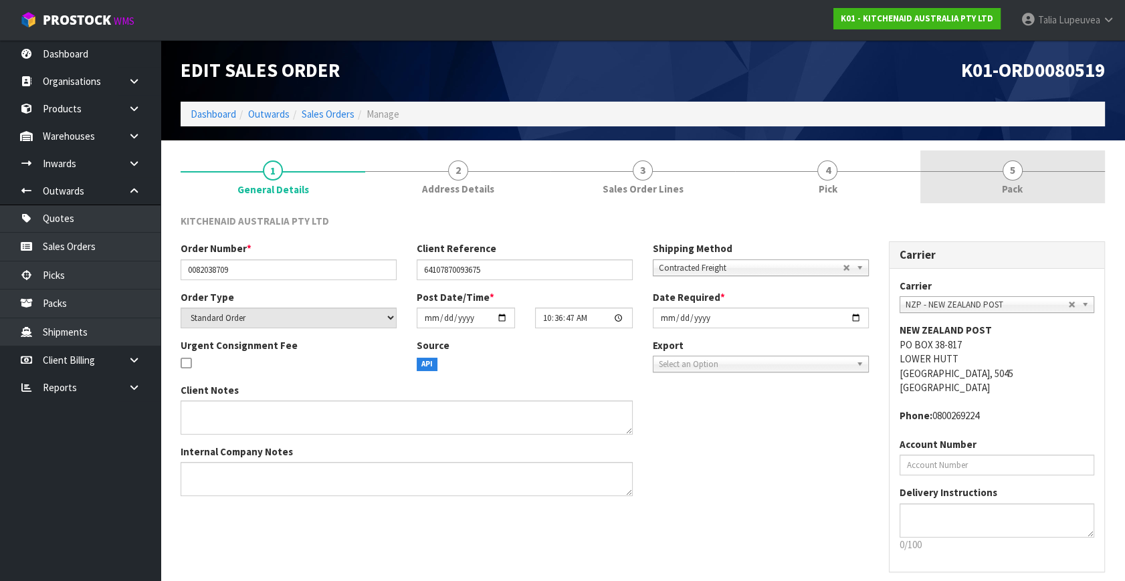
click at [1032, 166] on link "5 Pack" at bounding box center [1012, 176] width 185 height 53
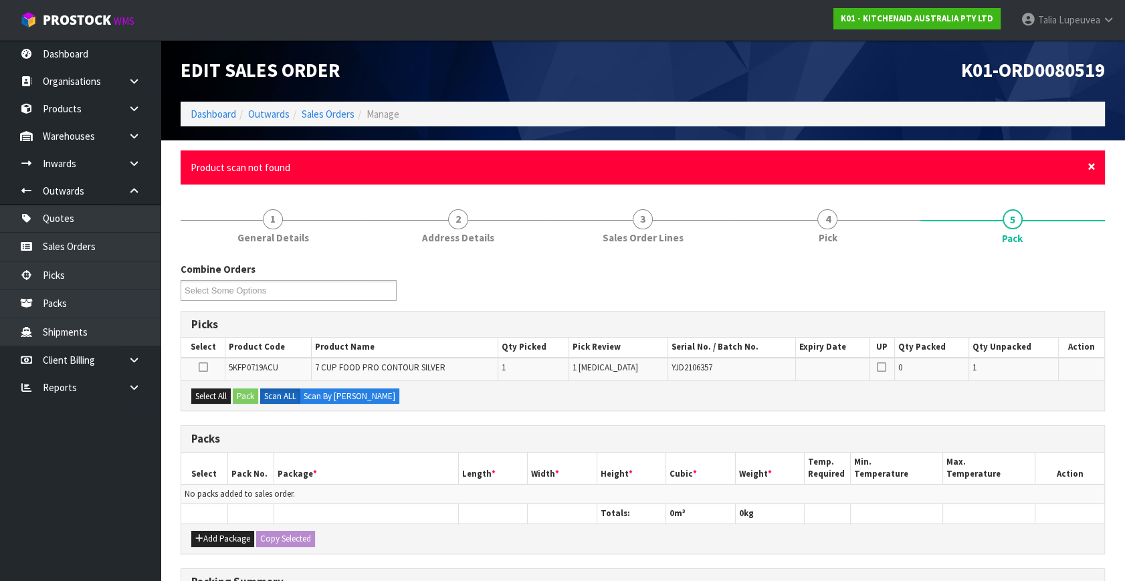
click at [1089, 162] on span "×" at bounding box center [1091, 166] width 8 height 19
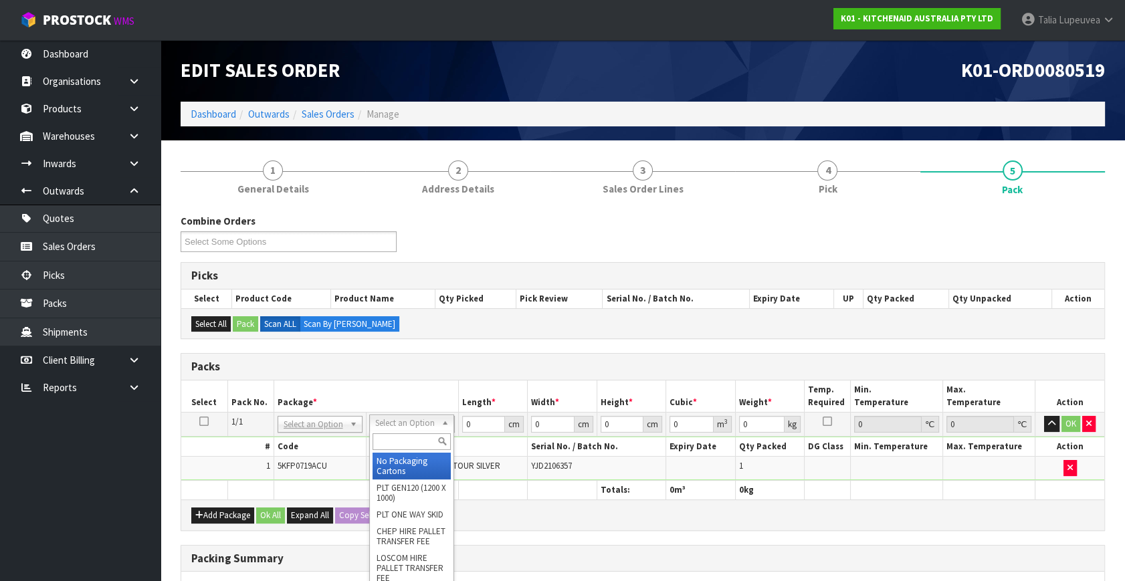
click at [419, 436] on input "text" at bounding box center [411, 441] width 78 height 17
drag, startPoint x: 418, startPoint y: 469, endPoint x: 411, endPoint y: 460, distance: 11.0
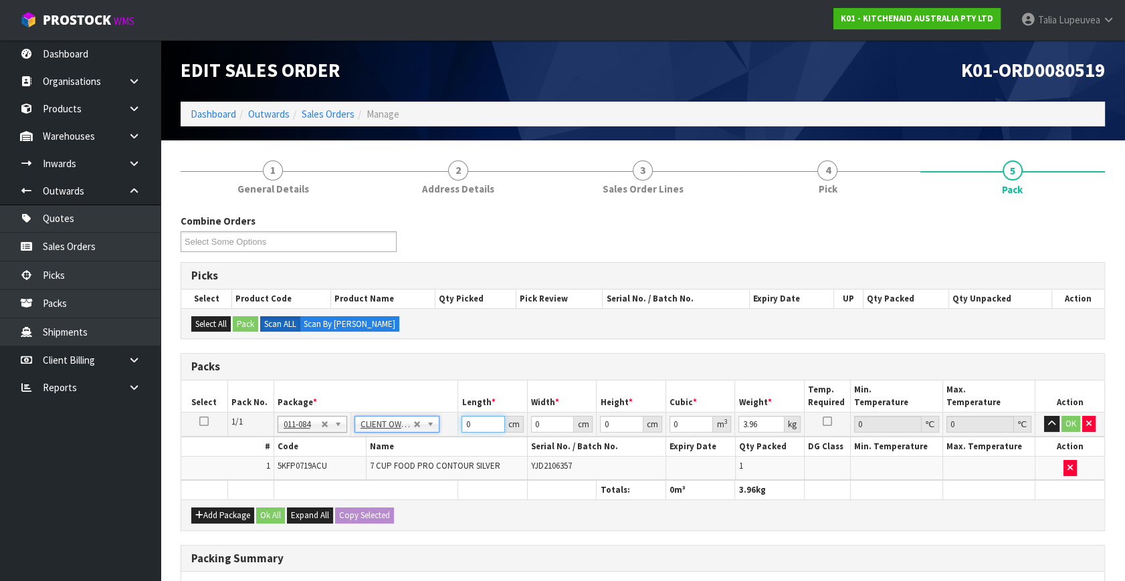
drag, startPoint x: 472, startPoint y: 420, endPoint x: 457, endPoint y: 427, distance: 16.2
click at [458, 427] on td "0 cm" at bounding box center [493, 425] width 70 height 24
click at [1070, 421] on button "OK" at bounding box center [1070, 424] width 19 height 16
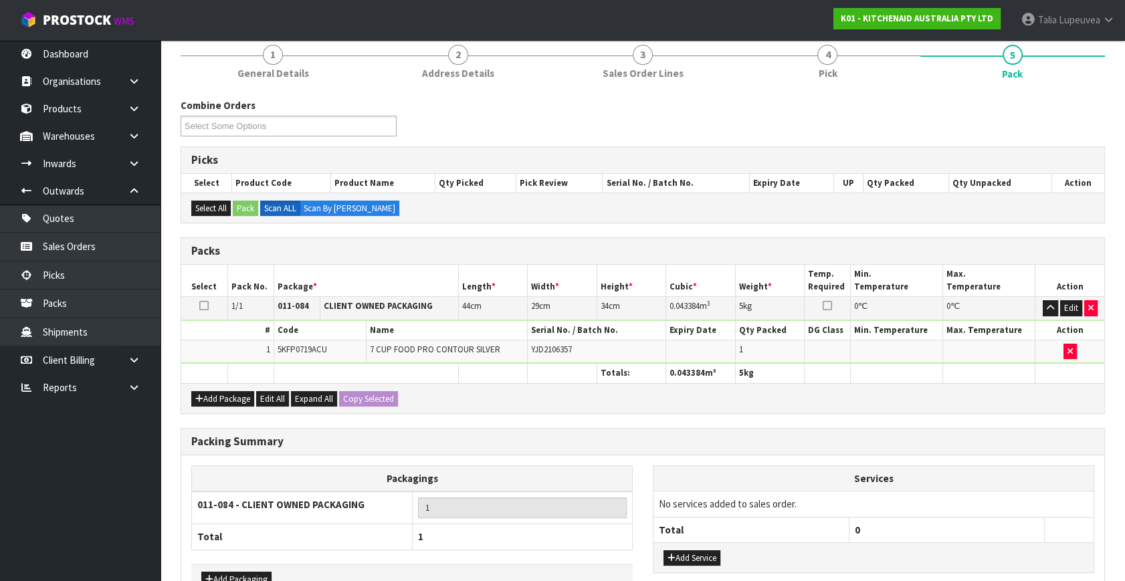
scroll to position [199, 0]
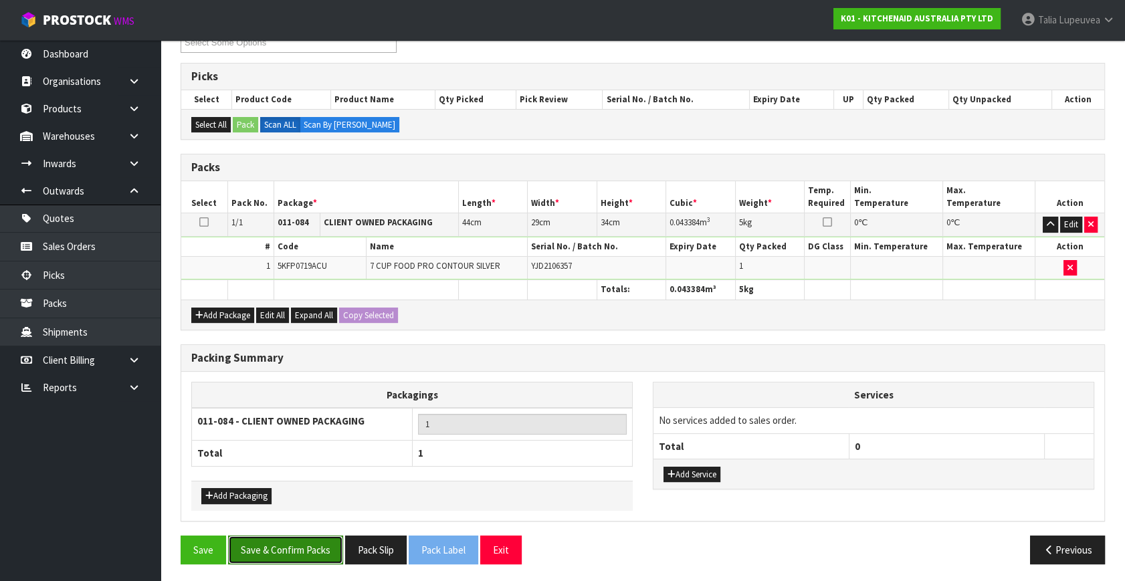
click at [314, 538] on button "Save & Confirm Packs" at bounding box center [285, 550] width 115 height 29
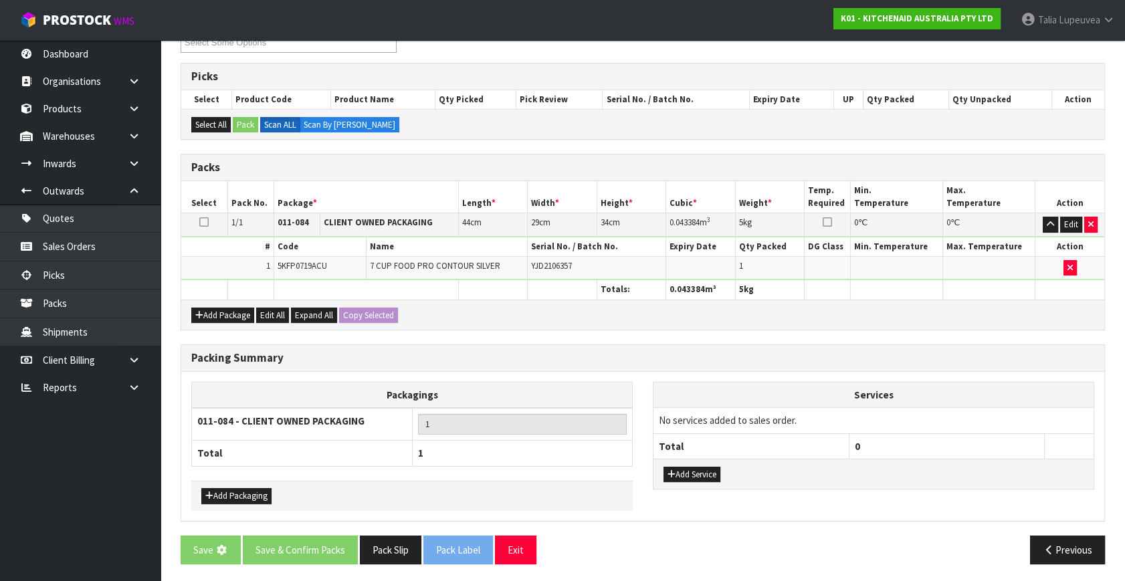
scroll to position [0, 0]
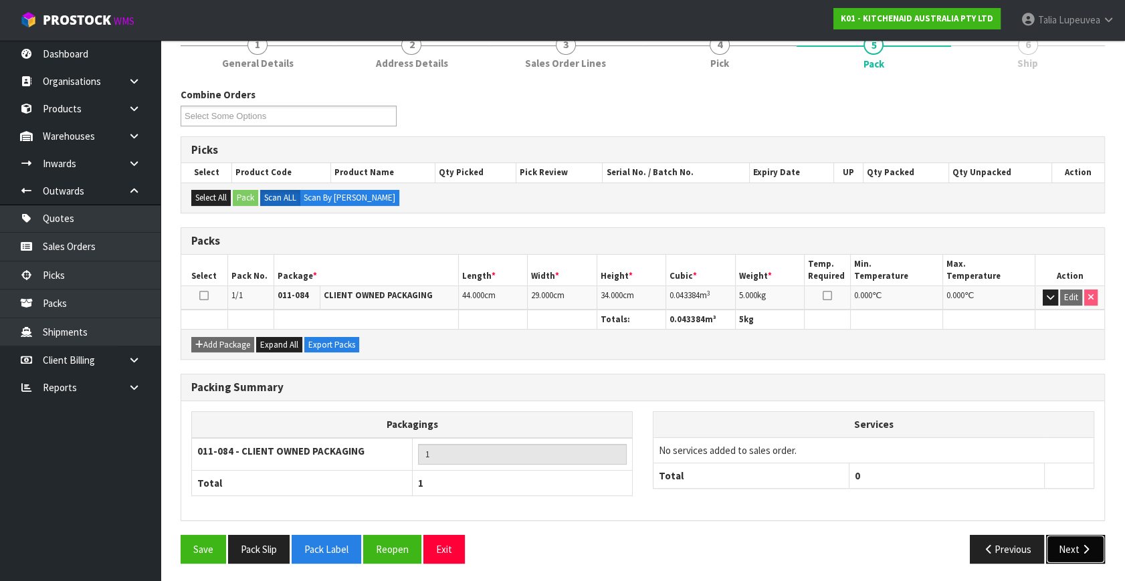
click at [1085, 540] on button "Next" at bounding box center [1075, 549] width 59 height 29
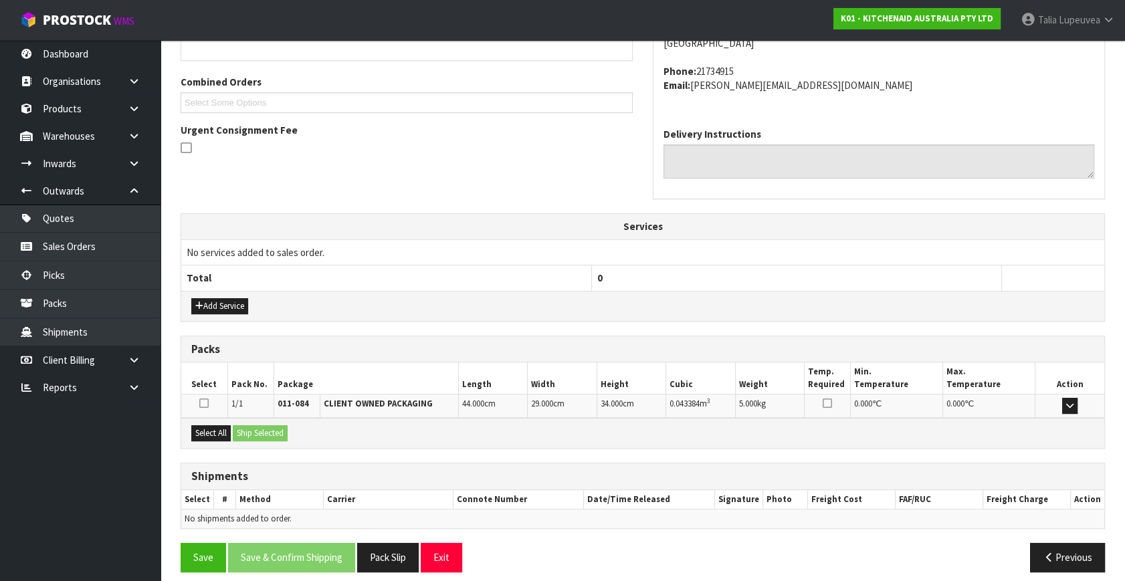
scroll to position [329, 0]
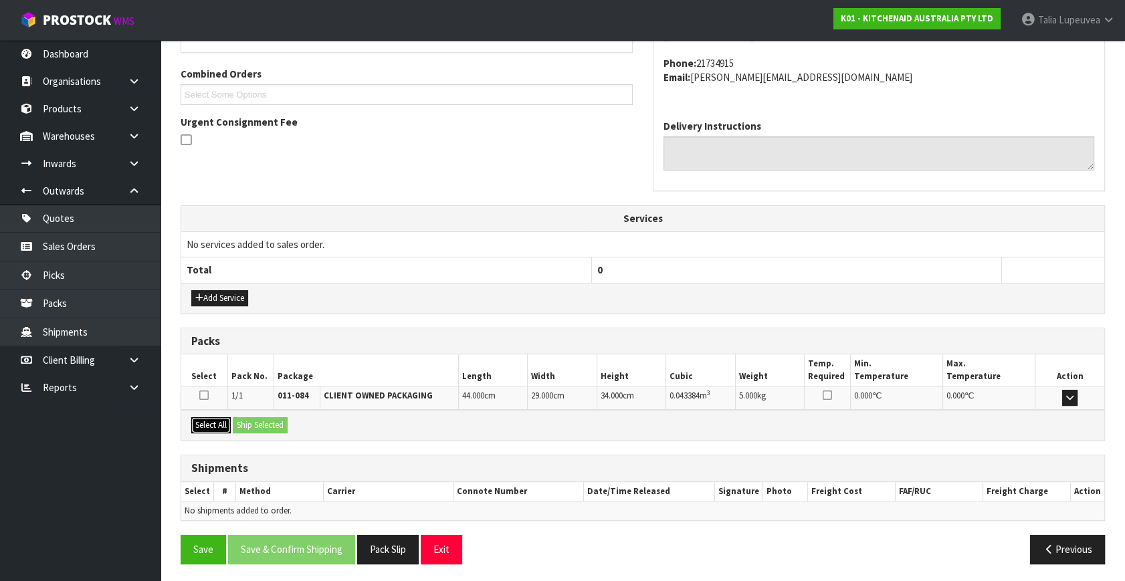
drag, startPoint x: 211, startPoint y: 426, endPoint x: 253, endPoint y: 428, distance: 41.5
click at [212, 426] on button "Select All" at bounding box center [210, 425] width 39 height 16
click at [254, 428] on button "Ship Selected" at bounding box center [260, 425] width 55 height 16
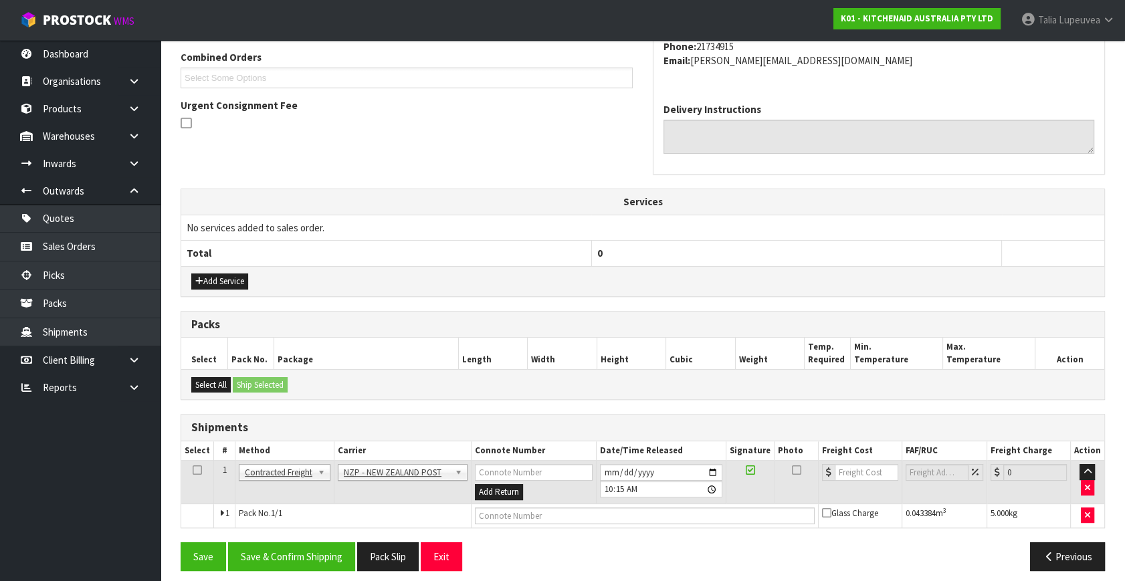
scroll to position [353, 0]
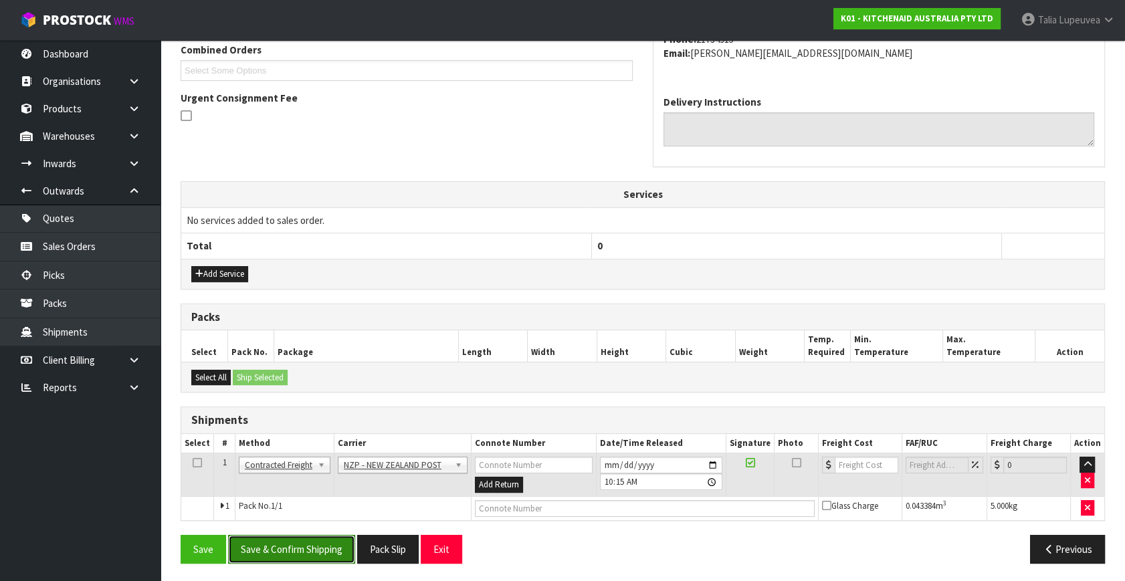
click at [346, 535] on button "Save & Confirm Shipping" at bounding box center [291, 549] width 127 height 29
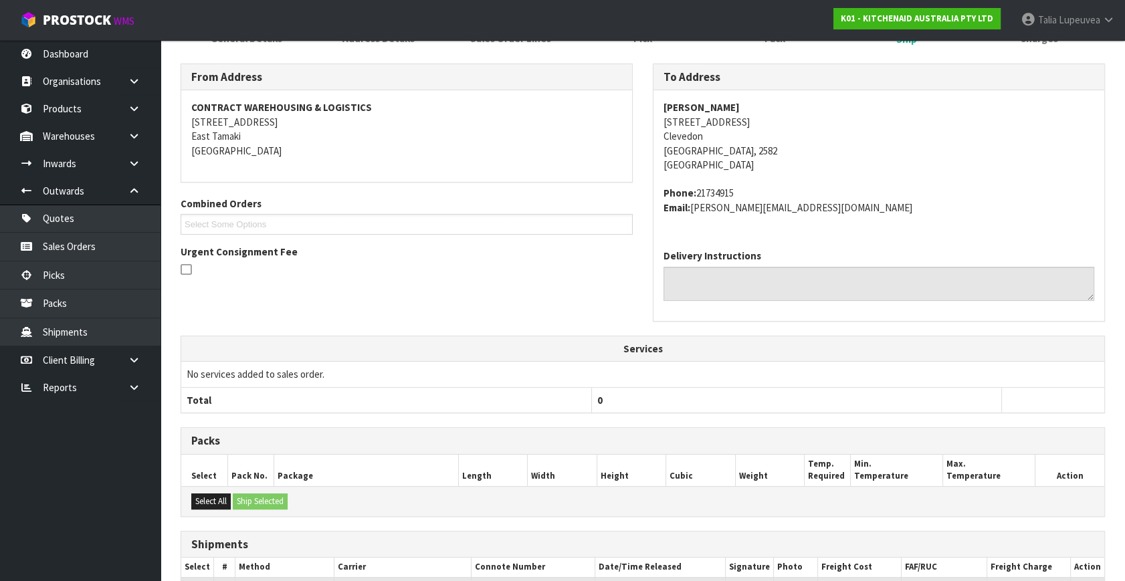
scroll to position [334, 0]
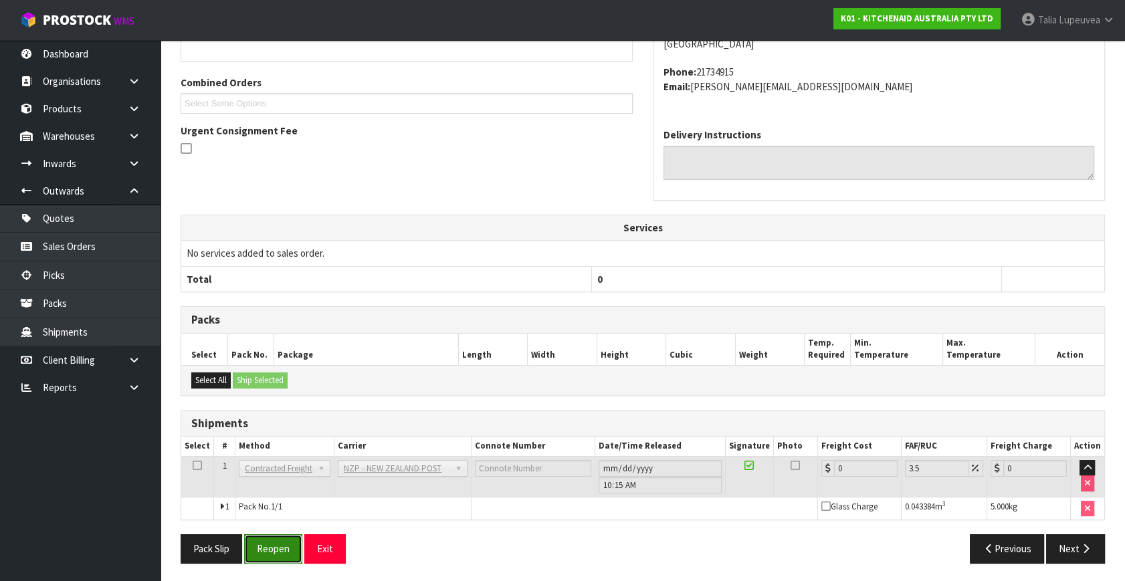
click at [276, 536] on button "Reopen" at bounding box center [273, 548] width 58 height 29
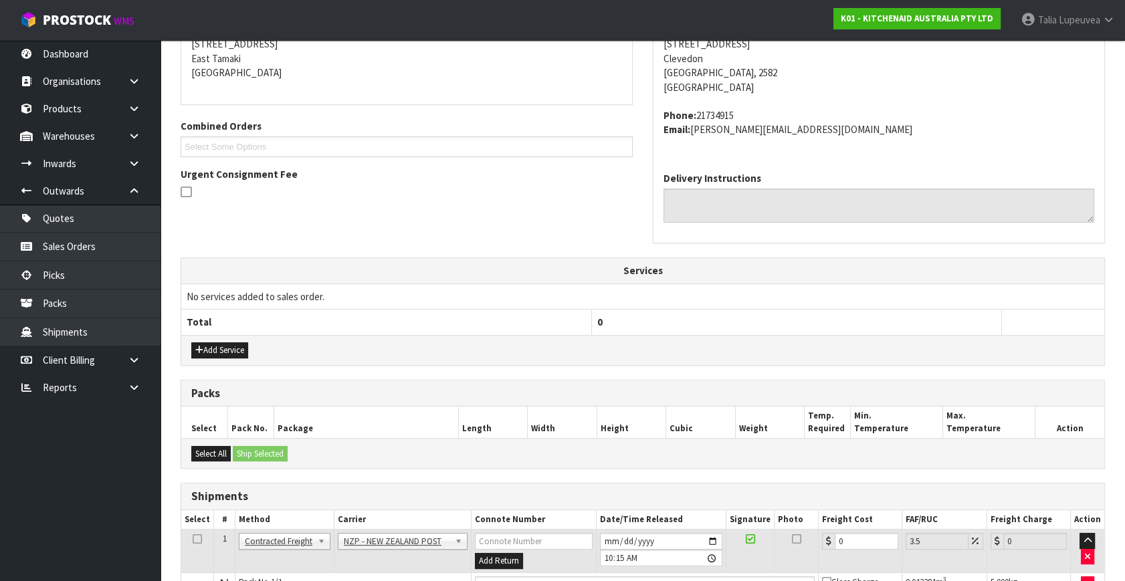
scroll to position [366, 0]
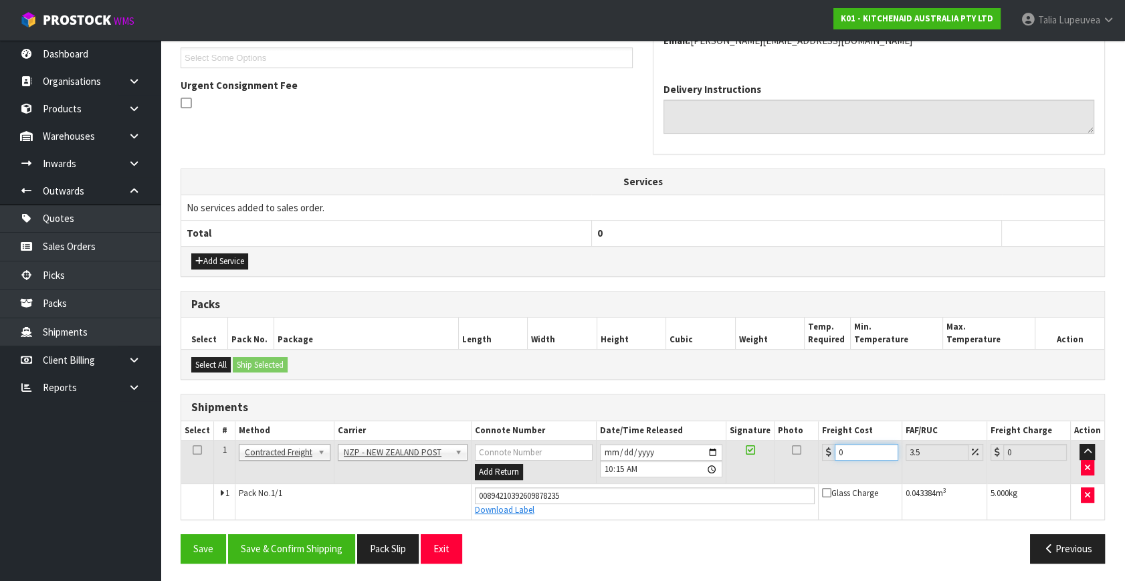
drag, startPoint x: 825, startPoint y: 451, endPoint x: 802, endPoint y: 452, distance: 23.4
click at [802, 452] on tr "1 Client Local Pickup Customer Local Pickup Company Freight Contracted Freight …" at bounding box center [642, 462] width 923 height 43
click at [312, 544] on button "Save & Confirm Shipping" at bounding box center [291, 548] width 127 height 29
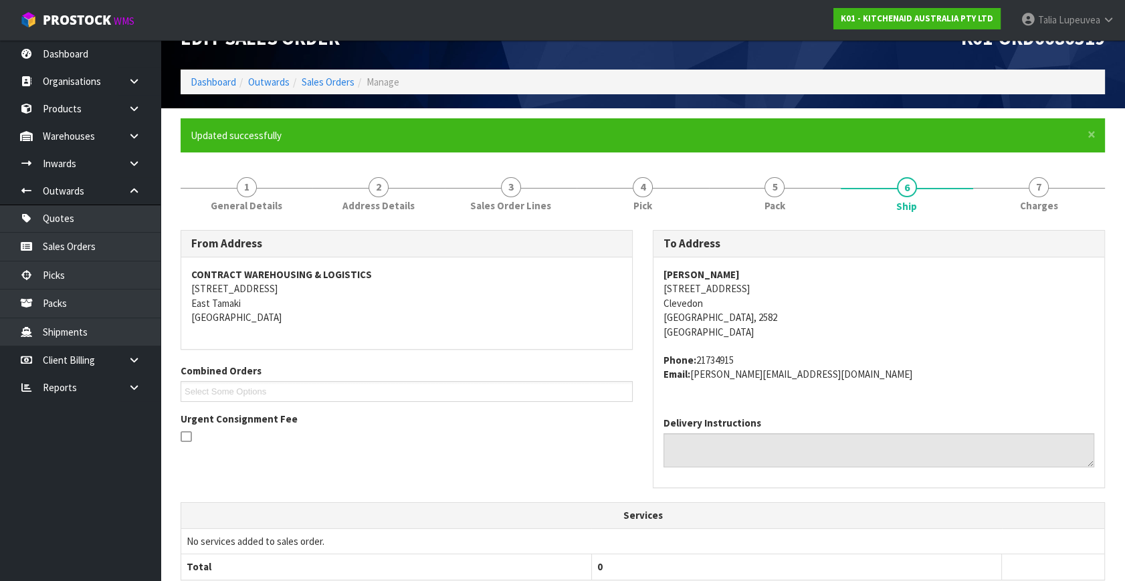
scroll to position [0, 0]
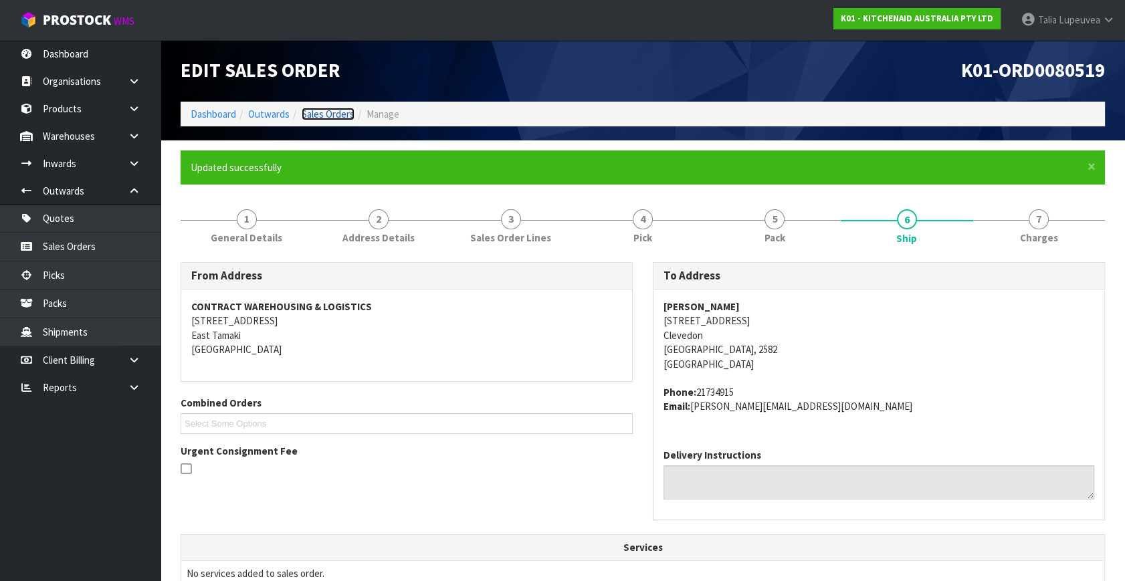
click at [320, 116] on link "Sales Orders" at bounding box center [328, 114] width 53 height 13
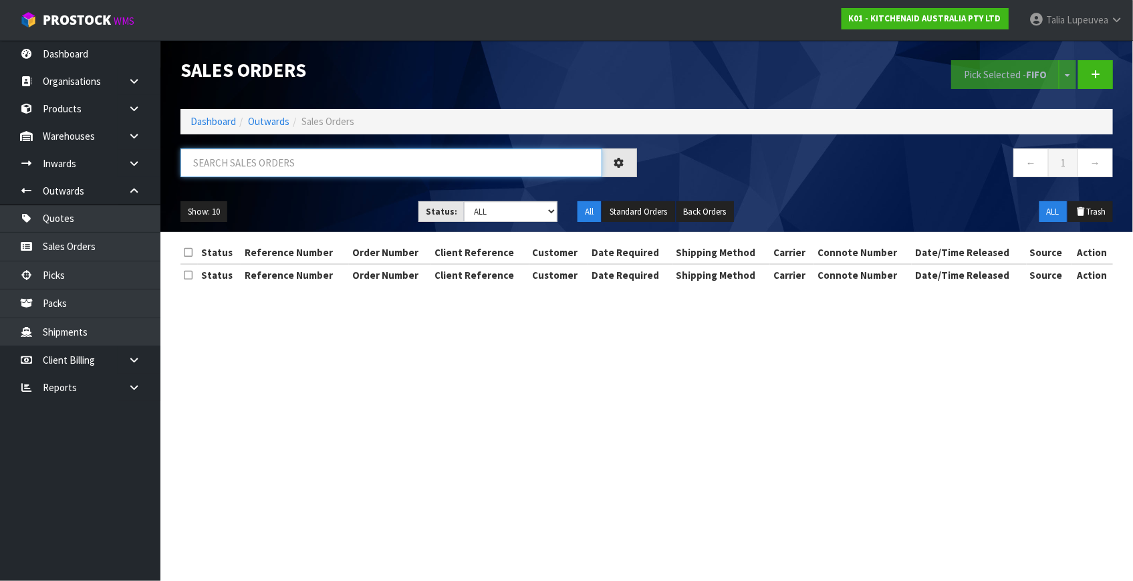
click at [340, 174] on input "text" at bounding box center [392, 162] width 422 height 29
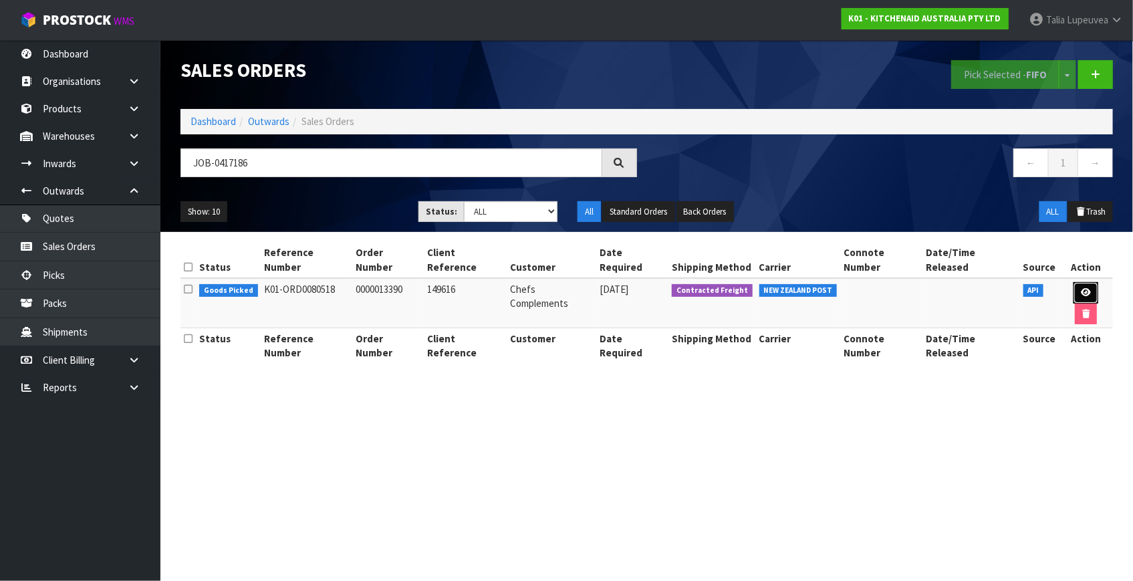
click at [1074, 282] on link at bounding box center [1086, 292] width 25 height 21
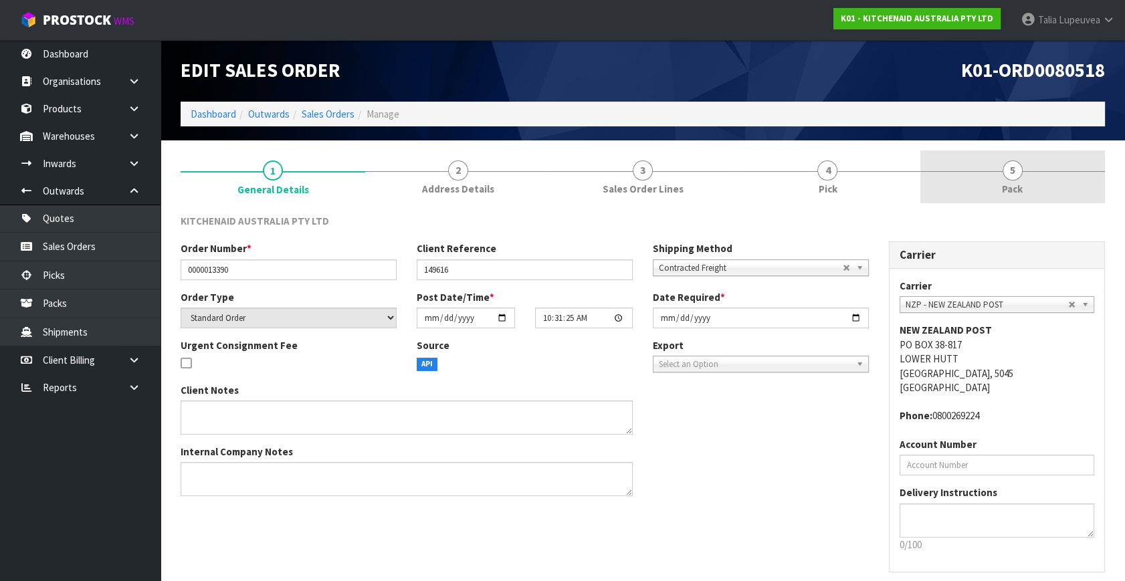
click at [984, 171] on link "5 Pack" at bounding box center [1012, 176] width 185 height 53
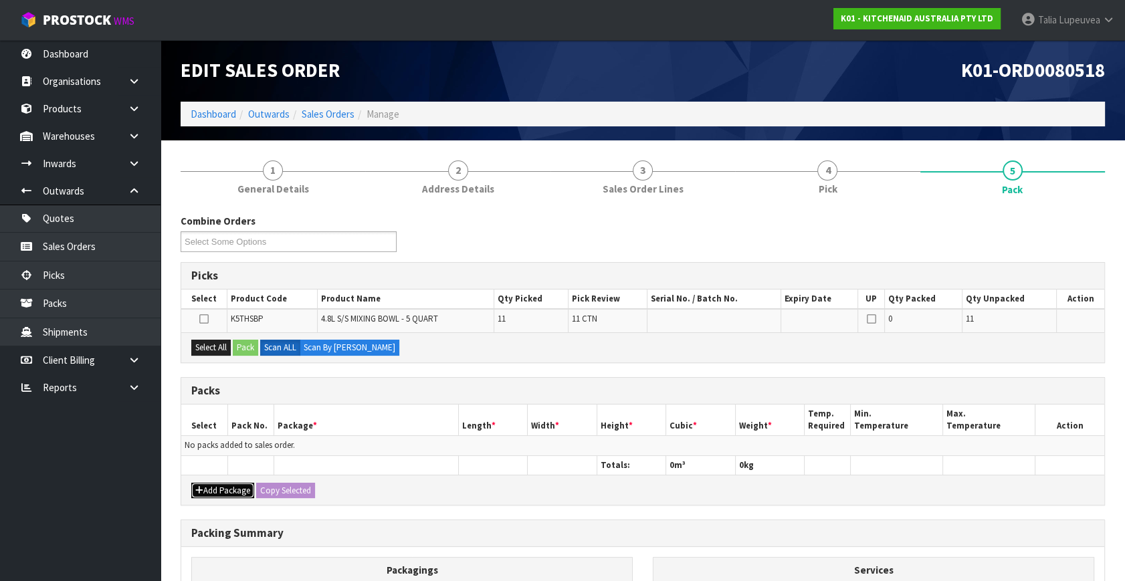
click at [222, 491] on button "Add Package" at bounding box center [222, 491] width 63 height 16
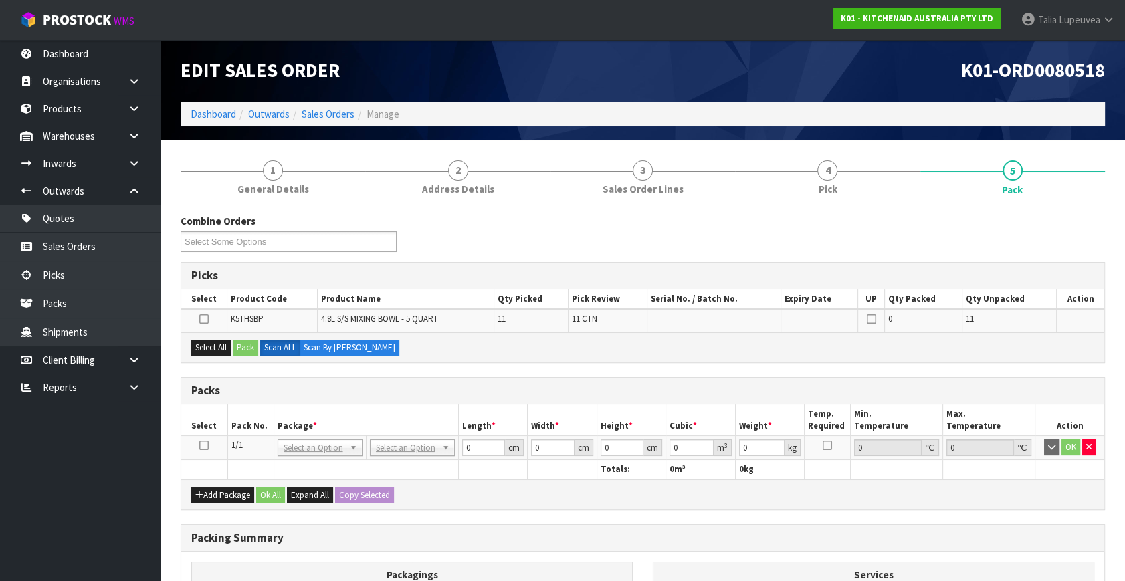
click at [206, 445] on icon at bounding box center [203, 445] width 9 height 1
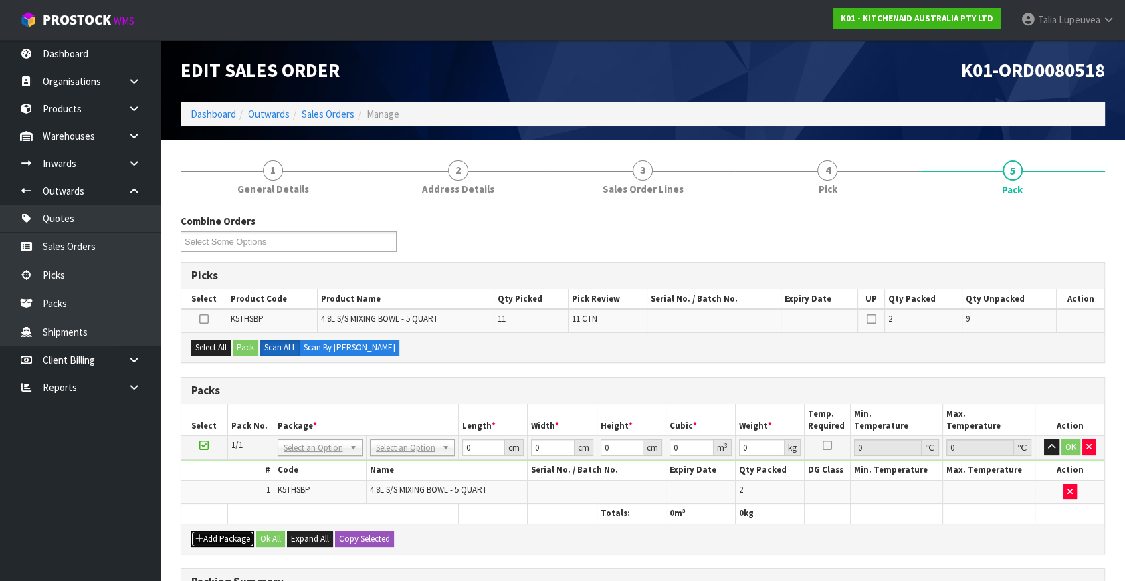
drag, startPoint x: 239, startPoint y: 541, endPoint x: 232, endPoint y: 533, distance: 10.9
click at [232, 533] on button "Add Package" at bounding box center [222, 539] width 63 height 16
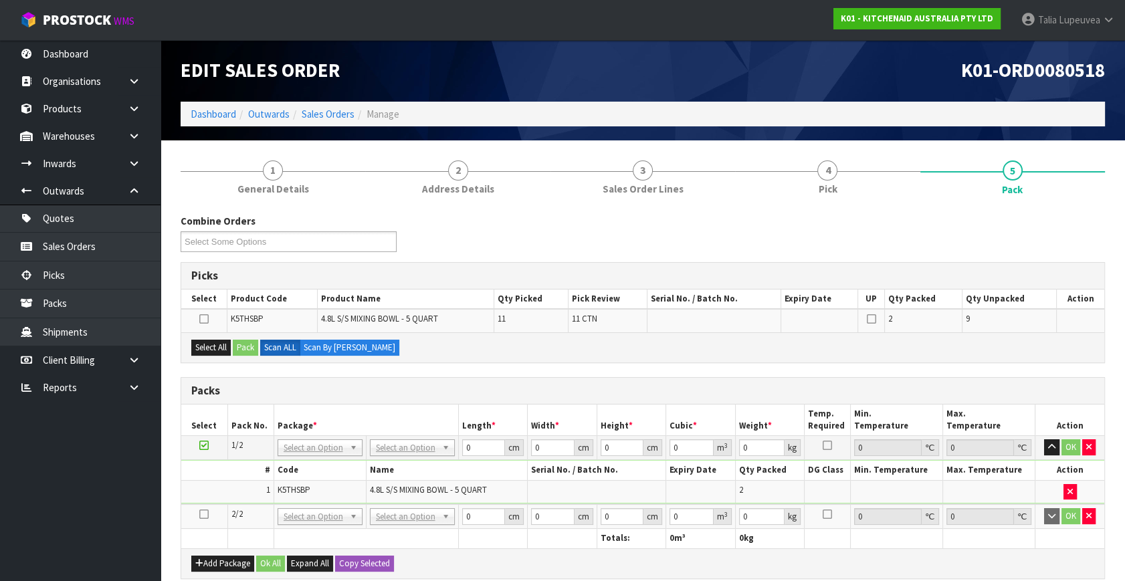
click at [203, 514] on icon at bounding box center [203, 514] width 9 height 1
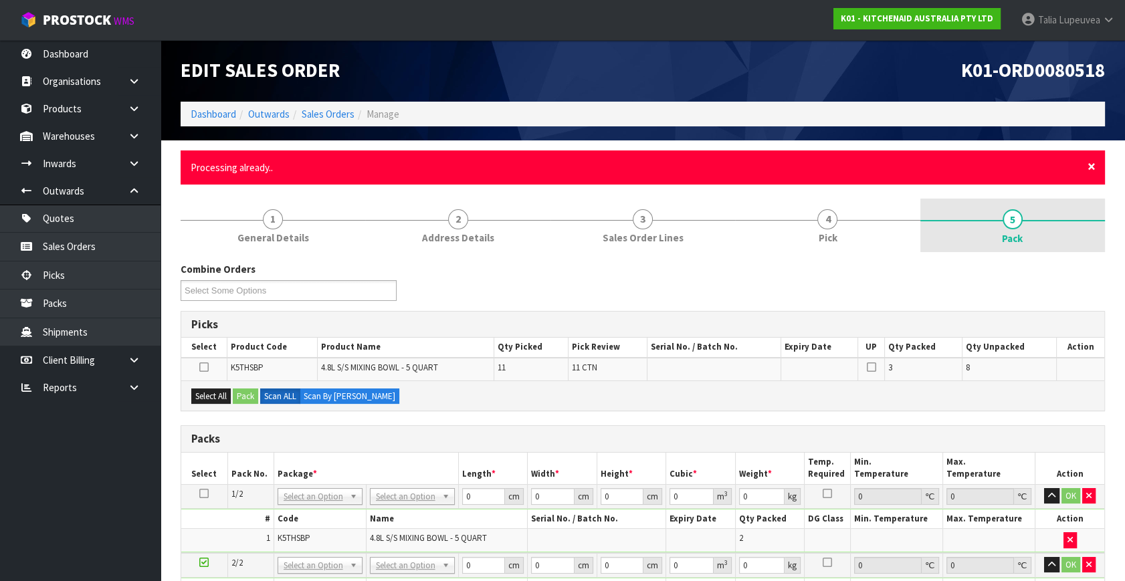
click at [1091, 159] on span "×" at bounding box center [1091, 166] width 8 height 19
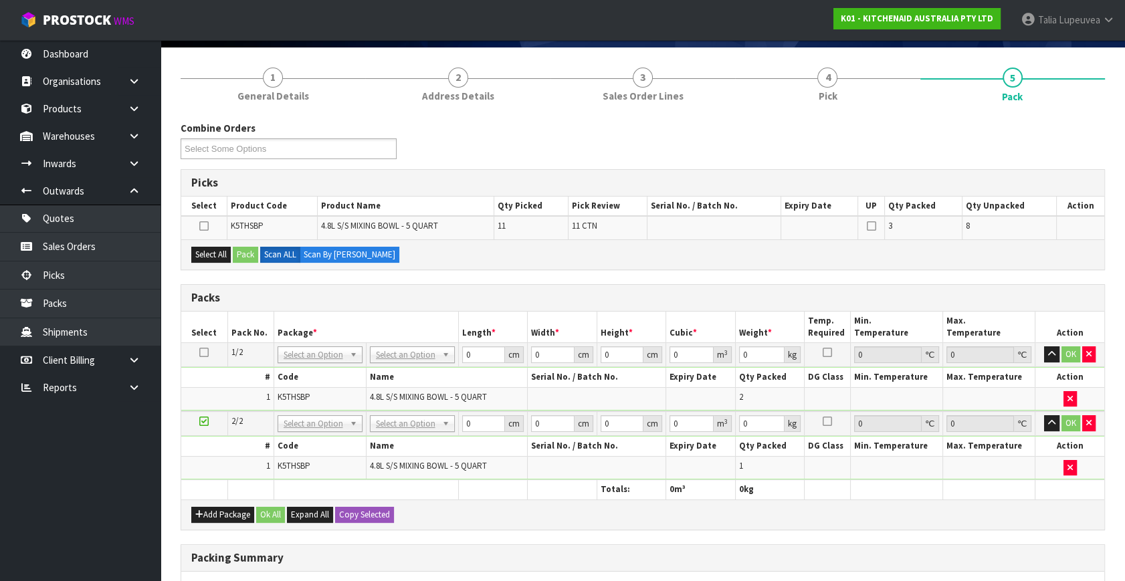
scroll to position [121, 0]
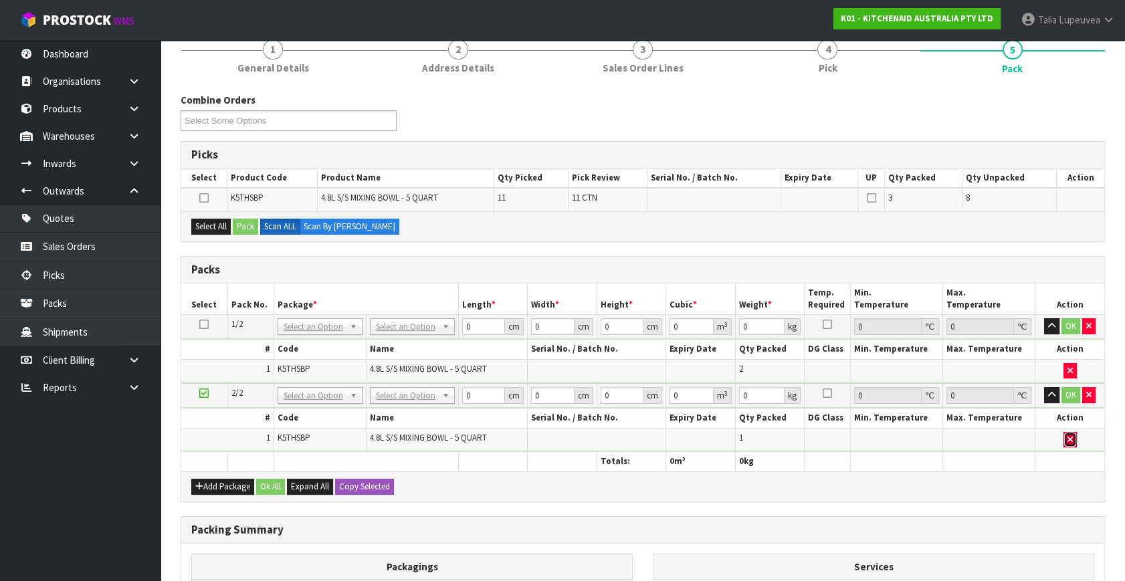
click at [1070, 435] on icon "button" at bounding box center [1069, 439] width 5 height 9
click at [239, 479] on button "Add Package" at bounding box center [222, 487] width 63 height 16
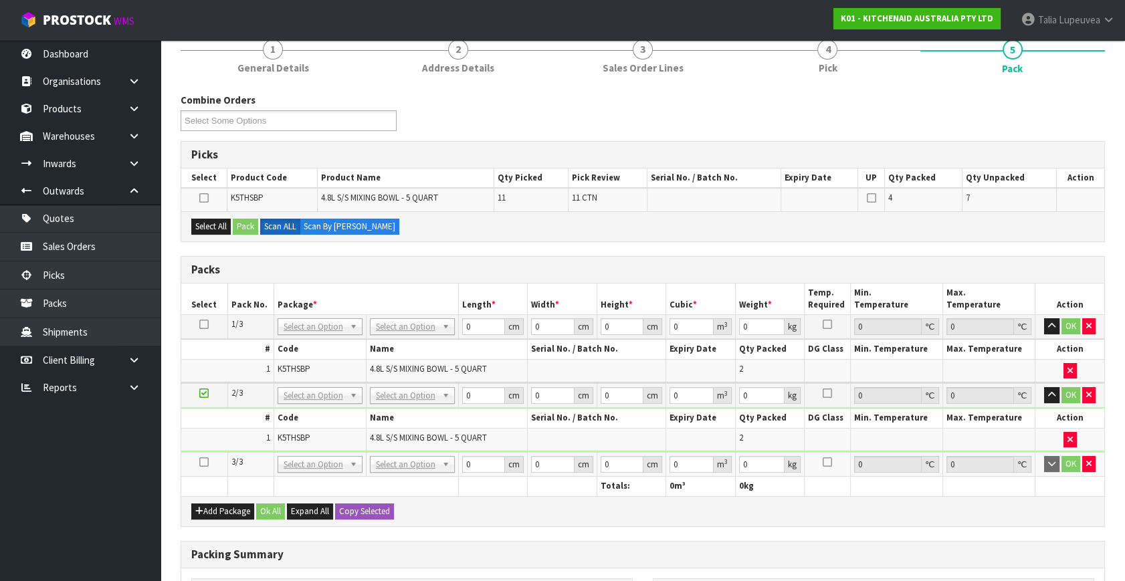
click at [204, 462] on icon at bounding box center [203, 462] width 9 height 1
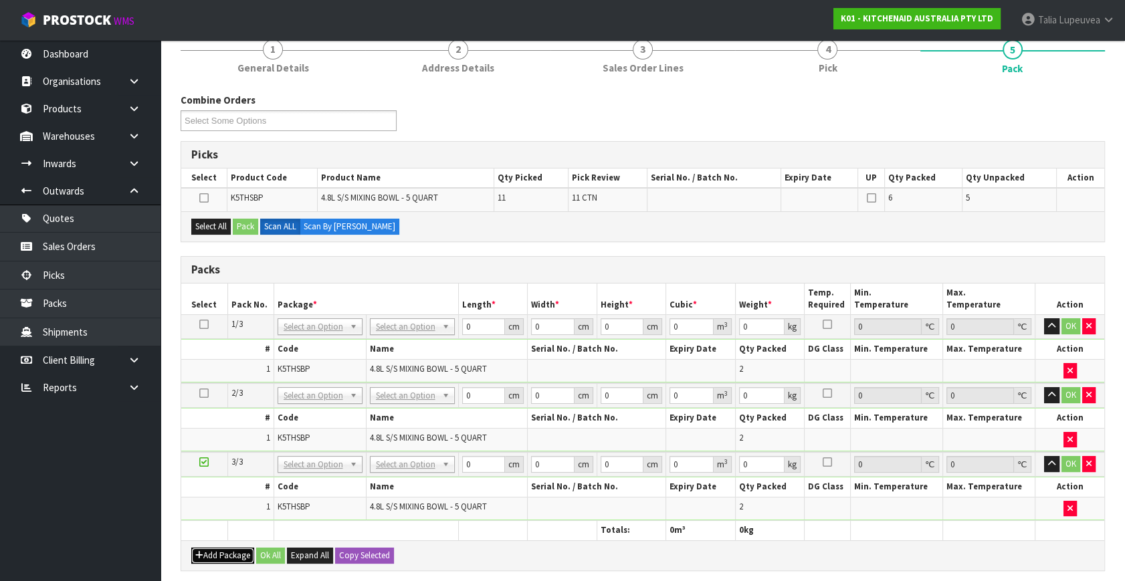
drag, startPoint x: 215, startPoint y: 557, endPoint x: 205, endPoint y: 542, distance: 17.8
click at [211, 550] on button "Add Package" at bounding box center [222, 556] width 63 height 16
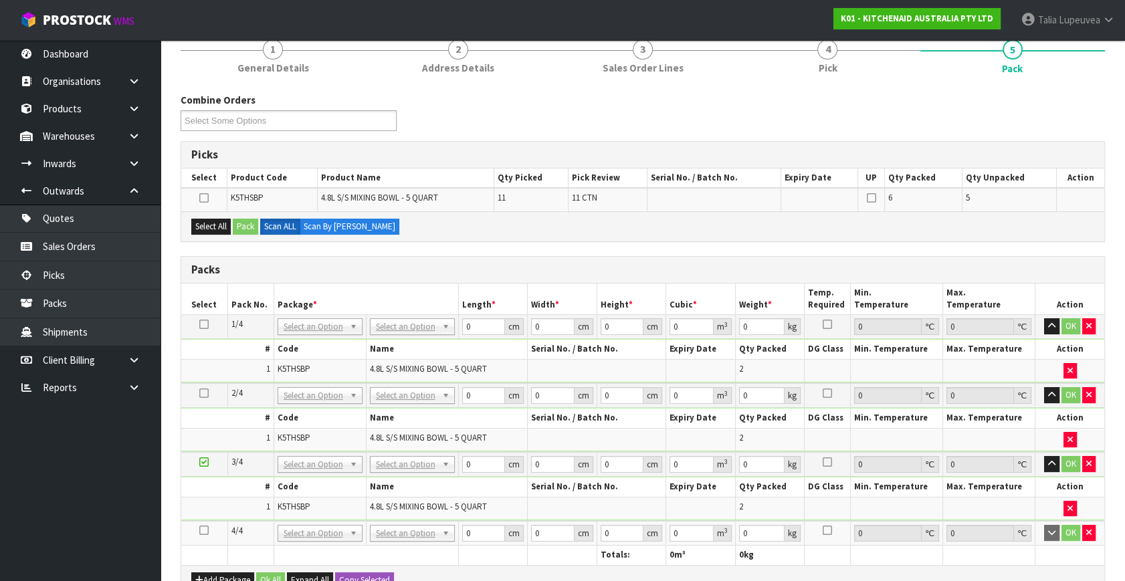
click at [205, 530] on icon at bounding box center [203, 530] width 9 height 1
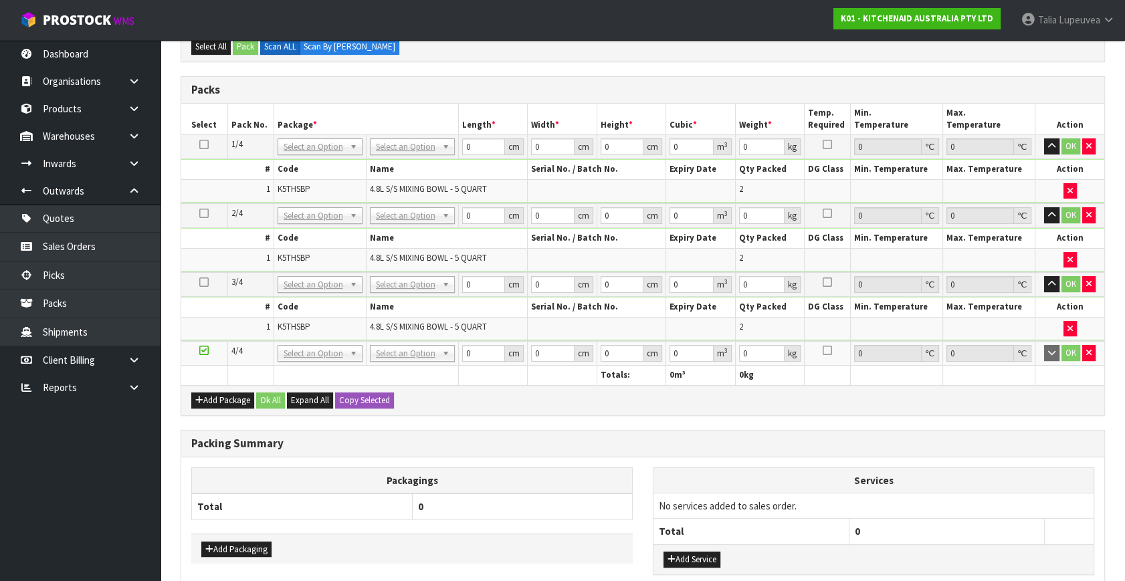
scroll to position [304, 0]
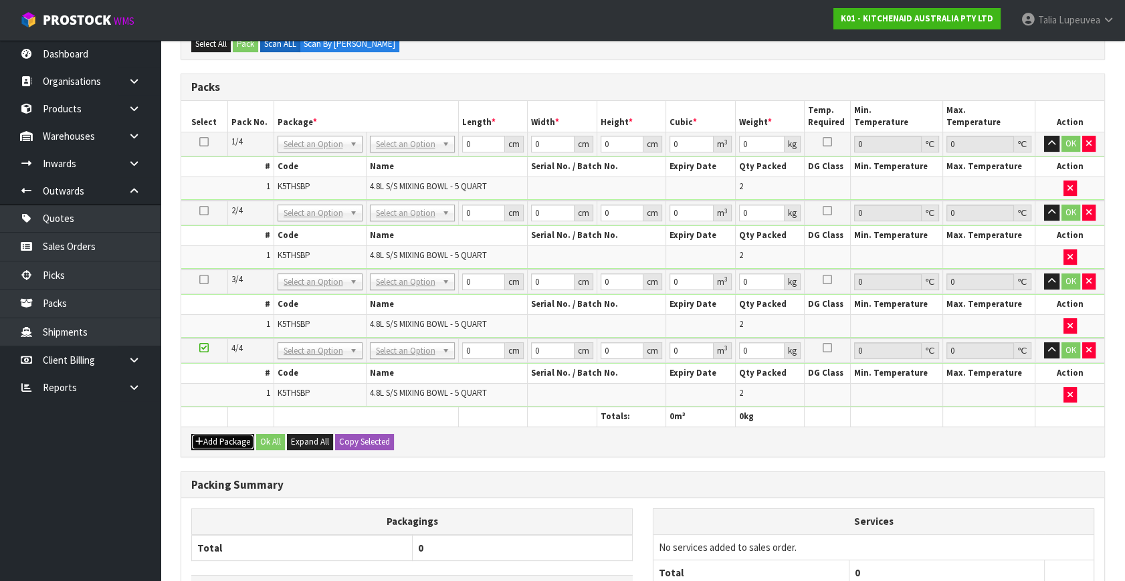
click at [233, 437] on button "Add Package" at bounding box center [222, 442] width 63 height 16
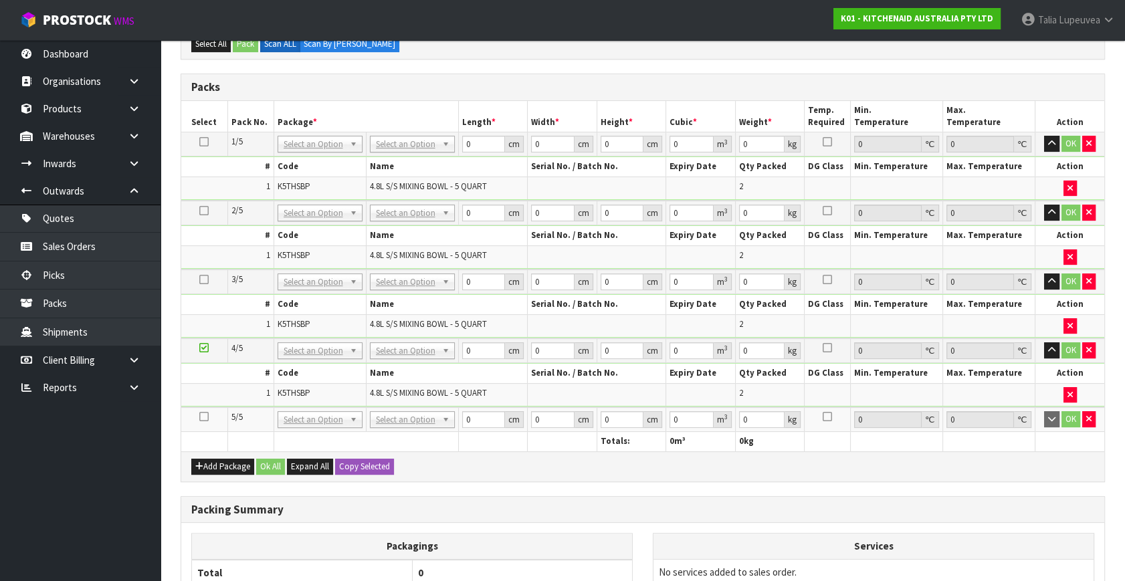
click at [202, 417] on icon at bounding box center [203, 417] width 9 height 1
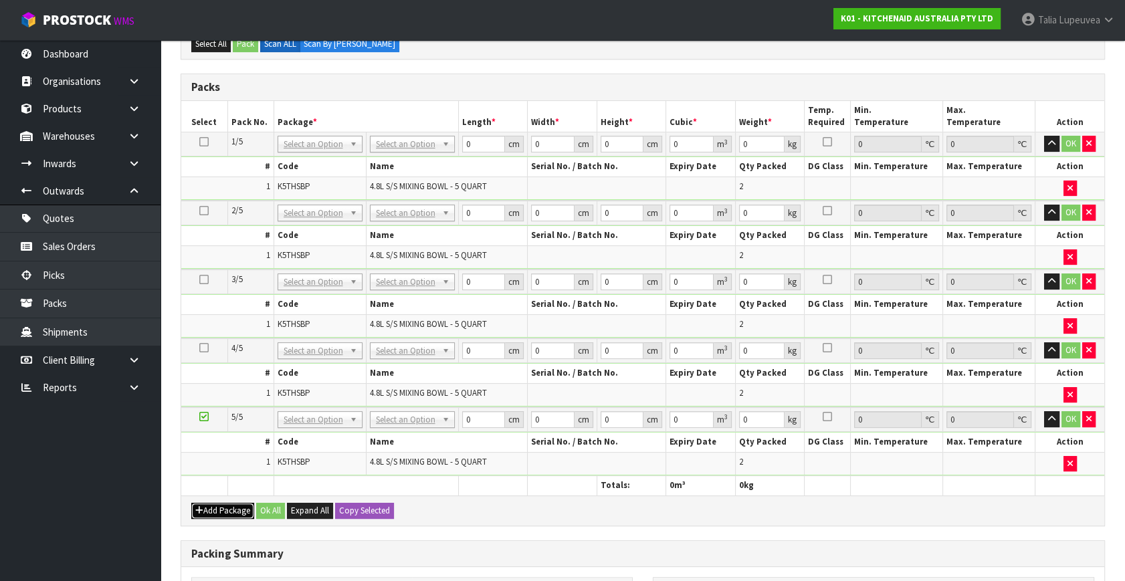
click at [241, 508] on button "Add Package" at bounding box center [222, 511] width 63 height 16
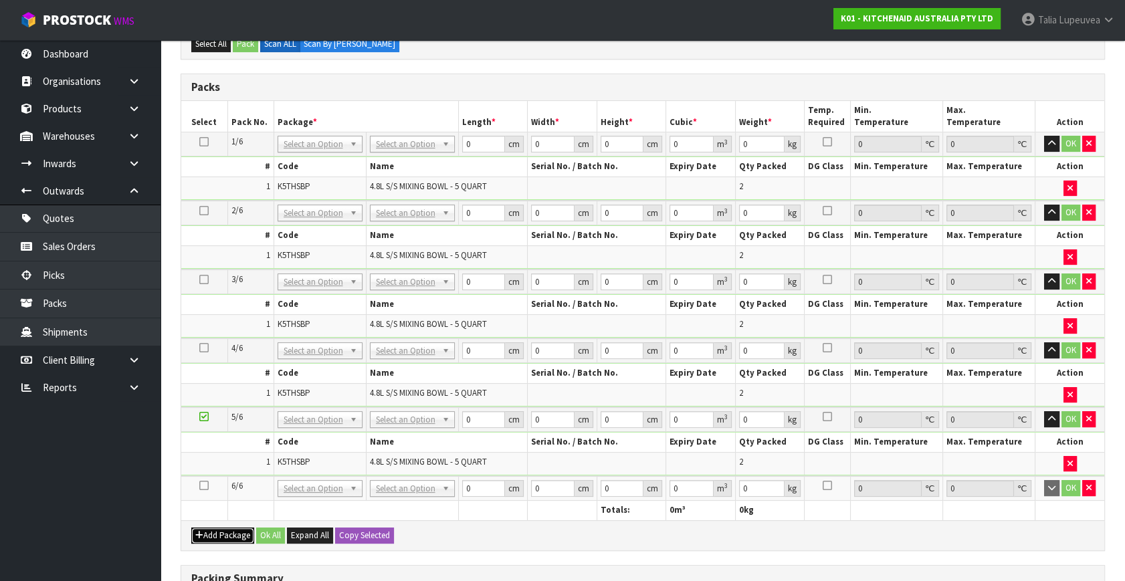
click at [191, 528] on button "Add Package" at bounding box center [222, 536] width 63 height 16
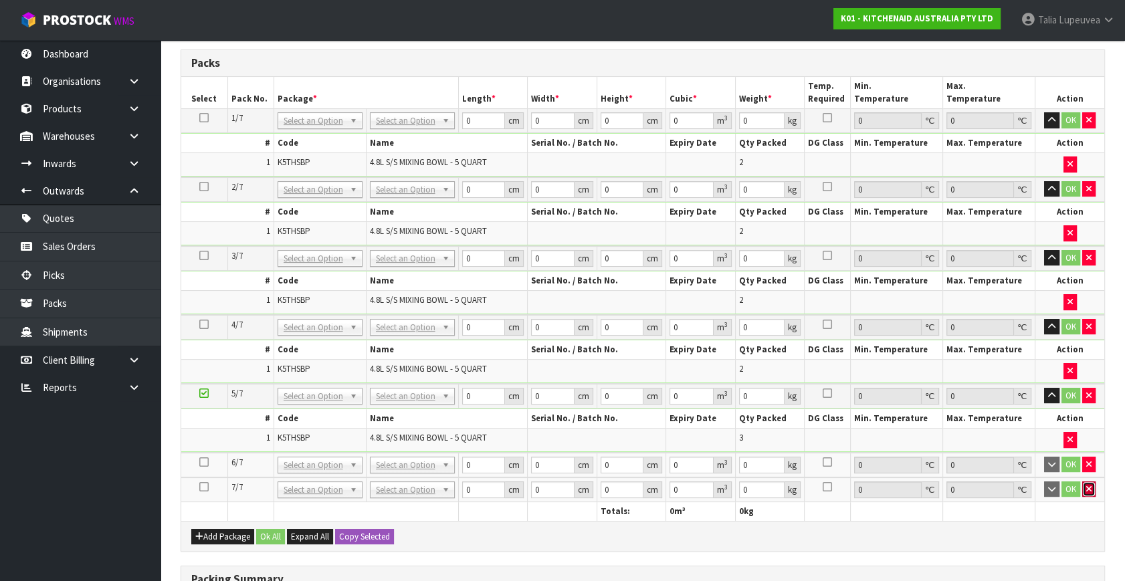
click at [1092, 485] on button "button" at bounding box center [1088, 489] width 13 height 16
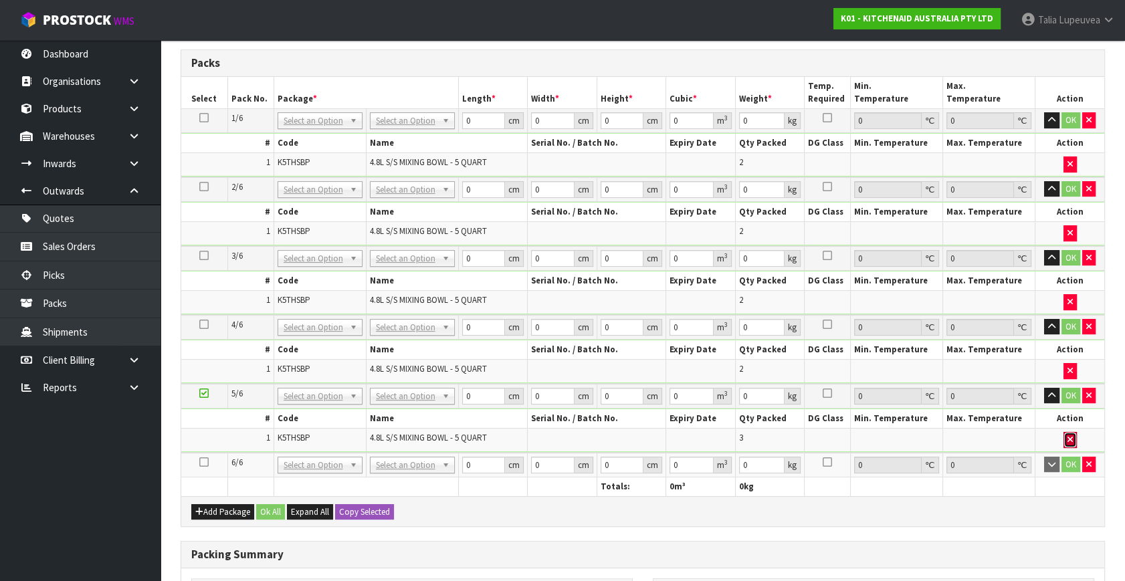
click at [1069, 432] on button "button" at bounding box center [1069, 440] width 13 height 16
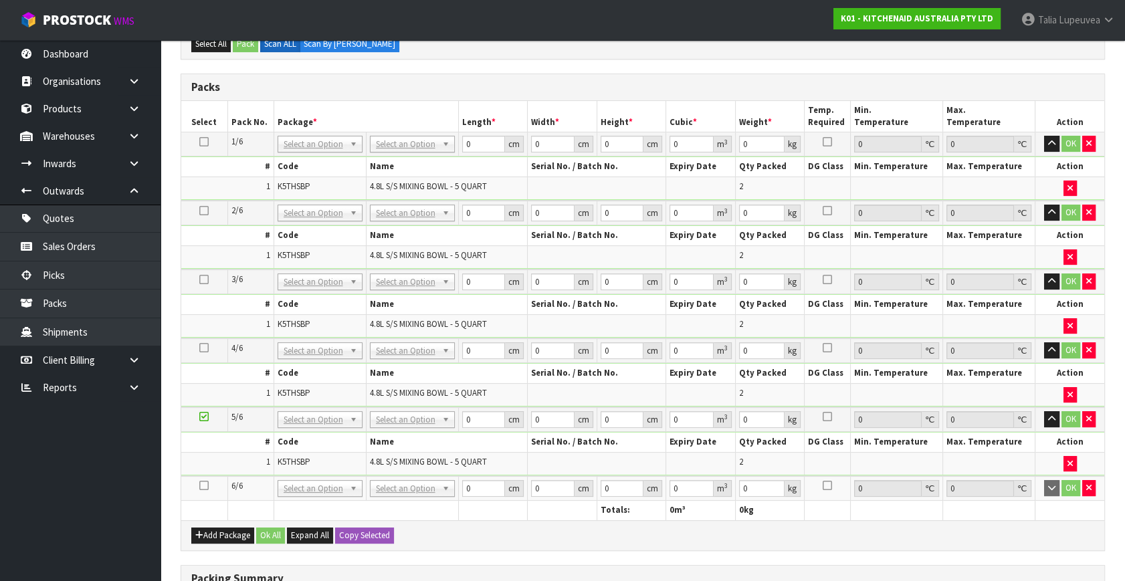
click at [202, 485] on icon at bounding box center [203, 485] width 9 height 1
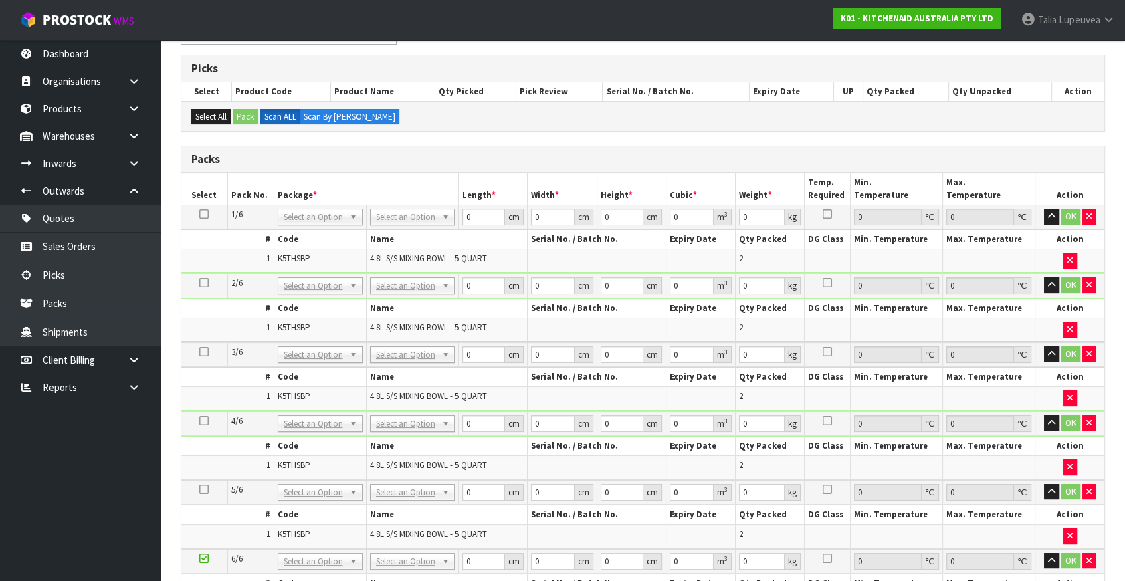
scroll to position [243, 0]
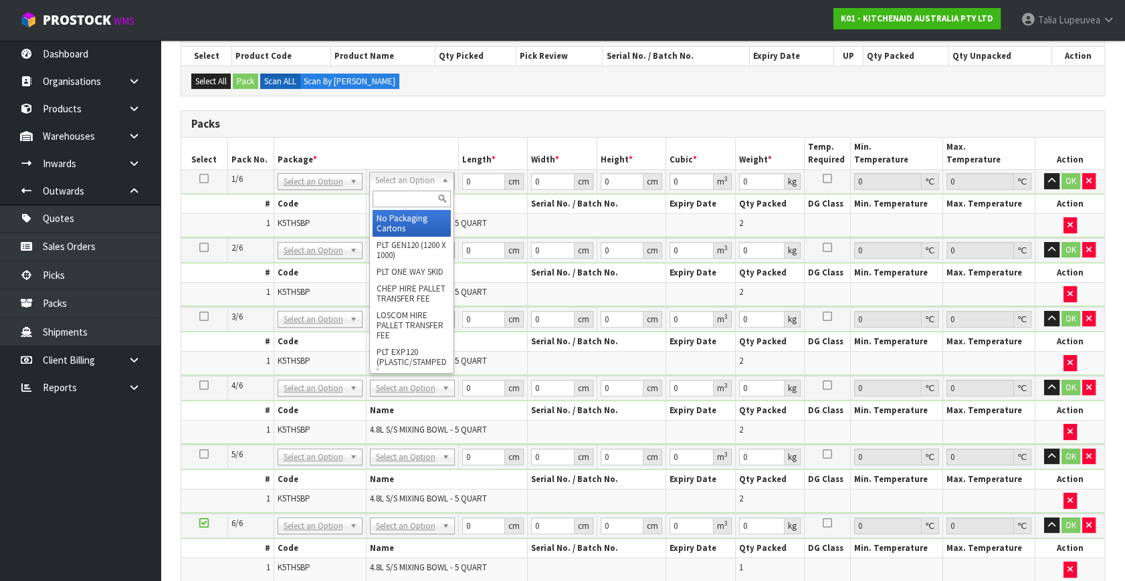
click at [386, 200] on input "text" at bounding box center [411, 199] width 78 height 17
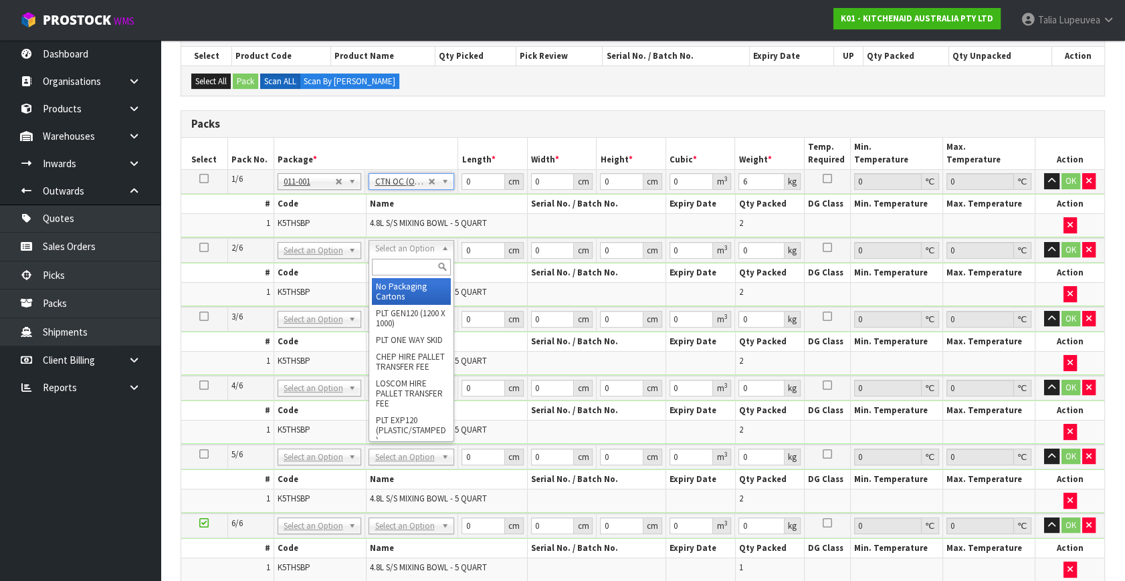
click at [413, 262] on input "text" at bounding box center [411, 267] width 79 height 17
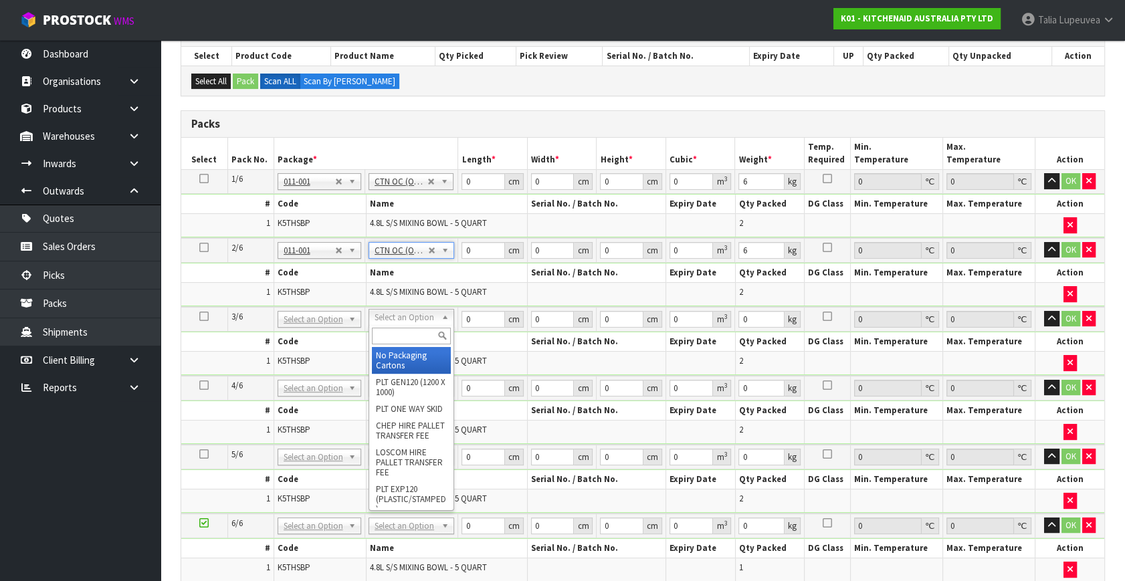
click at [416, 336] on input "text" at bounding box center [411, 336] width 79 height 17
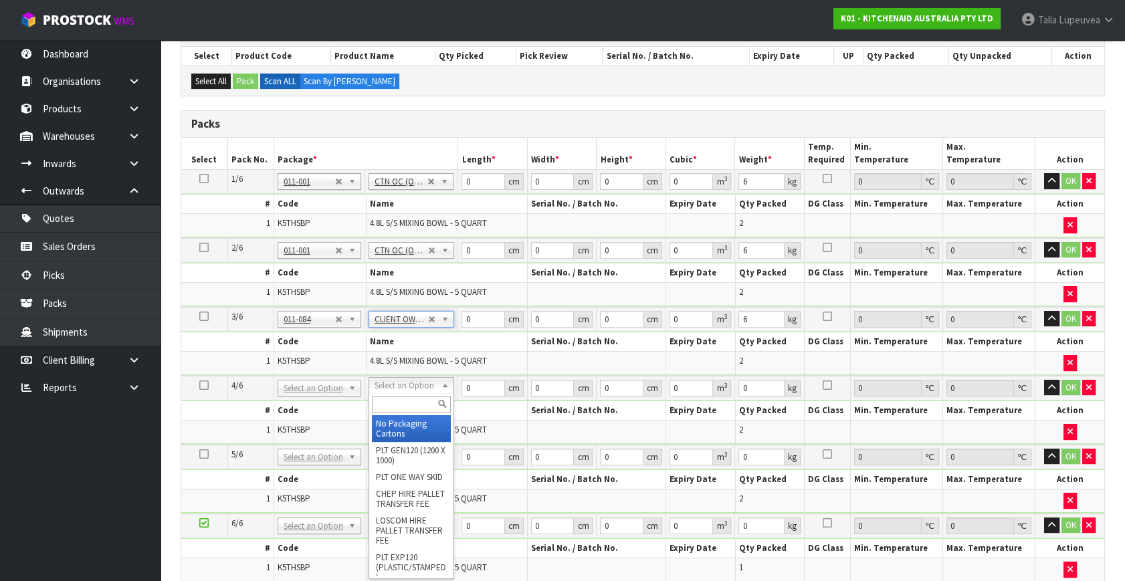
click at [411, 398] on input "text" at bounding box center [412, 404] width 80 height 17
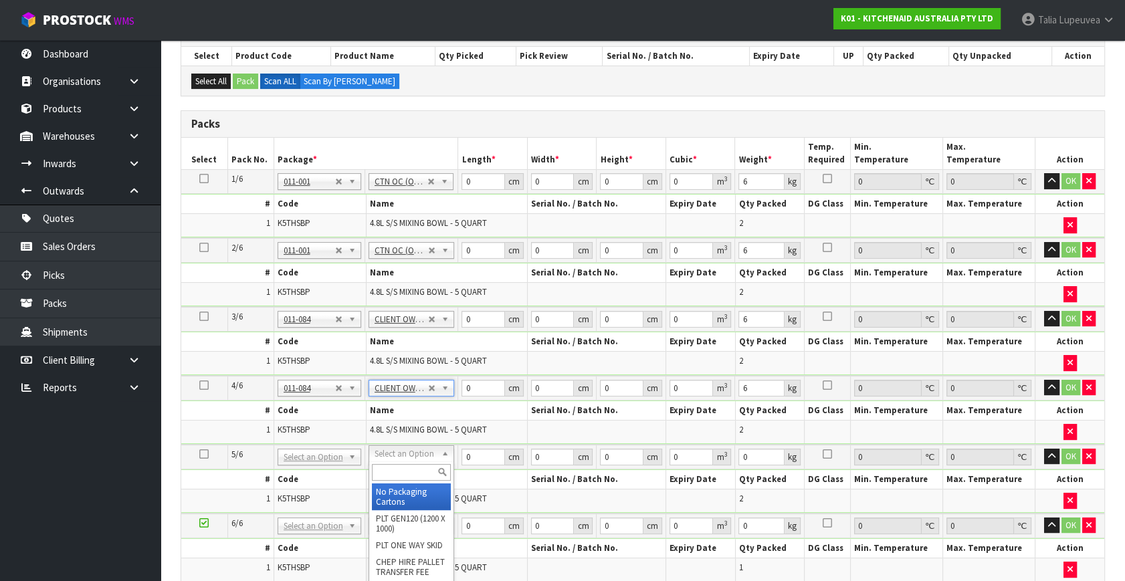
click at [414, 471] on input "text" at bounding box center [412, 472] width 80 height 17
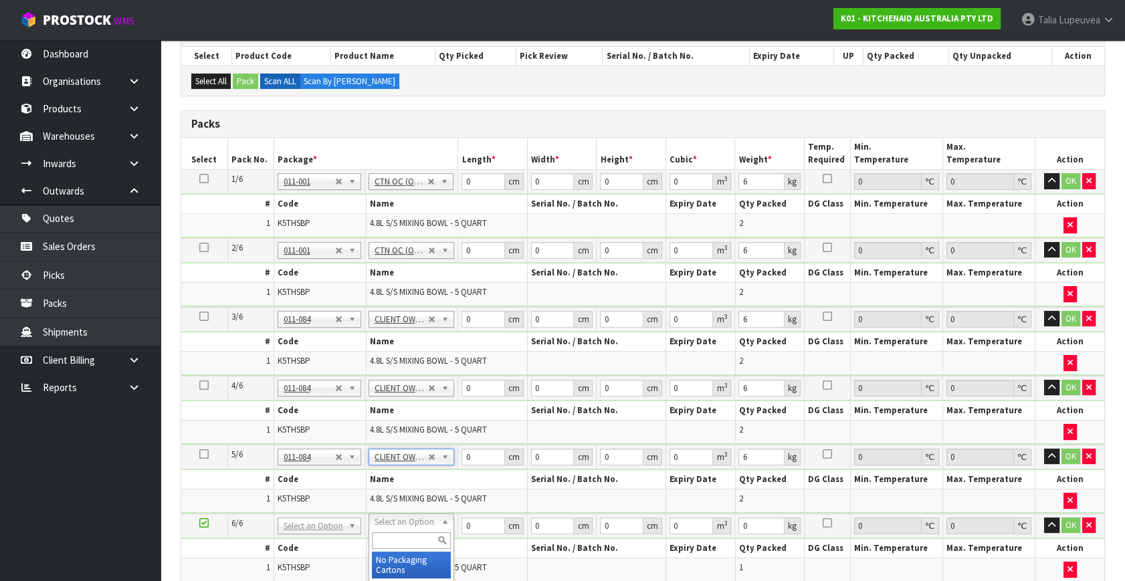
click at [414, 534] on input "text" at bounding box center [412, 540] width 80 height 17
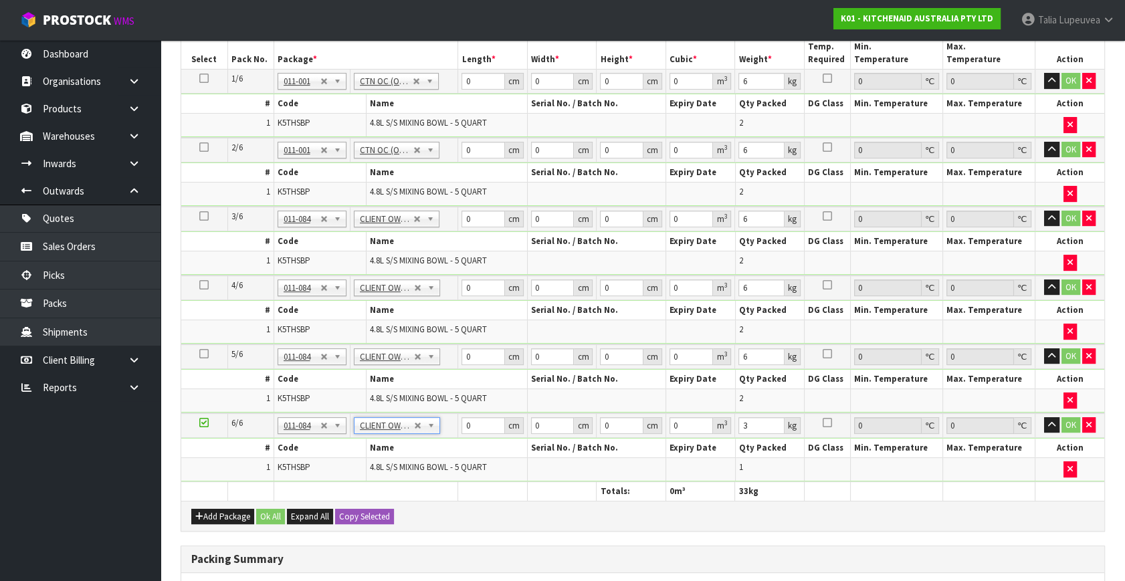
scroll to position [182, 0]
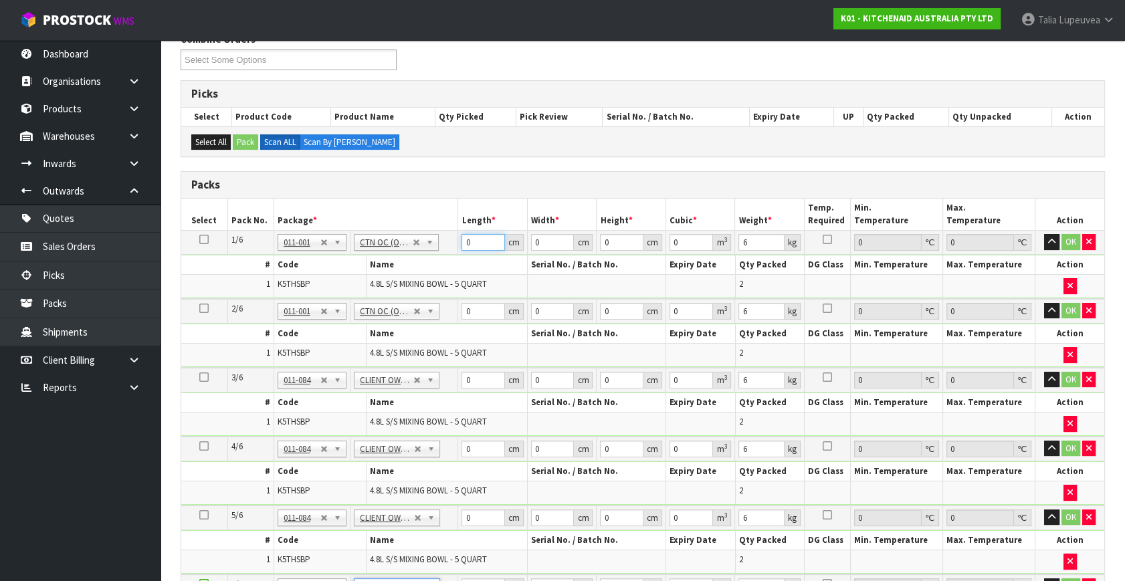
drag, startPoint x: 466, startPoint y: 242, endPoint x: 438, endPoint y: 242, distance: 28.1
click at [438, 242] on tr "1/6 NONE 007-001 007-002 007-004 007-009 007-013 007-014 007-015 007-017 007-01…" at bounding box center [642, 243] width 923 height 24
click at [1077, 241] on button "OK" at bounding box center [1070, 242] width 19 height 16
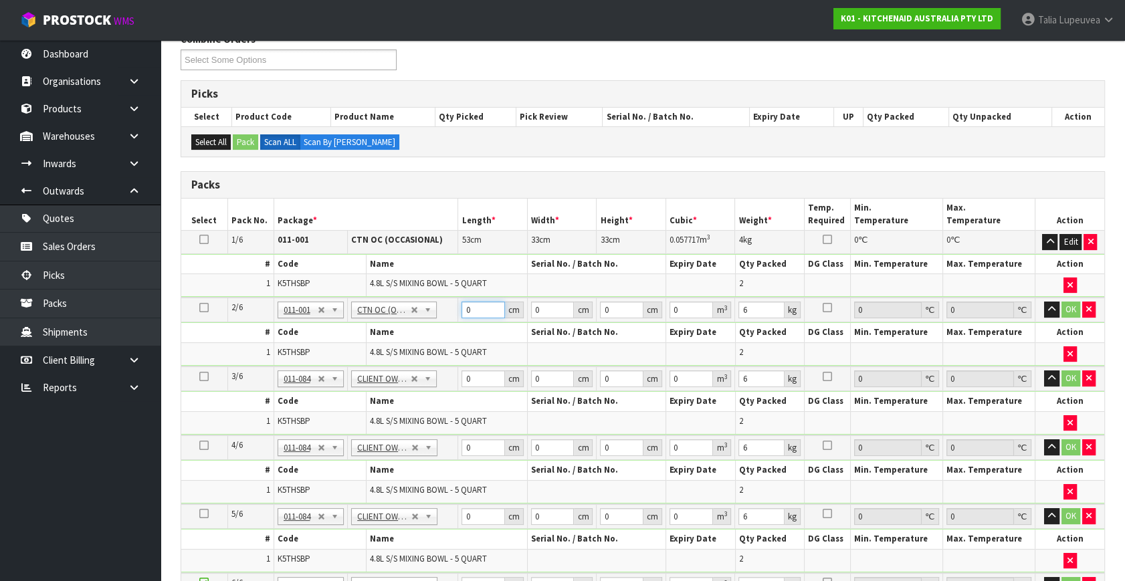
drag, startPoint x: 475, startPoint y: 308, endPoint x: 457, endPoint y: 312, distance: 18.5
click at [458, 312] on td "0 cm" at bounding box center [493, 310] width 70 height 25
click at [1068, 302] on button "OK" at bounding box center [1070, 310] width 19 height 16
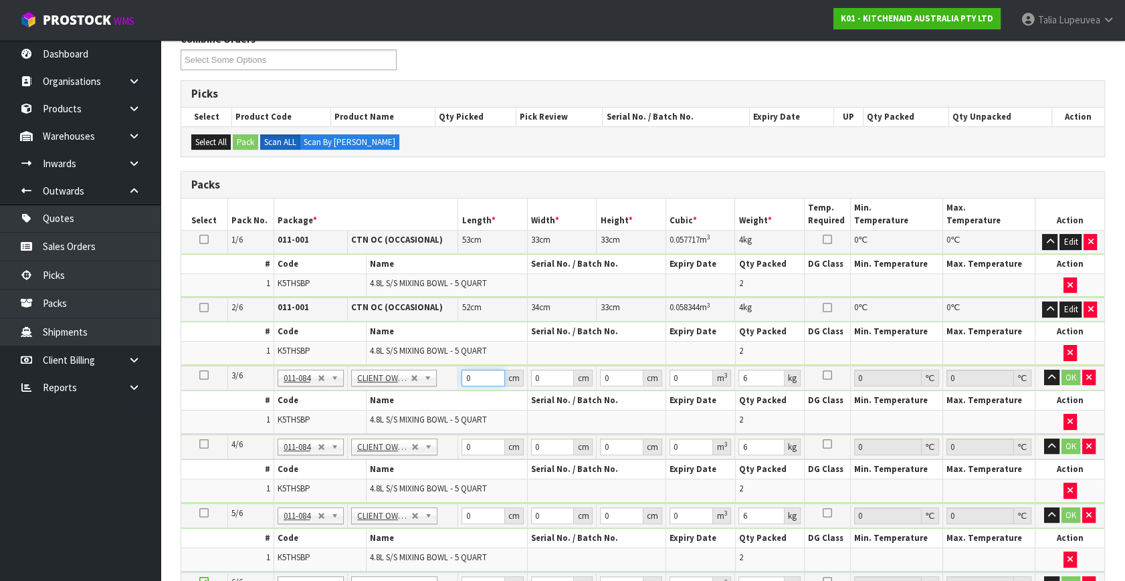
drag, startPoint x: 478, startPoint y: 378, endPoint x: 438, endPoint y: 379, distance: 40.1
click at [438, 379] on tr "3/6 NONE 007-001 007-002 007-004 007-009 007-013 007-014 007-015 007-017 007-01…" at bounding box center [642, 378] width 923 height 25
click at [1070, 370] on button "OK" at bounding box center [1070, 378] width 19 height 16
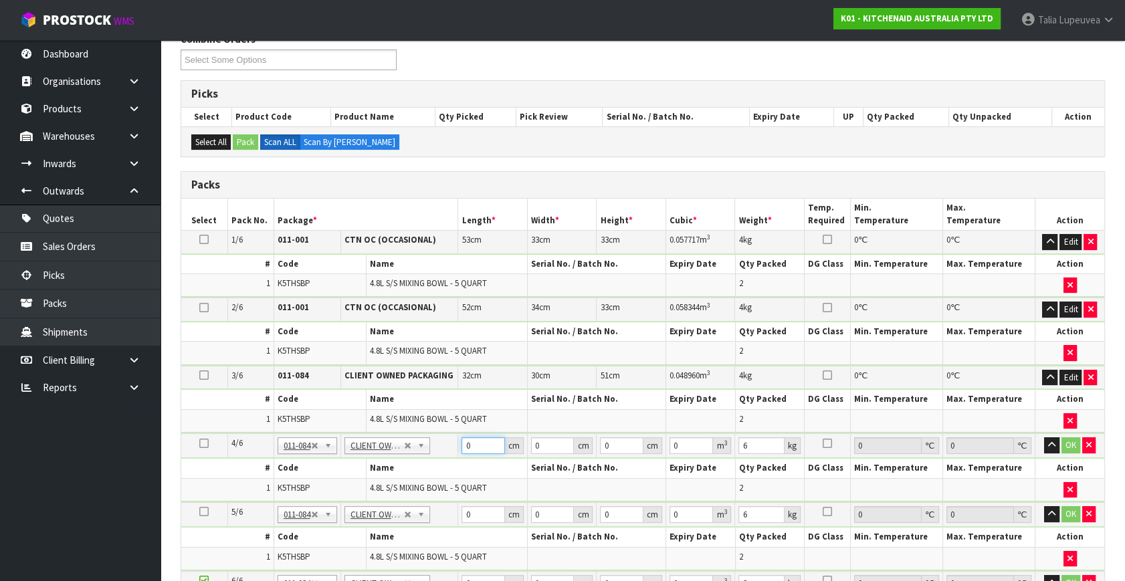
drag, startPoint x: 473, startPoint y: 442, endPoint x: 452, endPoint y: 441, distance: 20.7
click at [452, 441] on tr "4/6 NONE 007-001 007-002 007-004 007-009 007-013 007-014 007-015 007-017 007-01…" at bounding box center [642, 445] width 923 height 25
click at [1066, 437] on button "OK" at bounding box center [1070, 445] width 19 height 16
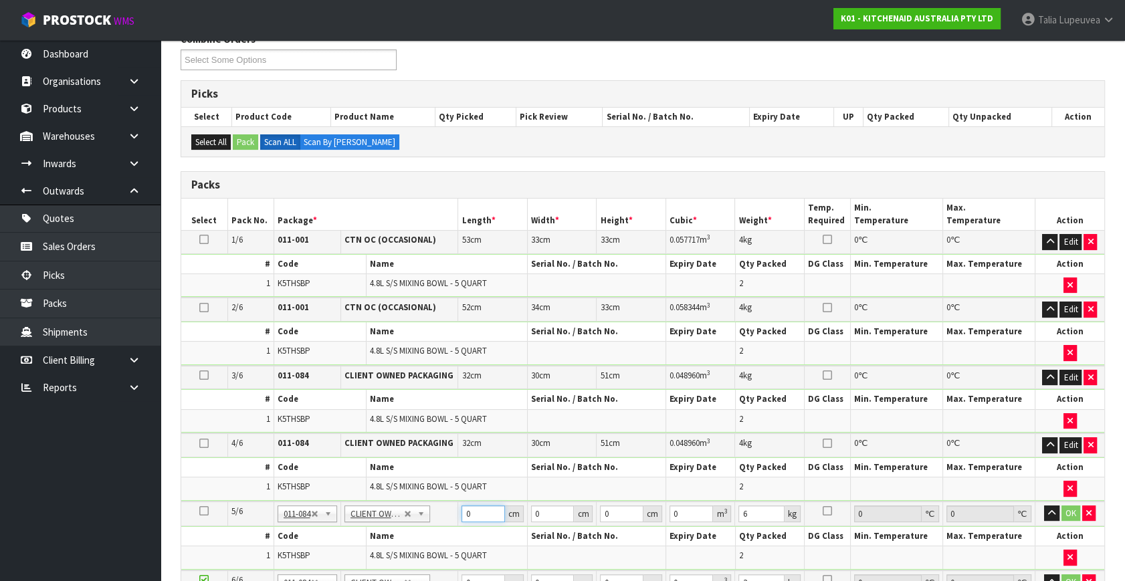
drag, startPoint x: 475, startPoint y: 508, endPoint x: 447, endPoint y: 508, distance: 28.1
click at [447, 508] on tr "5/6 NONE 007-001 007-002 007-004 007-009 007-013 007-014 007-015 007-017 007-01…" at bounding box center [642, 513] width 923 height 25
click at [1067, 505] on button "OK" at bounding box center [1070, 513] width 19 height 16
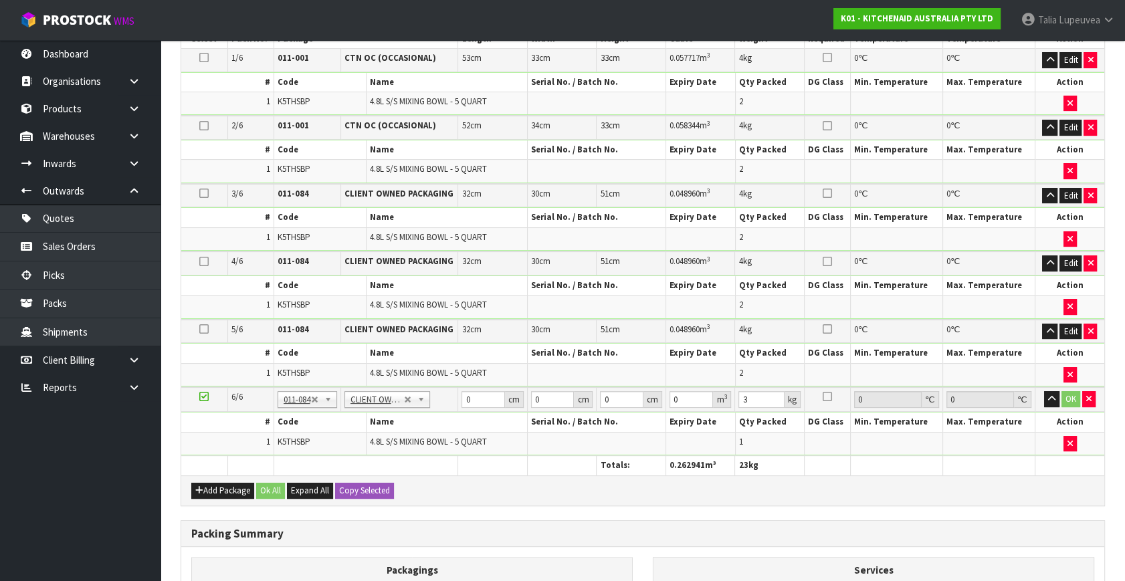
scroll to position [364, 0]
drag, startPoint x: 477, startPoint y: 391, endPoint x: 456, endPoint y: 398, distance: 22.4
click at [456, 398] on tr "6/6 NONE 007-001 007-002 007-004 007-009 007-013 007-014 007-015 007-017 007-01…" at bounding box center [642, 398] width 923 height 25
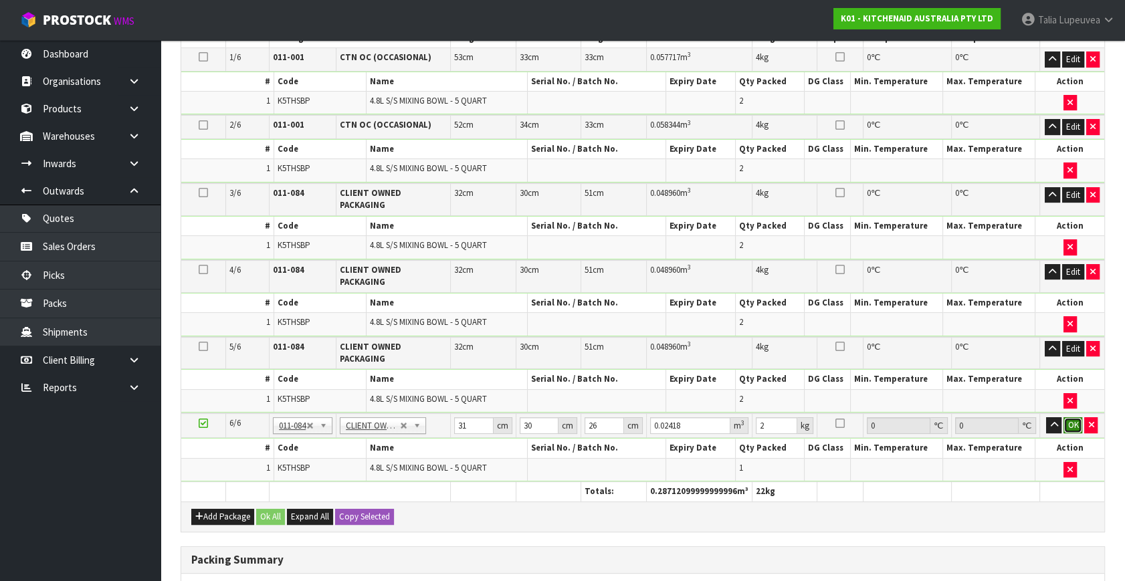
click at [1068, 417] on button "OK" at bounding box center [1072, 425] width 19 height 16
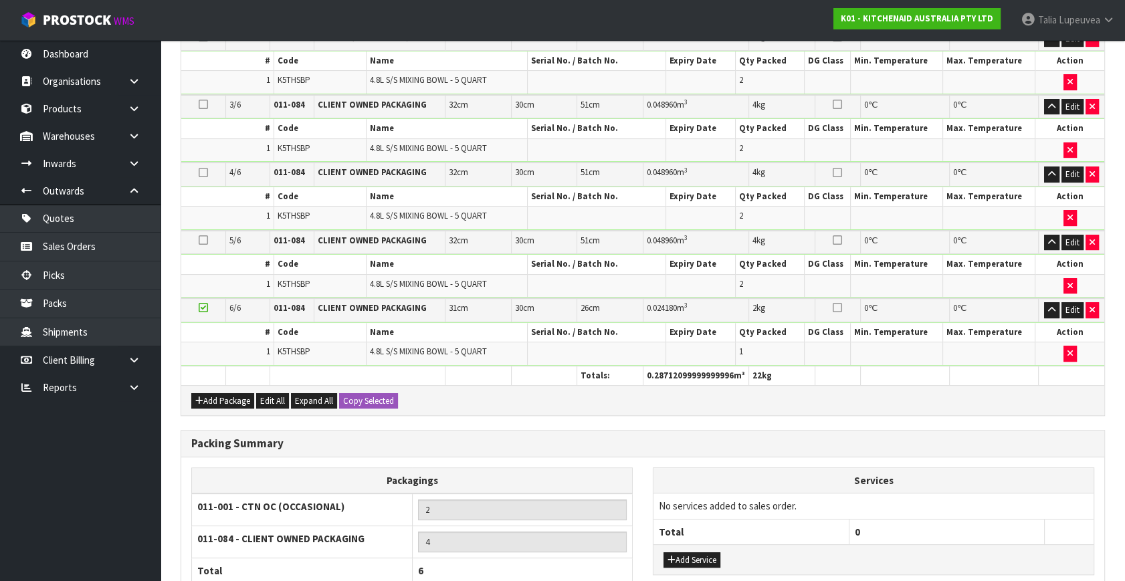
scroll to position [568, 0]
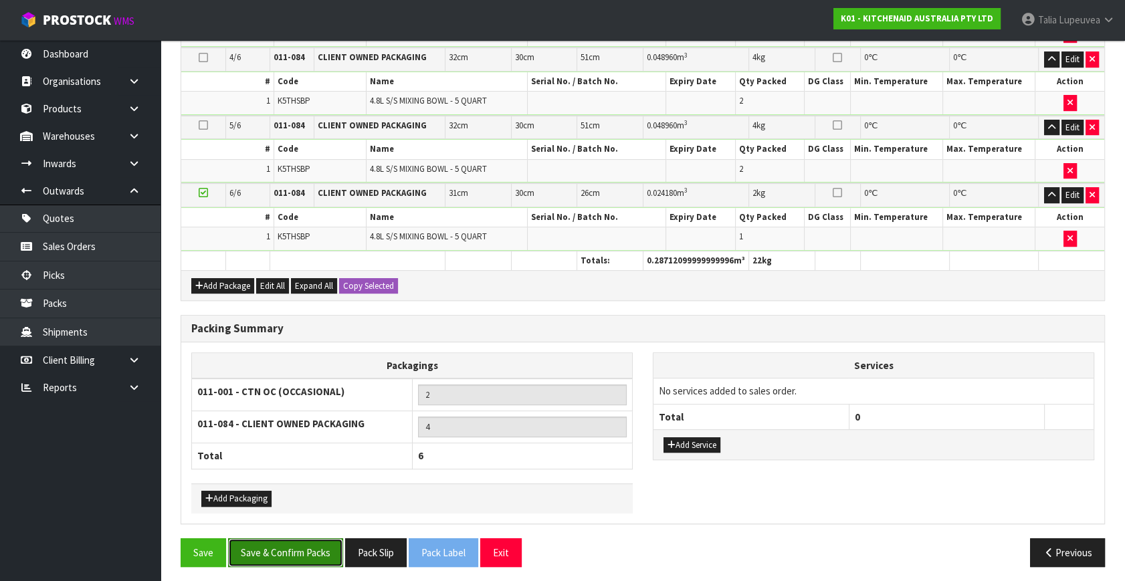
click at [327, 538] on button "Save & Confirm Packs" at bounding box center [285, 552] width 115 height 29
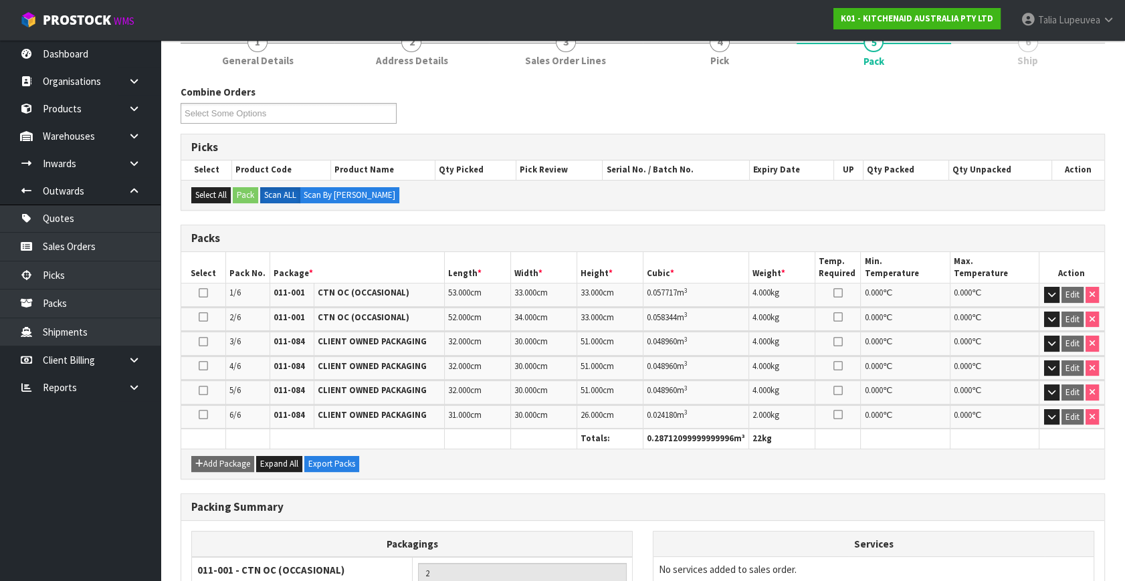
scroll to position [328, 0]
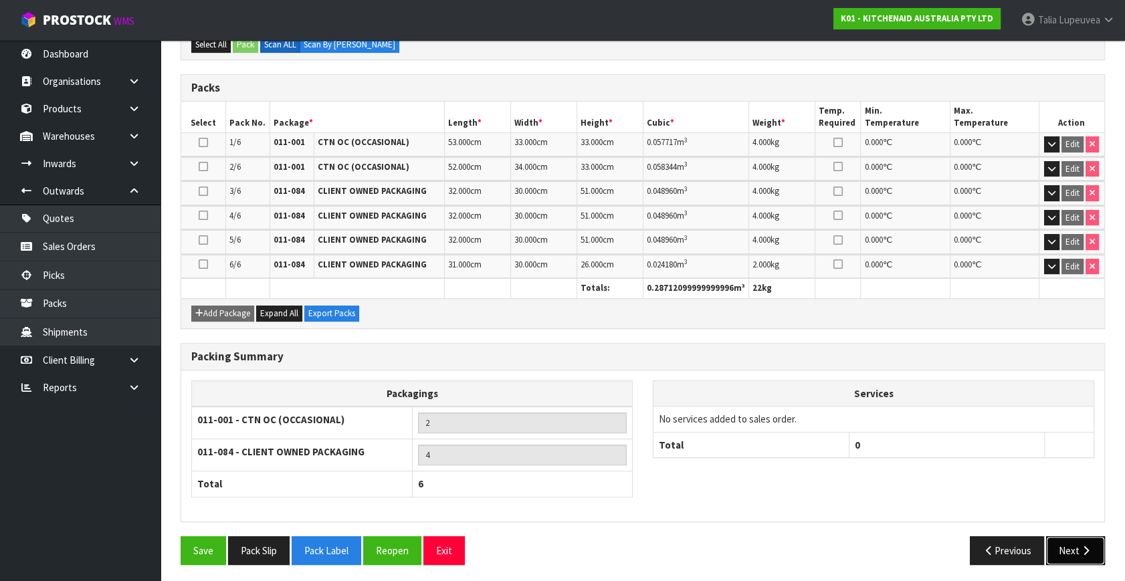
click at [1062, 540] on button "Next" at bounding box center [1075, 550] width 59 height 29
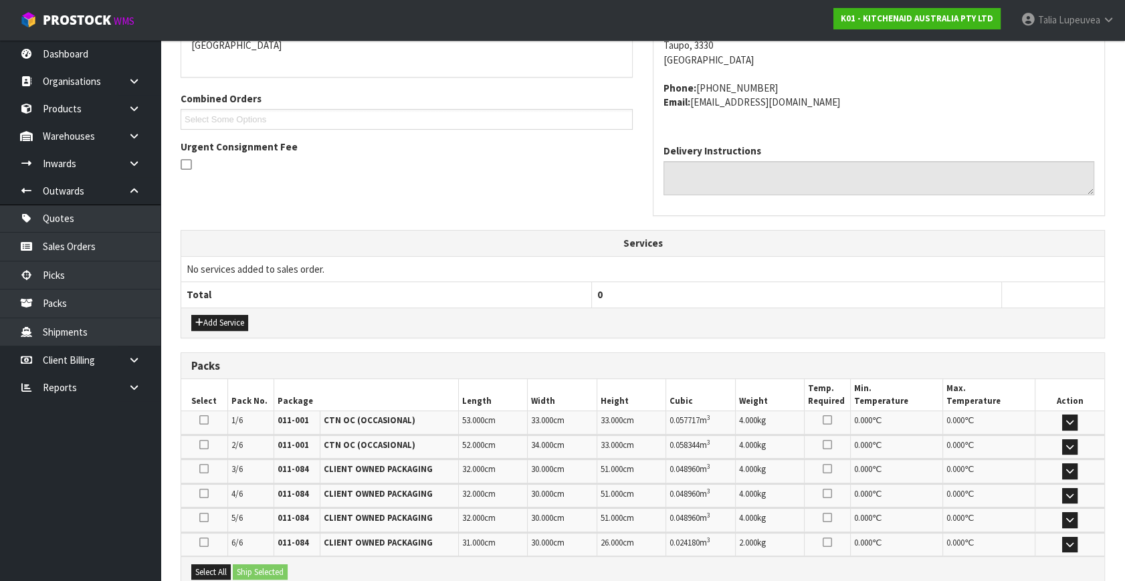
scroll to position [450, 0]
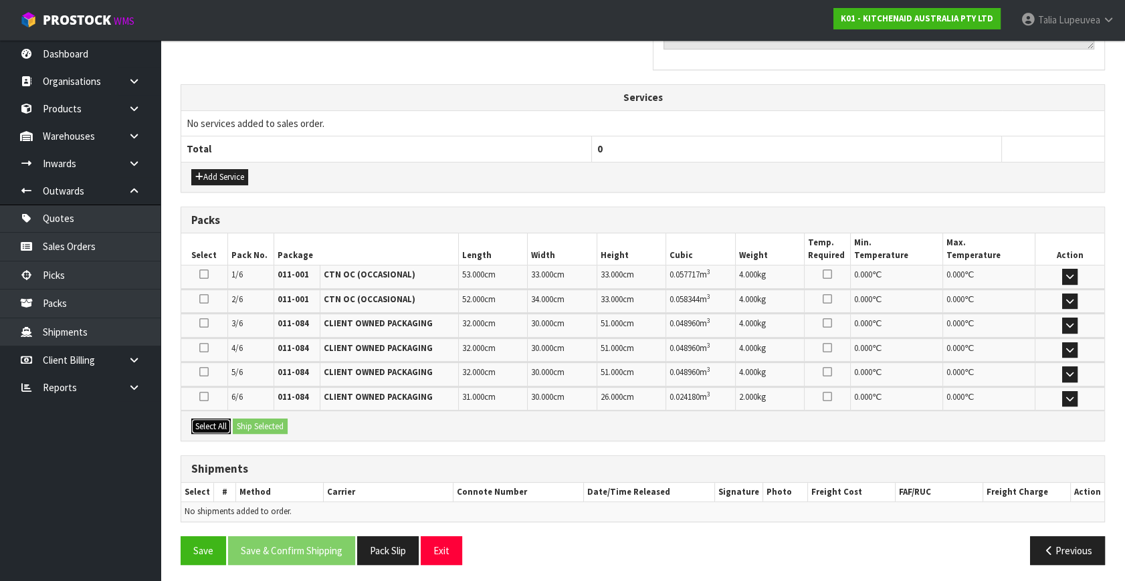
click at [225, 423] on button "Select All" at bounding box center [210, 427] width 39 height 16
click at [245, 423] on button "Ship Selected" at bounding box center [260, 427] width 55 height 16
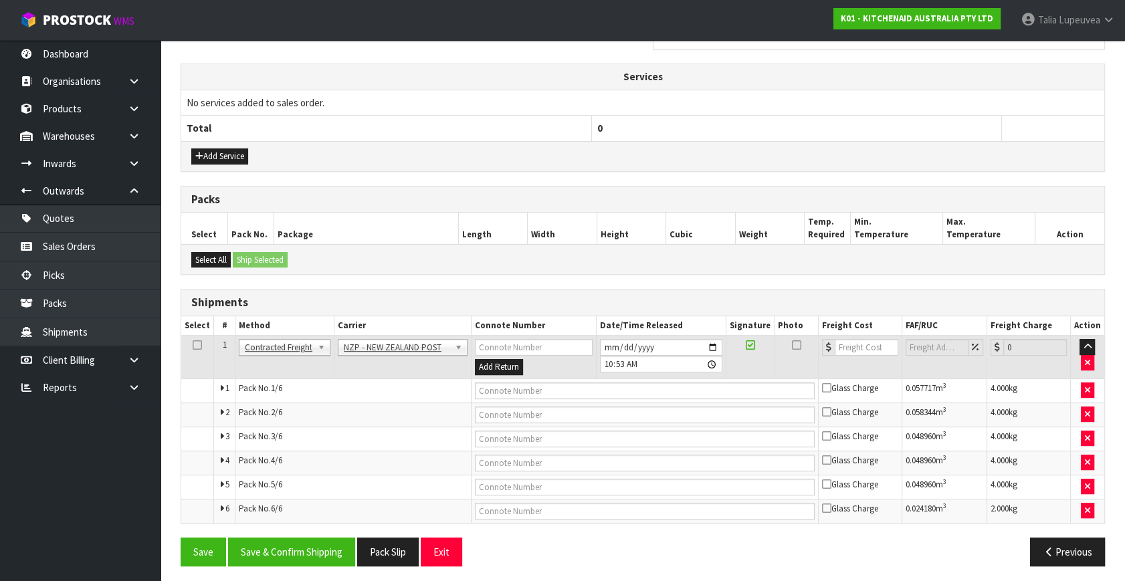
scroll to position [473, 0]
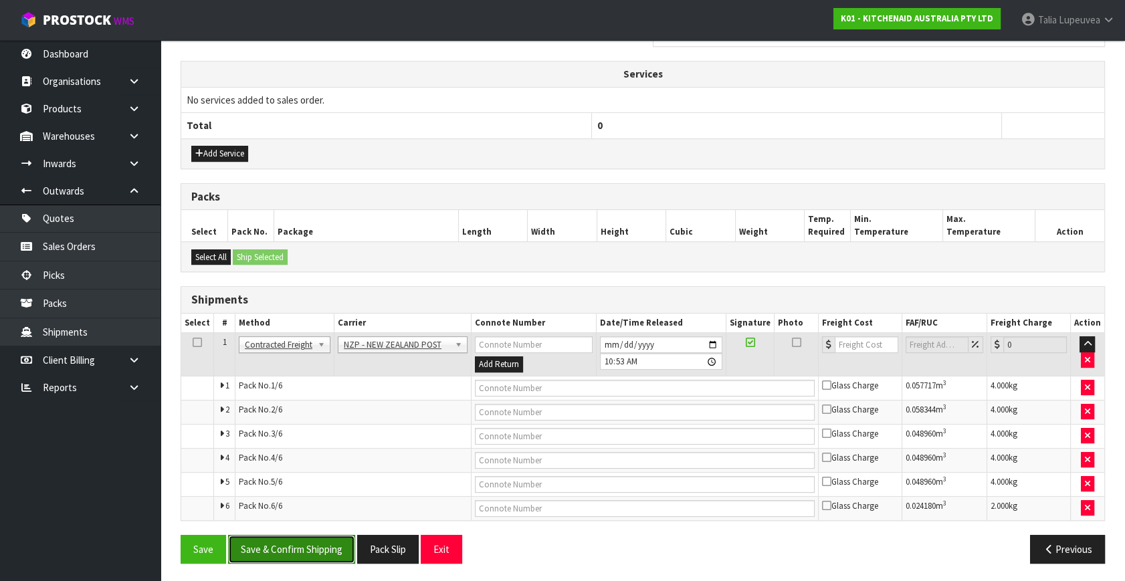
click at [315, 548] on button "Save & Confirm Shipping" at bounding box center [291, 549] width 127 height 29
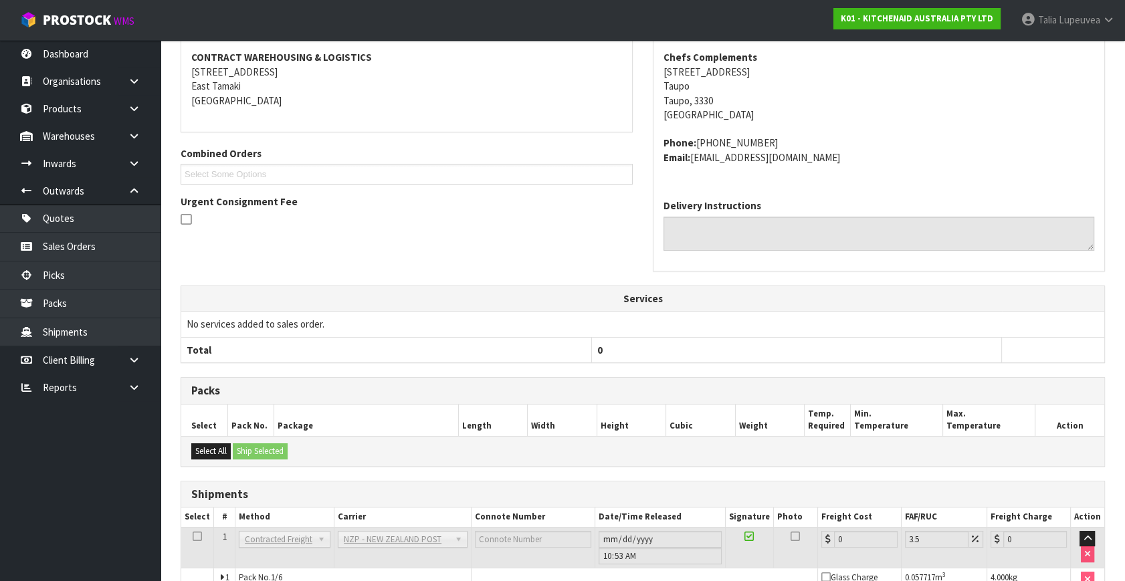
scroll to position [23, 0]
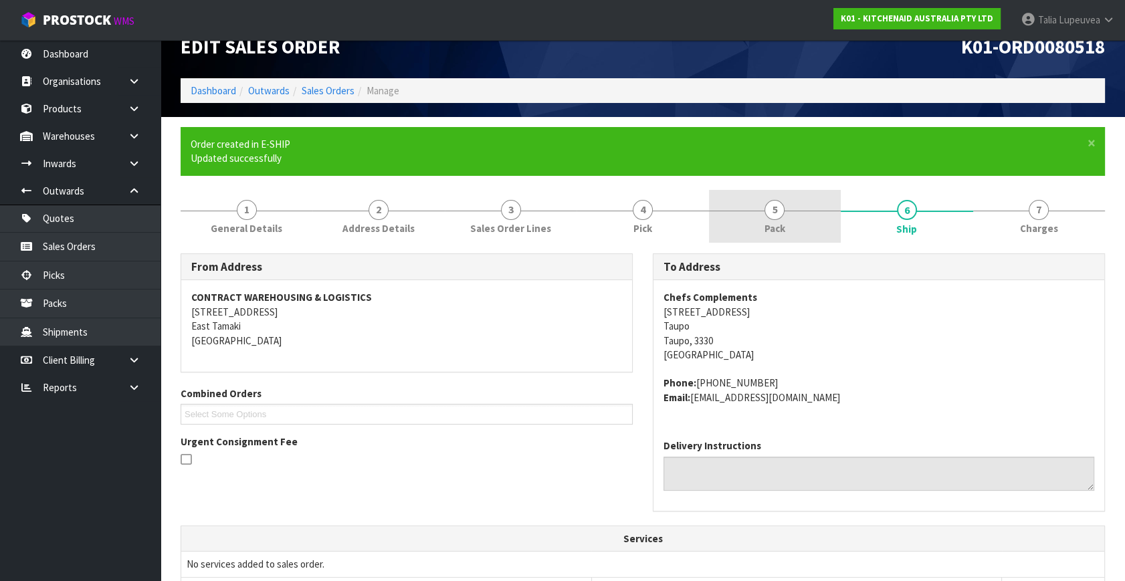
drag, startPoint x: 780, startPoint y: 222, endPoint x: 778, endPoint y: 229, distance: 7.6
click at [780, 222] on span "Pack" at bounding box center [774, 228] width 21 height 14
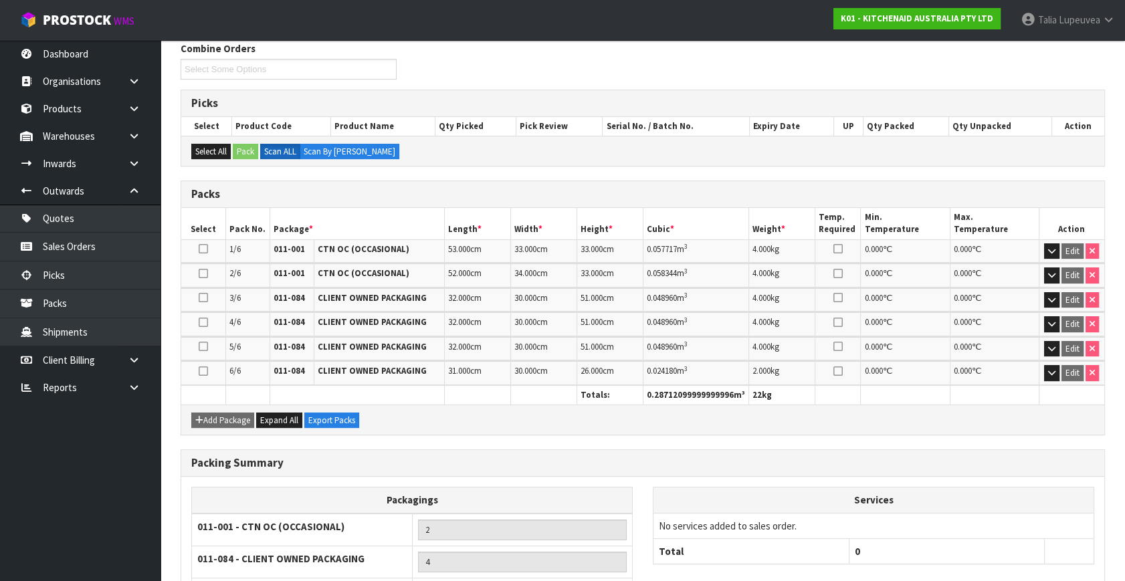
scroll to position [342, 0]
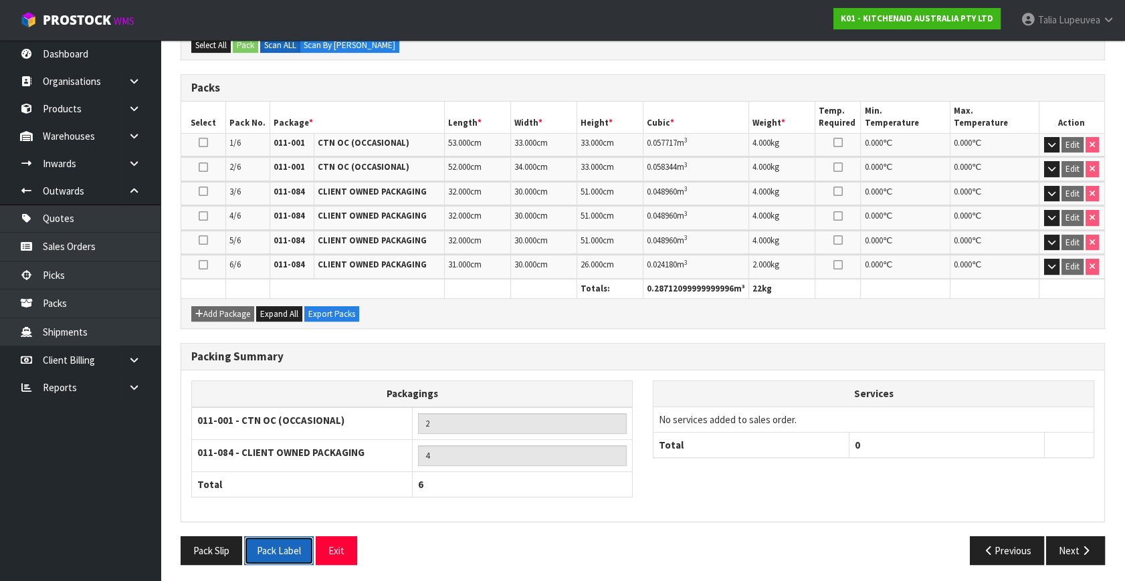
click at [277, 548] on button "Pack Label" at bounding box center [279, 550] width 70 height 29
click at [1054, 541] on button "Next" at bounding box center [1075, 550] width 59 height 29
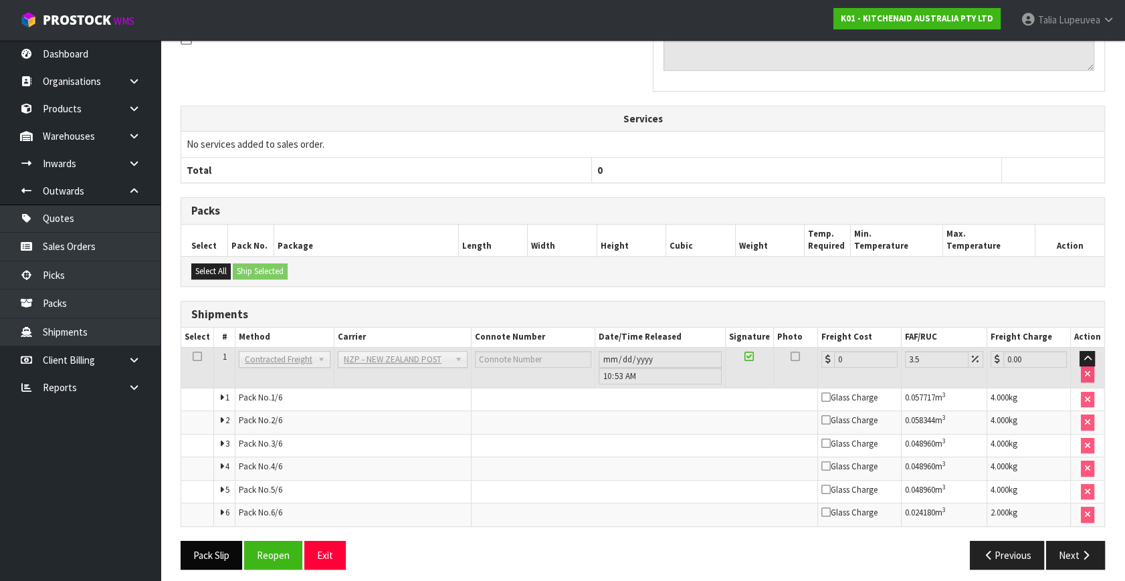
scroll to position [449, 0]
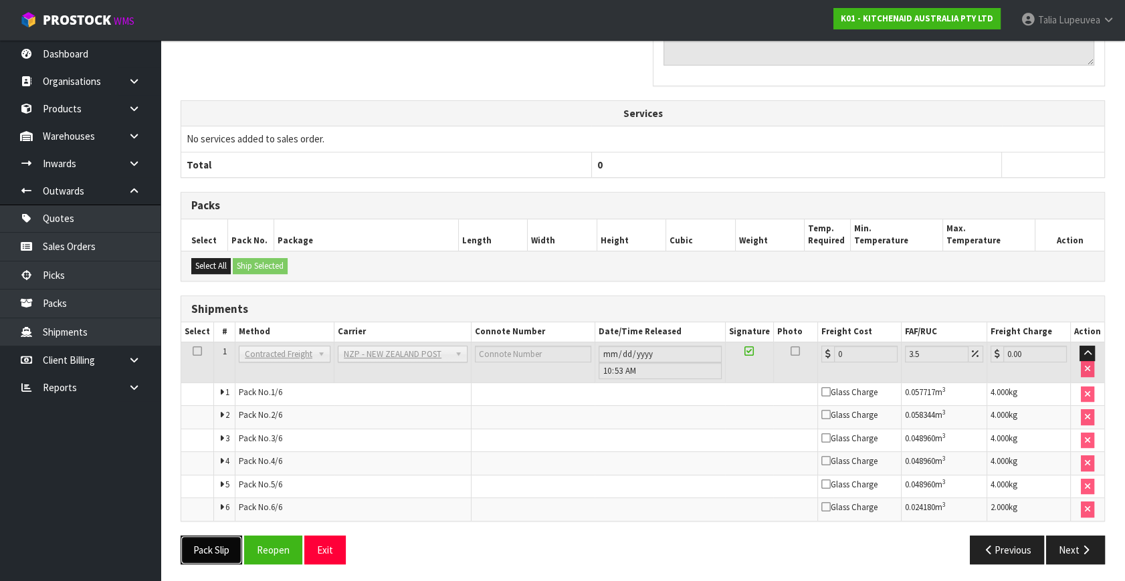
click at [226, 553] on button "Pack Slip" at bounding box center [212, 550] width 62 height 29
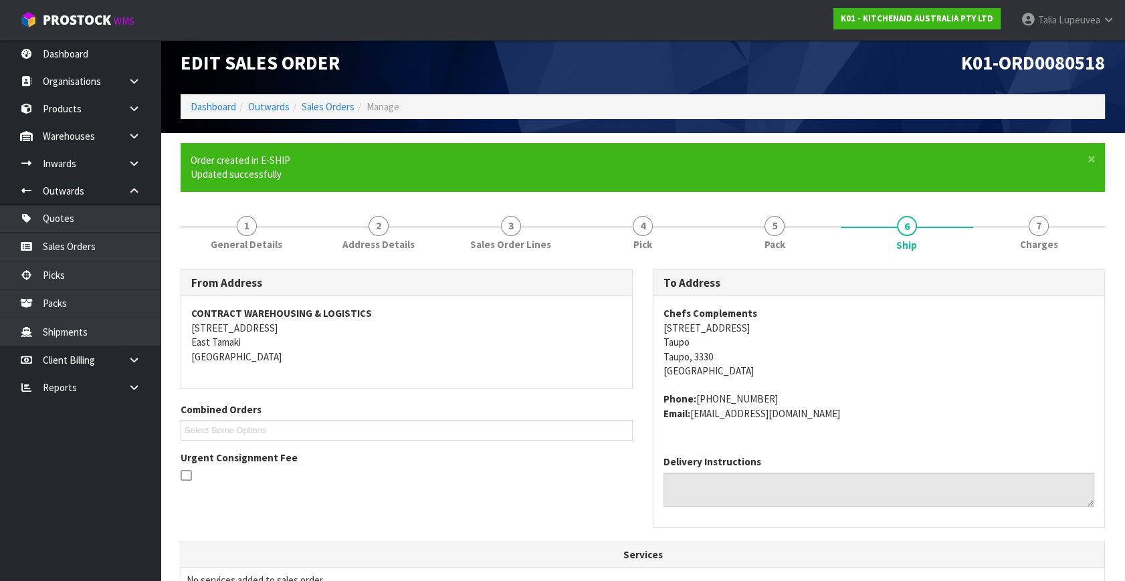
scroll to position [0, 0]
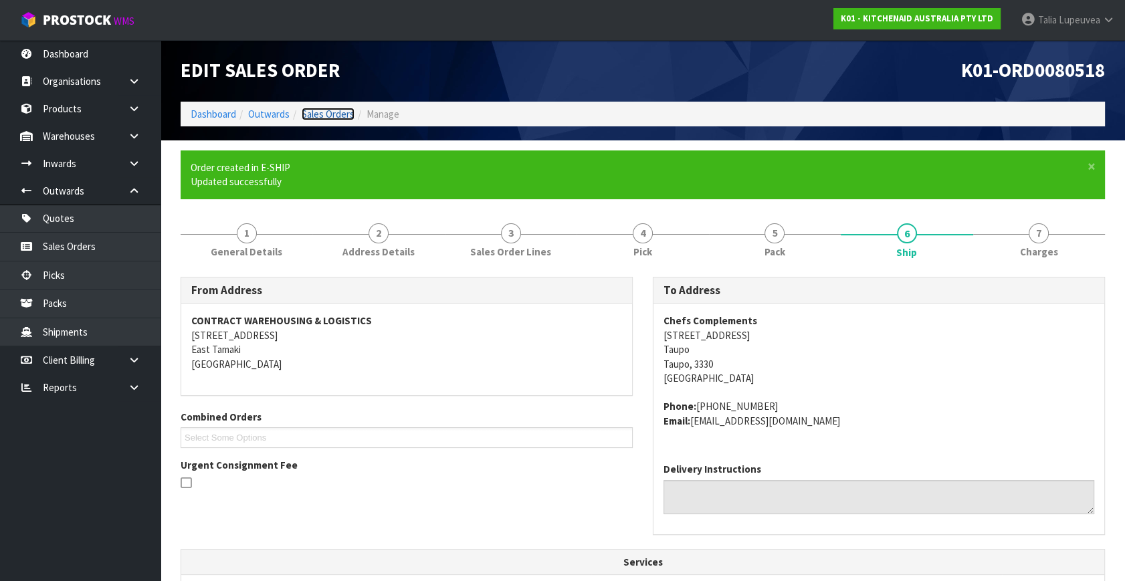
click at [324, 111] on link "Sales Orders" at bounding box center [328, 114] width 53 height 13
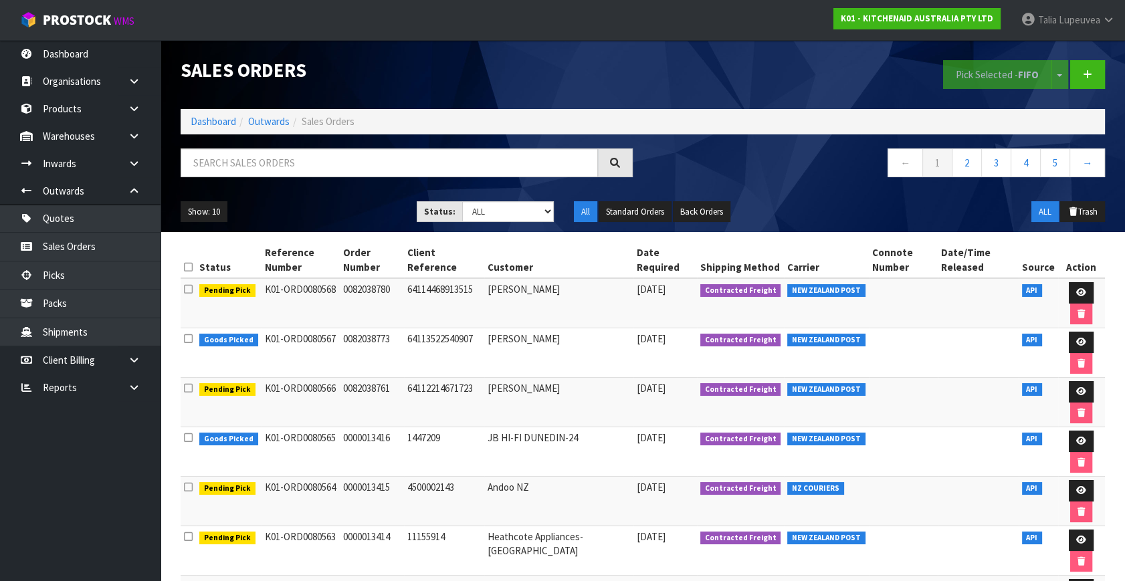
click at [568, 146] on div "Sales Orders Pick Selected - FIFO Split button! FIFO - First In First Out FEFO …" at bounding box center [643, 136] width 944 height 192
click at [565, 153] on input "text" at bounding box center [389, 162] width 417 height 29
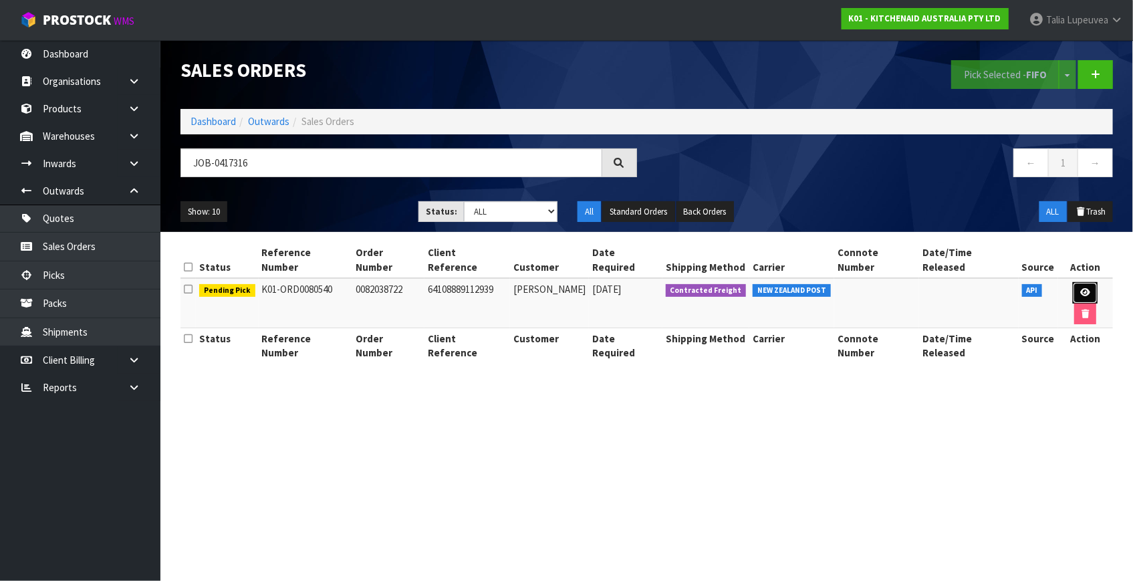
click at [1073, 282] on link at bounding box center [1085, 292] width 25 height 21
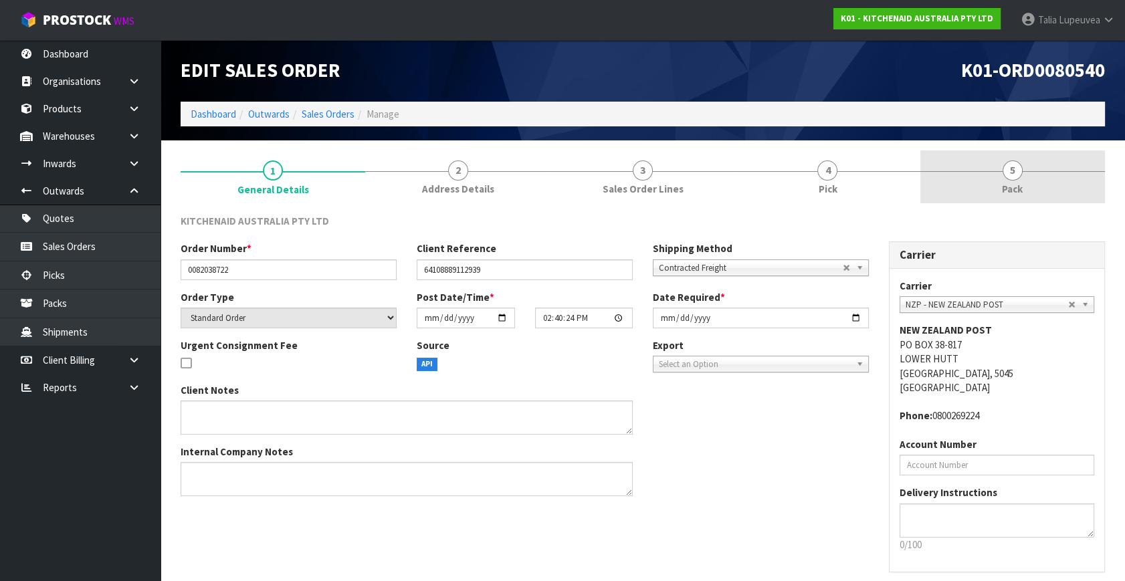
click at [956, 170] on link "5 Pack" at bounding box center [1012, 176] width 185 height 53
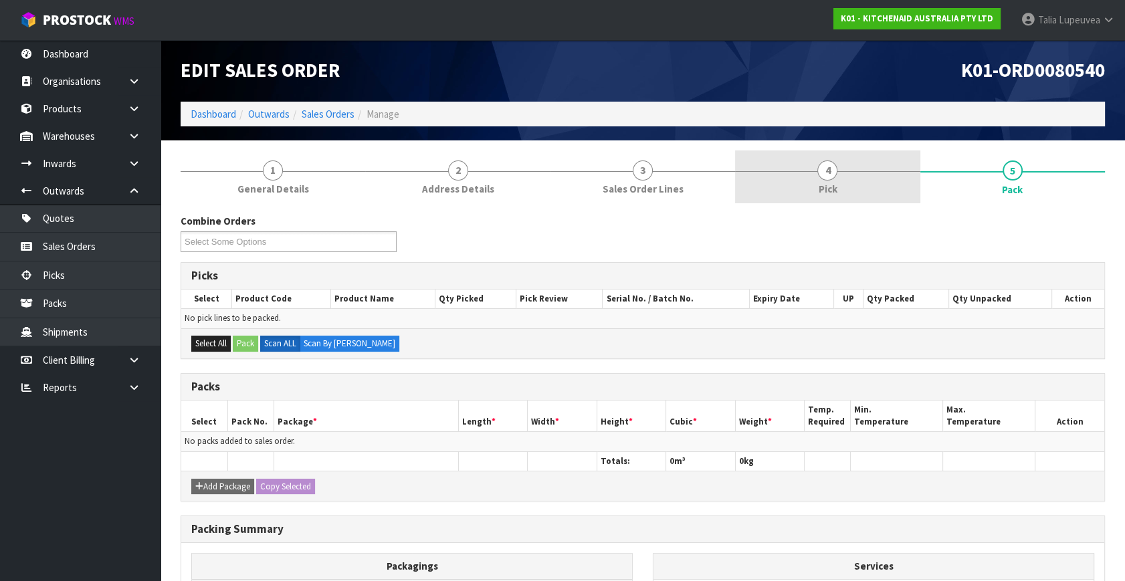
click at [862, 179] on link "4 Pick" at bounding box center [827, 176] width 185 height 53
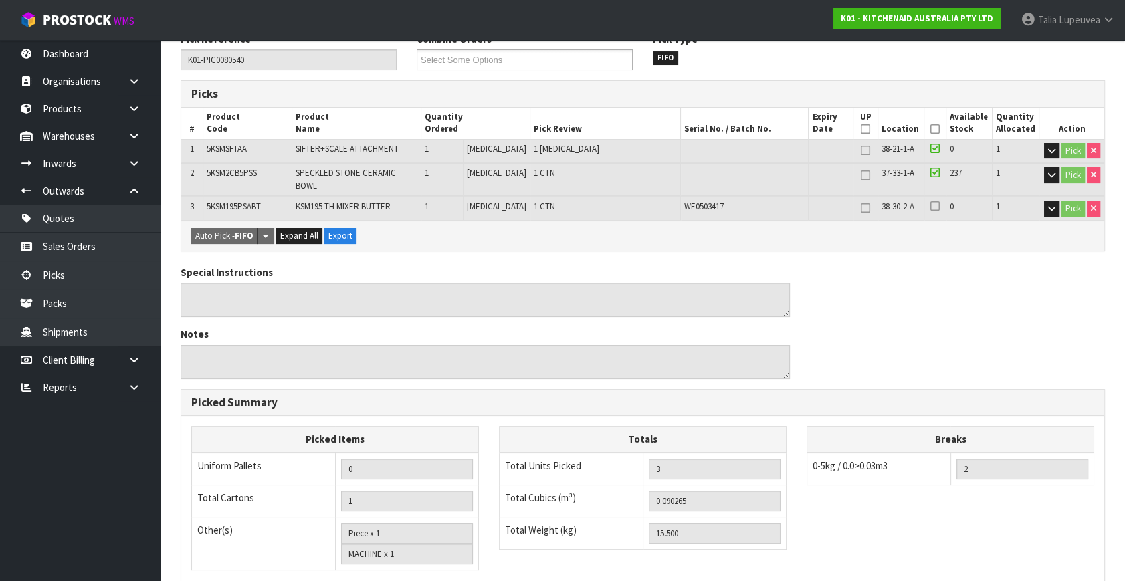
scroll to position [121, 0]
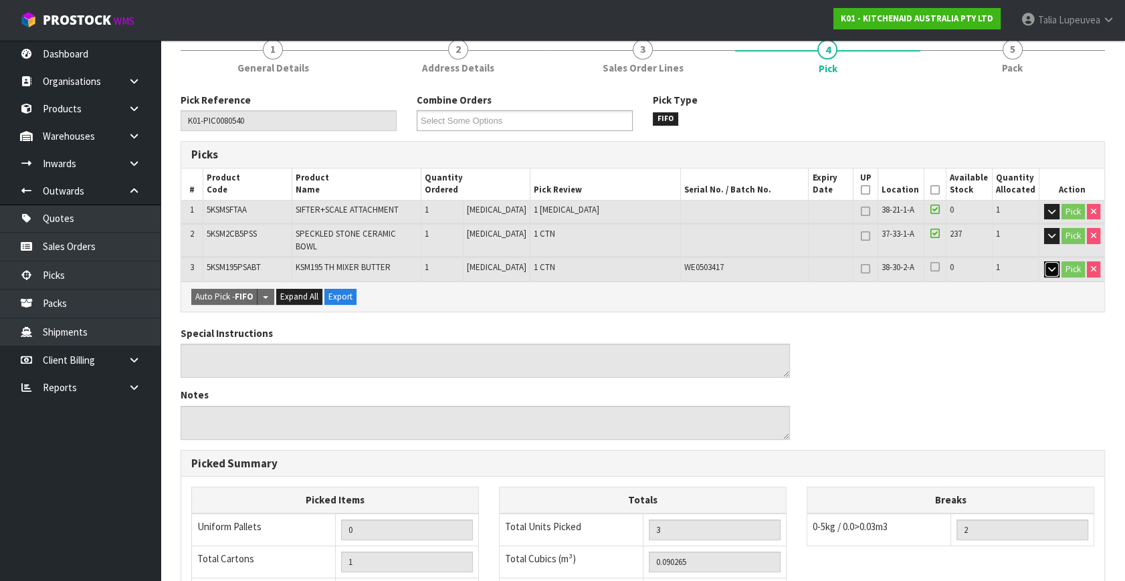
click at [1053, 261] on button "button" at bounding box center [1051, 269] width 15 height 16
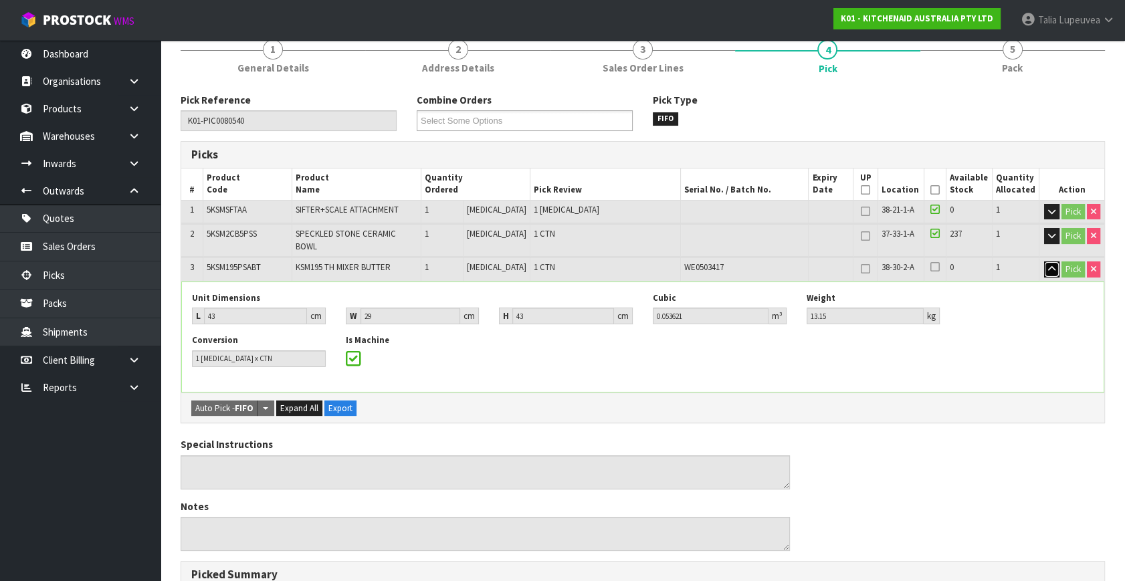
click at [1044, 261] on button "button" at bounding box center [1051, 269] width 15 height 16
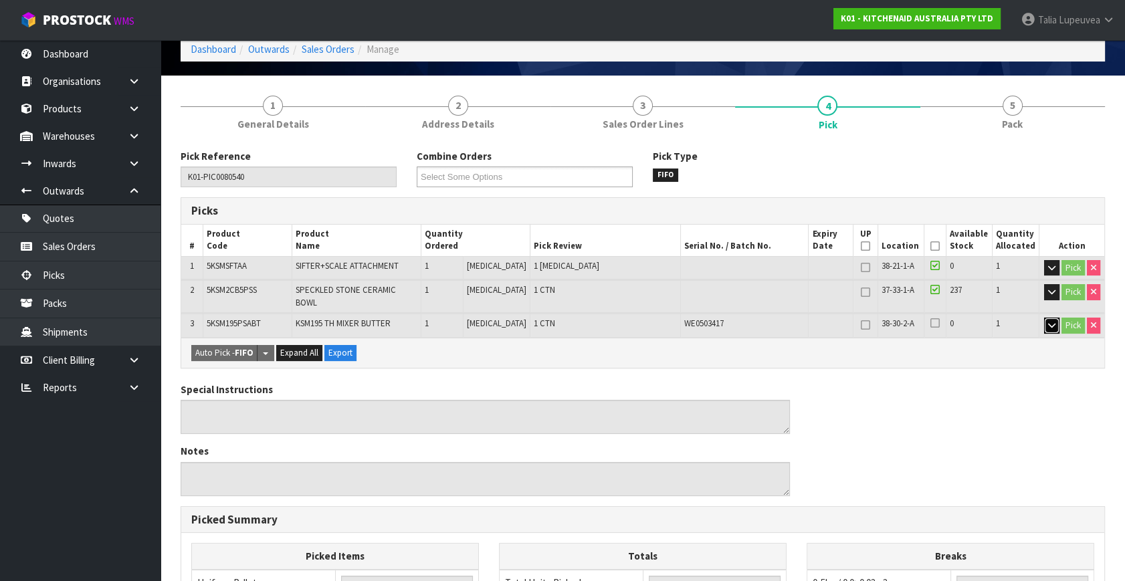
scroll to position [0, 0]
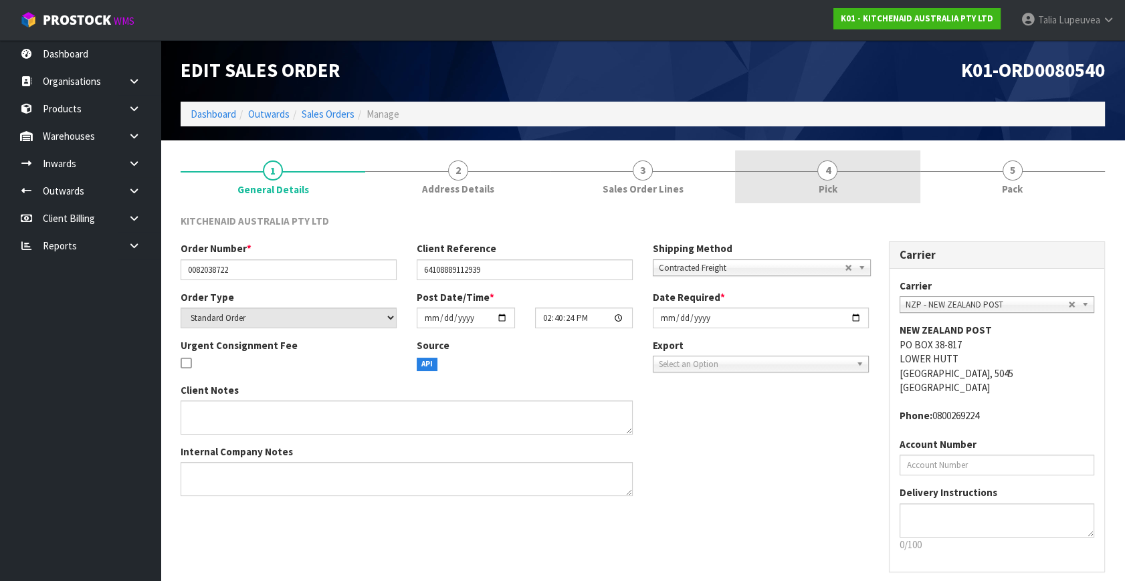
click at [832, 166] on span "4" at bounding box center [827, 170] width 20 height 20
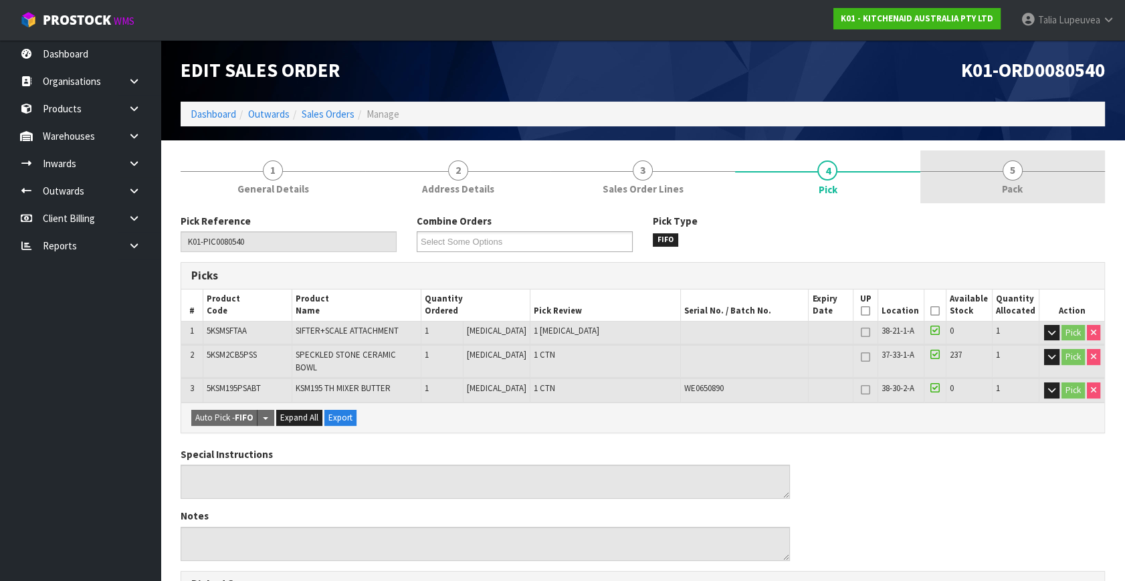
click at [998, 185] on link "5 Pack" at bounding box center [1012, 176] width 185 height 53
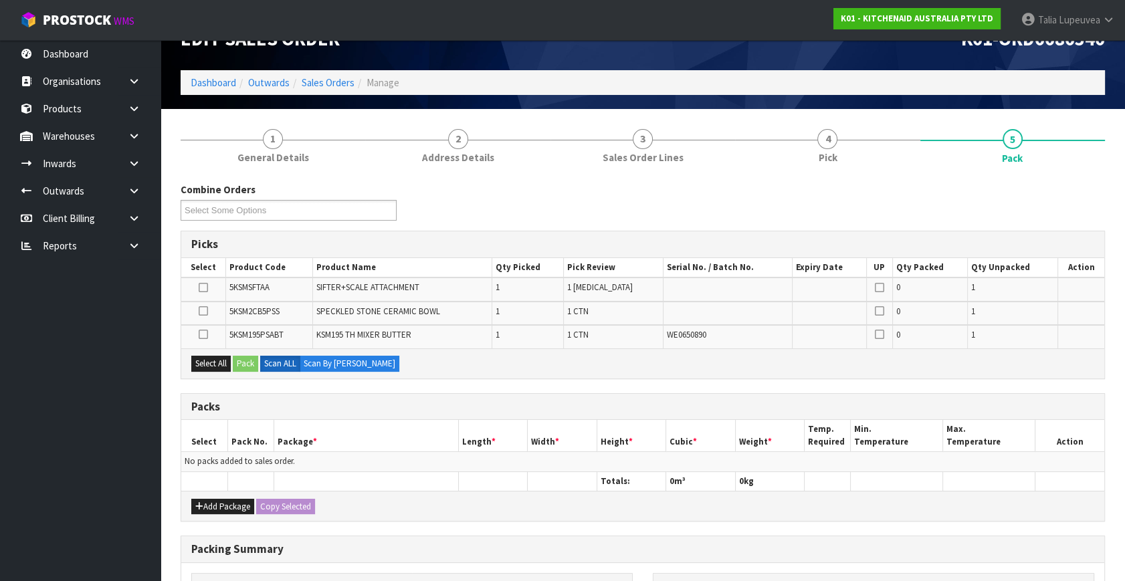
scroll to position [60, 0]
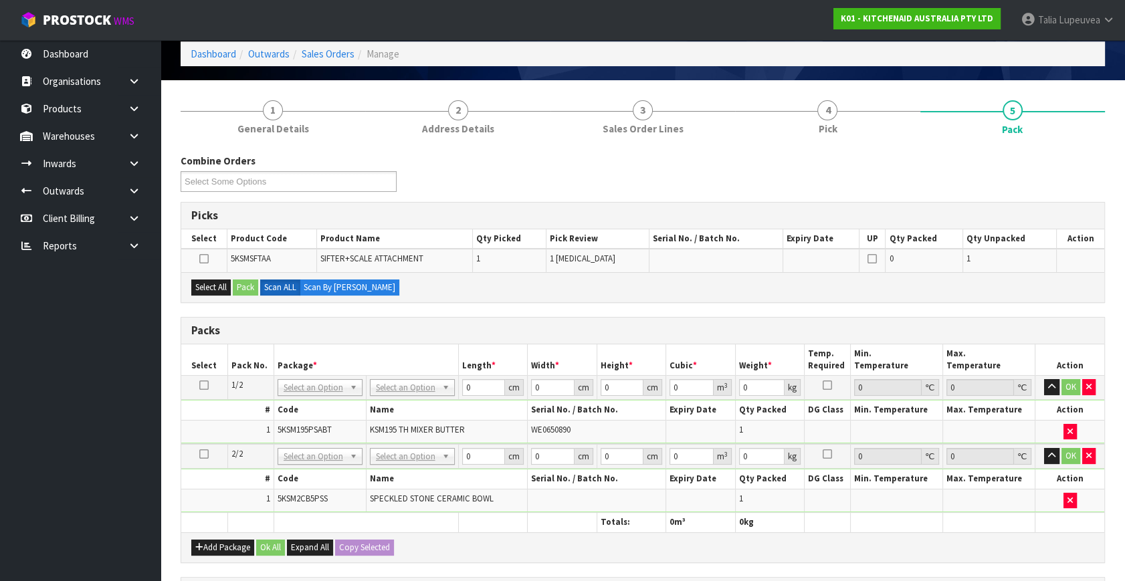
click at [207, 454] on icon at bounding box center [203, 454] width 9 height 1
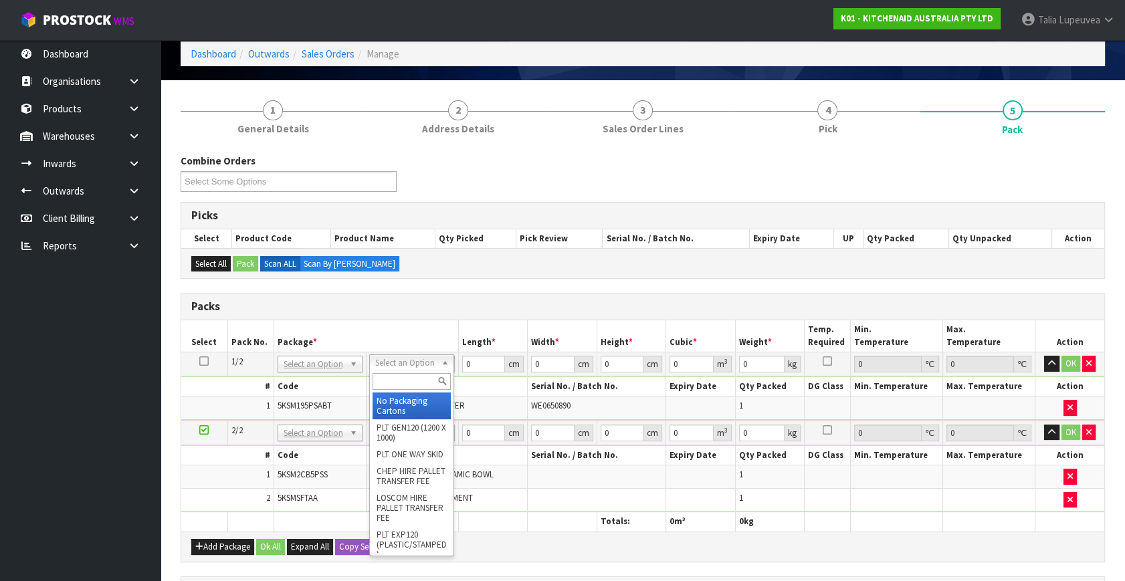
click at [423, 375] on input "text" at bounding box center [411, 381] width 78 height 17
type input "own"
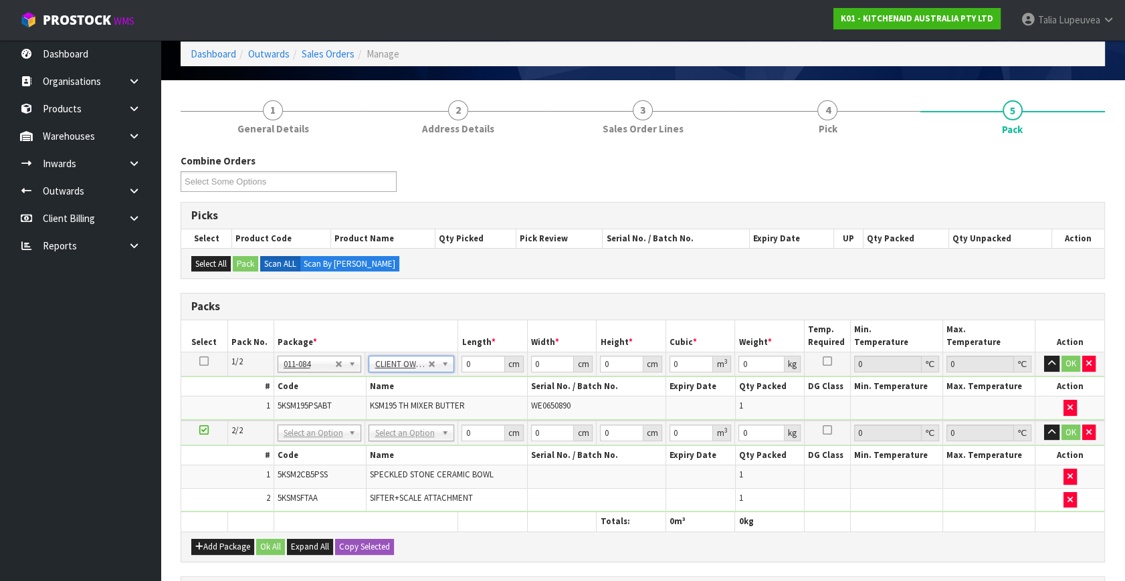
type input "12.3"
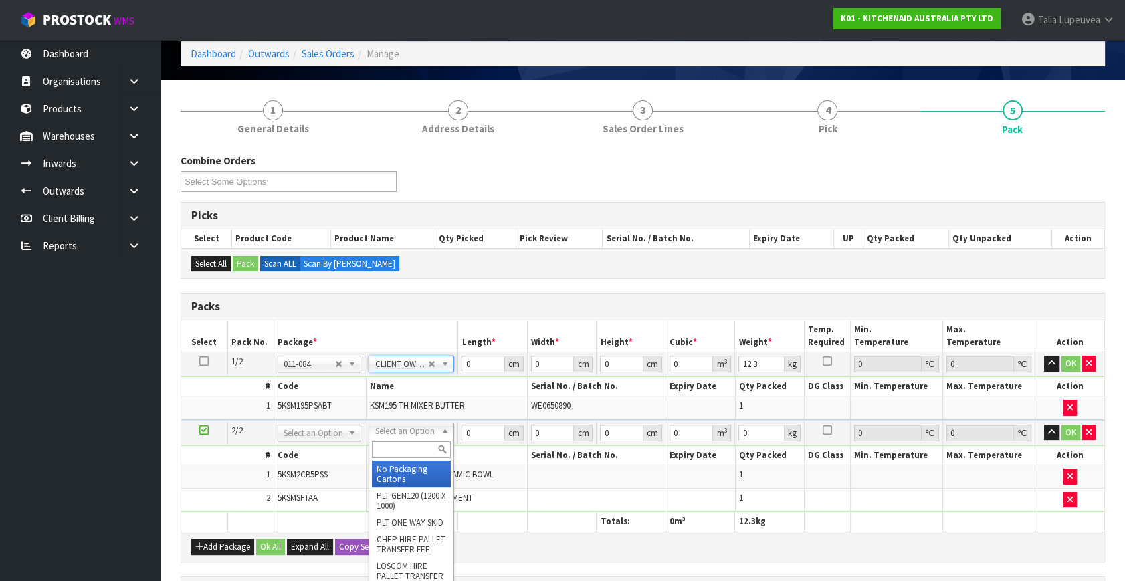
click at [413, 448] on input "text" at bounding box center [411, 449] width 79 height 17
type input "own"
drag, startPoint x: 413, startPoint y: 474, endPoint x: 455, endPoint y: 421, distance: 67.1
type input "2"
type input "3.2"
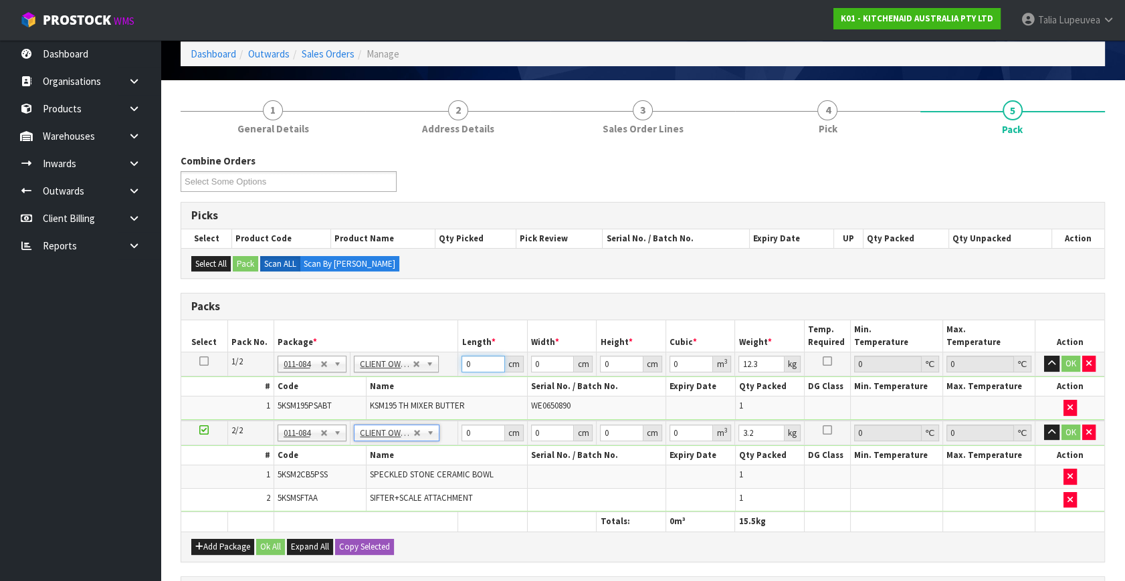
drag, startPoint x: 477, startPoint y: 360, endPoint x: 442, endPoint y: 370, distance: 36.0
click at [443, 370] on tr "1/2 NONE 007-001 007-002 007-004 007-009 007-013 007-014 007-015 007-017 007-01…" at bounding box center [642, 364] width 923 height 24
type input "44"
type input "29"
type input "4"
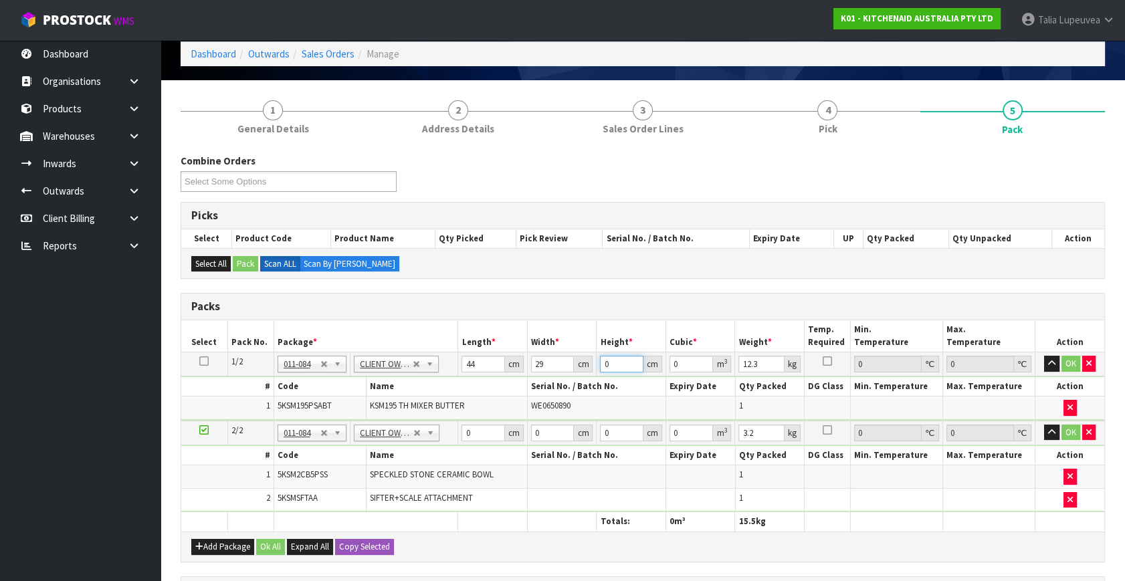
type input "0.005104"
type input "43"
type input "0.054868"
type input "43"
type input "14"
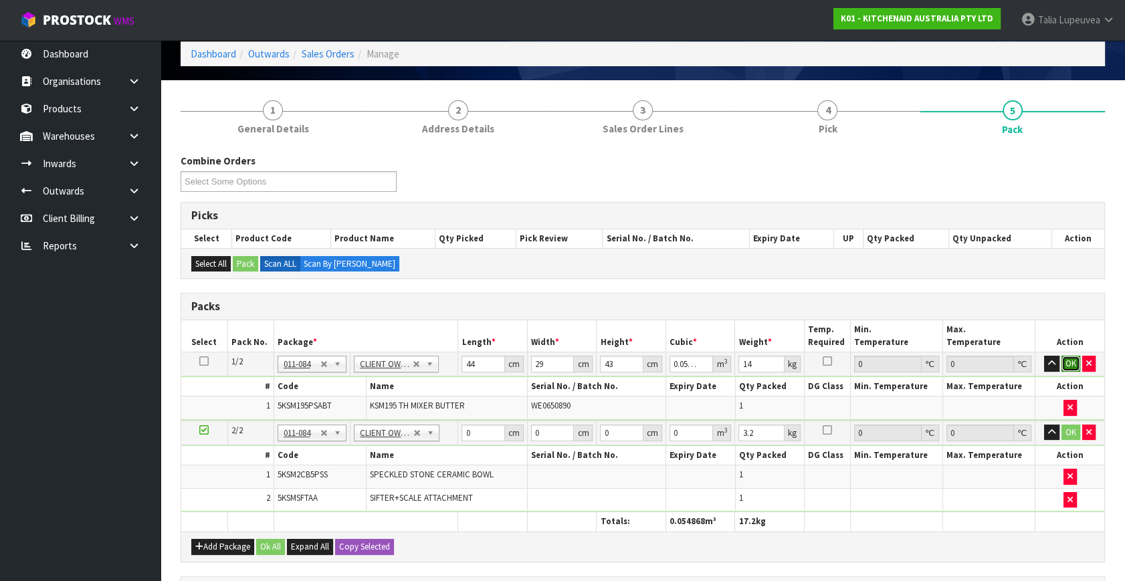
click at [1065, 362] on button "OK" at bounding box center [1070, 364] width 19 height 16
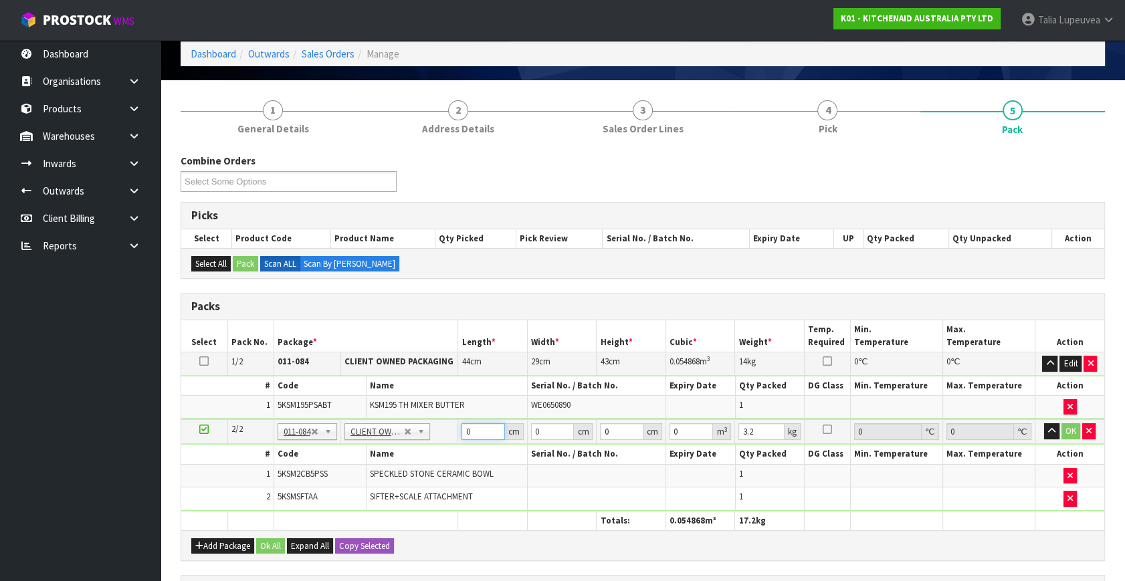
drag, startPoint x: 473, startPoint y: 435, endPoint x: 449, endPoint y: 441, distance: 25.6
click at [449, 441] on tbody "2/2 NONE 007-001 007-002 007-004 007-009 007-013 007-014 007-015 007-017 007-01…" at bounding box center [642, 465] width 923 height 92
type input "52"
type input "31"
type input "3"
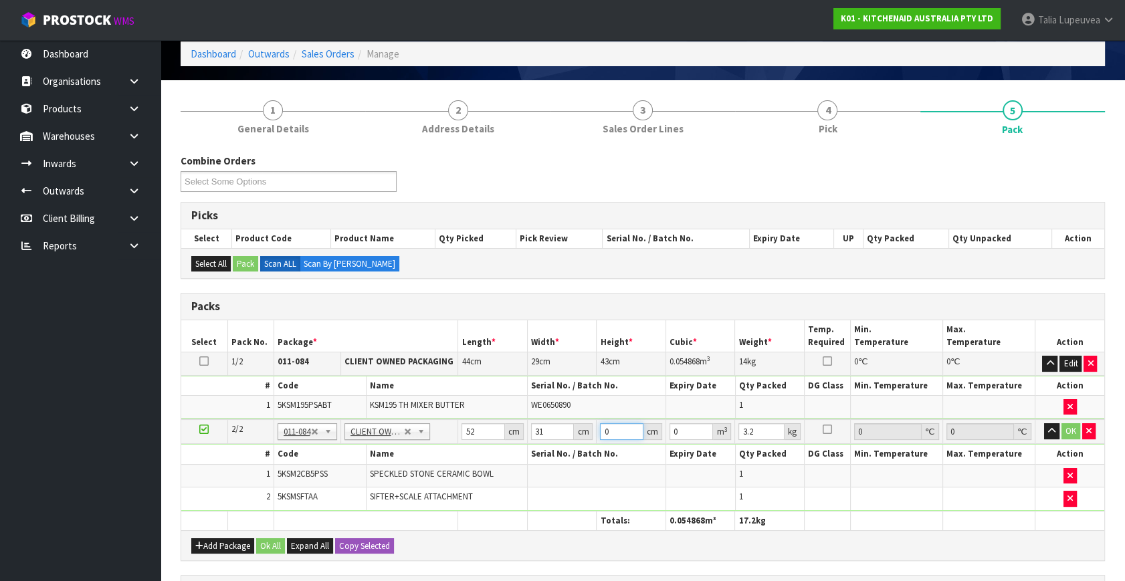
type input "0.004836"
type input "32"
type input "0.051584"
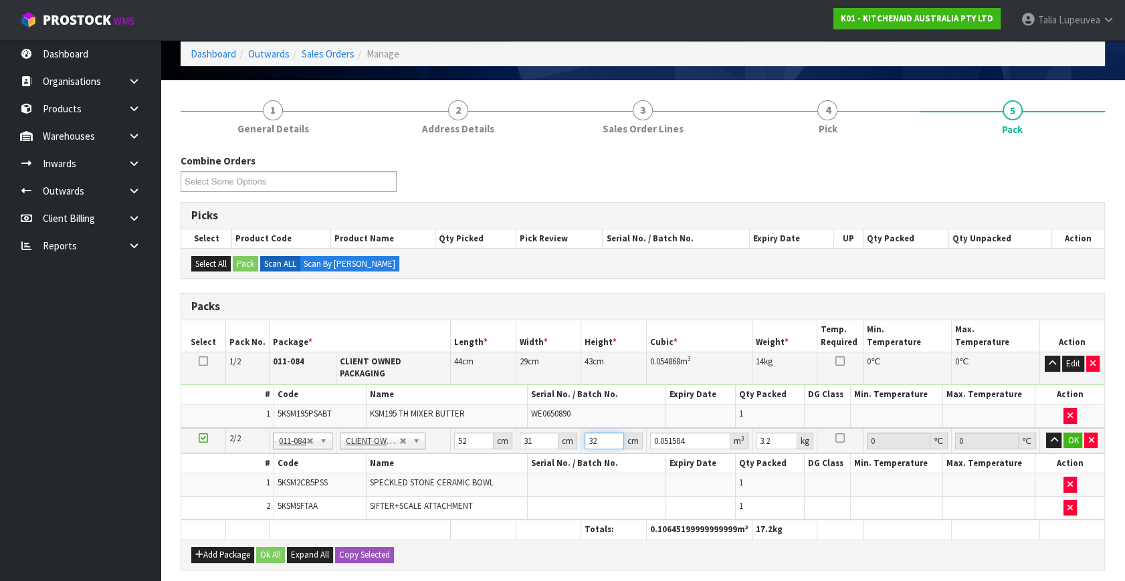
type input "32"
type input "6"
click at [1077, 433] on button "OK" at bounding box center [1072, 441] width 19 height 16
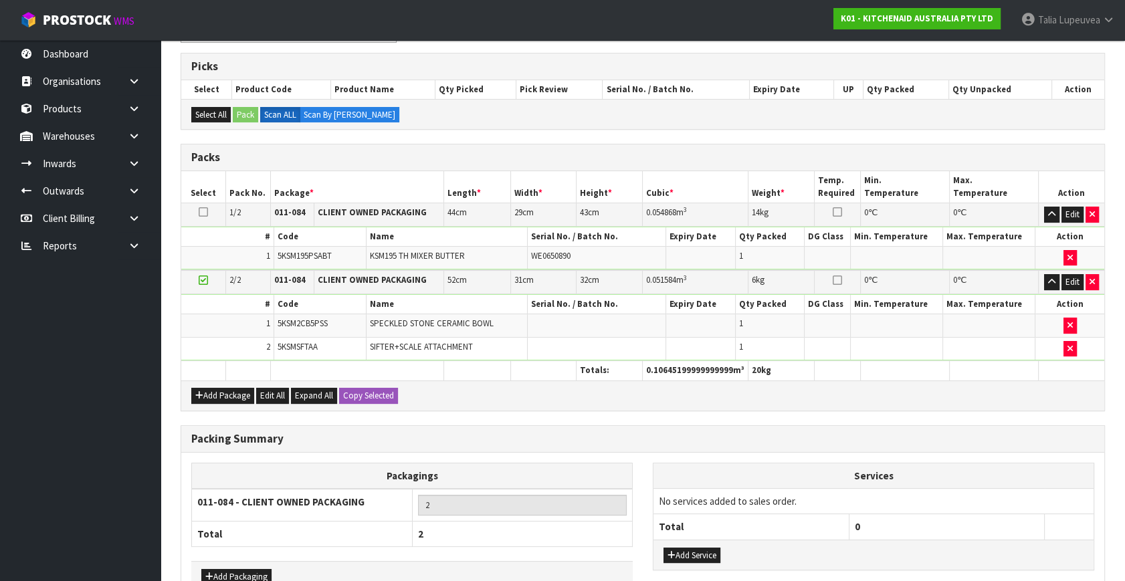
scroll to position [289, 0]
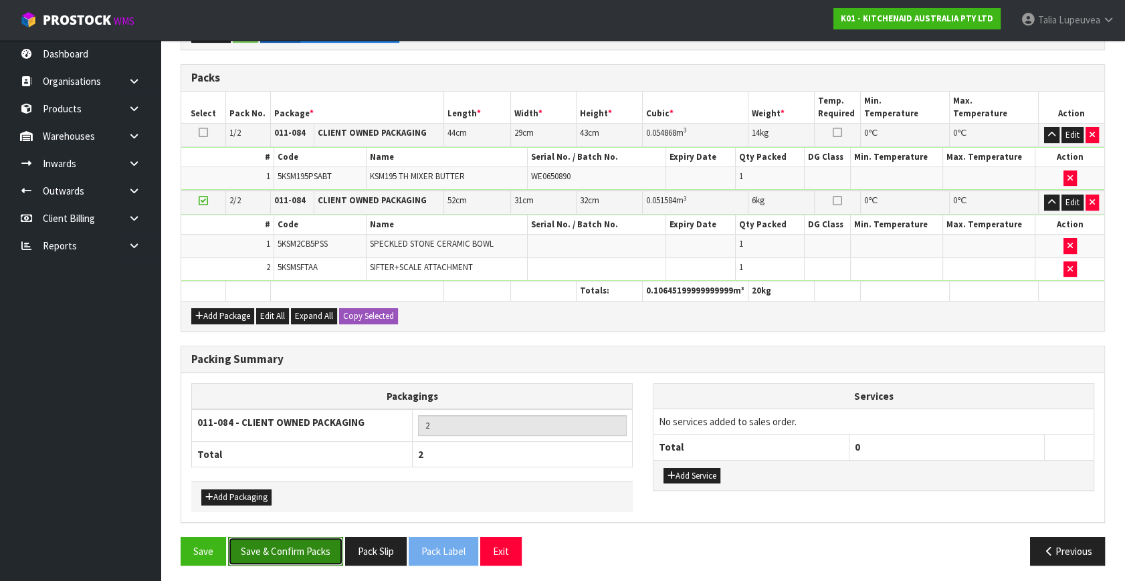
click at [290, 546] on button "Save & Confirm Packs" at bounding box center [285, 551] width 115 height 29
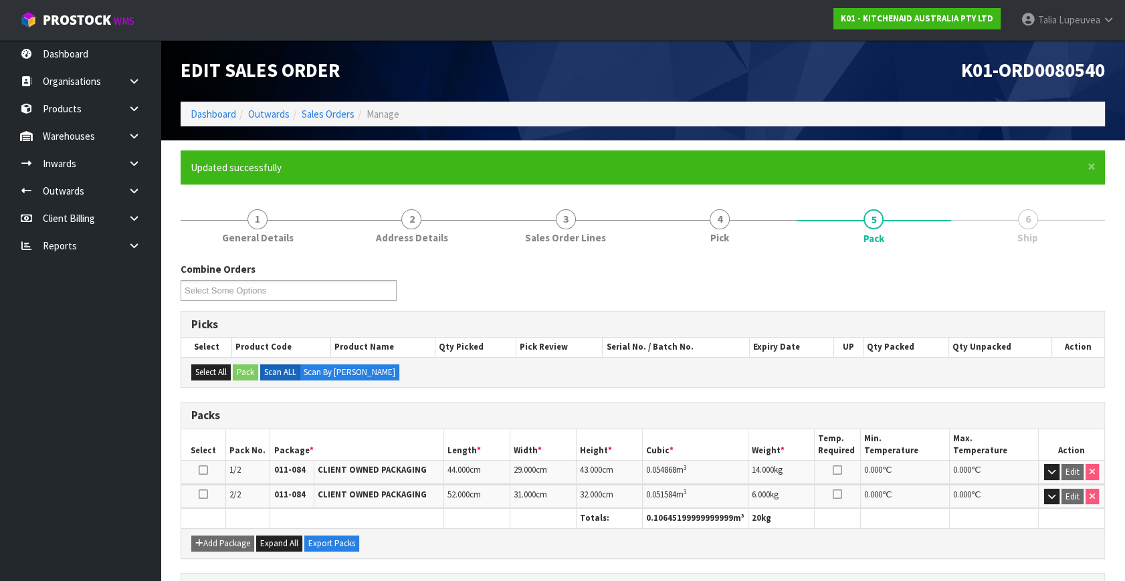
scroll to position [199, 0]
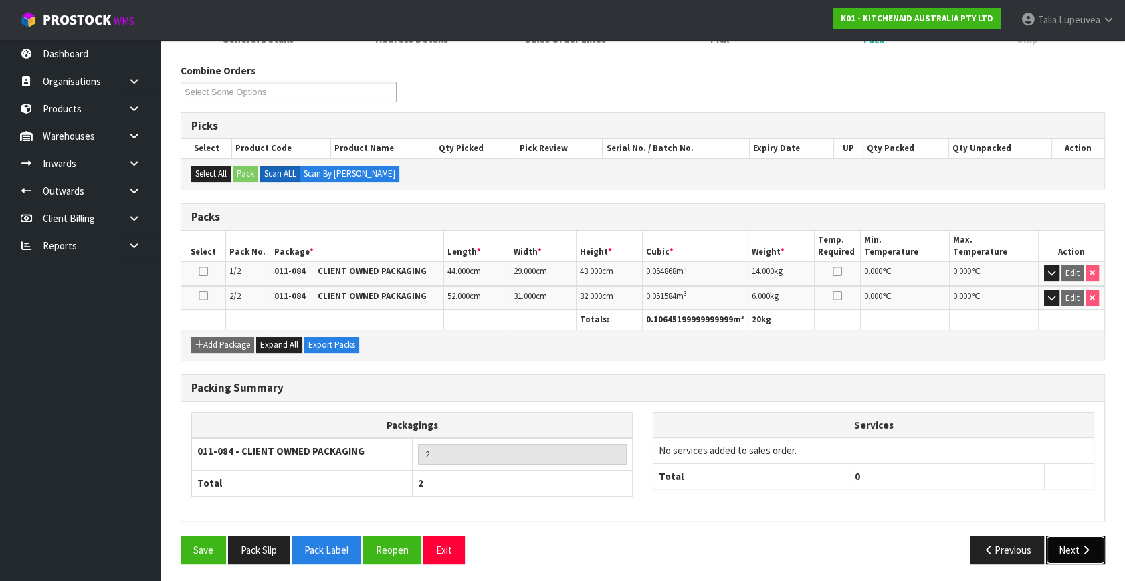
drag, startPoint x: 1068, startPoint y: 549, endPoint x: 973, endPoint y: 537, distance: 96.4
click at [1068, 549] on button "Next" at bounding box center [1075, 550] width 59 height 29
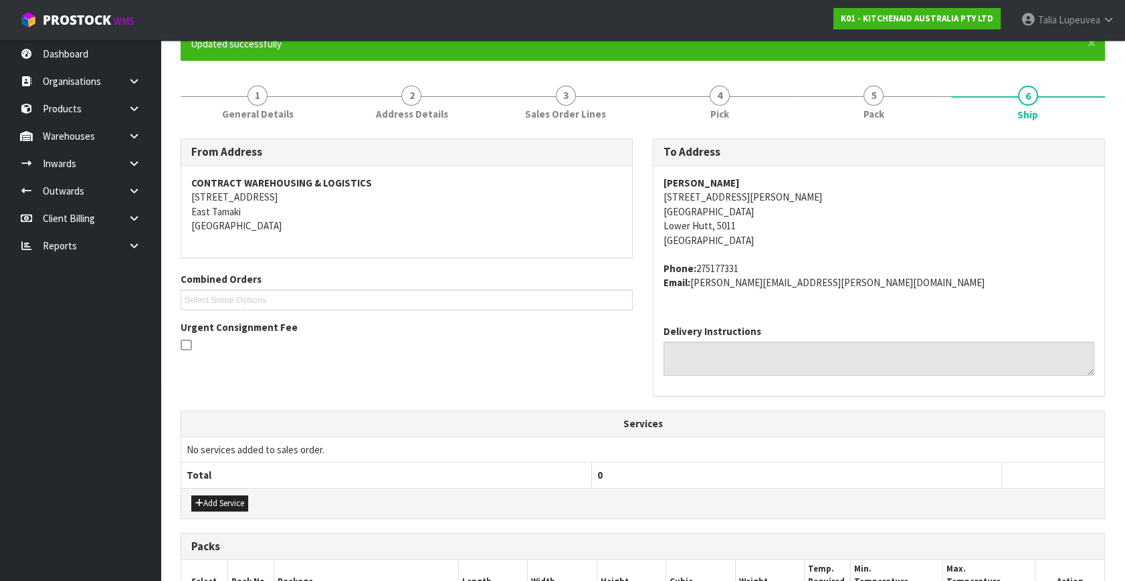
scroll to position [354, 0]
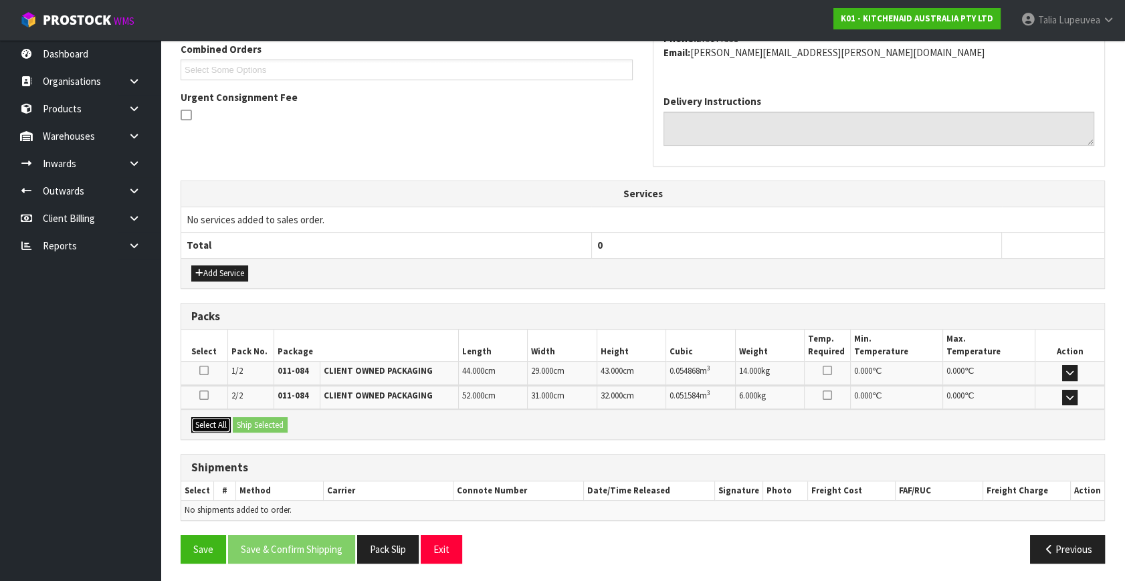
click at [208, 425] on button "Select All" at bounding box center [210, 425] width 39 height 16
click at [261, 425] on button "Ship Selected" at bounding box center [260, 425] width 55 height 16
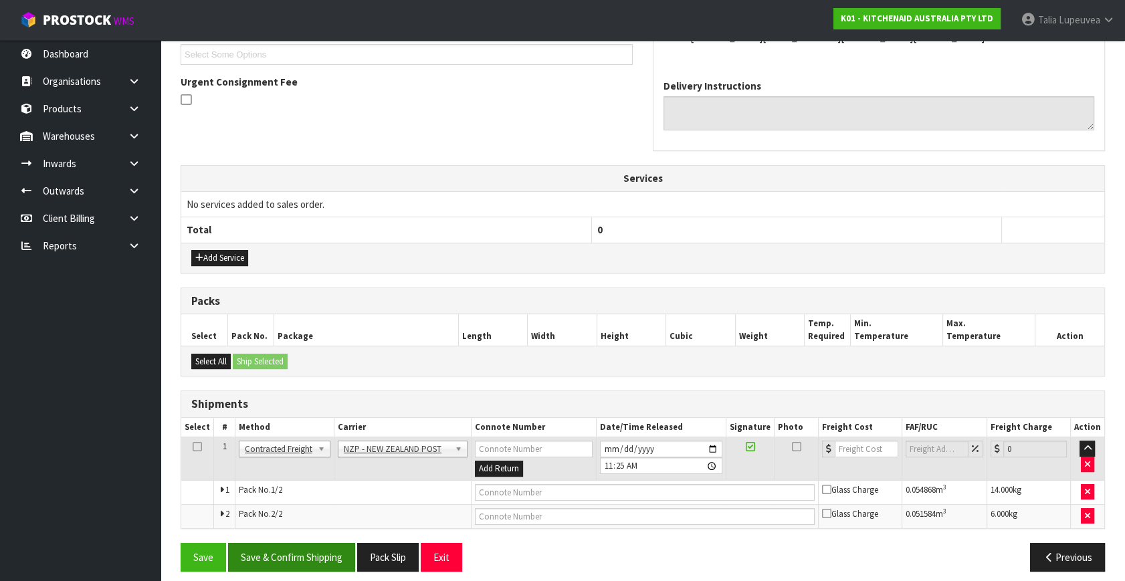
scroll to position [377, 0]
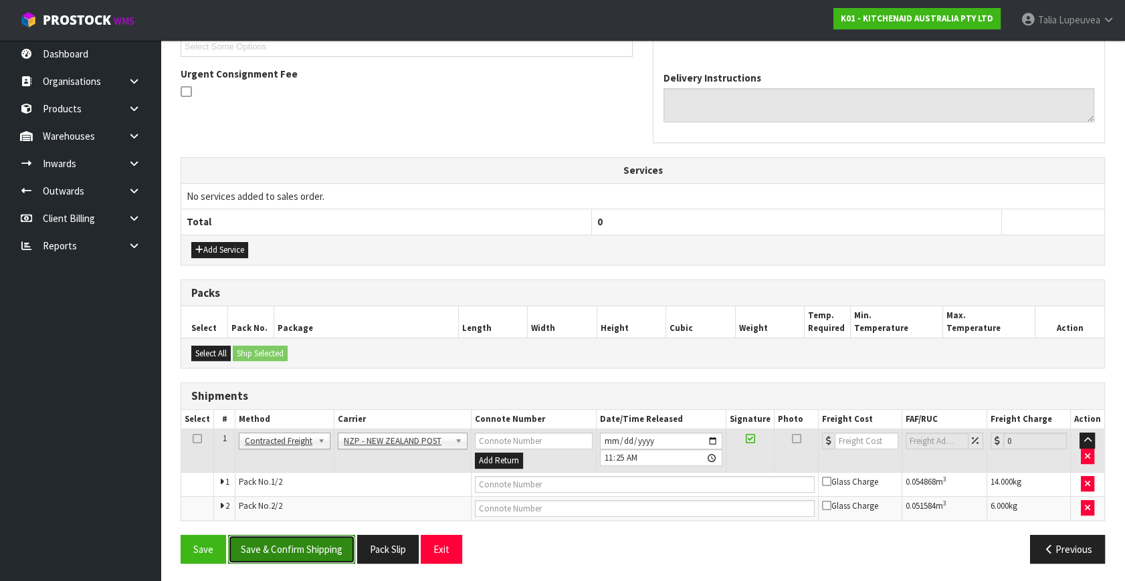
click at [332, 546] on button "Save & Confirm Shipping" at bounding box center [291, 549] width 127 height 29
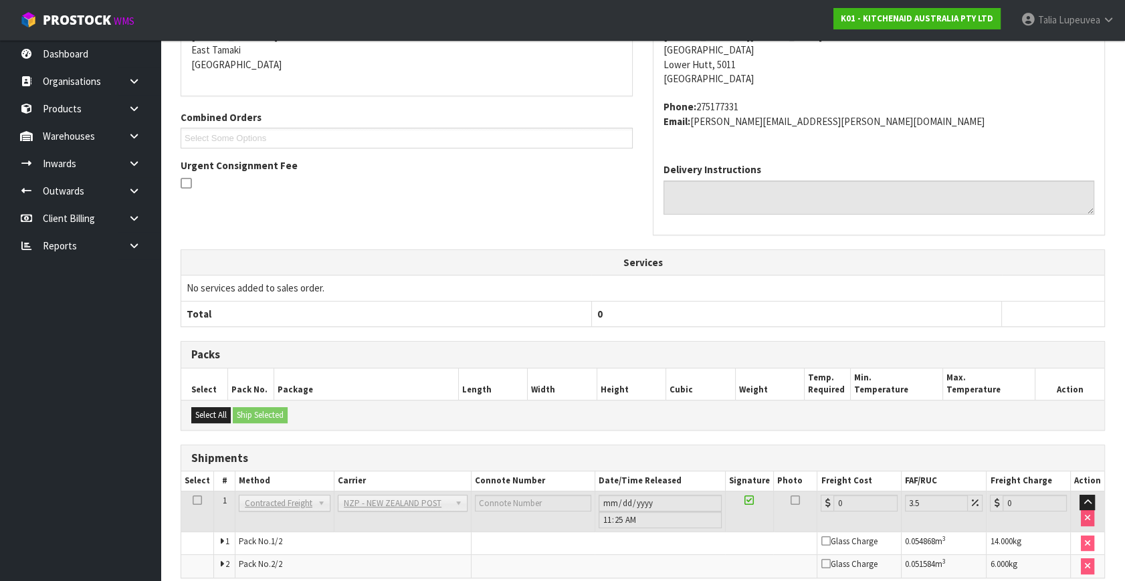
scroll to position [357, 0]
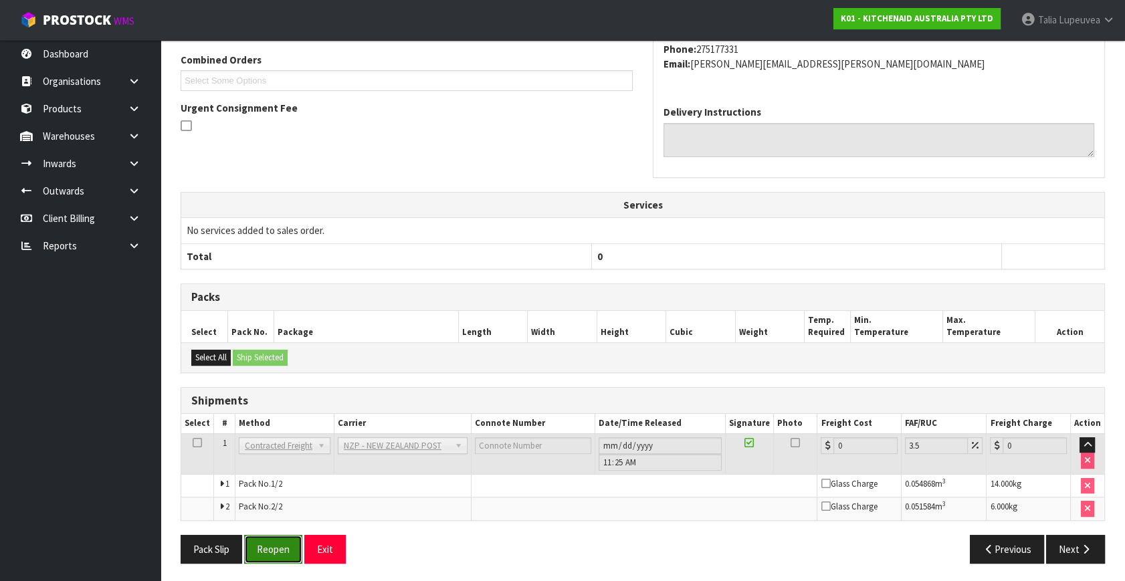
click at [283, 542] on button "Reopen" at bounding box center [273, 549] width 58 height 29
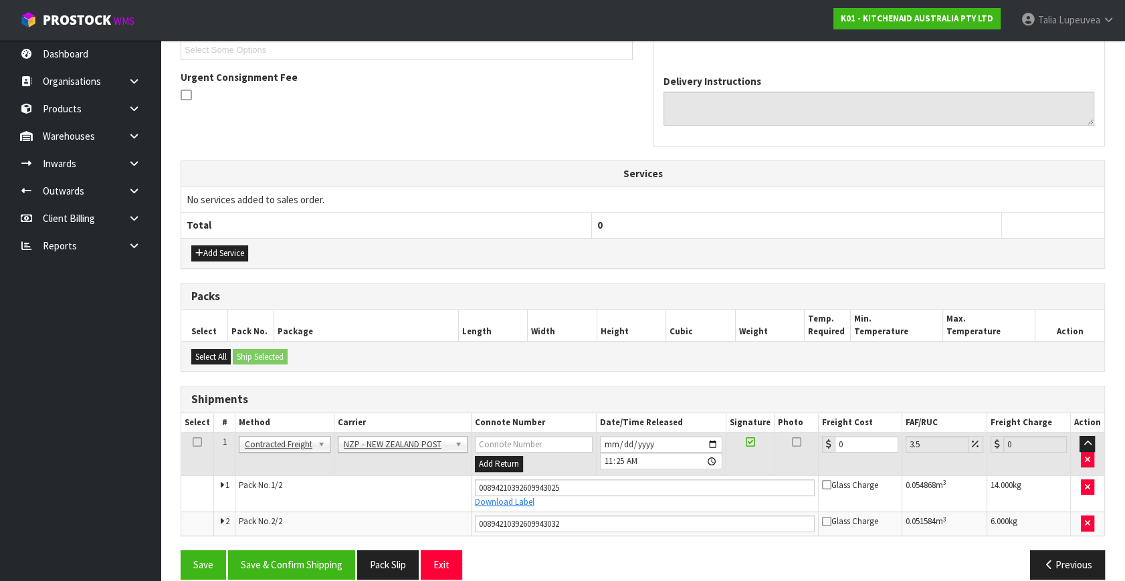
scroll to position [389, 0]
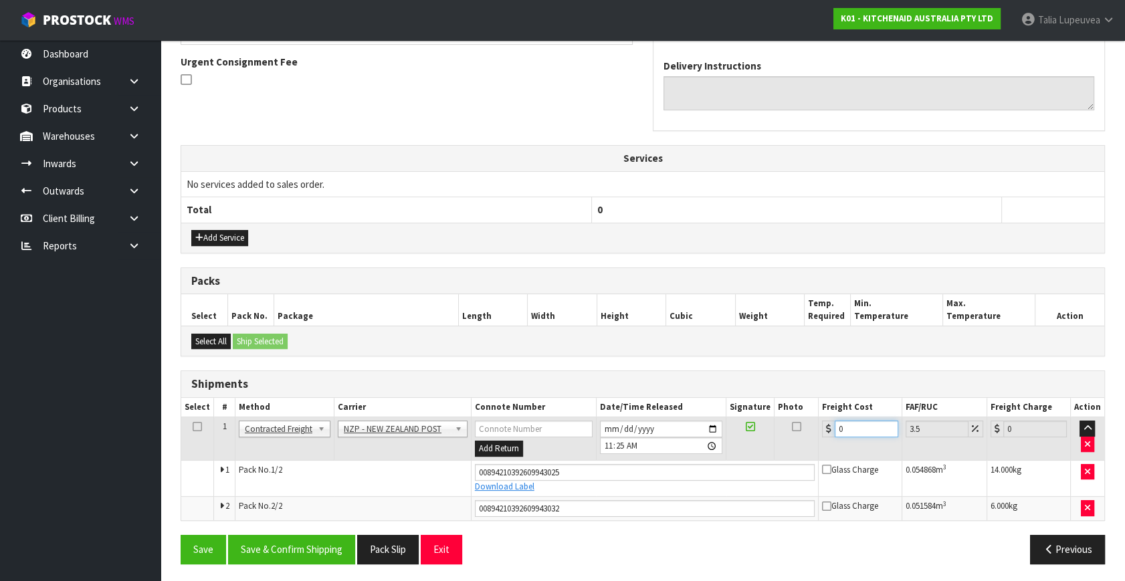
drag, startPoint x: 859, startPoint y: 432, endPoint x: 808, endPoint y: 432, distance: 50.8
click at [805, 435] on tr "1 Client Local Pickup Customer Local Pickup Company Freight Contracted Freight …" at bounding box center [642, 438] width 923 height 43
type input "2"
type input "2.07"
type input "20"
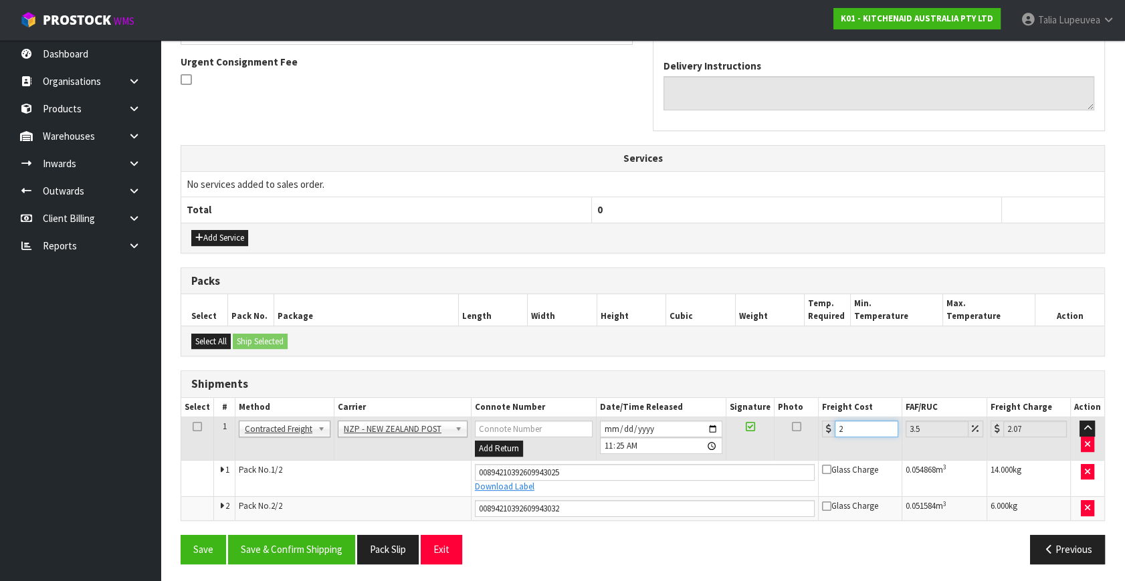
type input "20.7"
type input "20.9"
type input "21.63"
type input "20.96"
type input "21.69"
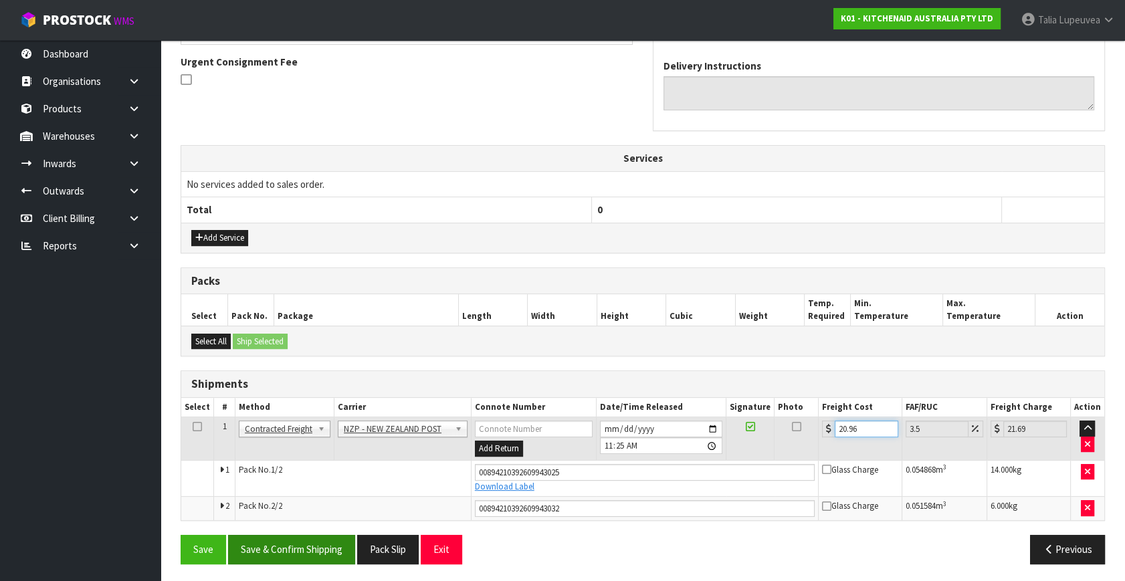
type input "20.96"
click at [280, 540] on button "Save & Confirm Shipping" at bounding box center [291, 549] width 127 height 29
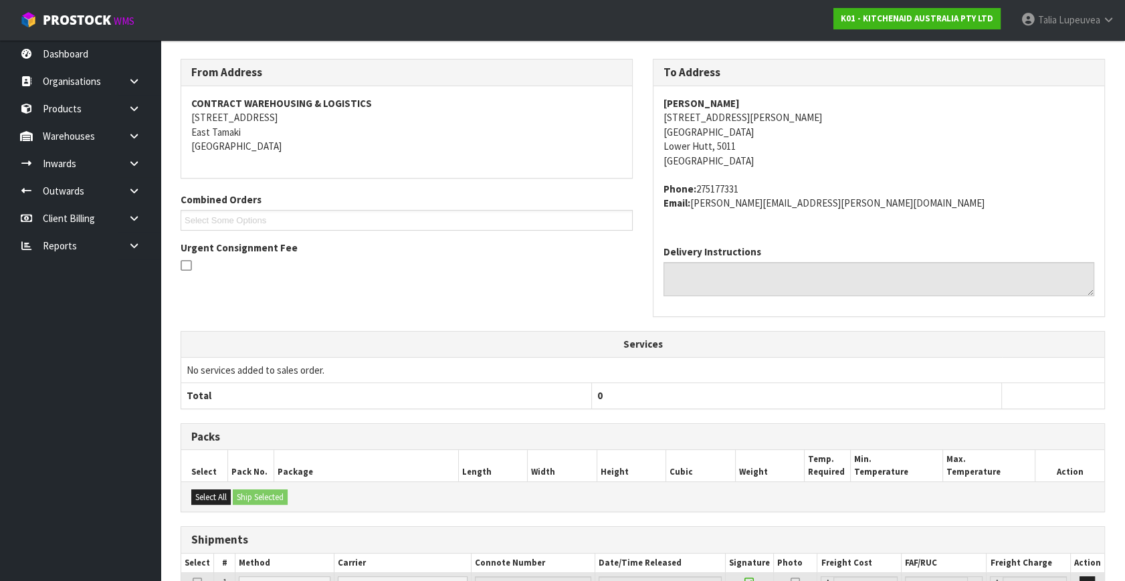
scroll to position [352, 0]
